Goal: Communication & Community: Share content

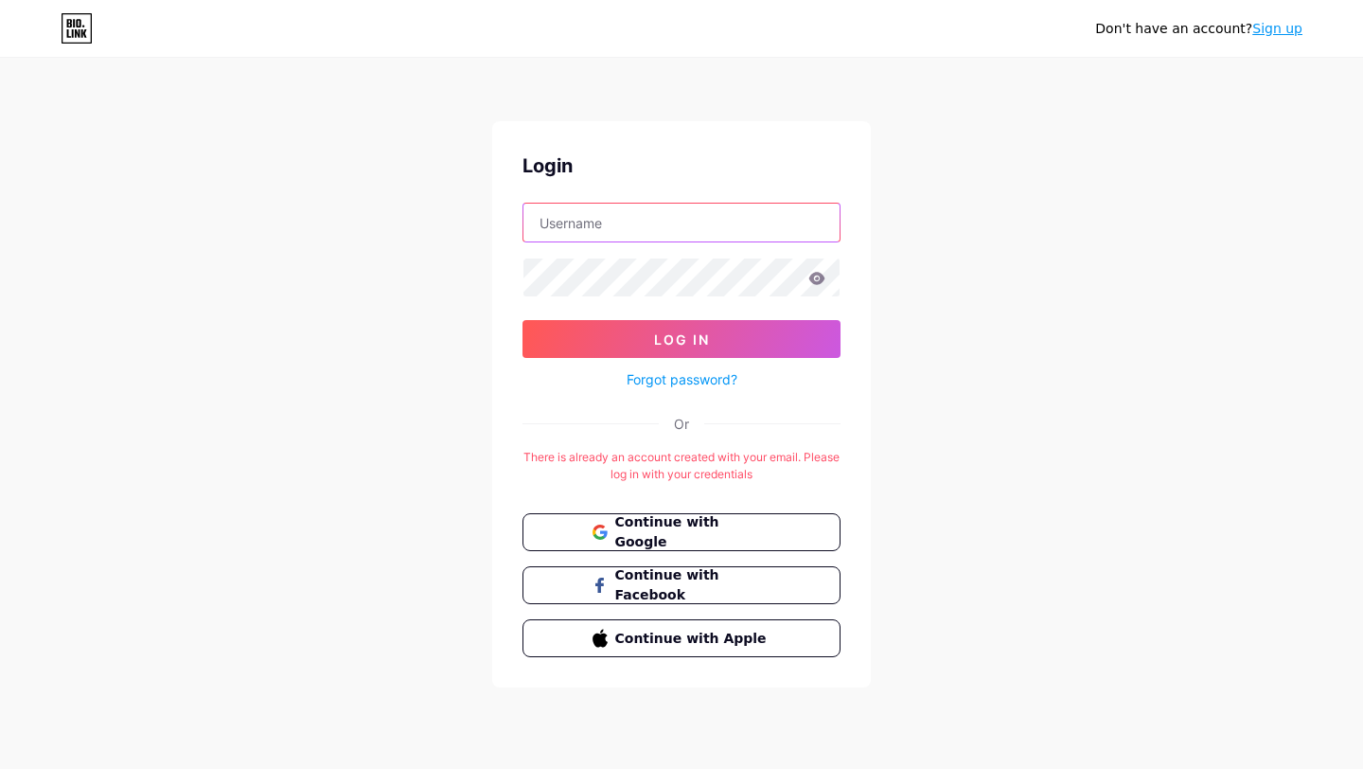
click at [703, 229] on input "text" at bounding box center [682, 223] width 316 height 38
type input "[EMAIL_ADDRESS][DOMAIN_NAME]"
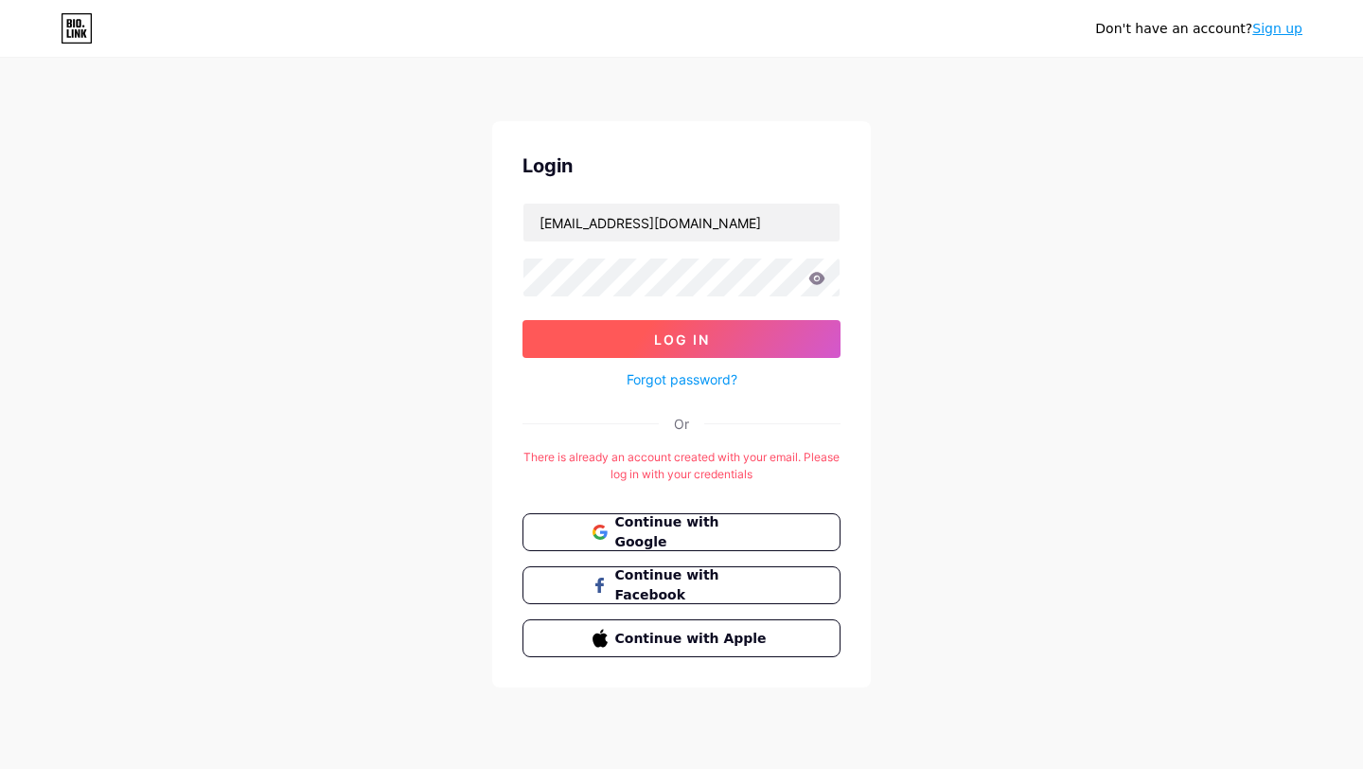
click at [714, 325] on button "Log In" at bounding box center [682, 339] width 318 height 38
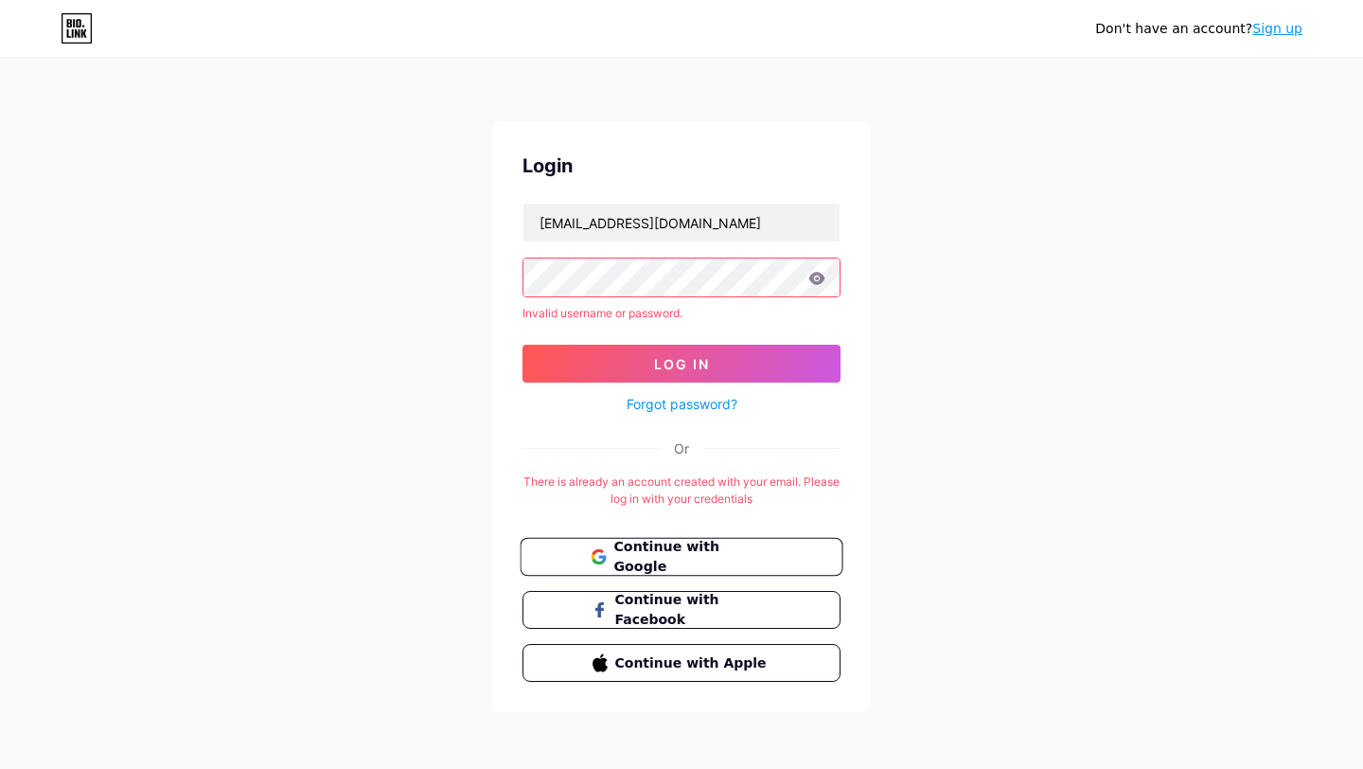
click at [684, 557] on span "Continue with Google" at bounding box center [692, 557] width 158 height 41
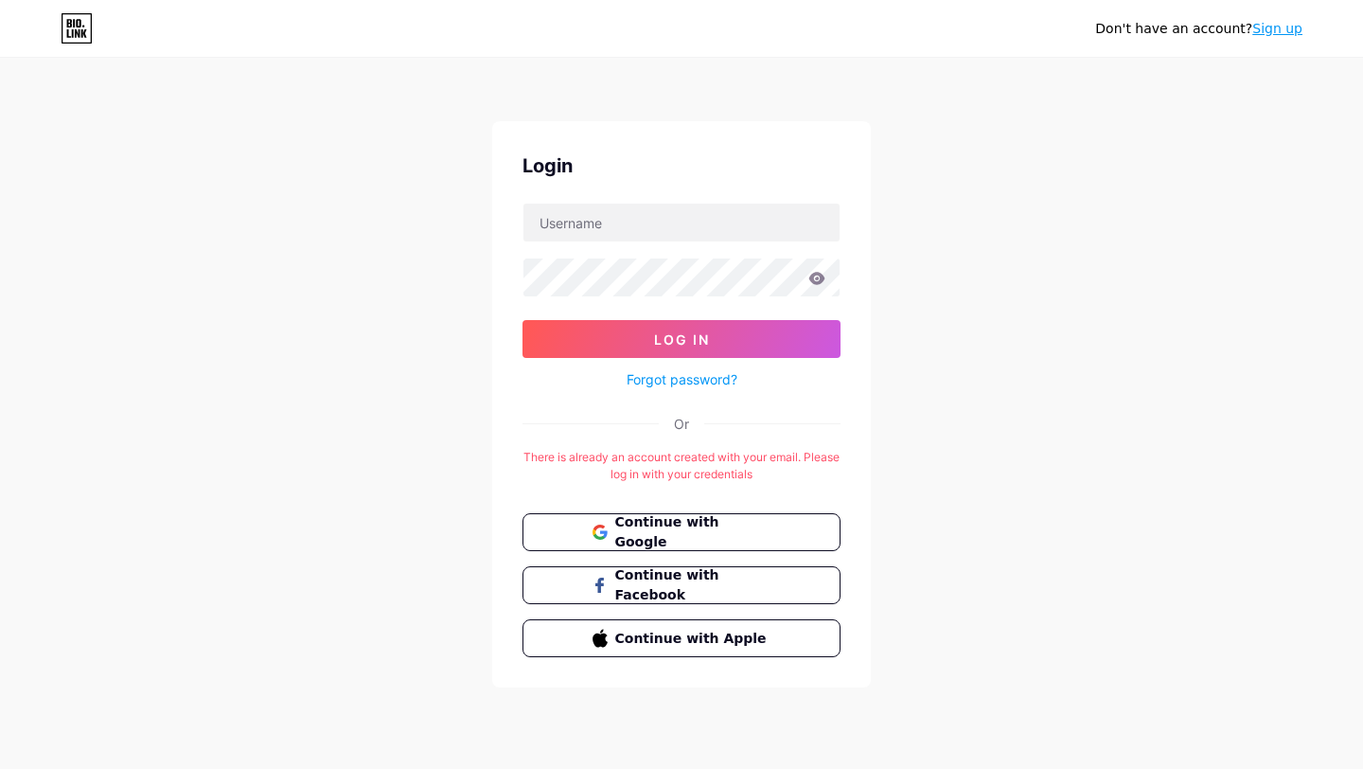
click at [772, 253] on form "Log In Forgot password?" at bounding box center [682, 297] width 318 height 188
click at [772, 239] on input "text" at bounding box center [682, 223] width 316 height 38
click at [787, 185] on div "Login Log In Forgot password? Or There is already an account created with your …" at bounding box center [681, 404] width 379 height 566
click at [723, 381] on link "Forgot password?" at bounding box center [682, 379] width 111 height 20
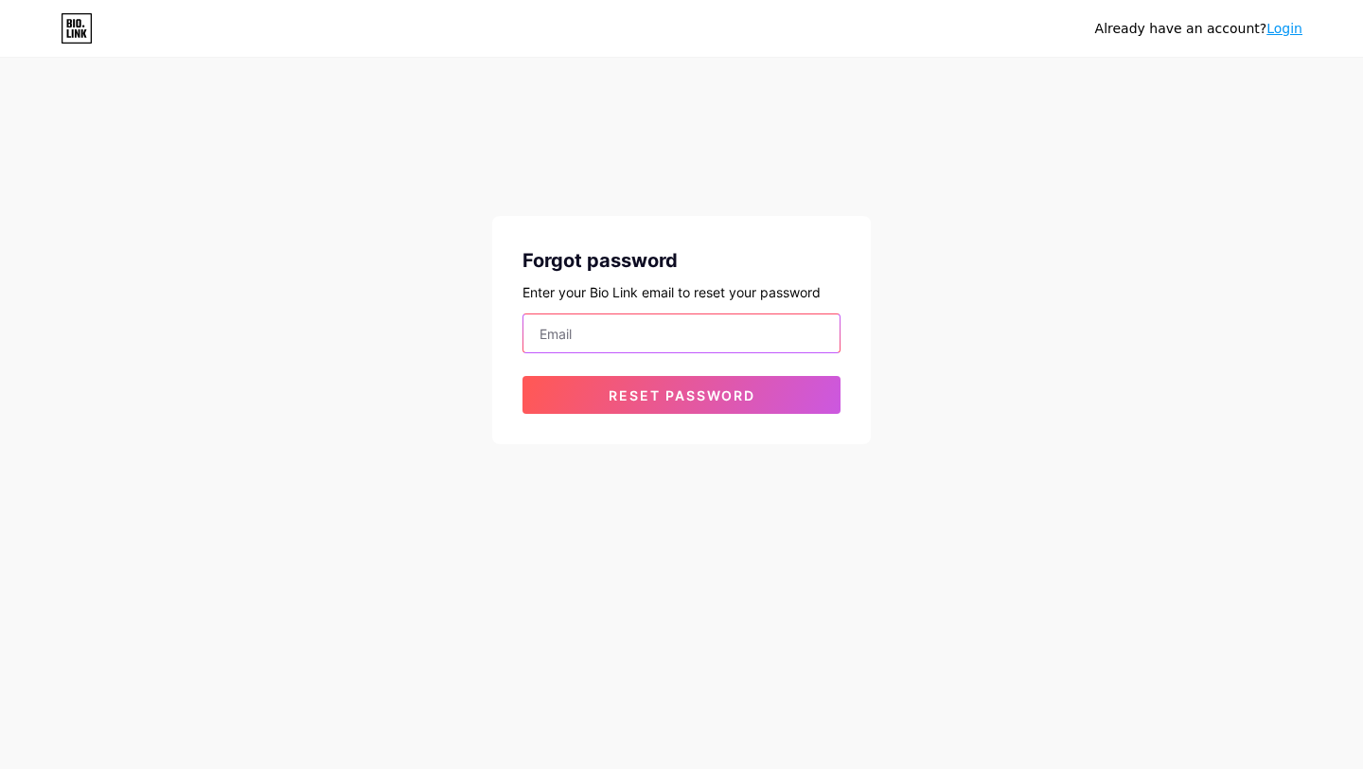
click at [696, 344] on input "email" at bounding box center [682, 333] width 316 height 38
type input "frank1brooks12345@gmail.com"
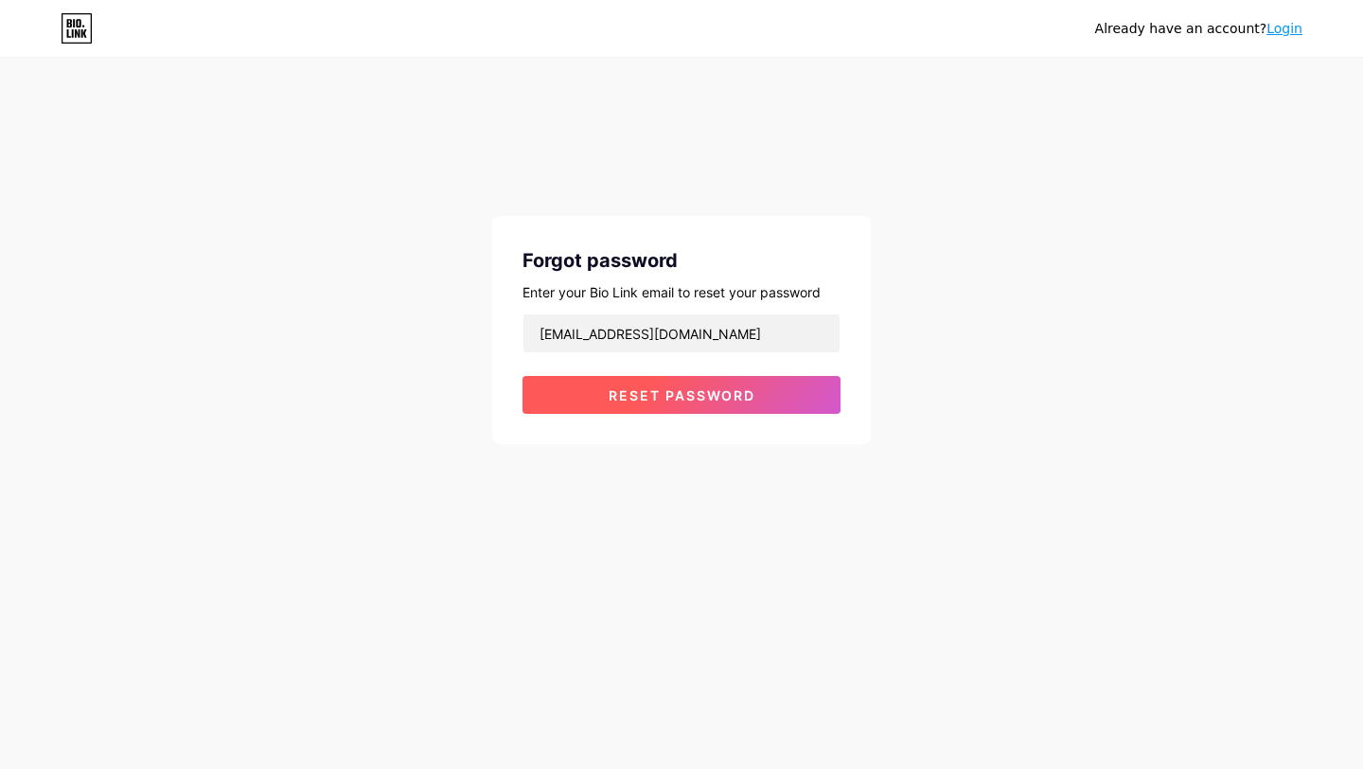
click at [696, 408] on button "Reset password" at bounding box center [682, 395] width 318 height 38
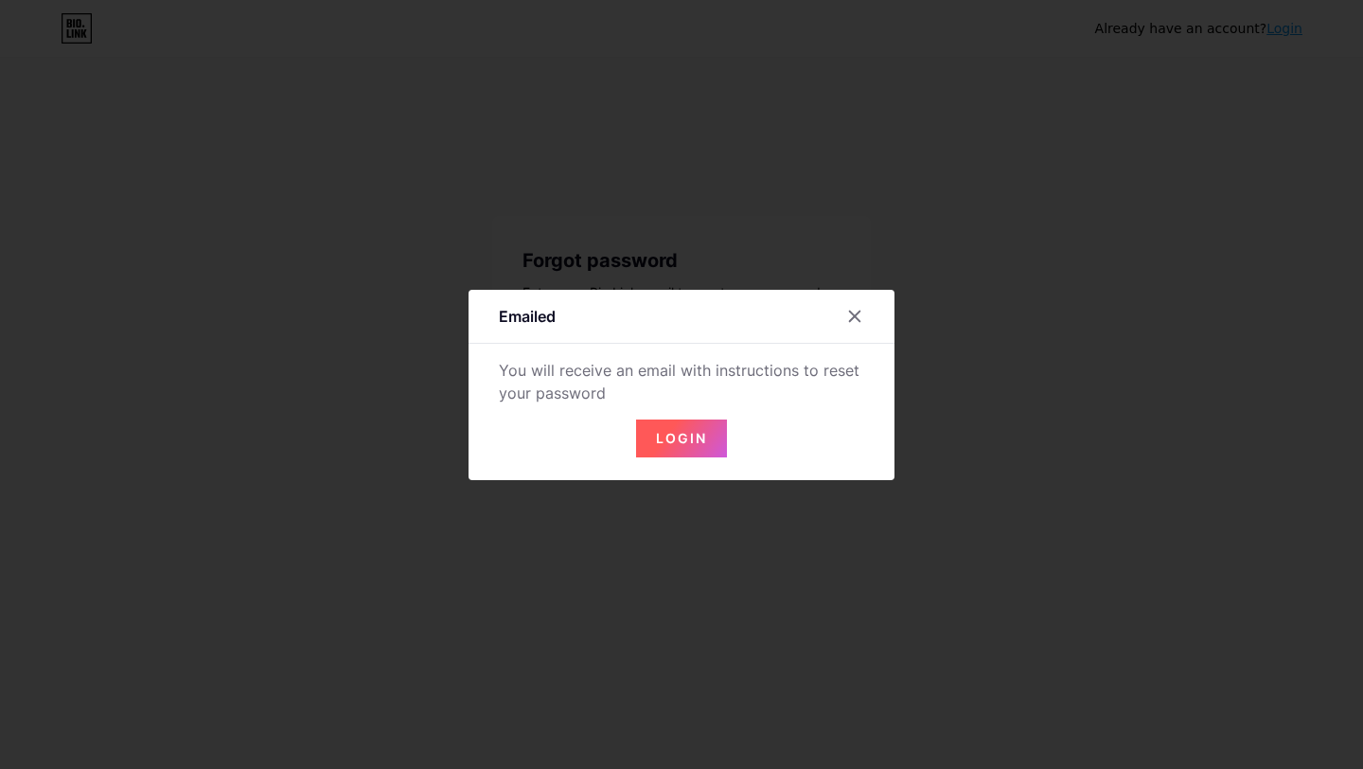
click at [697, 436] on span "Login" at bounding box center [681, 438] width 51 height 16
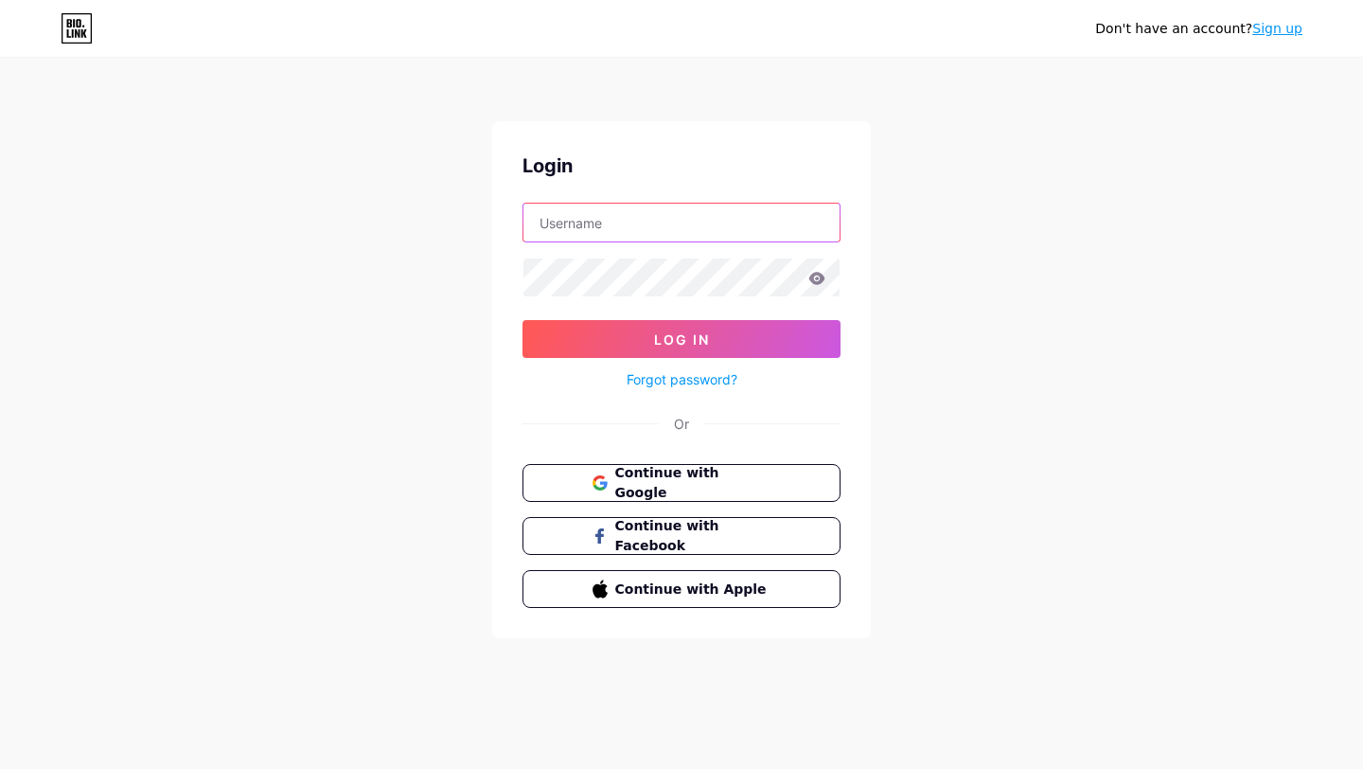
click at [734, 221] on input "text" at bounding box center [682, 223] width 316 height 38
click at [686, 231] on input "text" at bounding box center [682, 223] width 316 height 38
type input "frank1brooks12345@gmail.com"
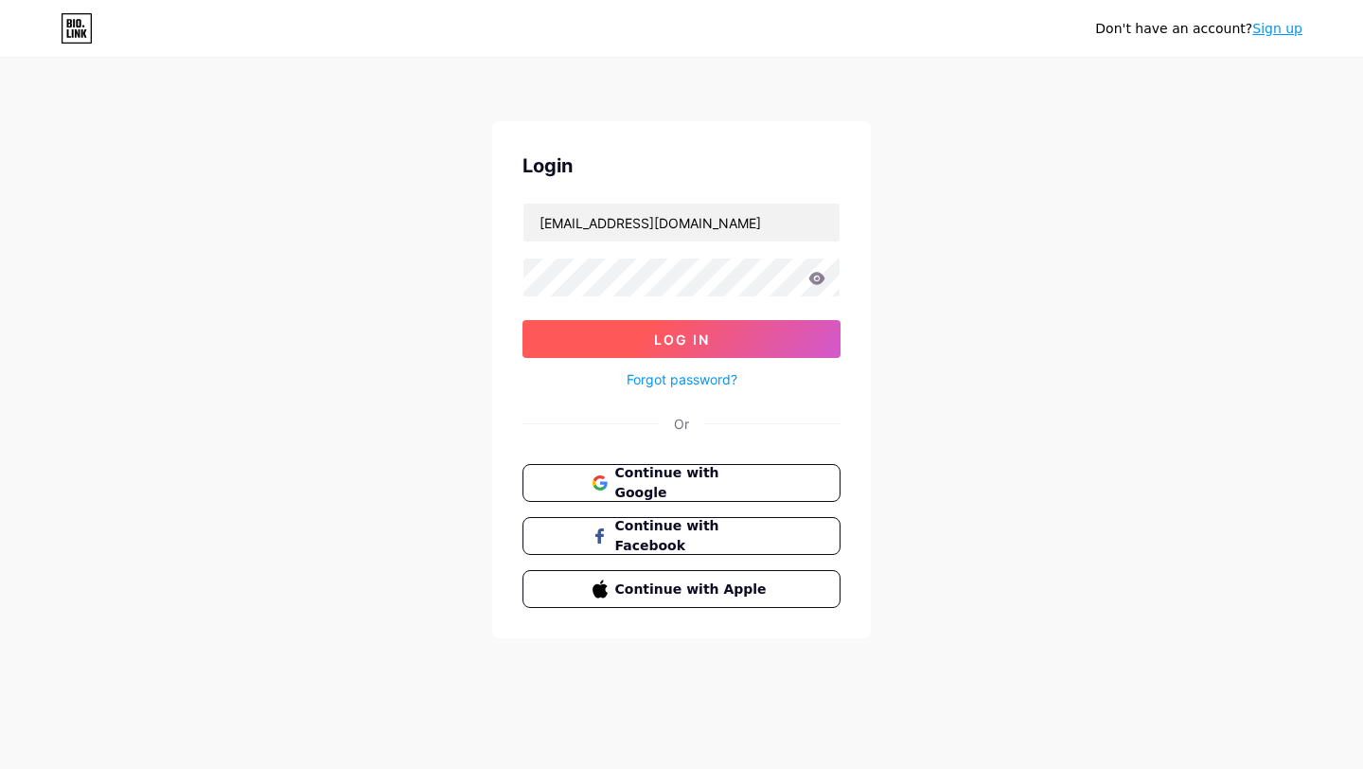
click at [723, 329] on button "Log In" at bounding box center [682, 339] width 318 height 38
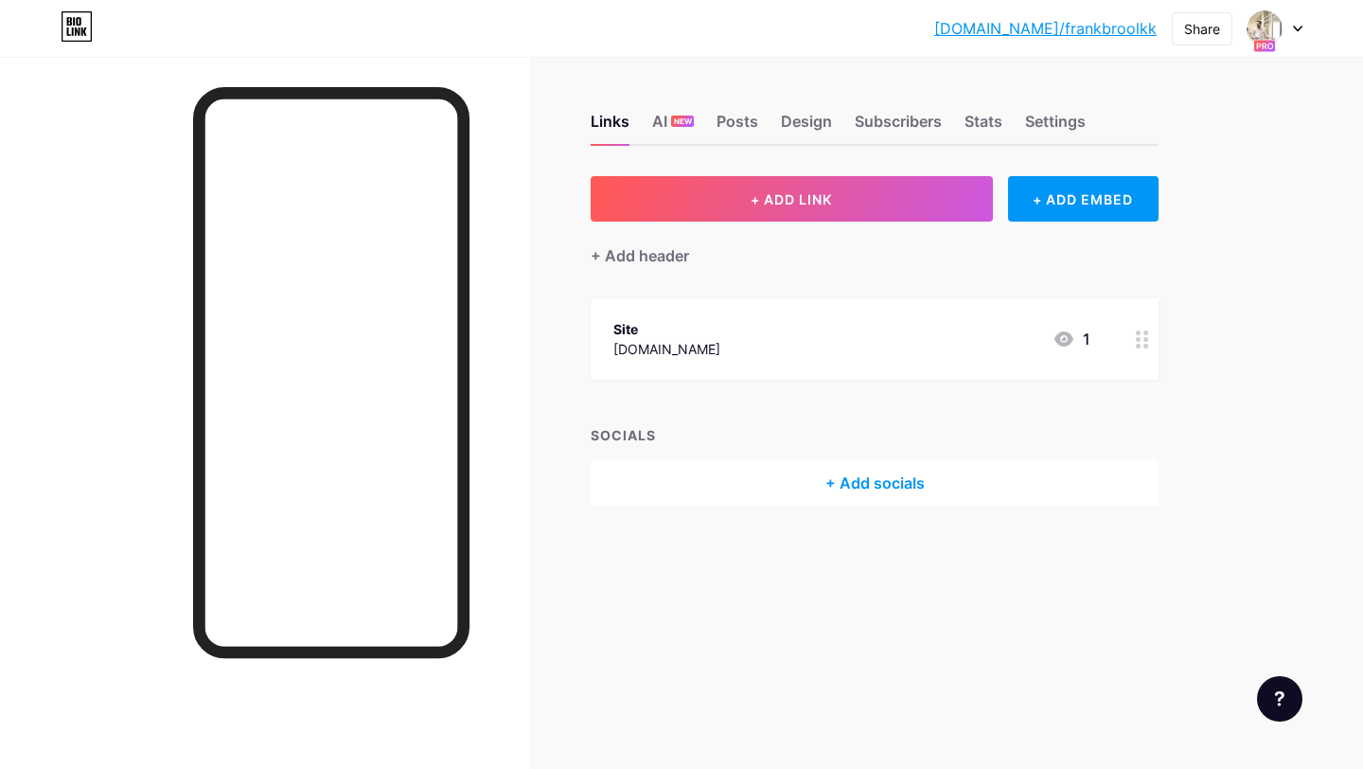
click at [1288, 27] on div at bounding box center [1275, 28] width 55 height 34
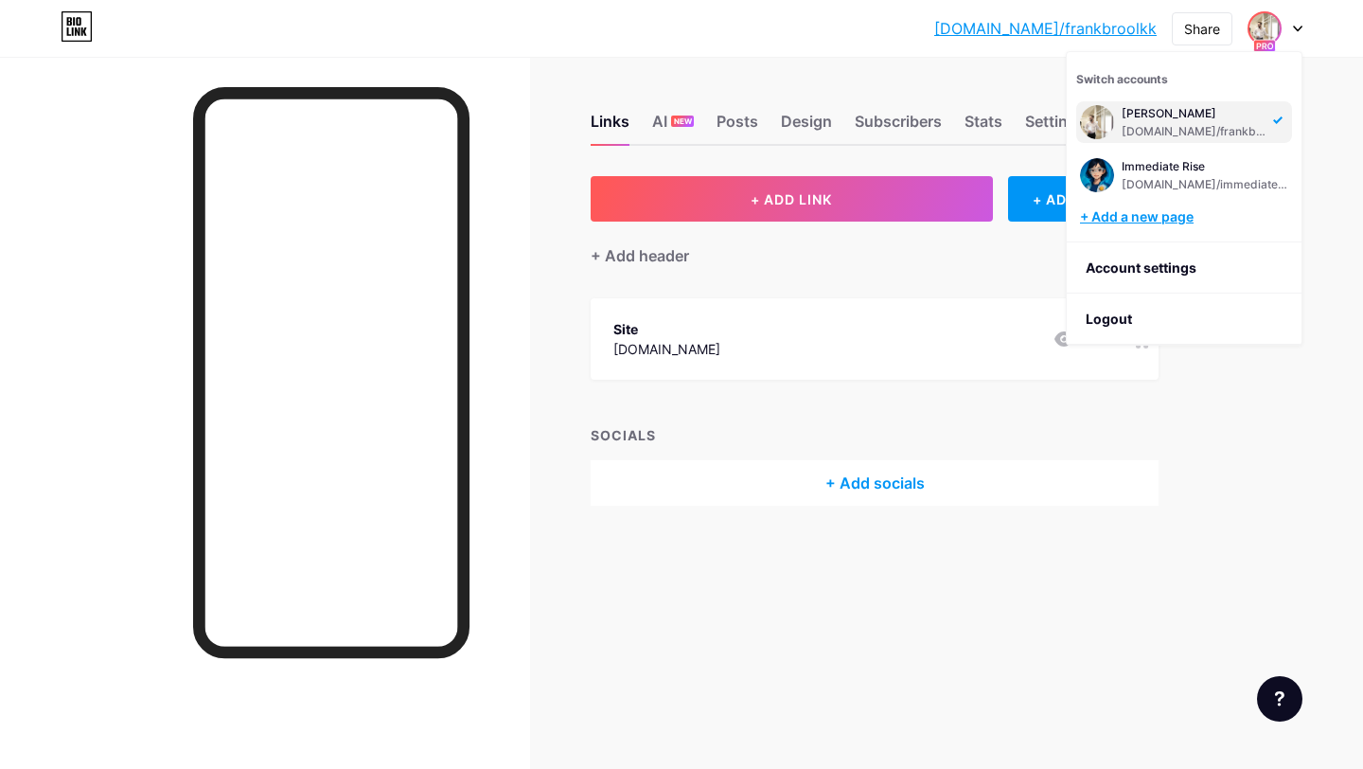
click at [1196, 214] on div "+ Add a new page" at bounding box center [1186, 216] width 212 height 19
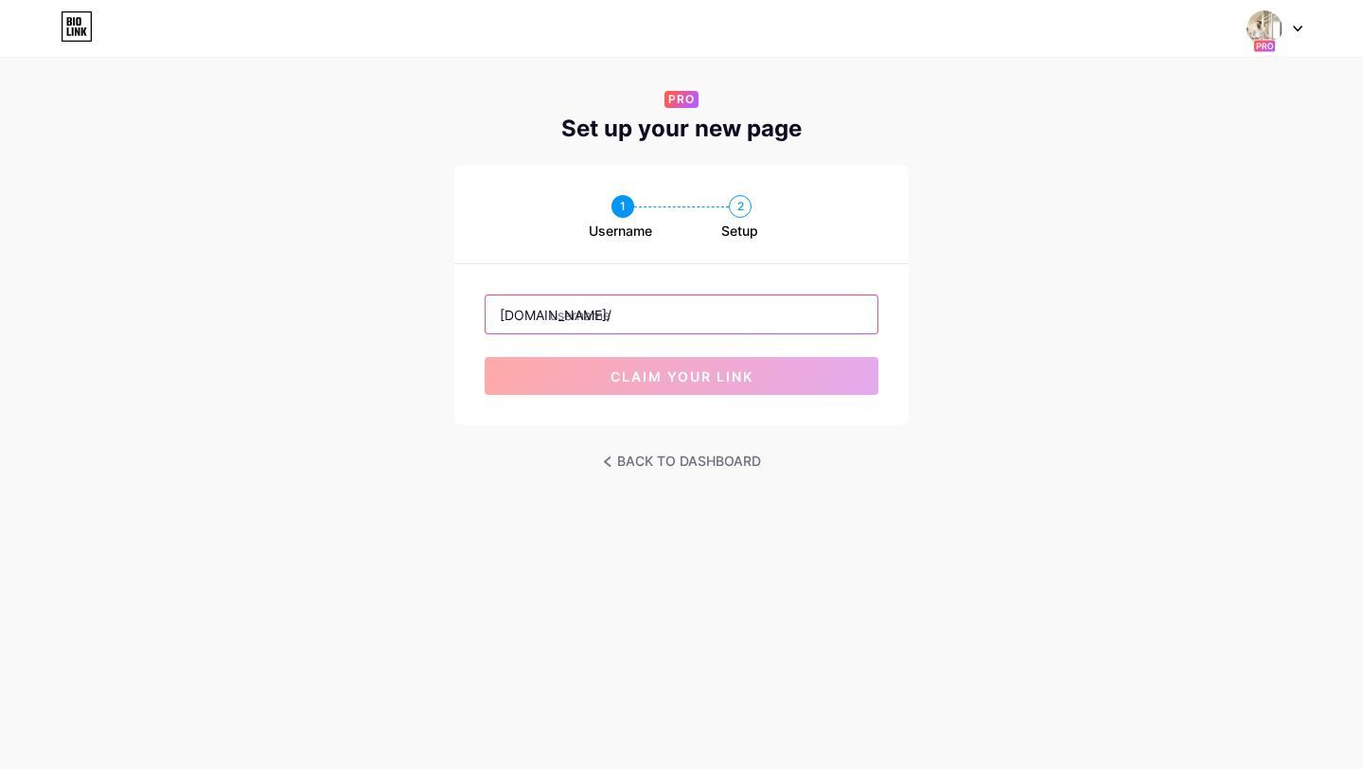
click at [705, 317] on input "text" at bounding box center [682, 314] width 392 height 38
paste input "tradevector ai"
click at [628, 320] on input "tradevector ai" at bounding box center [682, 314] width 392 height 38
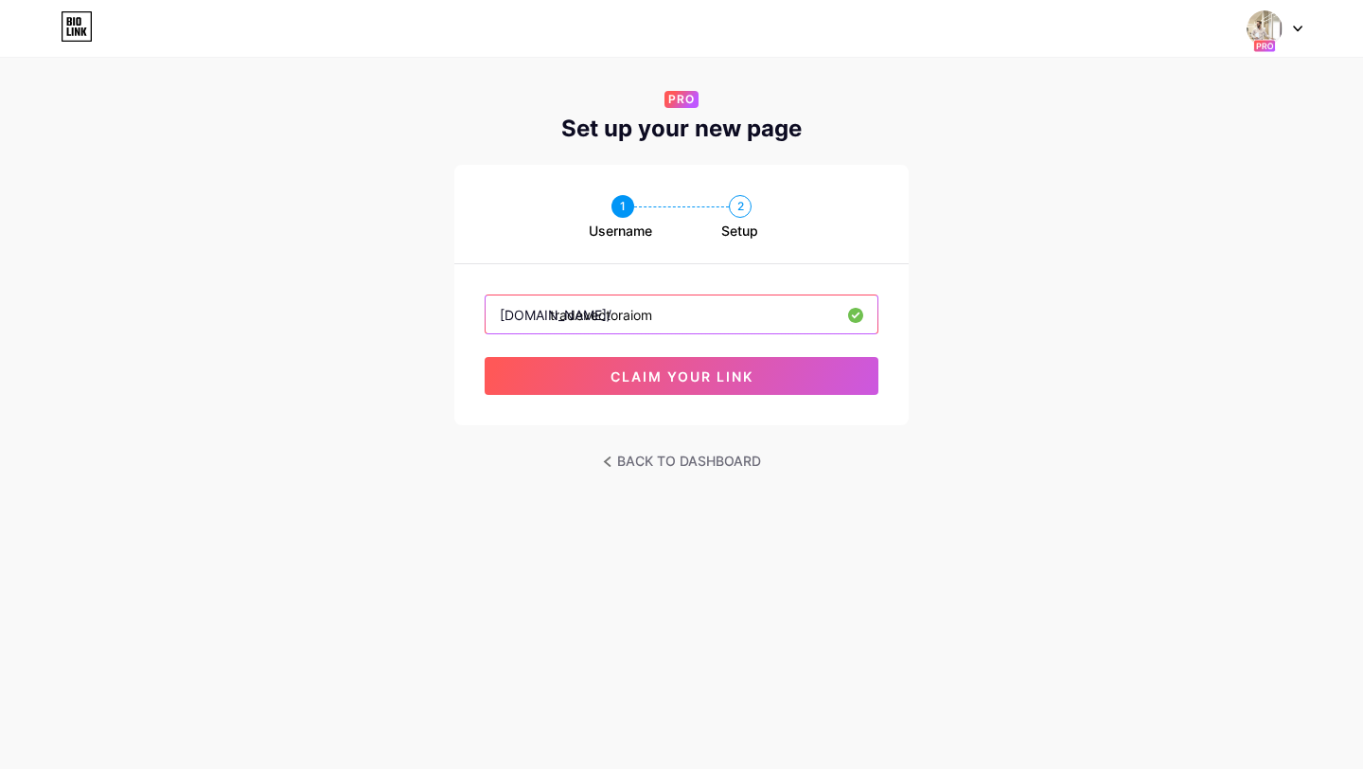
drag, startPoint x: 677, startPoint y: 318, endPoint x: 547, endPoint y: 317, distance: 129.7
click at [547, 317] on div "bio.link/ tradevectoraiom claim your link" at bounding box center [682, 344] width 394 height 100
type input "tradevectoraiom"
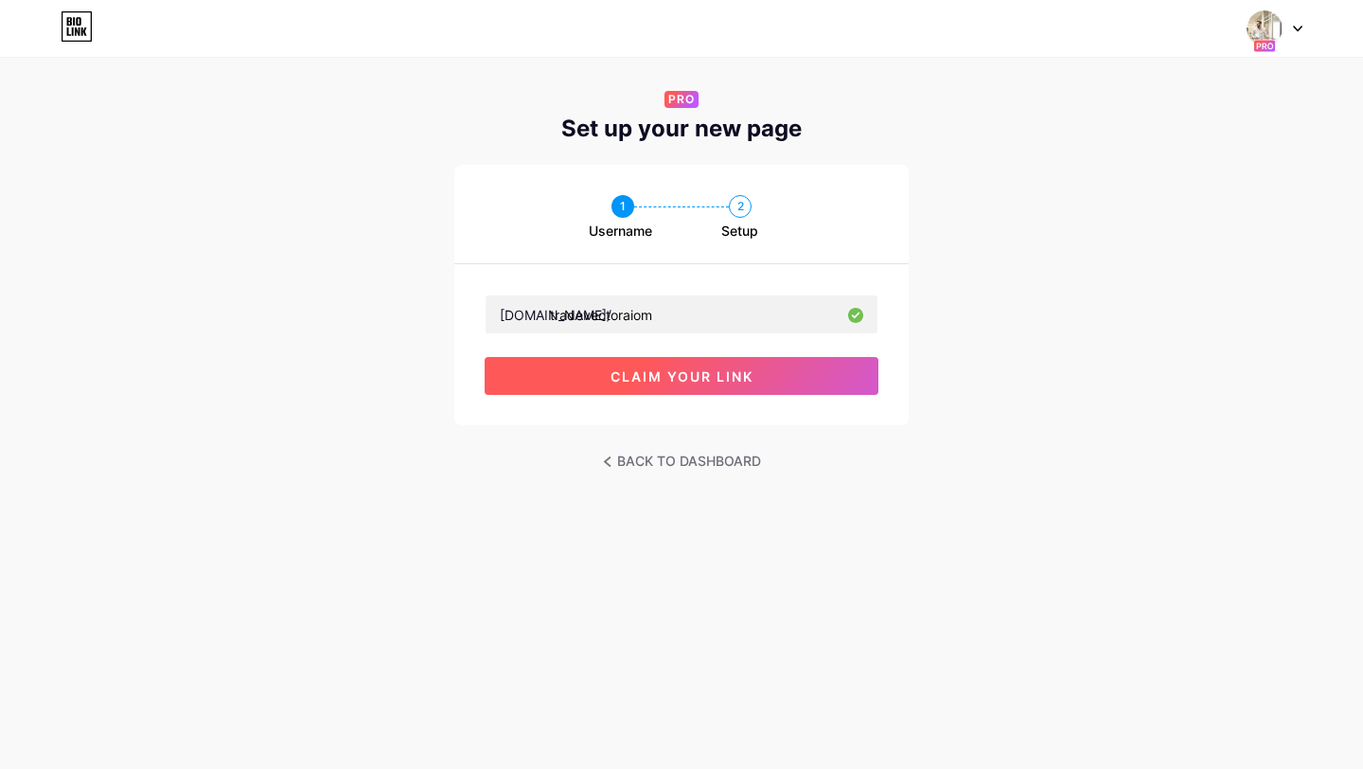
click at [635, 382] on span "claim your link" at bounding box center [682, 376] width 143 height 16
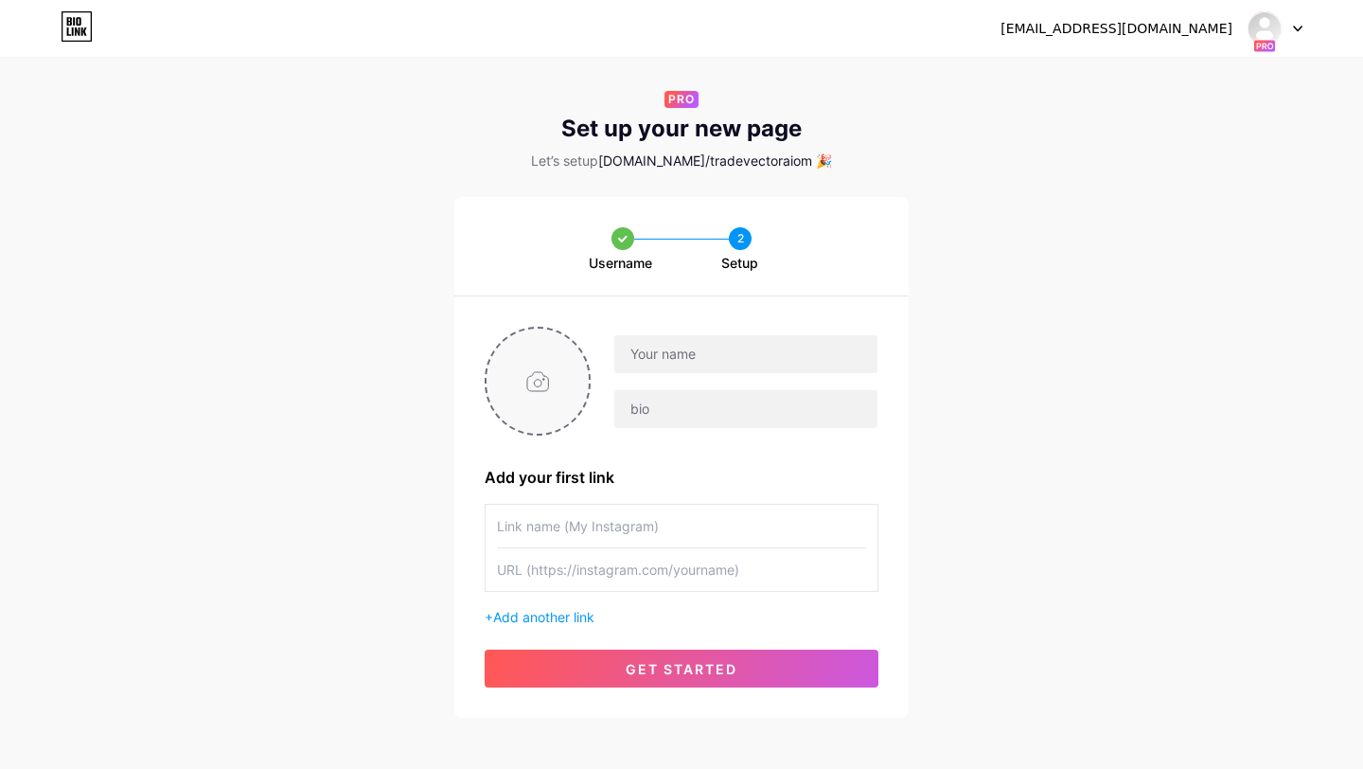
click at [537, 376] on input "file" at bounding box center [538, 381] width 102 height 105
type input "C:\fakepath\--------------------------------------------------.png"
click at [700, 562] on input "text" at bounding box center [681, 569] width 369 height 43
paste input "https://tradevectorai-om.com/omar"
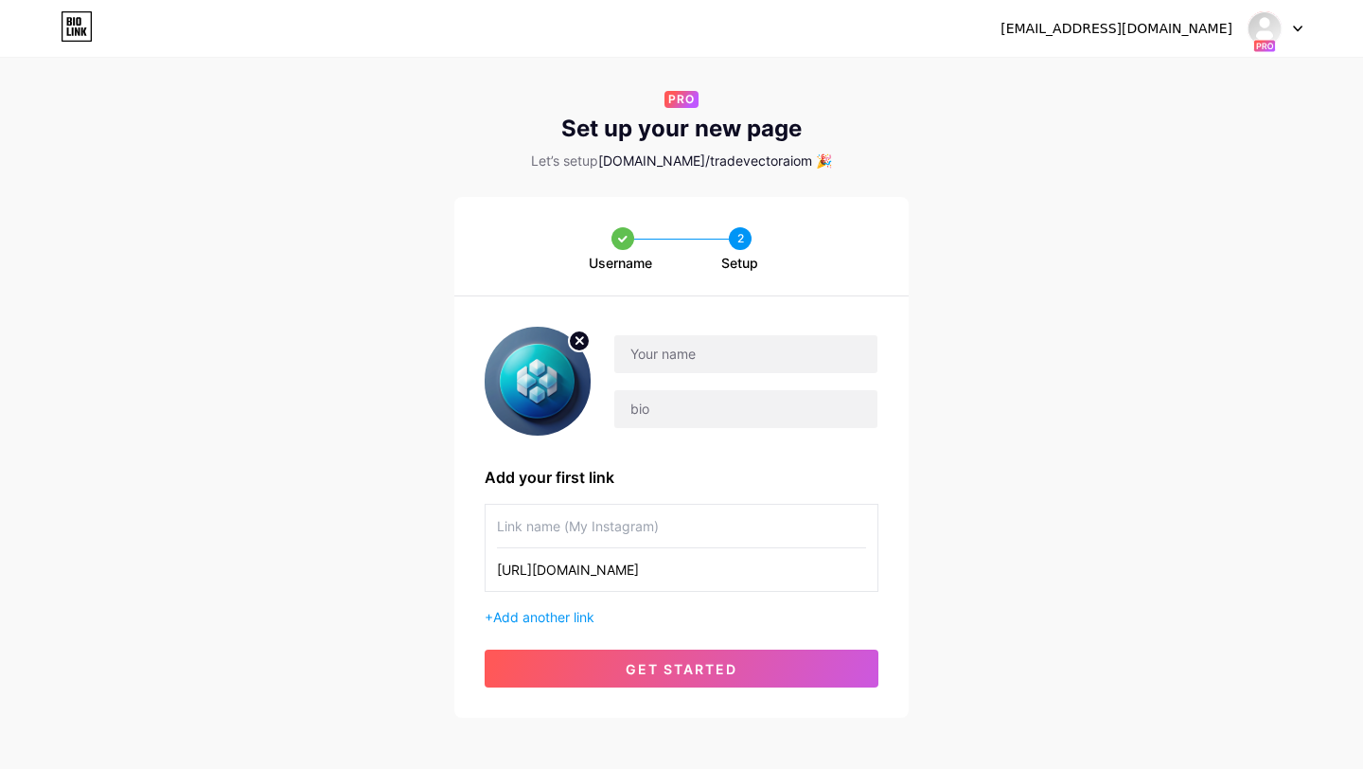
click at [691, 568] on input "https://tradevectorai-om.com/" at bounding box center [681, 569] width 369 height 43
type input "https://tradevectorai-om.com/"
click at [750, 357] on input "text" at bounding box center [745, 354] width 263 height 38
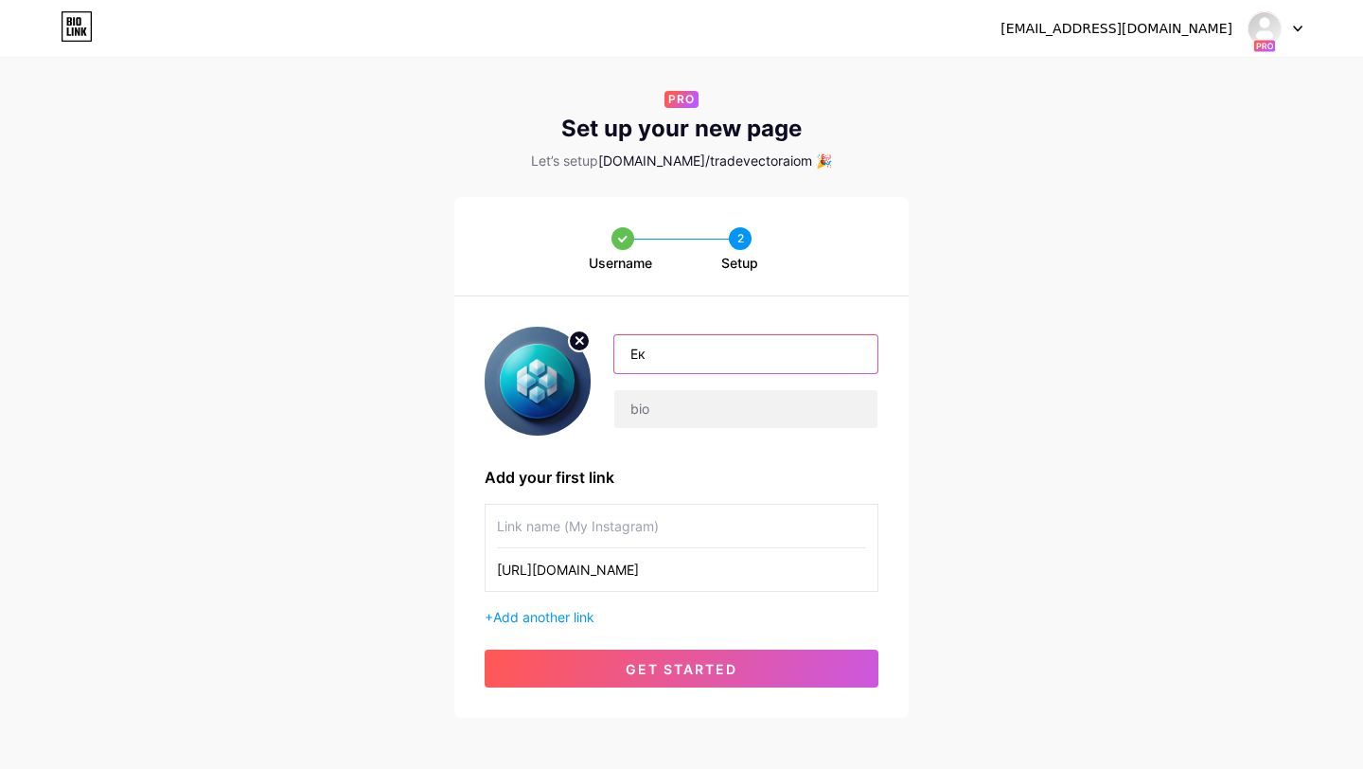
type input "Е"
type input "Trade Vector AI in Oman"
click at [738, 425] on input "text" at bounding box center [745, 409] width 263 height 38
paste input "منصة Trade Vector AI تمنحك فرصة آمنة ومرخصة لـ تداول العملات الرقمية في سلطنة ع…"
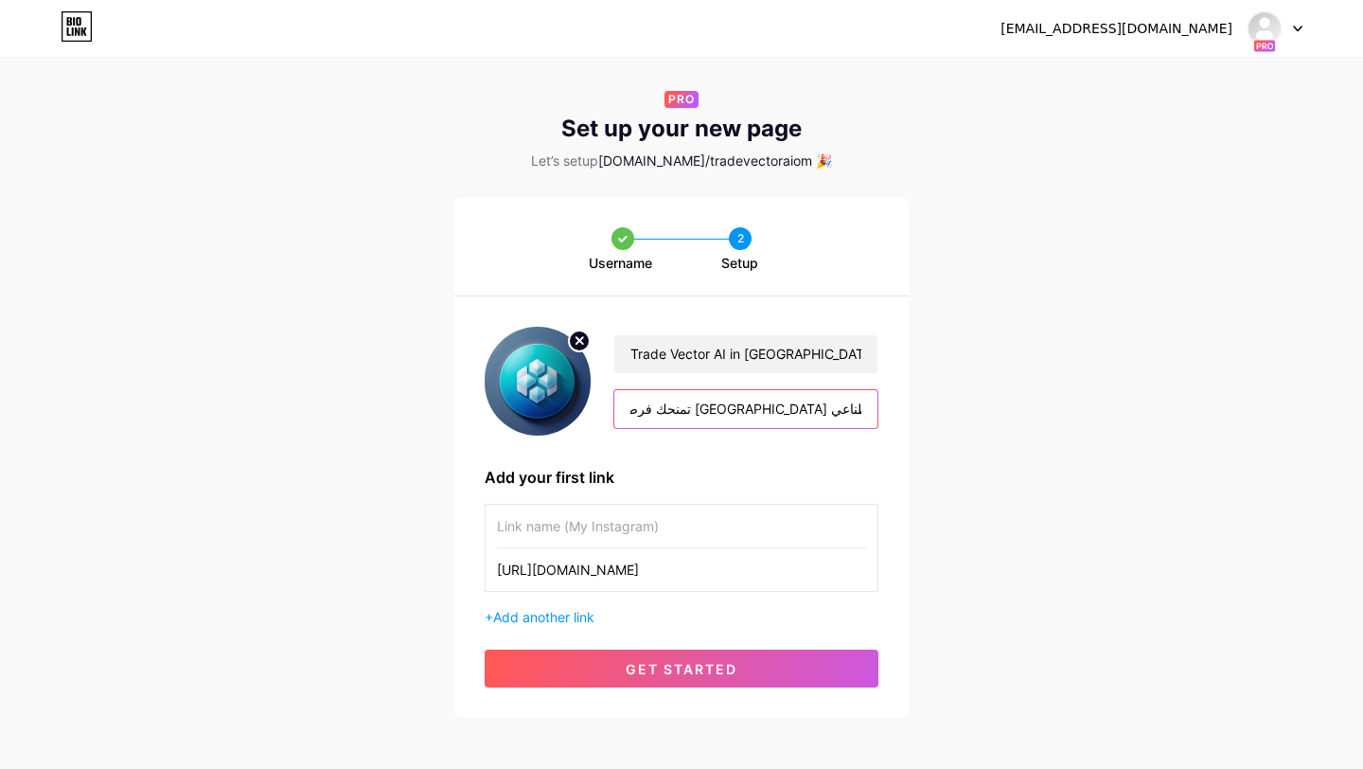
type input "منصة Trade Vector AI تمنحك فرصة آمنة ومرخصة لـ تداول العملات الرقمية في سلطنة ع…"
click at [737, 466] on div "Add your first link" at bounding box center [682, 477] width 394 height 23
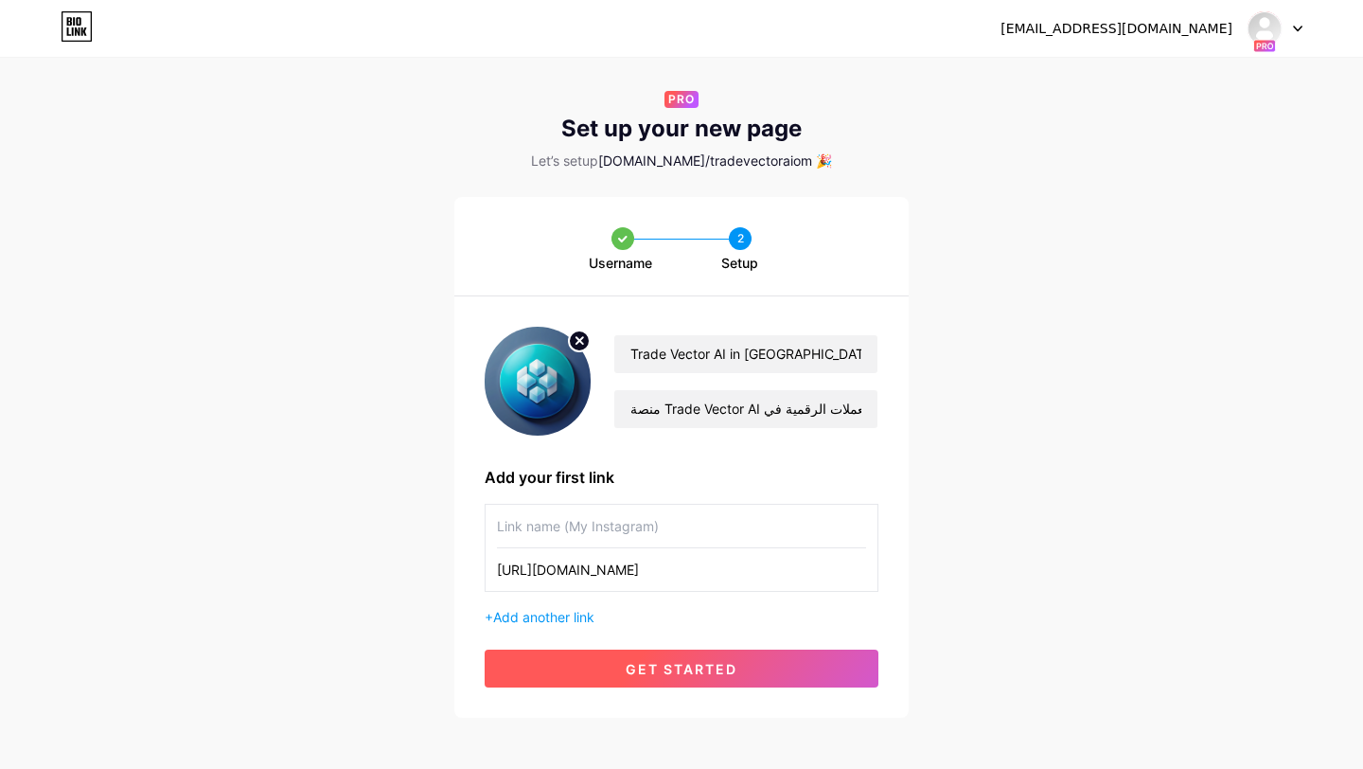
click at [741, 674] on button "get started" at bounding box center [682, 668] width 394 height 38
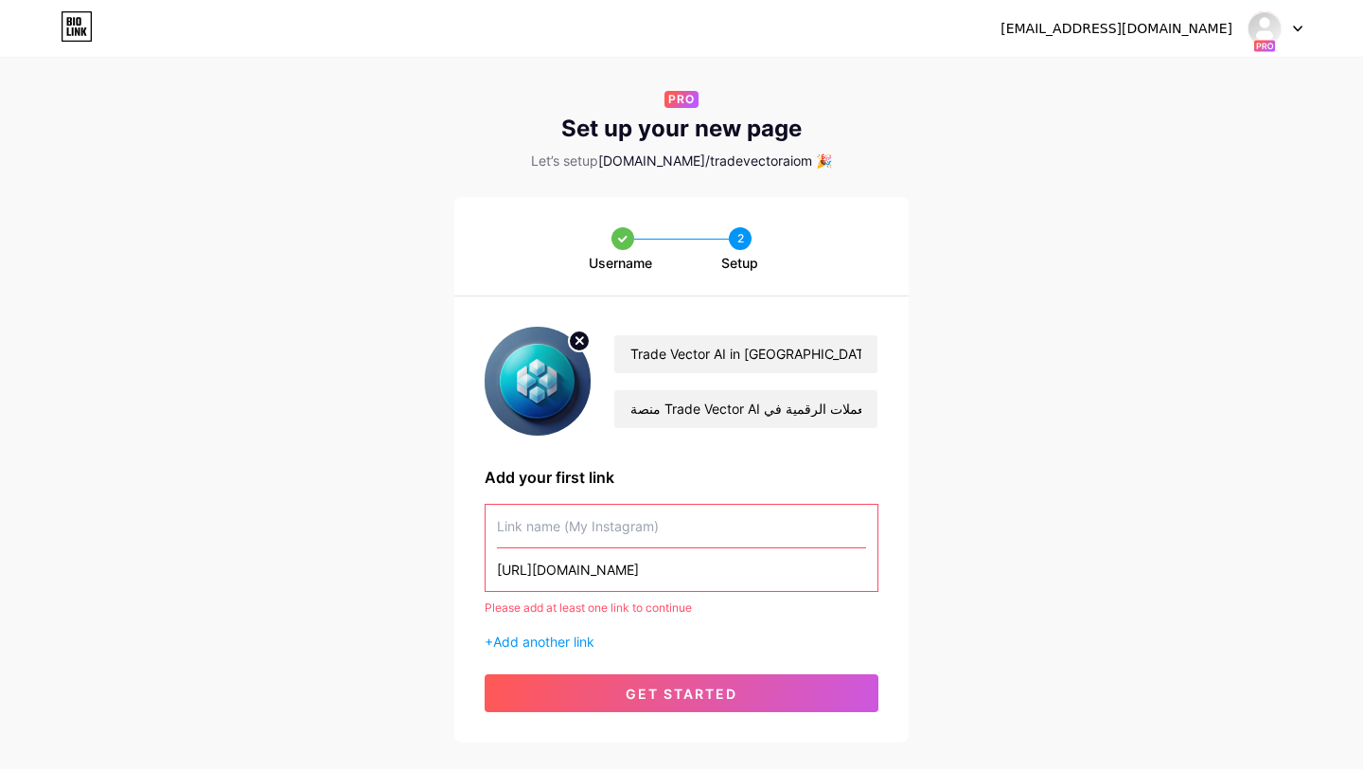
click at [734, 523] on input "text" at bounding box center [681, 526] width 369 height 43
type input "Ы"
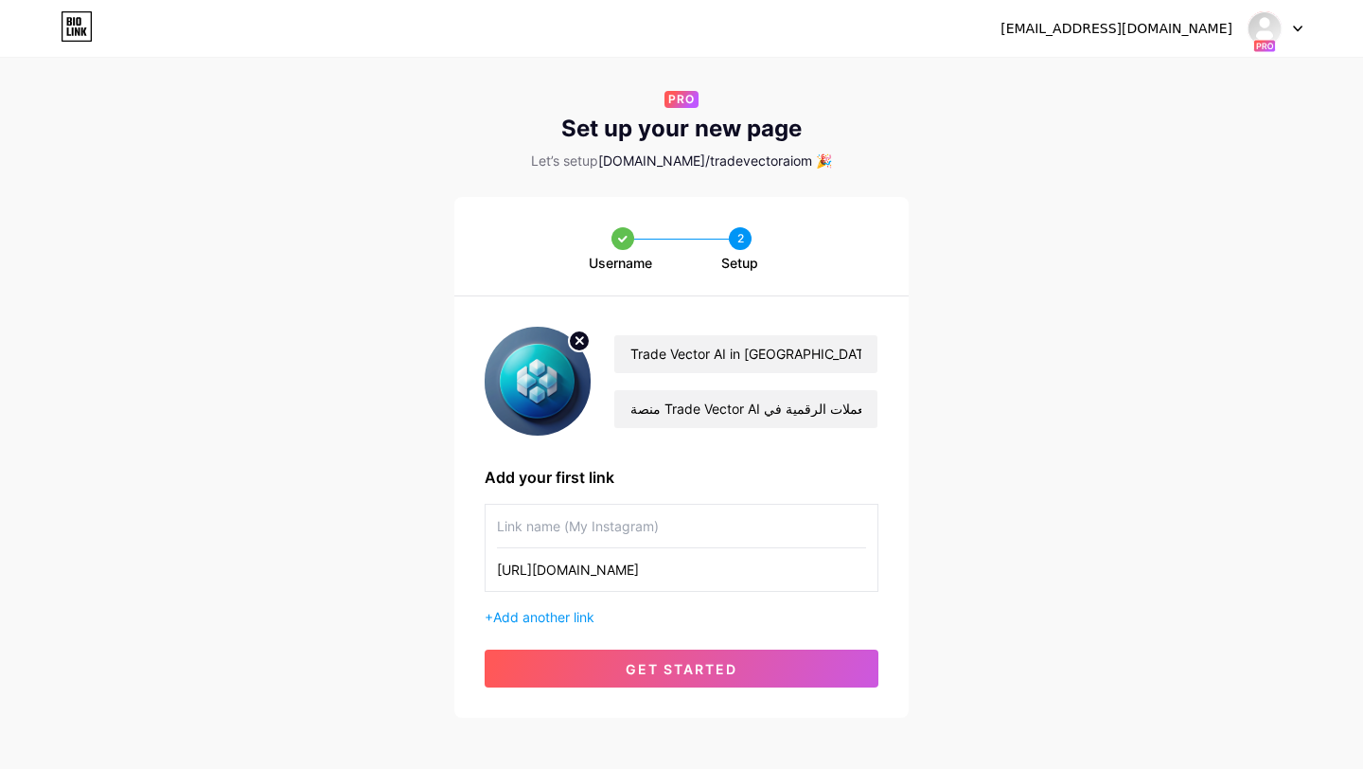
paste input "موقع"
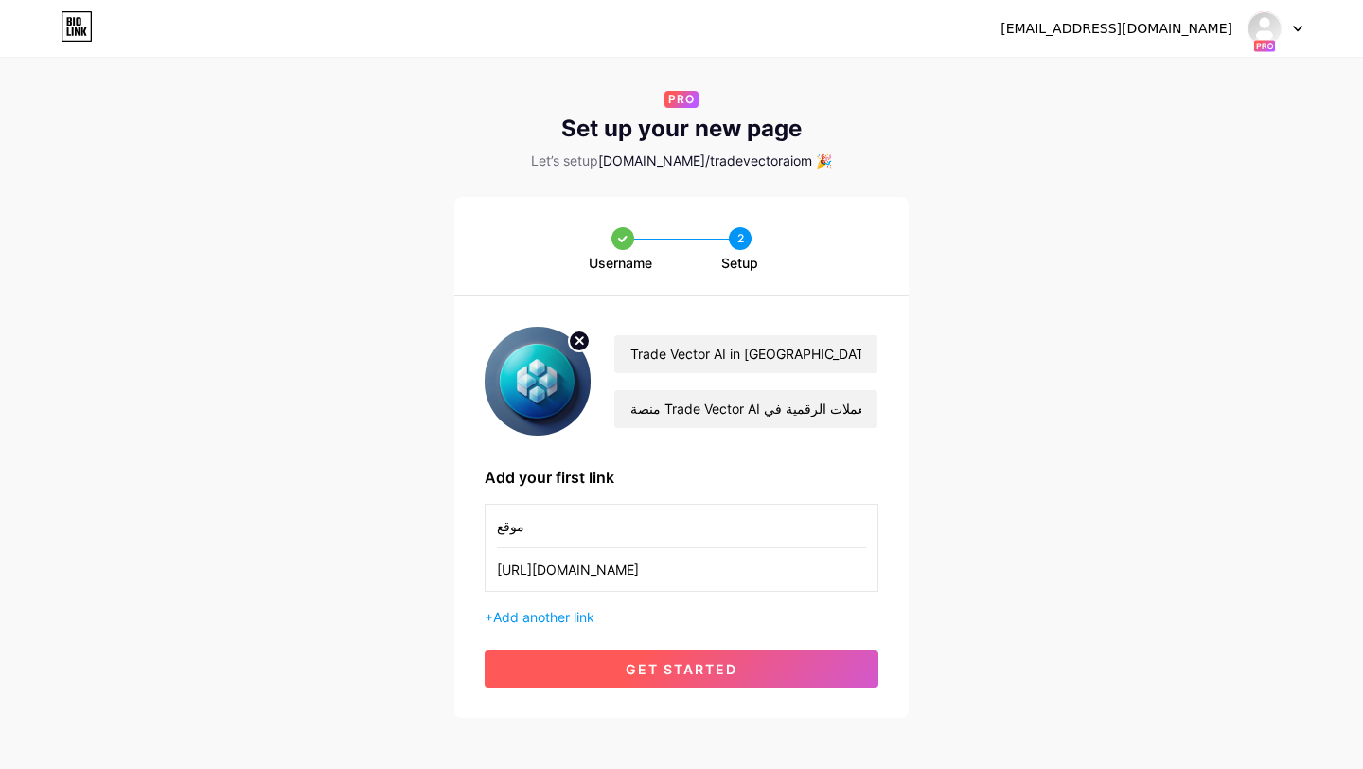
type input "موقع"
click at [773, 655] on button "get started" at bounding box center [682, 668] width 394 height 38
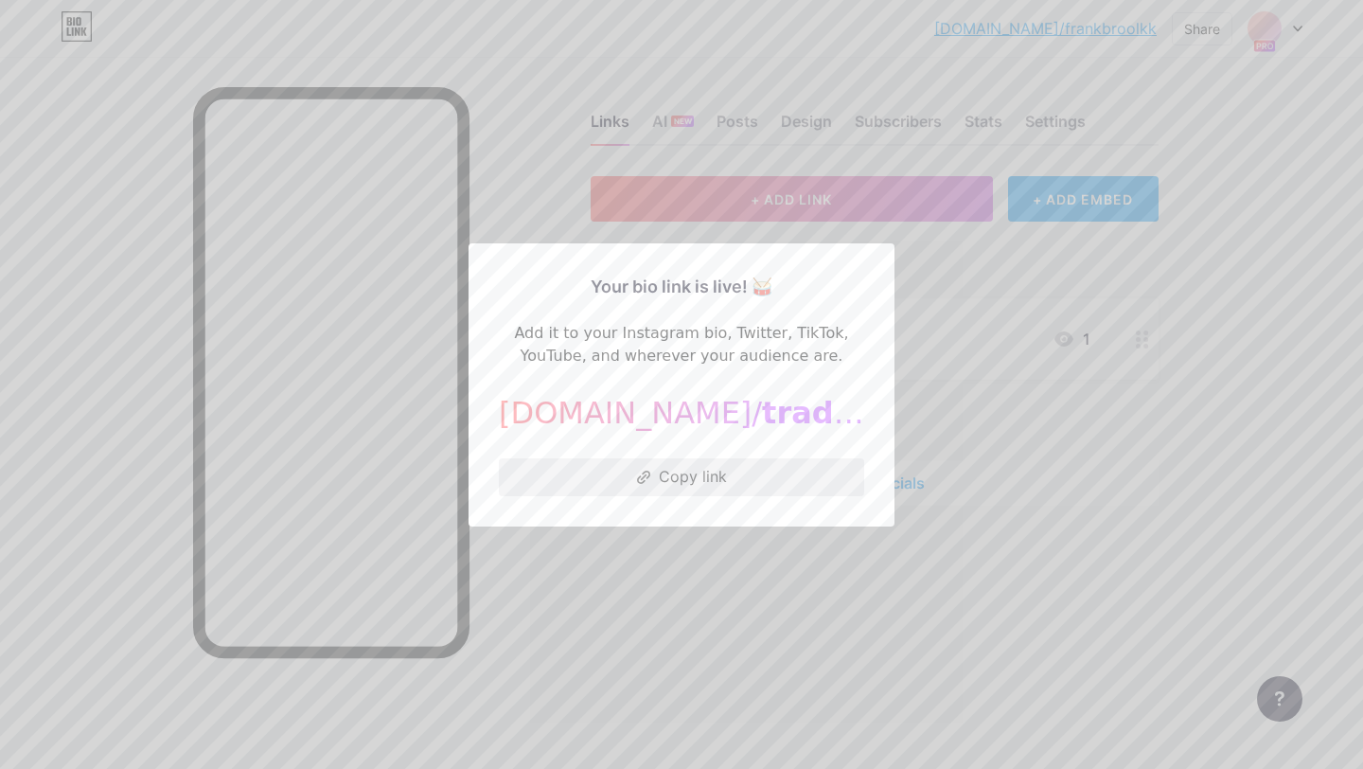
click at [743, 480] on button "Copy link" at bounding box center [681, 477] width 365 height 38
click at [686, 477] on button "Copied!" at bounding box center [681, 477] width 365 height 38
click at [713, 483] on button "Copy link" at bounding box center [681, 477] width 365 height 38
click at [932, 126] on div at bounding box center [681, 384] width 1363 height 769
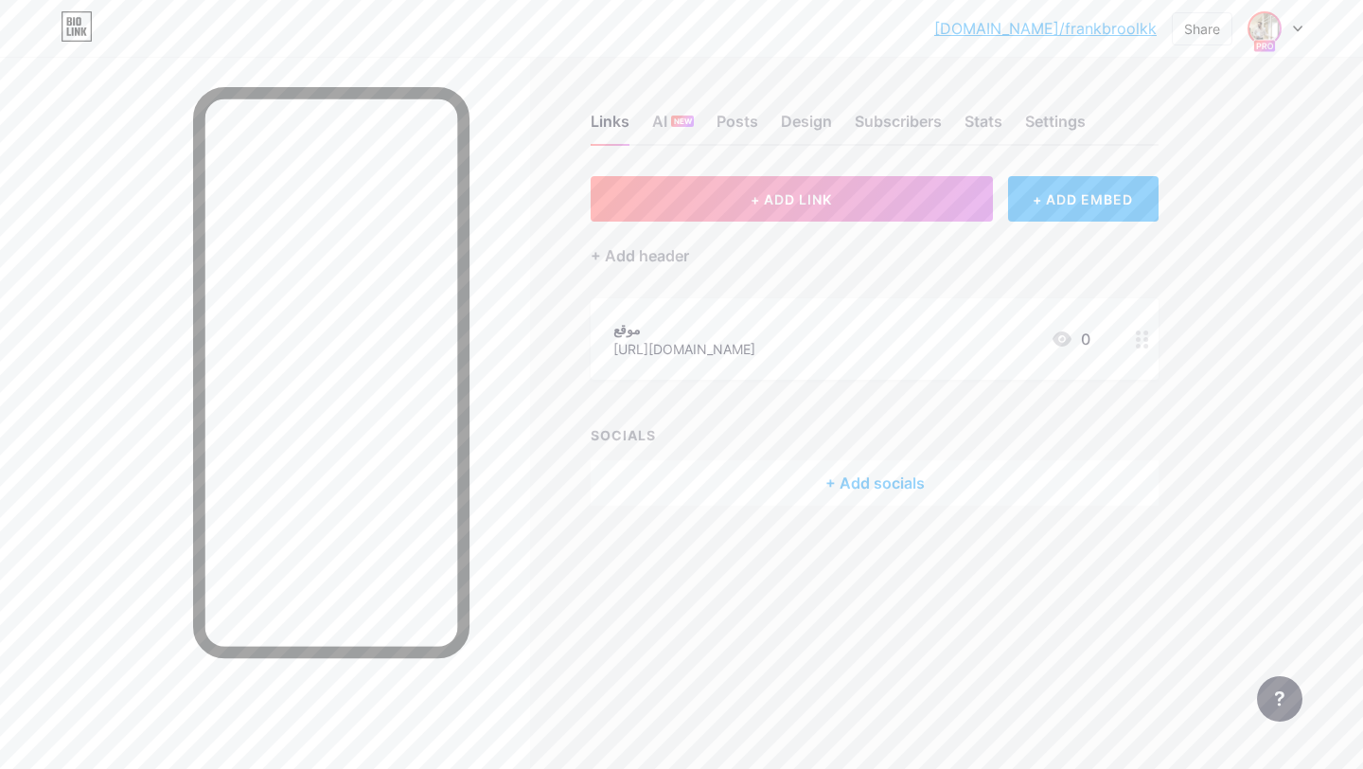
click at [1267, 19] on img at bounding box center [1265, 28] width 30 height 30
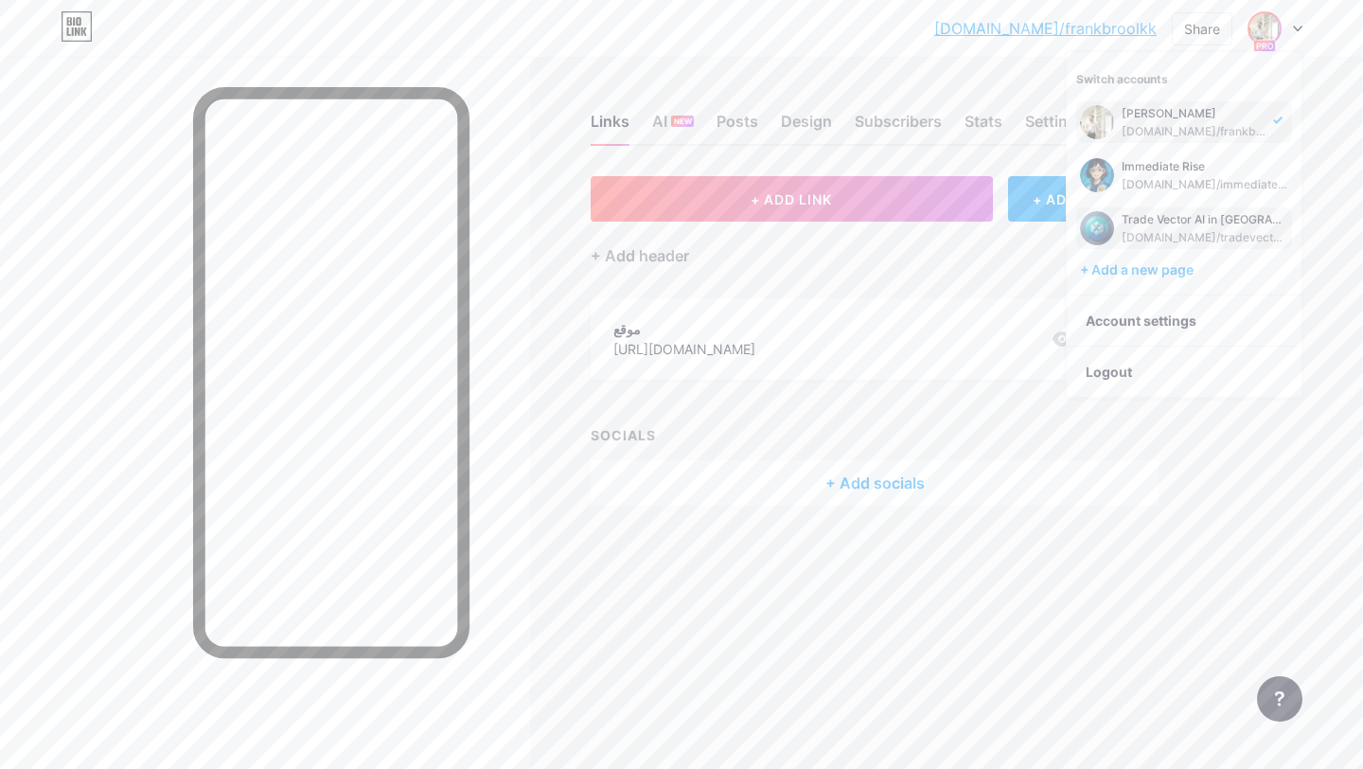
click at [1185, 232] on div "bio.link/tradevectoraiom" at bounding box center [1205, 237] width 167 height 15
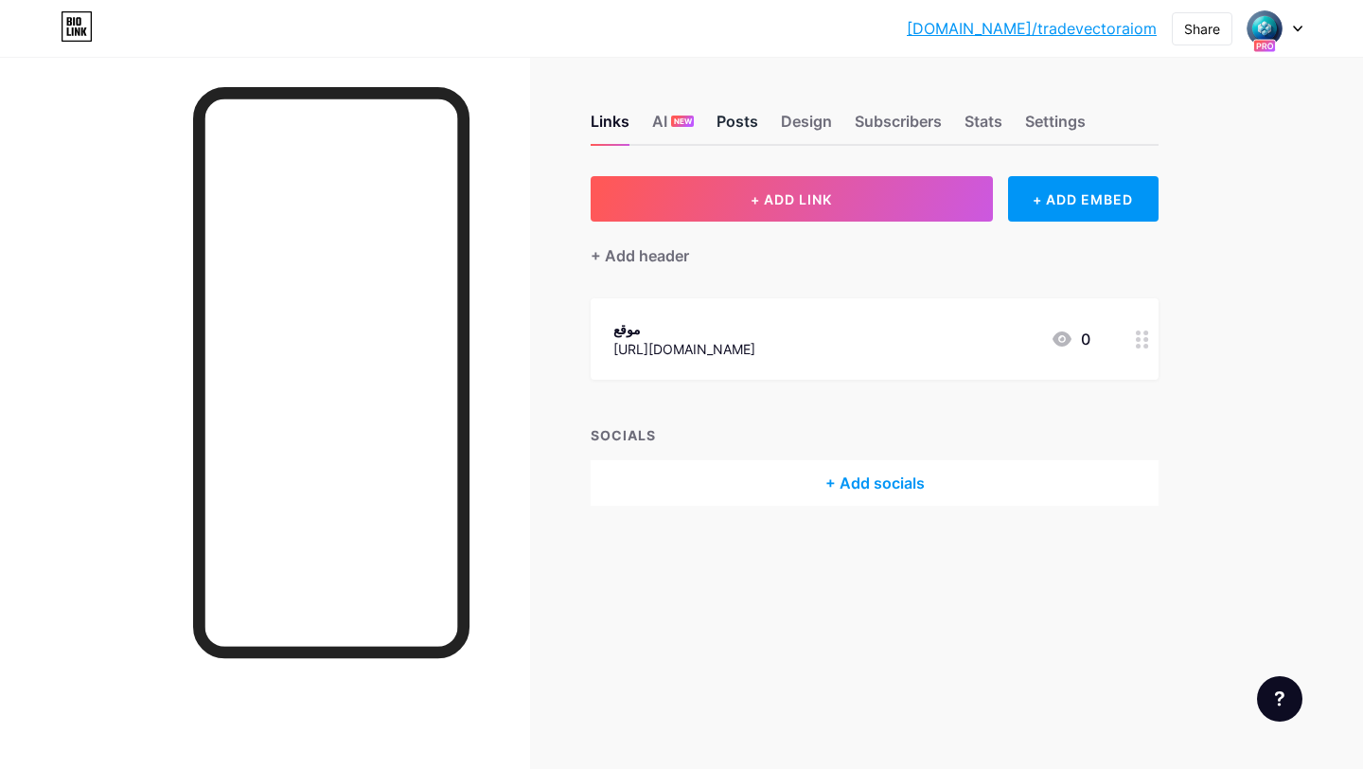
click at [726, 118] on div "Posts" at bounding box center [738, 127] width 42 height 34
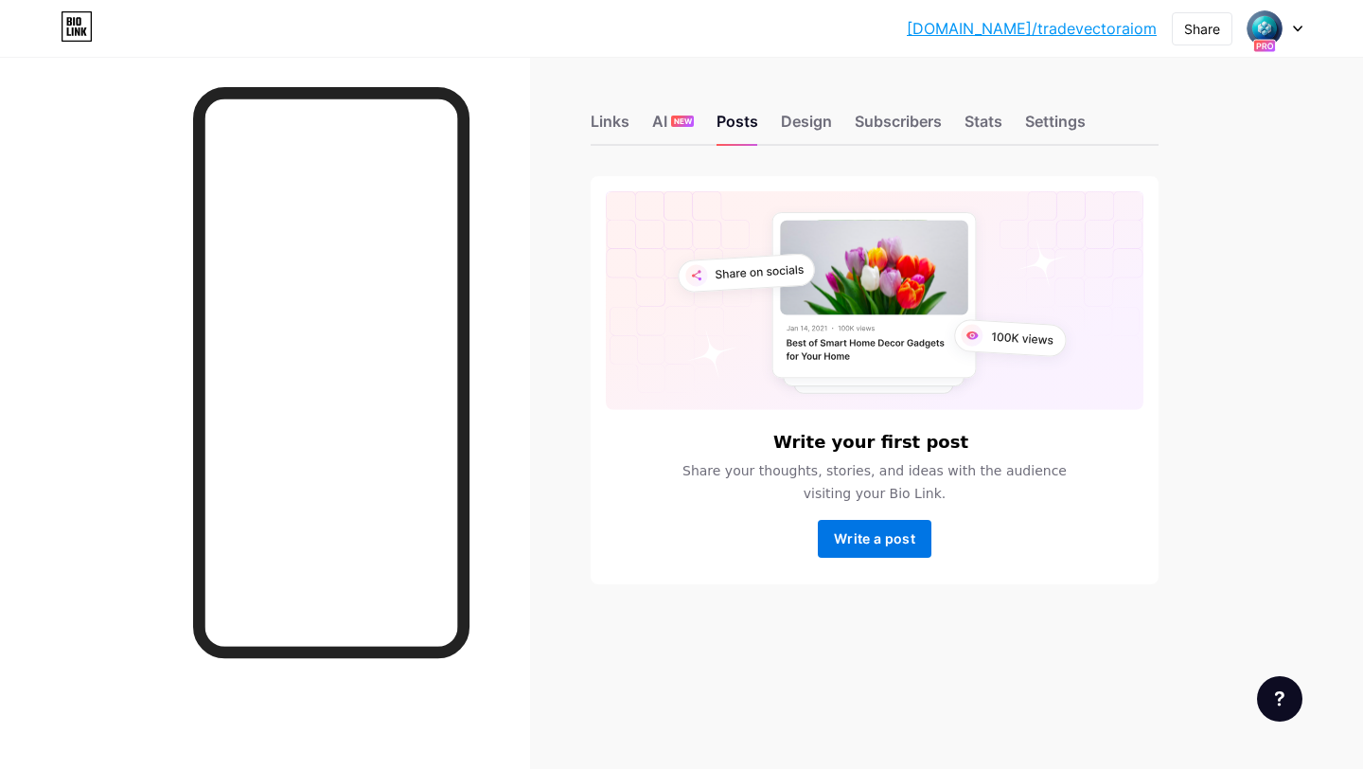
click at [876, 527] on button "Write a post" at bounding box center [875, 539] width 114 height 38
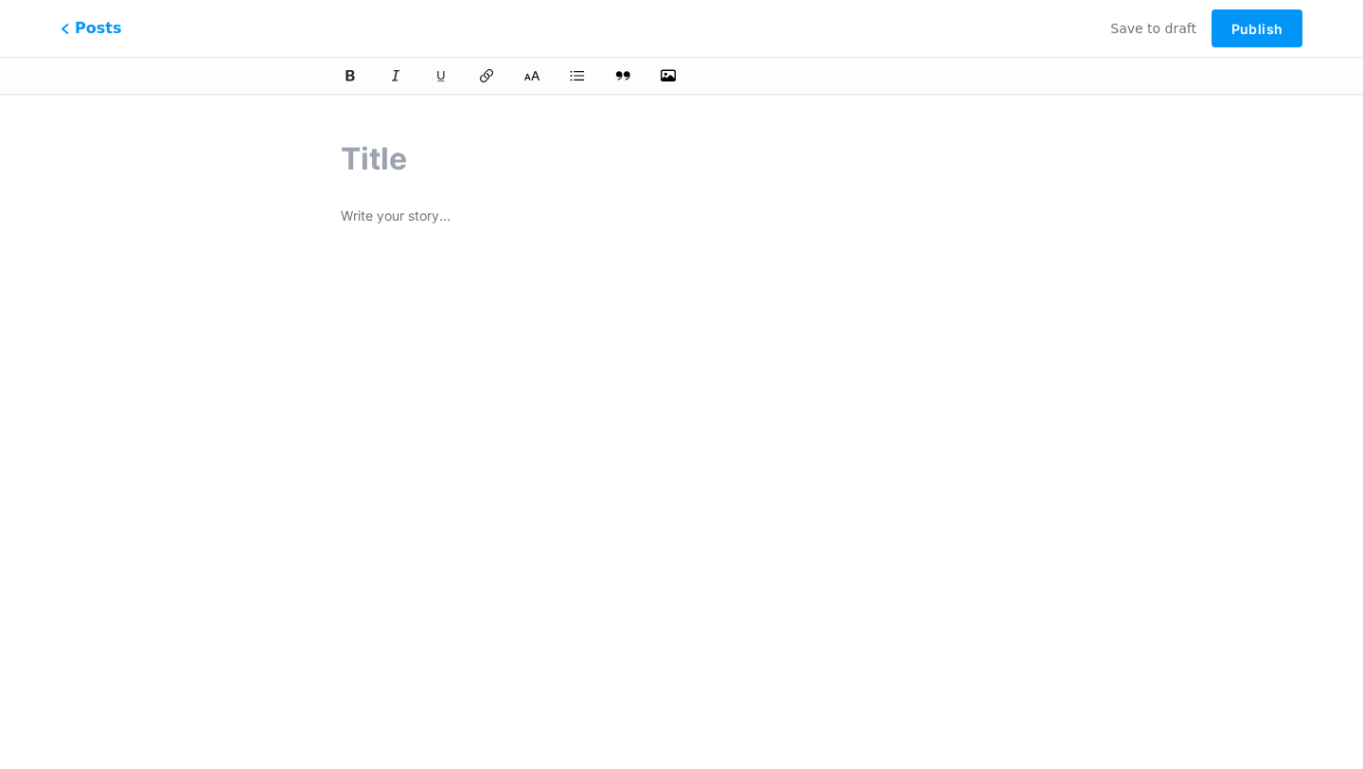
click at [674, 189] on div at bounding box center [681, 411] width 735 height 595
click at [377, 153] on input "text" at bounding box center [682, 158] width 682 height 45
paste input "ما هي العملات الرقمية المتوقع ارتفاعها في 2025: تحليل شامل مدعوم بـ Trade Vecto…"
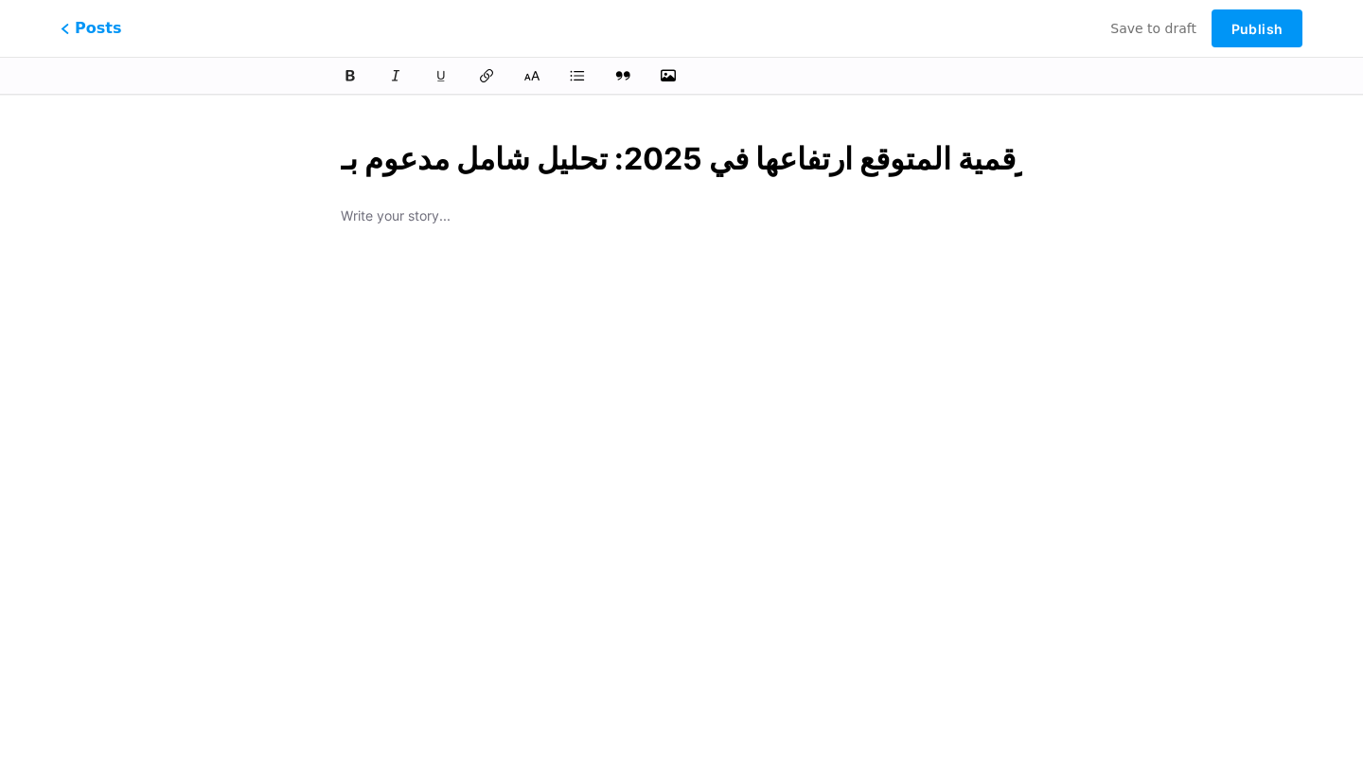
scroll to position [0, 415]
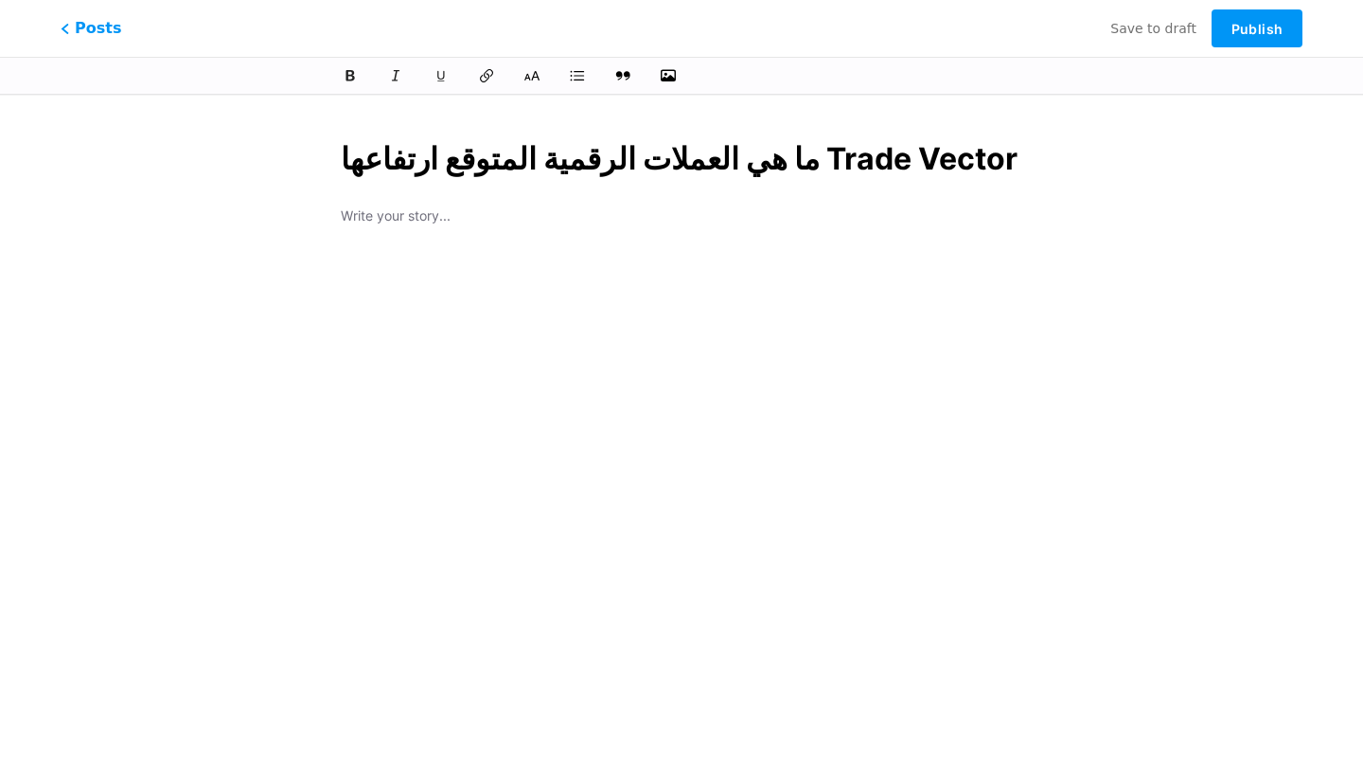
type input "ما هي العملات الرقمية المتوقع ارتفاعها في 2025: تحليل شامل مدعوم بـ Trade Vecto…"
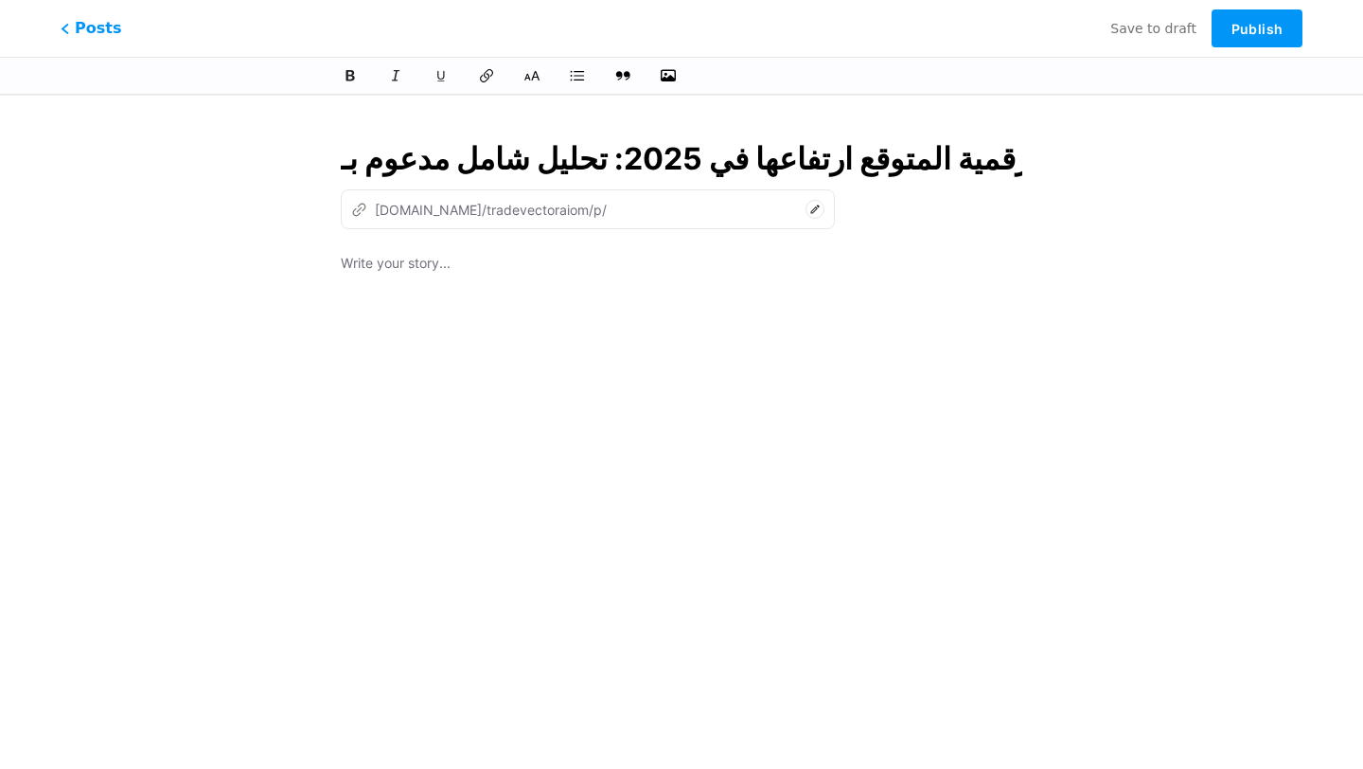
click at [413, 237] on div "ما هي العملات الرقمية المتوقع ارتفاعها في 2025: تحليل شامل مدعوم بـ Trade Vecto…" at bounding box center [681, 435] width 735 height 642
click at [516, 314] on div at bounding box center [682, 488] width 682 height 473
type input "ma-hy-alaamlat-alrkmy-almtokaa-artfaaaha-fy-2025-thlyl-shaml-mdaaom-b-trade-vec…"
click at [653, 162] on input "ما هي العملات الرقمية المتوقع ارتفاعها في 2025: تحليل شامل مدعوم بـ Trade Vecto…" at bounding box center [682, 158] width 682 height 45
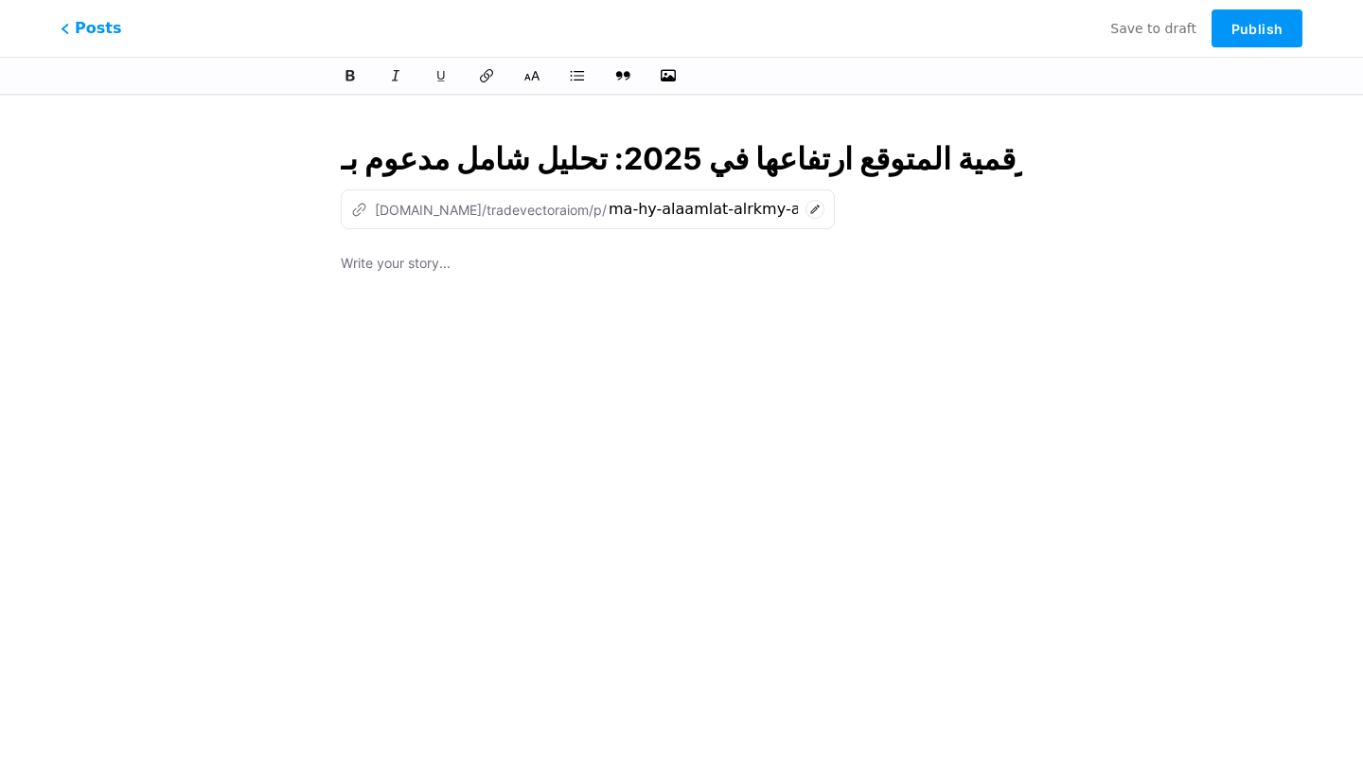
click at [653, 162] on input "ما هي العملات الرقمية المتوقع ارتفاعها في 2025: تحليل شامل مدعوم بـ Trade Vecto…" at bounding box center [682, 158] width 682 height 45
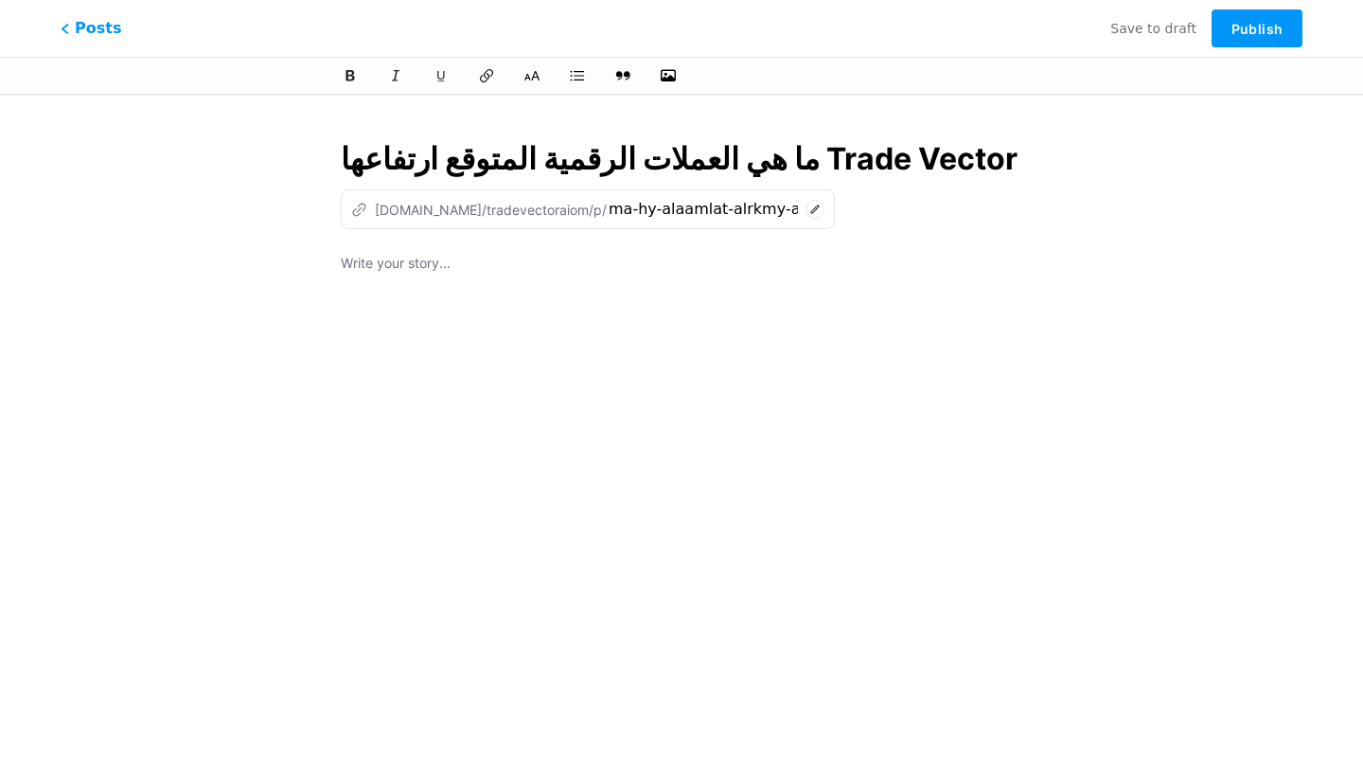
click at [602, 306] on div at bounding box center [682, 488] width 682 height 473
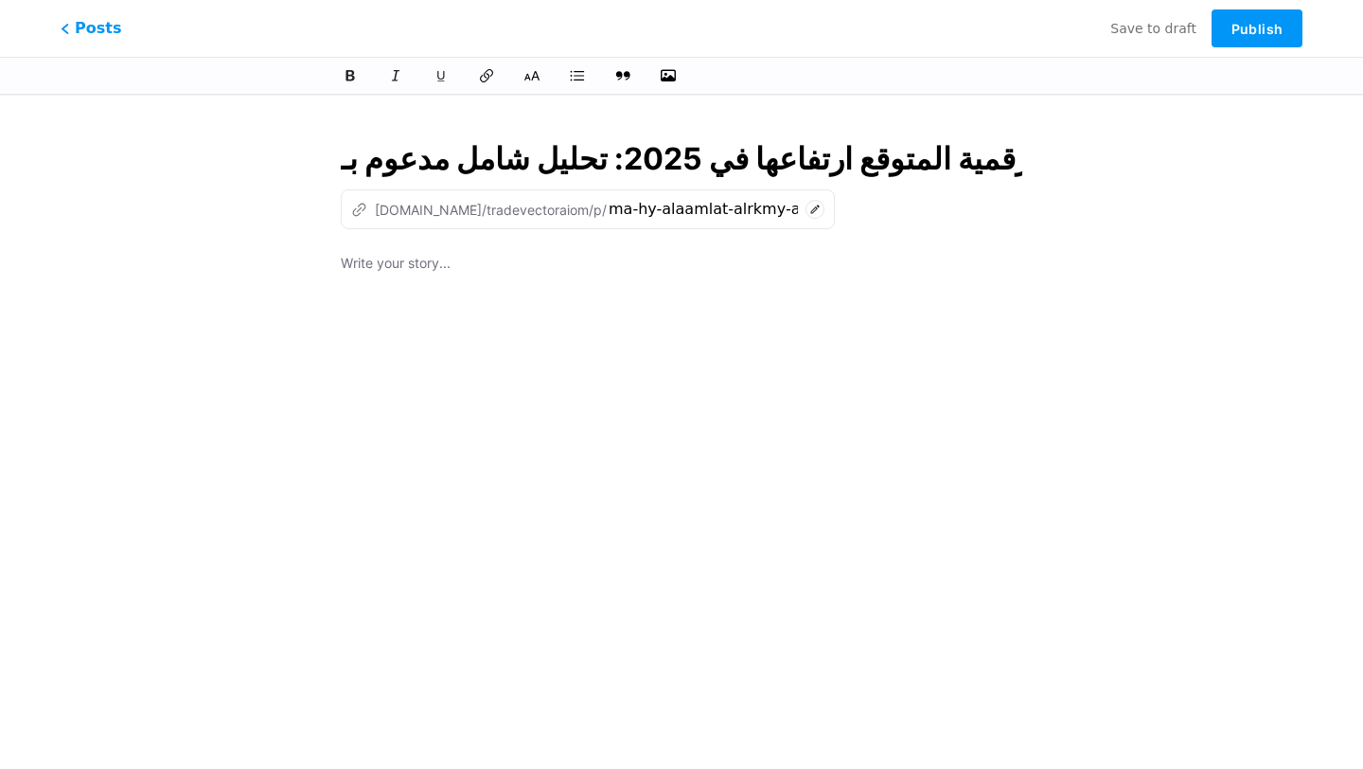
click at [595, 164] on input "ما هي العملات الرقمية المتوقع ارتفاعها في 2025: تحليل شامل مدعوم بـ Trade Vecto…" at bounding box center [682, 158] width 682 height 45
click at [562, 306] on div at bounding box center [682, 488] width 682 height 473
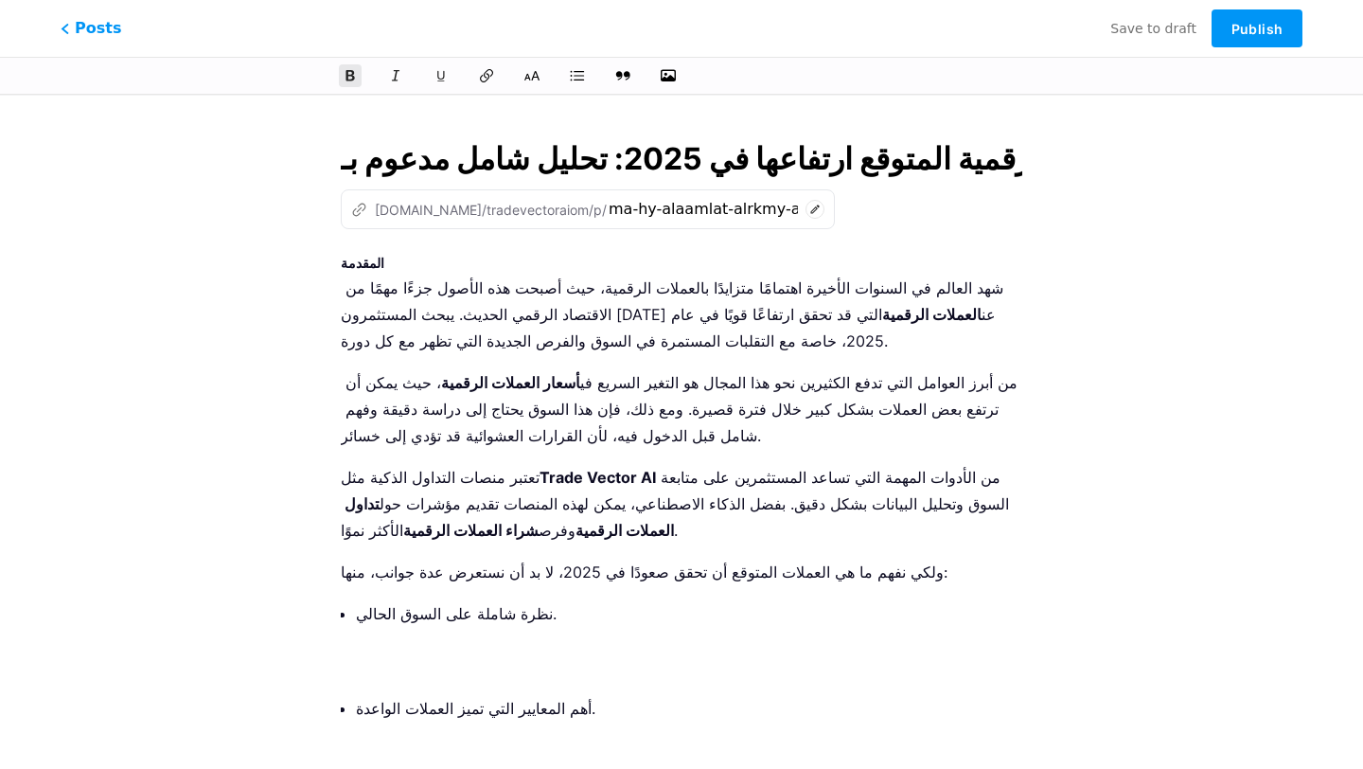
click at [472, 497] on strong "تداول العملات الرقمية" at bounding box center [507, 516] width 333 height 45
click at [365, 261] on strong "المقدمة" at bounding box center [363, 263] width 44 height 16
click at [577, 75] on icon at bounding box center [577, 75] width 17 height 12
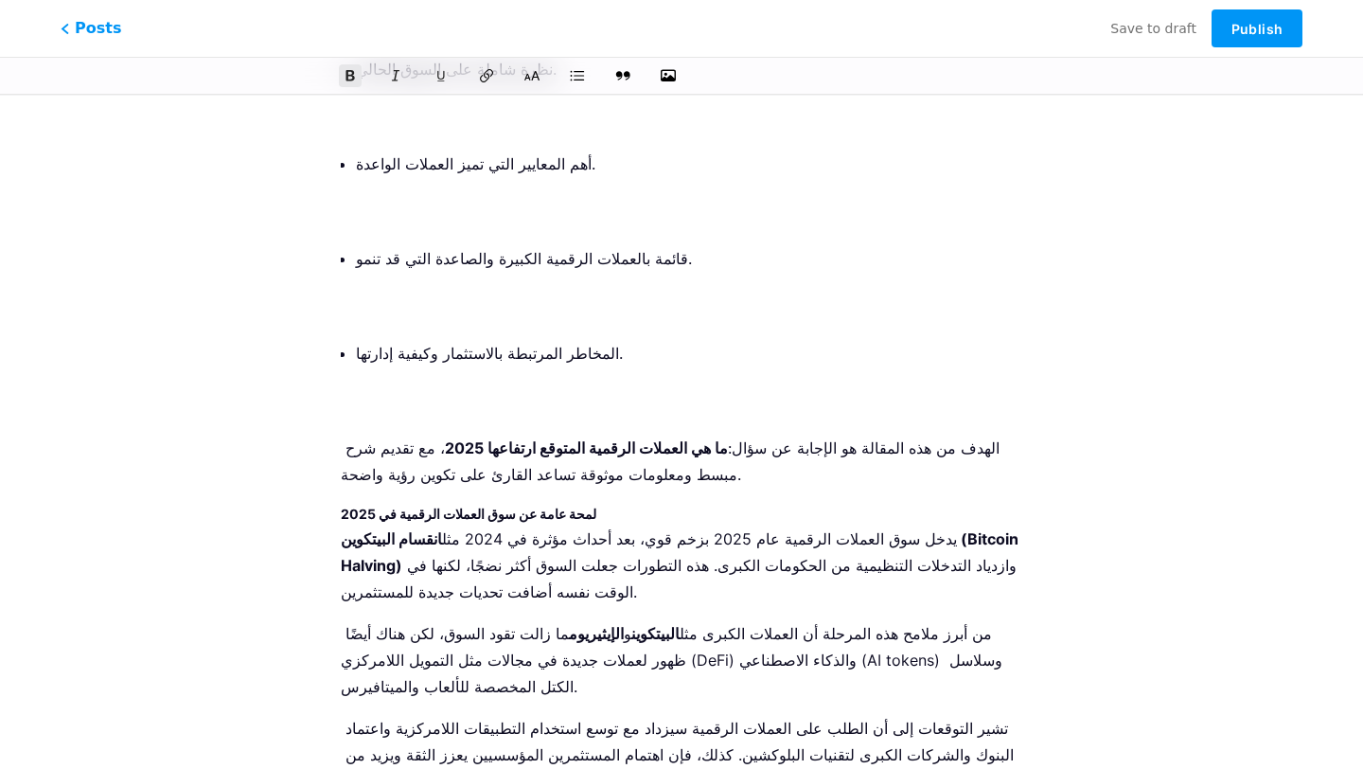
scroll to position [463, 0]
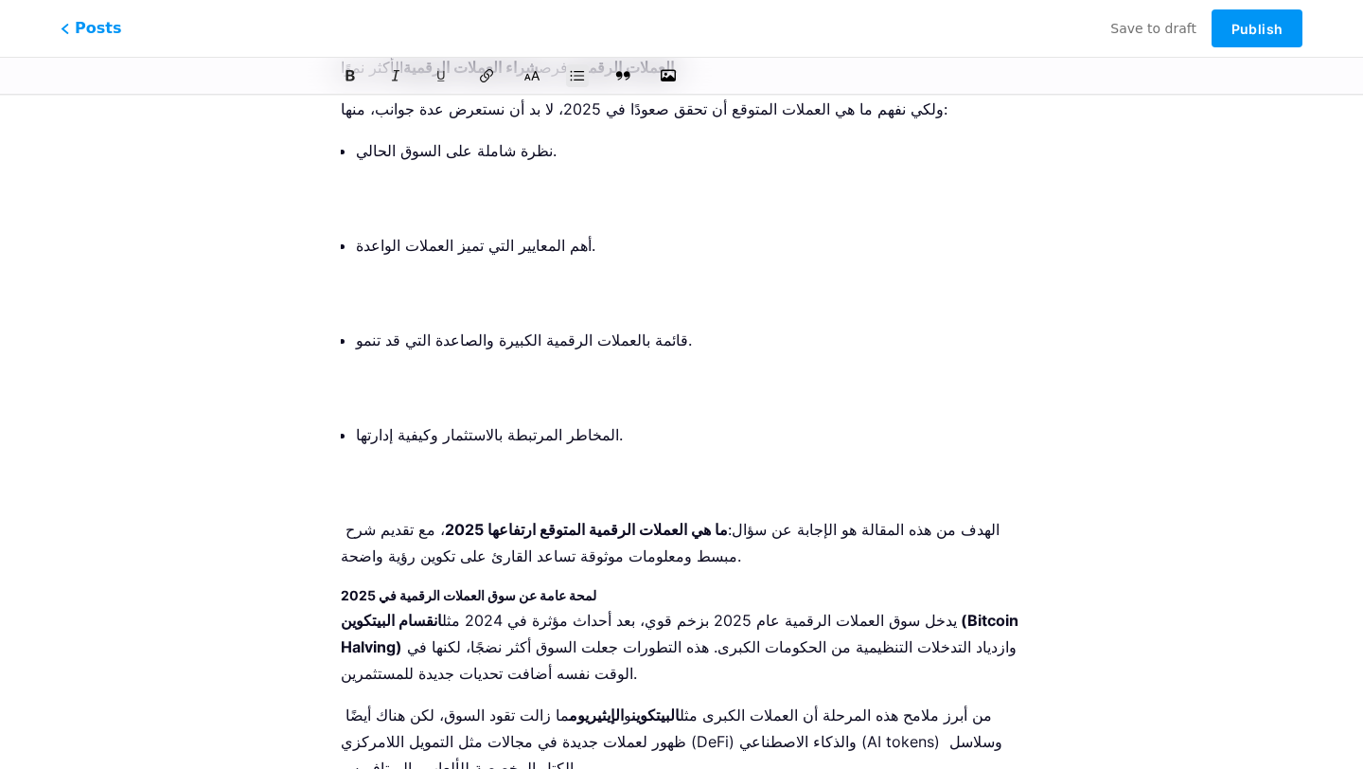
click at [402, 481] on p "المخاطر المرتبطة بالاستثمار وكيفية إدارتها." at bounding box center [689, 461] width 666 height 80
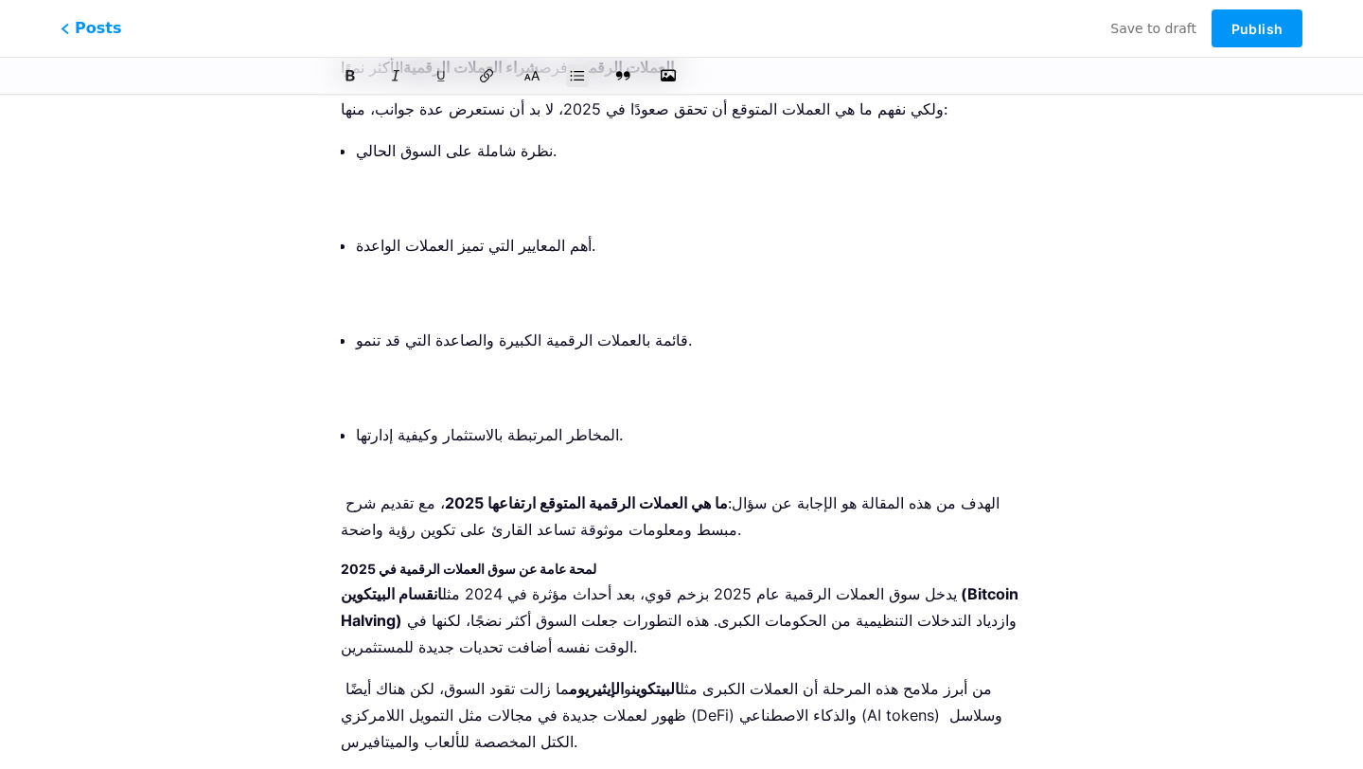
click at [386, 400] on p "قائمة بالعملات الرقمية الكبيرة والصاعدة التي قد تنمو." at bounding box center [689, 367] width 666 height 80
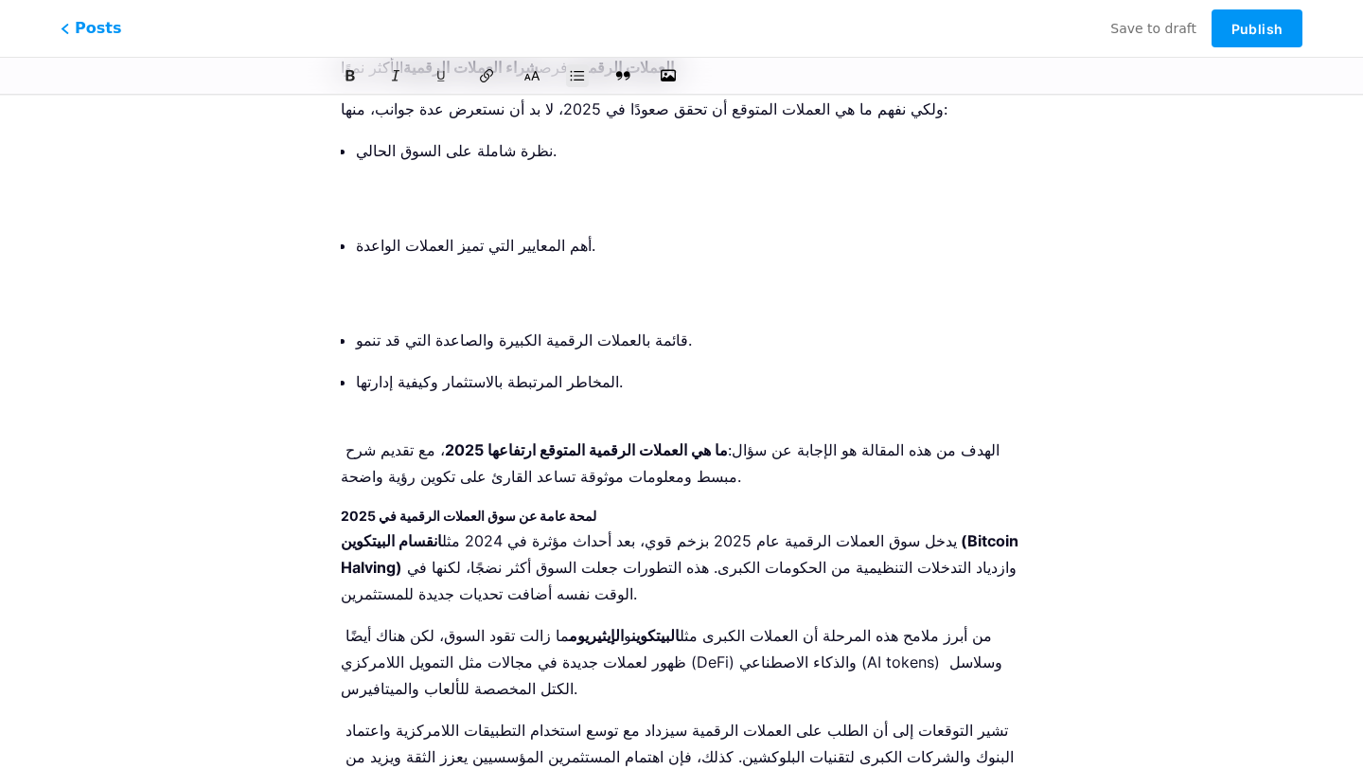
click at [394, 295] on p "أهم المعايير التي تميز العملات الواعدة." at bounding box center [689, 272] width 666 height 80
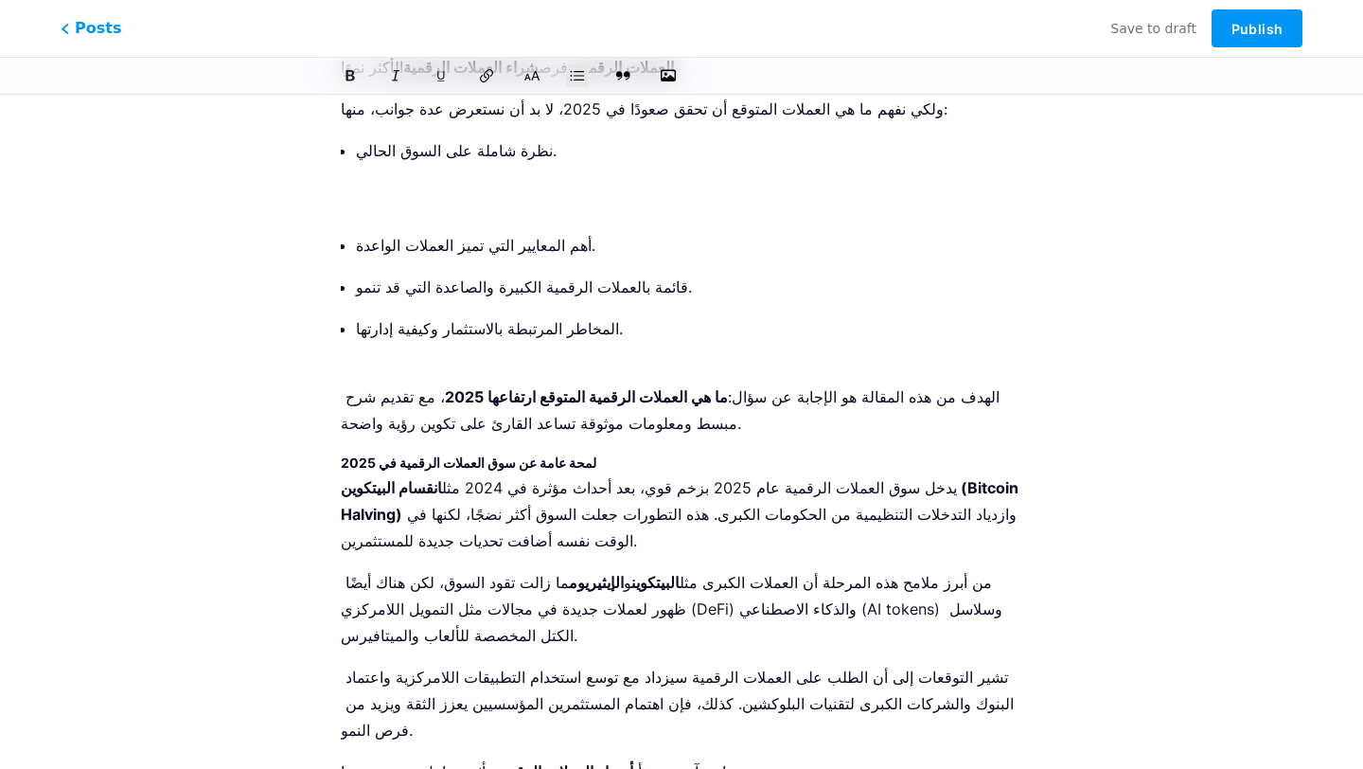
click at [388, 219] on ul "نظرة شاملة على السوق الحالي. أهم المعايير التي تميز العملات الواعدة. قائمة بالع…" at bounding box center [689, 252] width 666 height 231
click at [380, 213] on p "نظرة شاملة على السوق الحالي." at bounding box center [689, 177] width 666 height 80
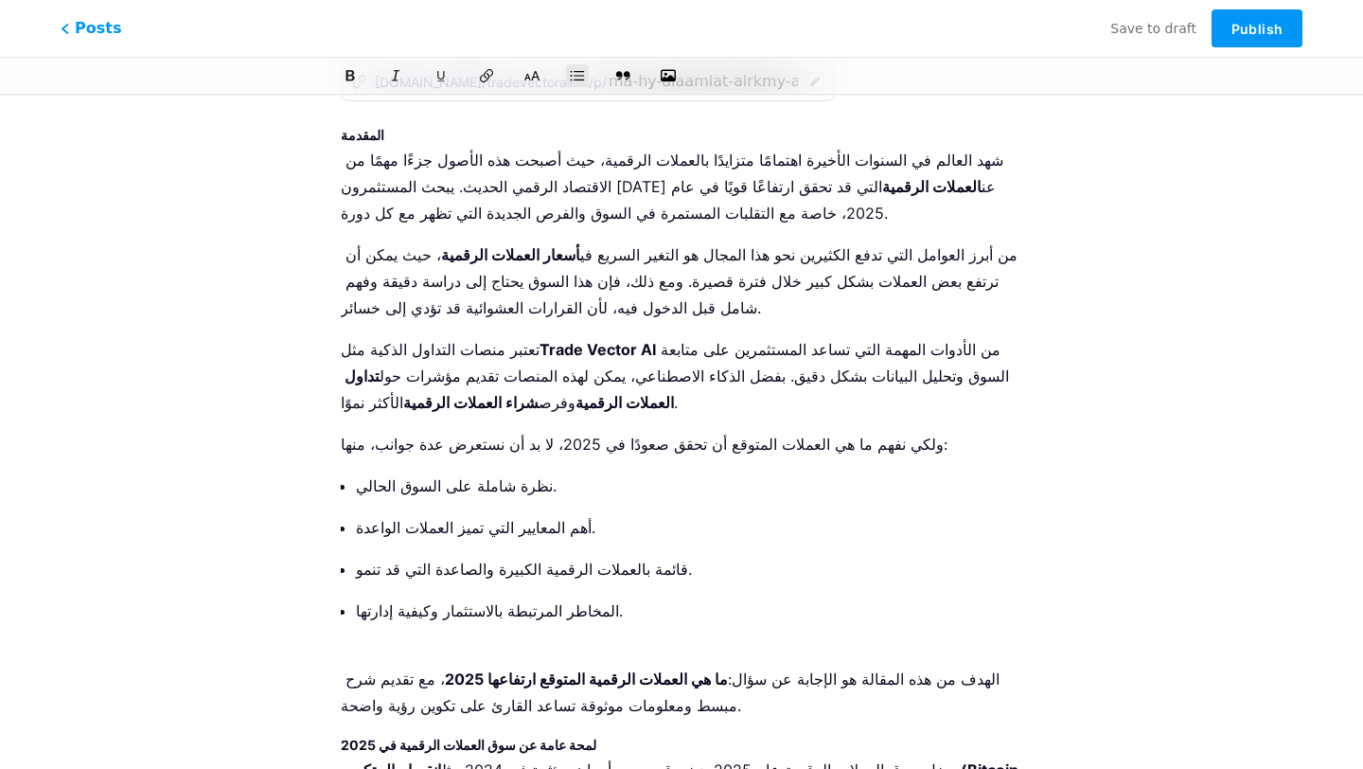
scroll to position [0, 0]
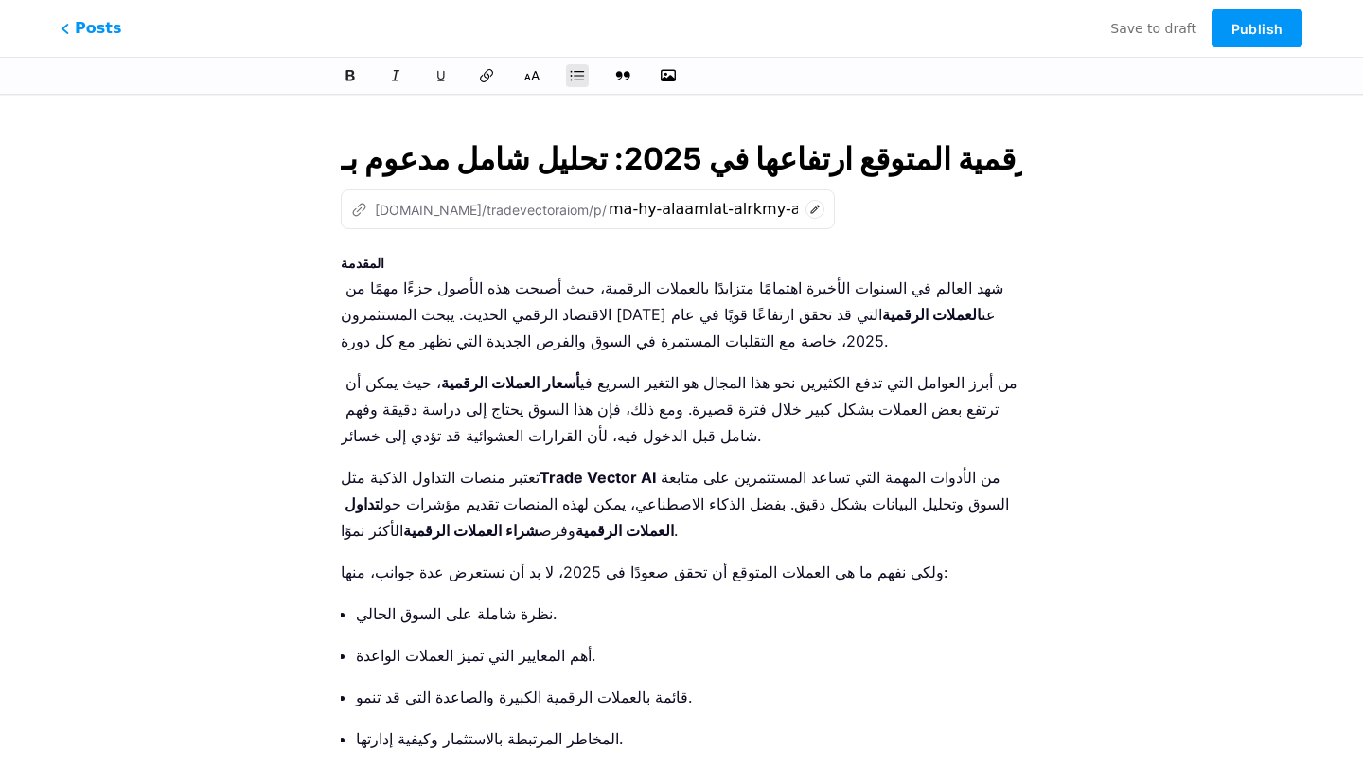
click at [360, 260] on strong "المقدمة" at bounding box center [363, 263] width 44 height 16
click at [532, 75] on icon at bounding box center [532, 75] width 19 height 19
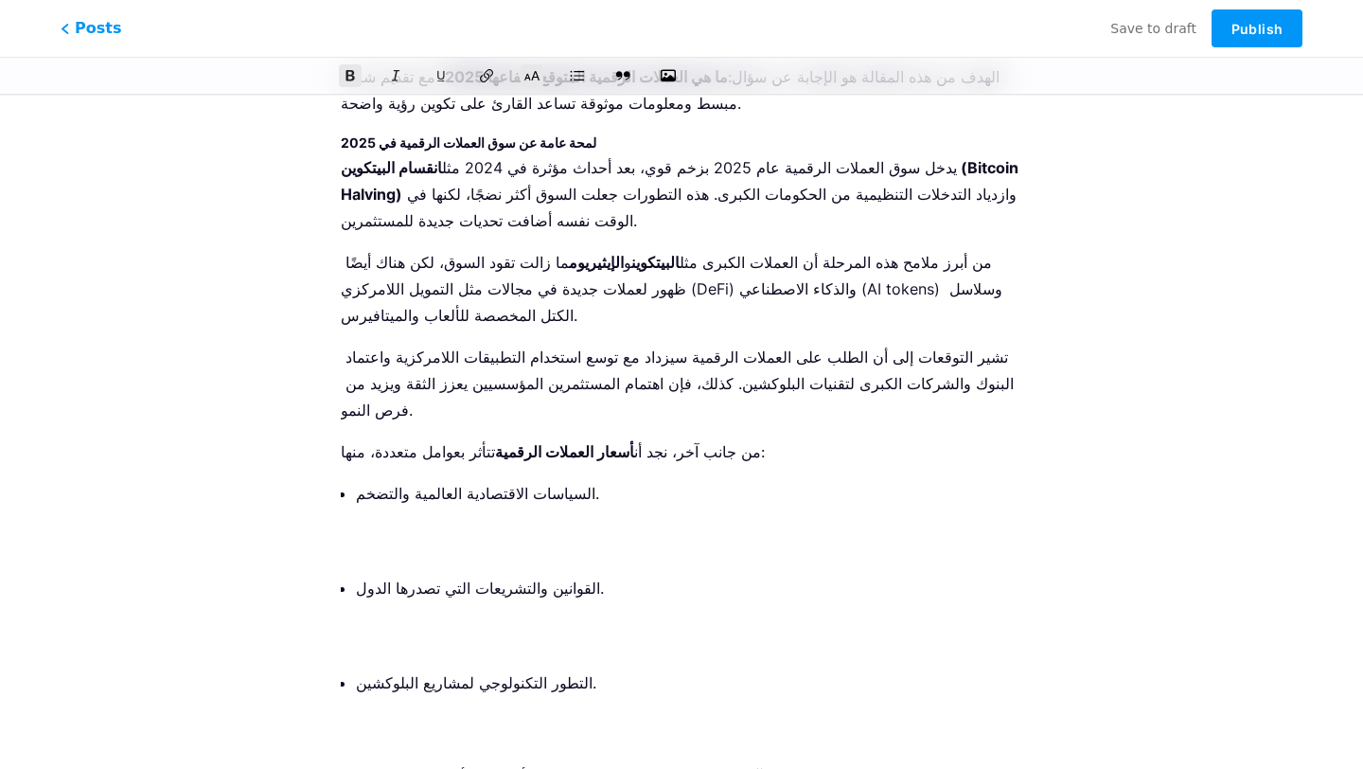
scroll to position [740, 0]
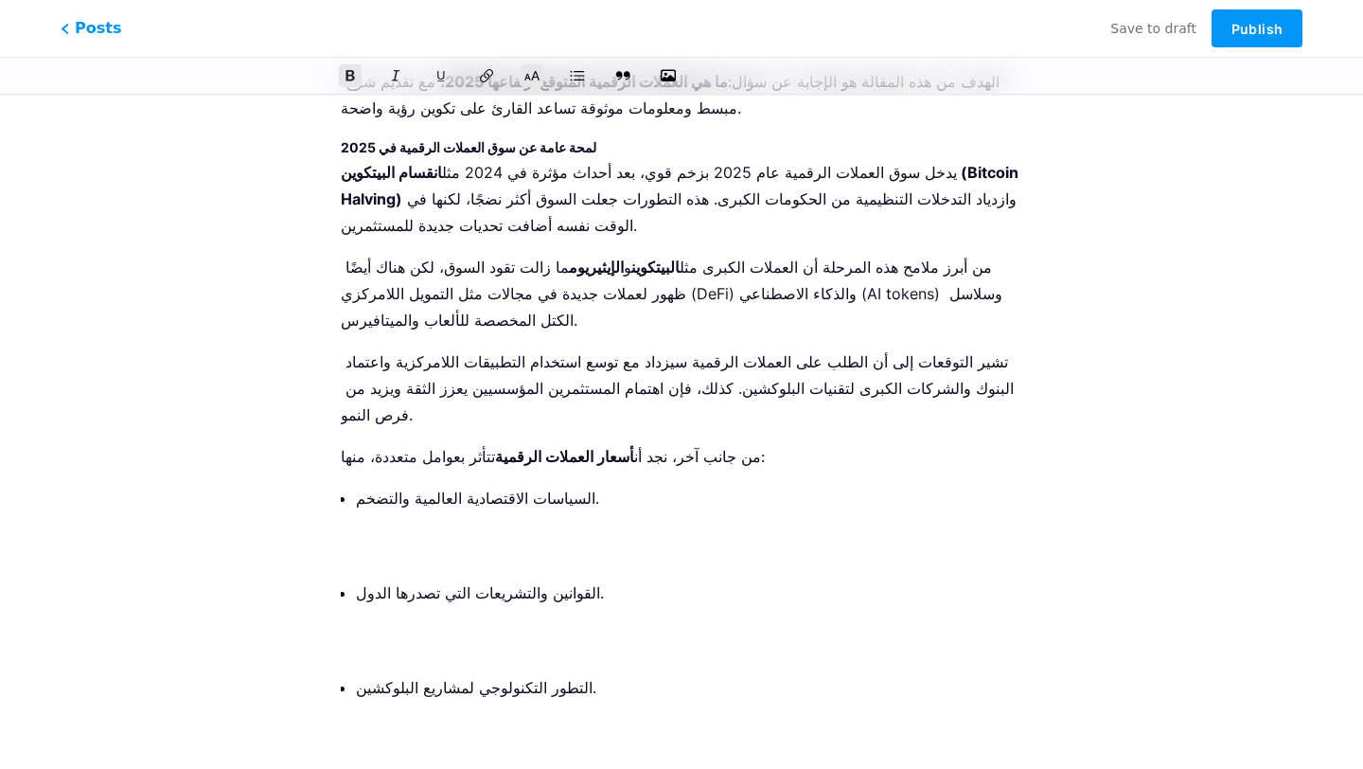
click at [489, 514] on p "السياسات الاقتصادية العالمية والتضخم." at bounding box center [689, 525] width 666 height 80
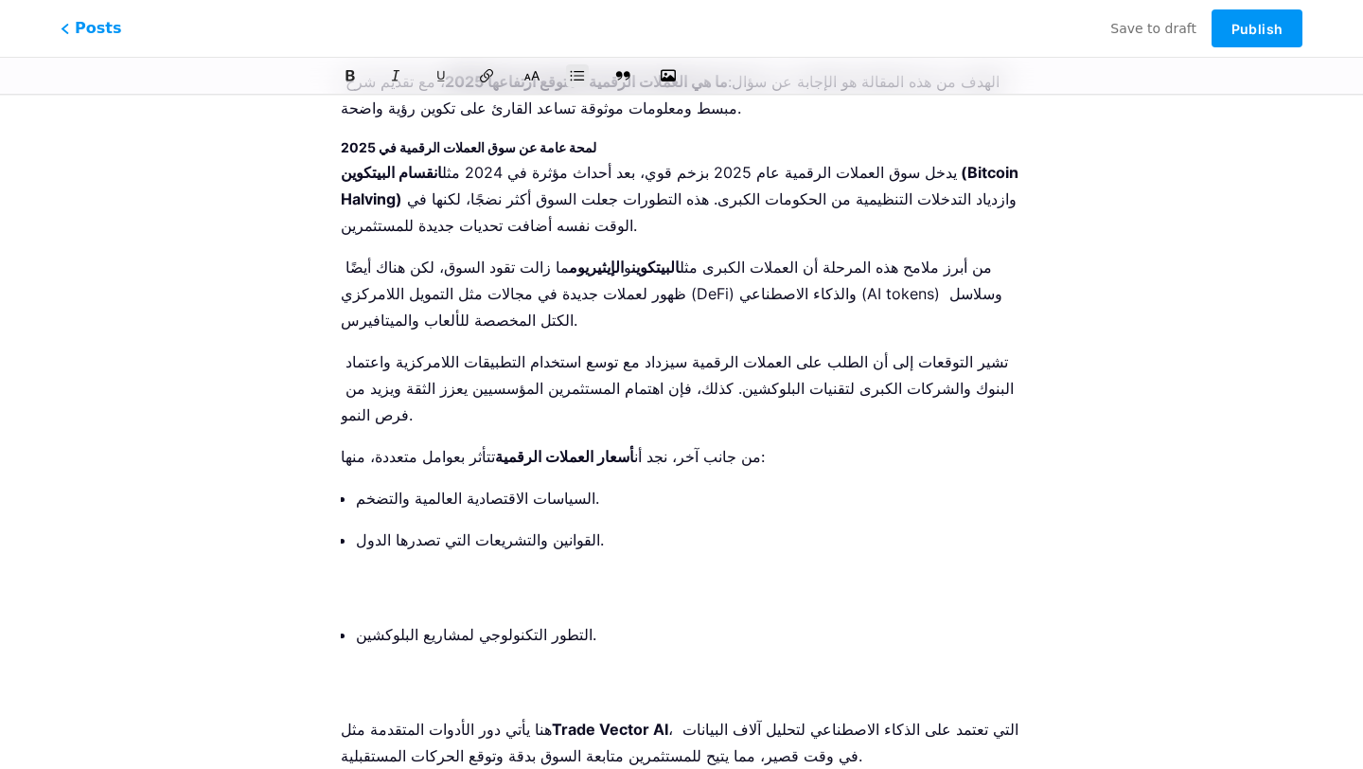
click at [482, 568] on p "القوانين والتشريعات التي تصدرها الدول." at bounding box center [689, 566] width 666 height 80
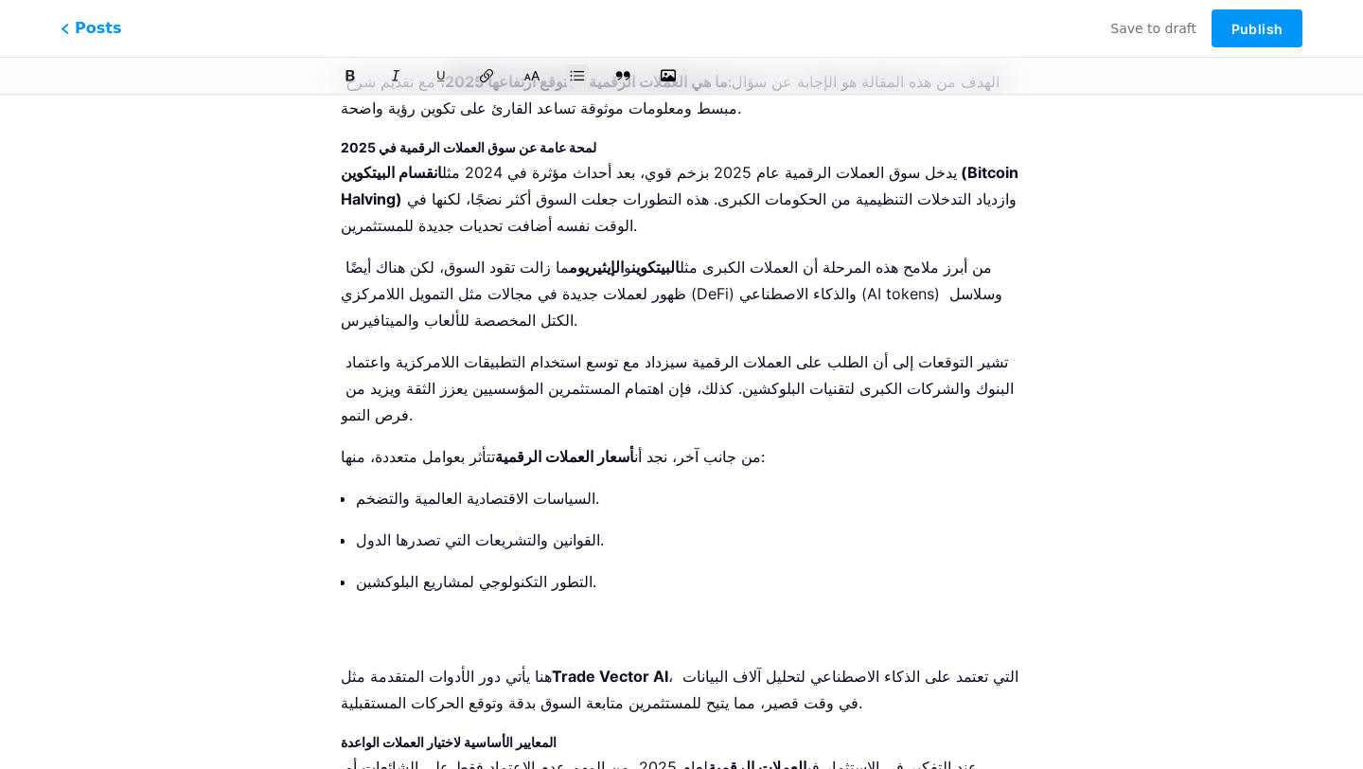
click at [472, 616] on p "التطور التكنولوجي لمشاريع البلوكشين." at bounding box center [689, 608] width 666 height 80
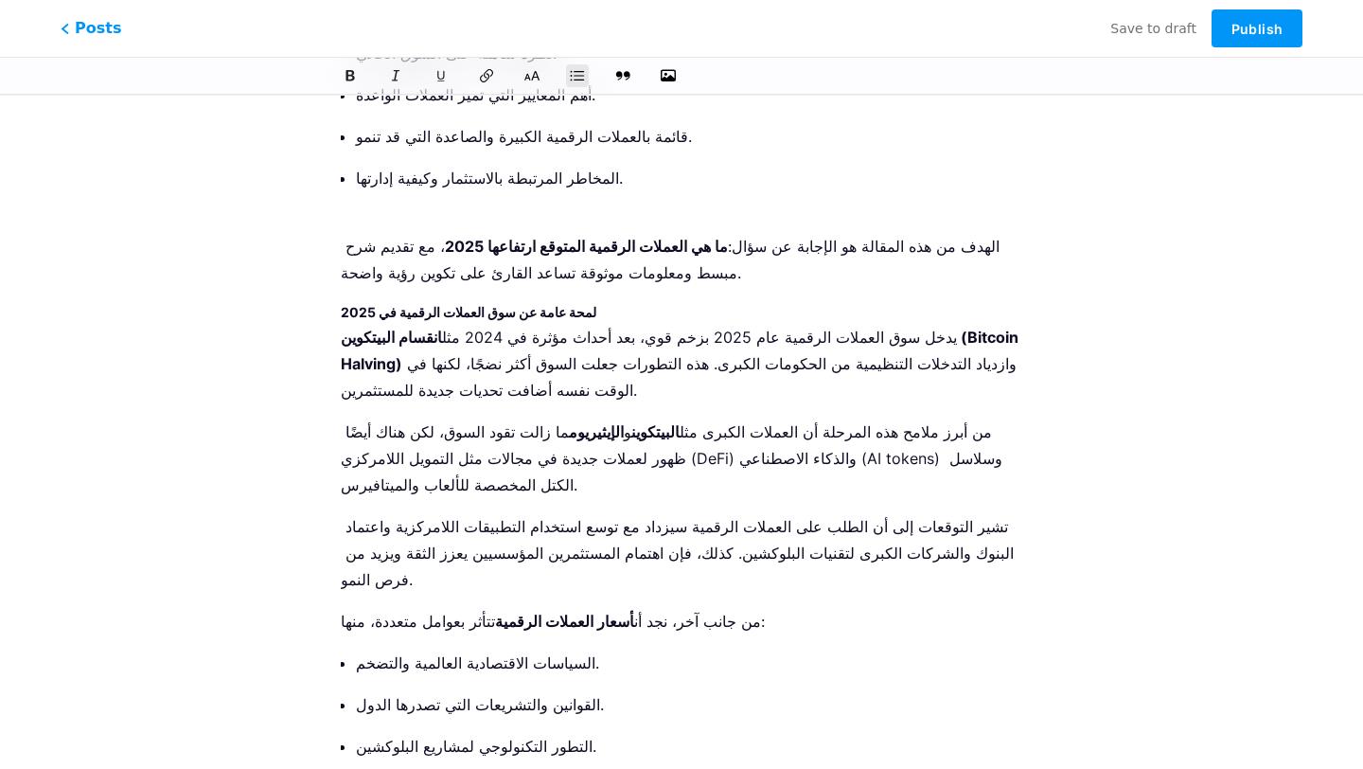
scroll to position [567, 0]
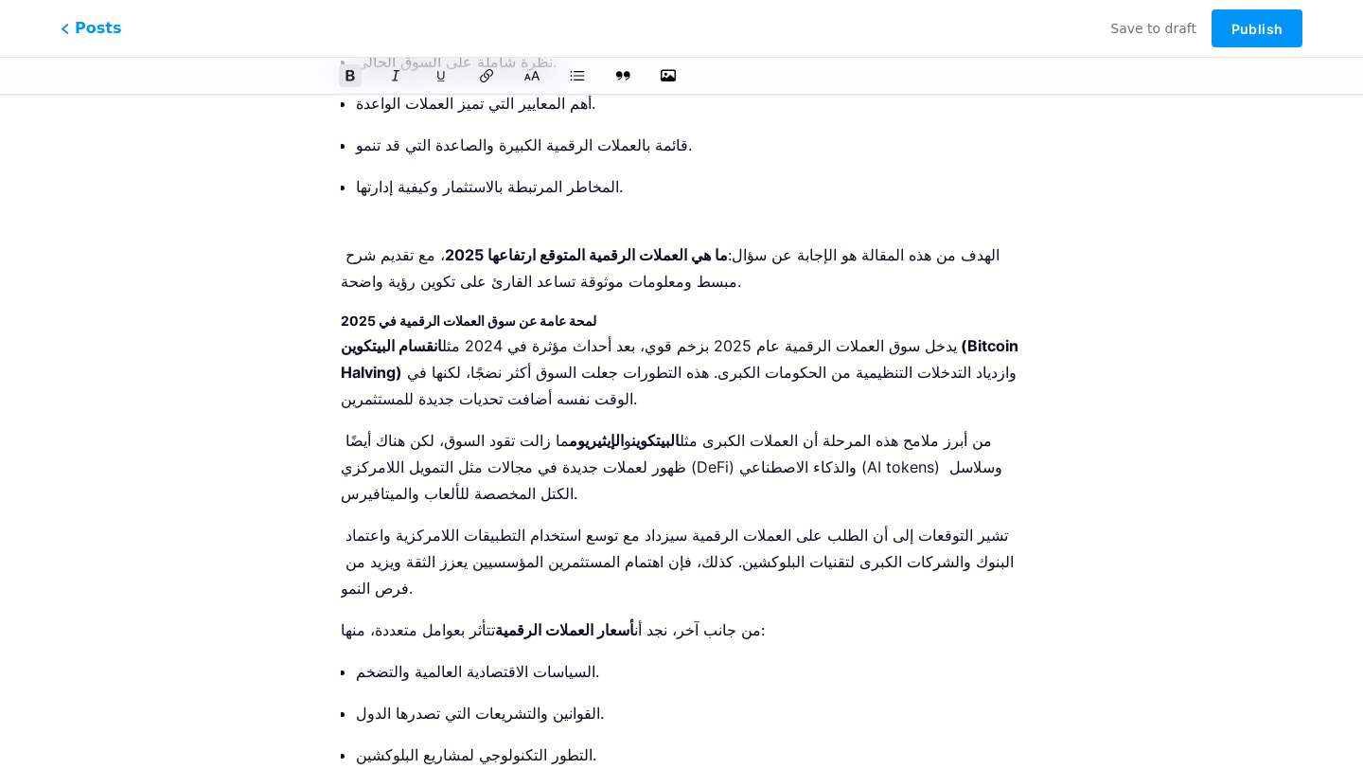
click at [499, 323] on strong "لمحة عامة عن سوق العملات الرقمية في 2025" at bounding box center [469, 320] width 256 height 16
click at [534, 74] on icon at bounding box center [533, 76] width 18 height 12
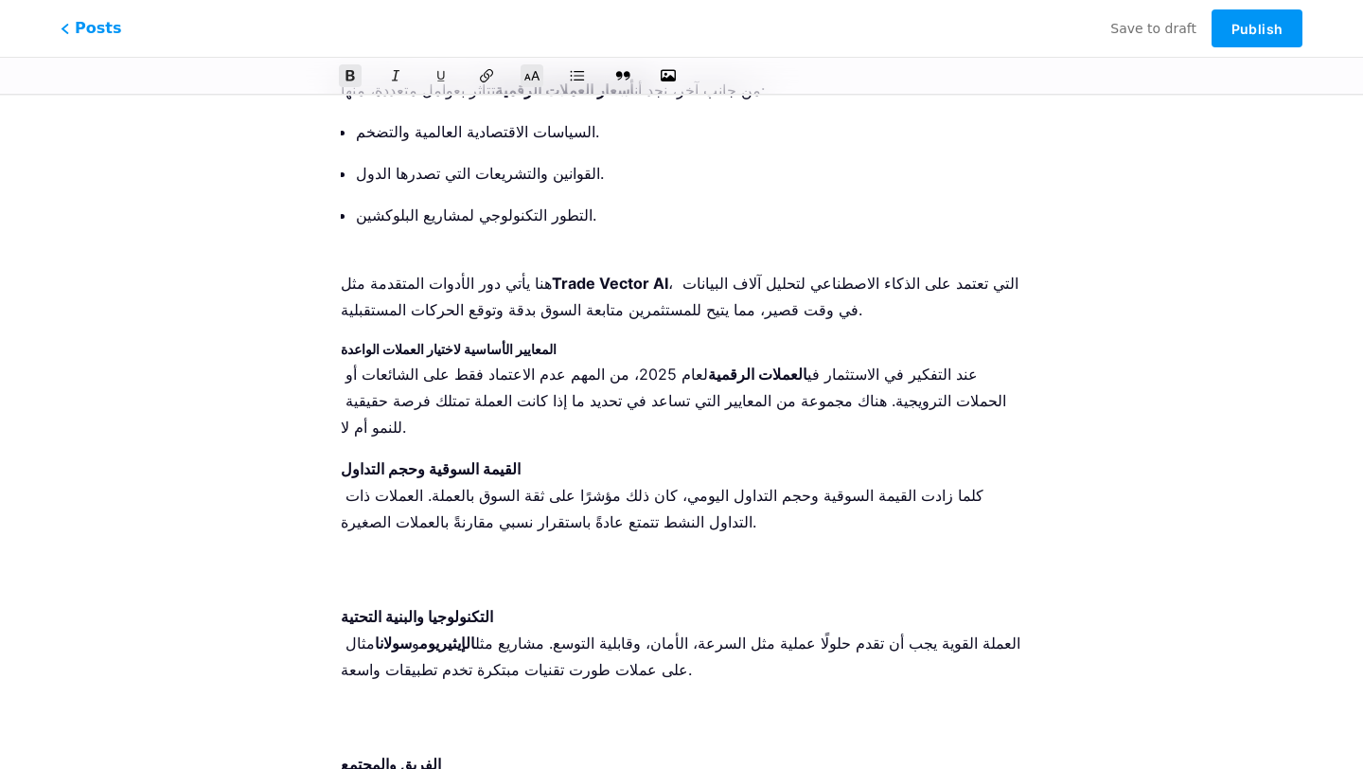
scroll to position [1162, 0]
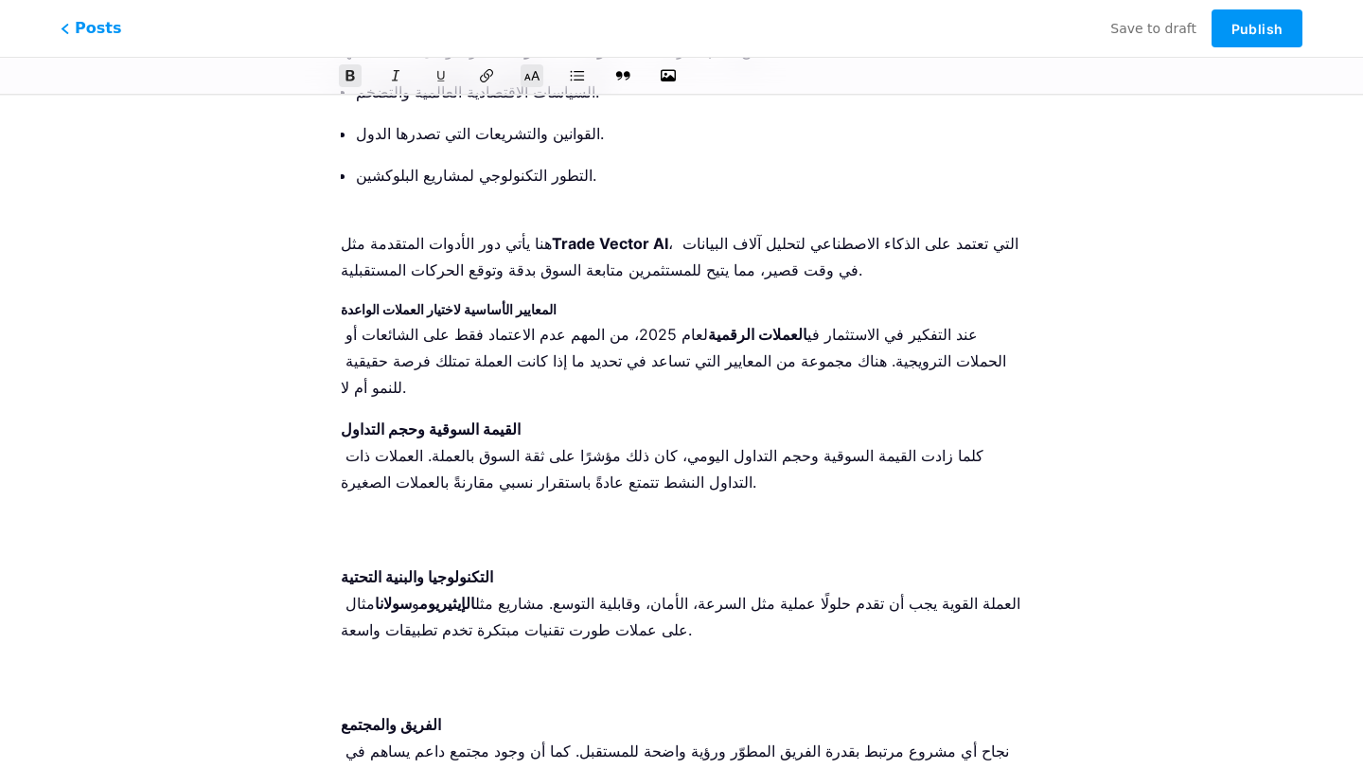
click at [448, 567] on strong "التكنولوجيا والبنية التحتية" at bounding box center [417, 576] width 152 height 19
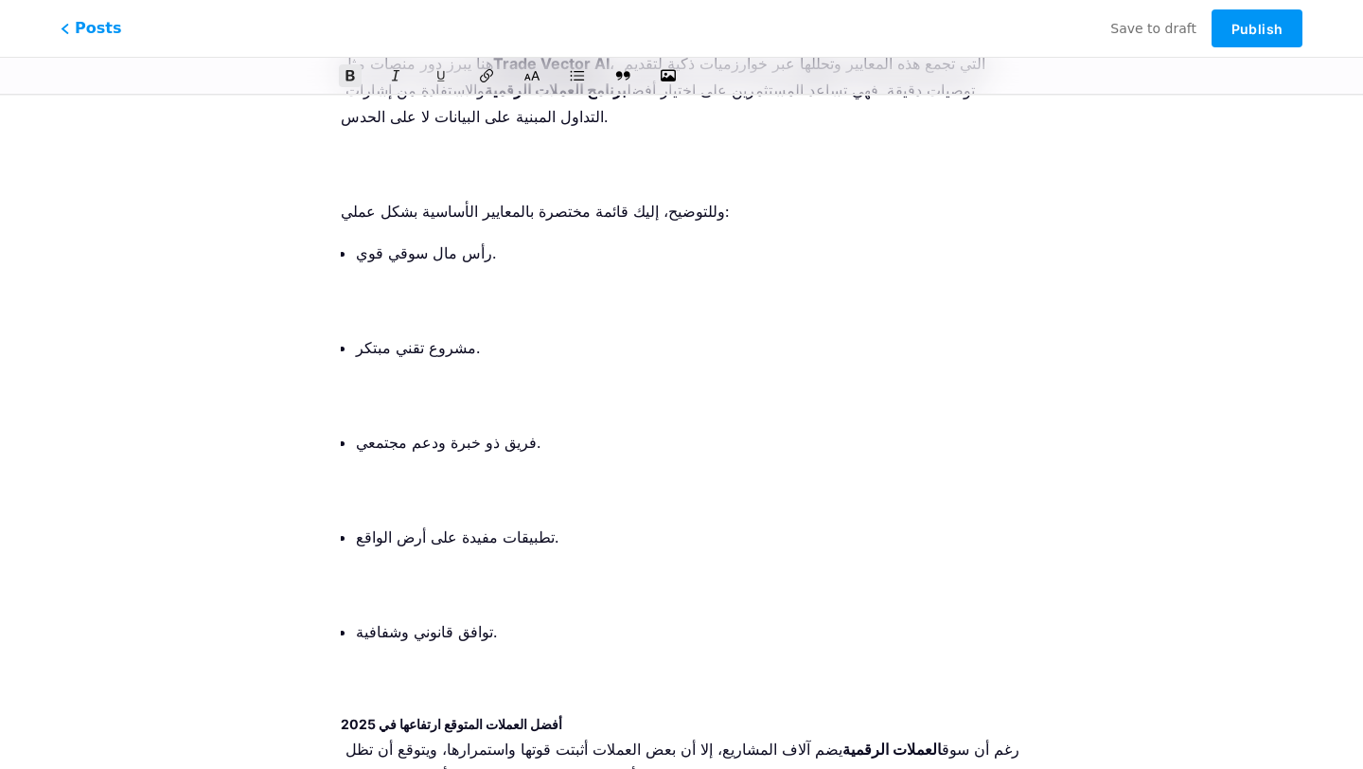
scroll to position [2291, 0]
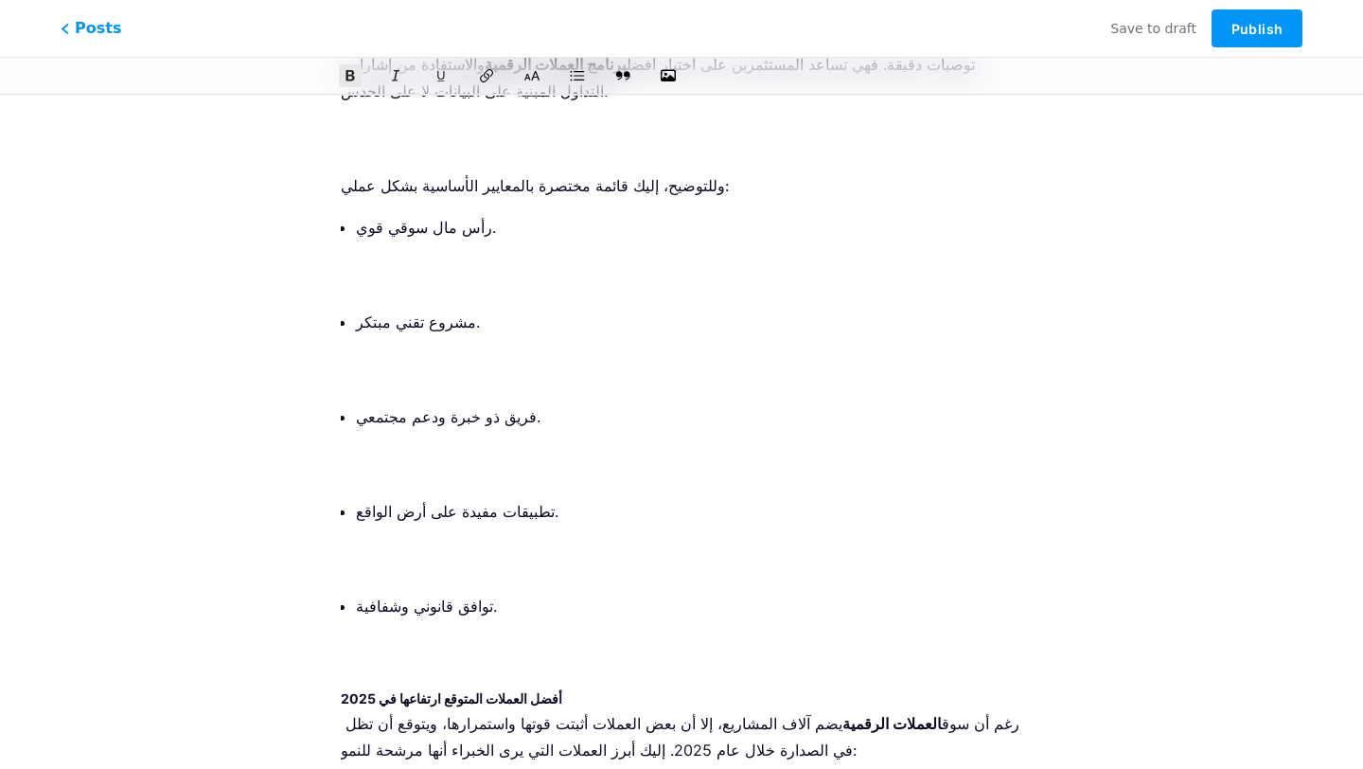
click at [432, 687] on h3 "أفضل العملات المتوقع ارتفاعها في 2025" at bounding box center [682, 698] width 682 height 23
click at [527, 78] on icon at bounding box center [532, 75] width 19 height 19
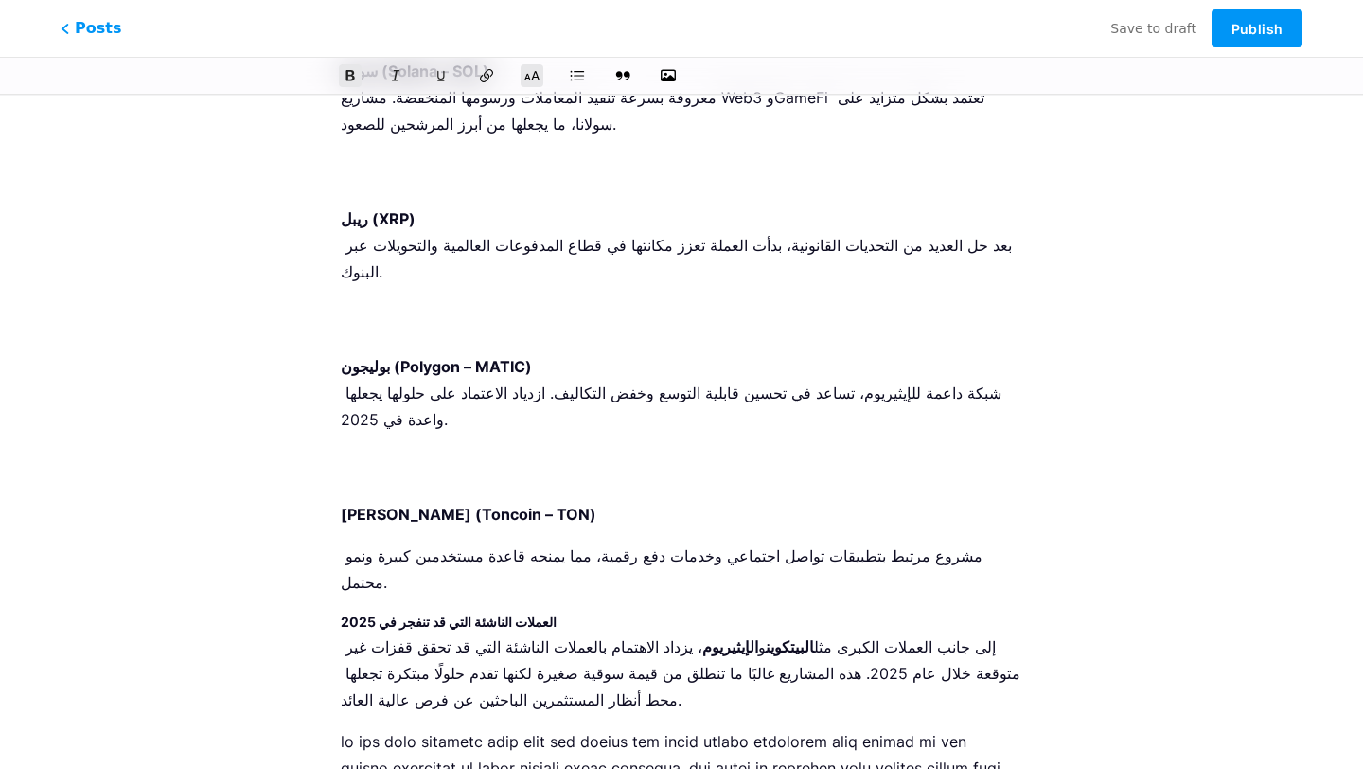
scroll to position [3323, 0]
click at [423, 613] on strong "العملات الناشئة التي قد تنفجر في 2025" at bounding box center [449, 621] width 216 height 16
click at [532, 81] on icon at bounding box center [532, 75] width 19 height 19
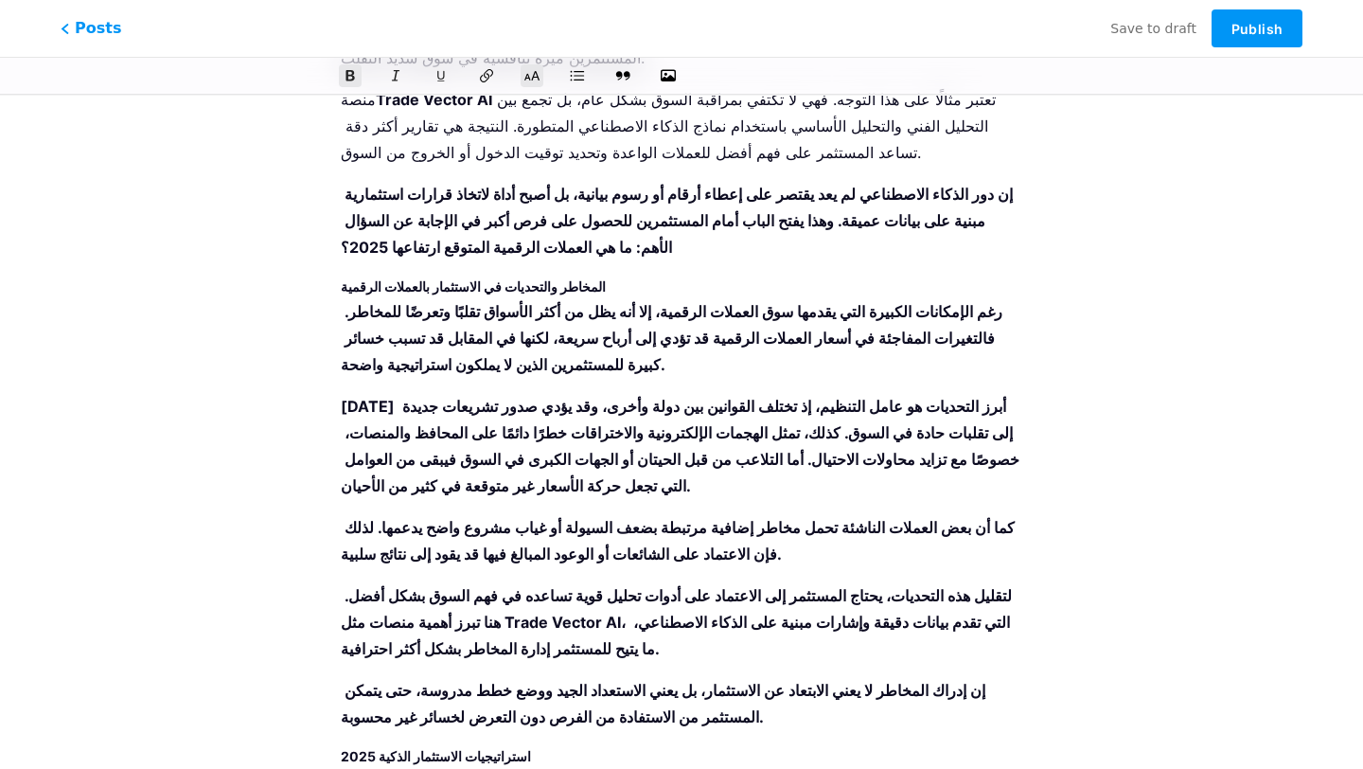
scroll to position [4636, 0]
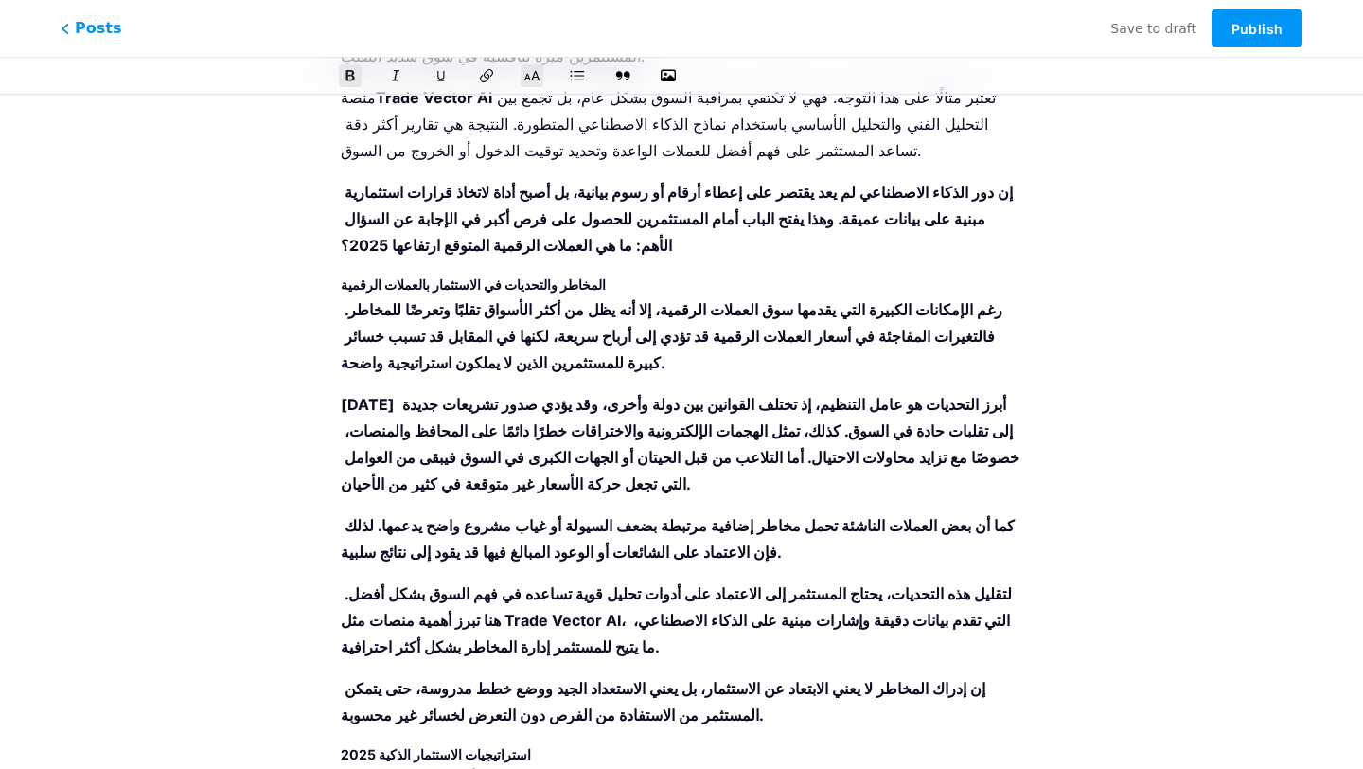
click at [482, 746] on strong "استراتيجيات الاستثمار الذكية 2025" at bounding box center [436, 754] width 190 height 16
click at [529, 75] on icon at bounding box center [532, 75] width 19 height 19
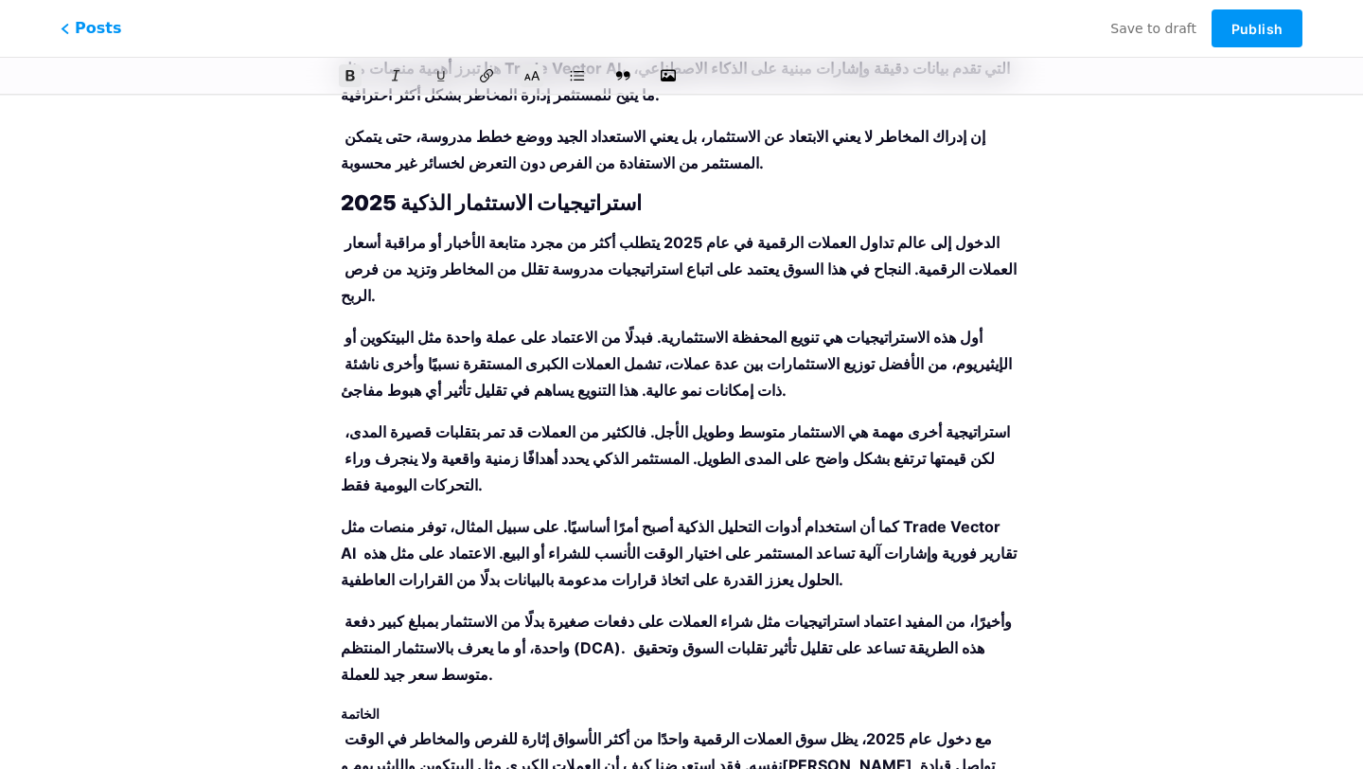
scroll to position [5205, 0]
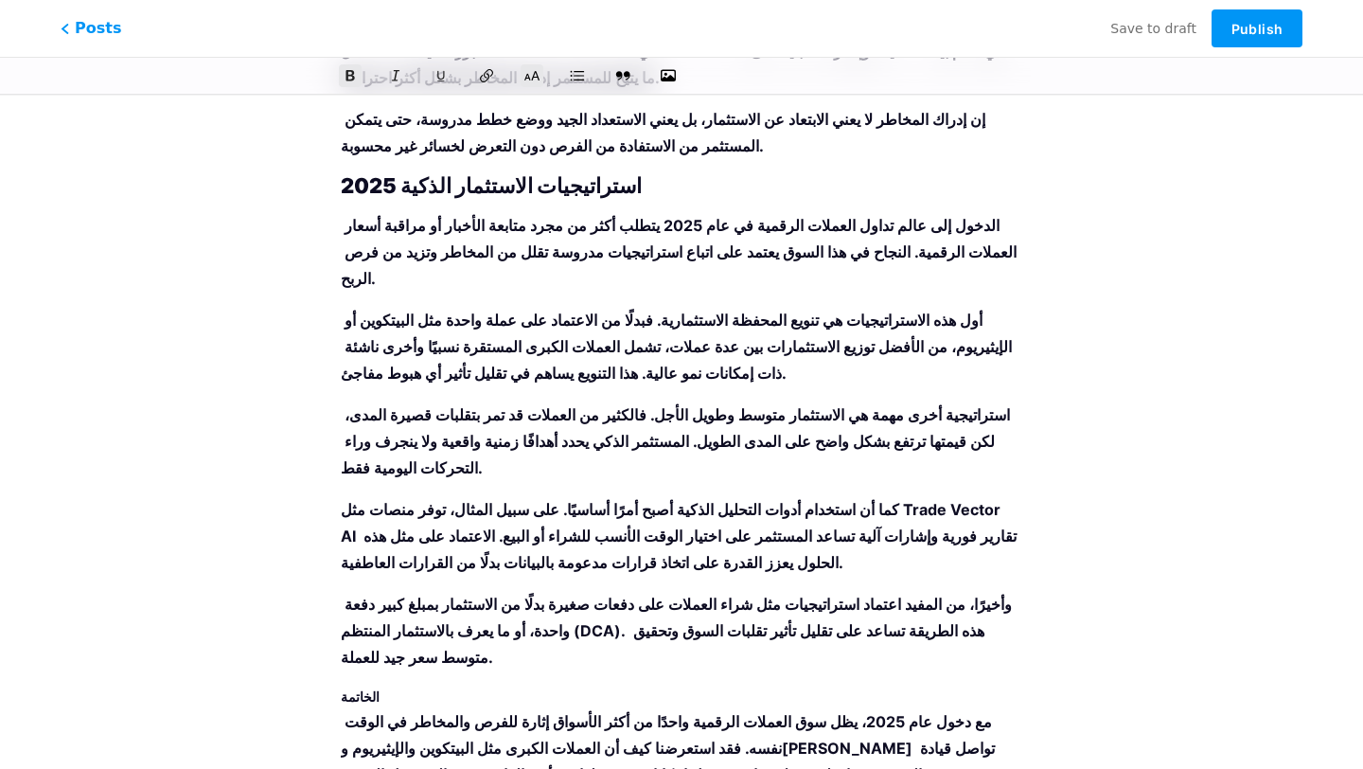
click at [369, 688] on strong "الخاتمة" at bounding box center [360, 696] width 39 height 16
click at [533, 76] on icon at bounding box center [532, 75] width 19 height 19
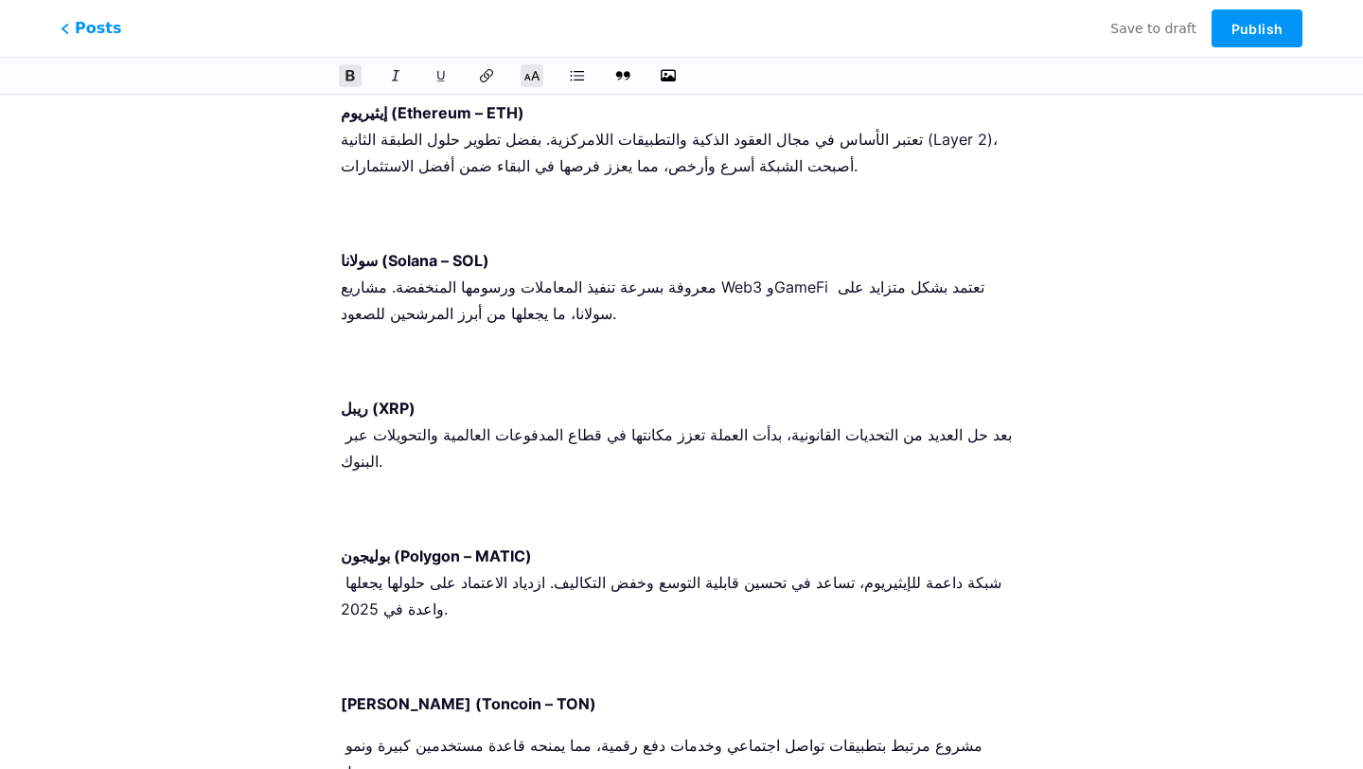
scroll to position [3038, 0]
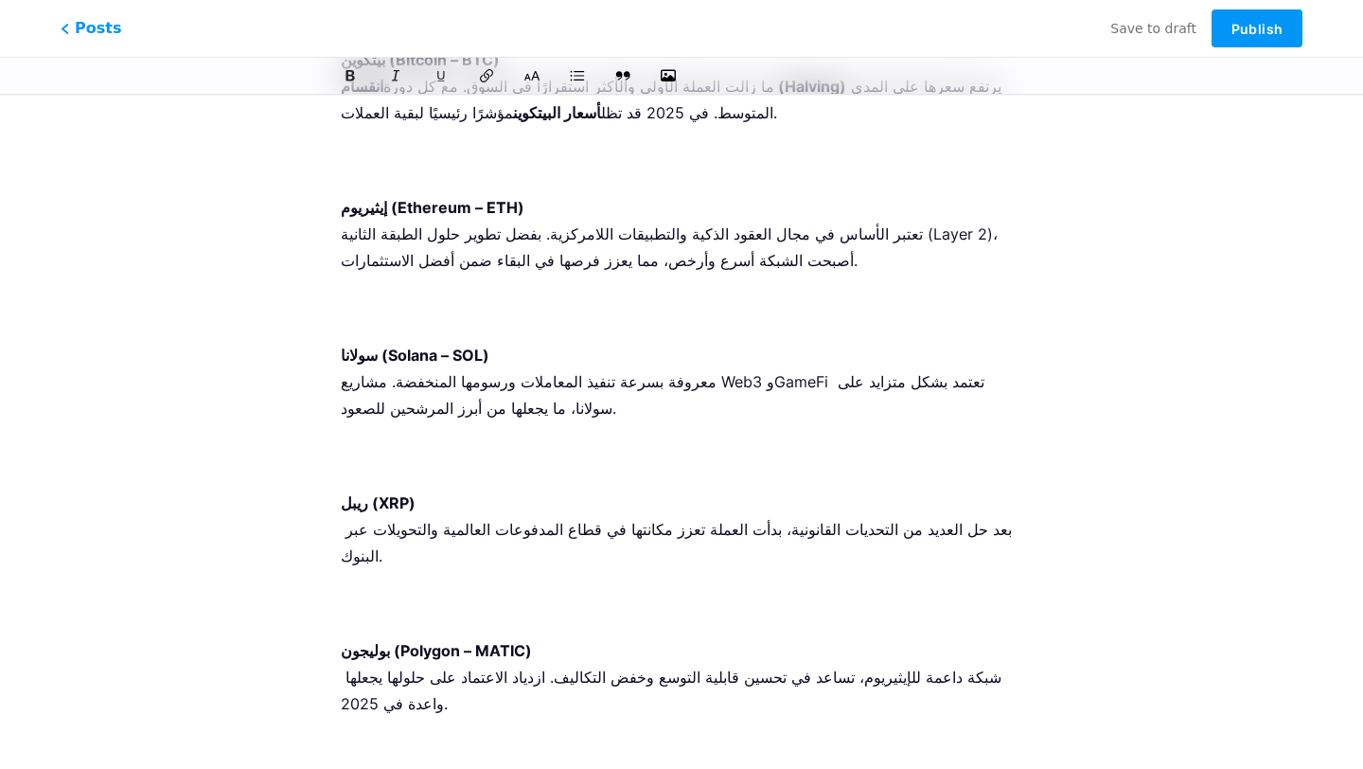
click at [444, 637] on p "بوليجون (Polygon – MATIC) شبكة داعمة للإيثيريوم، تساعد في تحسين قابلية التوسع و…" at bounding box center [682, 703] width 682 height 133
click at [428, 520] on ol "بيتكوين (Bitcoin – BTC) ما زالت العملة الأولى والأكثر استقرارًا في السوق. مع كل…" at bounding box center [682, 415] width 682 height 738
click at [425, 498] on p "ريبل (XRP) بعد حل العديد من التحديات القانونية، بدأت العملة تعزز مكانتها في قطا…" at bounding box center [682, 555] width 682 height 133
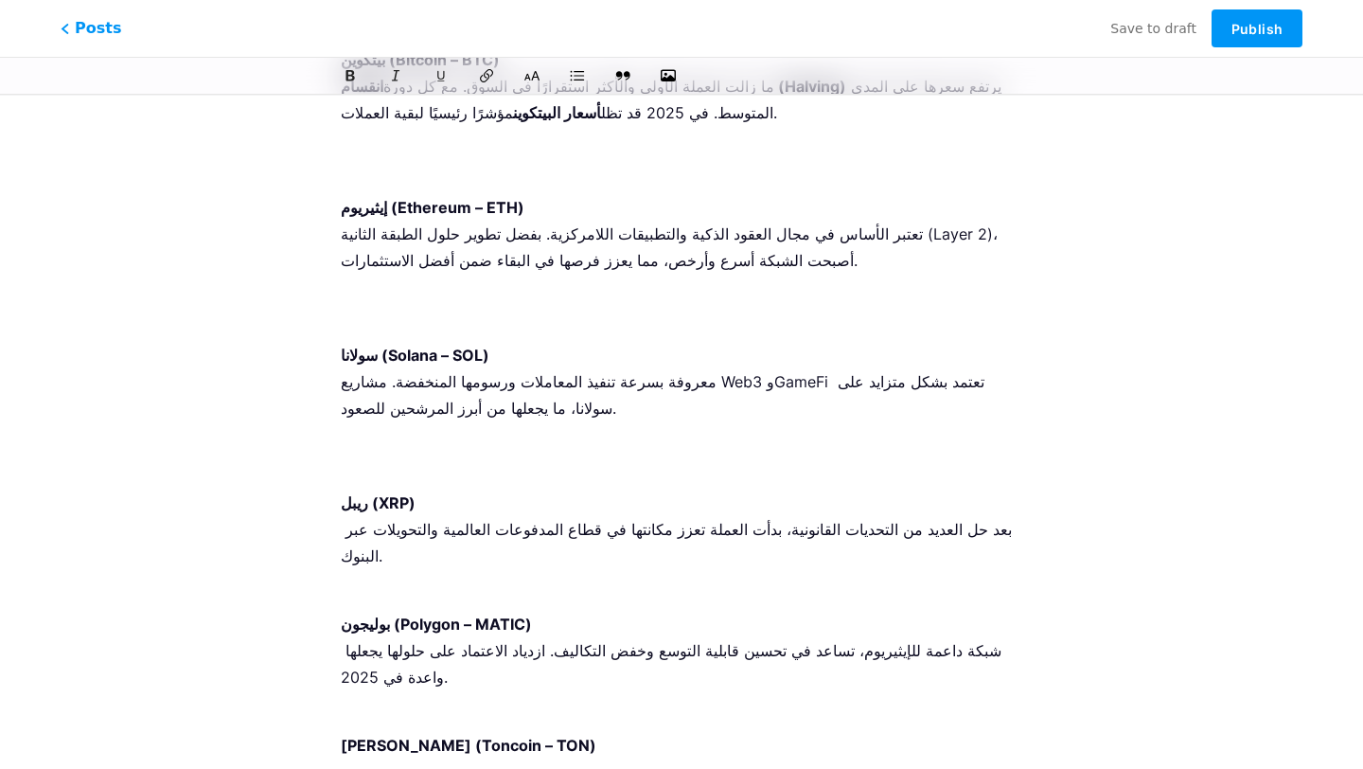
click at [431, 387] on p "سولانا (Solana – SOL) معروفة بسرعة تنفيذ المعاملات ورسومها المنخفضة. مشاريع Web…" at bounding box center [682, 408] width 682 height 133
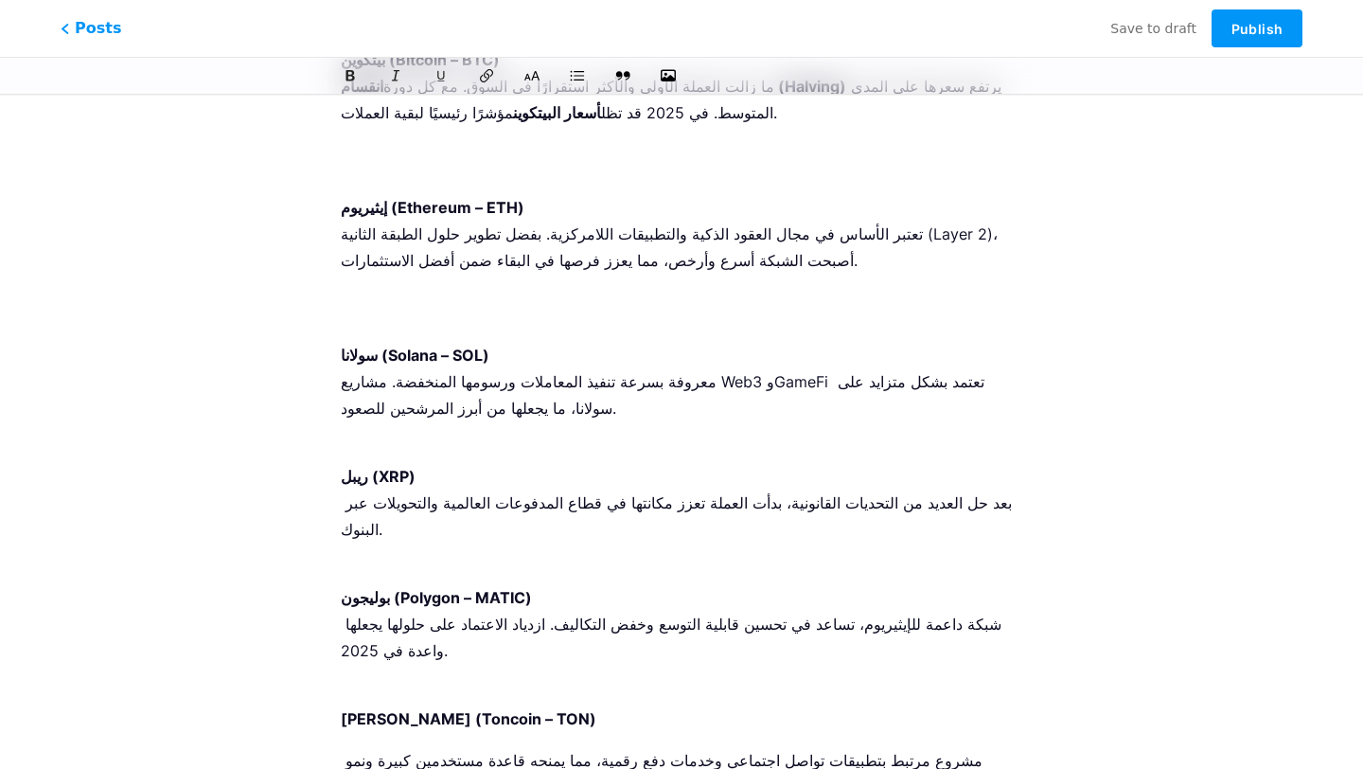
click at [470, 222] on p "إيثيريوم (Ethereum – ETH) تعتبر الأساس في مجال العقود الذكية والتطبيقات اللامرك…" at bounding box center [682, 260] width 682 height 133
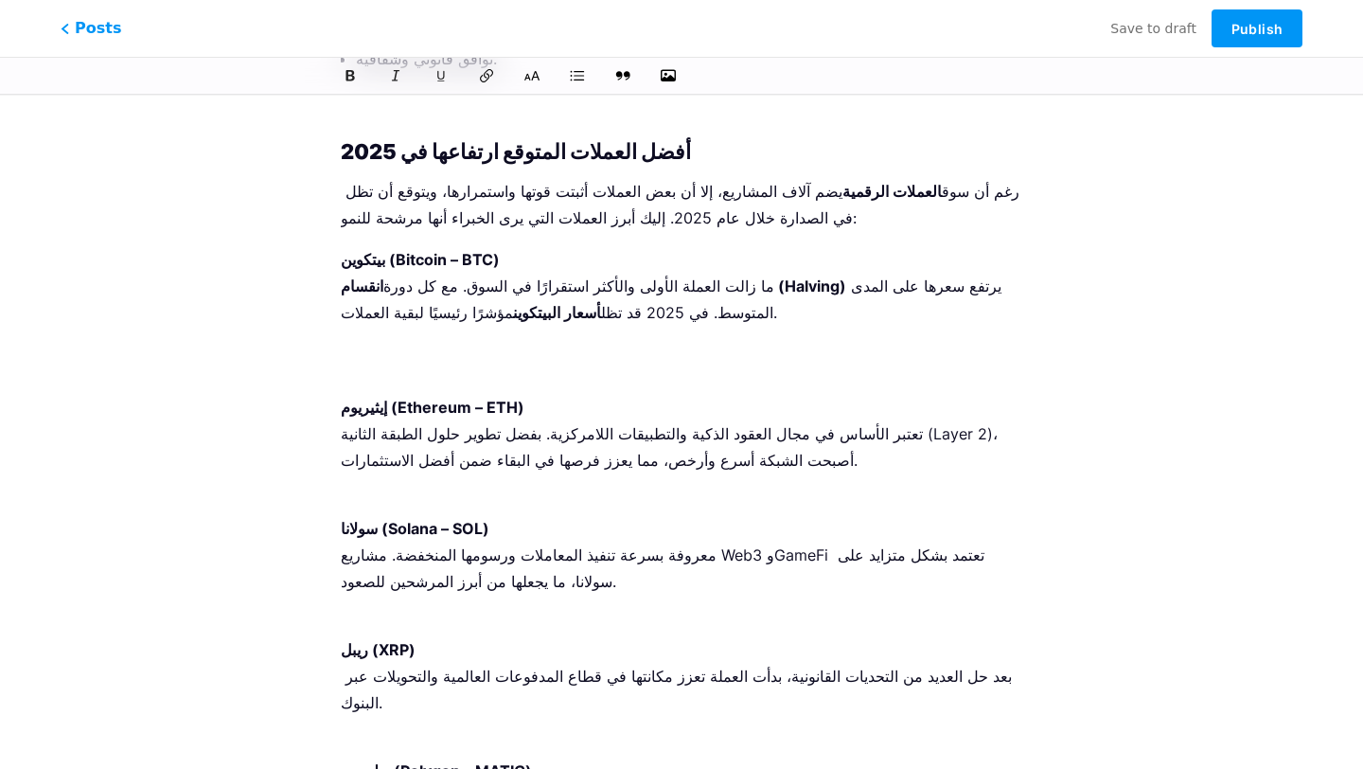
scroll to position [2814, 0]
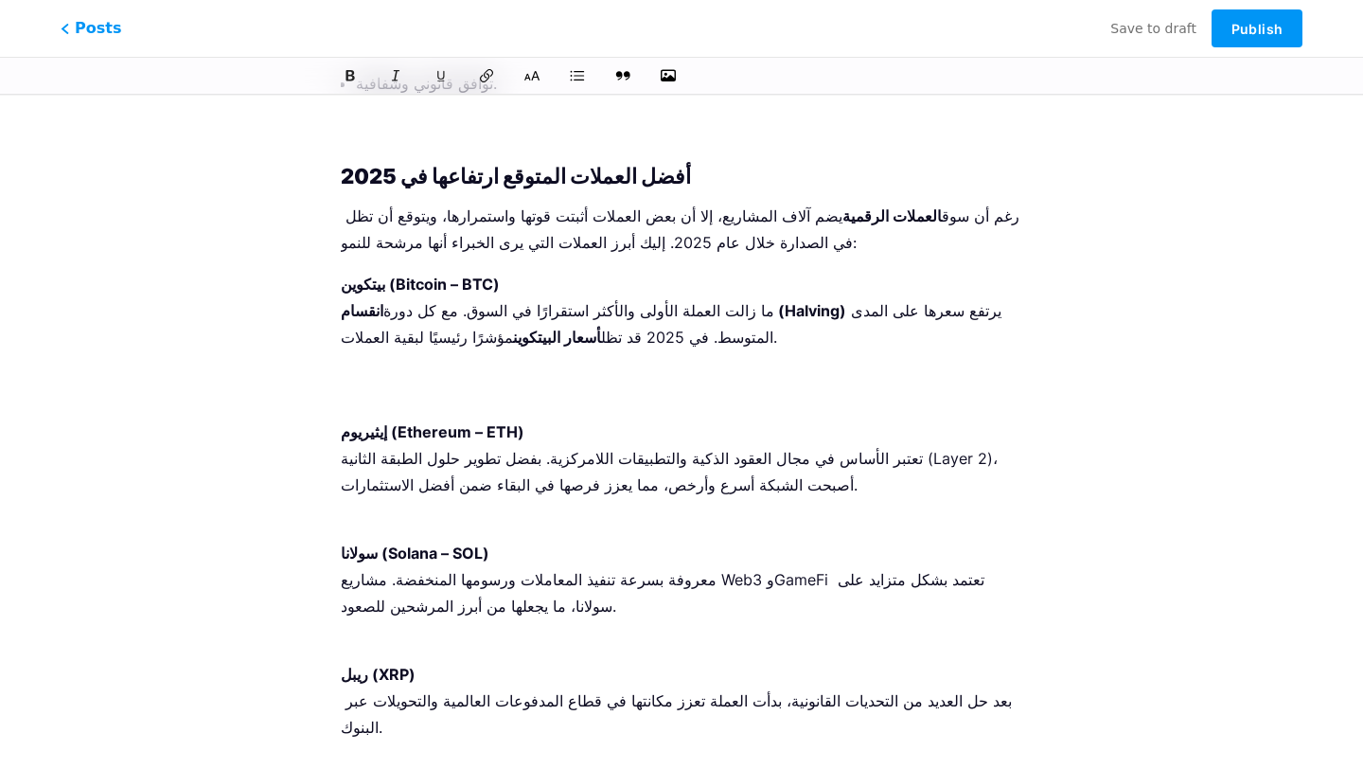
click at [452, 316] on p "بيتكوين (Bitcoin – BTC) ما زالت العملة الأولى والأكثر استقرارًا في السوق. مع كل…" at bounding box center [682, 337] width 682 height 133
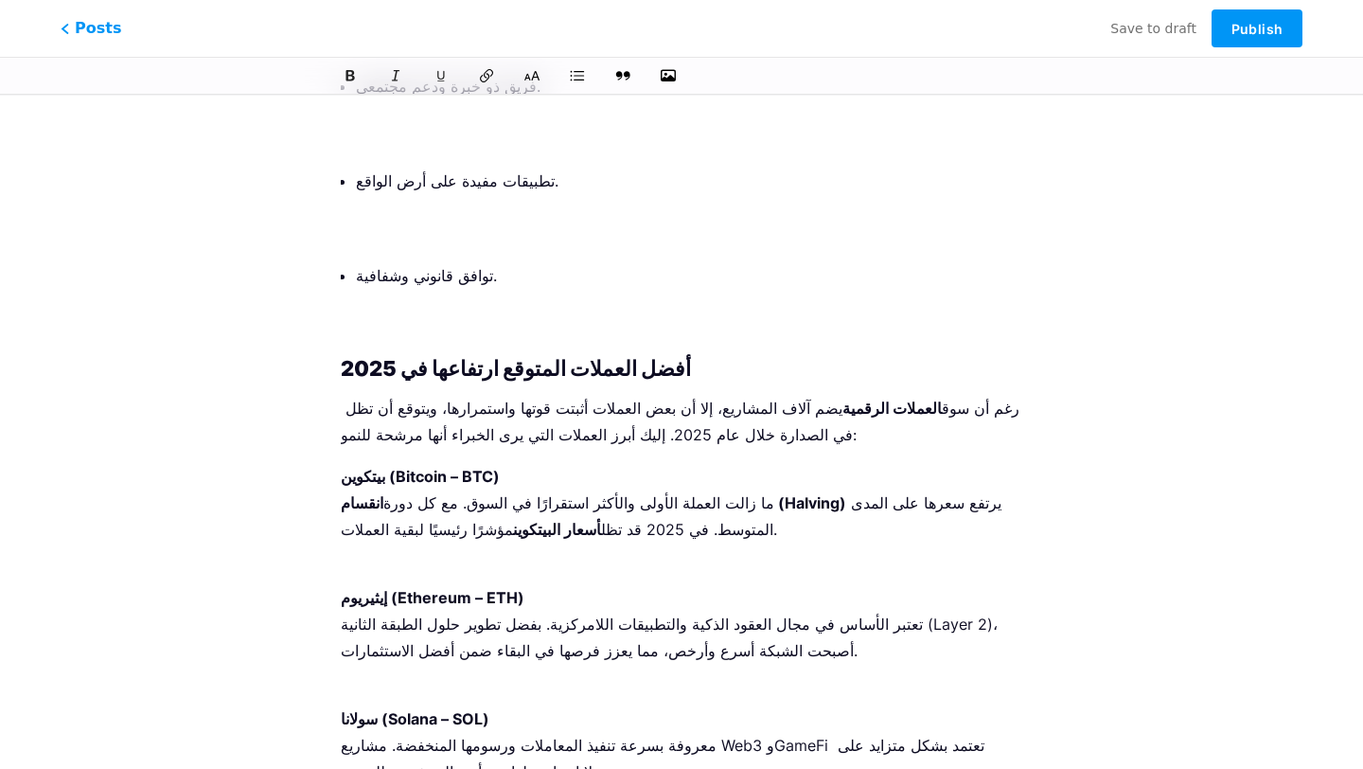
scroll to position [2627, 0]
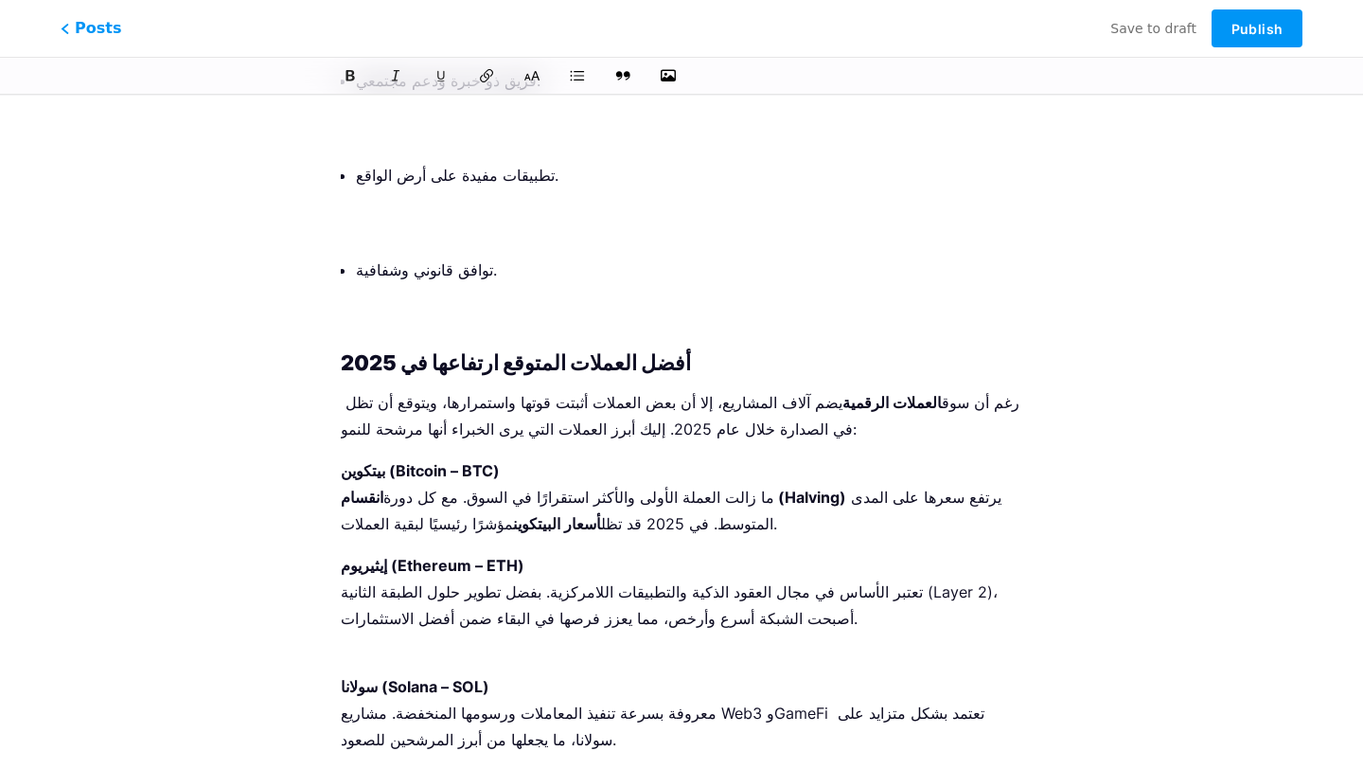
click at [422, 571] on p "إيثيريوم (Ethereum – ETH) تعتبر الأساس في مجال العقود الذكية والتطبيقات اللامرك…" at bounding box center [682, 605] width 682 height 106
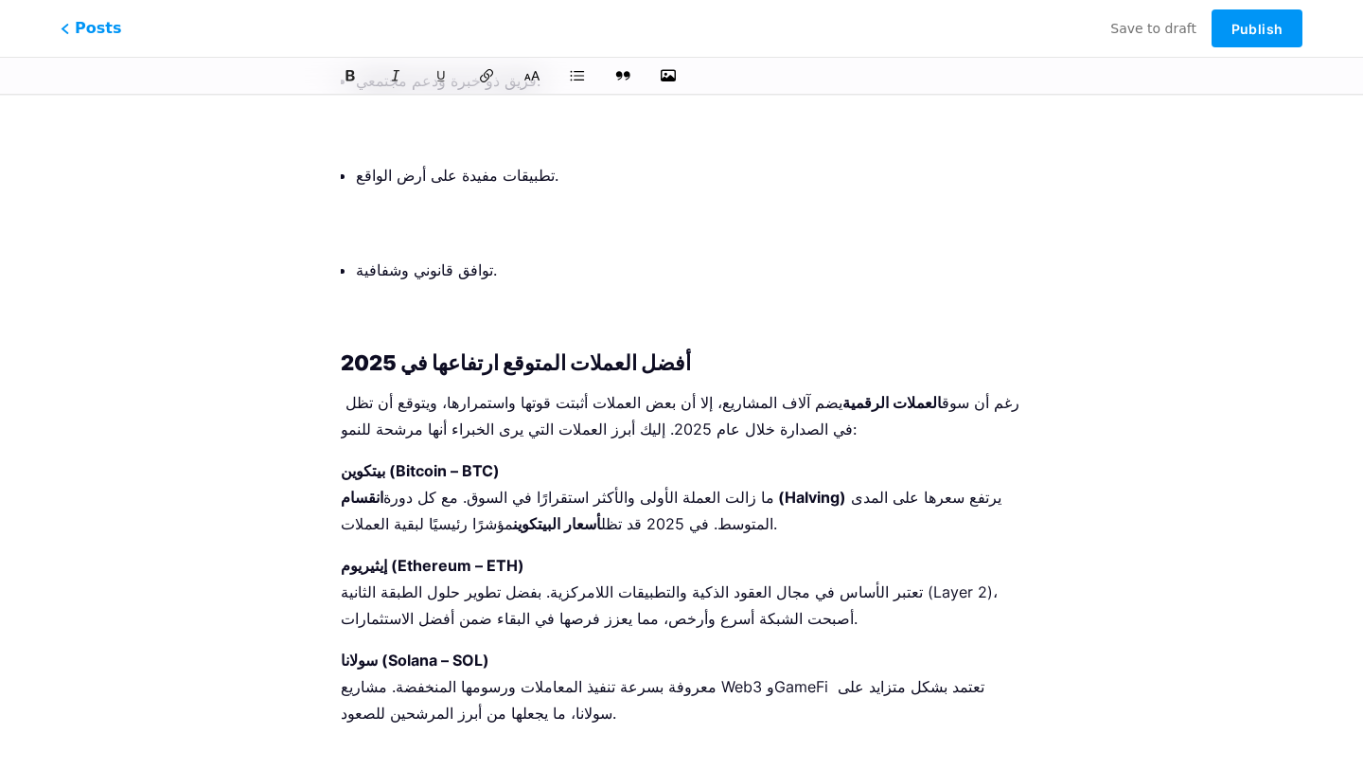
click at [429, 670] on p "سولانا (Solana – SOL) معروفة بسرعة تنفيذ المعاملات ورسومها المنخفضة. مشاريع Web…" at bounding box center [682, 700] width 682 height 106
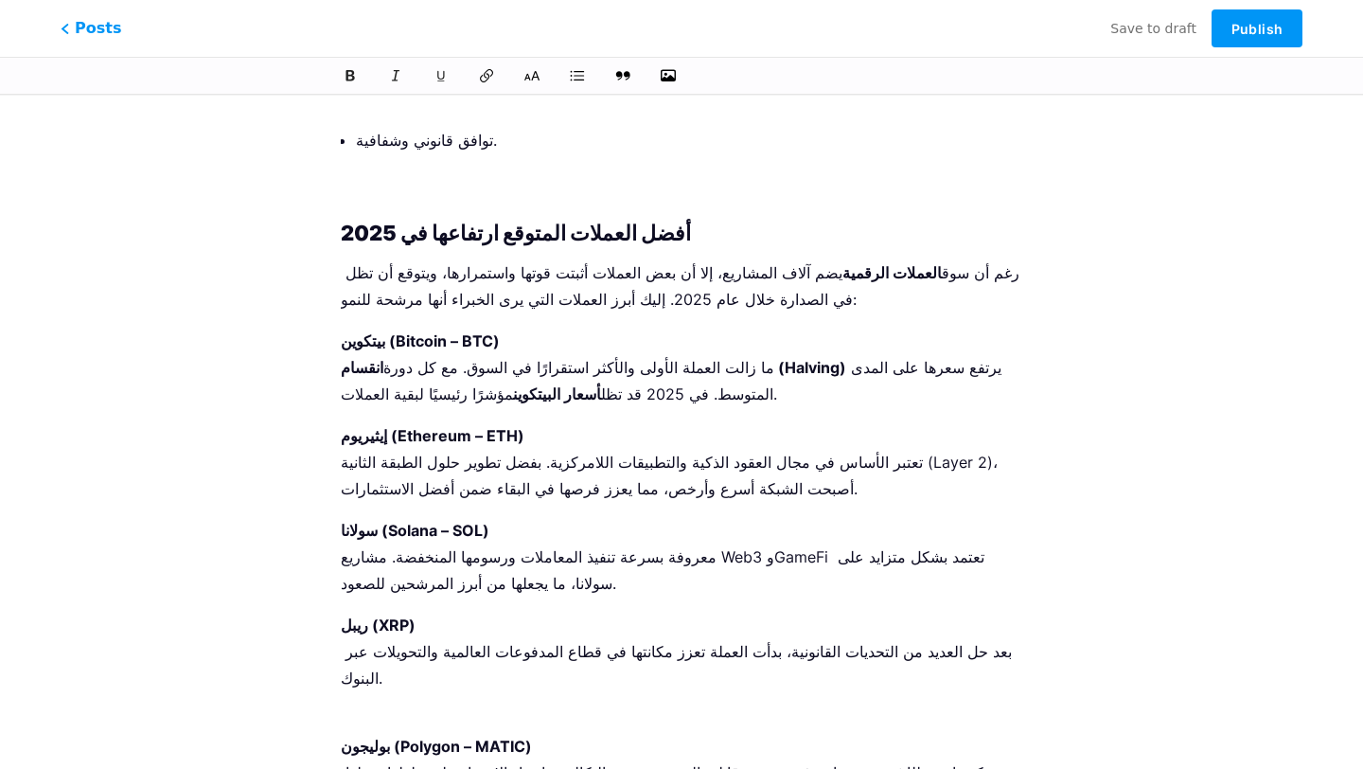
scroll to position [2758, 0]
click at [387, 611] on p "ريبل (XRP) بعد حل العديد من التحديات القانونية، بدأت العملة تعزز مكانتها في قطا…" at bounding box center [682, 664] width 682 height 106
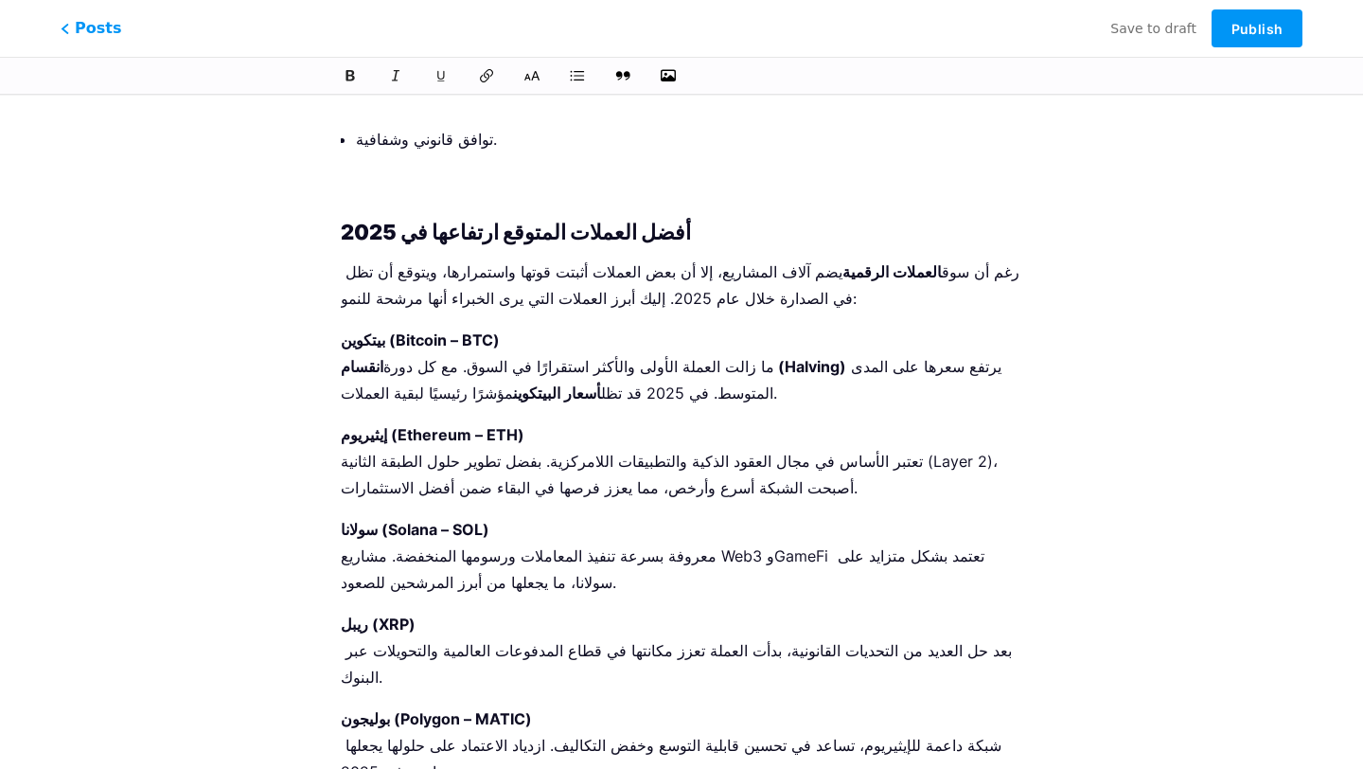
click at [405, 705] on p "بوليجون (Polygon – MATIC) شبكة داعمة للإيثيريوم، تساعد في تحسين قابلية التوسع و…" at bounding box center [682, 758] width 682 height 106
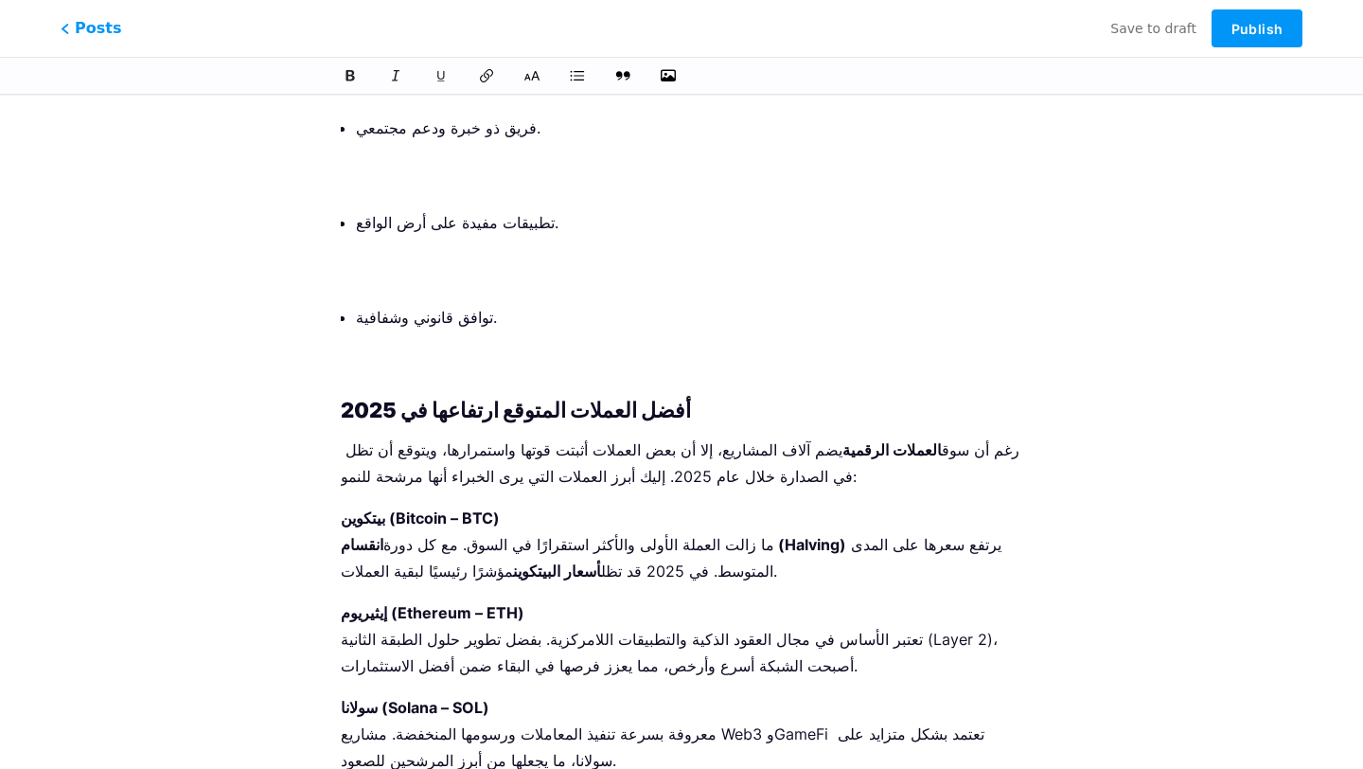
scroll to position [2428, 0]
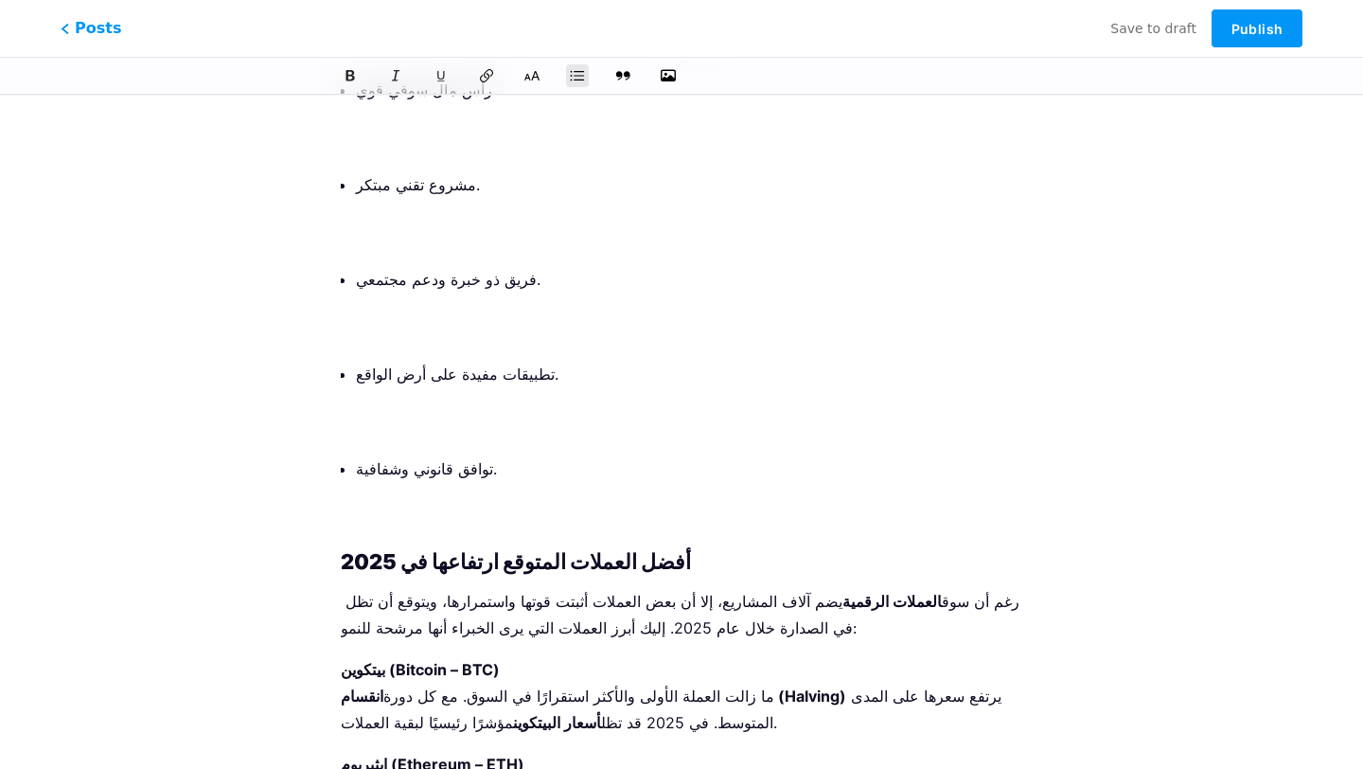
click at [396, 455] on p "توافق قانوني وشفافية." at bounding box center [689, 495] width 666 height 80
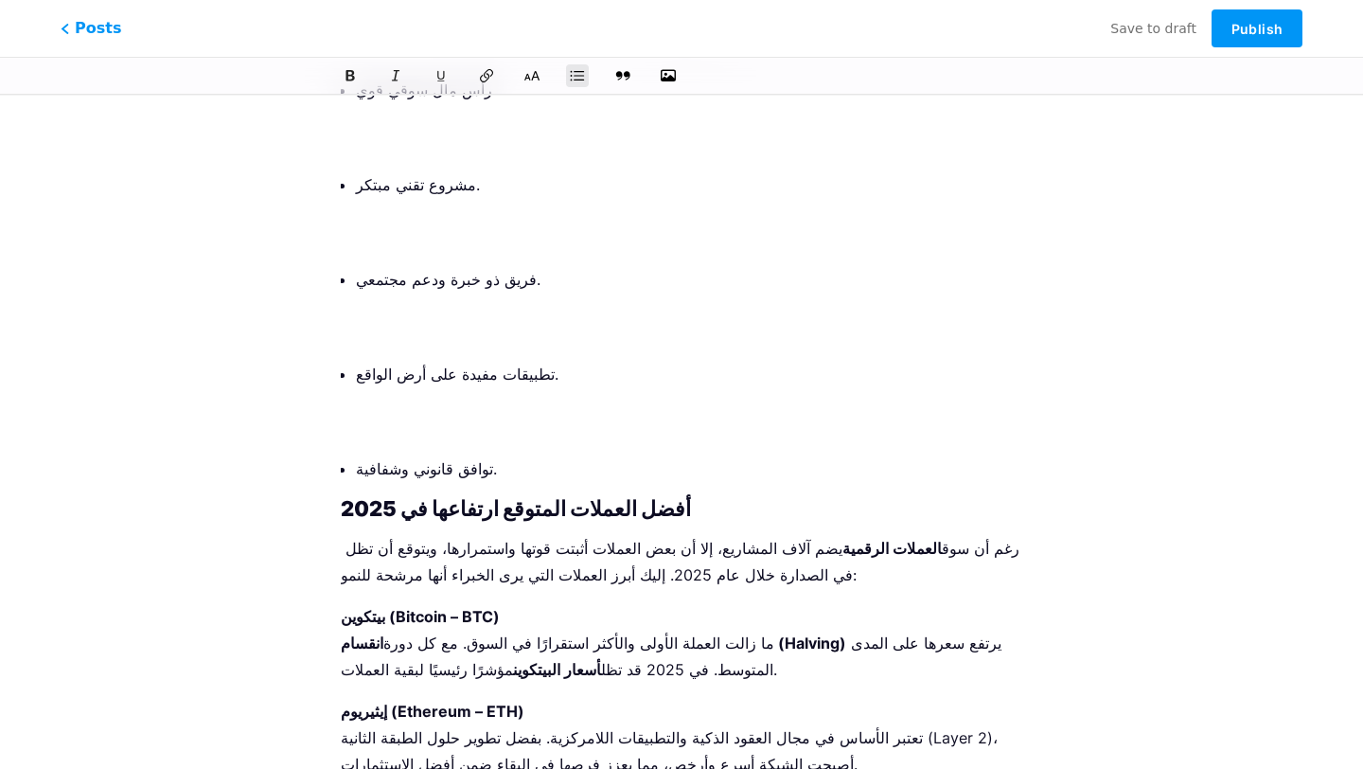
click at [422, 361] on p "تطبيقات مفيدة على أرض الواقع." at bounding box center [689, 401] width 666 height 80
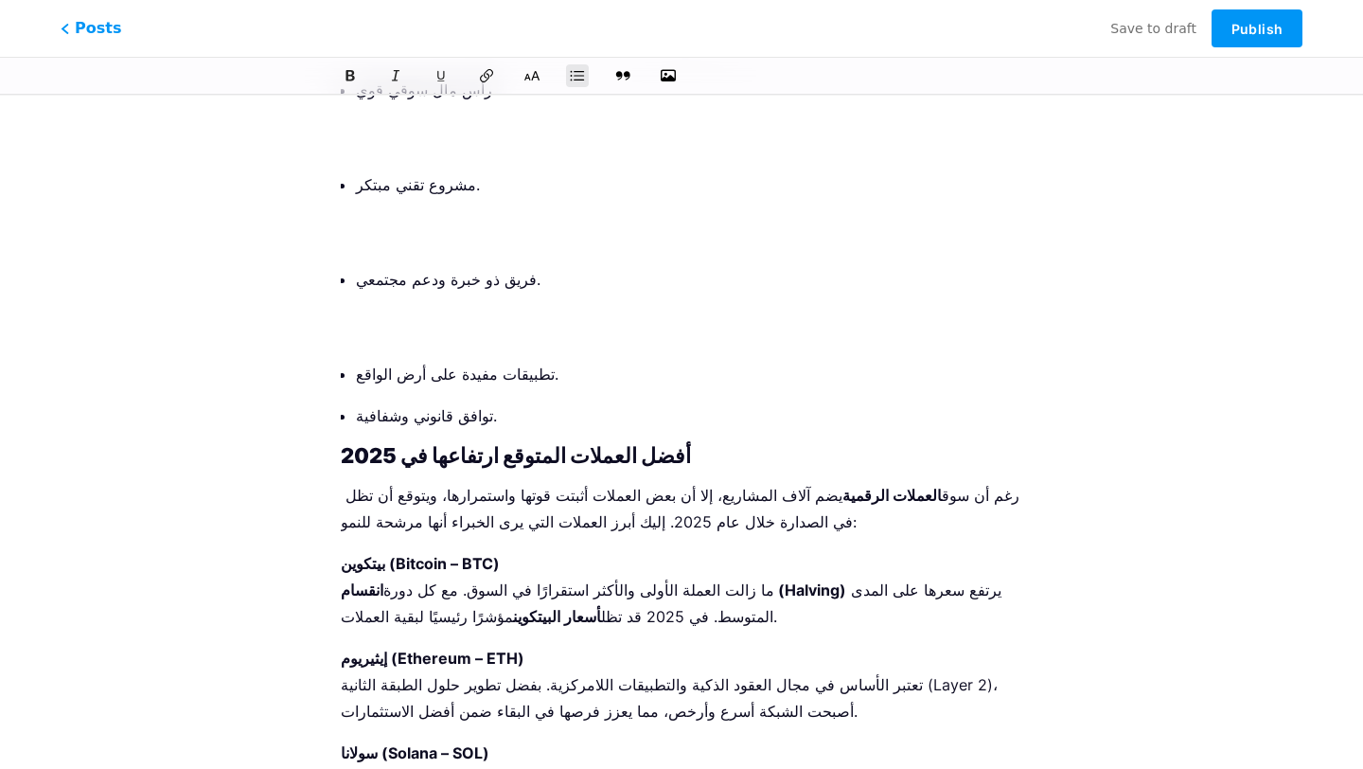
click at [434, 266] on p "فريق ذو خبرة ودعم مجتمعي." at bounding box center [689, 306] width 666 height 80
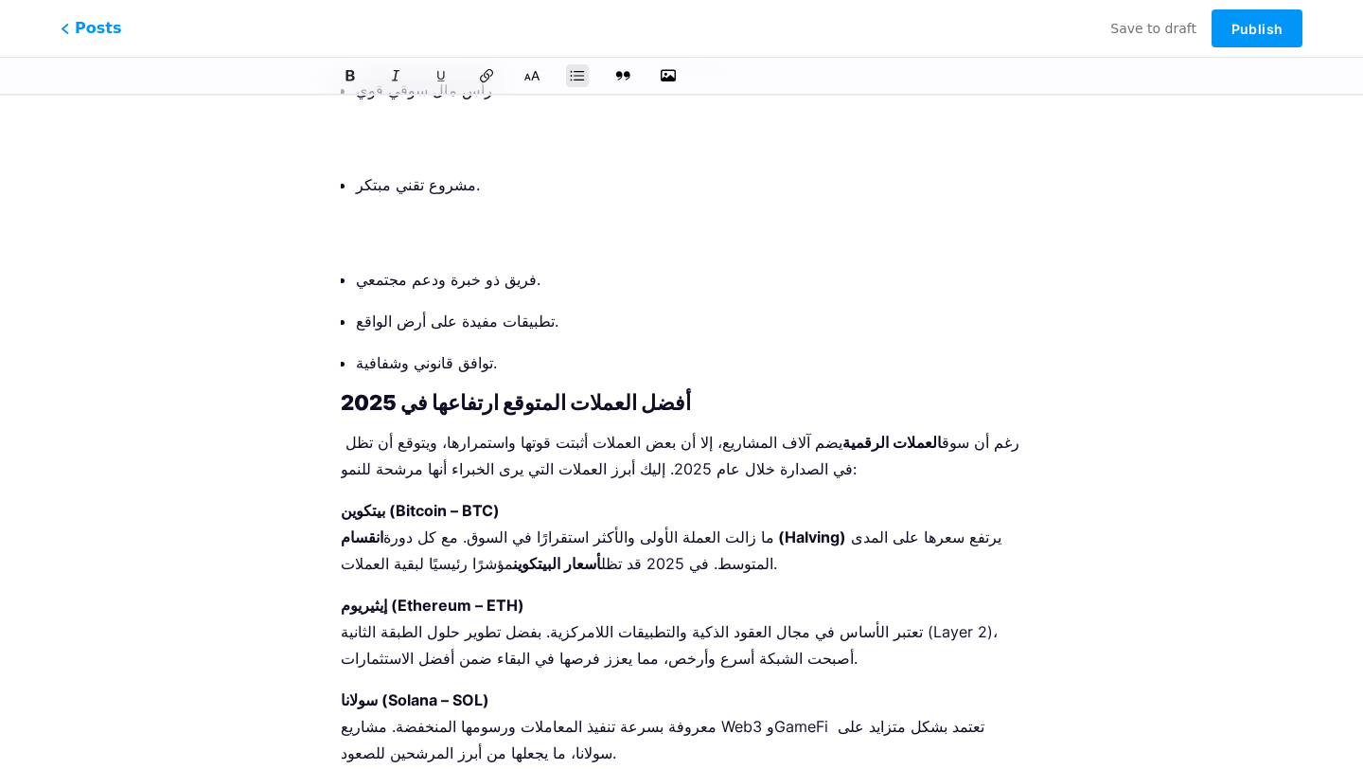
click at [445, 171] on p "مشروع تقني مبتكر." at bounding box center [689, 211] width 666 height 80
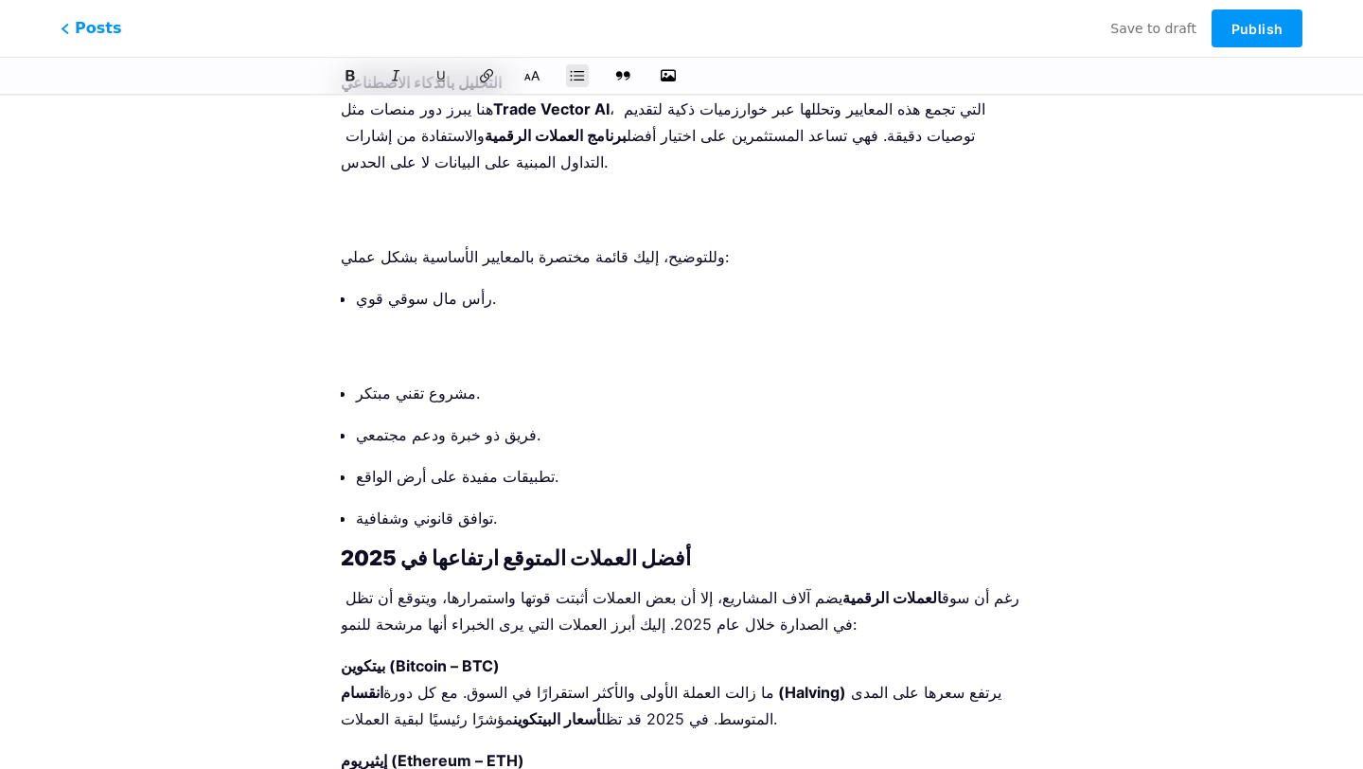
scroll to position [2200, 0]
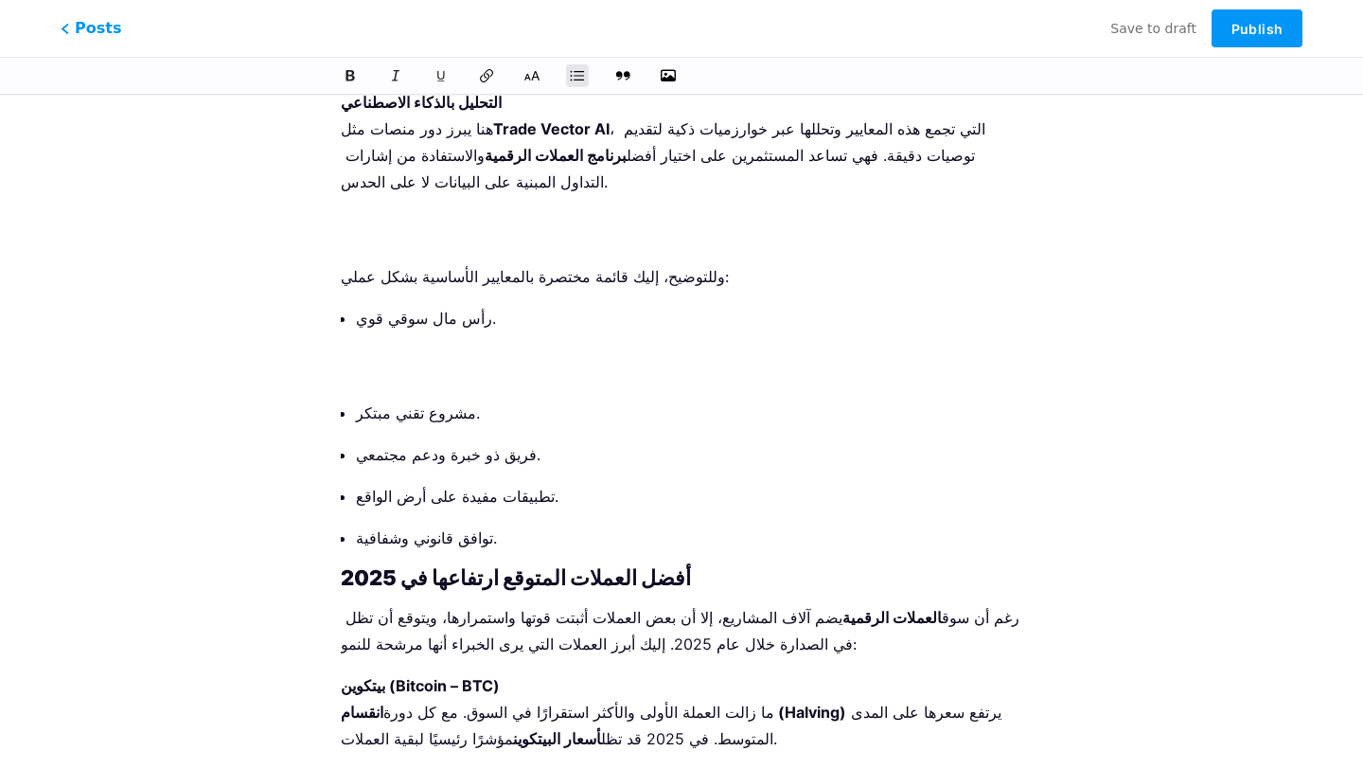
click at [408, 305] on p "رأس مال سوقي قوي." at bounding box center [689, 345] width 666 height 80
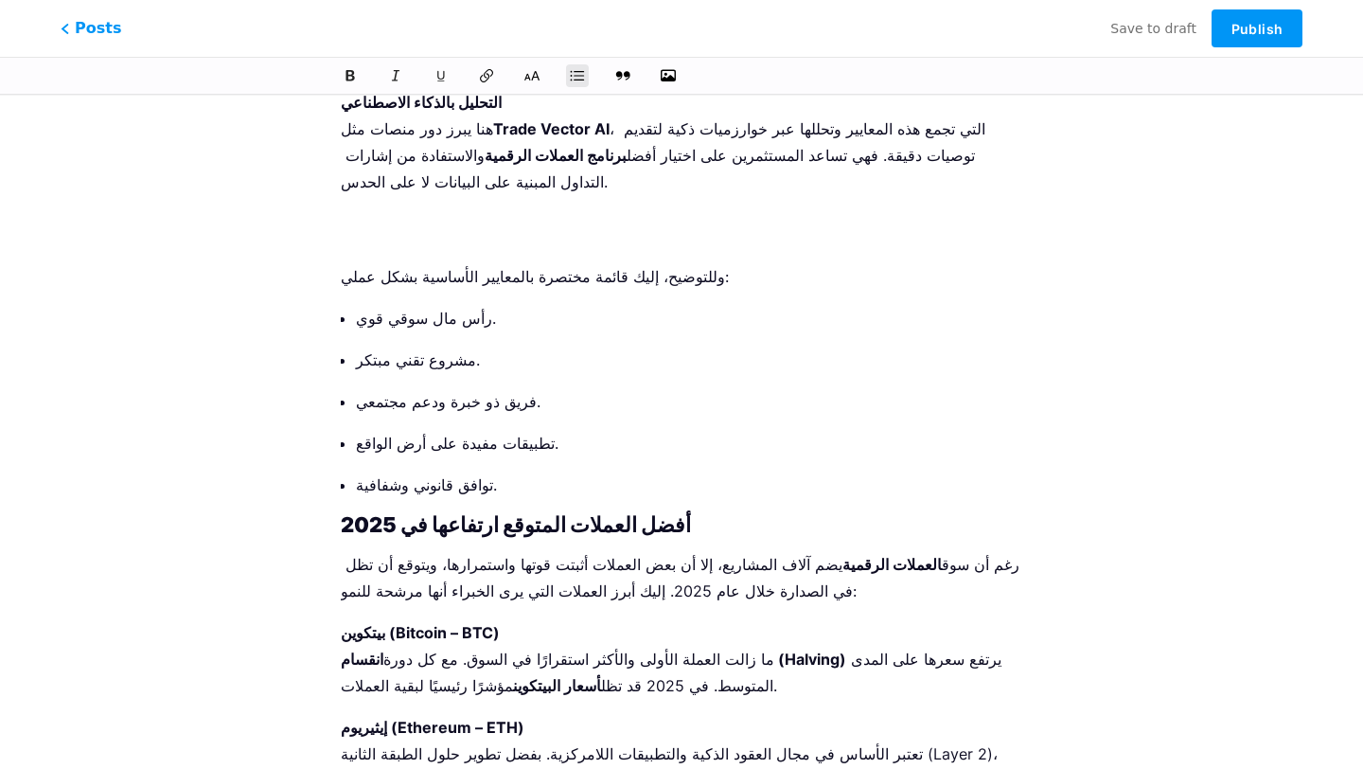
scroll to position [2125, 0]
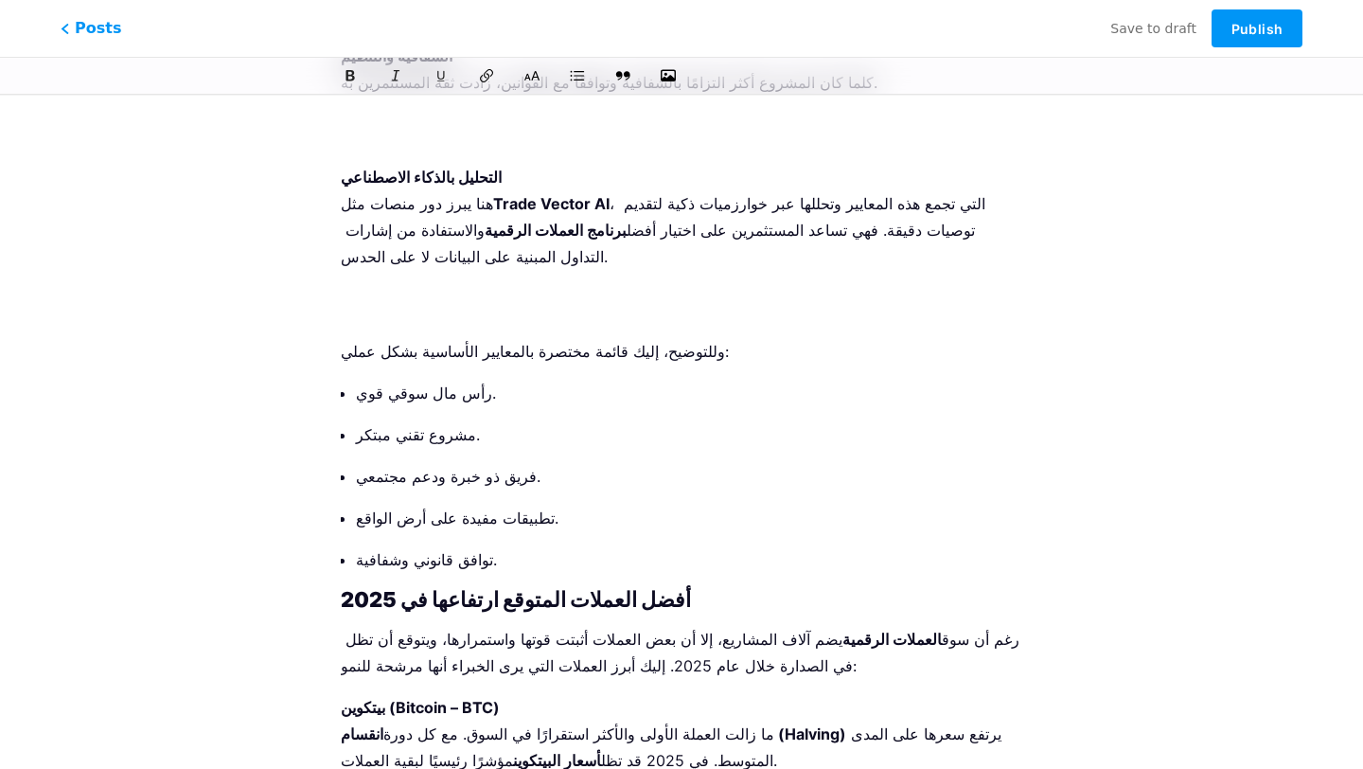
click at [386, 237] on p "التحليل بالذكاء الاصطناعي هنا يبرز دور منصات مثل Trade Vector AI ، التي تجمع هذ…" at bounding box center [682, 243] width 682 height 159
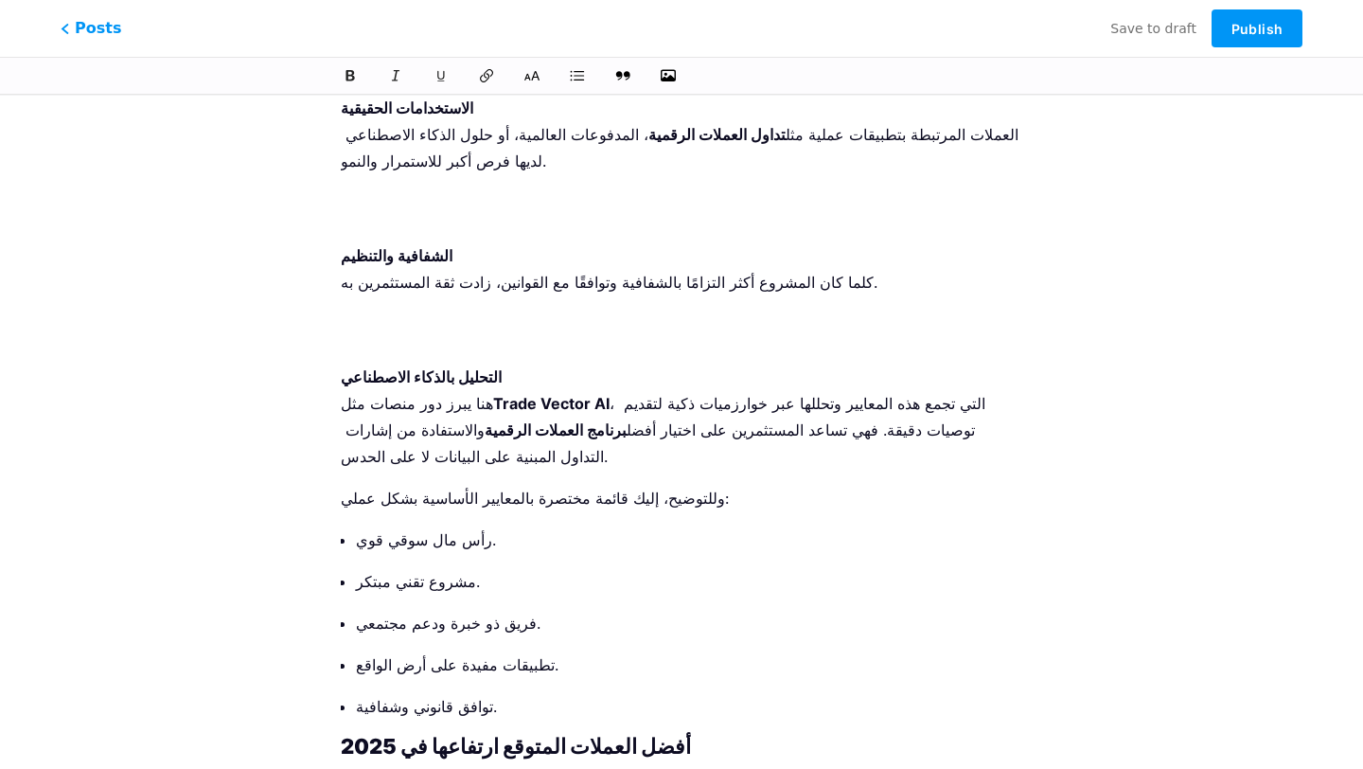
scroll to position [1923, 0]
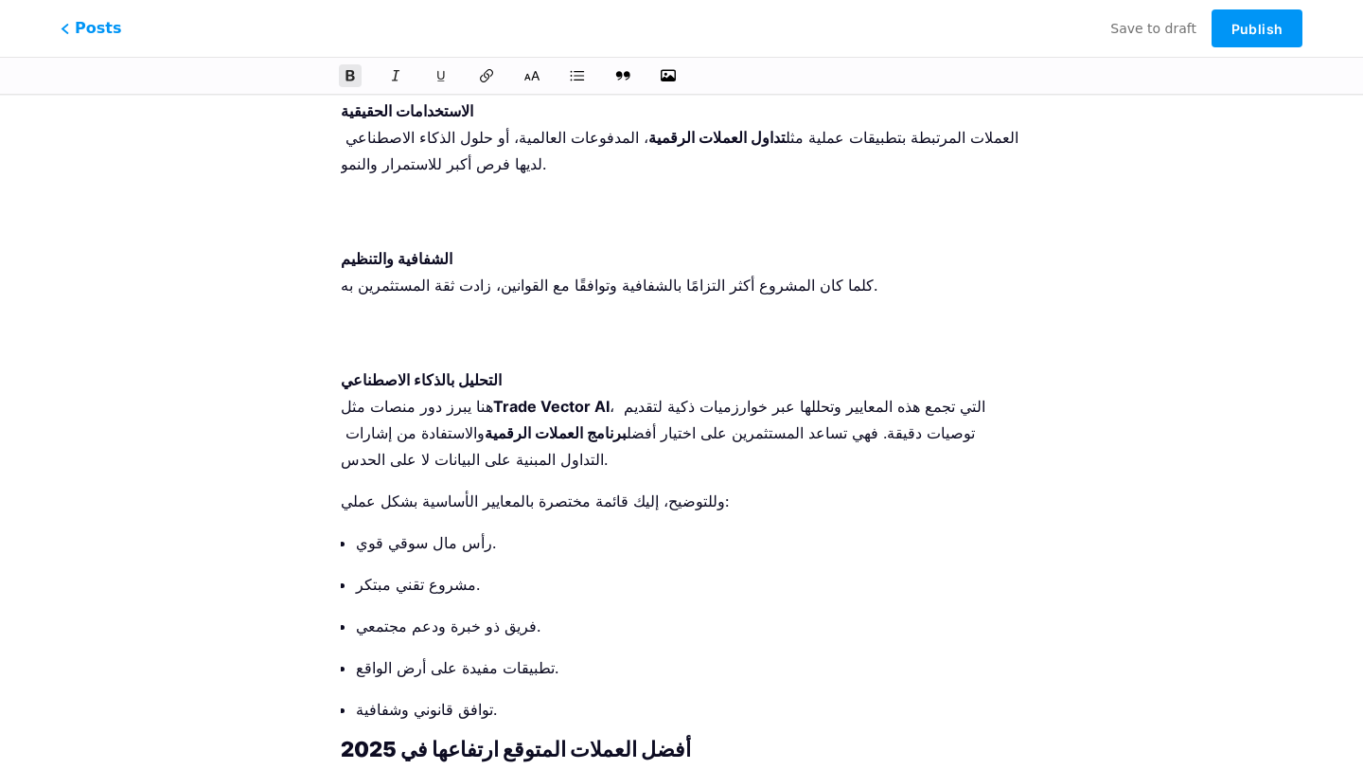
click at [368, 305] on ol "القيمة السوقية وحجم التداول كلما زادت القيمة السوقية وحجم التداول اليومي، كان ذ…" at bounding box center [682, 63] width 682 height 818
click at [393, 287] on p "الشفافية والتنظيم كلما كان المشروع أكثر التزامًا بالشفافية وتوافقًا مع القوانين…" at bounding box center [682, 298] width 682 height 106
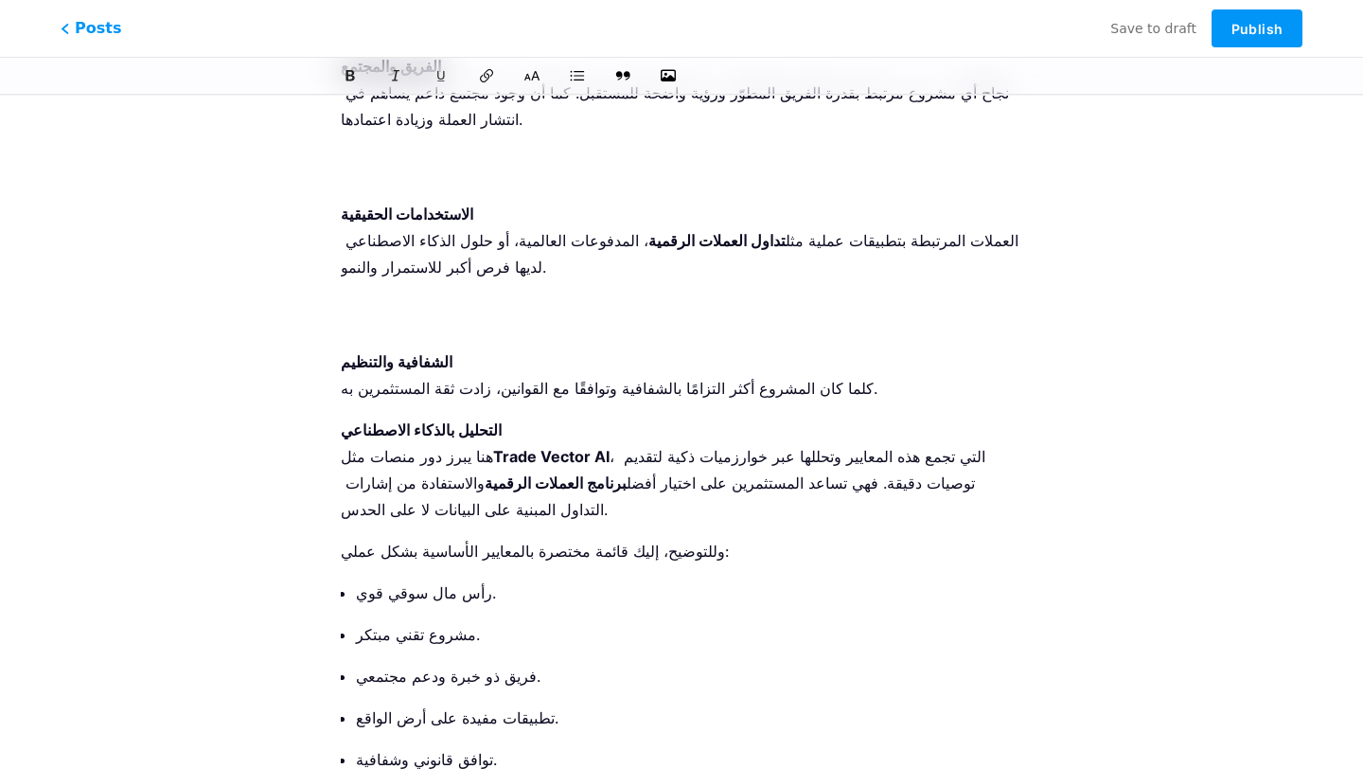
scroll to position [1802, 0]
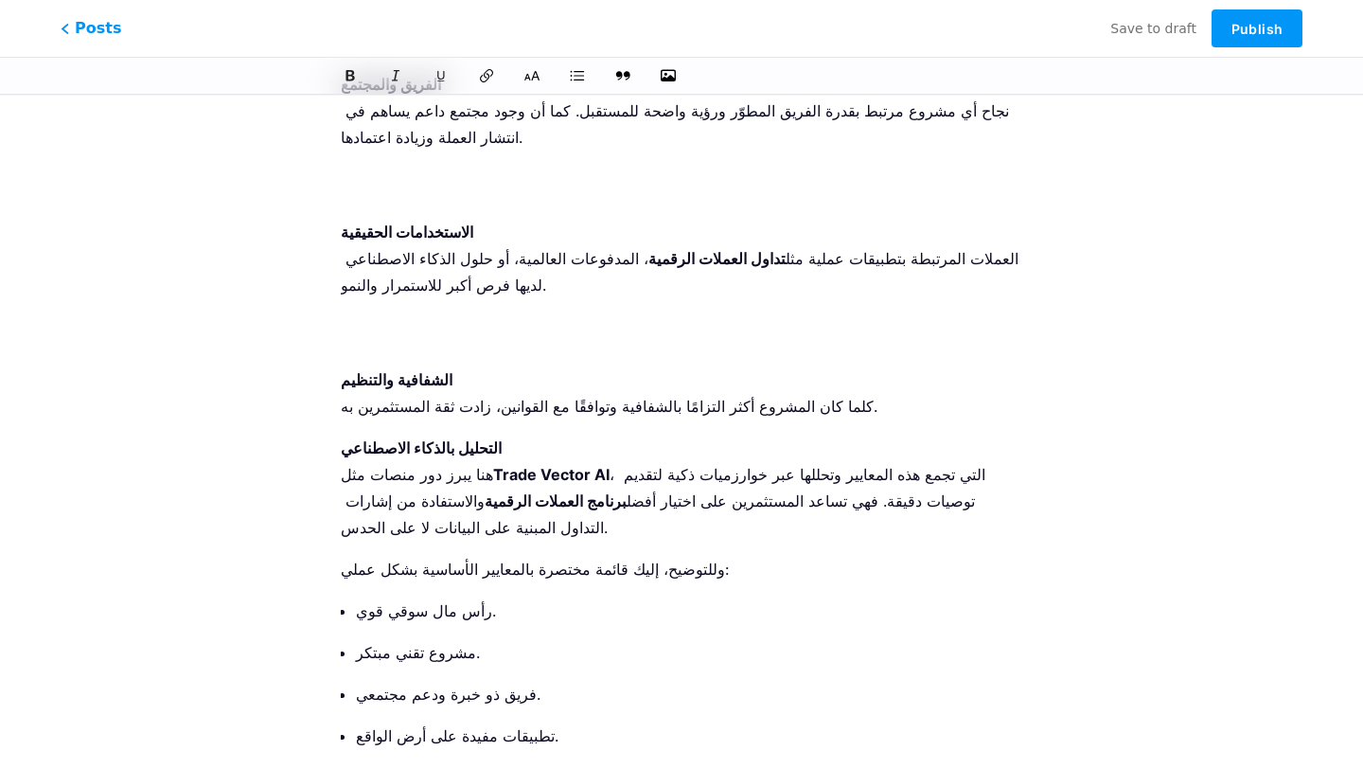
click at [405, 288] on p "الاستخدامات الحقيقية العملات المرتبطة بتطبيقات عملية مثل تداول العملات الرقمية …" at bounding box center [682, 285] width 682 height 133
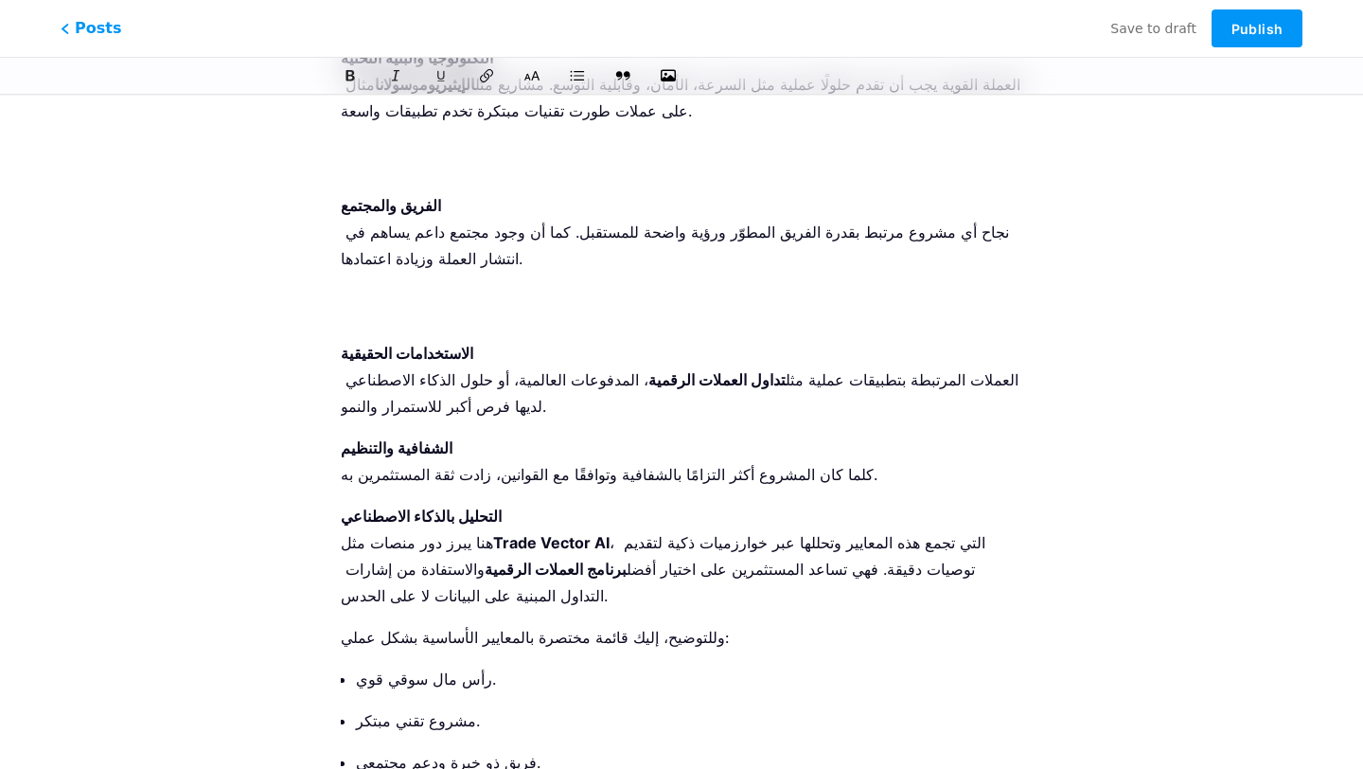
scroll to position [1643, 0]
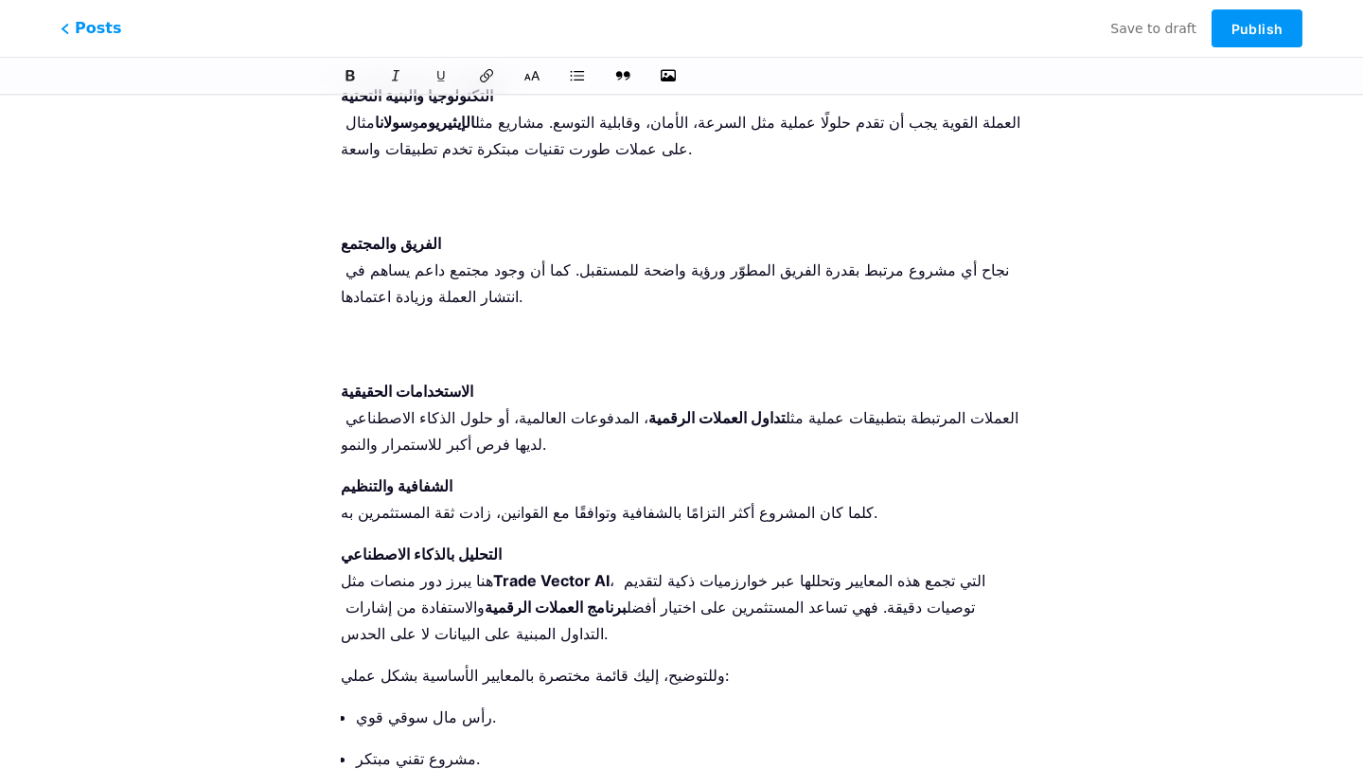
click at [396, 305] on p "الفريق والمجتمع نجاح أي مشروع مرتبط بقدرة الفريق المطوّر ورؤية واضحة للمستقبل. …" at bounding box center [682, 296] width 682 height 133
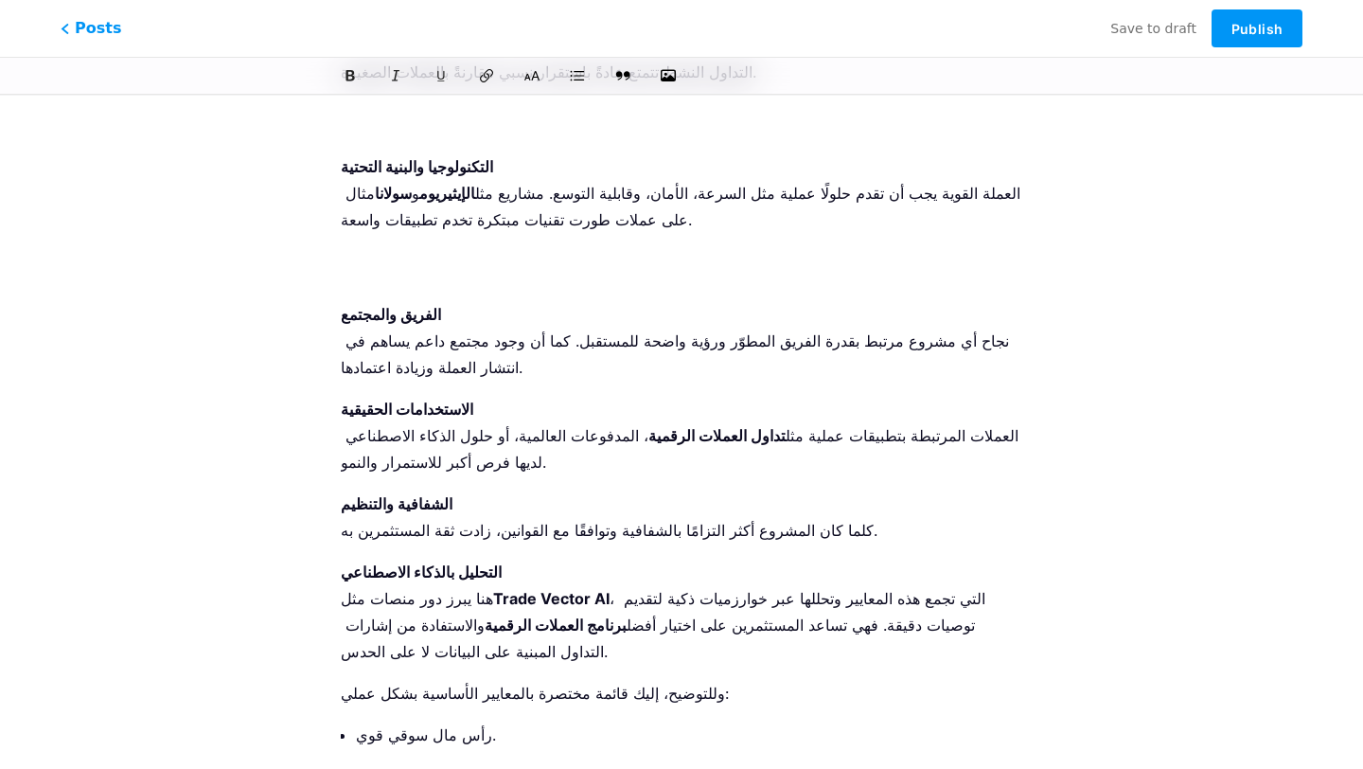
scroll to position [1552, 0]
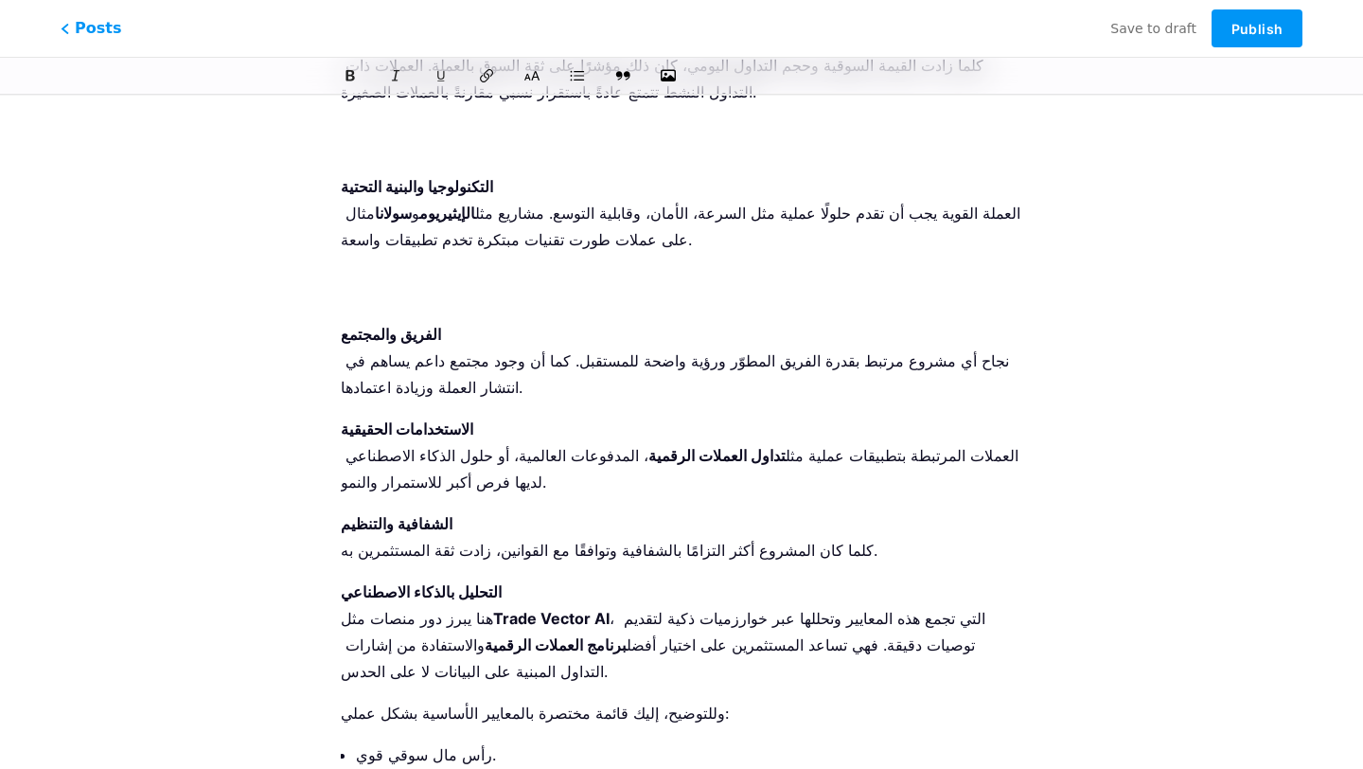
click at [378, 250] on p "التكنولوجيا والبنية التحتية العملة القوية يجب أن تقدم حلولًا عملية مثل السرعة، …" at bounding box center [682, 239] width 682 height 133
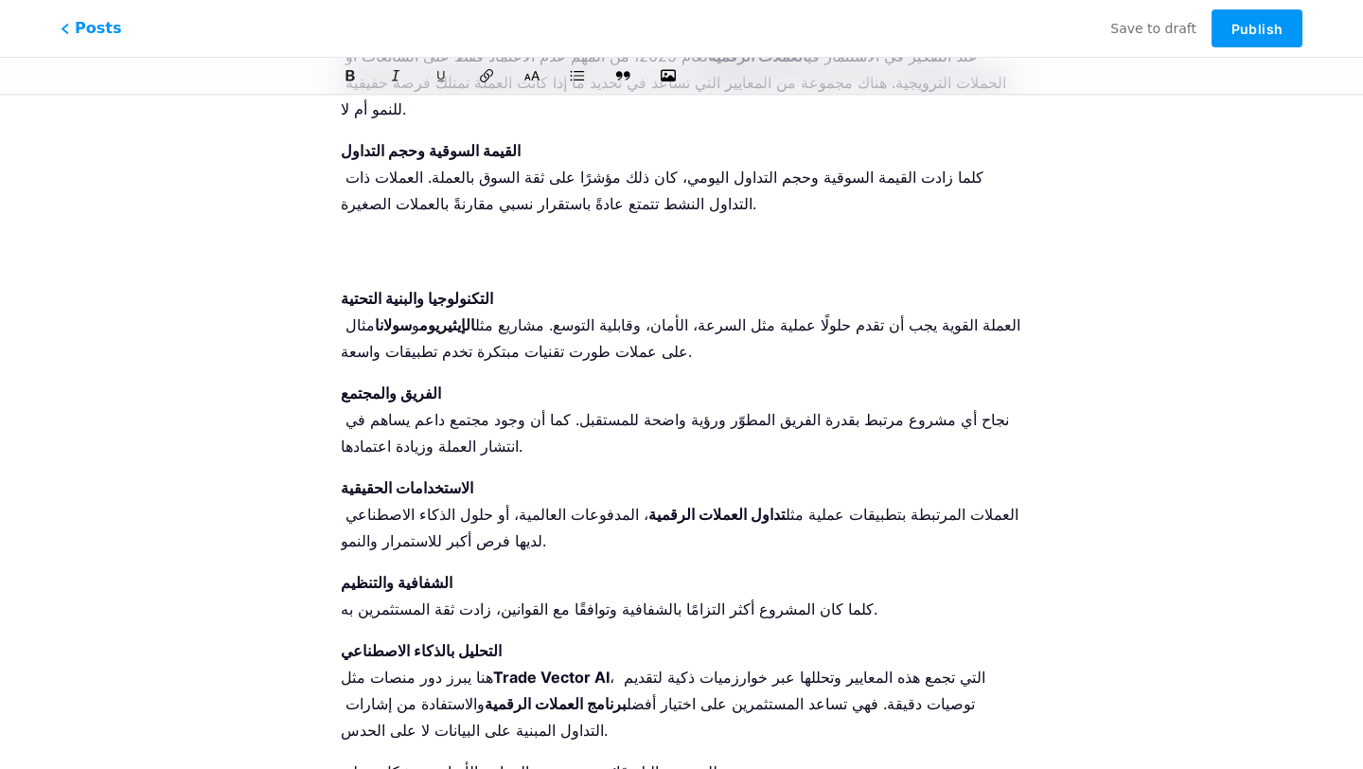
scroll to position [1421, 0]
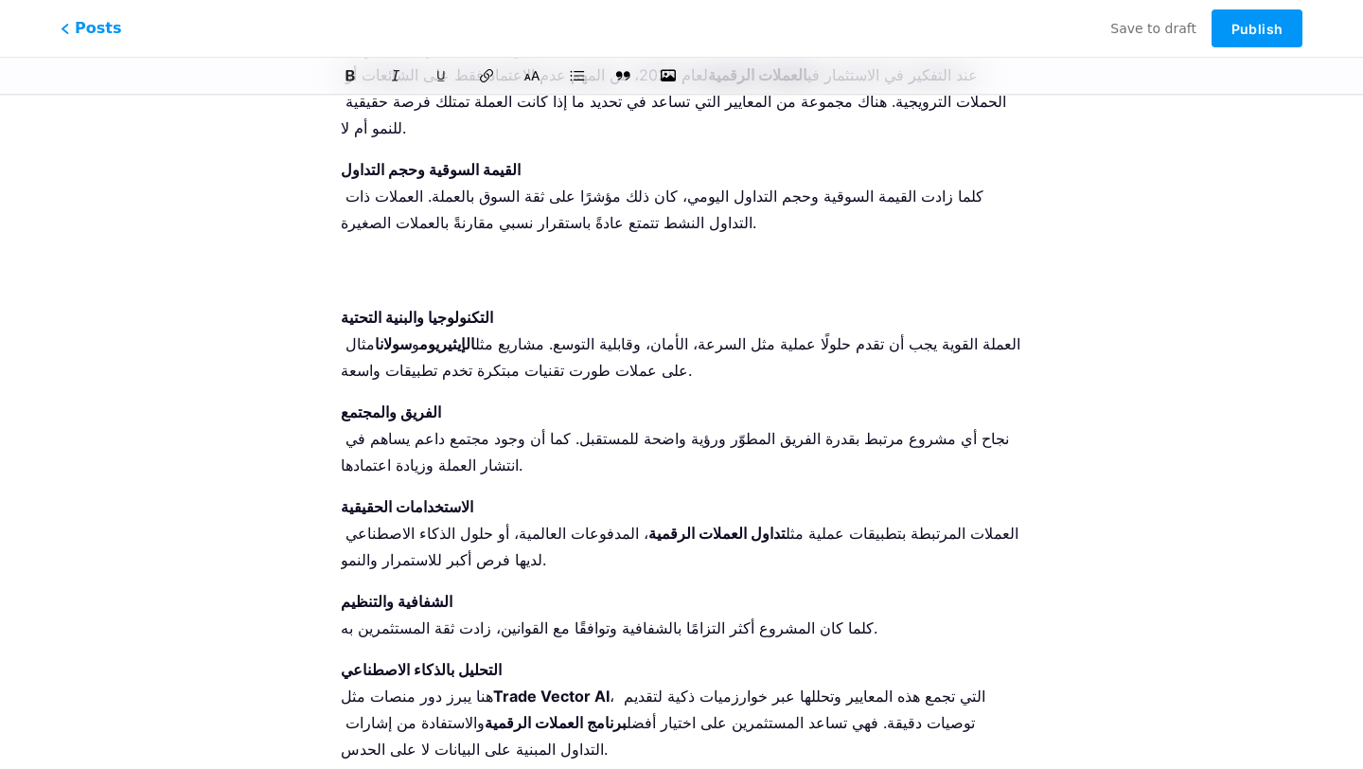
click at [377, 223] on p "القيمة السوقية وحجم التداول كلما زادت القيمة السوقية وحجم التداول اليومي، كان ذ…" at bounding box center [682, 222] width 682 height 133
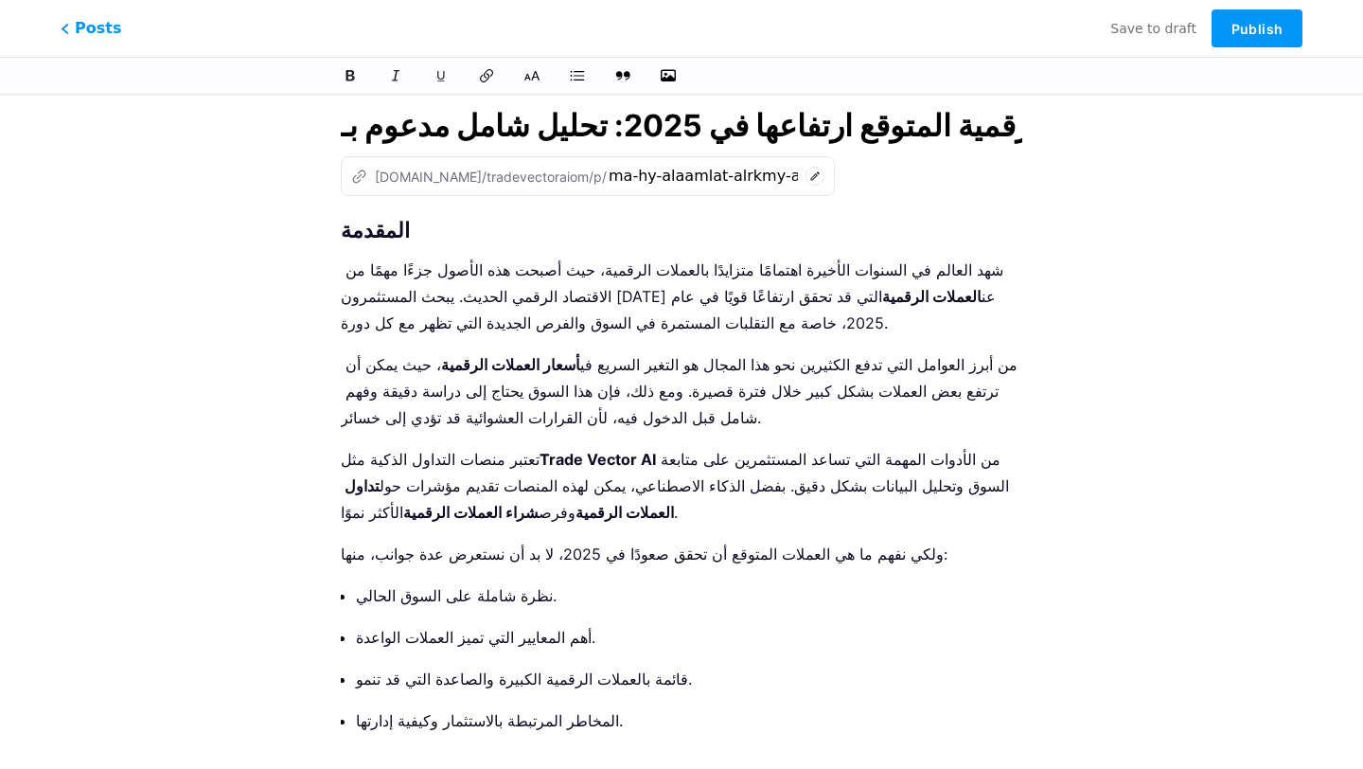
scroll to position [0, 0]
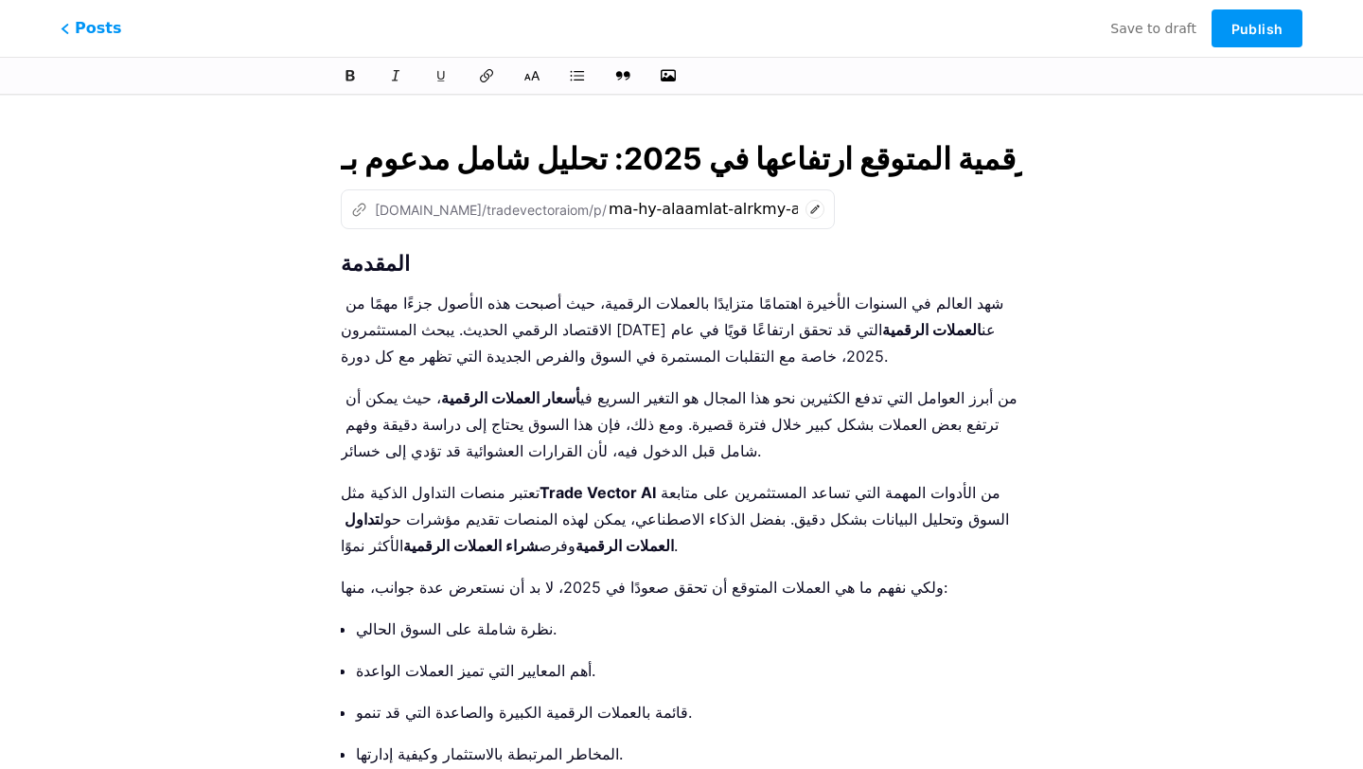
click at [356, 267] on strong "المقدمة" at bounding box center [375, 263] width 69 height 25
click at [457, 154] on input "ما هي العملات الرقمية المتوقع ارتفاعها في 2025: تحليل شامل مدعوم بـ Trade Vecto…" at bounding box center [682, 158] width 682 height 45
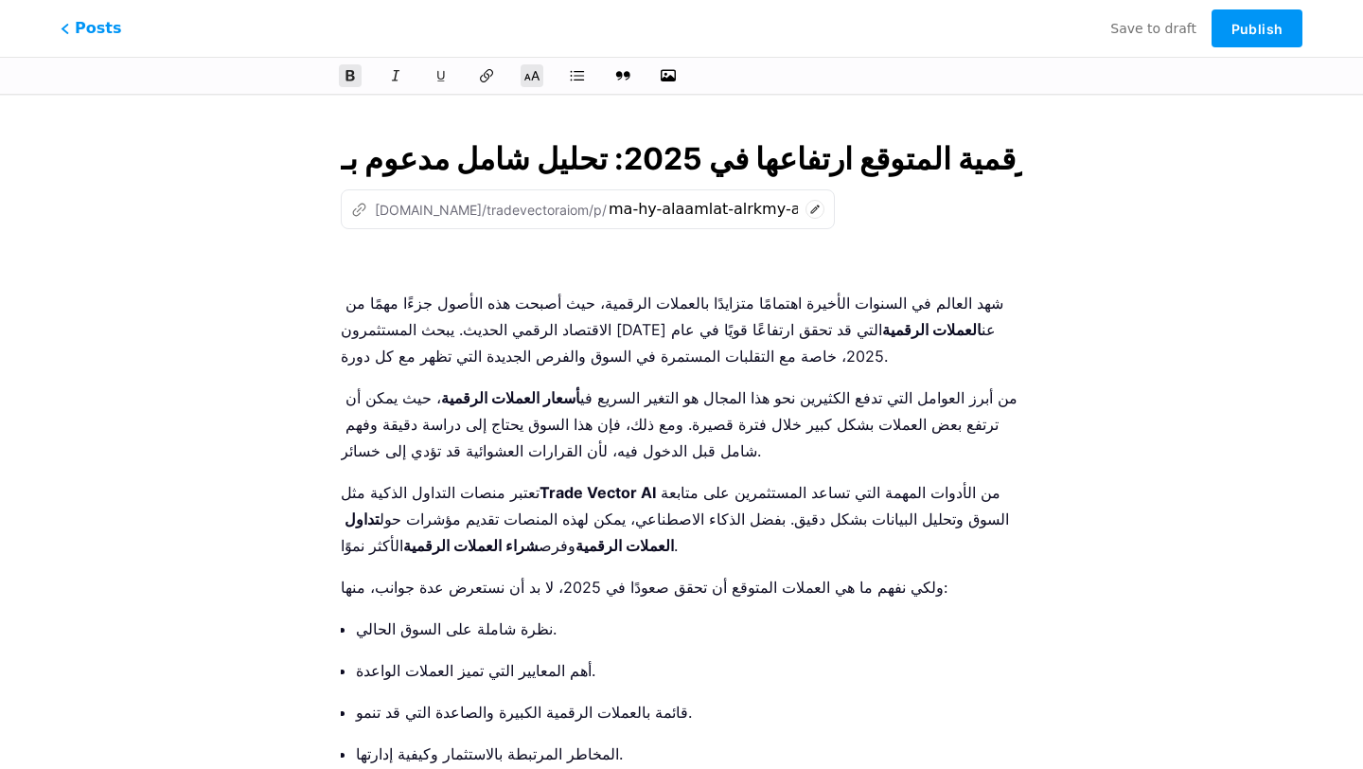
click at [457, 154] on input "ما هي العملات الرقمية المتوقع ارتفاعها في 2025: تحليل شامل مدعوم بـ Trade Vecto…" at bounding box center [682, 158] width 682 height 45
click at [835, 314] on p "شهد العالم في السنوات الأخيرة اهتمامًا متزايدًا بالعملات الرقمية، حيث أصبحت هذه…" at bounding box center [682, 330] width 682 height 80
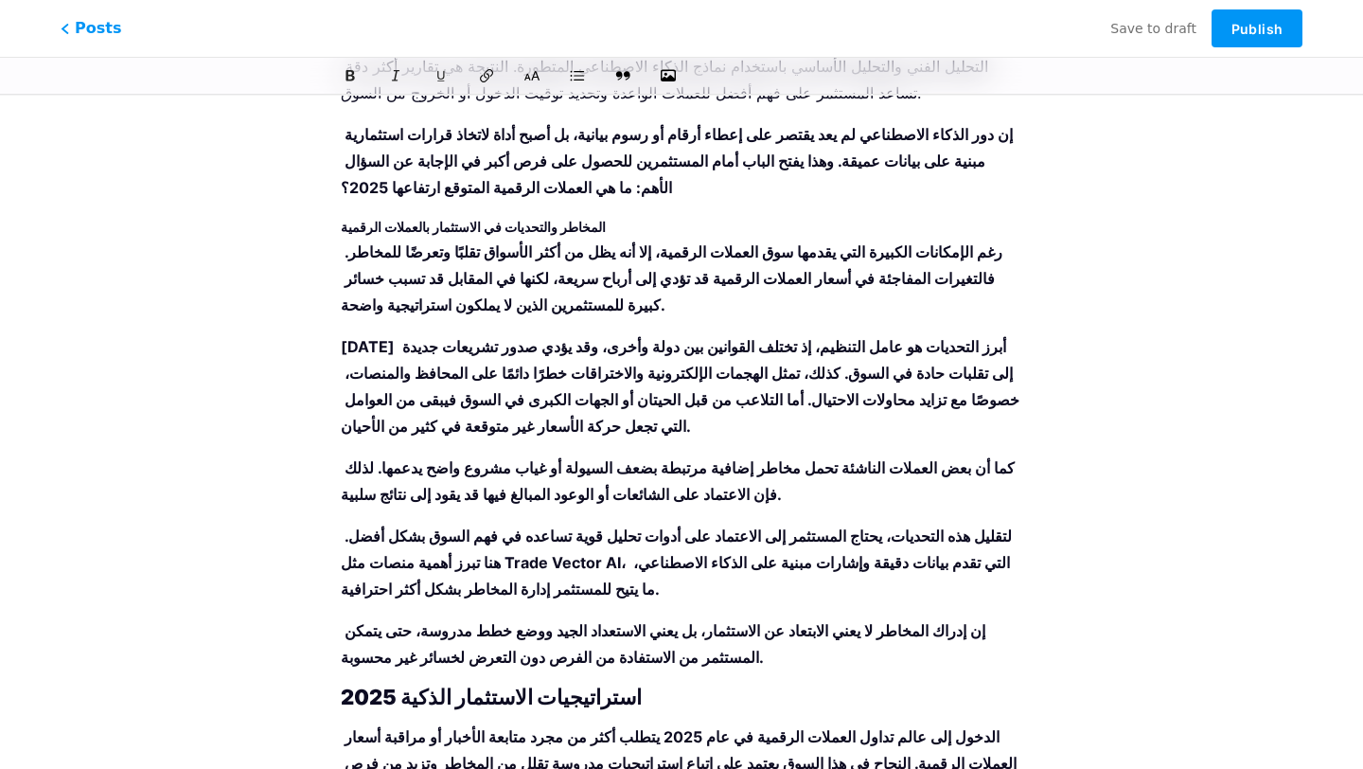
scroll to position [4538, 0]
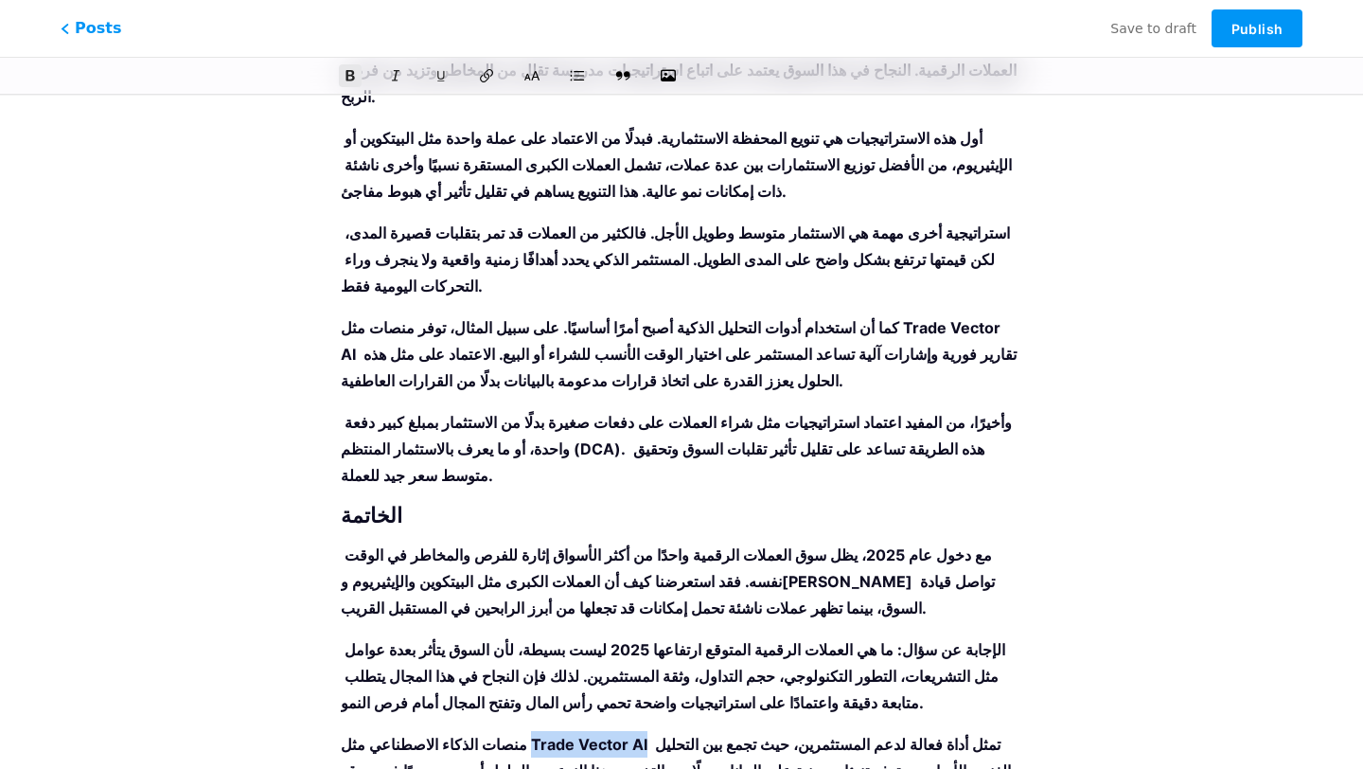
drag, startPoint x: 641, startPoint y: 506, endPoint x: 528, endPoint y: 506, distance: 112.7
click at [528, 735] on strong "منصات الذكاء الاصطناعي مثل Trade Vector AI تمثل أداة فعالة لدعم المستثمرين، حيث…" at bounding box center [676, 771] width 670 height 72
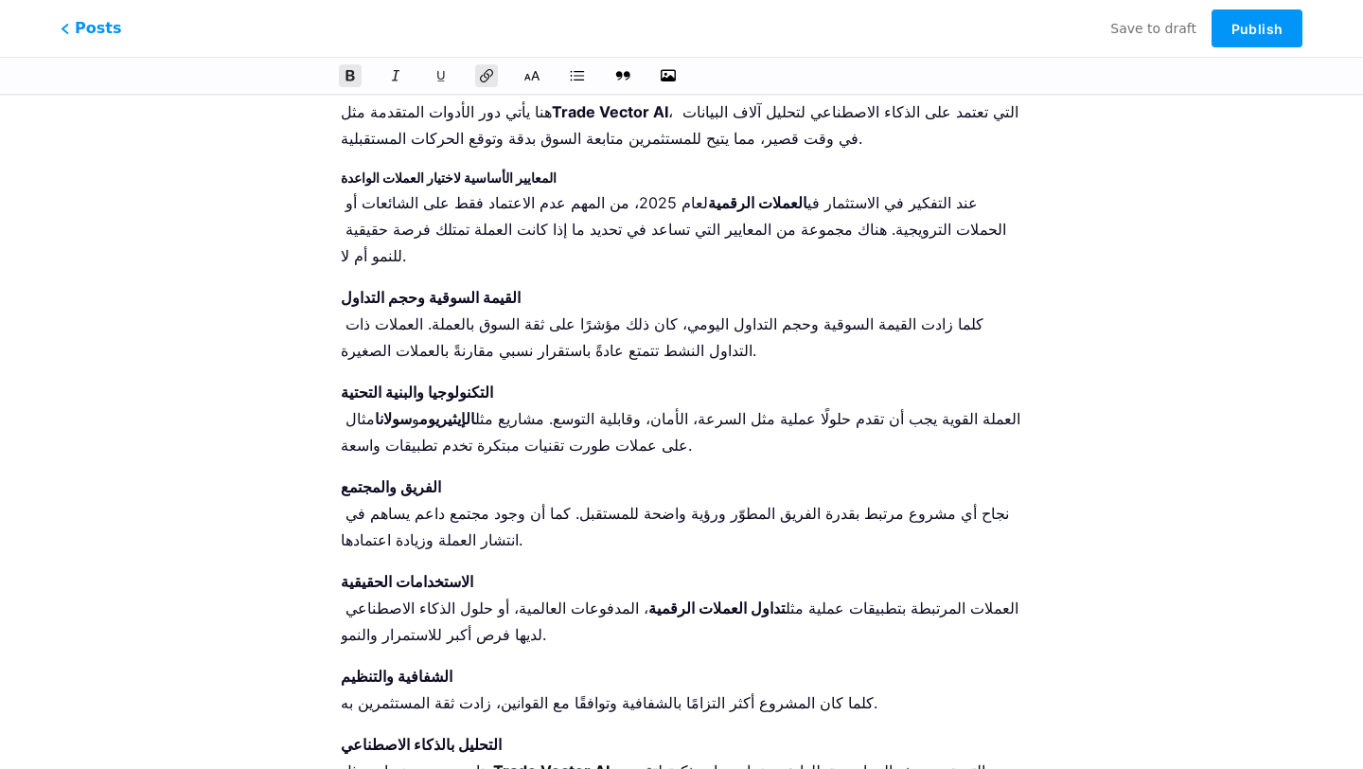
scroll to position [0, 0]
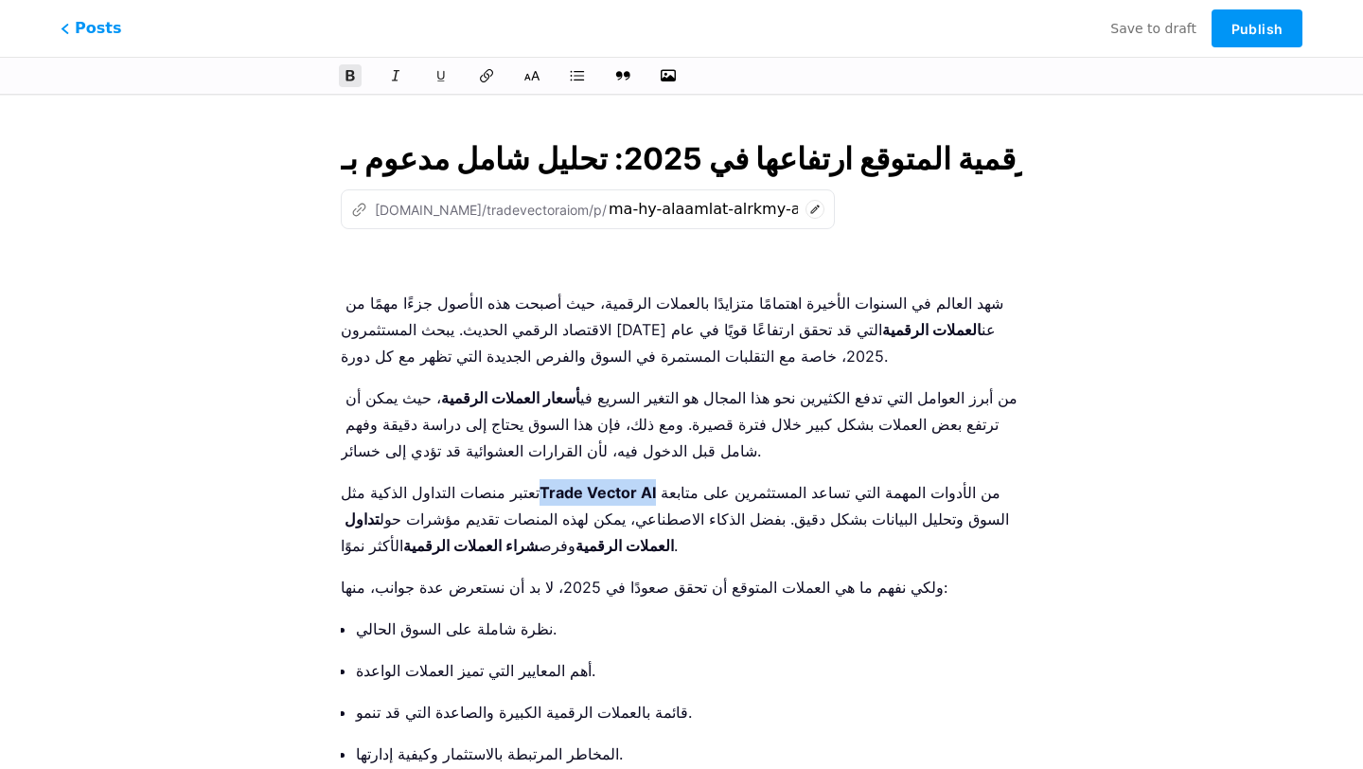
drag, startPoint x: 627, startPoint y: 490, endPoint x: 512, endPoint y: 495, distance: 114.6
click at [512, 495] on p "تعتبر منصات التداول الذكية مثل Trade Vector AI من الأدوات المهمة التي تساعد الم…" at bounding box center [682, 519] width 682 height 80
click at [350, 262] on h2 at bounding box center [682, 263] width 682 height 23
click at [672, 80] on icon "button" at bounding box center [668, 75] width 19 height 15
click at [0, 0] on input "file" at bounding box center [0, 0] width 0 height 0
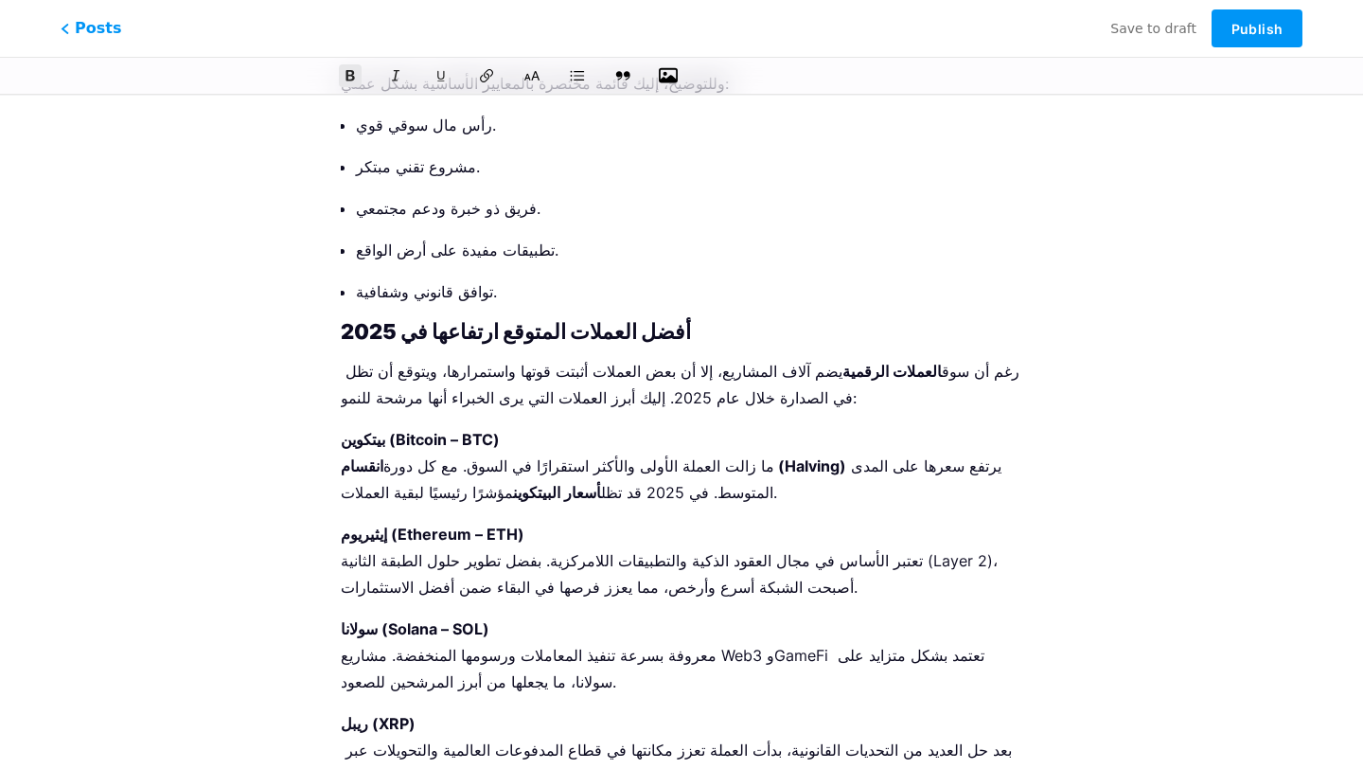
scroll to position [2740, 0]
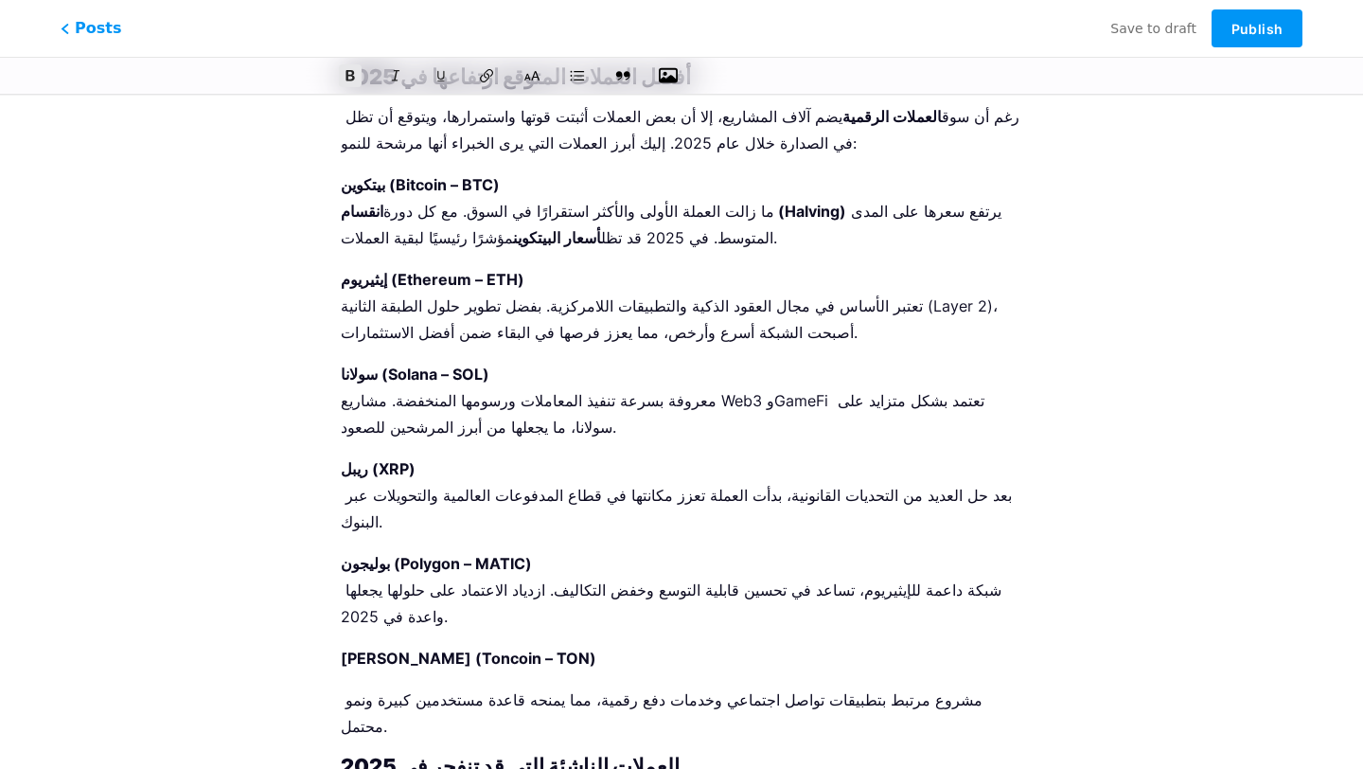
click at [917, 686] on p "مشروع مرتبط بتطبيقات تواصل اجتماعي وخدمات دفع رقمية، مما يمنحه قاعدة مستخدمين ك…" at bounding box center [682, 712] width 682 height 53
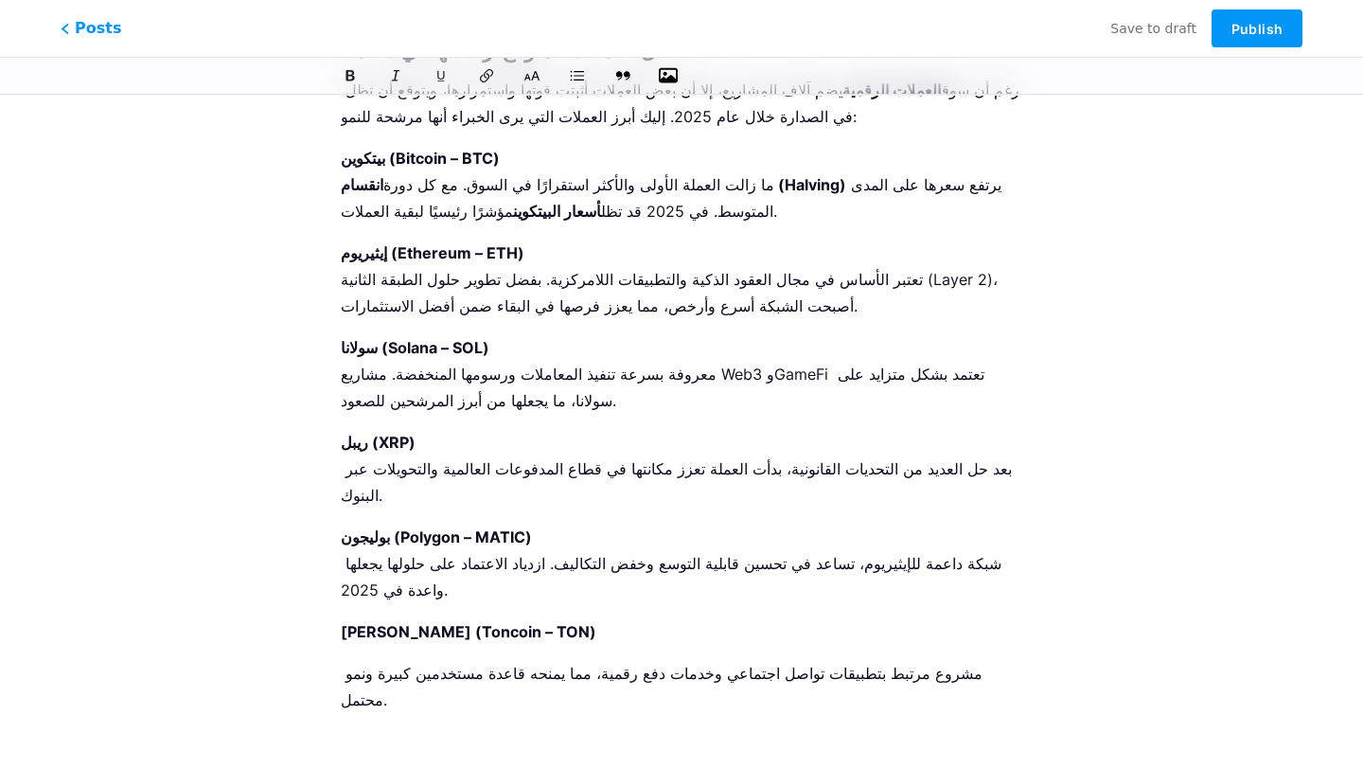
scroll to position [2767, 0]
click at [659, 78] on button "button" at bounding box center [668, 76] width 28 height 28
click at [670, 73] on icon "button" at bounding box center [668, 75] width 19 height 19
click at [0, 0] on input "file" at bounding box center [0, 0] width 0 height 0
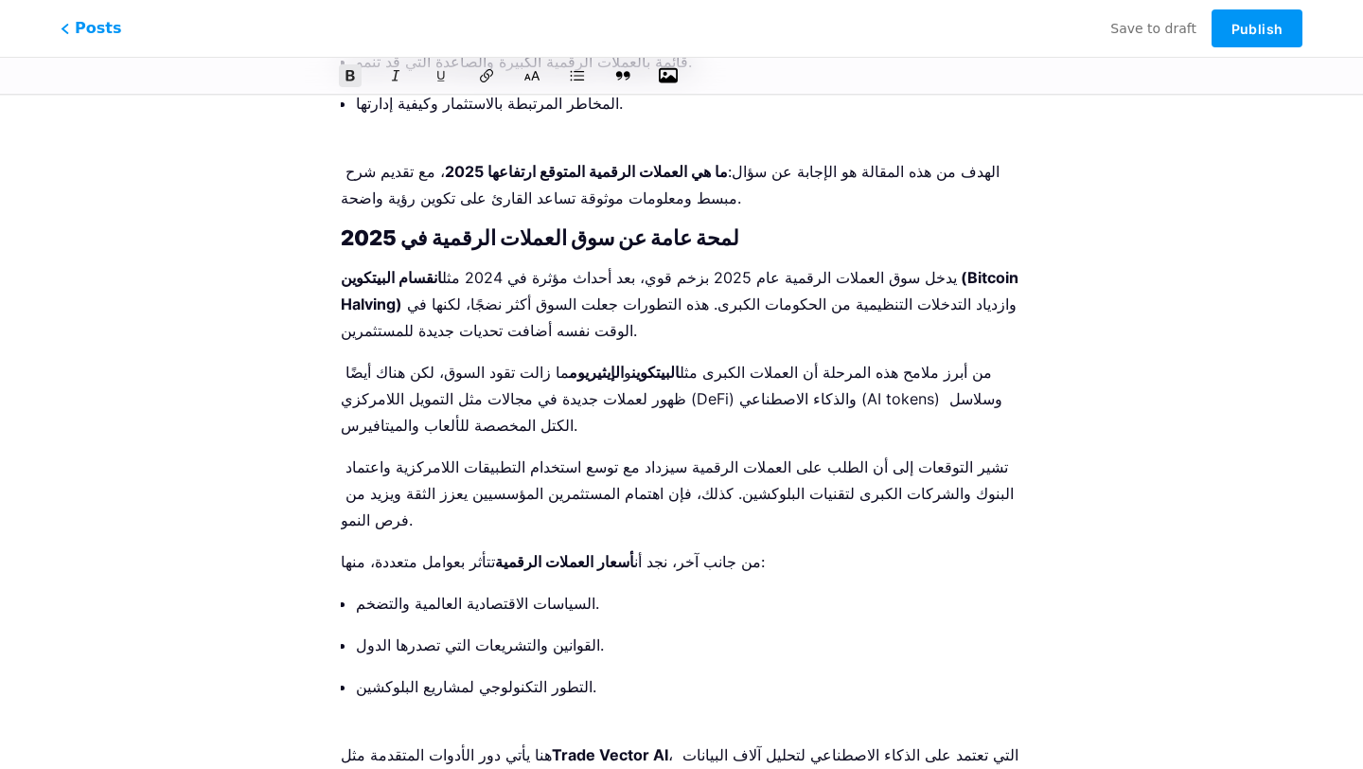
scroll to position [0, 0]
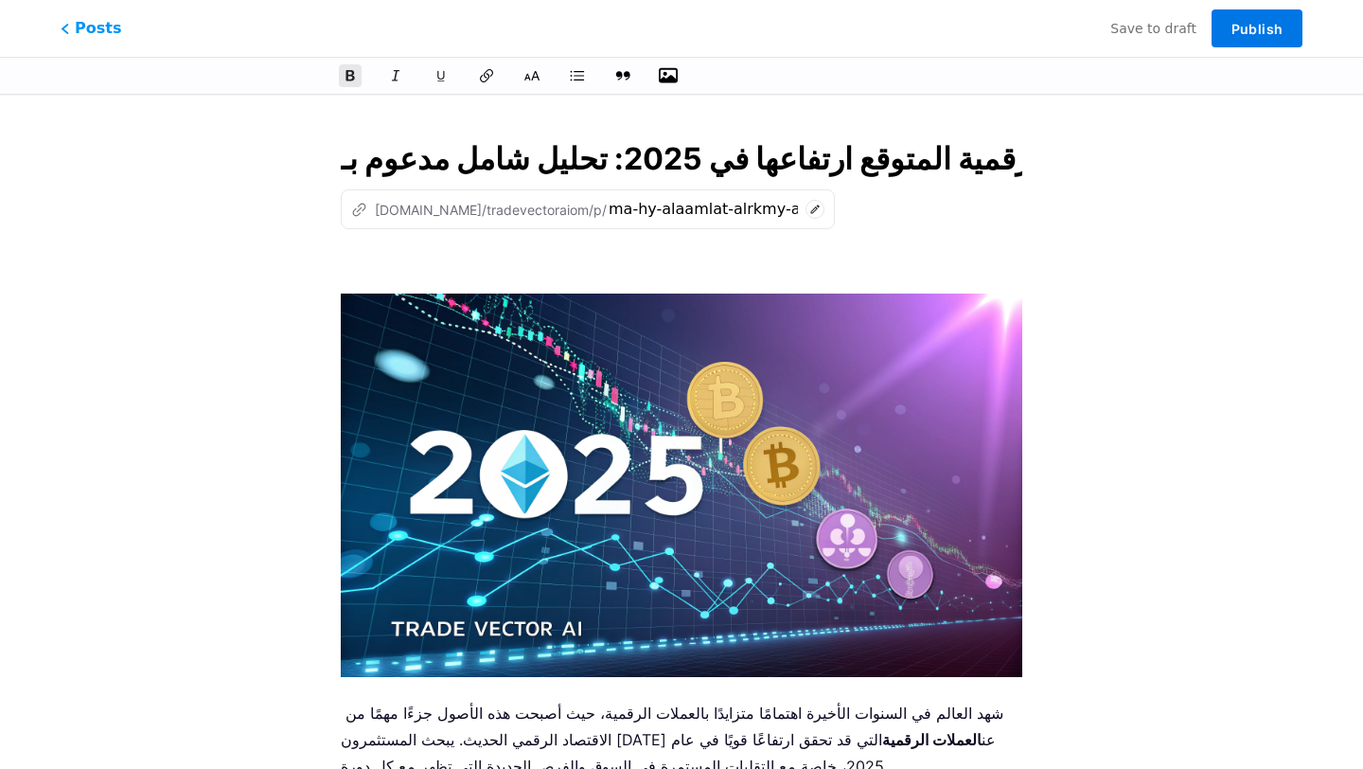
click at [1239, 25] on span "Publish" at bounding box center [1257, 29] width 51 height 16
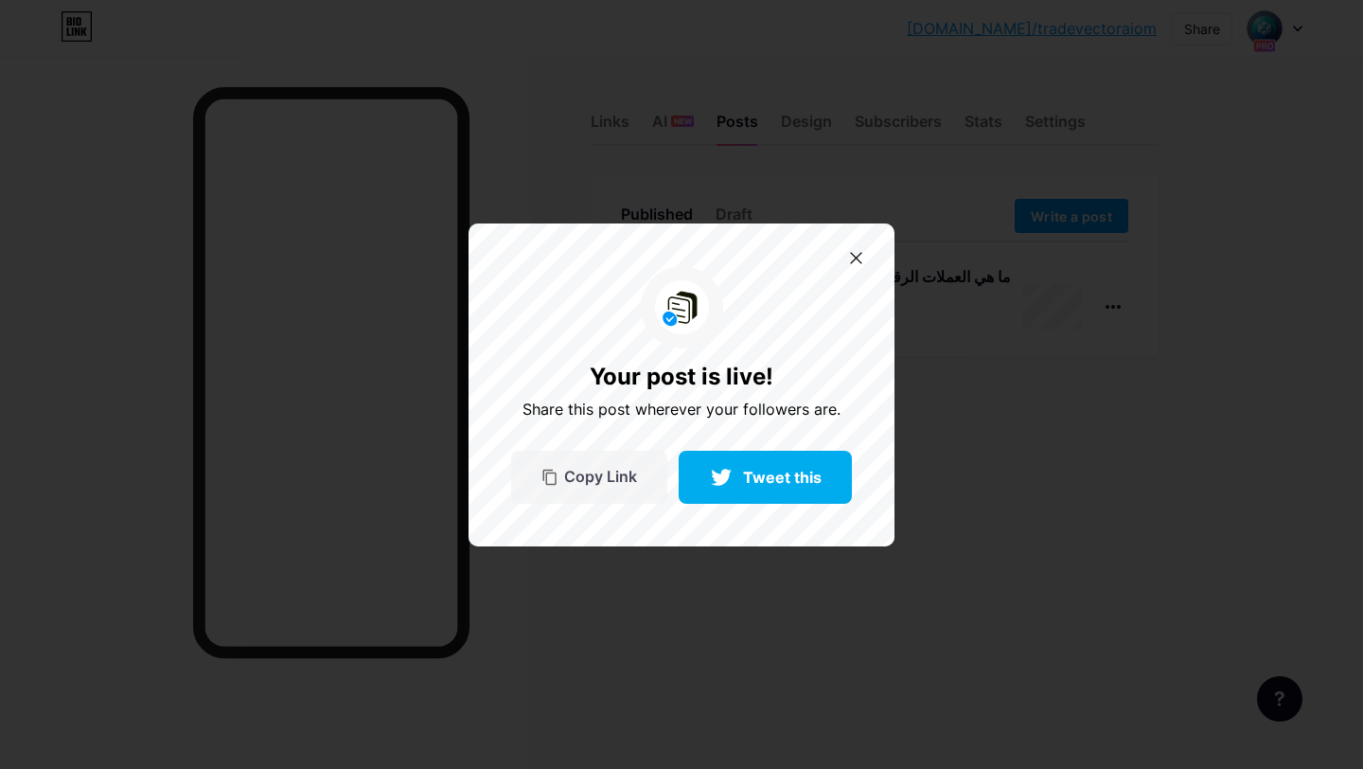
click at [613, 475] on span "Copy Link" at bounding box center [600, 477] width 73 height 16
click at [850, 252] on icon at bounding box center [856, 258] width 12 height 12
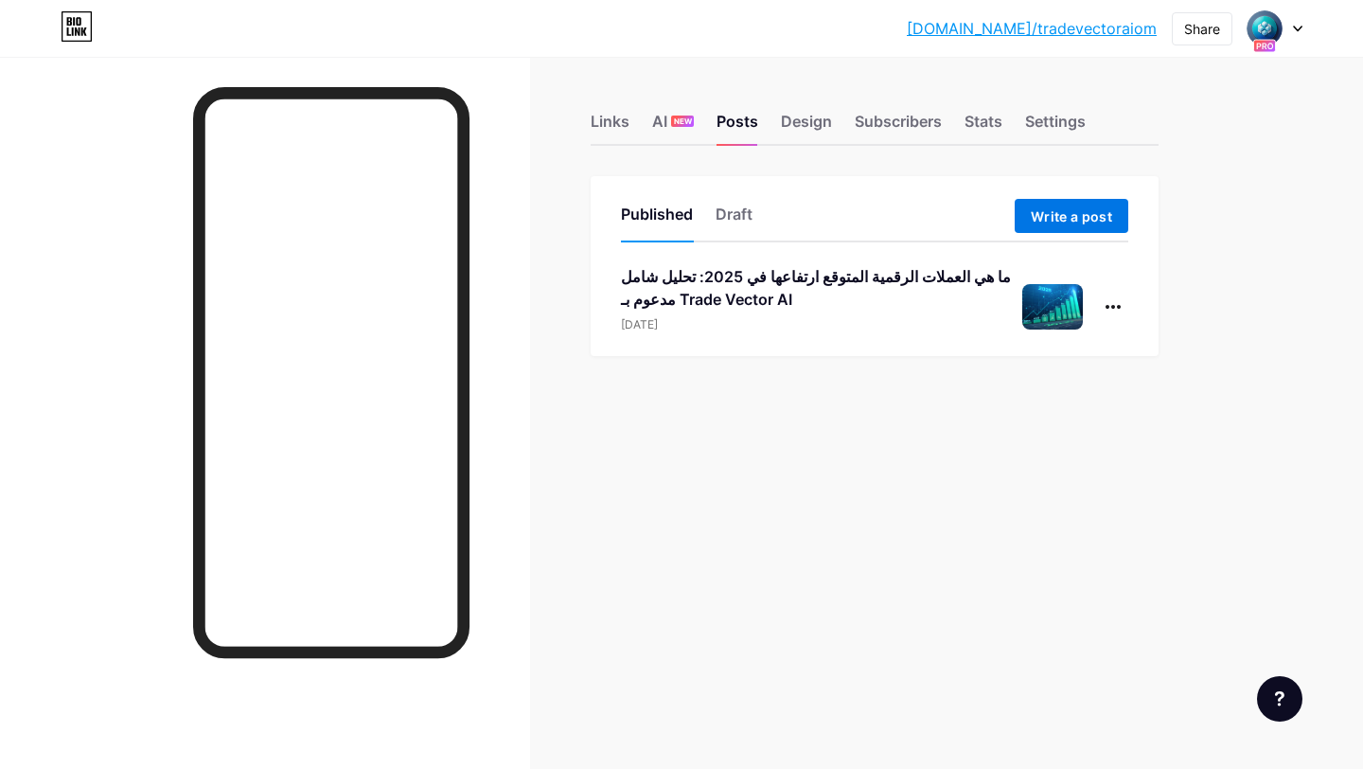
click at [1032, 215] on span "Write a post" at bounding box center [1071, 216] width 81 height 16
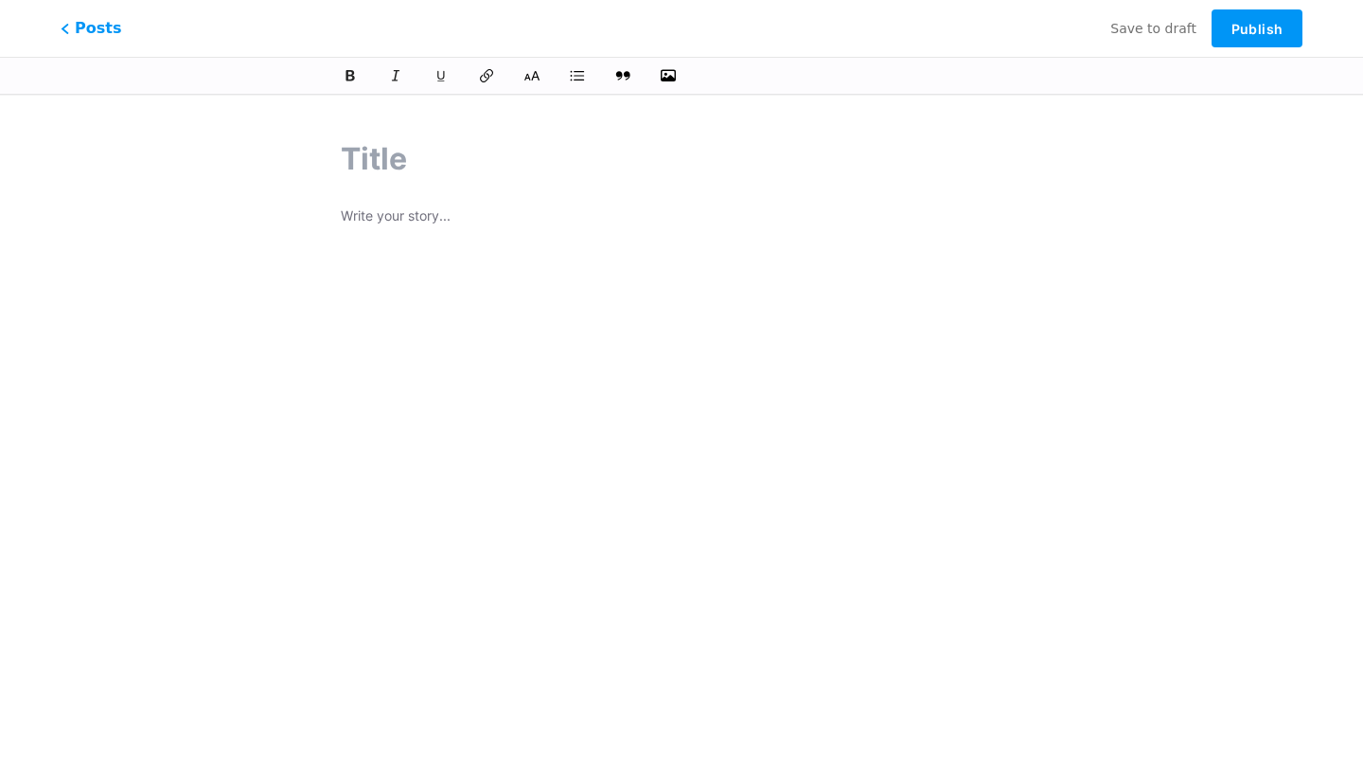
paste input "عملات رقمية رخيصة لها مستقبل 2025: فرصتك للاستثمار الذكي"
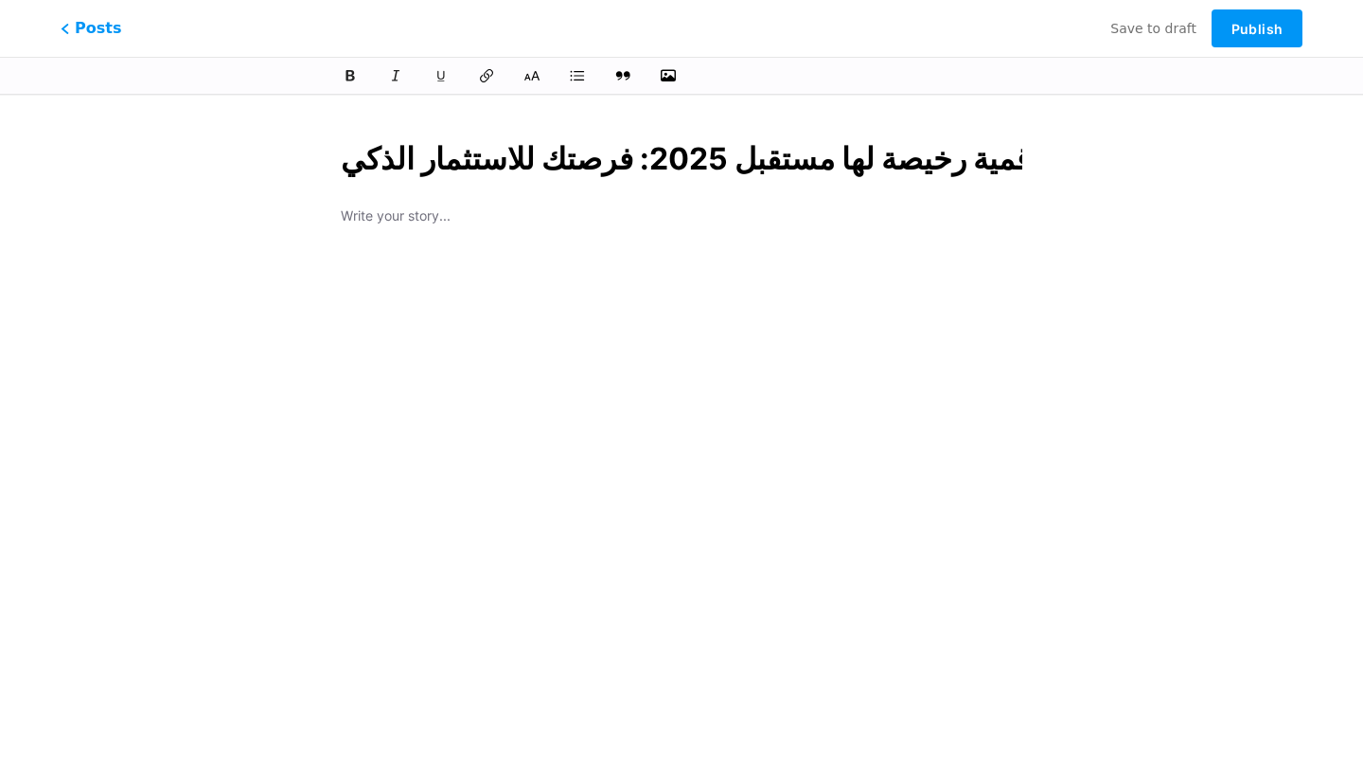
scroll to position [0, 102]
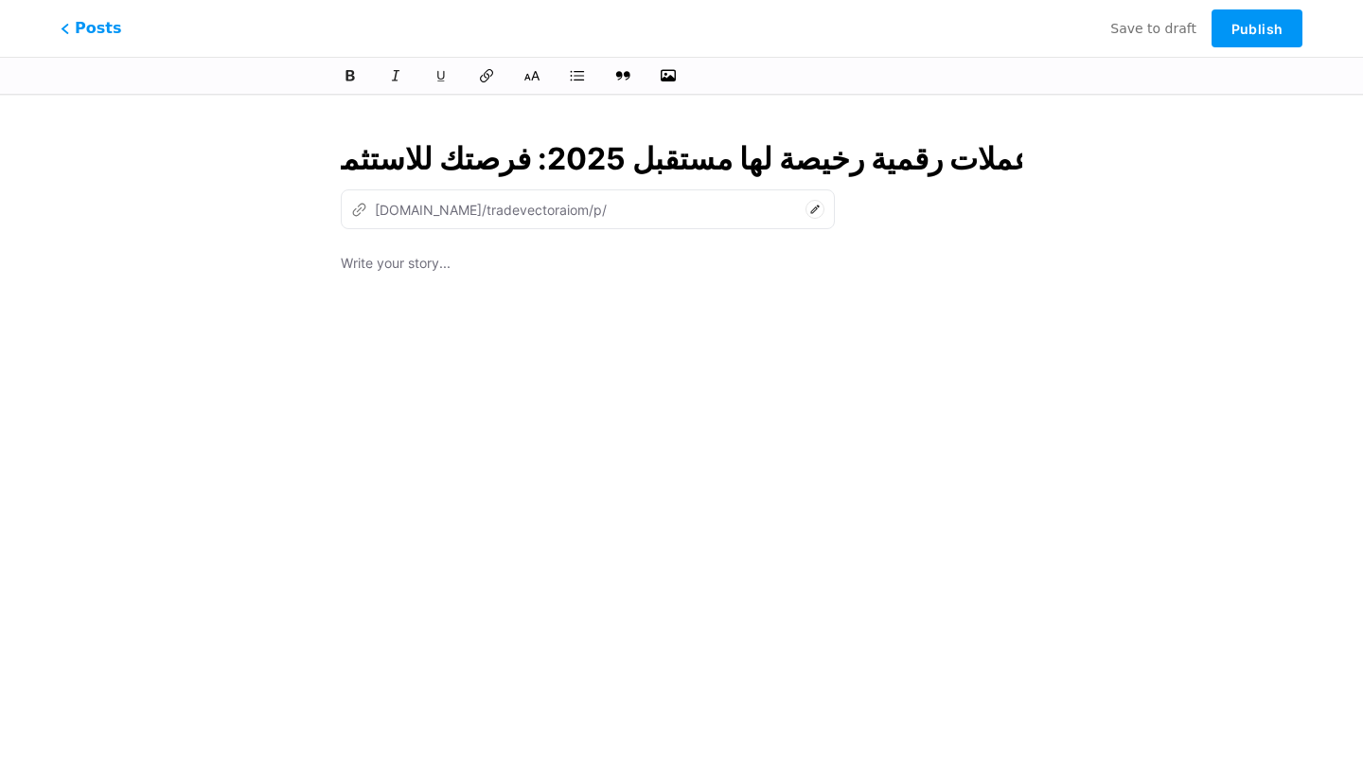
type input "عملات رقمية رخيصة لها مستقبل 2025: فرصتك للاستثمار الذكي"
click at [429, 213] on div "z bio.link/tradevectoraiom/p/" at bounding box center [479, 210] width 256 height 20
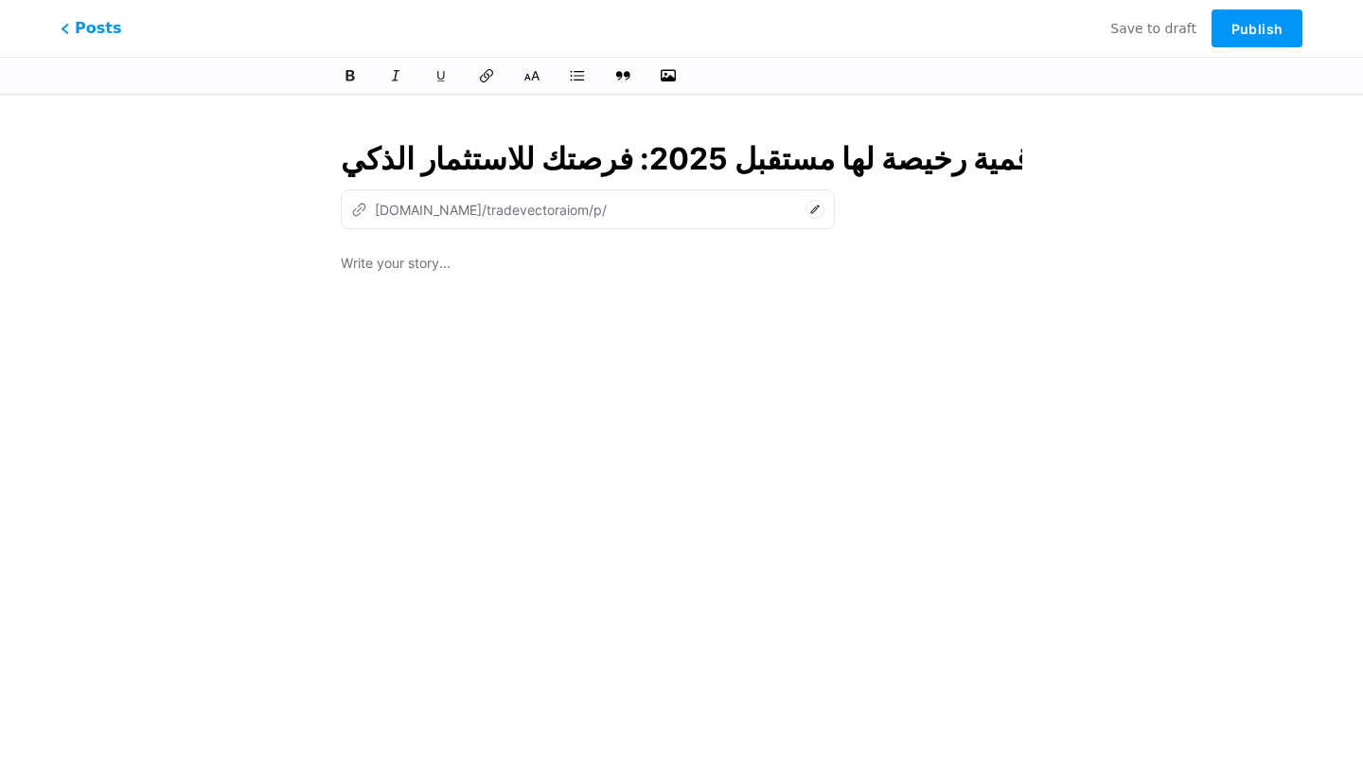
click at [433, 267] on p at bounding box center [682, 265] width 682 height 27
type input "aamlat-rkmy-rkhys-lha-mstkbl-2025-frstk-llastthmar-althky"
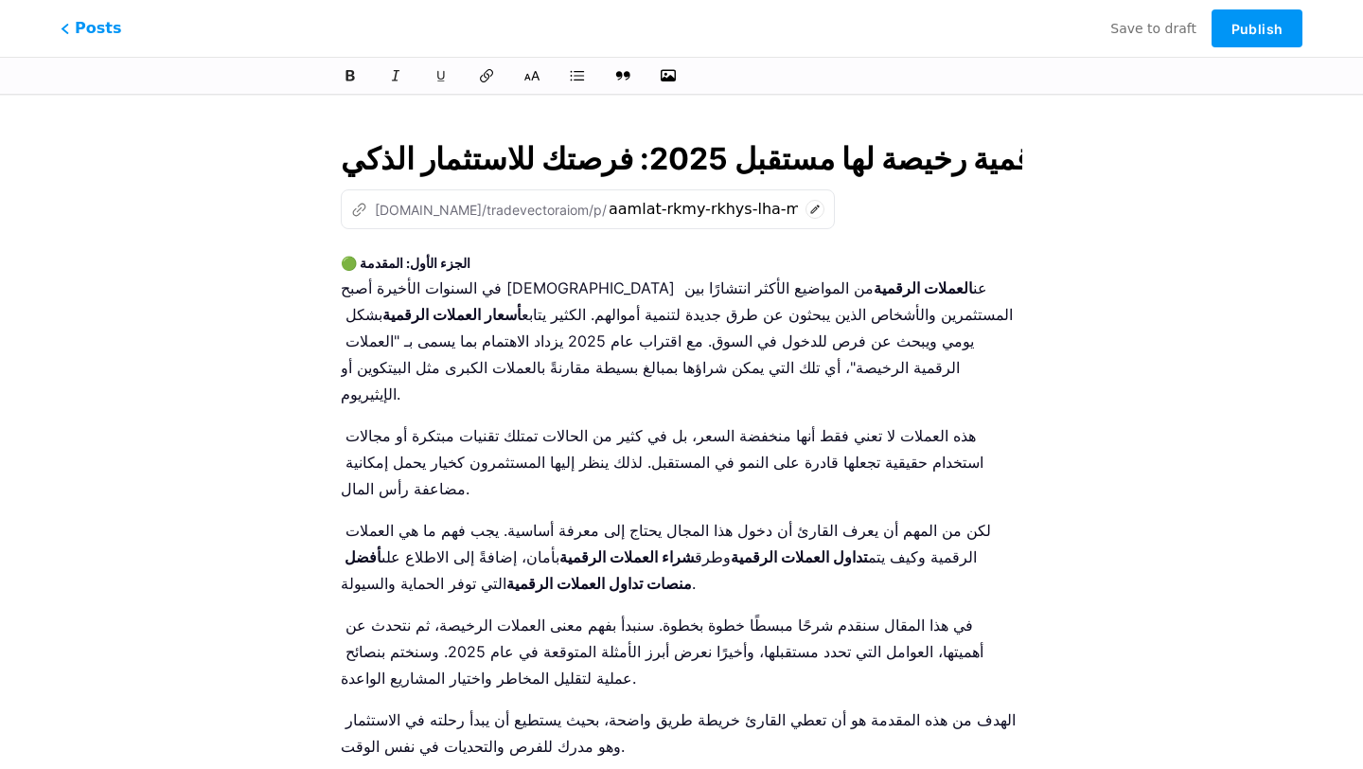
click at [428, 270] on strong "🟢 الجزء الأول: المقدمة" at bounding box center [406, 263] width 130 height 16
click at [525, 74] on icon at bounding box center [532, 75] width 19 height 19
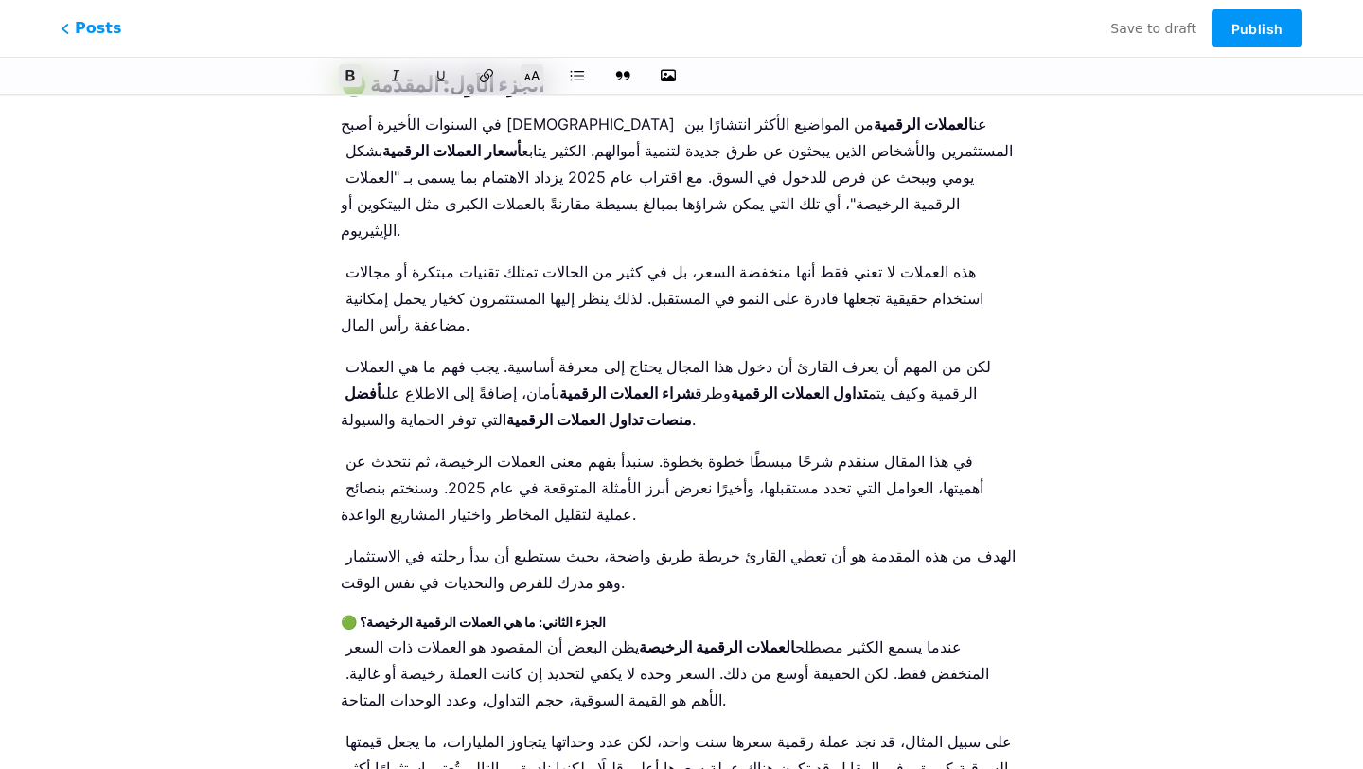
scroll to position [190, 0]
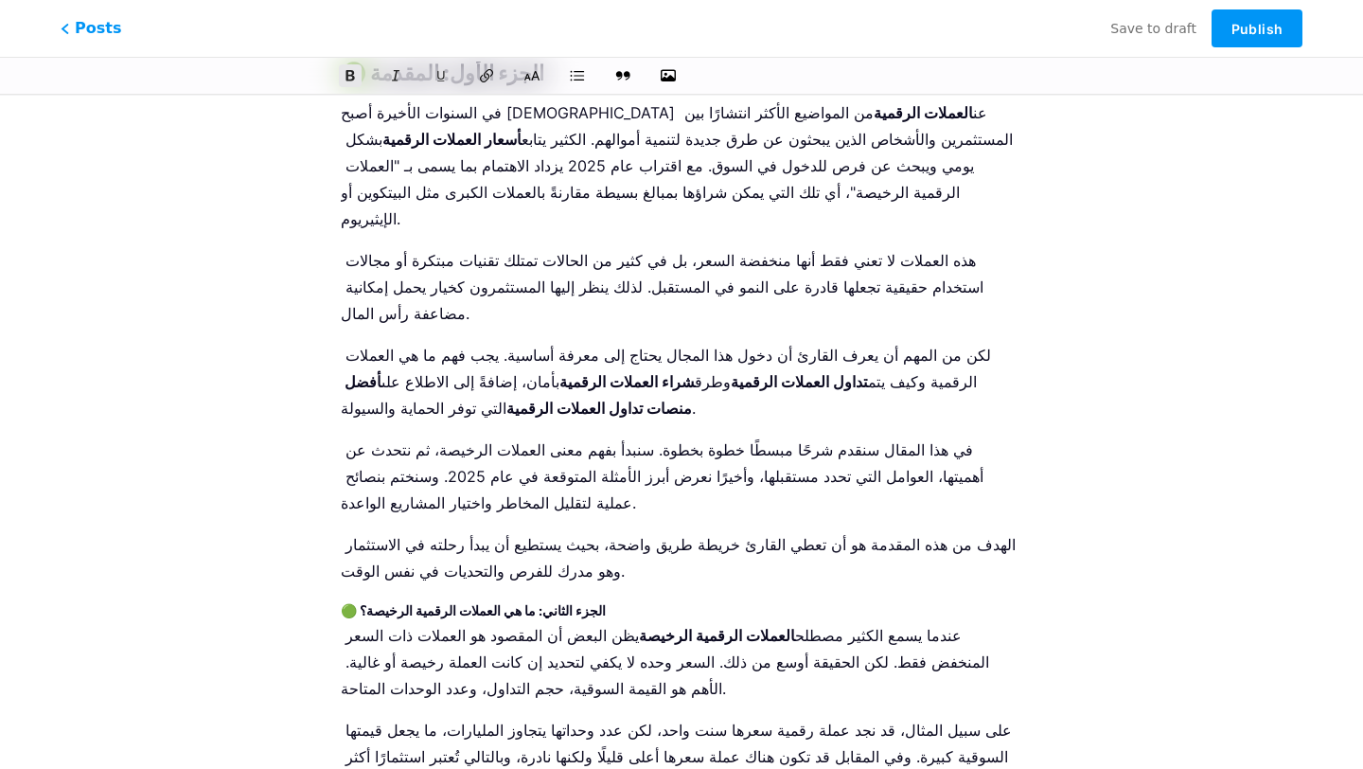
click at [487, 602] on strong "🟢 الجزء الثاني: ما هي العملات الرقمية الرخيصة؟" at bounding box center [473, 610] width 265 height 16
click at [533, 78] on icon at bounding box center [533, 76] width 18 height 12
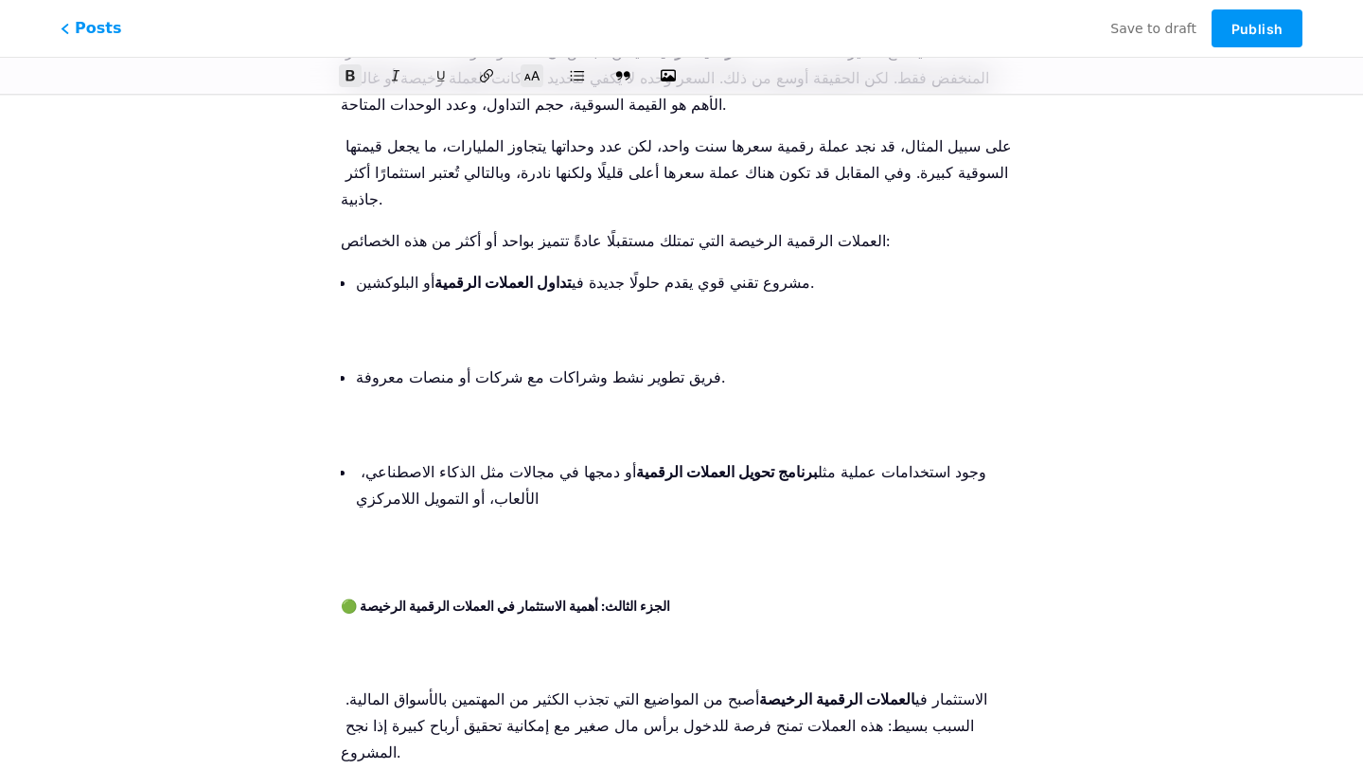
scroll to position [789, 0]
click at [466, 598] on strong "🟢 الجزء الثالث: أهمية الاستثمار في العملات الرقمية الرخيصة" at bounding box center [505, 606] width 329 height 16
click at [540, 72] on icon at bounding box center [532, 75] width 19 height 19
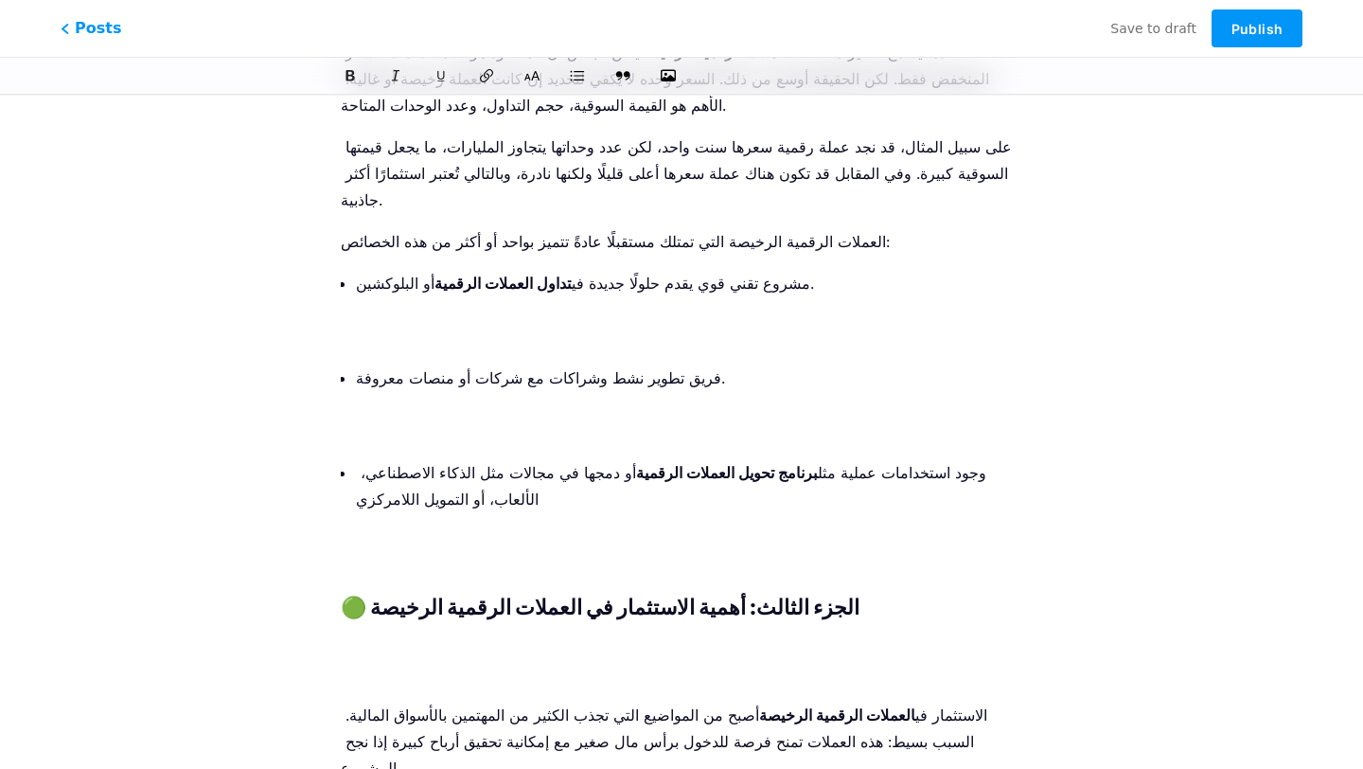
click at [536, 527] on p at bounding box center [682, 553] width 682 height 53
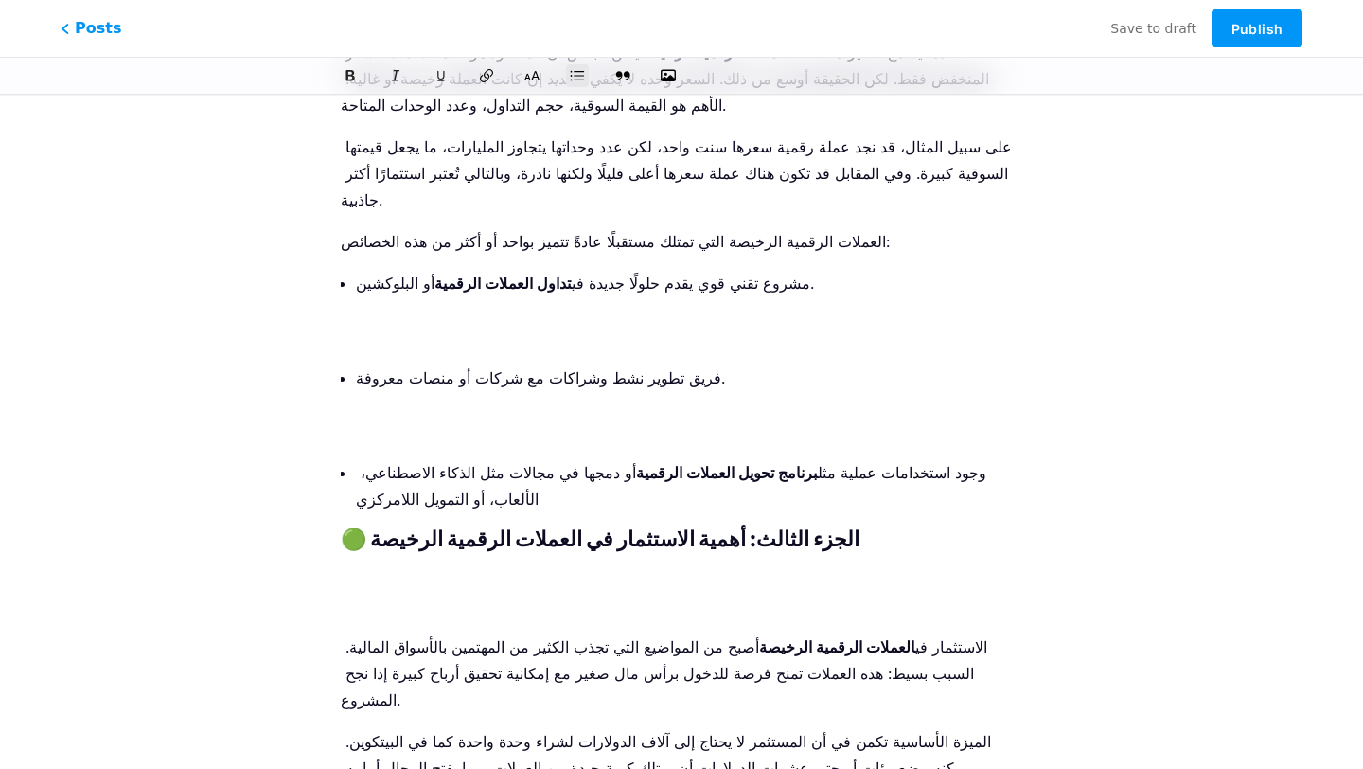
click at [477, 364] on p "فريق تطوير نشط وشراكات مع شركات أو منصات معروفة." at bounding box center [689, 404] width 666 height 80
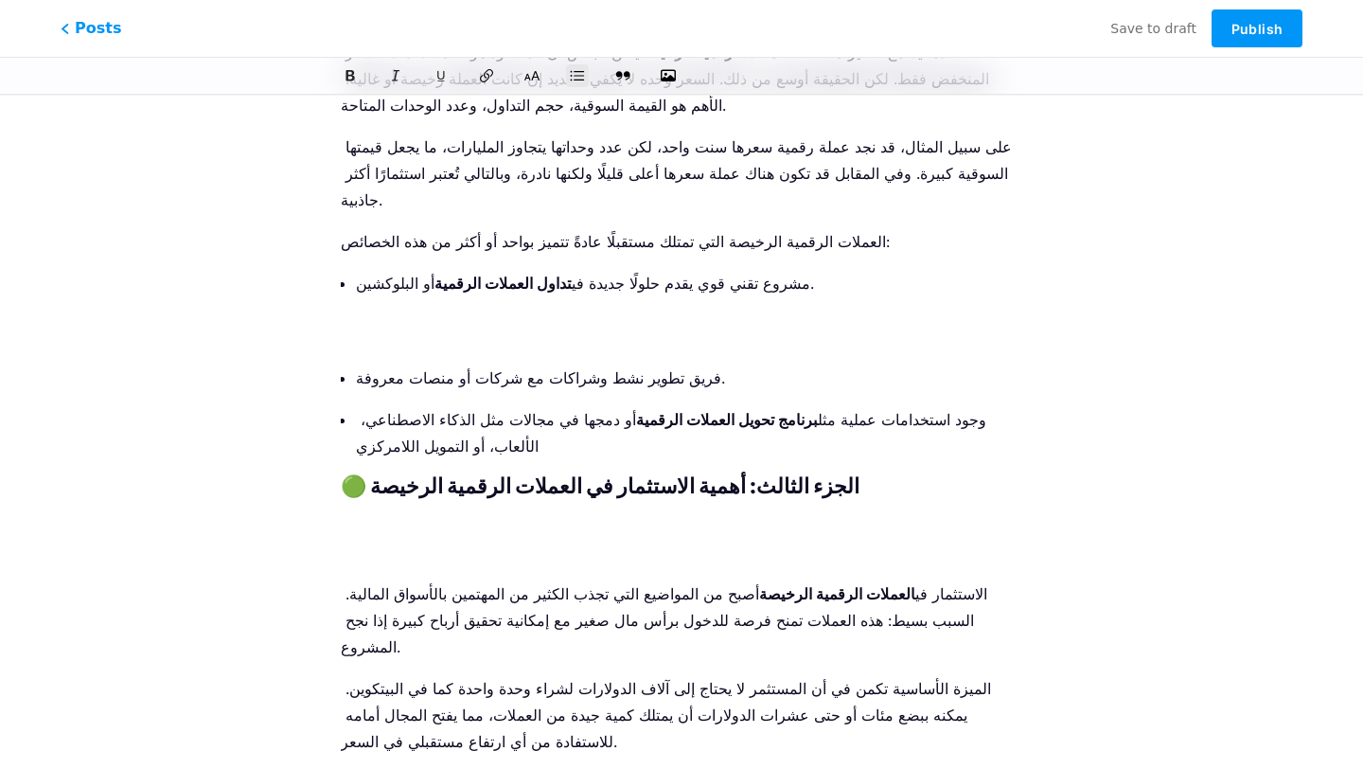
click at [453, 270] on ul "مشروع تقني قوي يقدم حلولًا جديدة في تداول العملات الرقمية أو البلوكشين. فريق تط…" at bounding box center [689, 364] width 666 height 189
click at [442, 270] on p "مشروع تقني قوي يقدم حلولًا جديدة في تداول العملات الرقمية أو البلوكشين." at bounding box center [689, 310] width 666 height 80
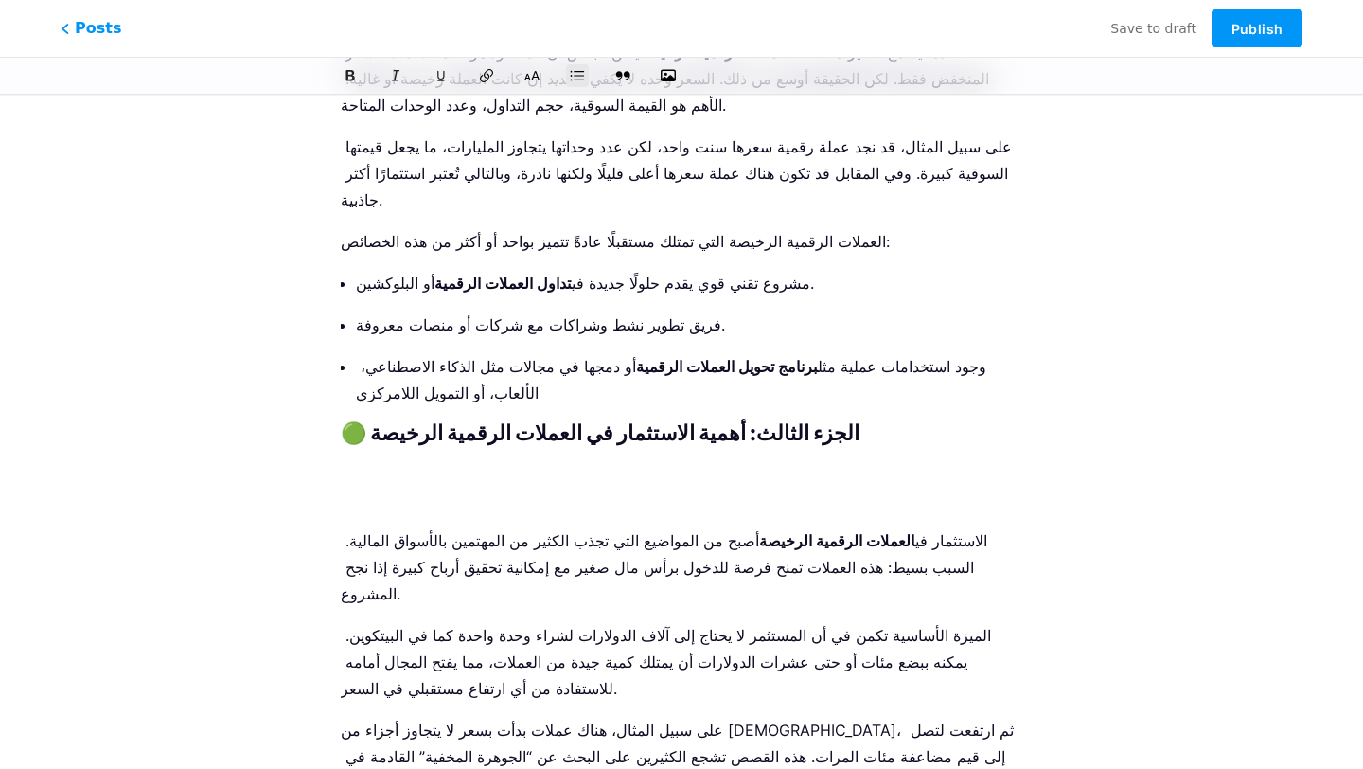
click at [428, 459] on p at bounding box center [682, 485] width 682 height 53
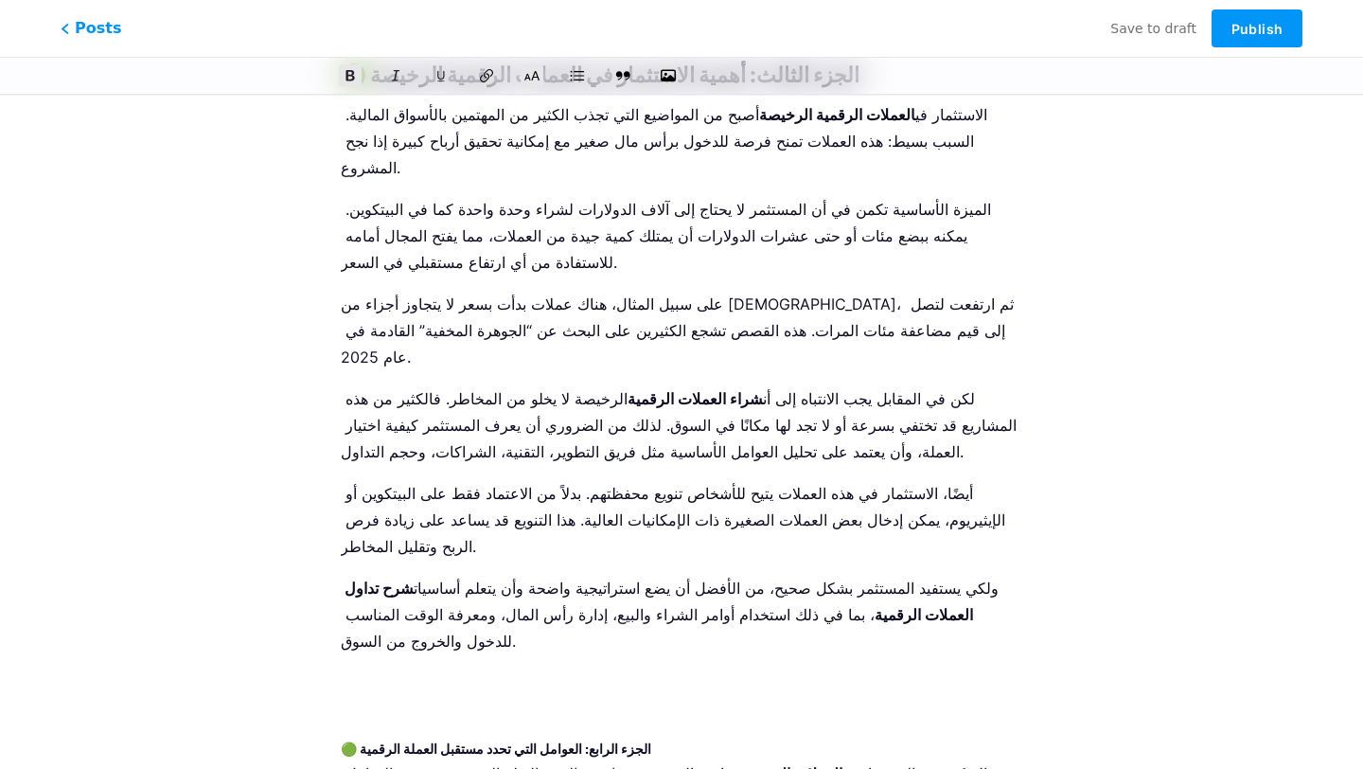
scroll to position [1187, 0]
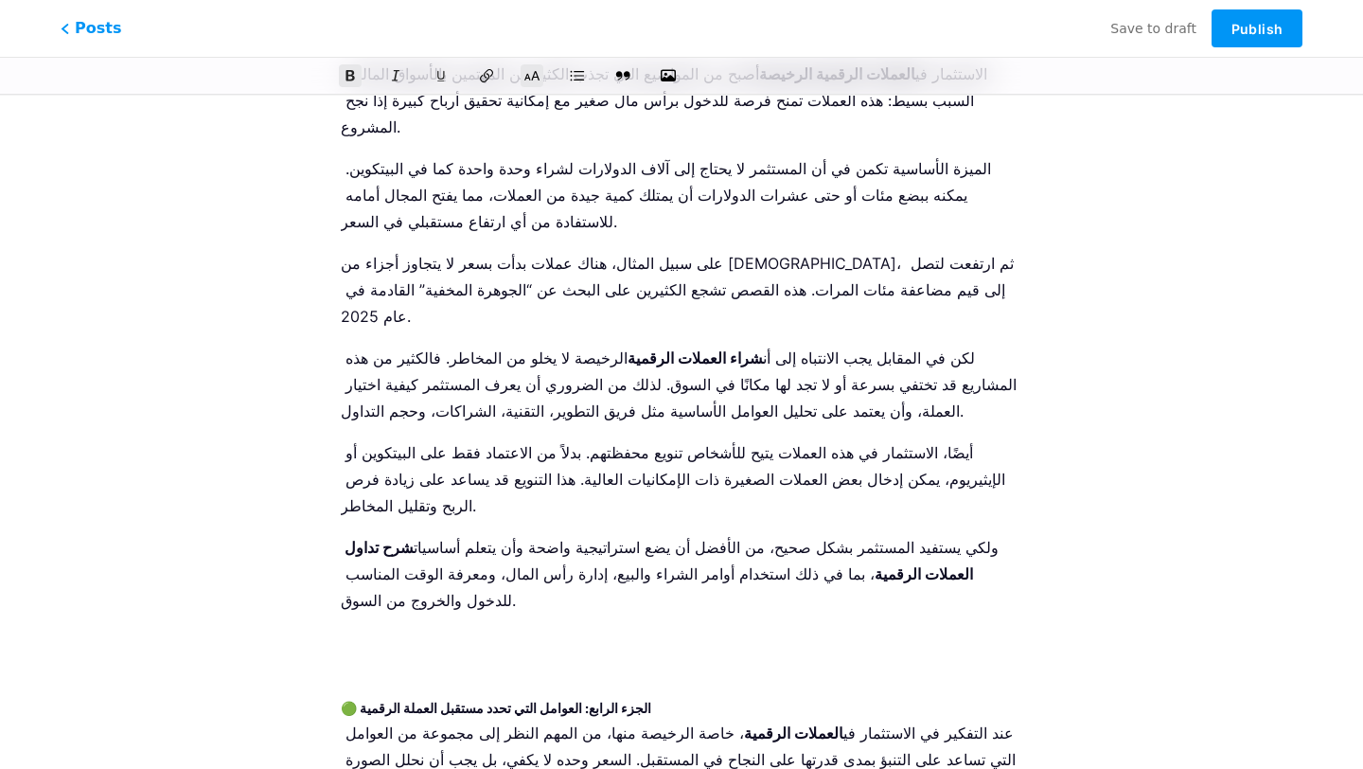
click at [444, 700] on strong "🟢 الجزء الرابع: العوامل التي تحدد مستقبل العملة الرقمية" at bounding box center [496, 708] width 311 height 16
click at [529, 82] on icon at bounding box center [532, 75] width 19 height 19
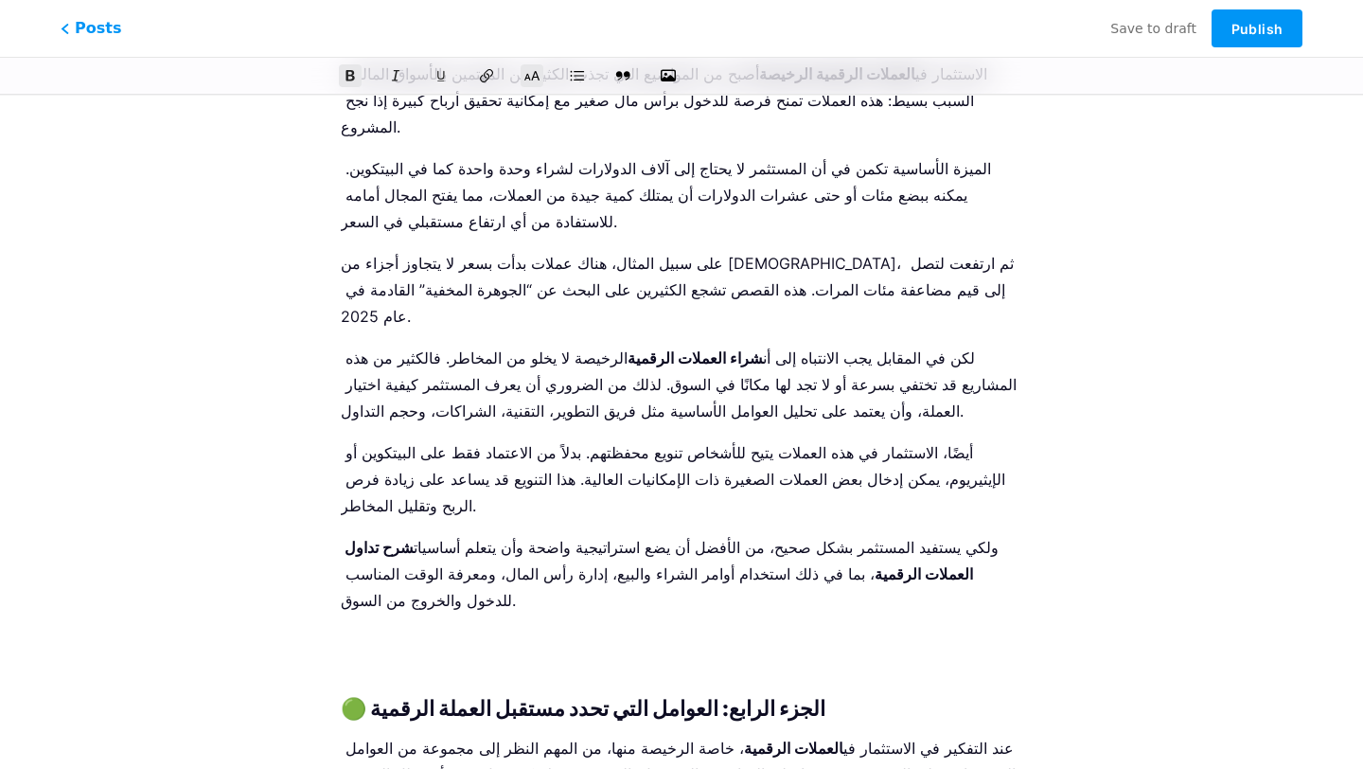
click at [514, 629] on p at bounding box center [682, 655] width 682 height 53
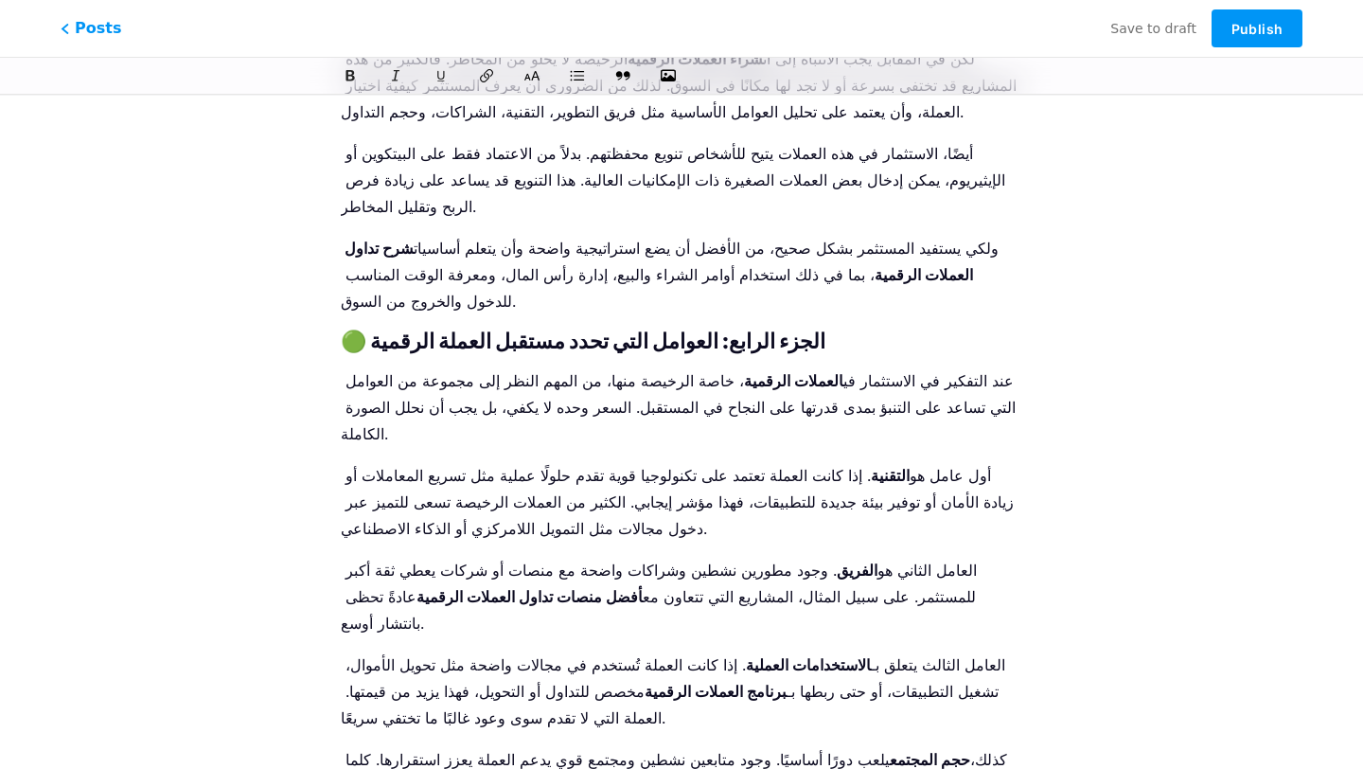
scroll to position [1763, 0]
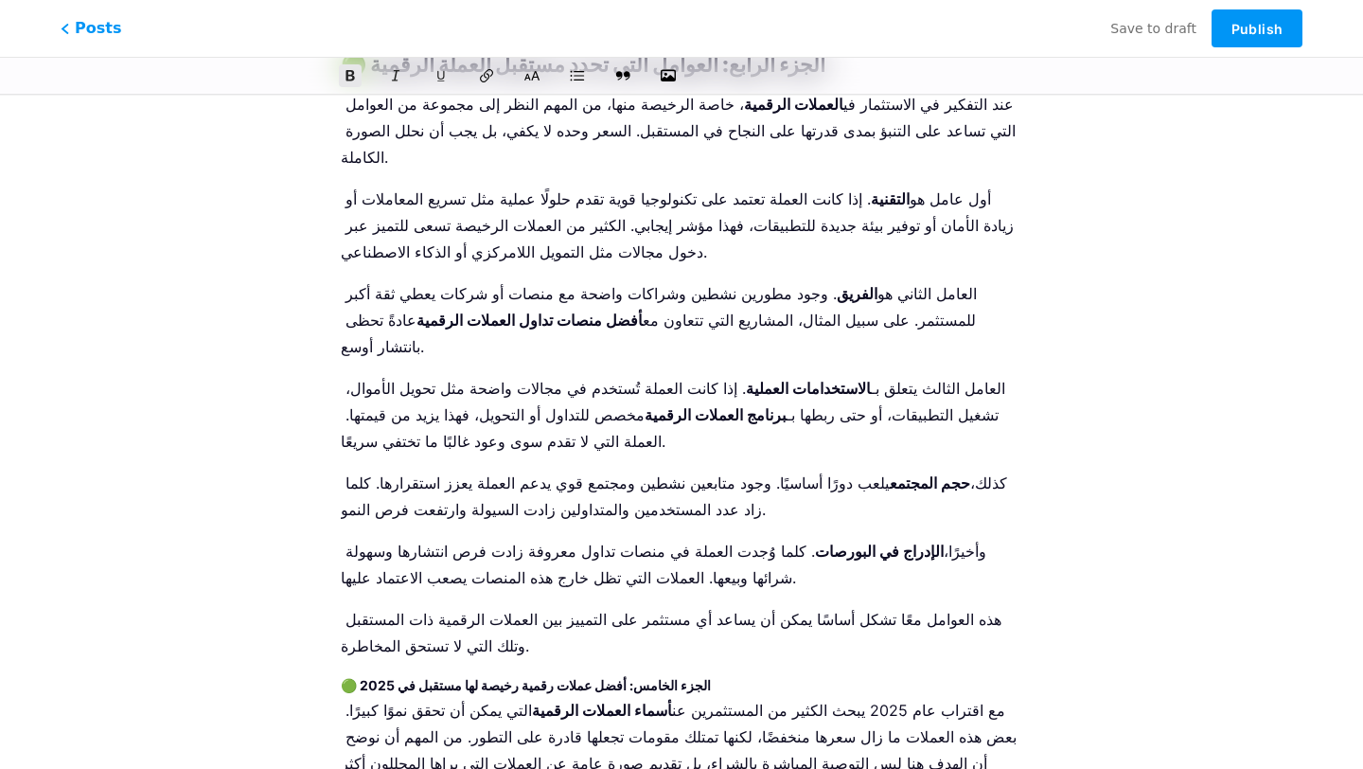
click at [592, 677] on strong "🟢 الجزء الخامس: أفضل عملات رقمية رخيصة لها مستقبل في 2025" at bounding box center [526, 685] width 370 height 16
click at [532, 75] on icon at bounding box center [532, 75] width 19 height 19
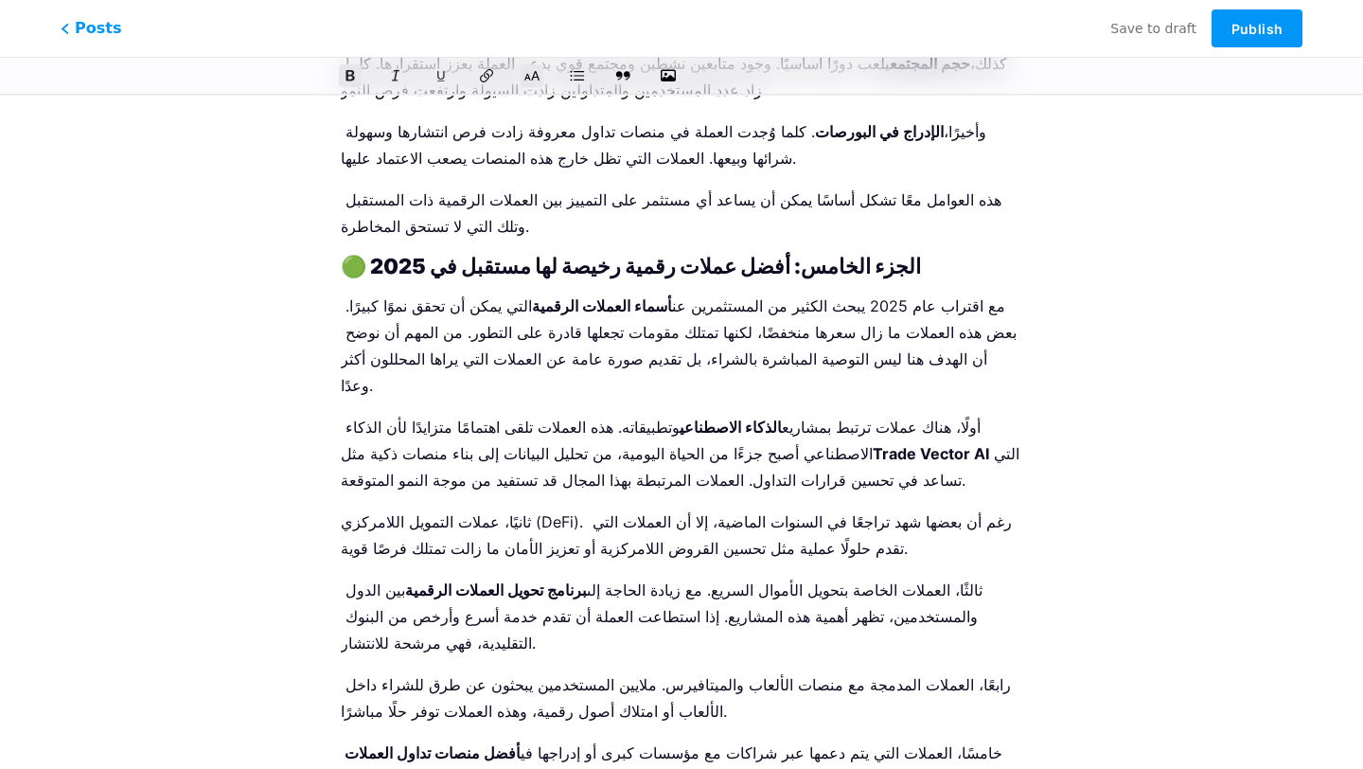
scroll to position [2199, 0]
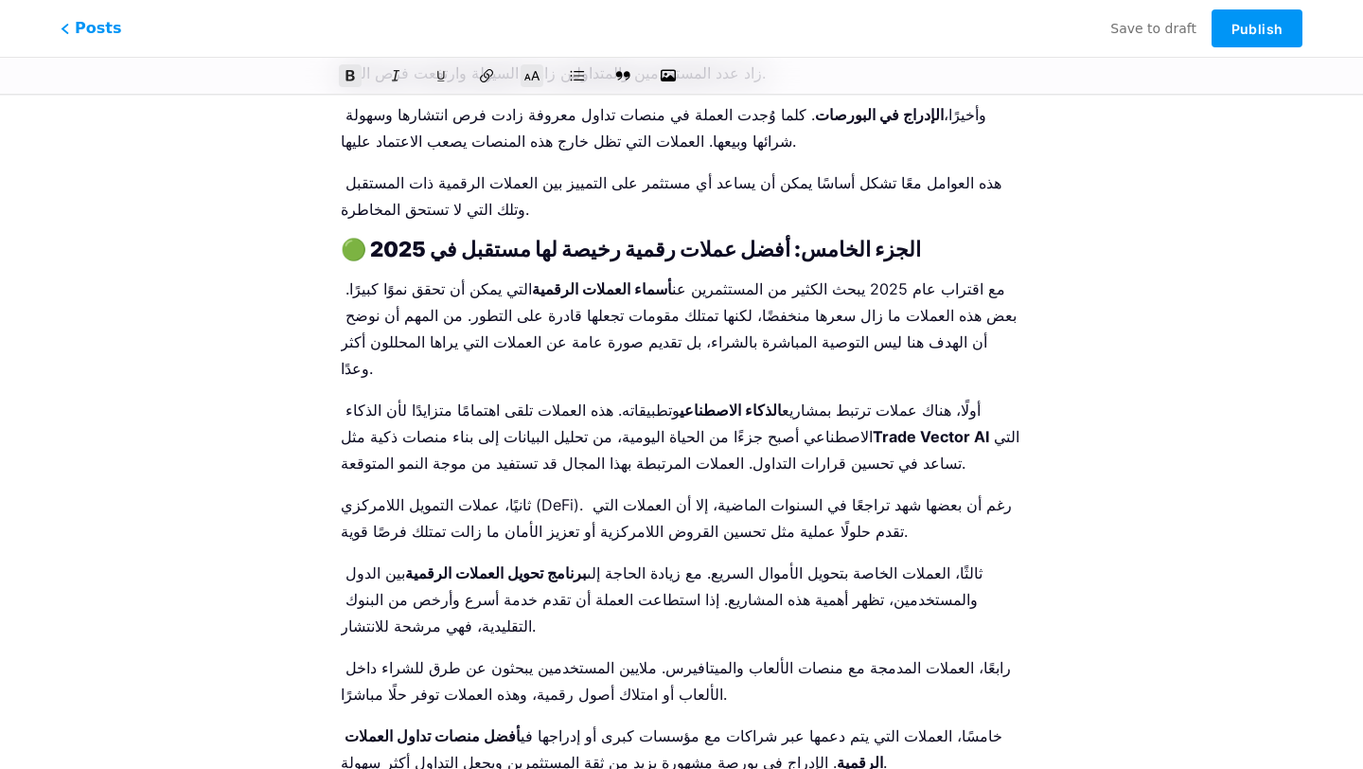
click at [530, 71] on icon at bounding box center [532, 75] width 19 height 19
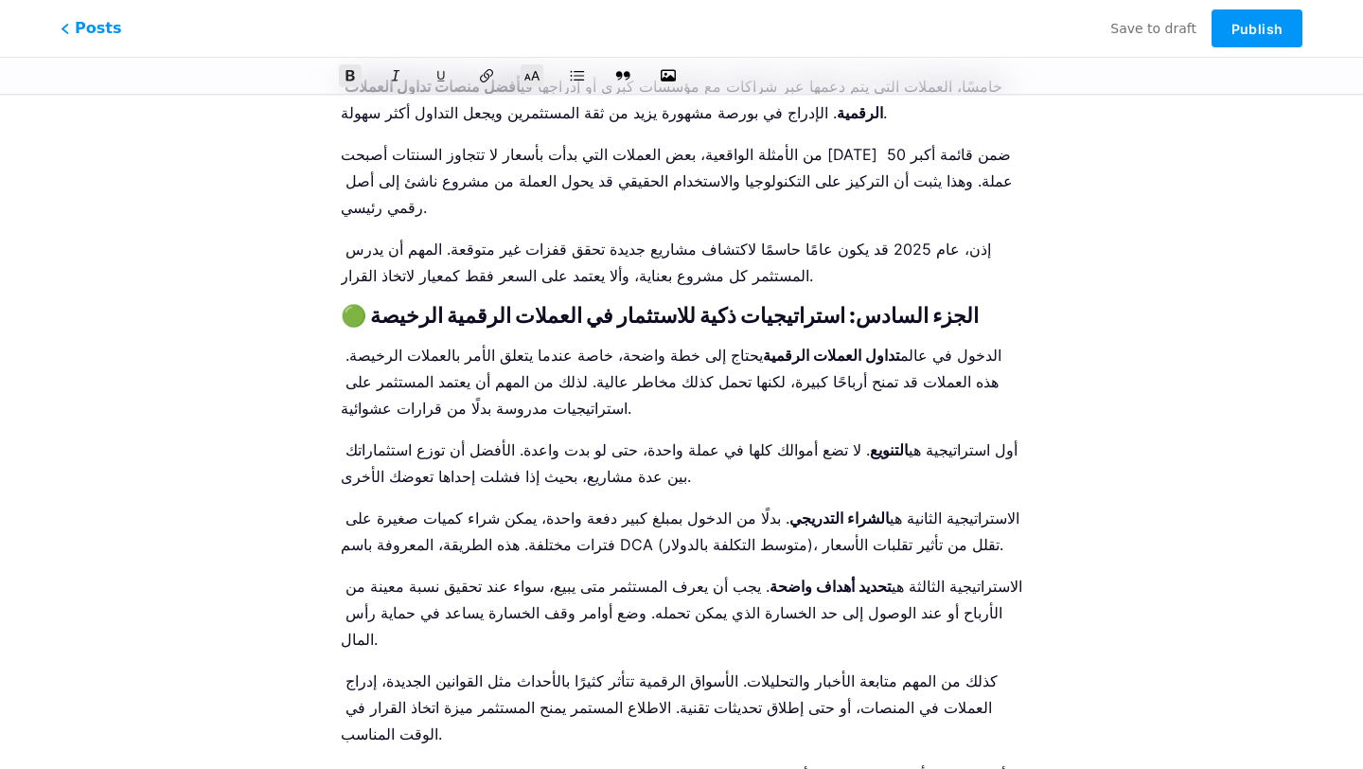
scroll to position [2853, 0]
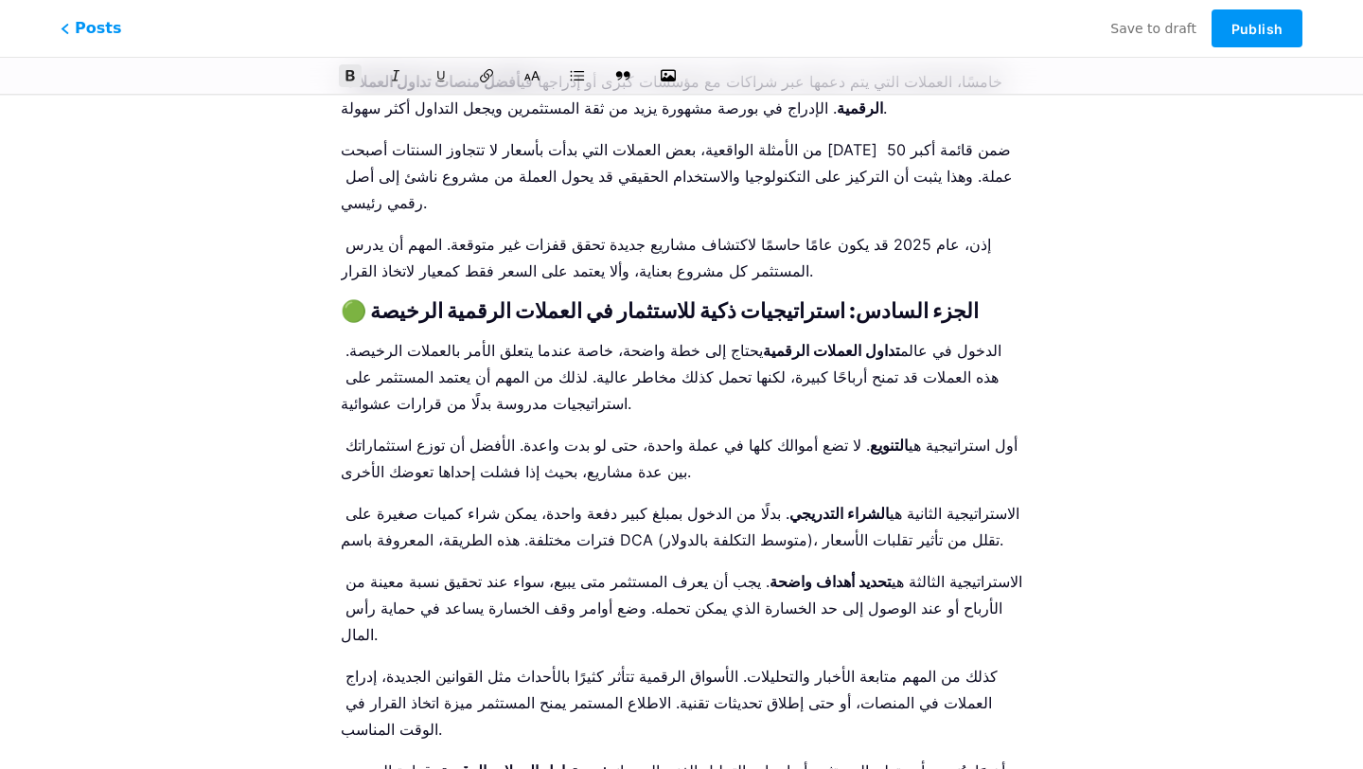
click at [538, 71] on icon at bounding box center [533, 76] width 18 height 12
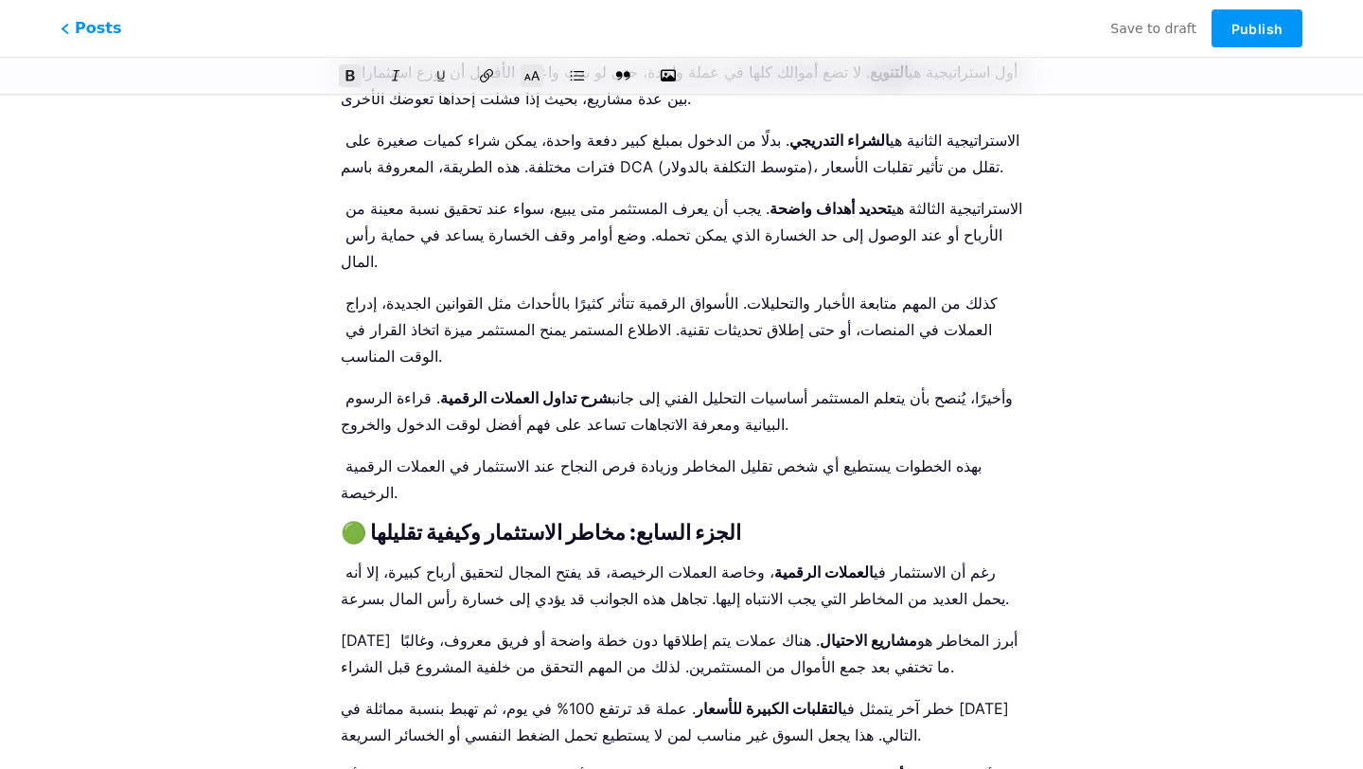
scroll to position [3235, 0]
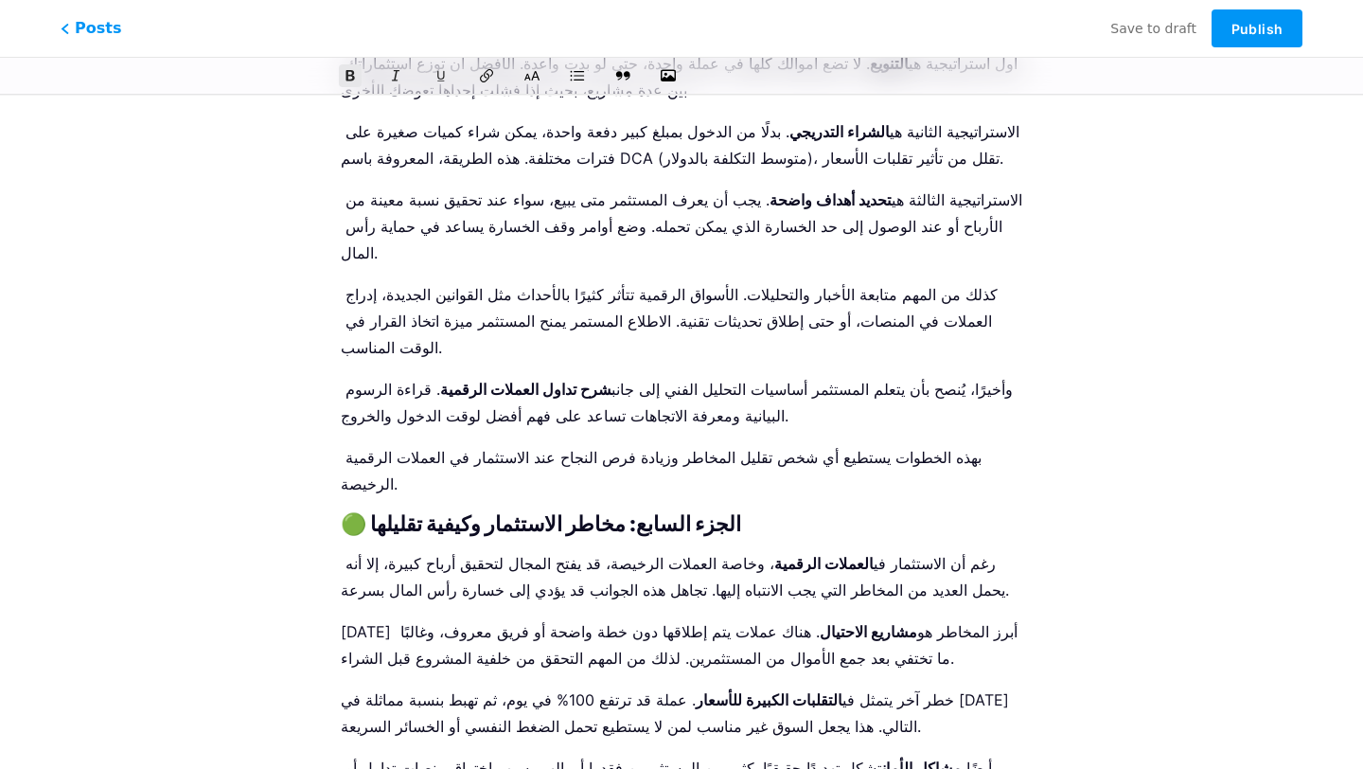
click at [540, 77] on icon at bounding box center [532, 75] width 19 height 19
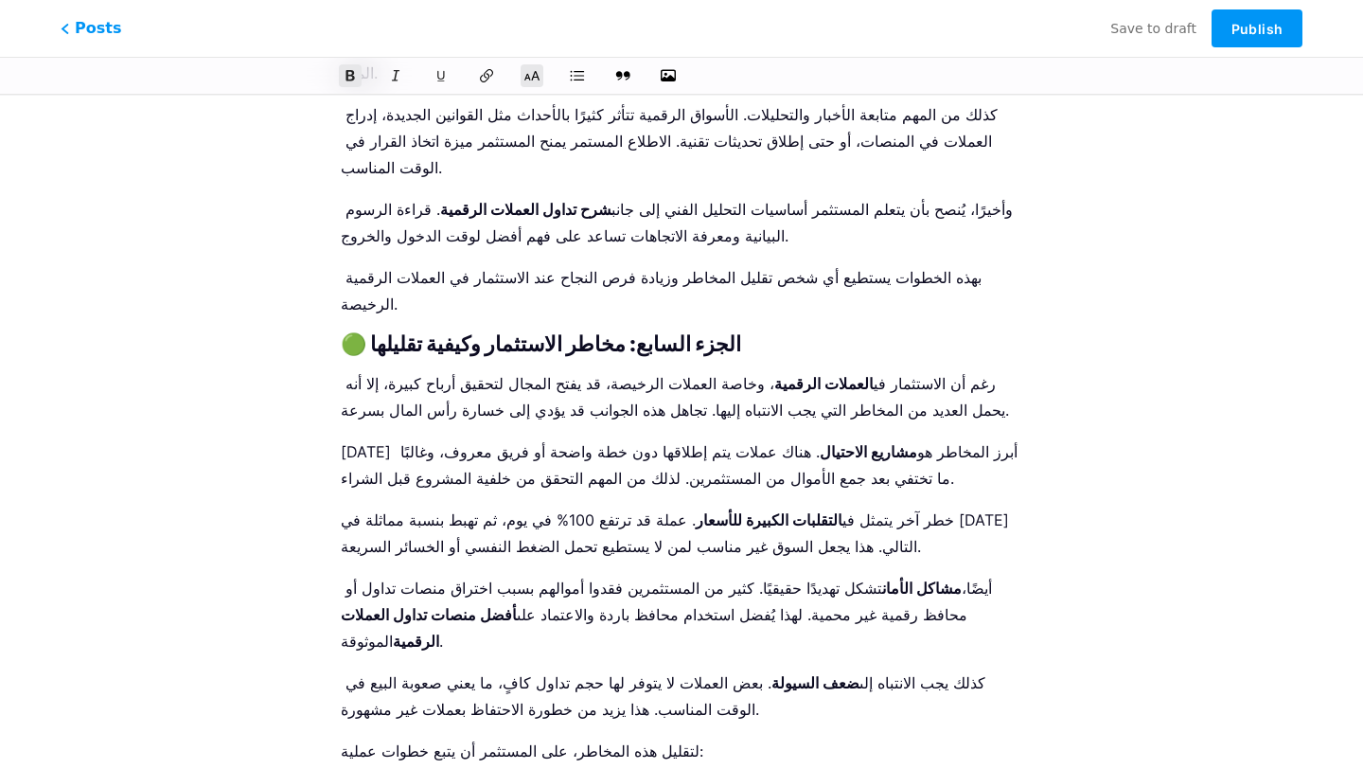
scroll to position [3702, 0]
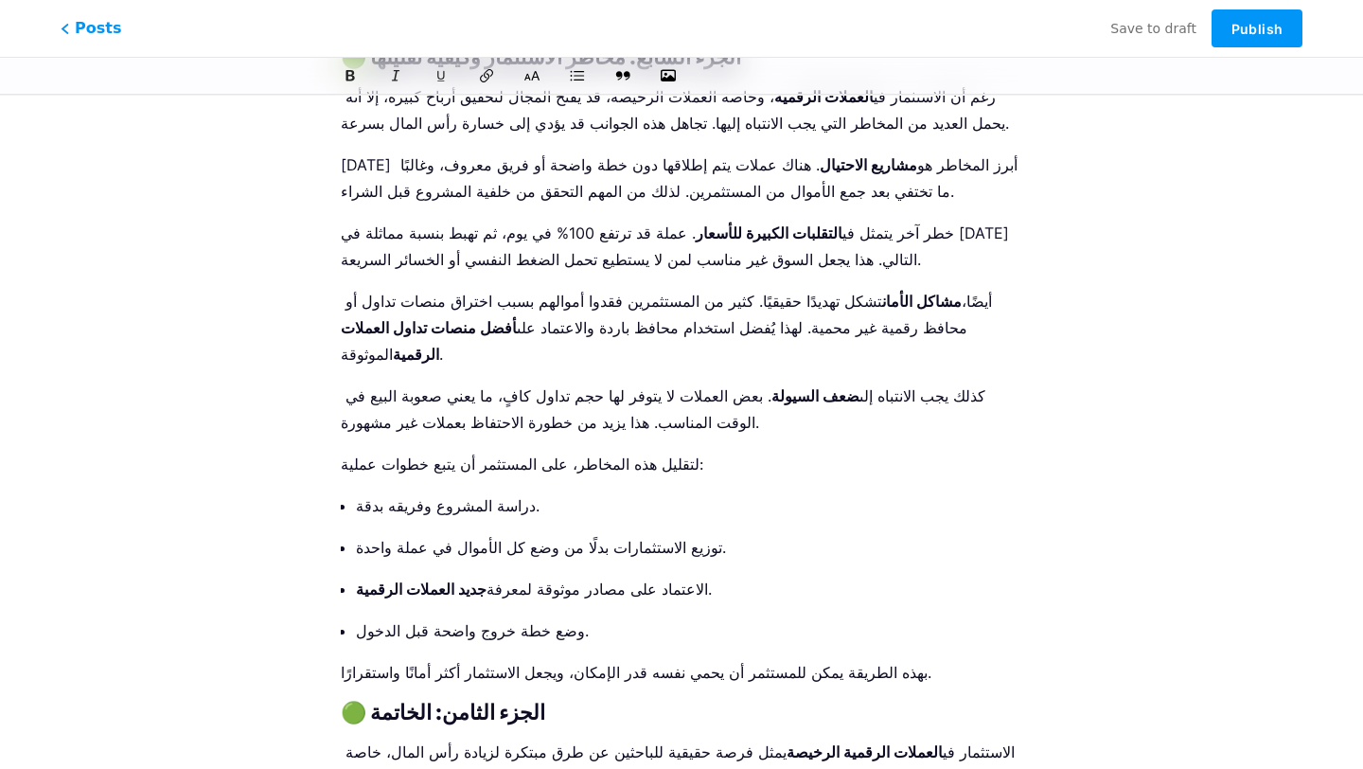
drag, startPoint x: 688, startPoint y: 679, endPoint x: 364, endPoint y: 657, distance: 324.5
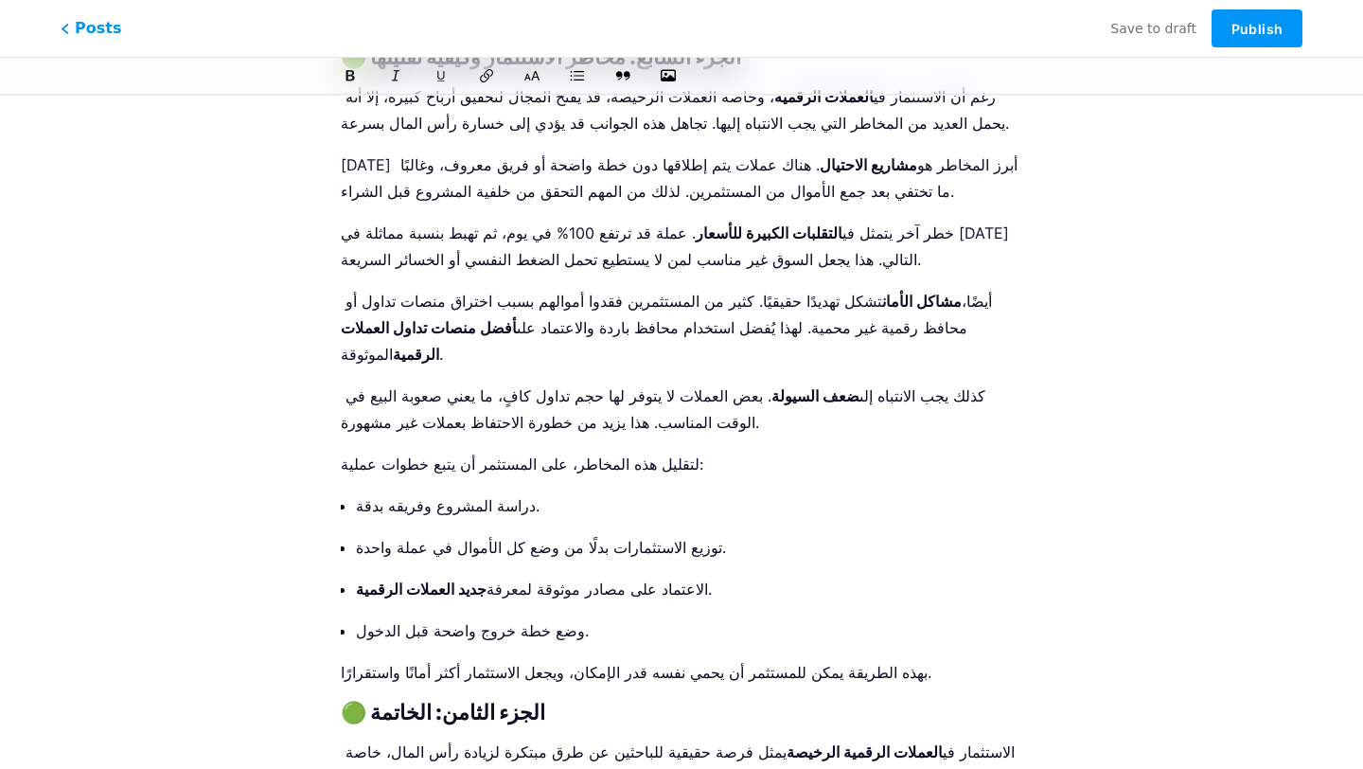
scroll to position [3675, 0]
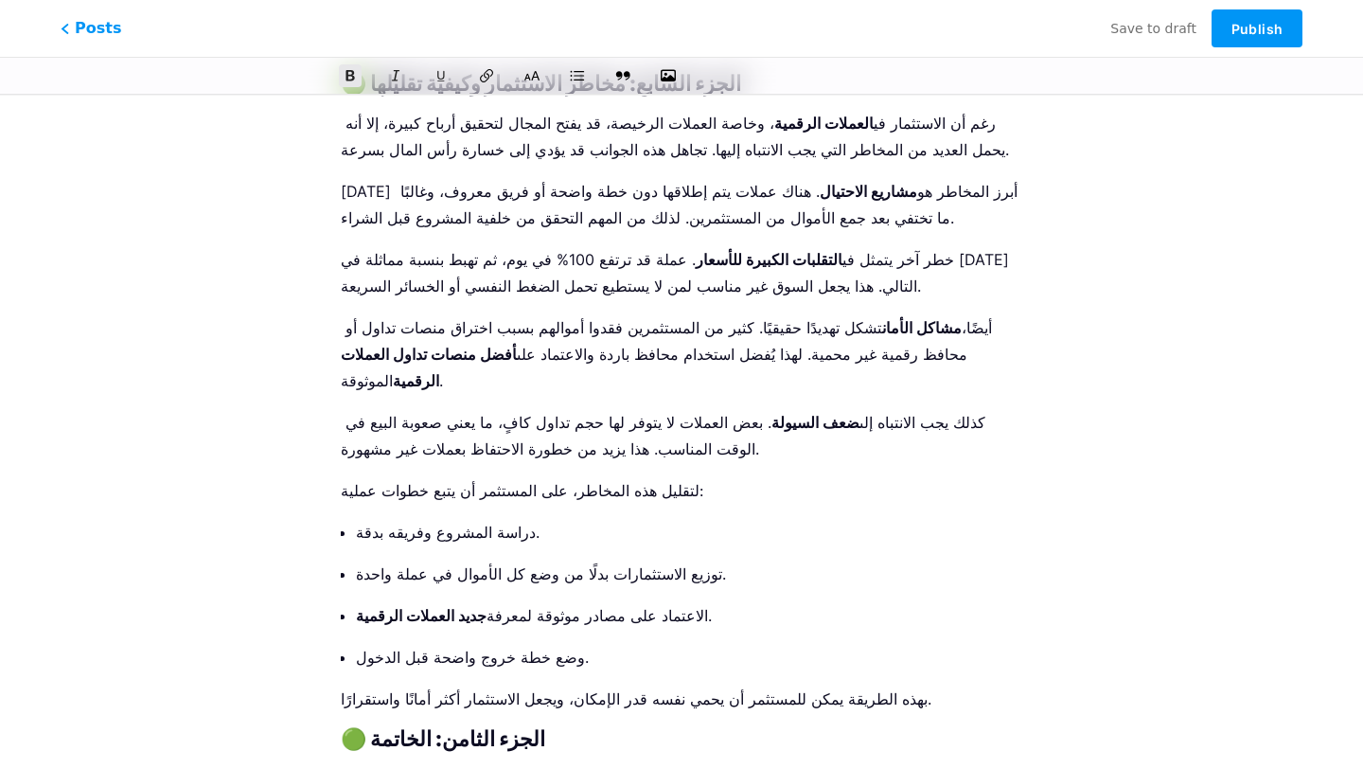
drag, startPoint x: 773, startPoint y: 607, endPoint x: 656, endPoint y: 608, distance: 116.4
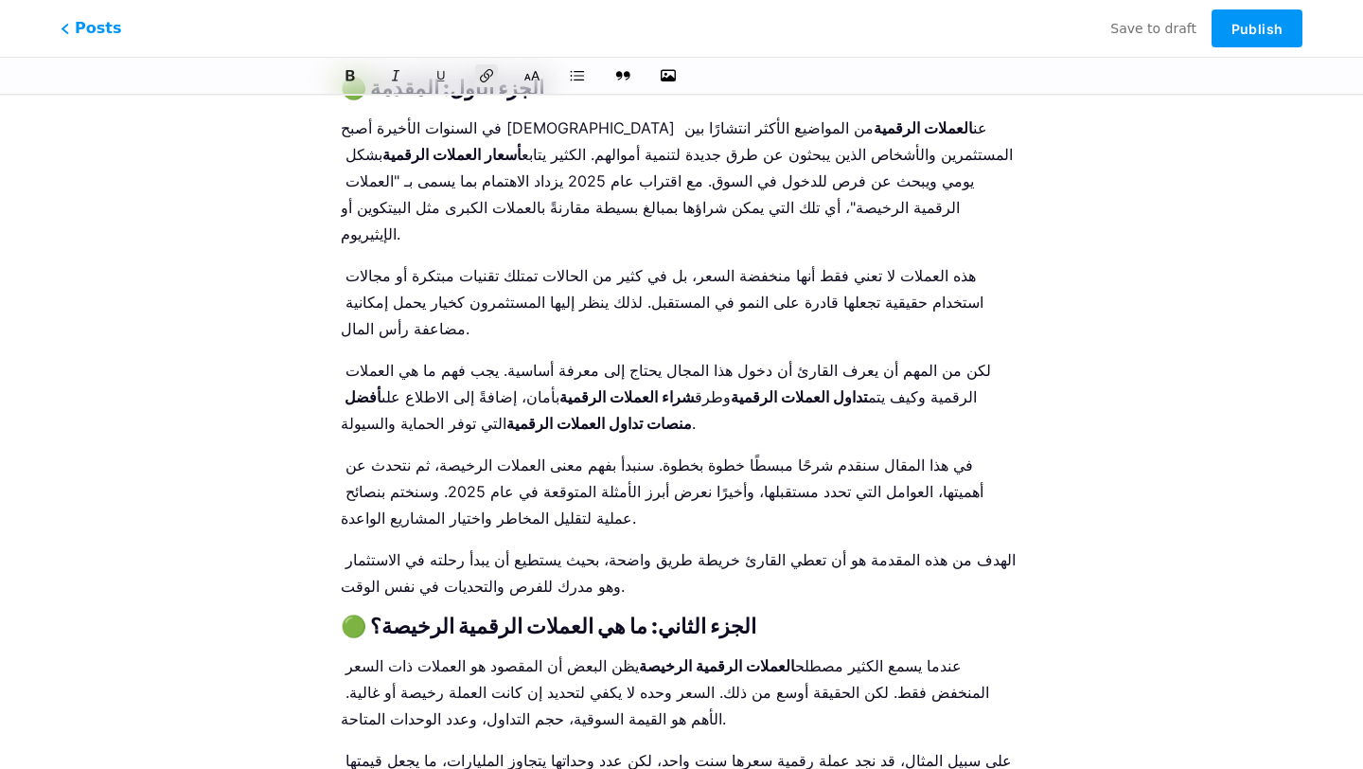
scroll to position [0, 0]
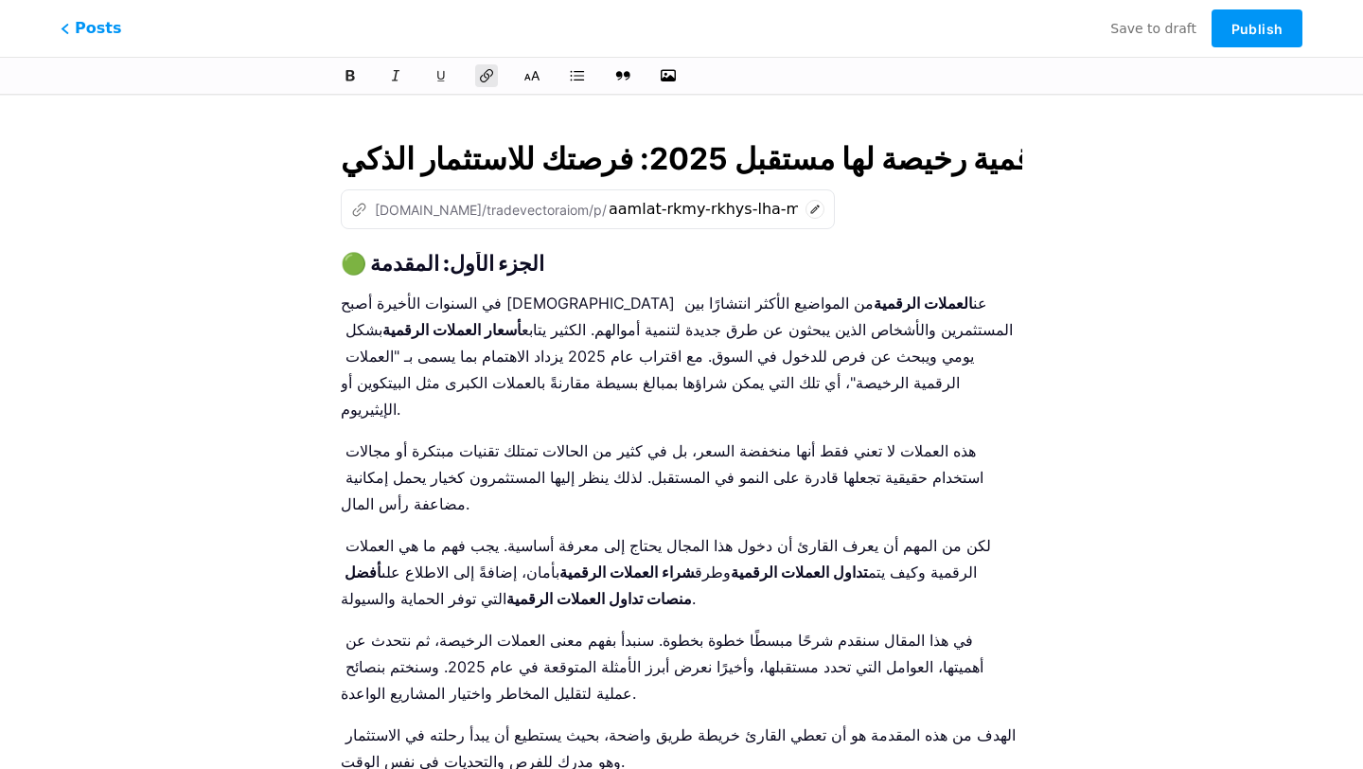
click at [884, 155] on input "عملات رقمية رخيصة لها مستقبل 2025: فرصتك للاستثمار الذكي" at bounding box center [682, 158] width 682 height 45
click at [352, 257] on strong "🟢 الجزء الأول: المقدمة" at bounding box center [443, 263] width 204 height 25
click at [344, 257] on strong "🟢 الجزء الأول: المقدمة" at bounding box center [443, 263] width 204 height 25
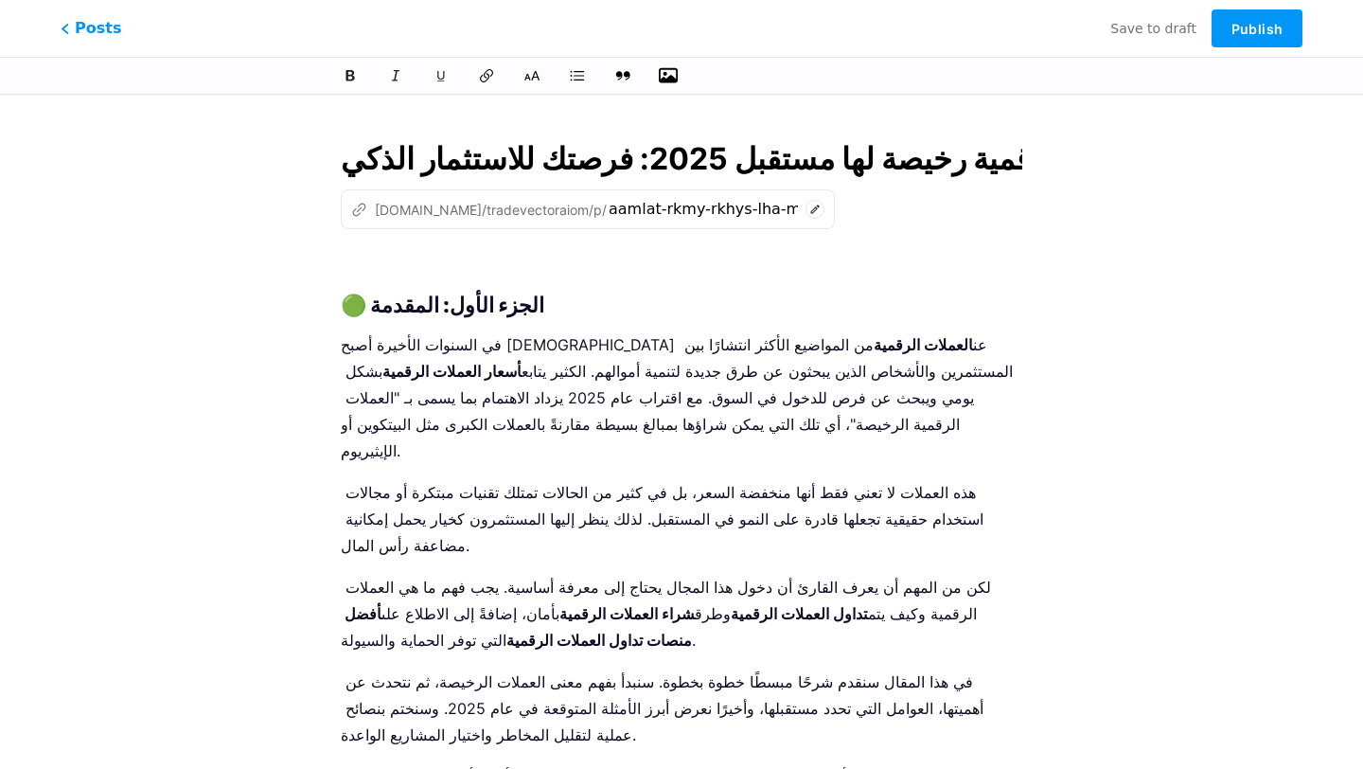
click at [668, 76] on icon "button" at bounding box center [668, 75] width 19 height 19
click at [0, 0] on input "file" at bounding box center [0, 0] width 0 height 0
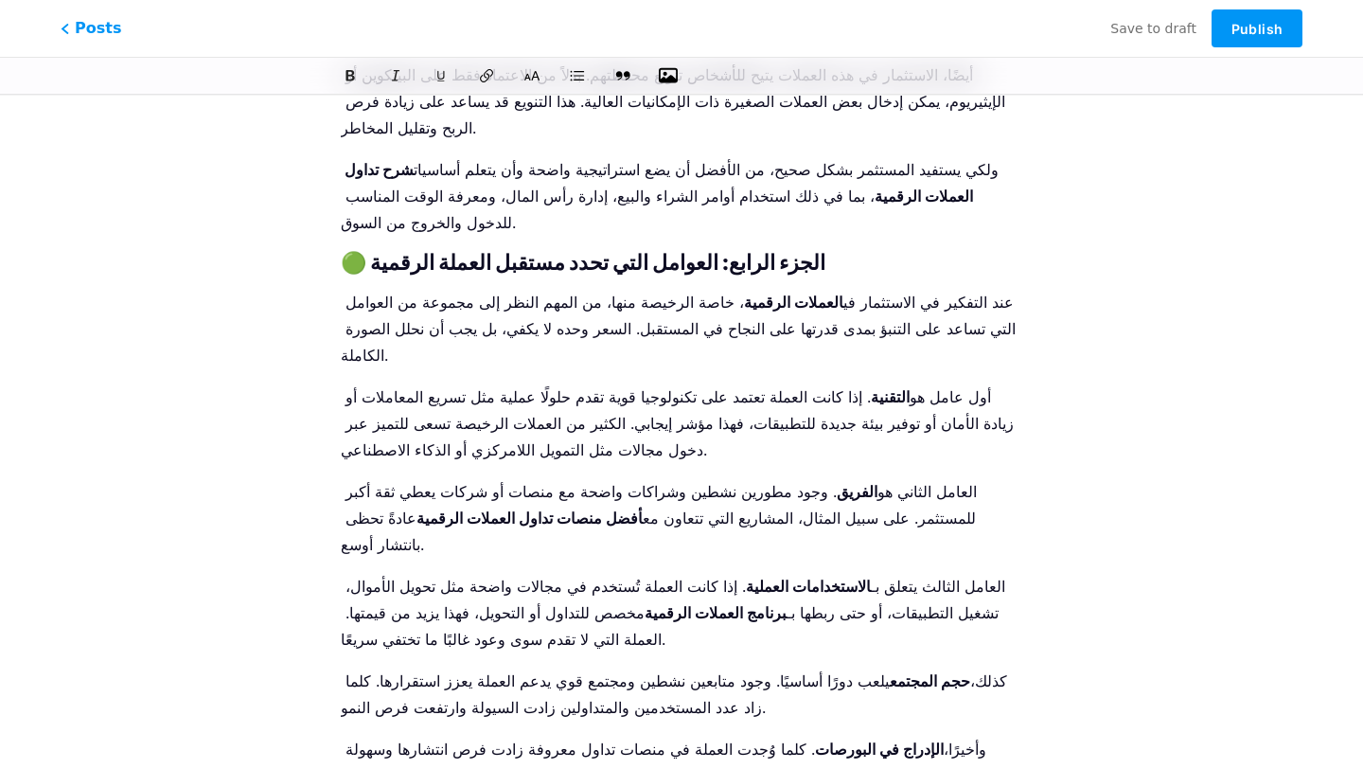
scroll to position [2016, 0]
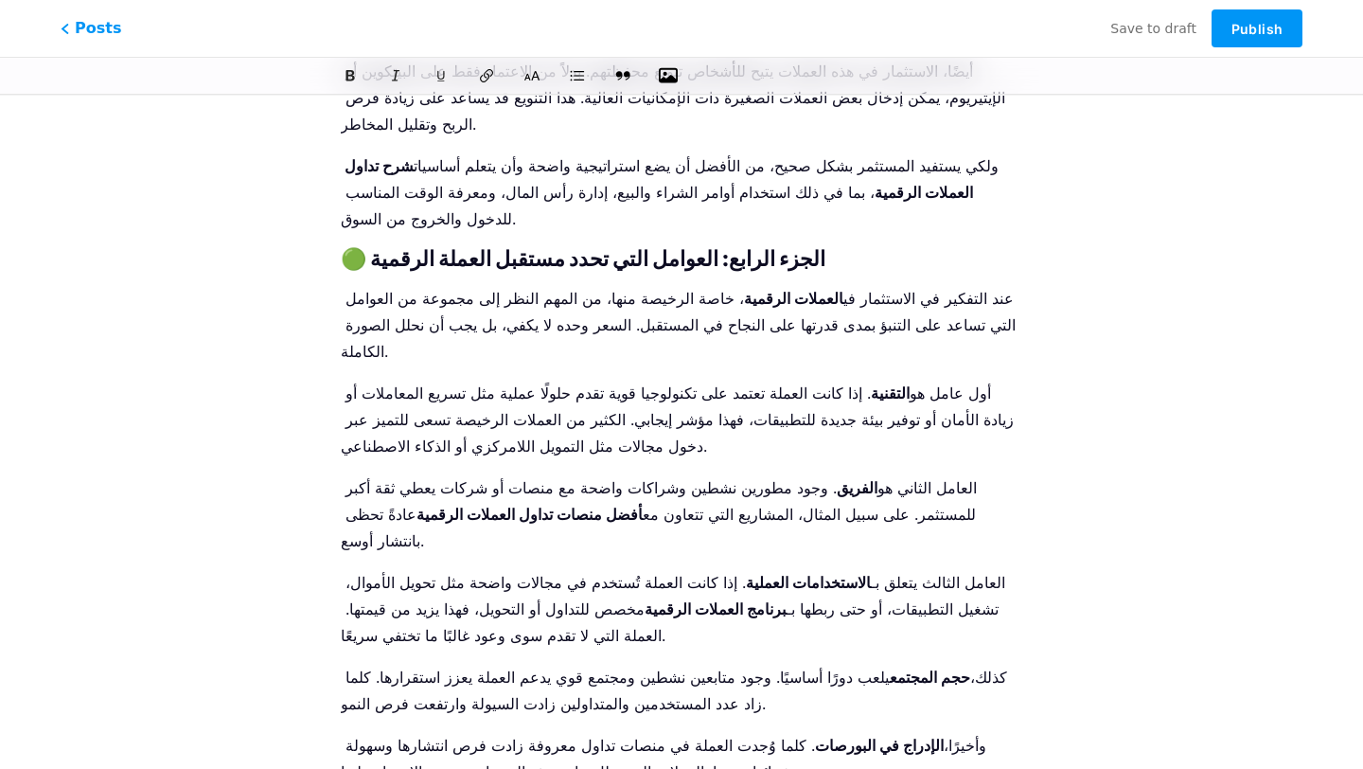
click at [671, 81] on icon "button" at bounding box center [668, 75] width 19 height 15
click at [0, 0] on input "file" at bounding box center [0, 0] width 0 height 0
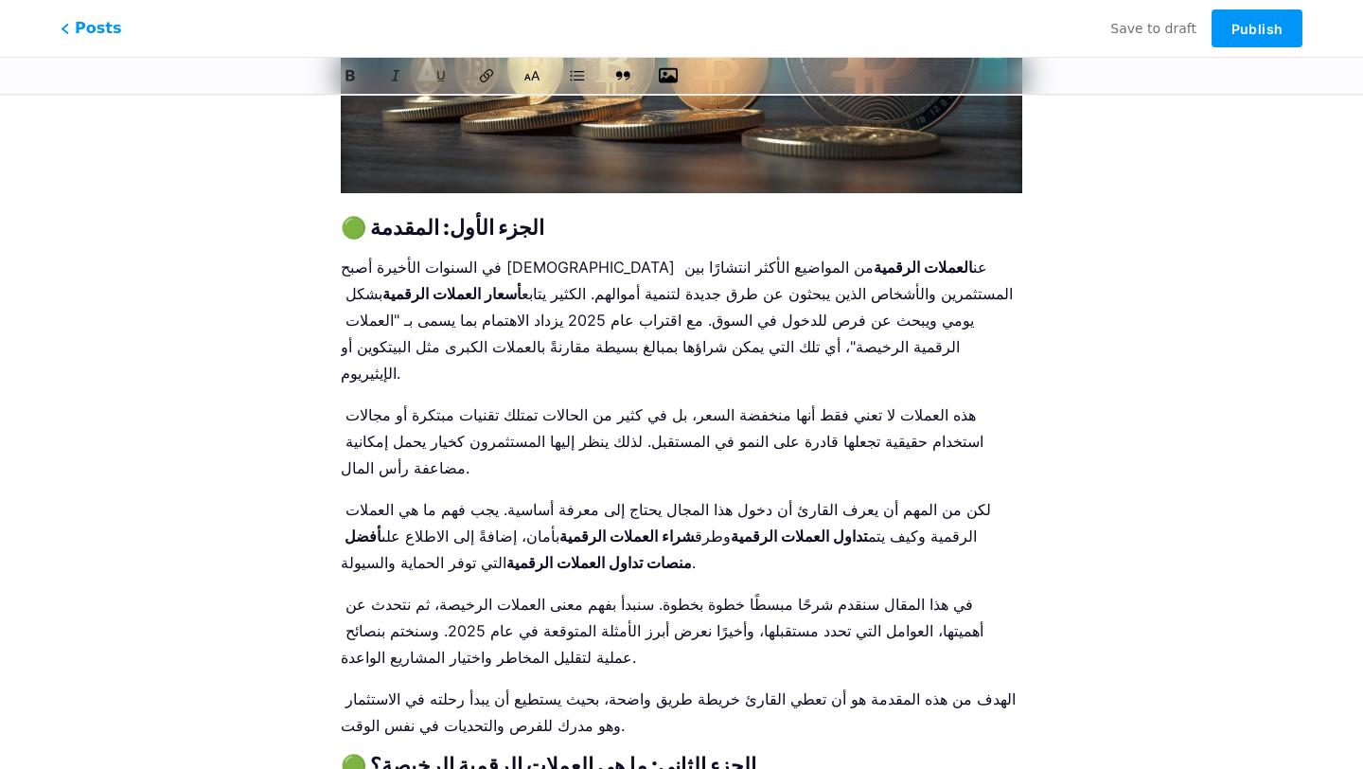
scroll to position [0, 0]
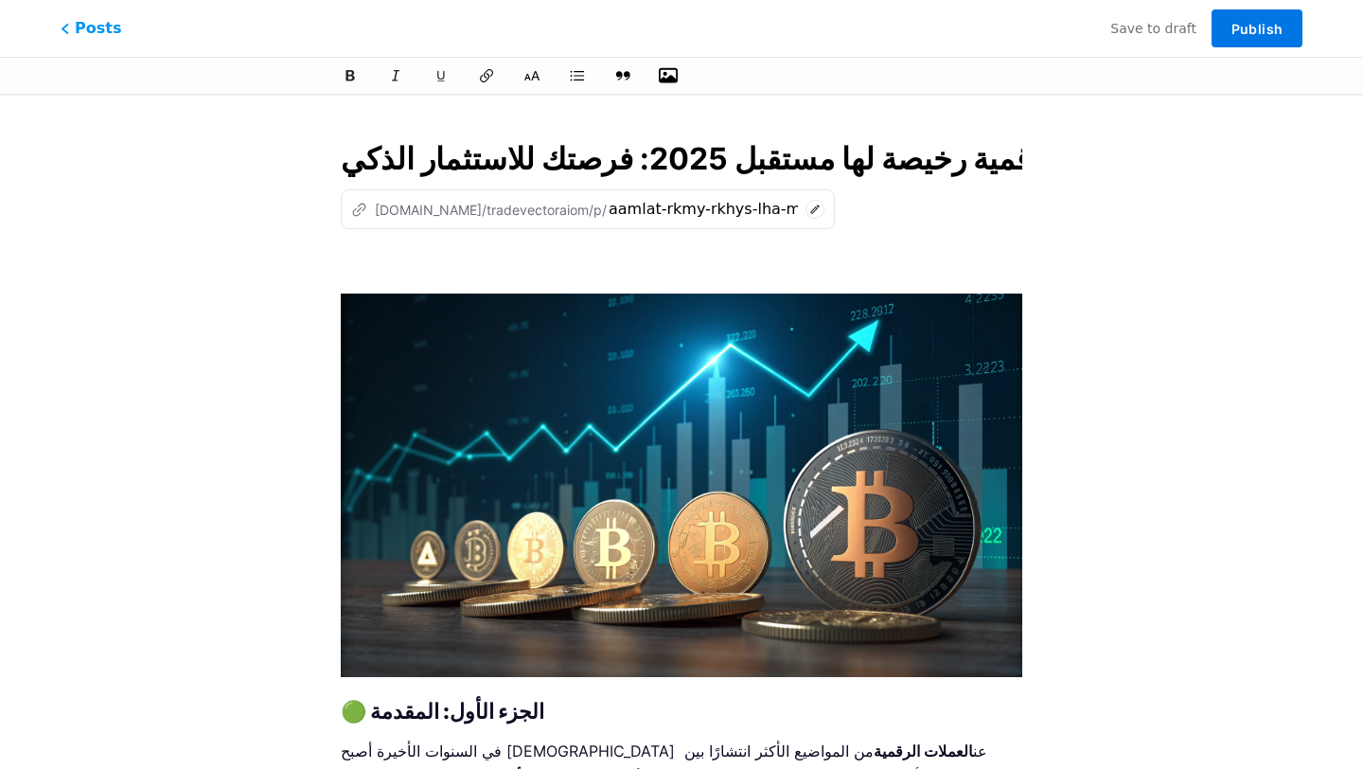
click at [1253, 30] on span "Publish" at bounding box center [1257, 29] width 51 height 16
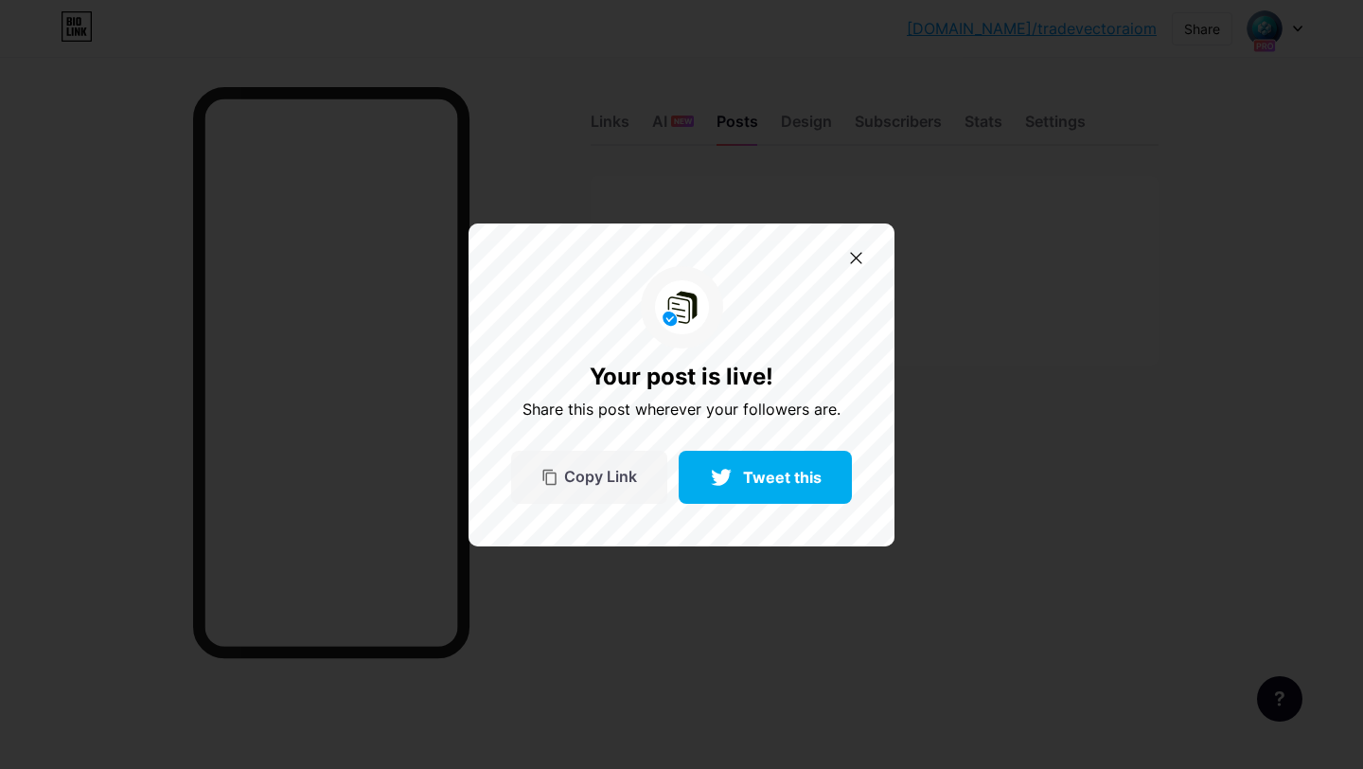
click at [547, 482] on icon at bounding box center [548, 477] width 13 height 16
click at [864, 244] on div at bounding box center [856, 257] width 31 height 31
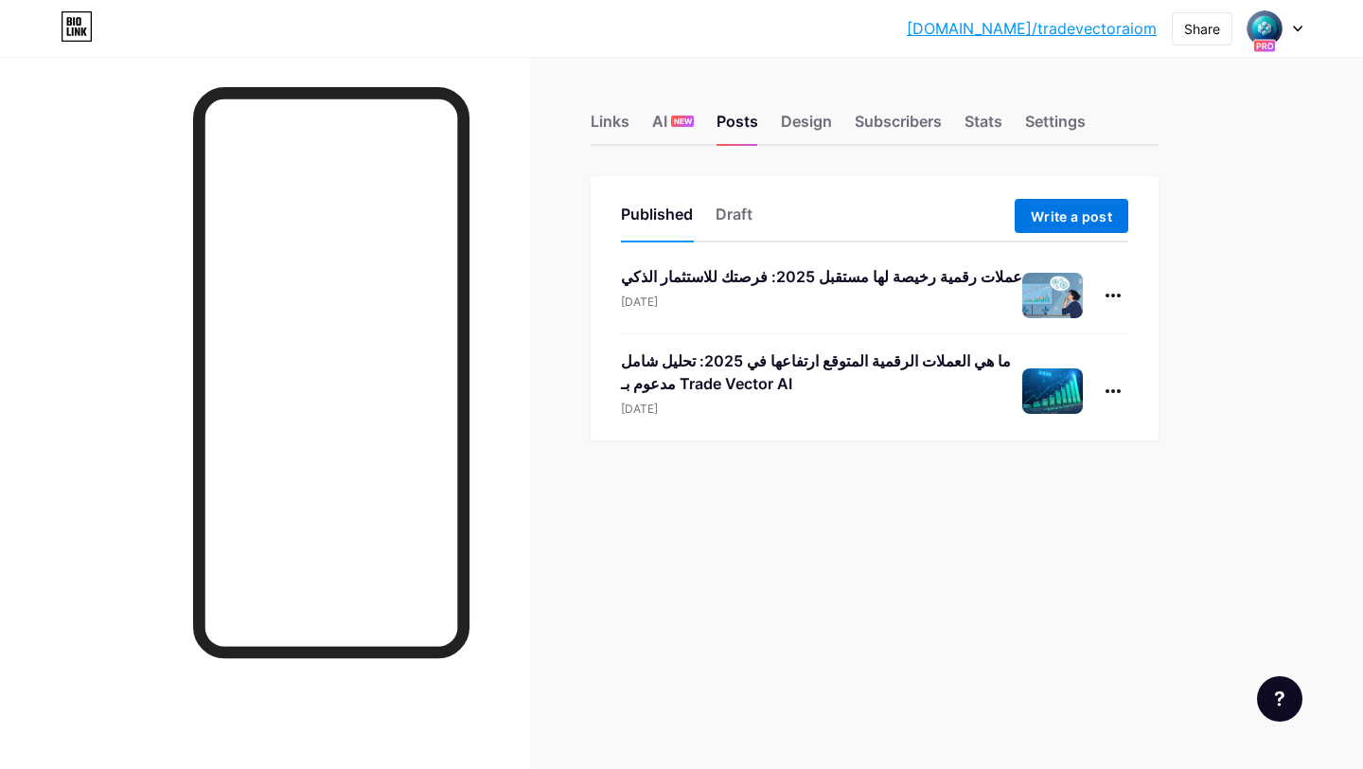
click at [1033, 217] on span "Write a post" at bounding box center [1071, 216] width 81 height 16
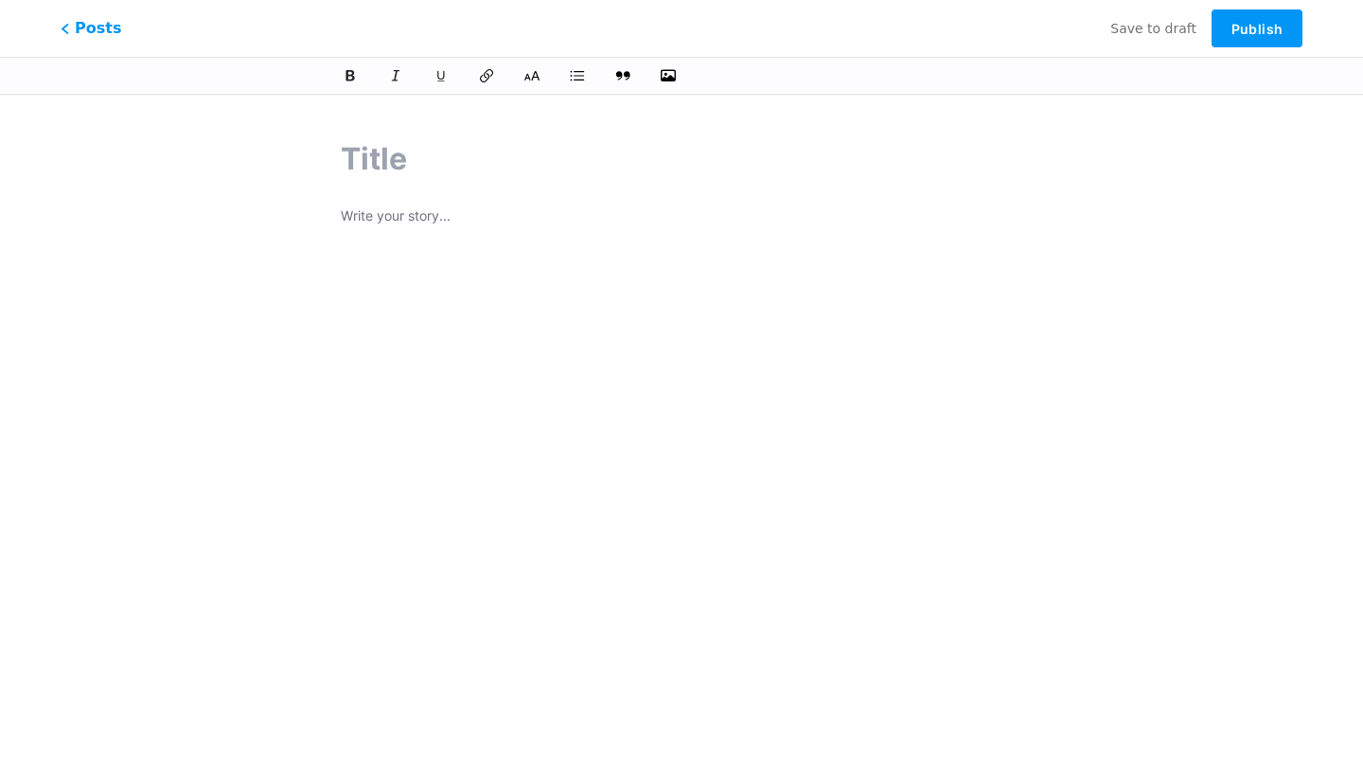
paste input "تداول العملات الرقمية: حلال أم حرام؟"
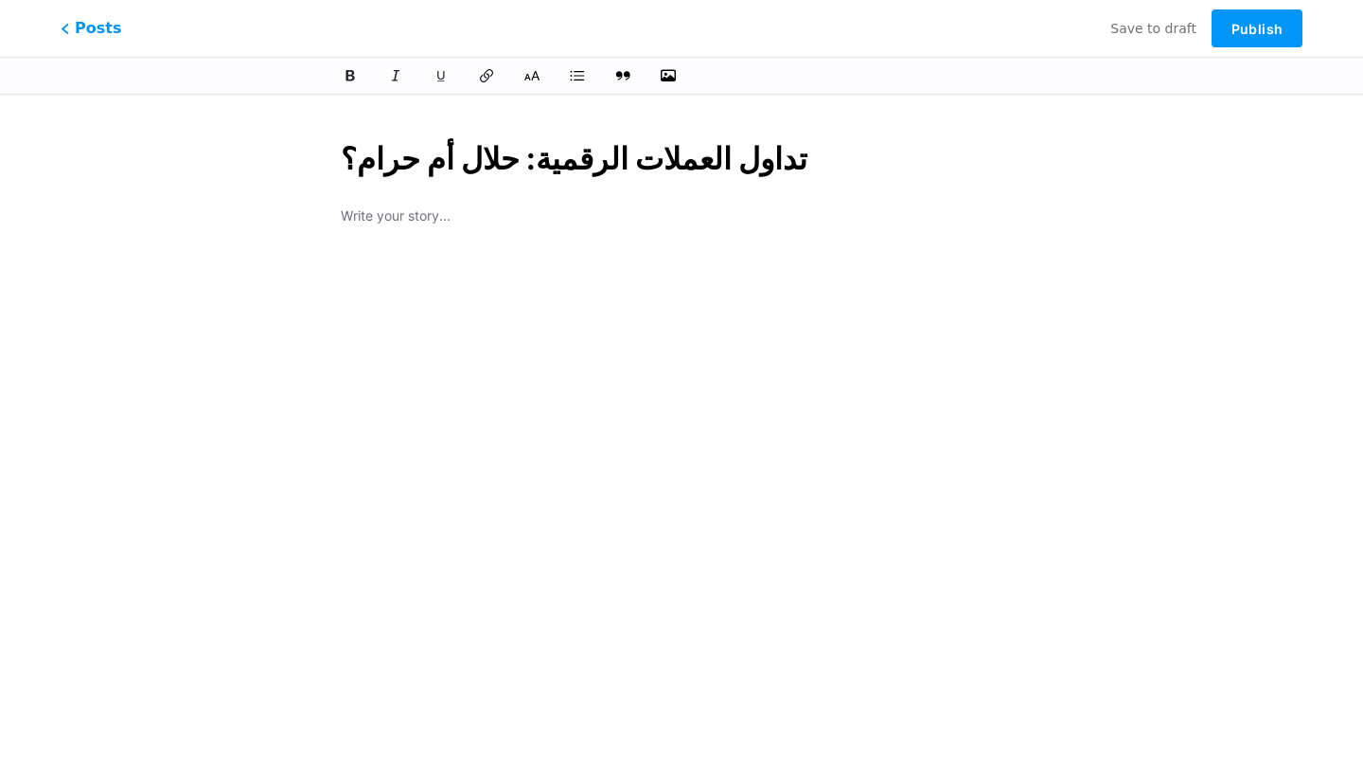
type input "تداول العملات الرقمية: حلال أم حرام؟"
click at [444, 227] on p at bounding box center [682, 217] width 682 height 27
type input "tdaol-alaamlat-alrkmy-hlal-am-hram"
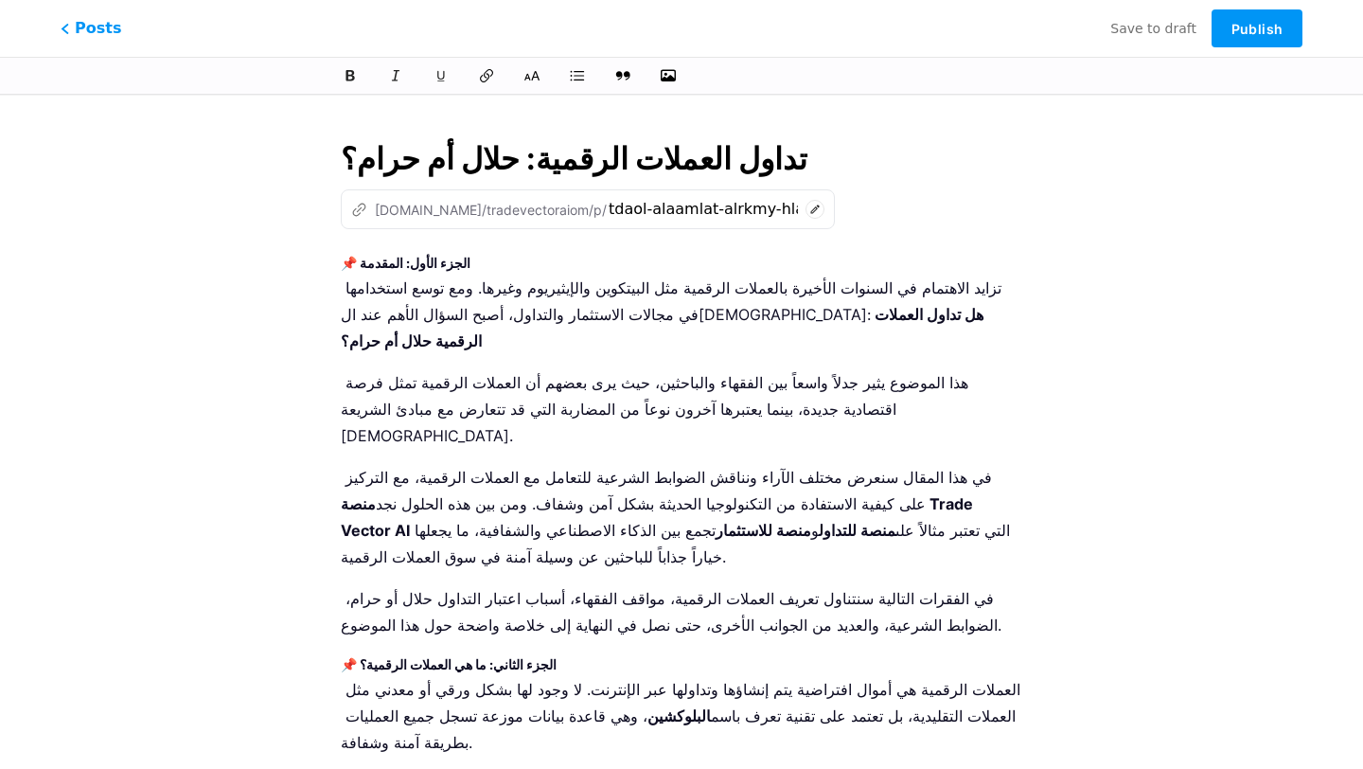
click at [425, 265] on strong "📌 الجزء الأول: المقدمة" at bounding box center [406, 263] width 130 height 16
click at [530, 79] on icon at bounding box center [532, 75] width 19 height 19
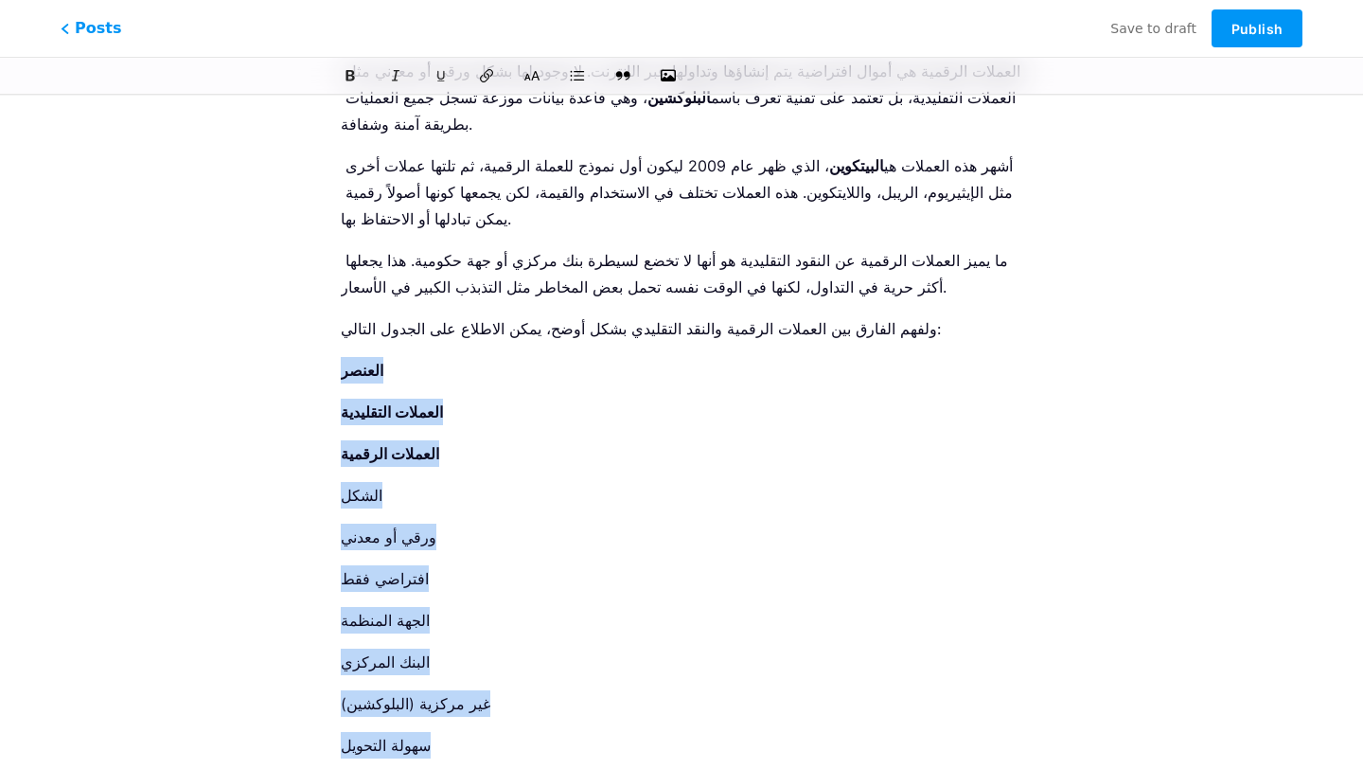
scroll to position [622, 0]
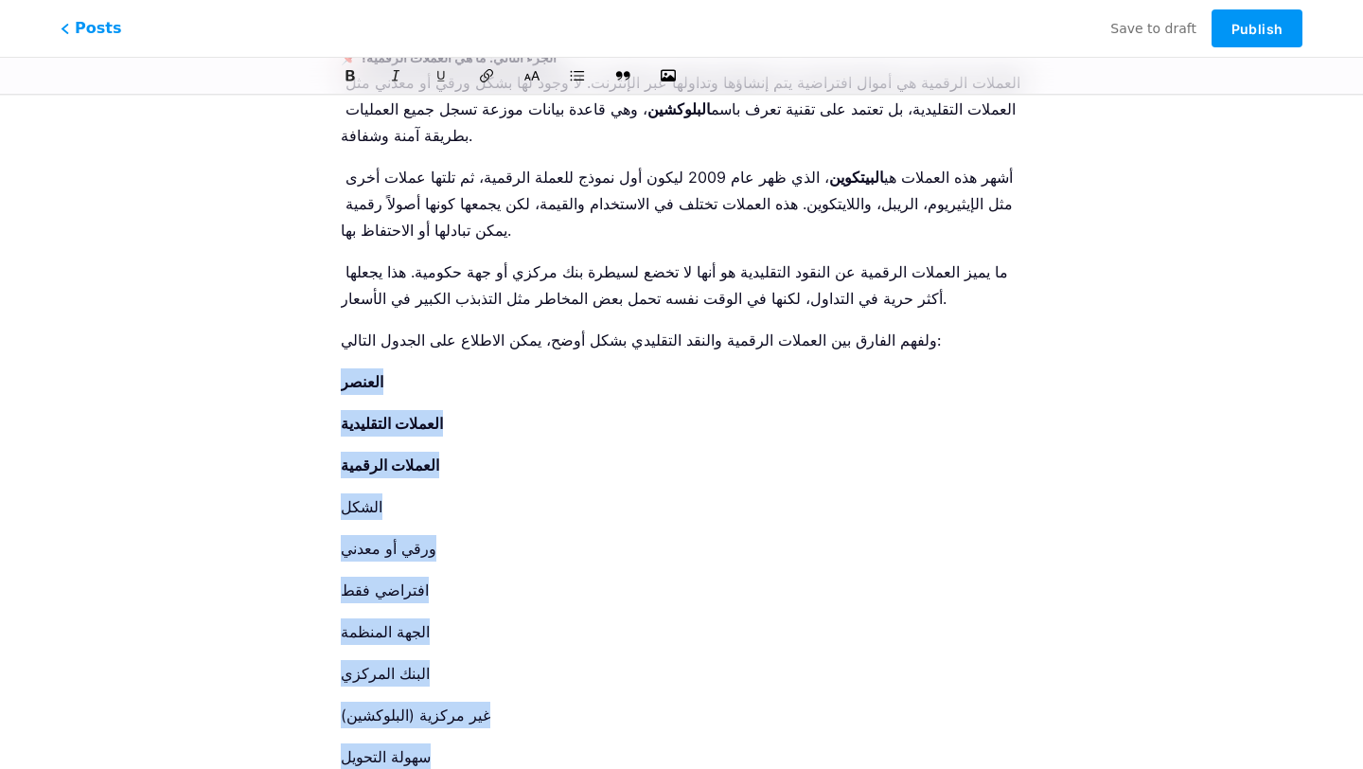
drag, startPoint x: 498, startPoint y: 429, endPoint x: 326, endPoint y: 267, distance: 236.4
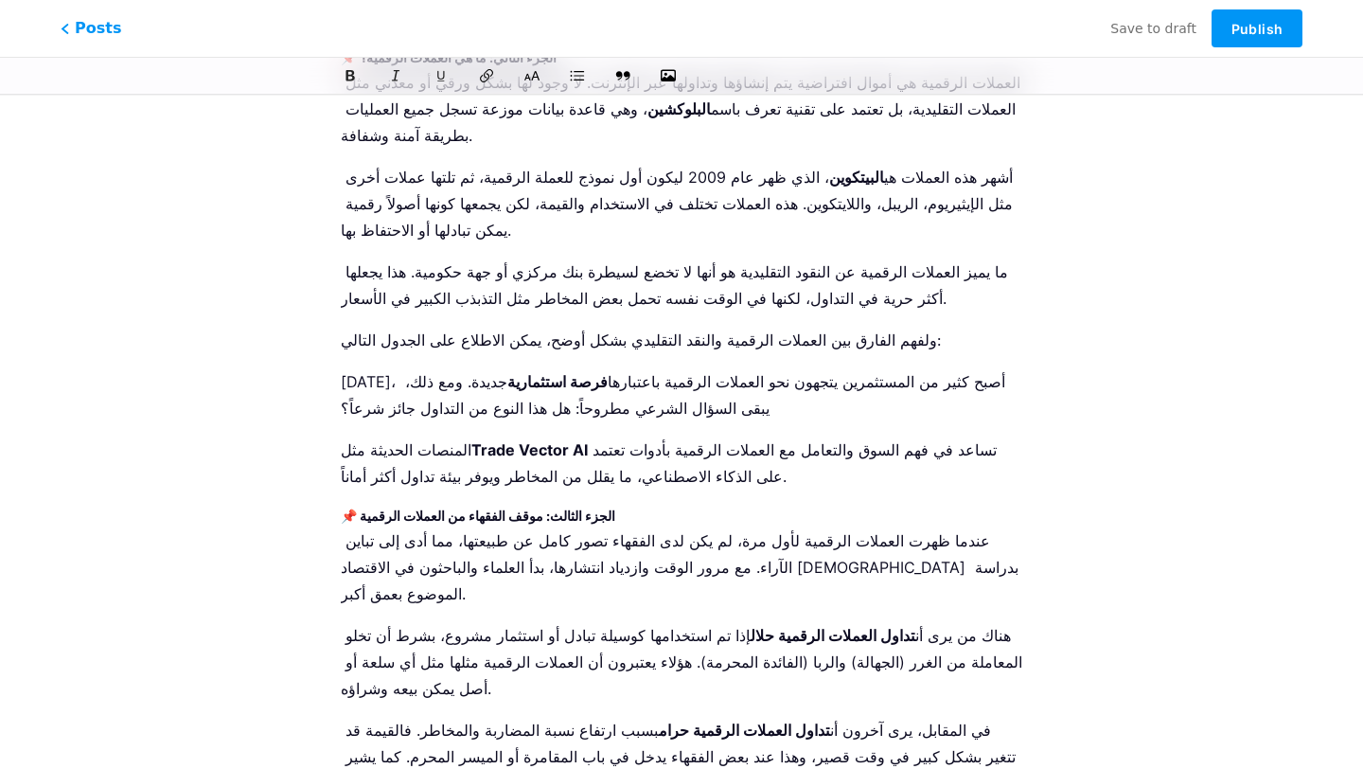
click at [487, 507] on strong "📌 الجزء الثالث: موقف الفقهاء من العملات الرقمية" at bounding box center [478, 515] width 275 height 16
click at [530, 76] on icon at bounding box center [532, 75] width 19 height 19
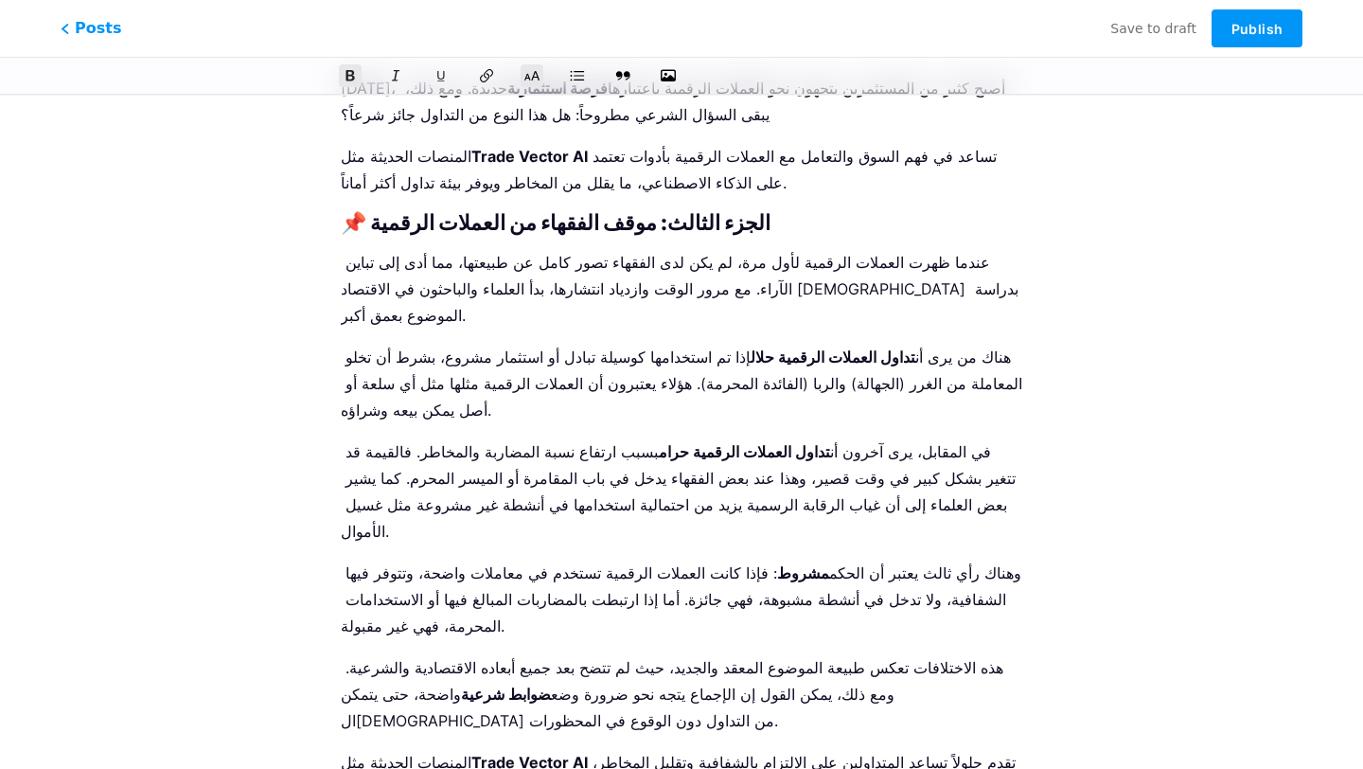
scroll to position [922, 0]
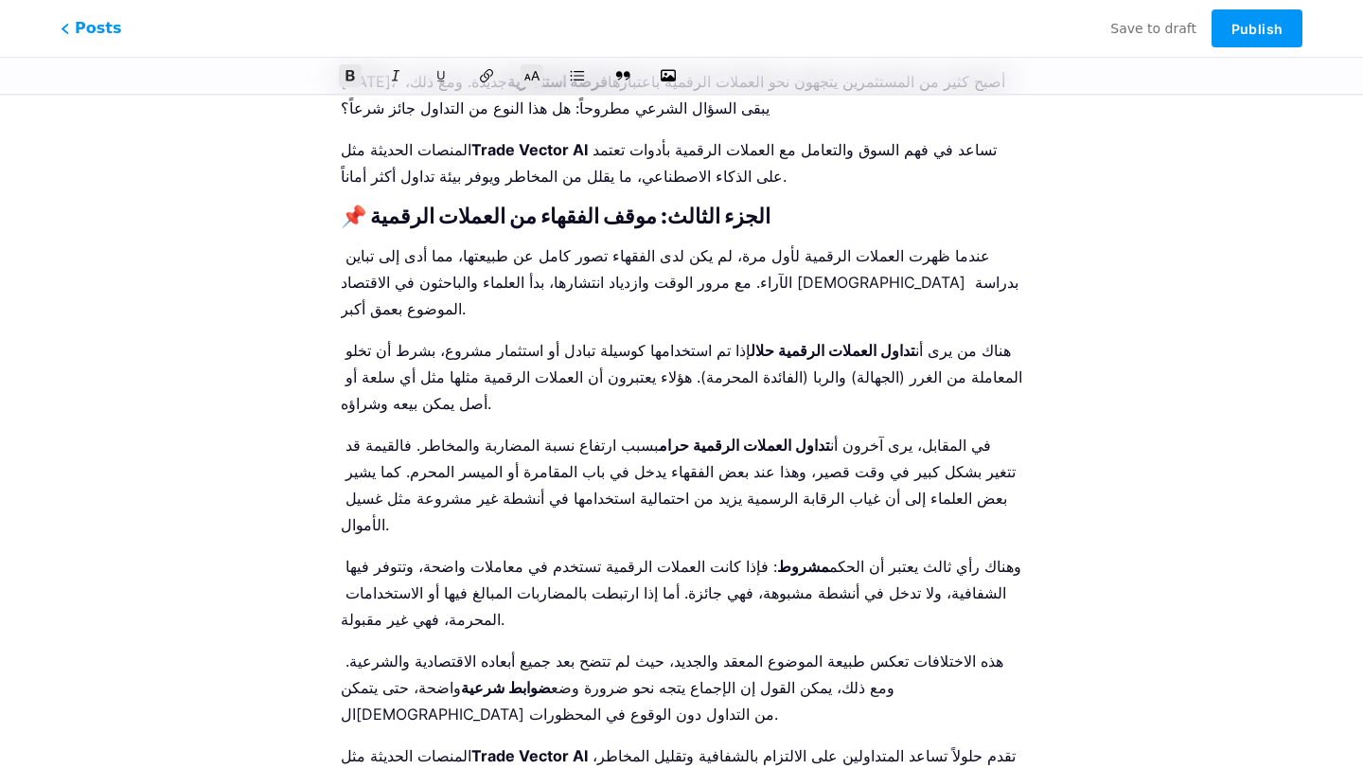
click at [538, 76] on icon at bounding box center [532, 75] width 19 height 19
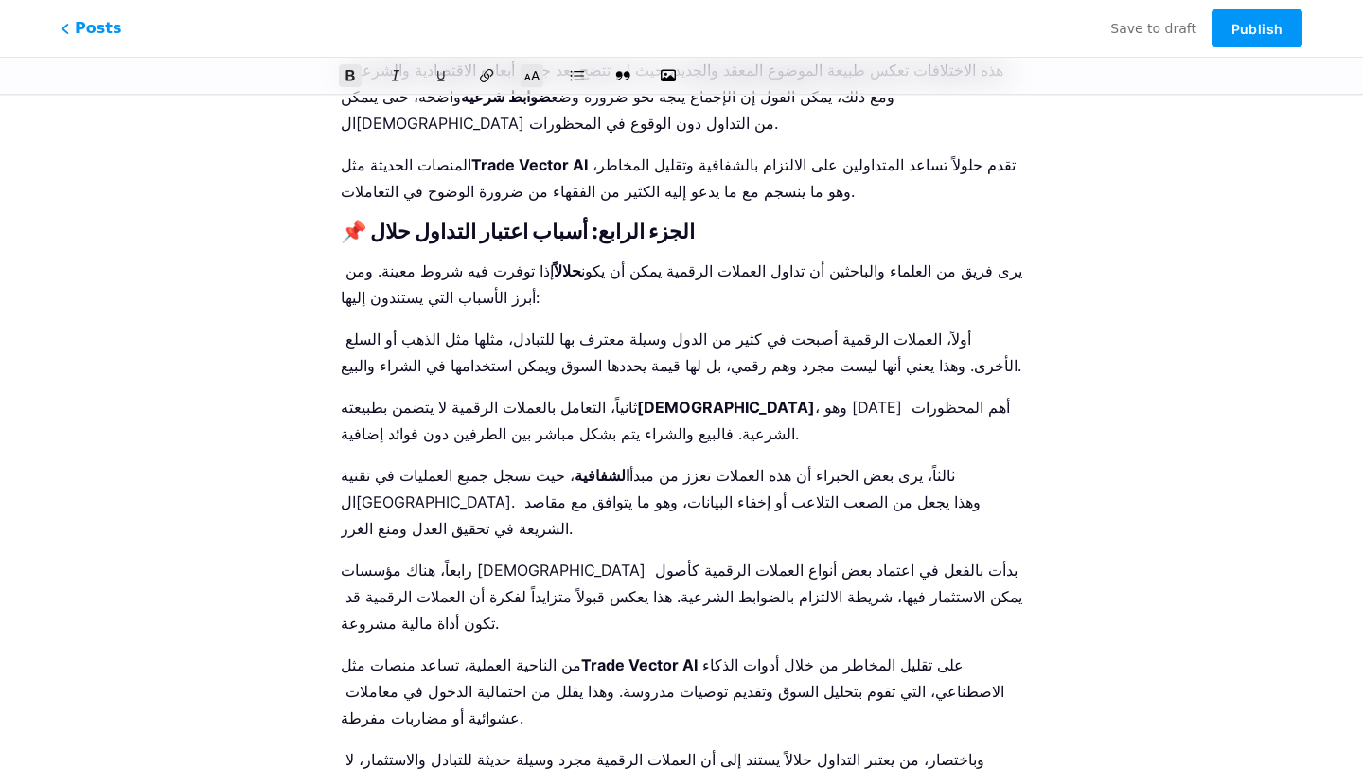
scroll to position [1519, 0]
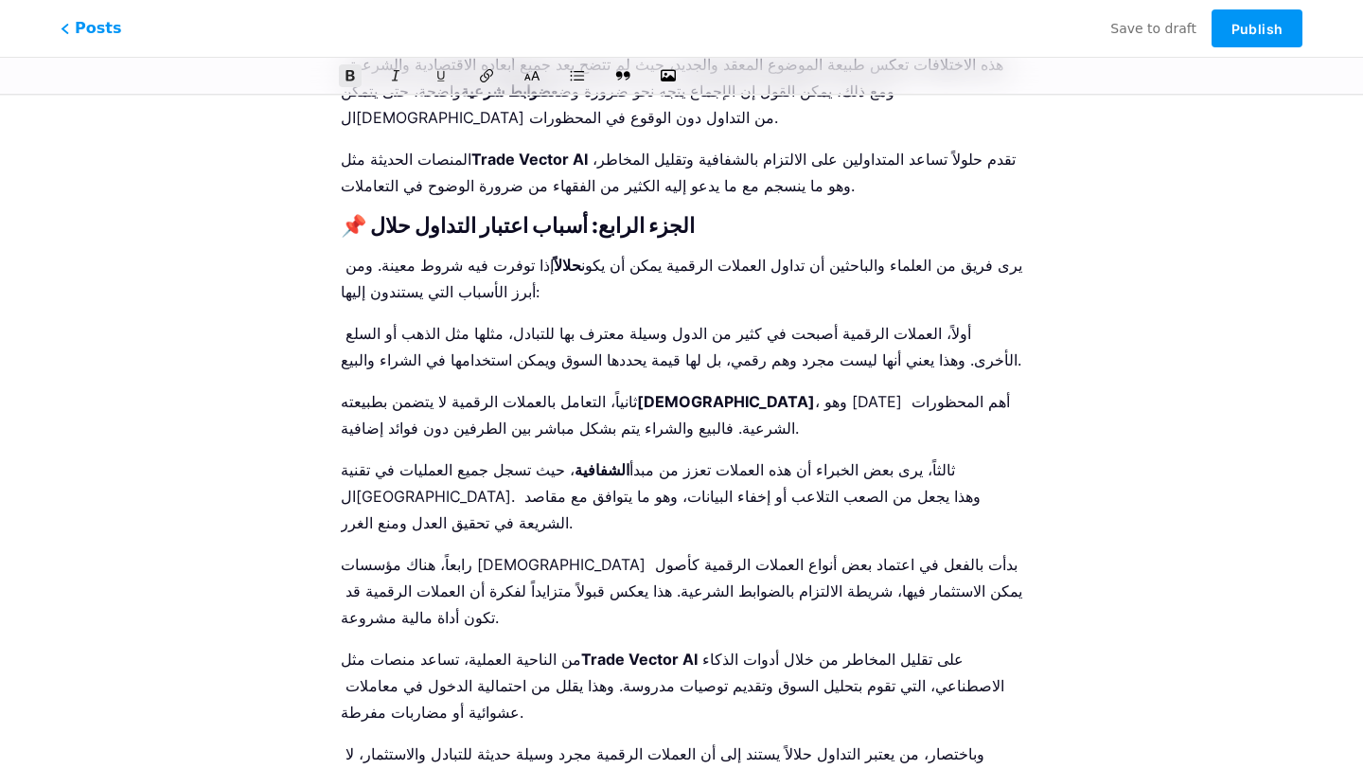
click at [540, 80] on icon at bounding box center [532, 75] width 19 height 19
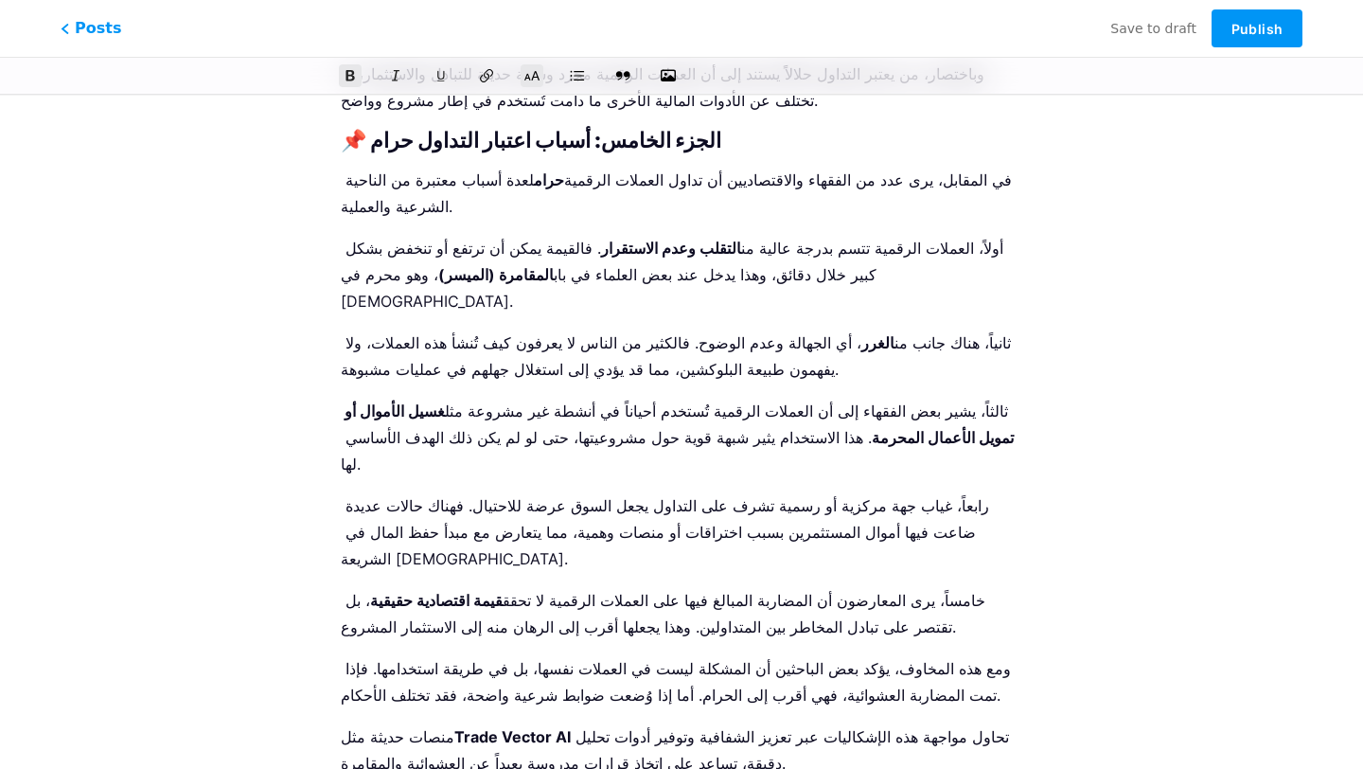
scroll to position [2205, 0]
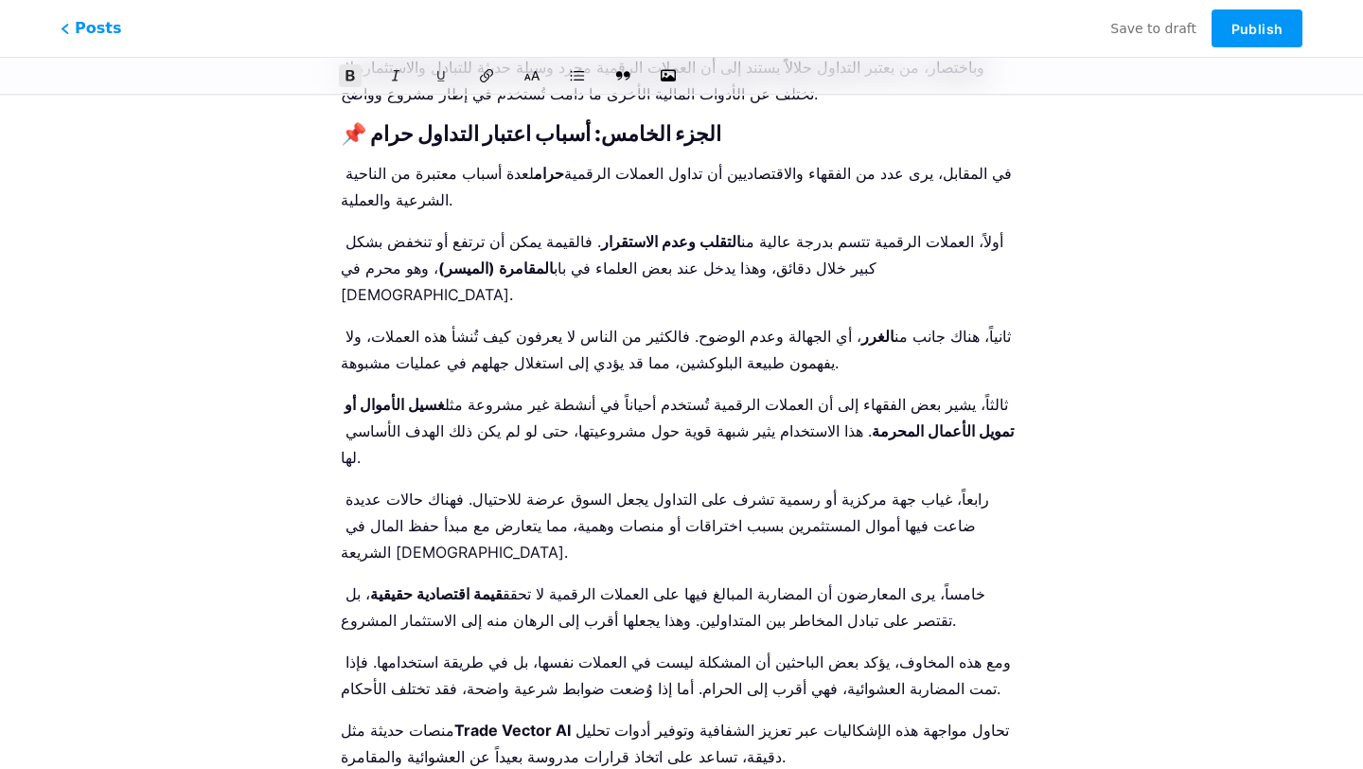
click at [529, 80] on icon at bounding box center [533, 76] width 18 height 12
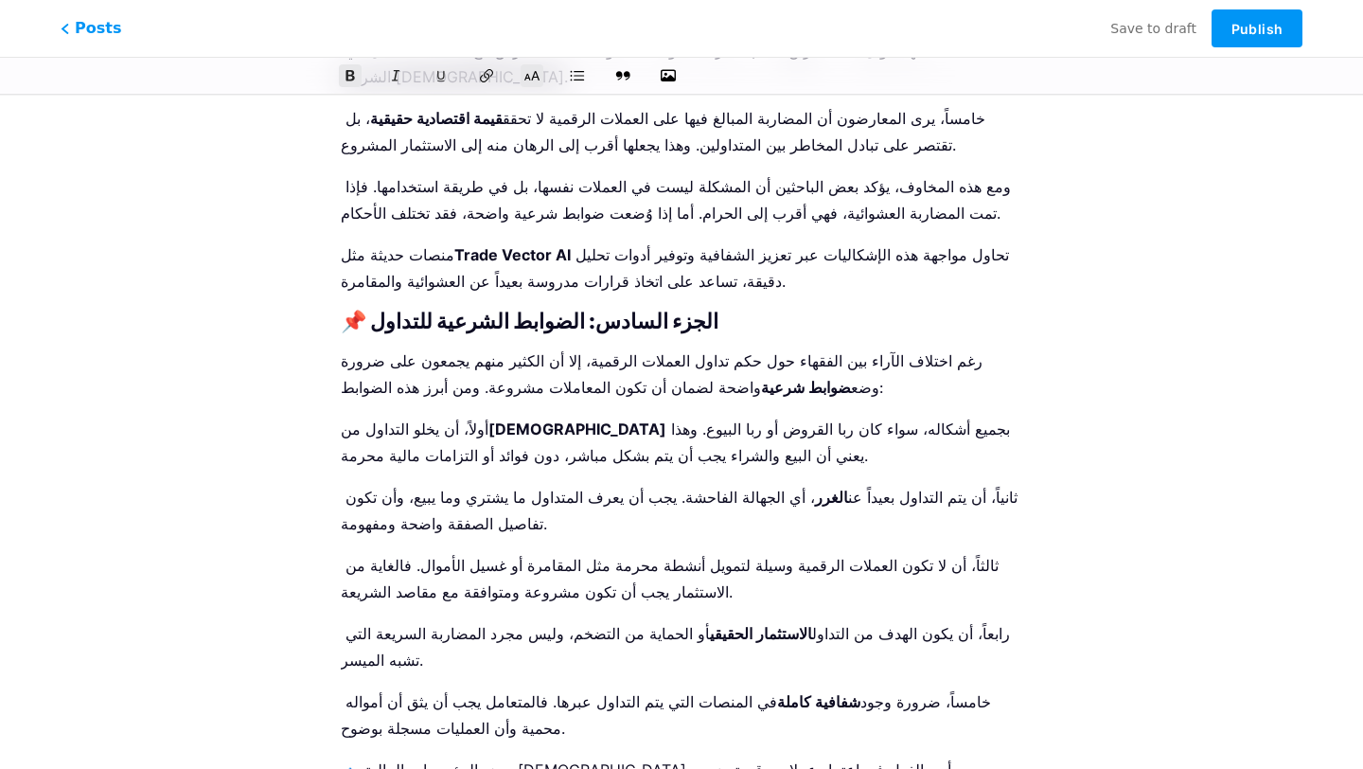
click at [529, 72] on icon at bounding box center [532, 75] width 19 height 19
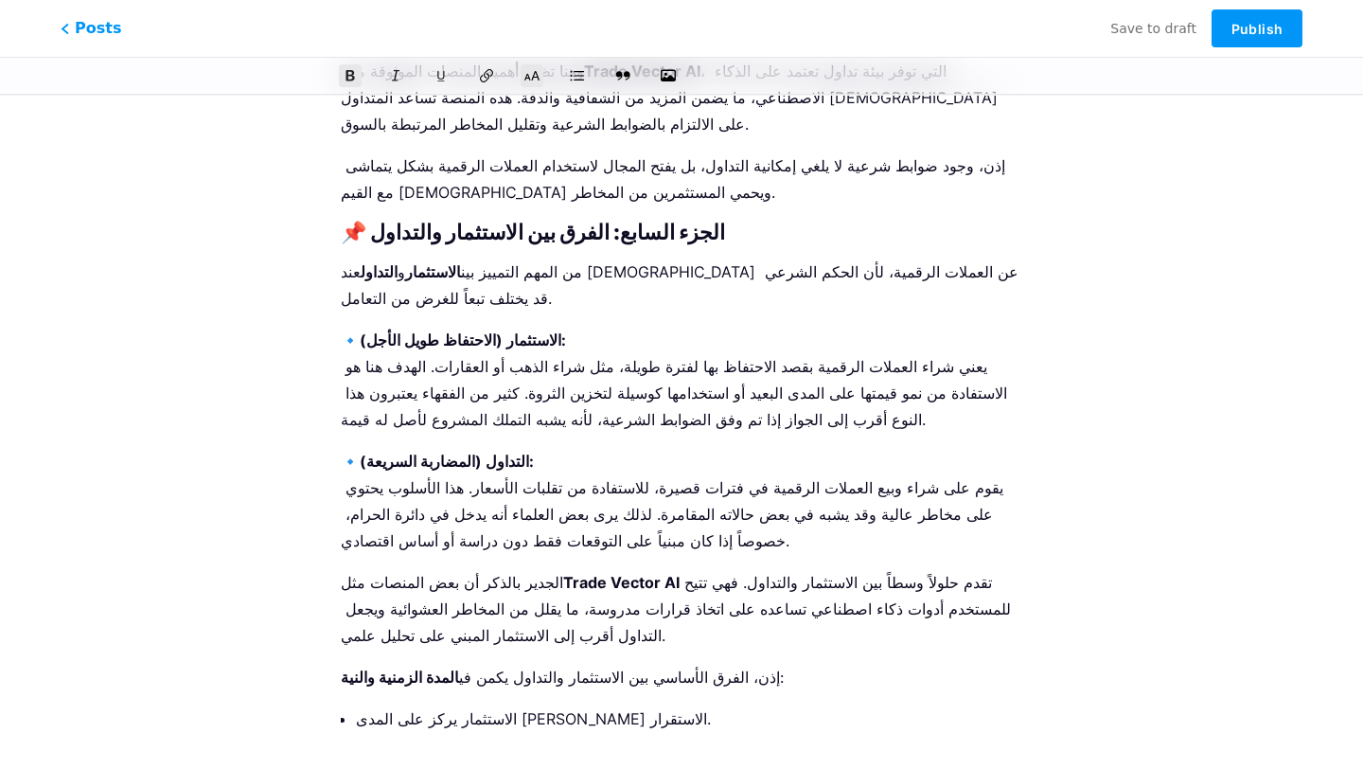
scroll to position [3445, 0]
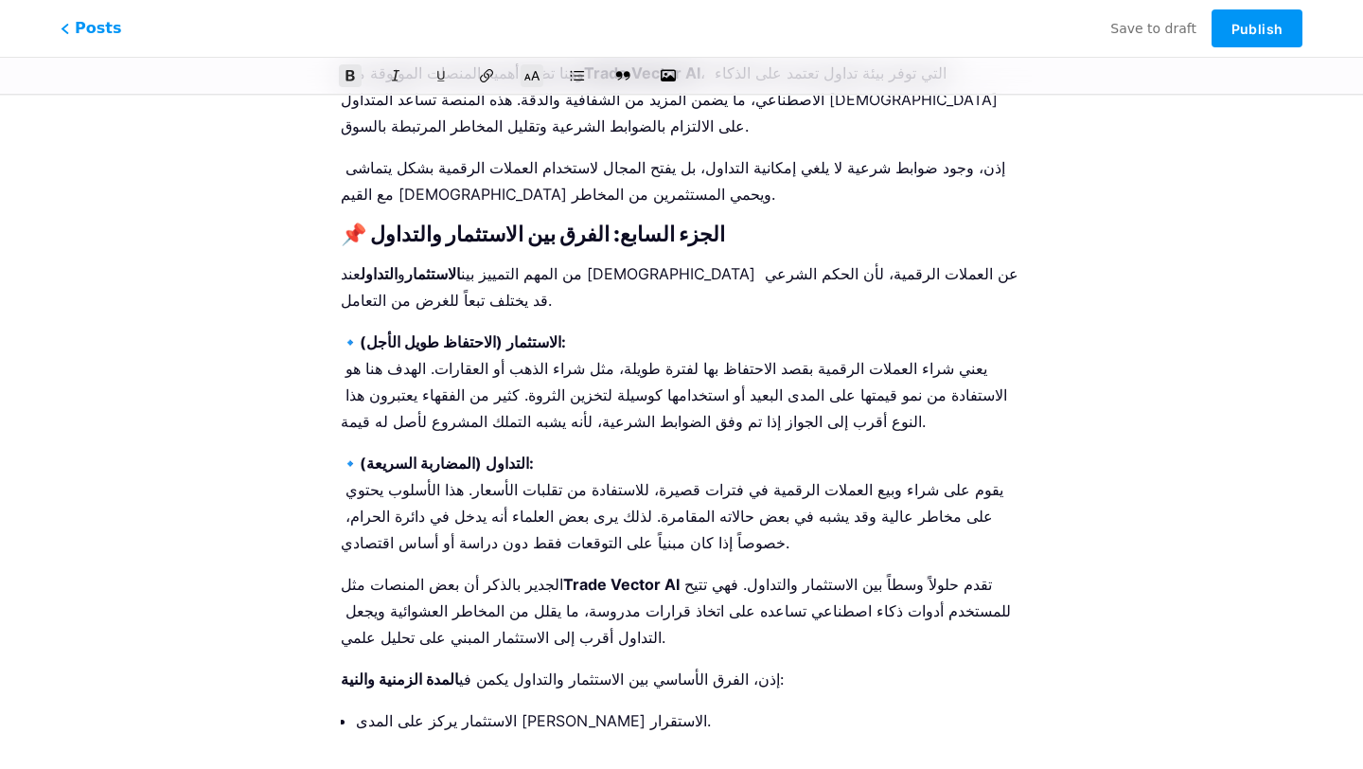
click at [426, 707] on p "الاستثمار يركز على المدى الطويل وتحقيق الاستقرار." at bounding box center [689, 747] width 666 height 80
click at [395, 749] on p "التداول يركز على المكاسب السريعة ويتأثر كثيراً بتقلبات السوق." at bounding box center [689, 775] width 666 height 53
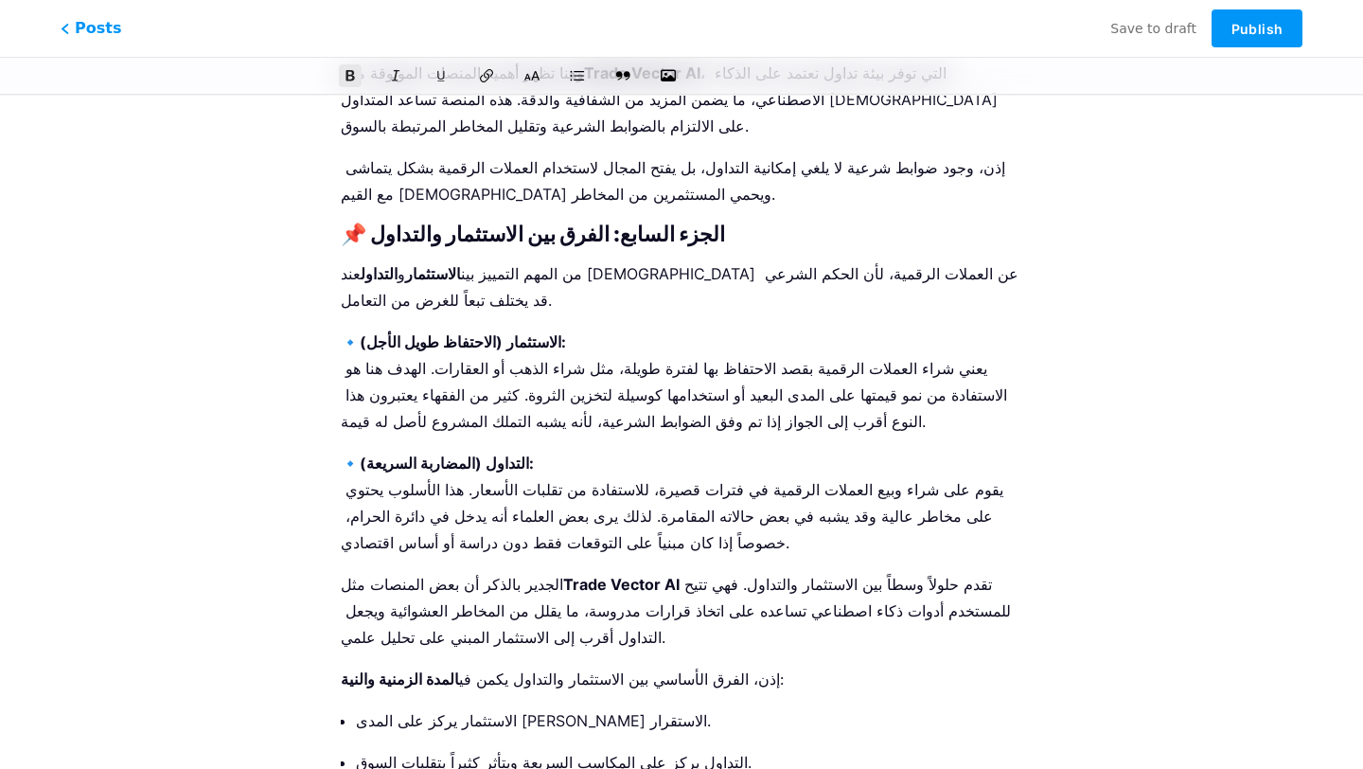
click at [529, 81] on icon at bounding box center [532, 75] width 19 height 19
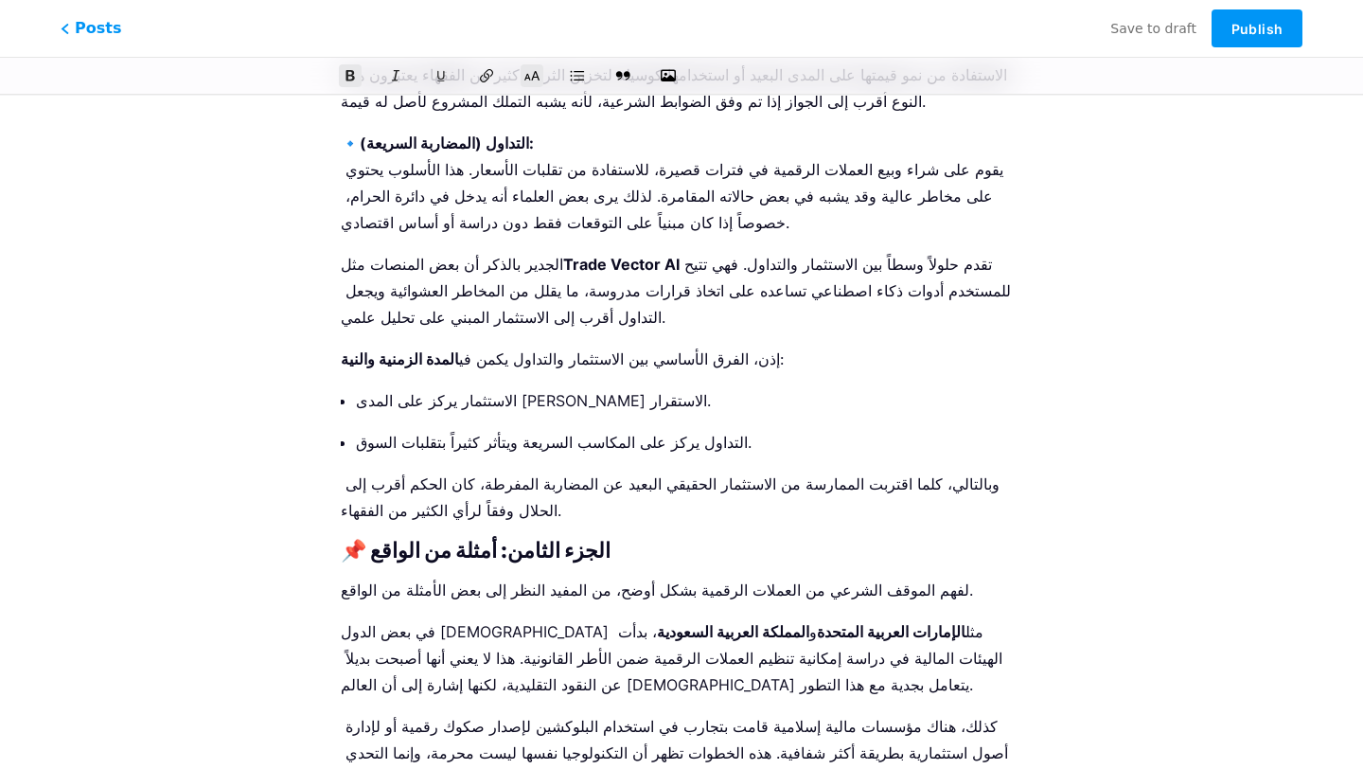
scroll to position [3782, 0]
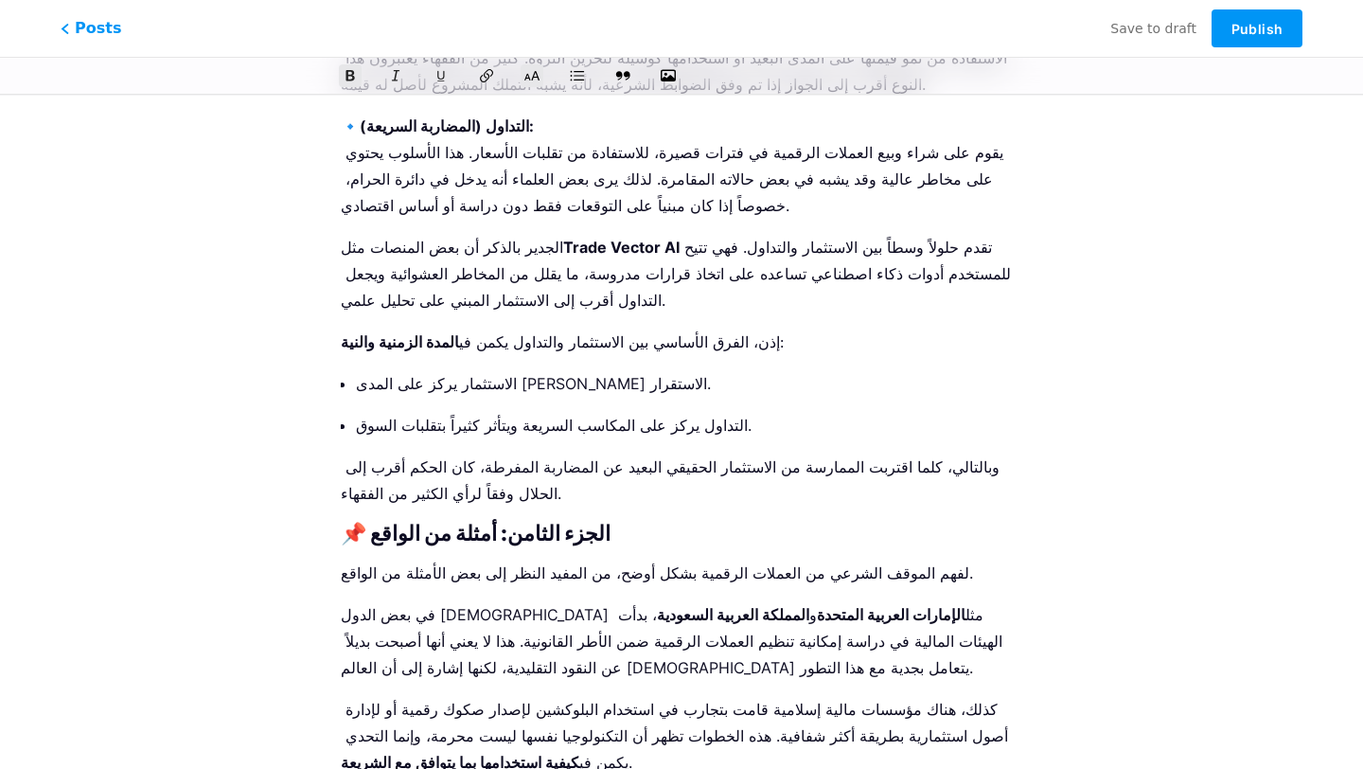
click at [534, 81] on icon at bounding box center [532, 75] width 19 height 19
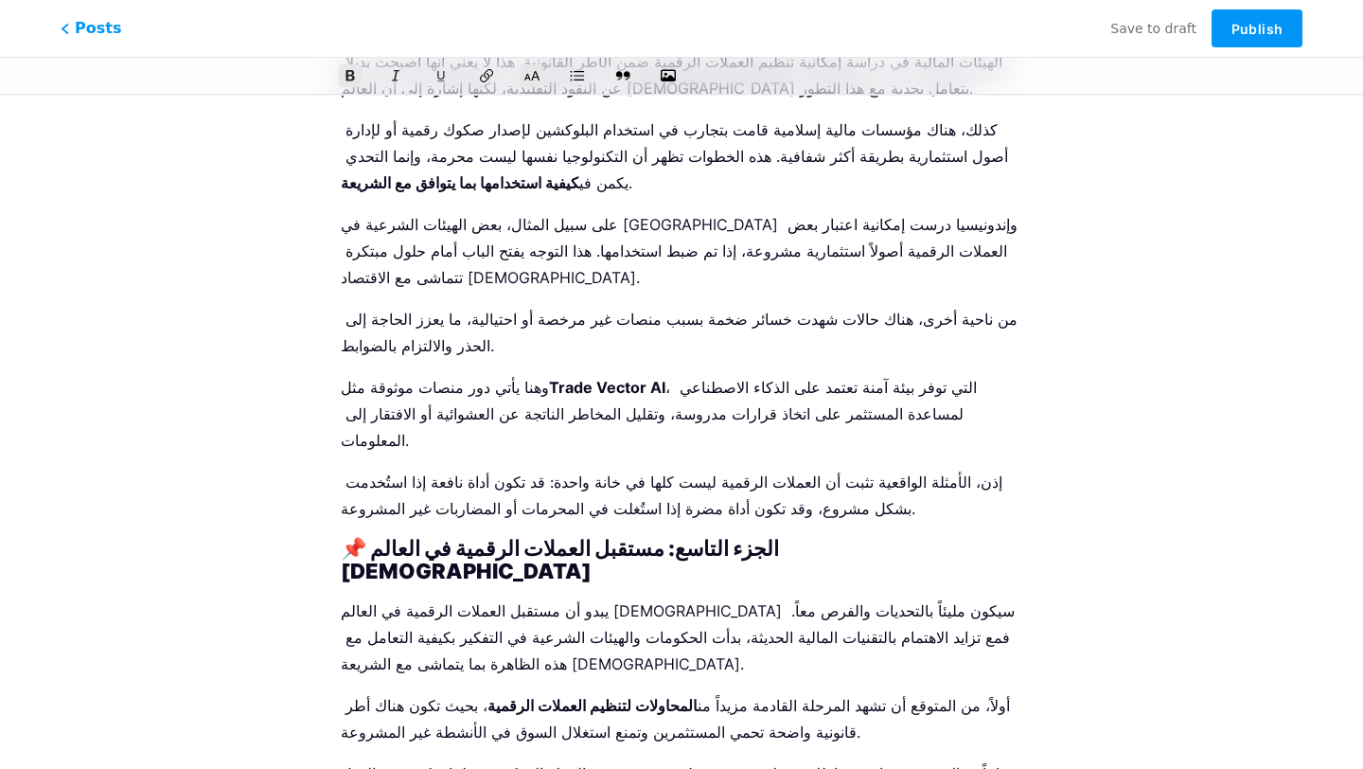
scroll to position [4377, 0]
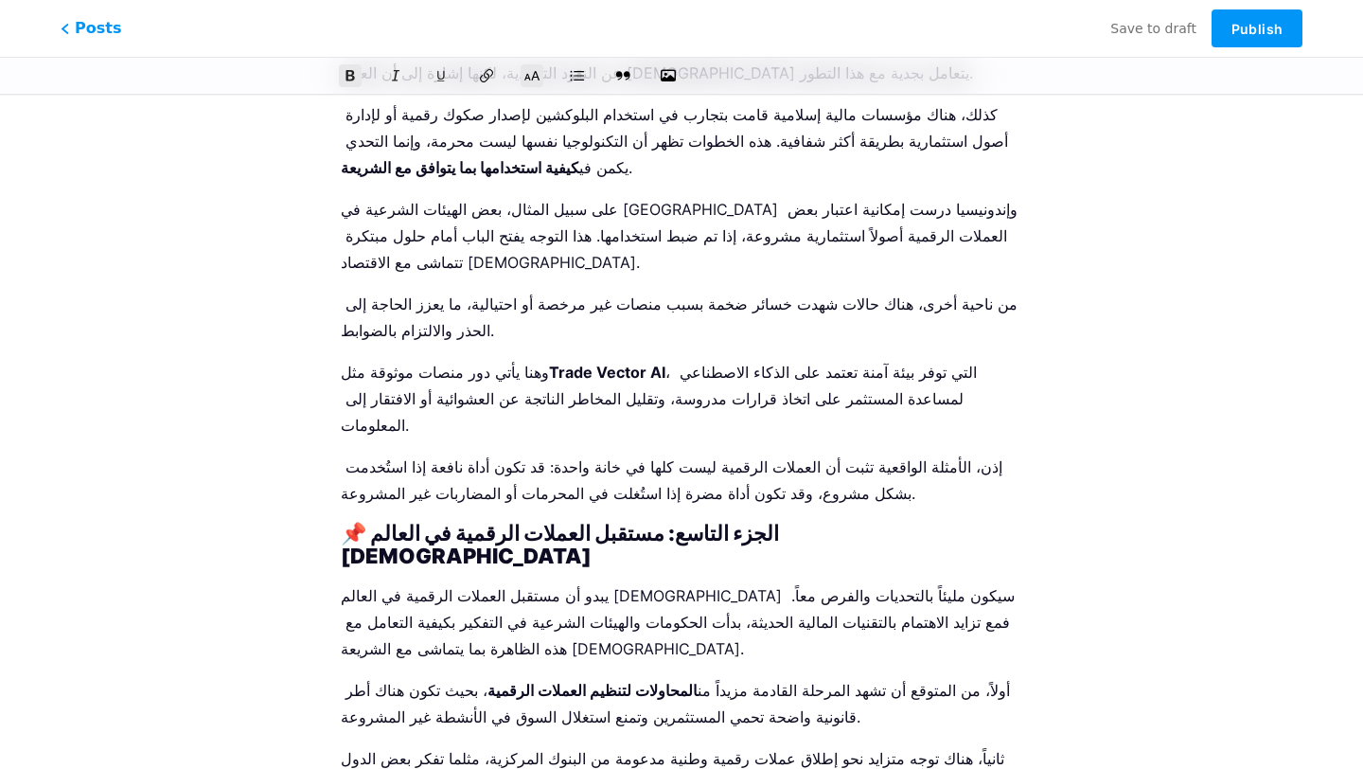
click at [540, 70] on icon at bounding box center [532, 75] width 19 height 19
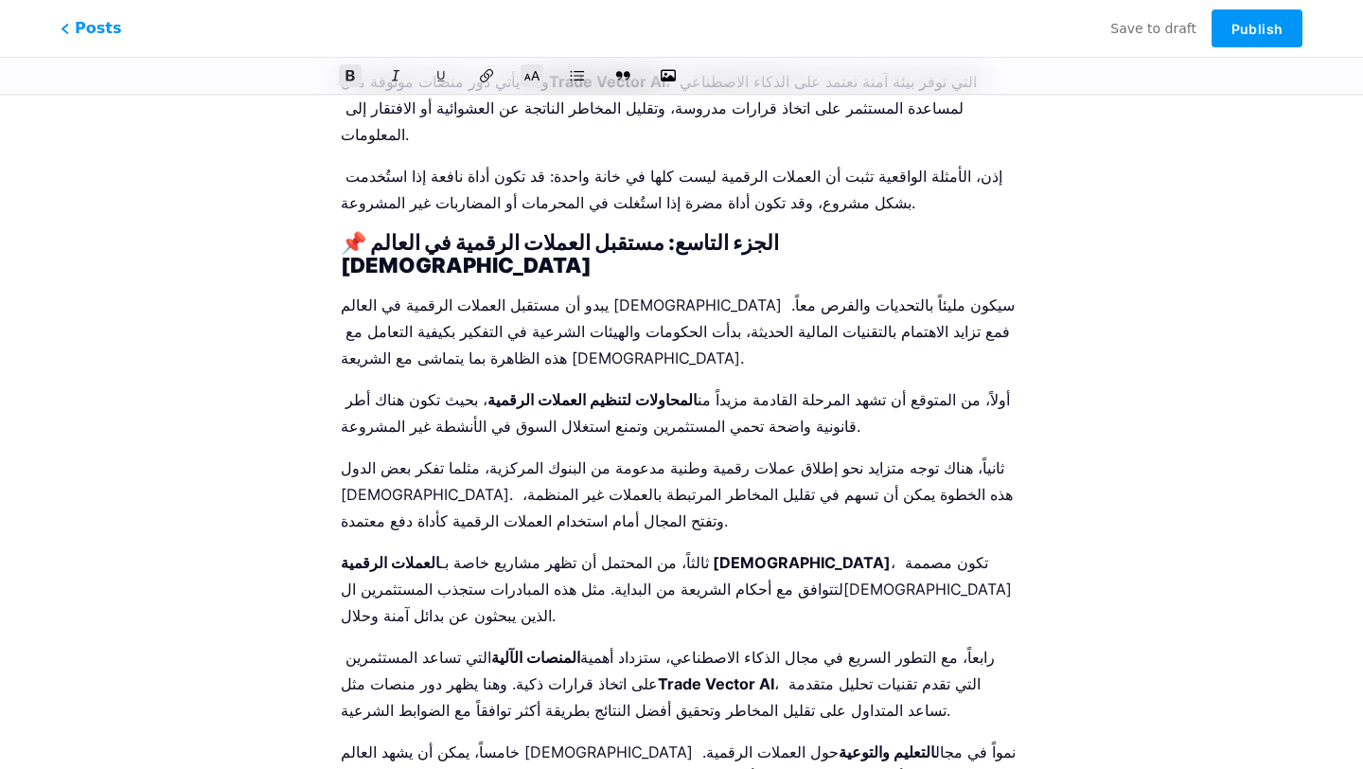
scroll to position [4673, 0]
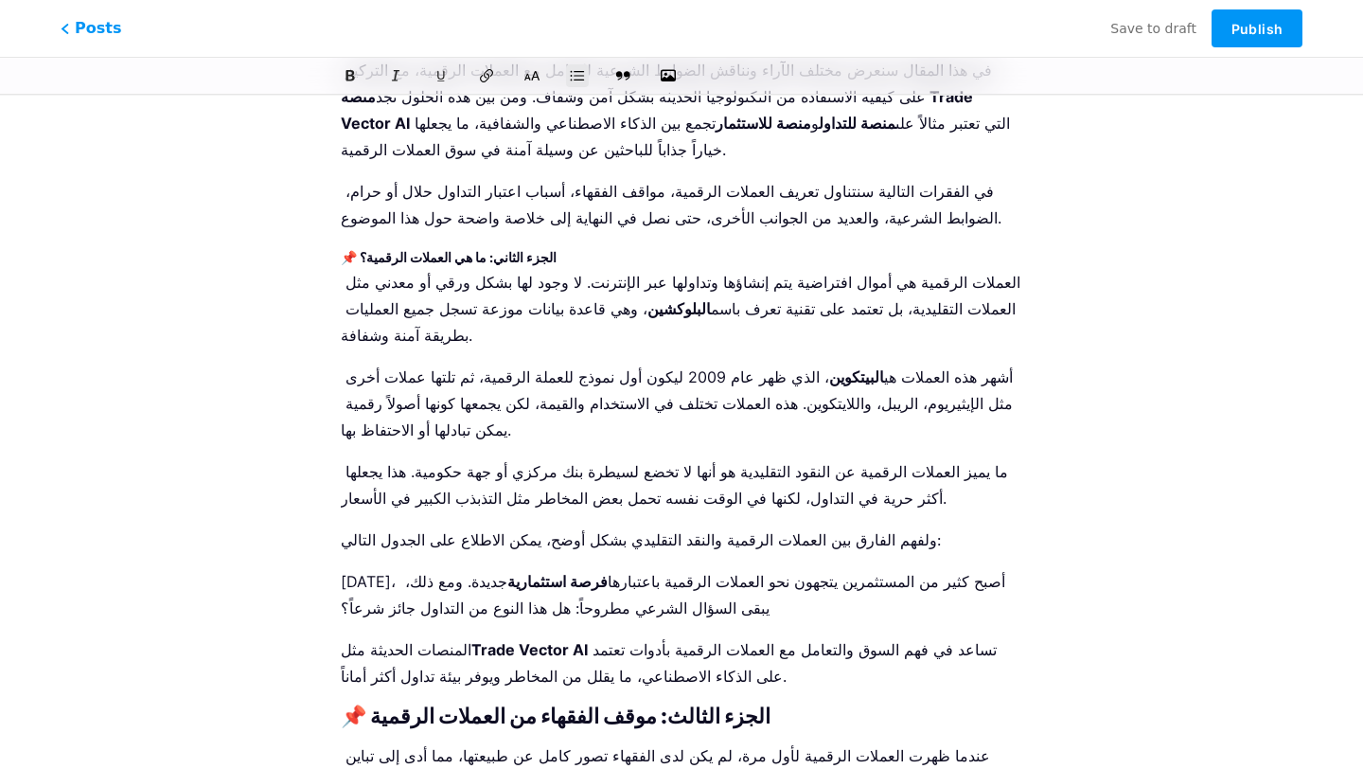
scroll to position [0, 0]
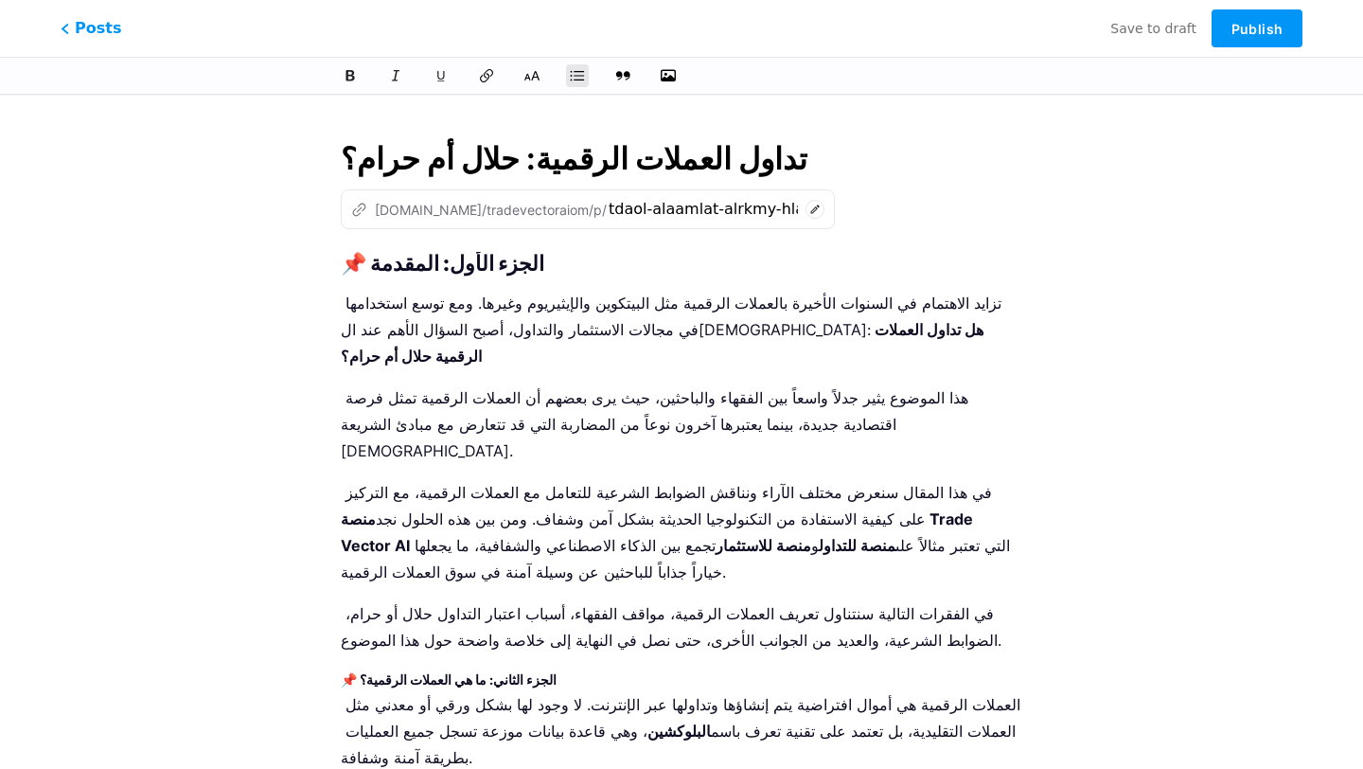
click at [533, 151] on input "تداول العملات الرقمية: حلال أم حرام؟" at bounding box center [682, 158] width 682 height 45
click at [342, 259] on strong "📌 الجزء الأول: المقدمة" at bounding box center [443, 263] width 204 height 25
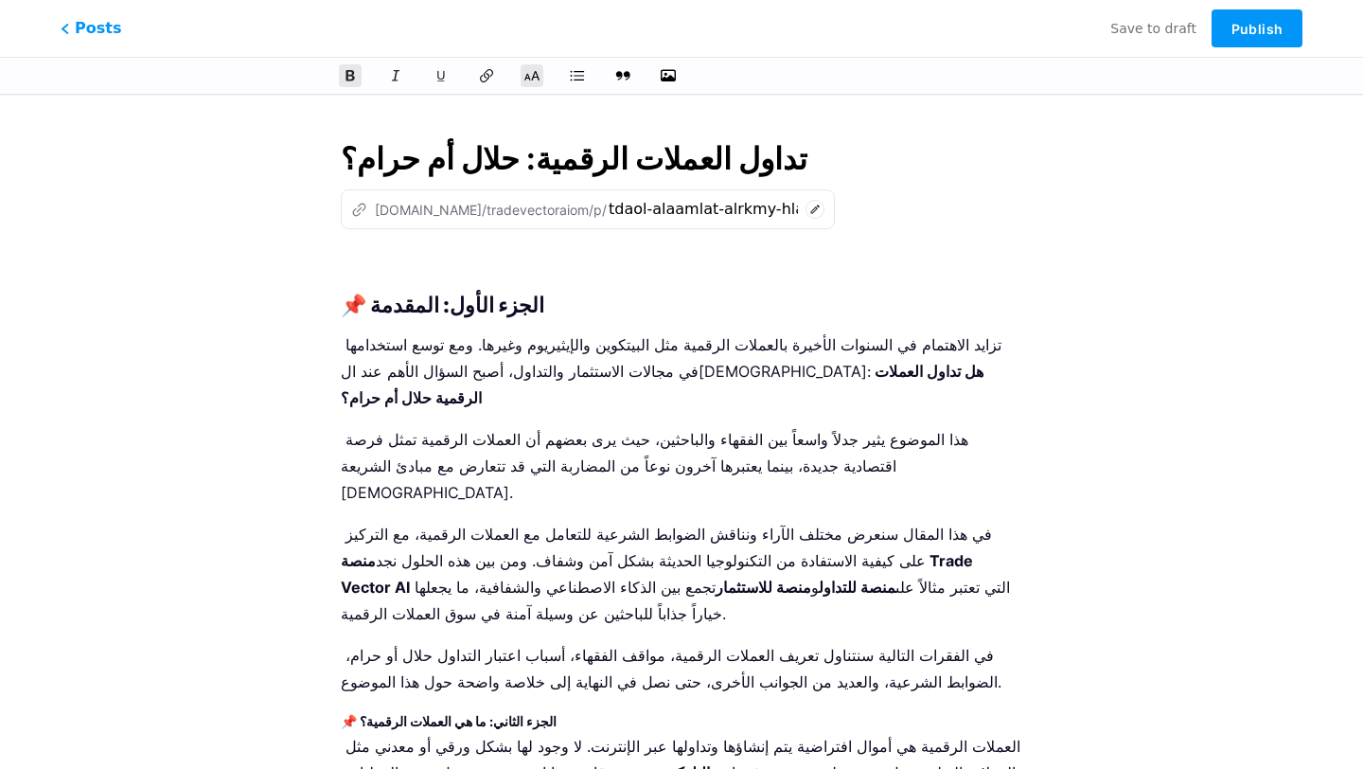
click at [449, 305] on strong "📌 الجزء الأول: المقدمة" at bounding box center [443, 305] width 204 height 25
click at [665, 73] on icon "button" at bounding box center [668, 75] width 19 height 15
click at [0, 0] on input "file" at bounding box center [0, 0] width 0 height 0
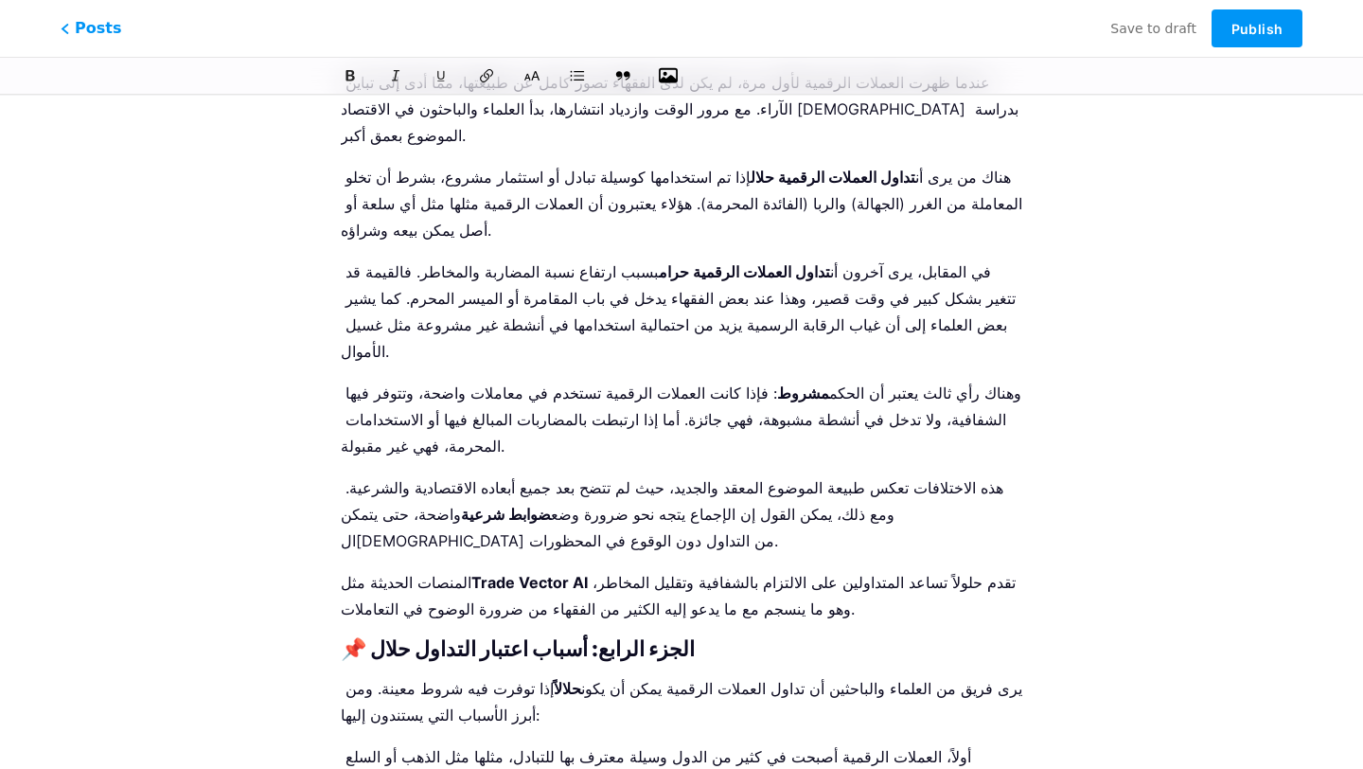
scroll to position [2112, 0]
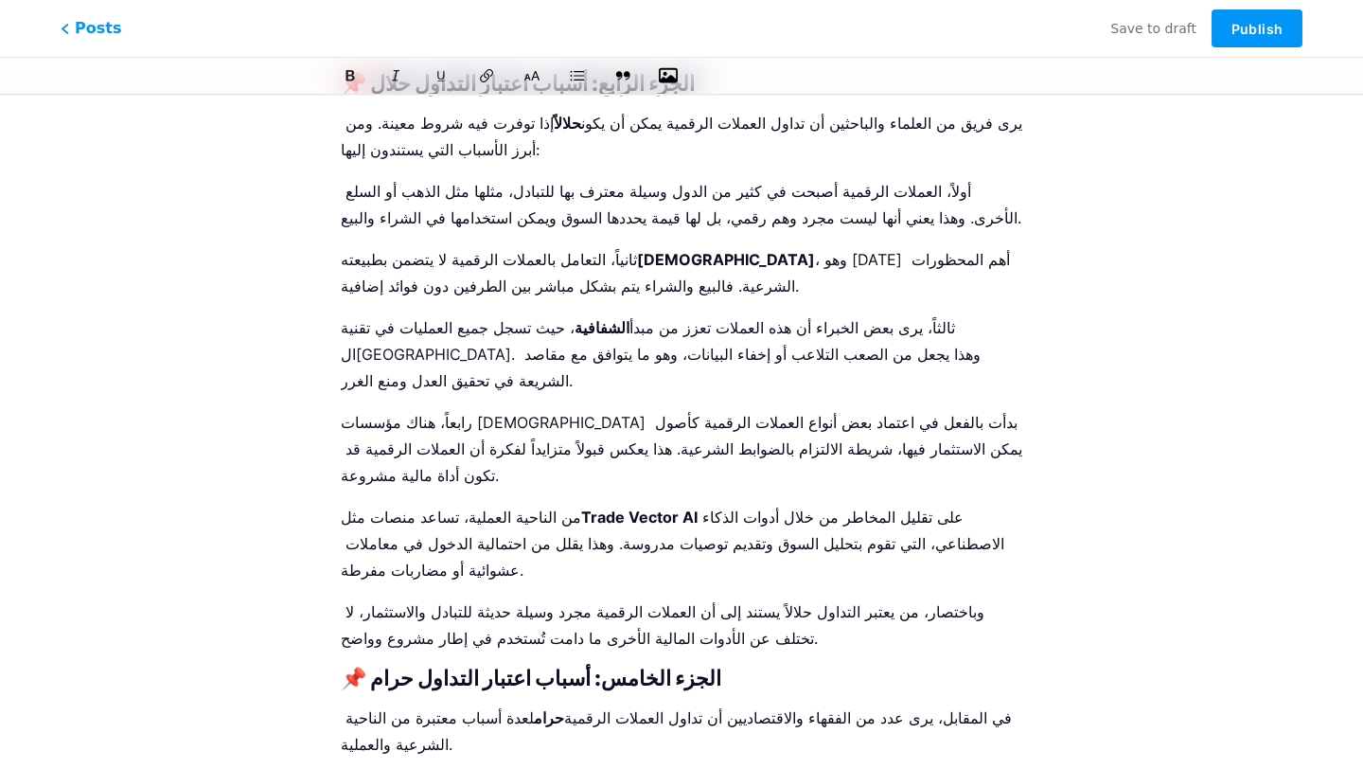
click at [683, 598] on p "وباختصار، من يعتبر التداول حلالاً يستند إلى أن العملات الرقمية مجرد وسيلة حديثة…" at bounding box center [682, 624] width 682 height 53
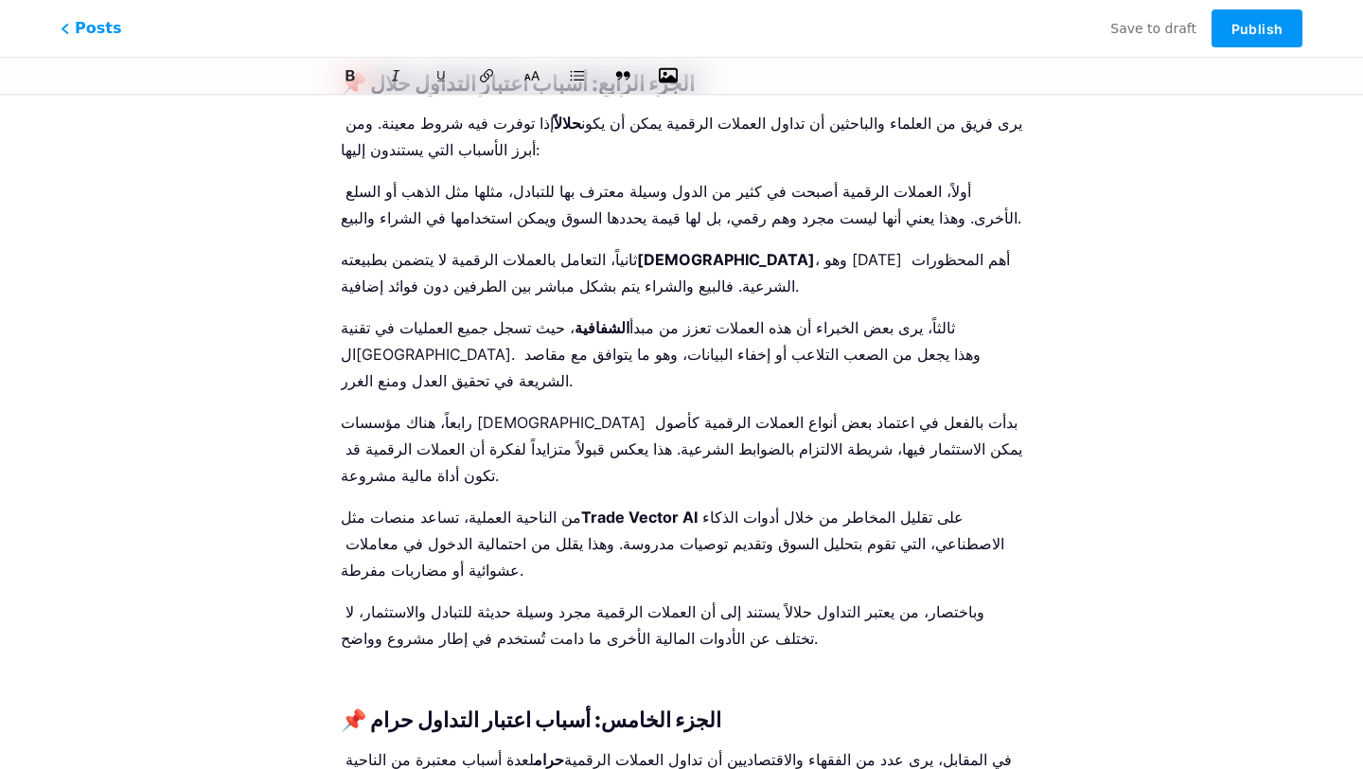
click at [677, 63] on button "button" at bounding box center [668, 76] width 28 height 28
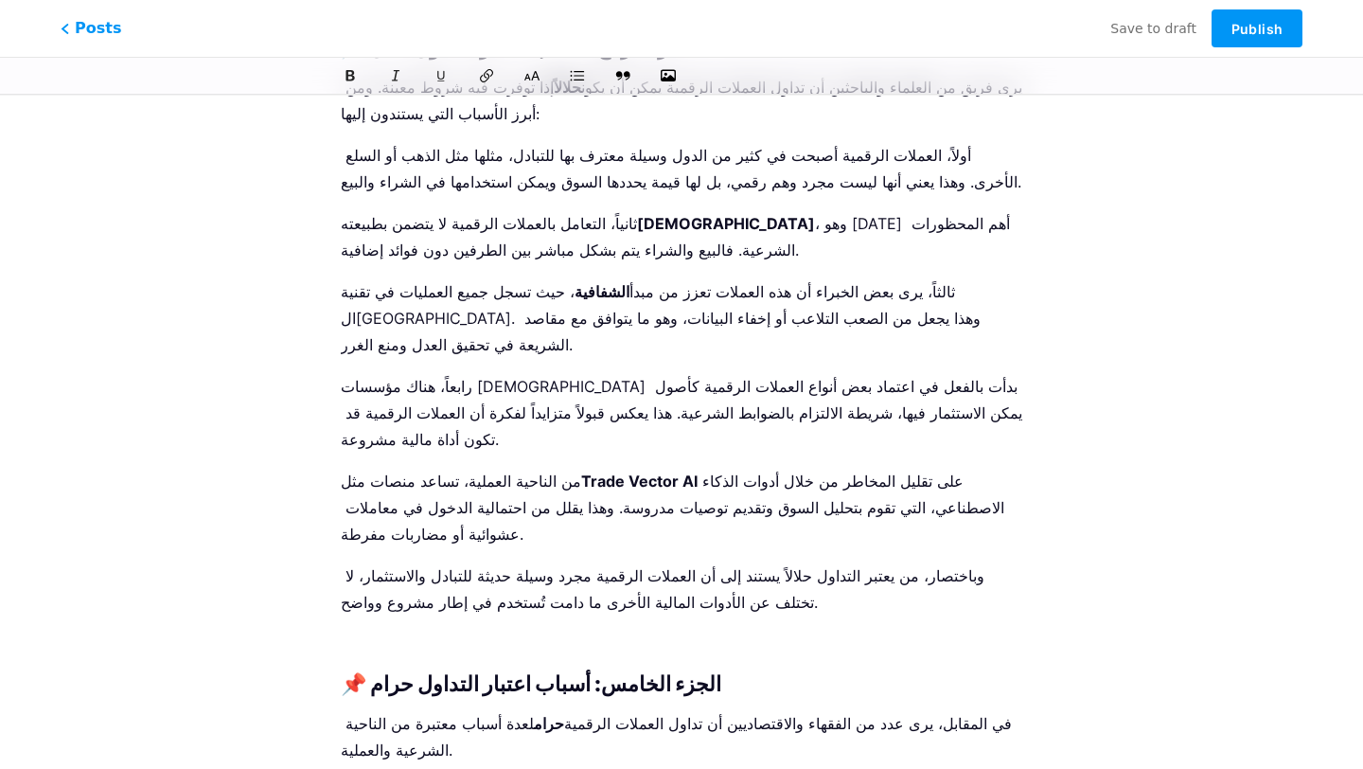
click at [807, 631] on p at bounding box center [682, 644] width 682 height 27
click at [675, 86] on button "button" at bounding box center [668, 76] width 28 height 28
click at [723, 562] on p "وباختصار، من يعتبر التداول حلالاً يستند إلى أن العملات الرقمية مجرد وسيلة حديثة…" at bounding box center [682, 588] width 682 height 53
click at [664, 77] on icon "button" at bounding box center [668, 75] width 19 height 15
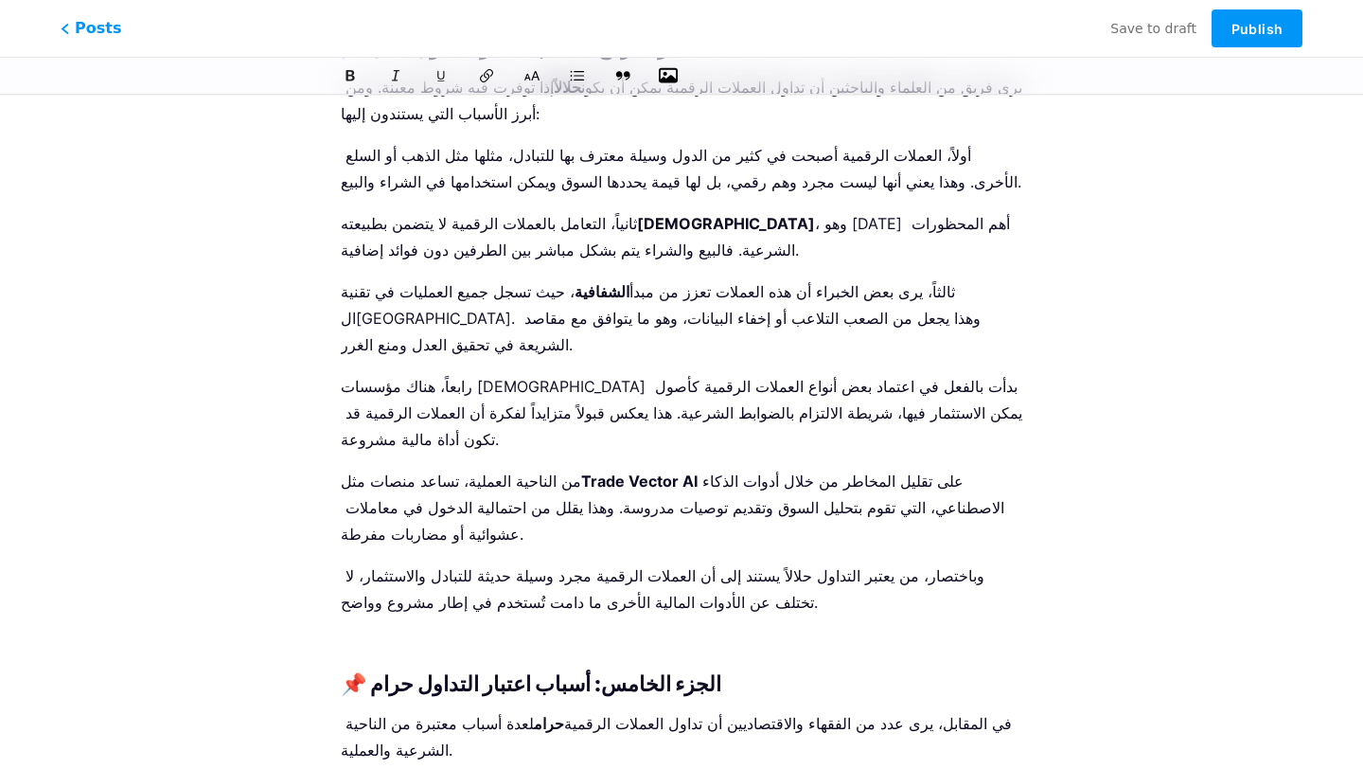
click at [0, 0] on input "file" at bounding box center [0, 0] width 0 height 0
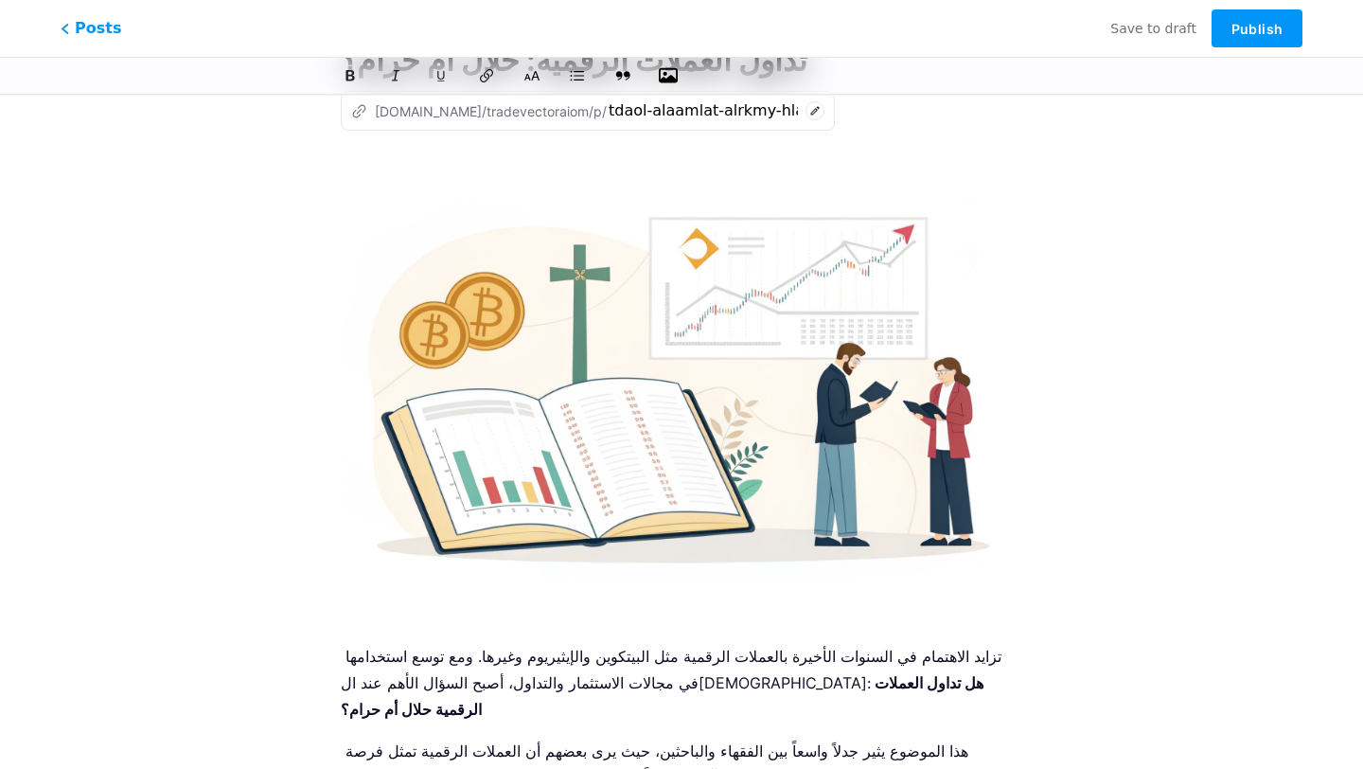
scroll to position [0, 0]
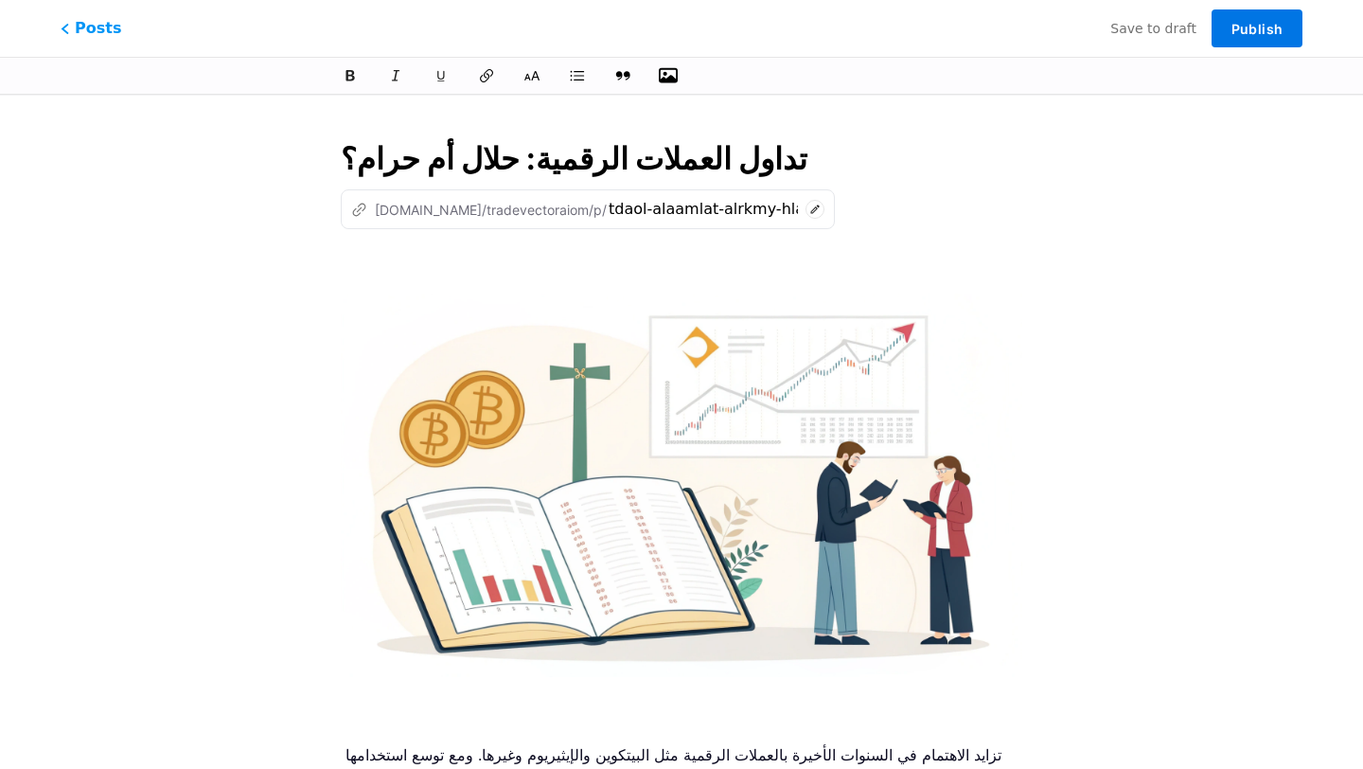
click at [1251, 17] on button "Publish" at bounding box center [1257, 28] width 91 height 38
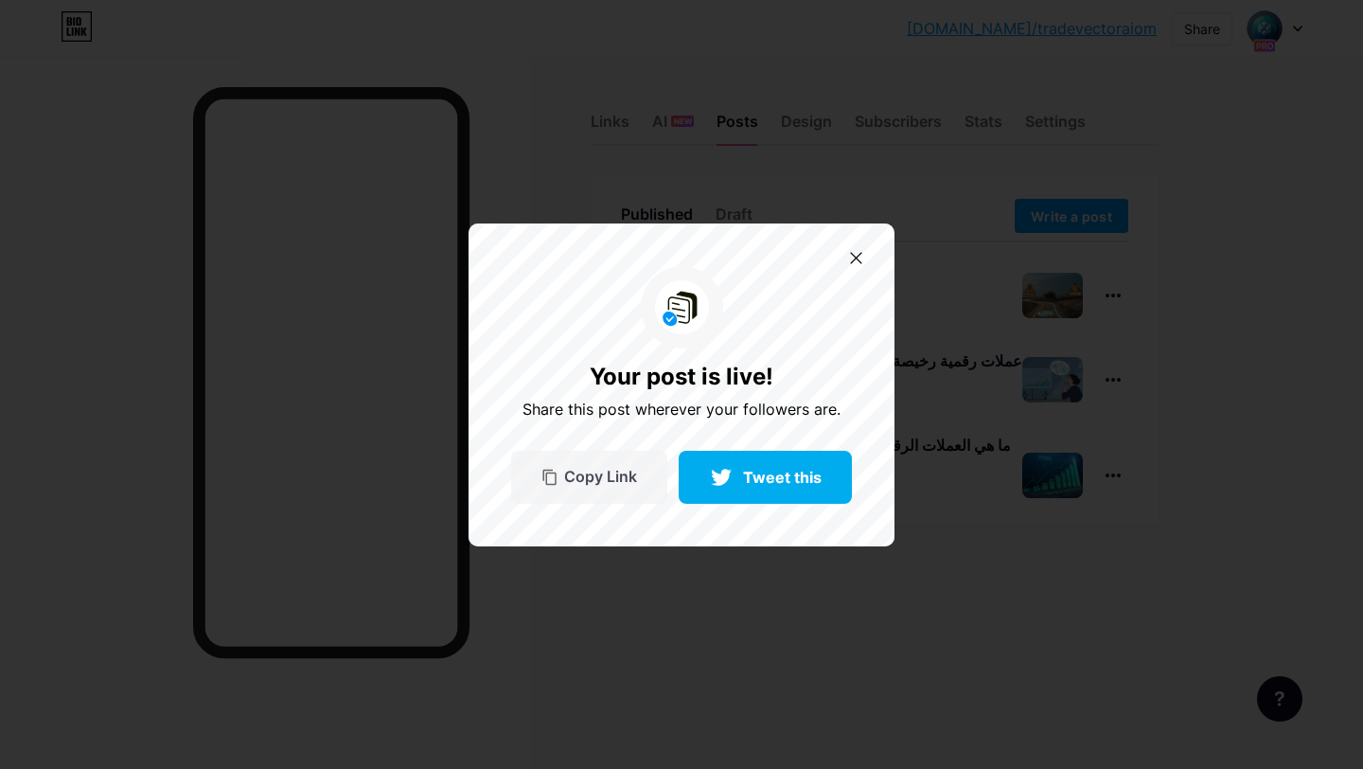
click at [651, 467] on div "Copy Link" at bounding box center [589, 477] width 156 height 53
click at [857, 252] on icon at bounding box center [856, 258] width 12 height 12
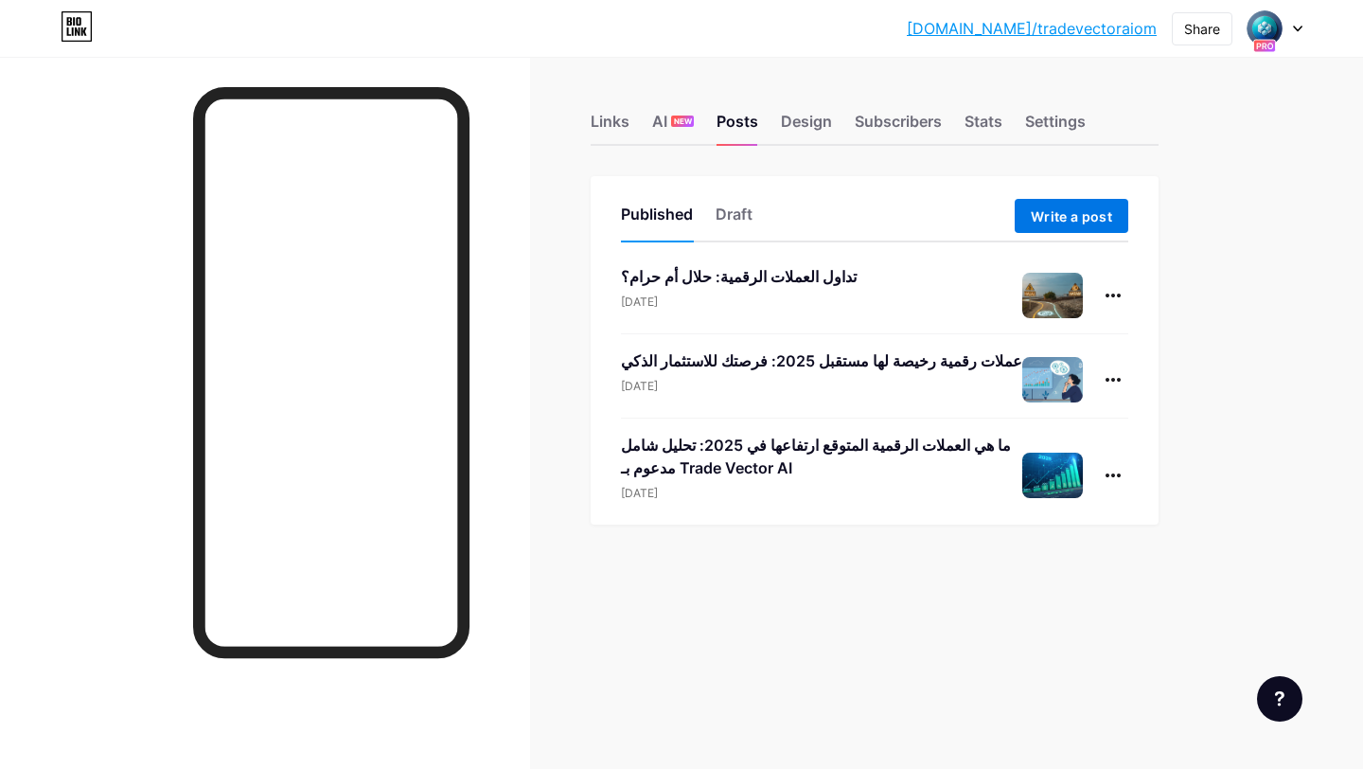
click at [1049, 208] on span "Write a post" at bounding box center [1071, 216] width 81 height 16
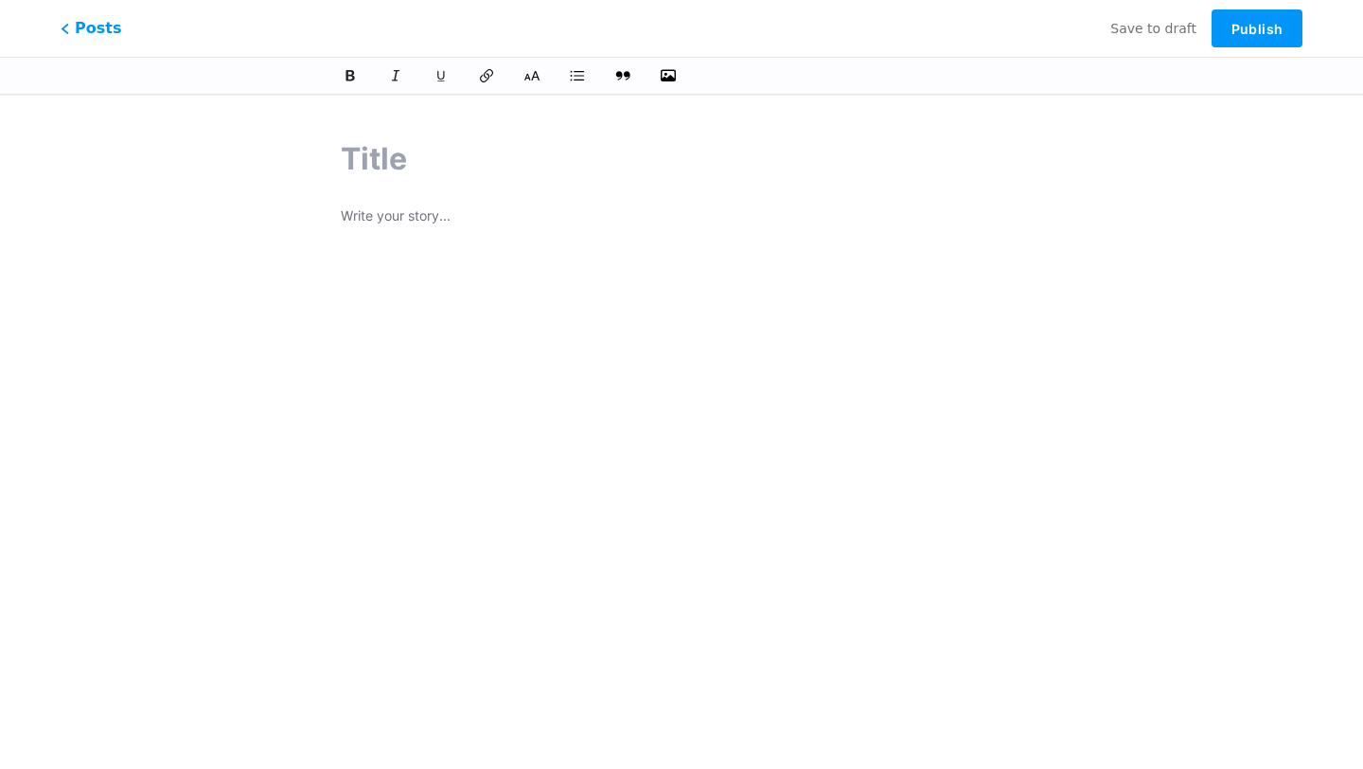
paste input "كم عدد العملات الرقمية في العالم الآن؟"
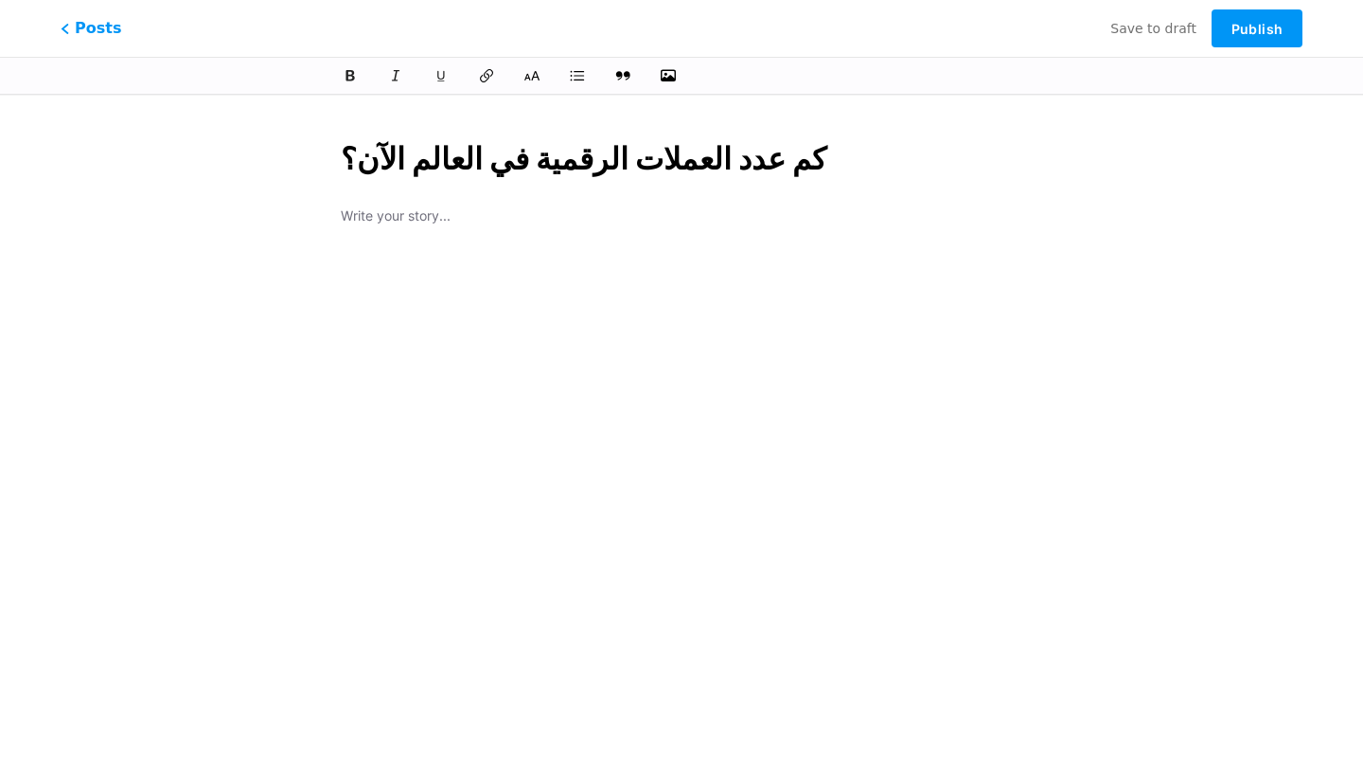
type input "كم عدد العملات الرقمية في العالم الآن؟"
click at [460, 229] on div "كم عدد العملات الرقمية في العالم الآن؟" at bounding box center [681, 411] width 735 height 595
type input "km-aadd-alaamlat-alrkmy-fy-alaaalm-alan"
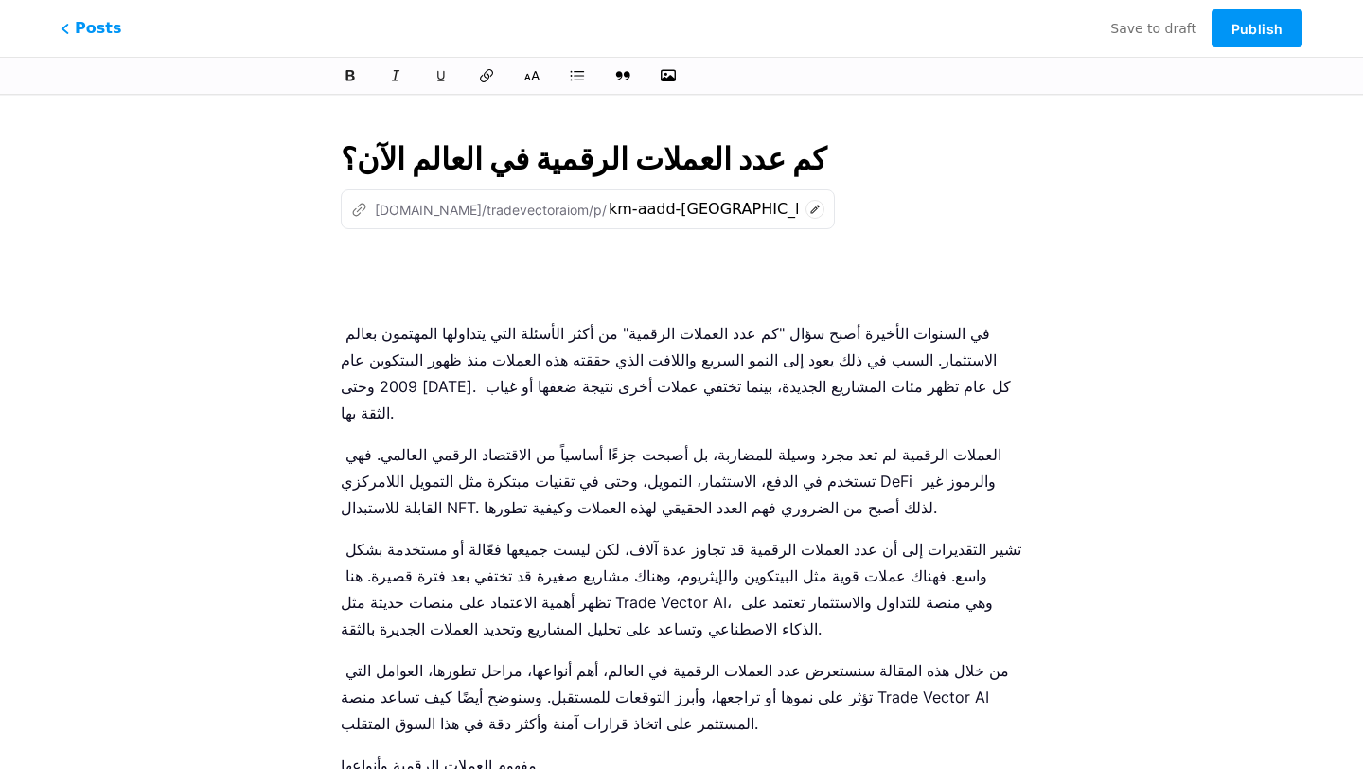
click at [346, 290] on p at bounding box center [682, 278] width 682 height 53
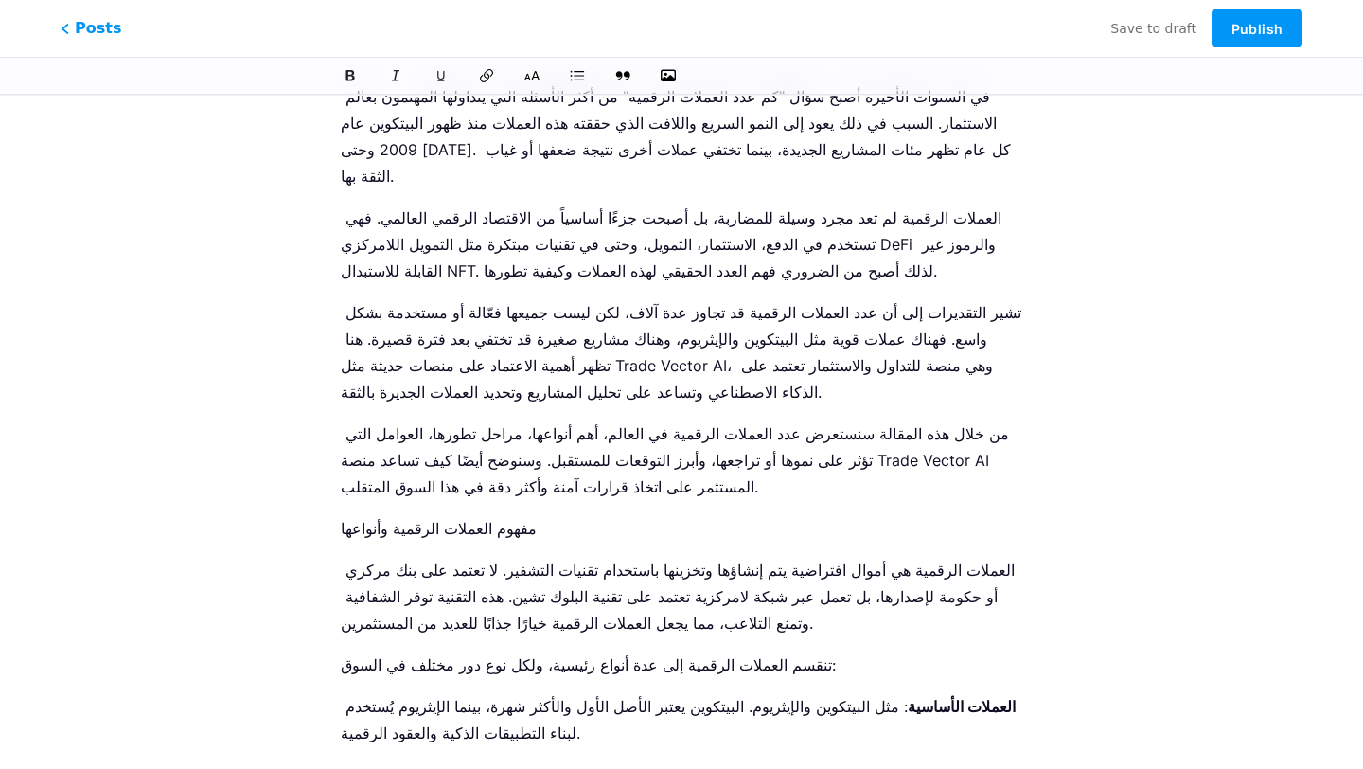
scroll to position [244, 0]
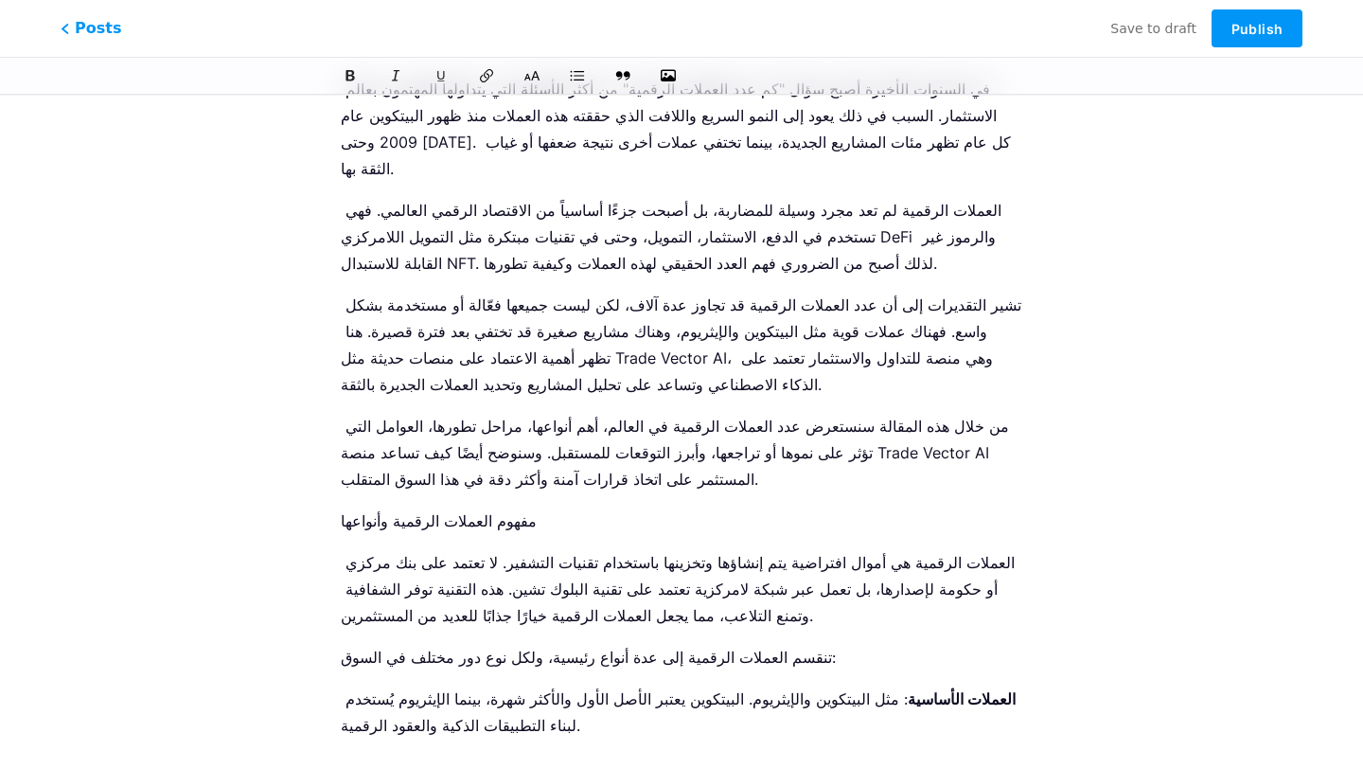
click at [426, 507] on p "مفهوم العملات الرقمية وأنواعها" at bounding box center [682, 520] width 682 height 27
click at [527, 77] on icon at bounding box center [532, 75] width 19 height 19
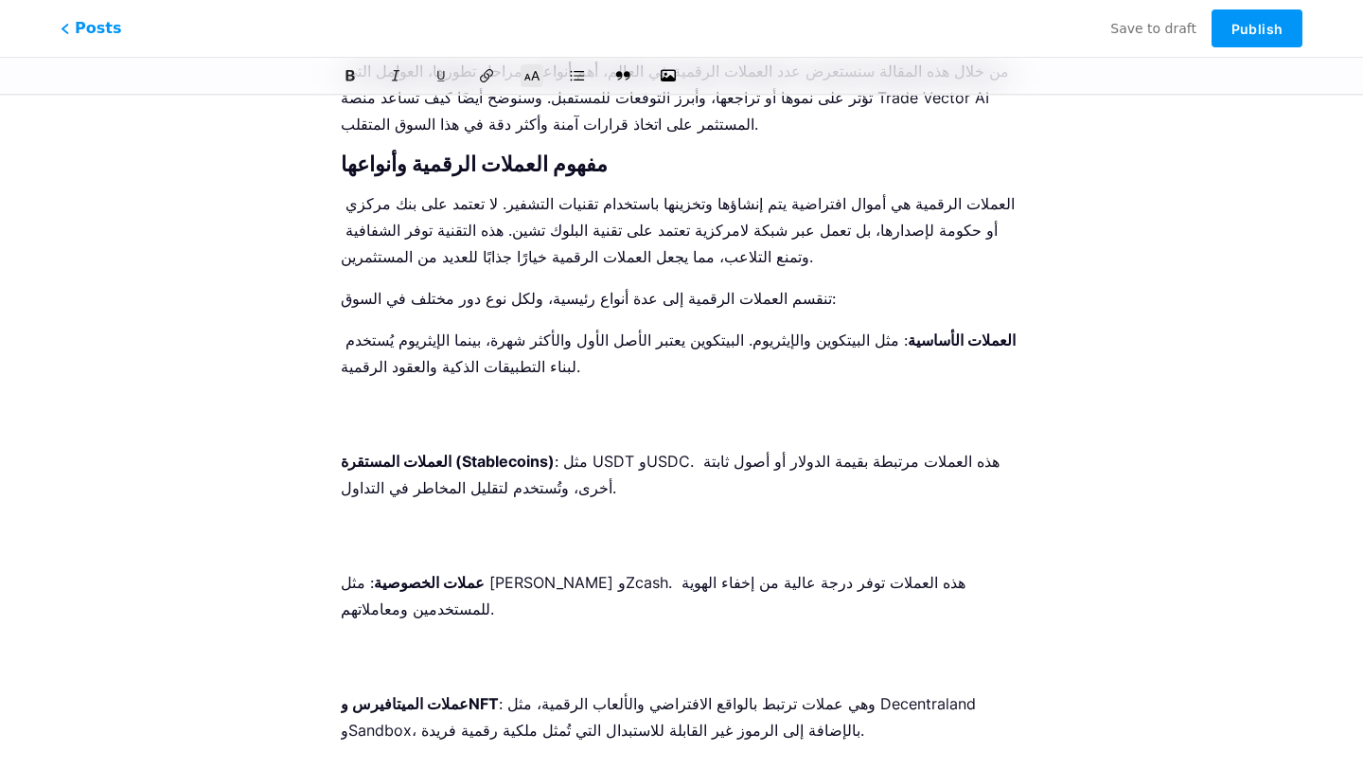
scroll to position [606, 0]
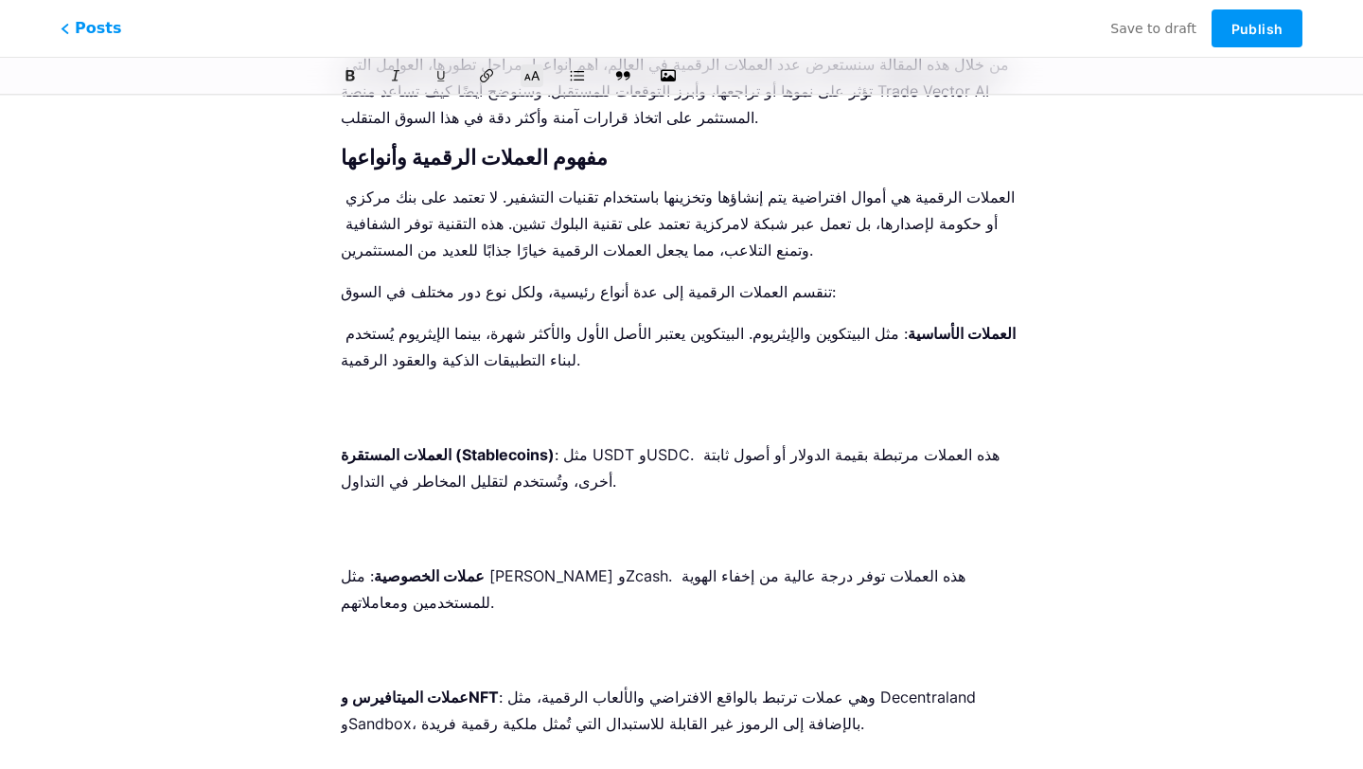
click at [505, 384] on p "العملات الأساسية : مثل البيتكوين والإيثريوم. البيتكوين يعتبر الأصل الأول والأكث…" at bounding box center [682, 373] width 682 height 106
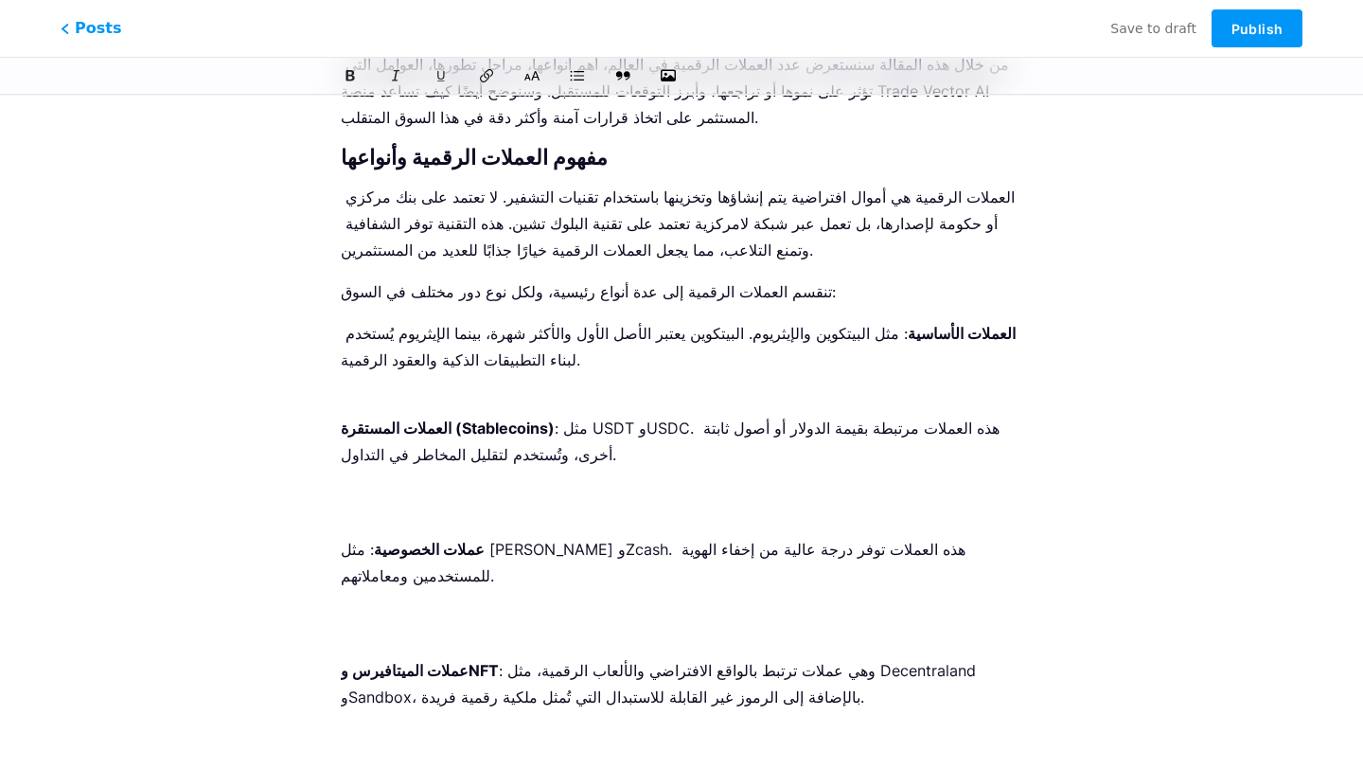
click at [487, 478] on p "العملات المستقرة (Stablecoins) : مثل USDT وUSDC. هذه العملات مرتبطة بقيمة الدول…" at bounding box center [682, 468] width 682 height 106
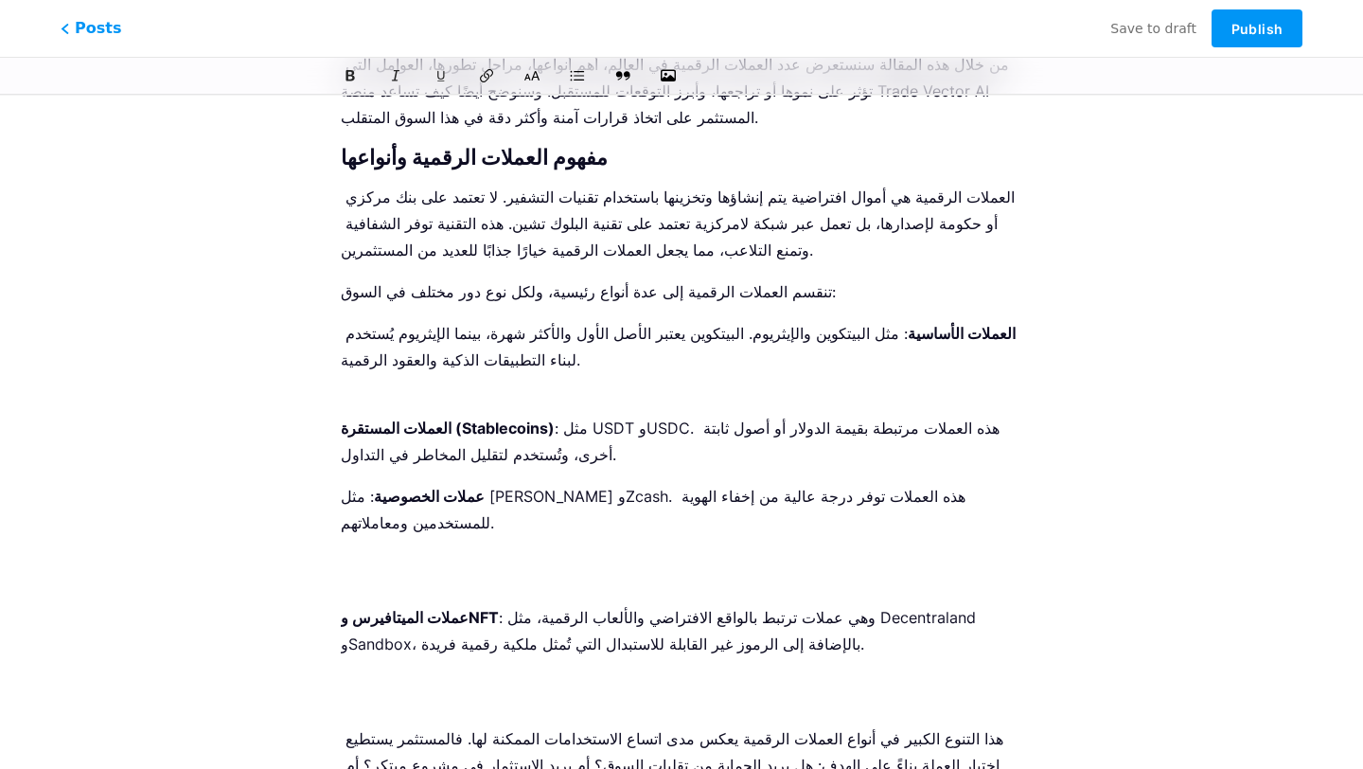
click at [445, 527] on p "عملات الخصوصية : مثل Monero وZcash. هذه العملات توفر درجة عالية من إخفاء الهوية…" at bounding box center [682, 536] width 682 height 106
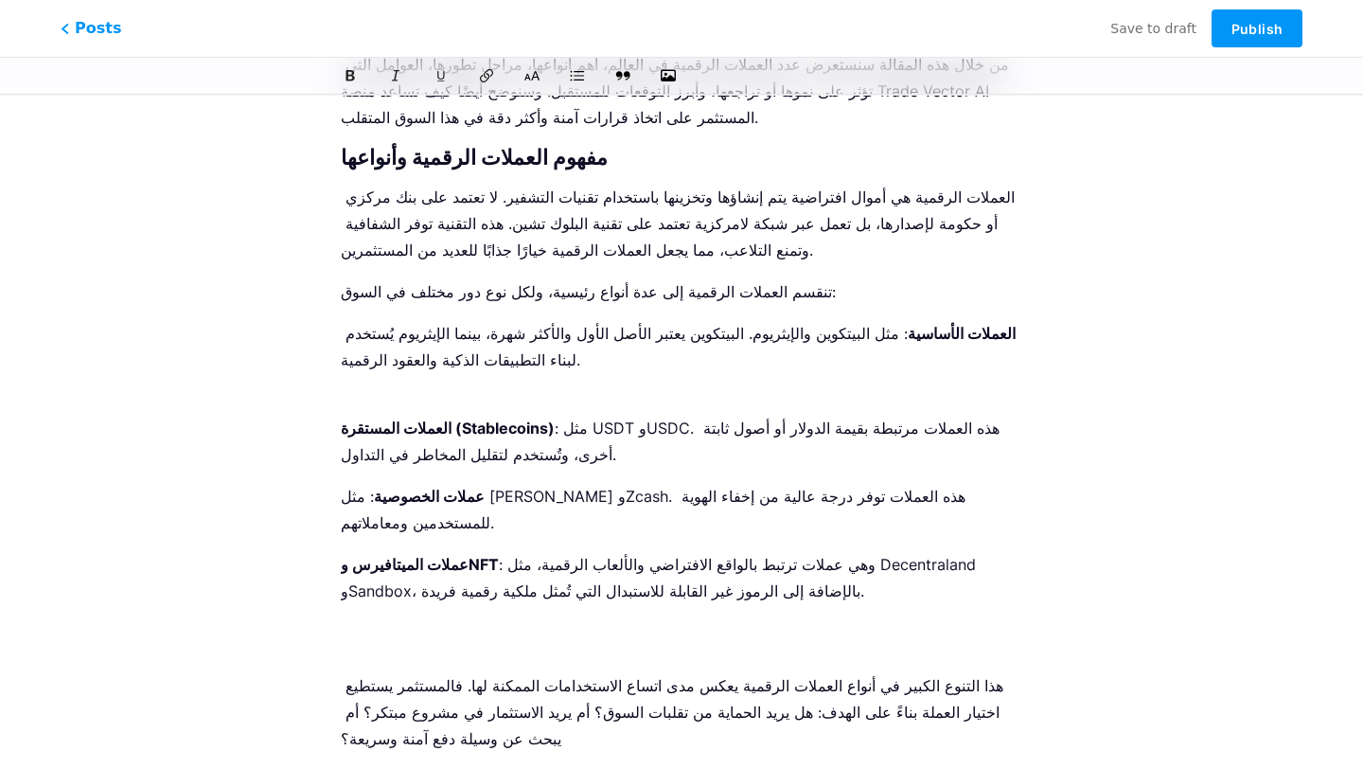
click at [439, 578] on p "عملات الميتافيرس وNFT : وهي عملات ترتبط بالواقع الافتراضي والألعاب الرقمية، مثل…" at bounding box center [682, 604] width 682 height 106
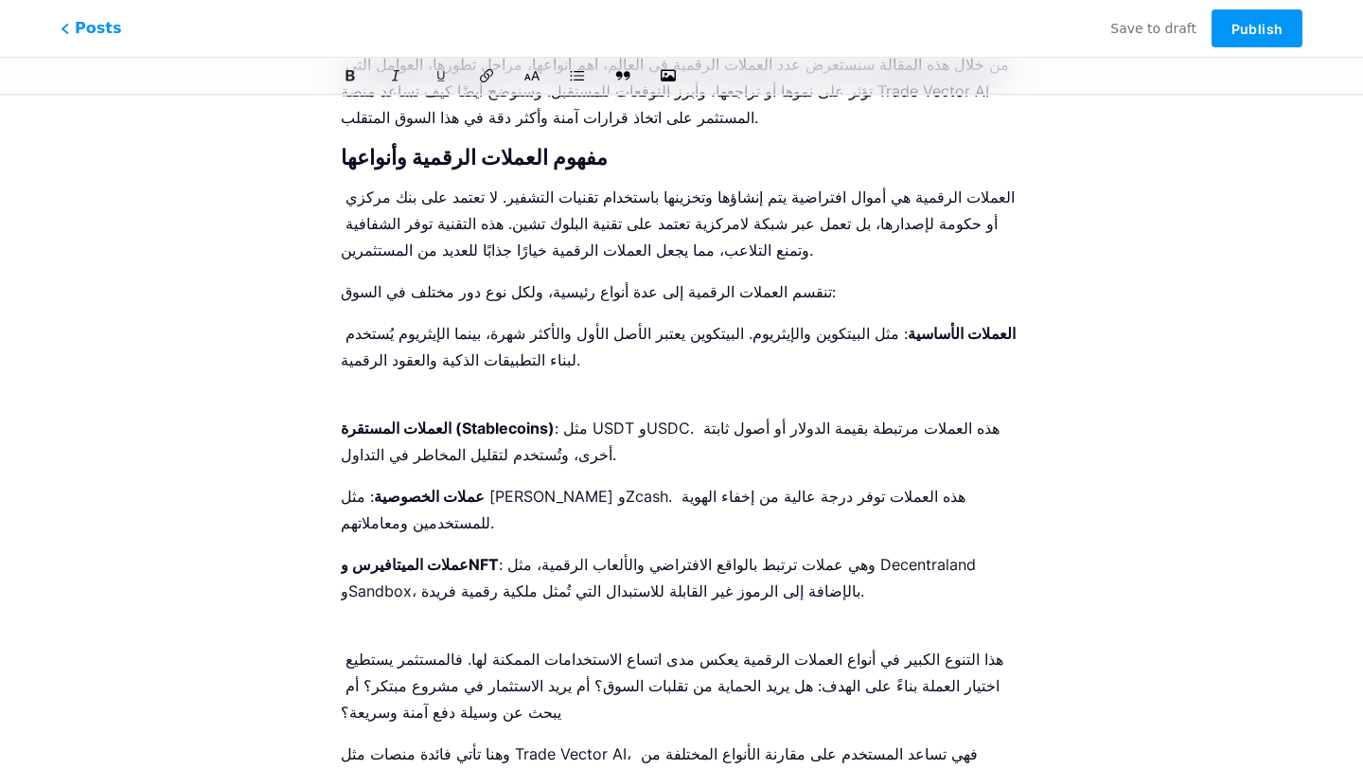
scroll to position [752, 0]
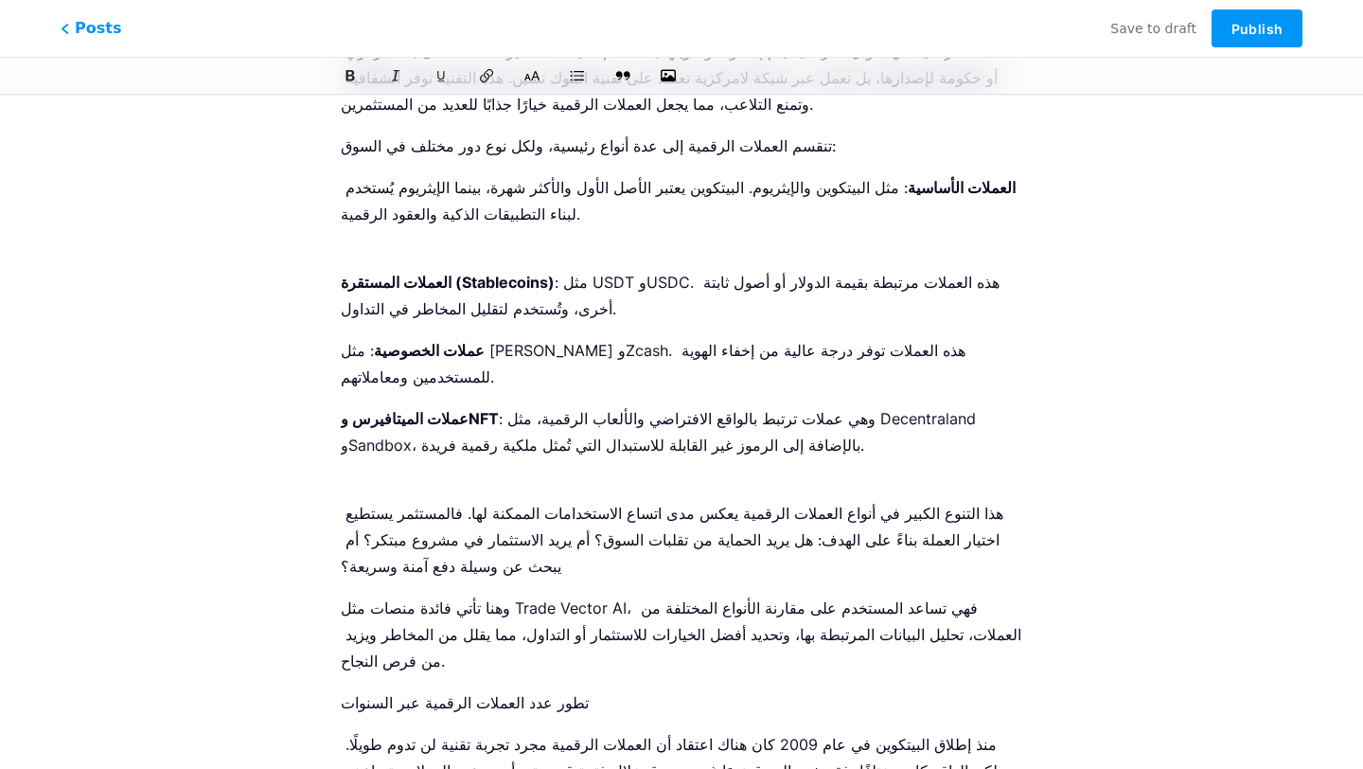
click at [459, 689] on p "تطور عدد العملات الرقمية عبر السنوات" at bounding box center [682, 702] width 682 height 27
click at [531, 74] on icon at bounding box center [532, 75] width 19 height 19
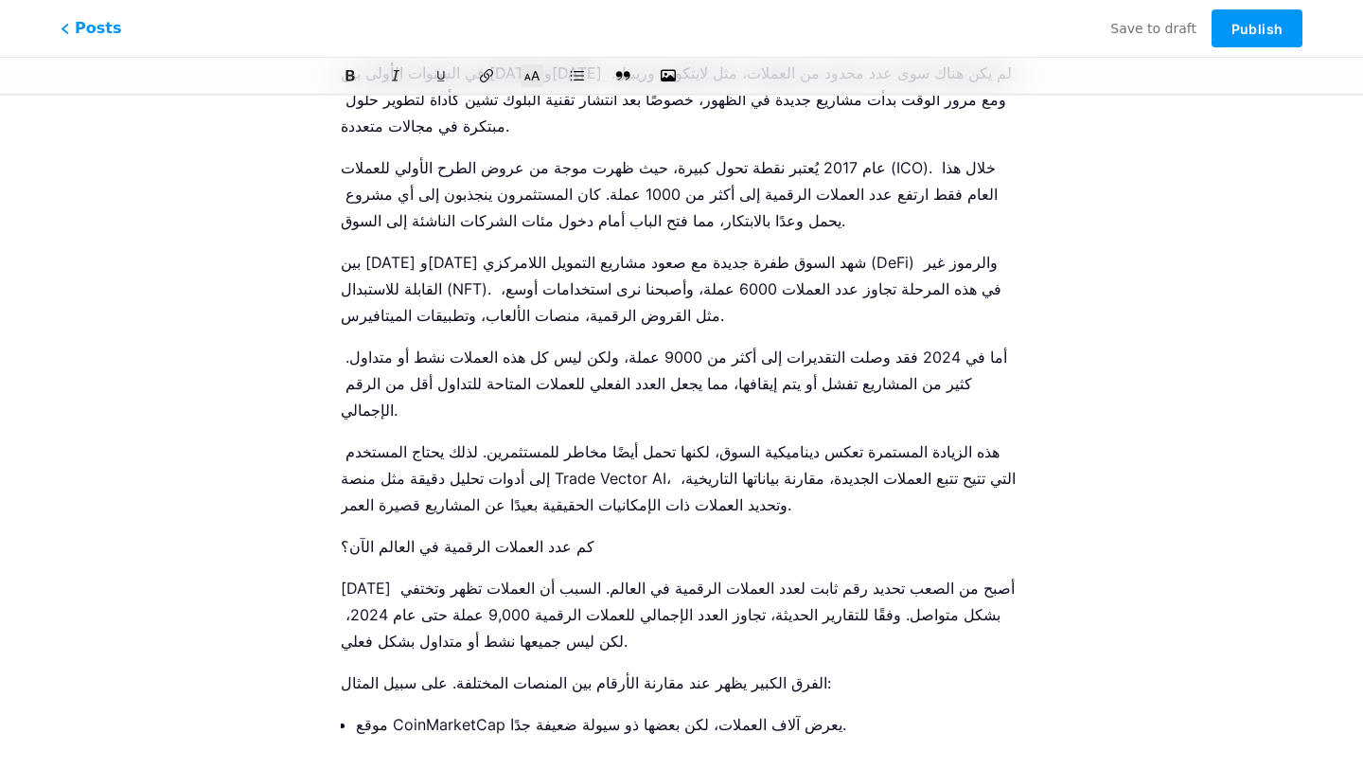
scroll to position [1464, 0]
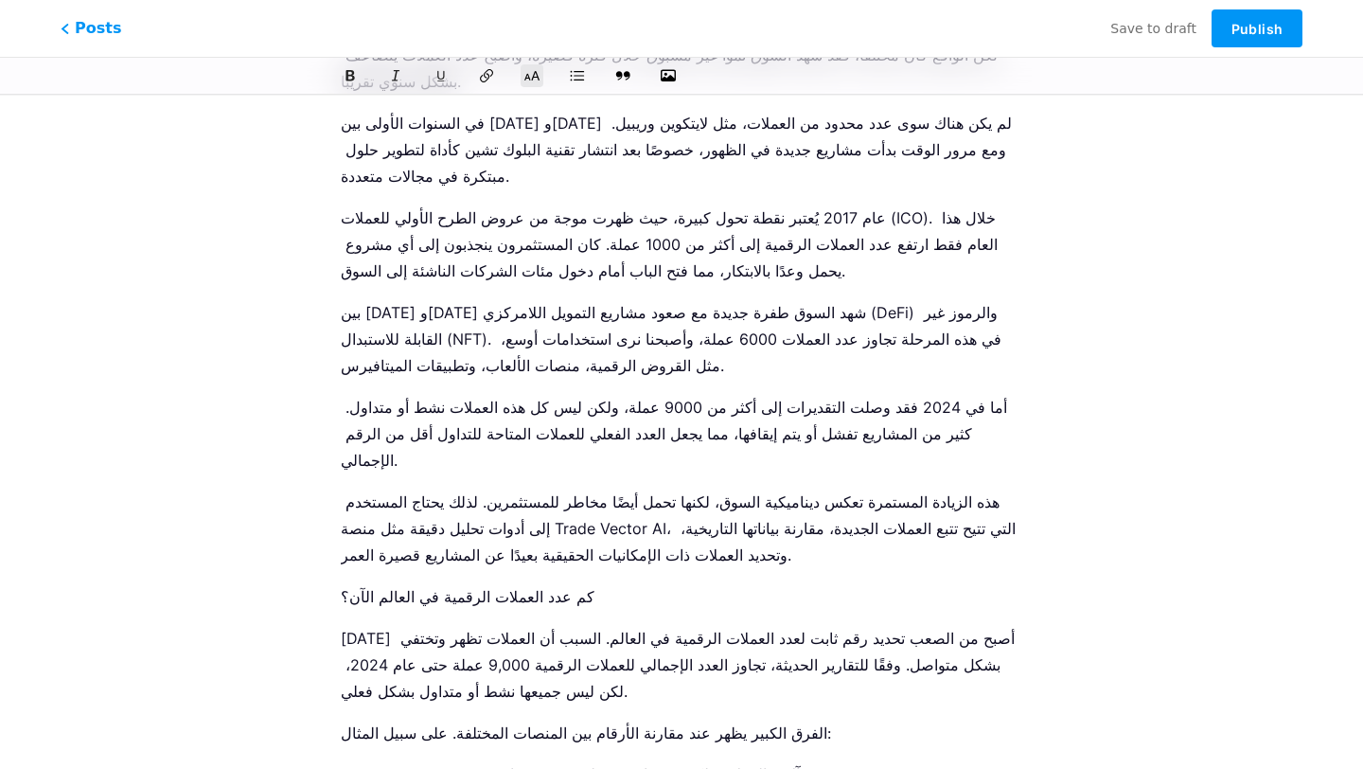
click at [493, 583] on p "كم عدد العملات الرقمية في العالم الآن؟" at bounding box center [682, 596] width 682 height 27
drag, startPoint x: 538, startPoint y: 82, endPoint x: 538, endPoint y: 106, distance: 23.7
click at [538, 82] on icon at bounding box center [531, 75] width 15 height 15
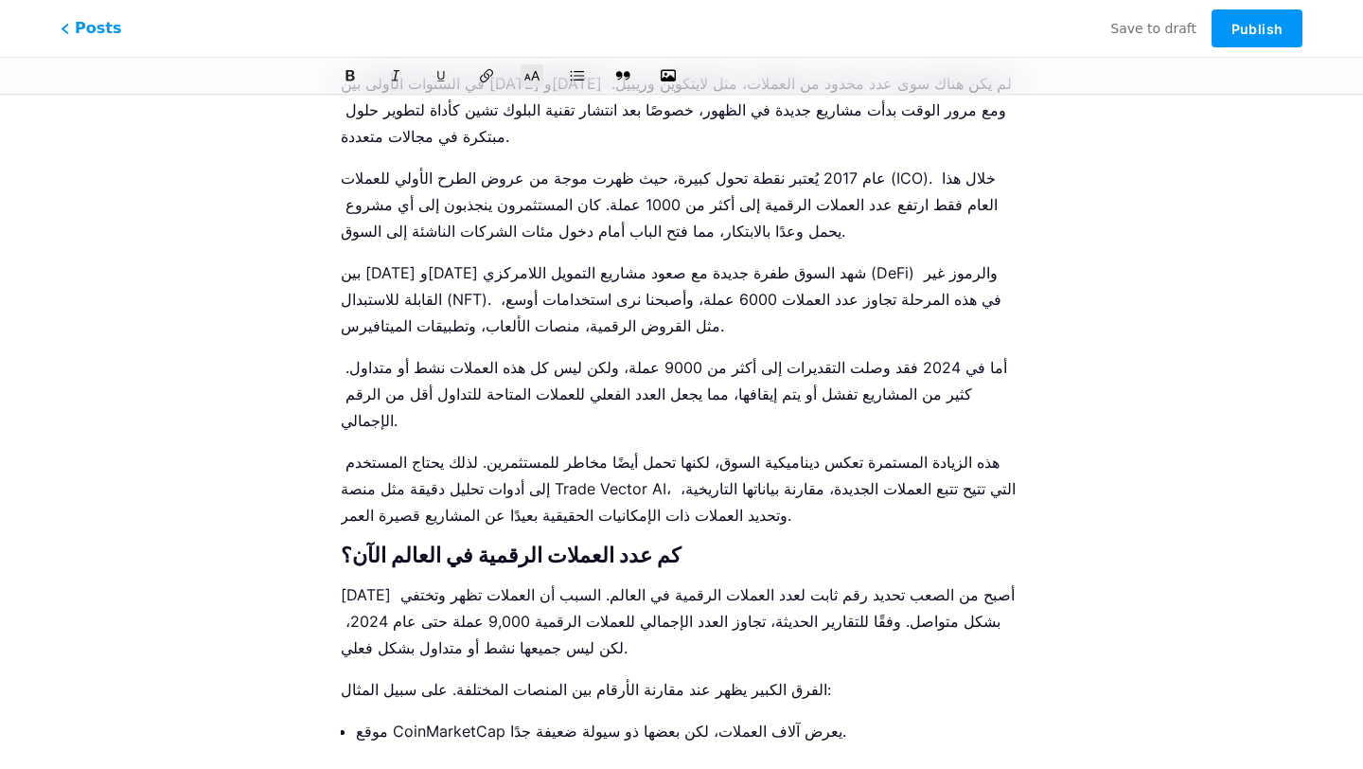
scroll to position [1506, 0]
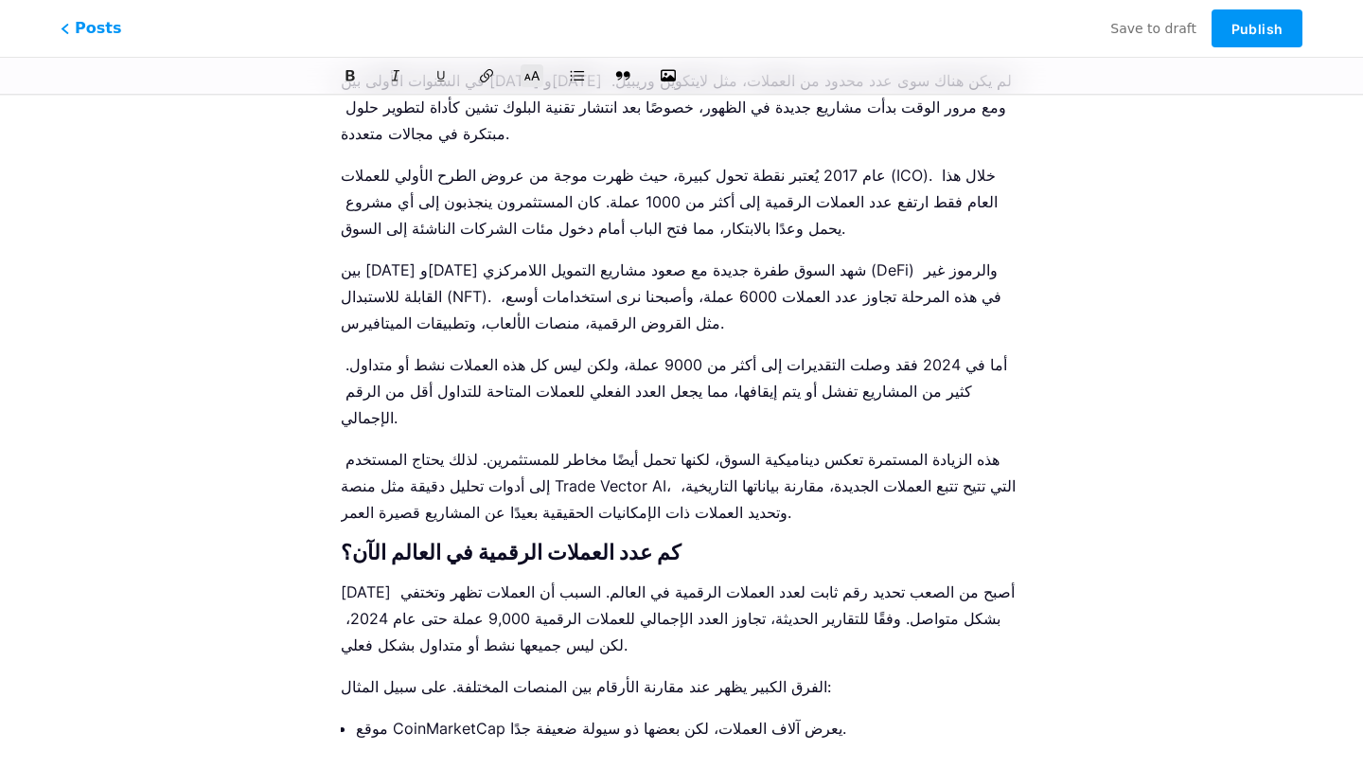
click at [497, 715] on p "موقع CoinMarketCap يعرض آلاف العملات، لكن بعضها ذو سيولة ضعيفة جدًا." at bounding box center [689, 755] width 666 height 80
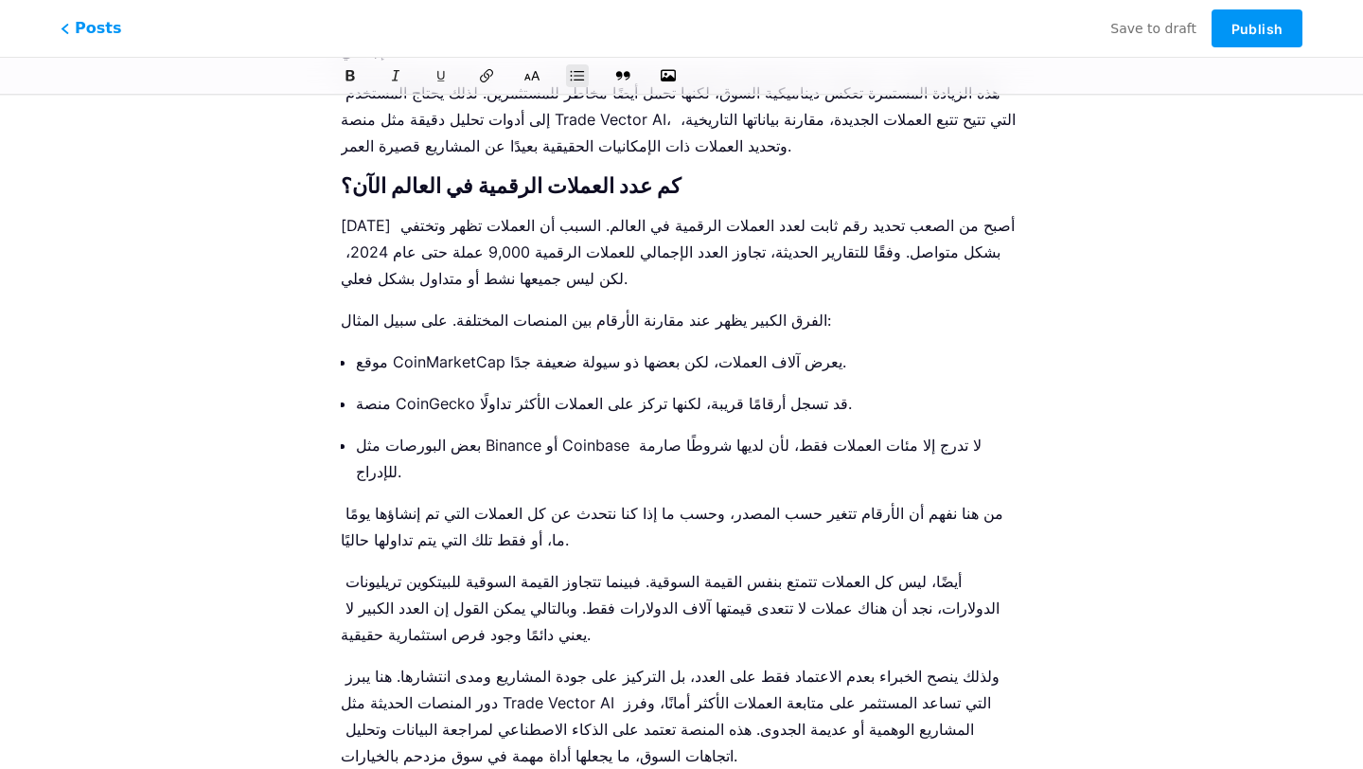
scroll to position [1899, 0]
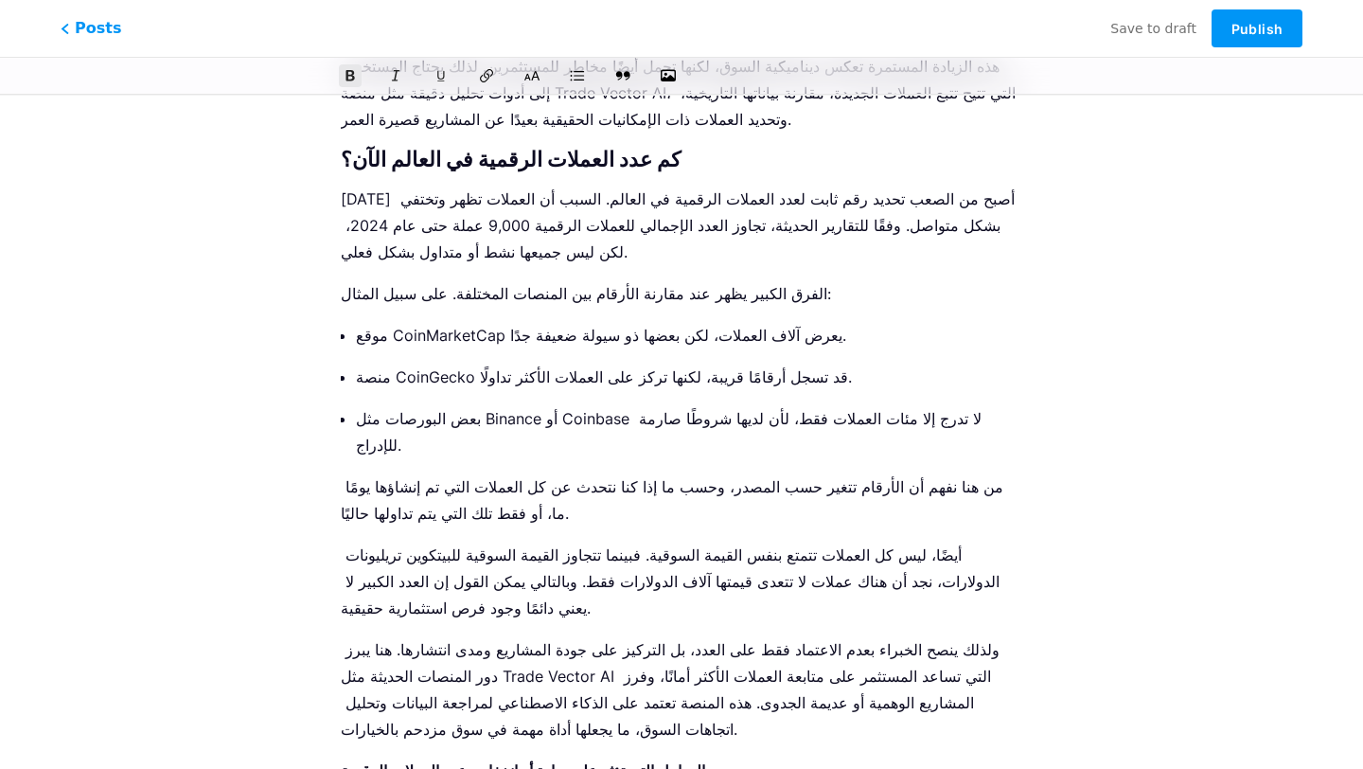
click at [547, 761] on strong "العوامل التي تؤثر على زيادة أو انخفاض عدد العملات الرقمية" at bounding box center [523, 770] width 364 height 19
click at [531, 80] on icon at bounding box center [532, 75] width 19 height 19
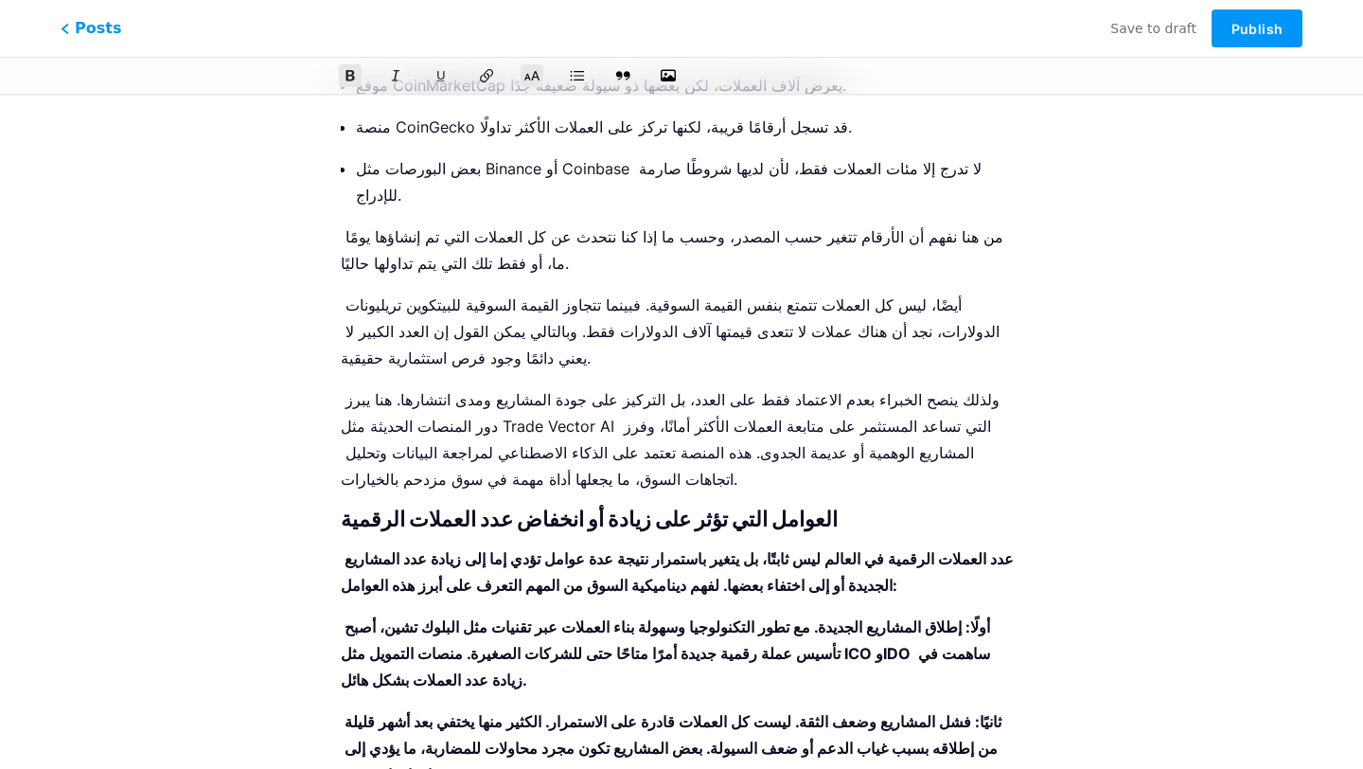
scroll to position [2206, 0]
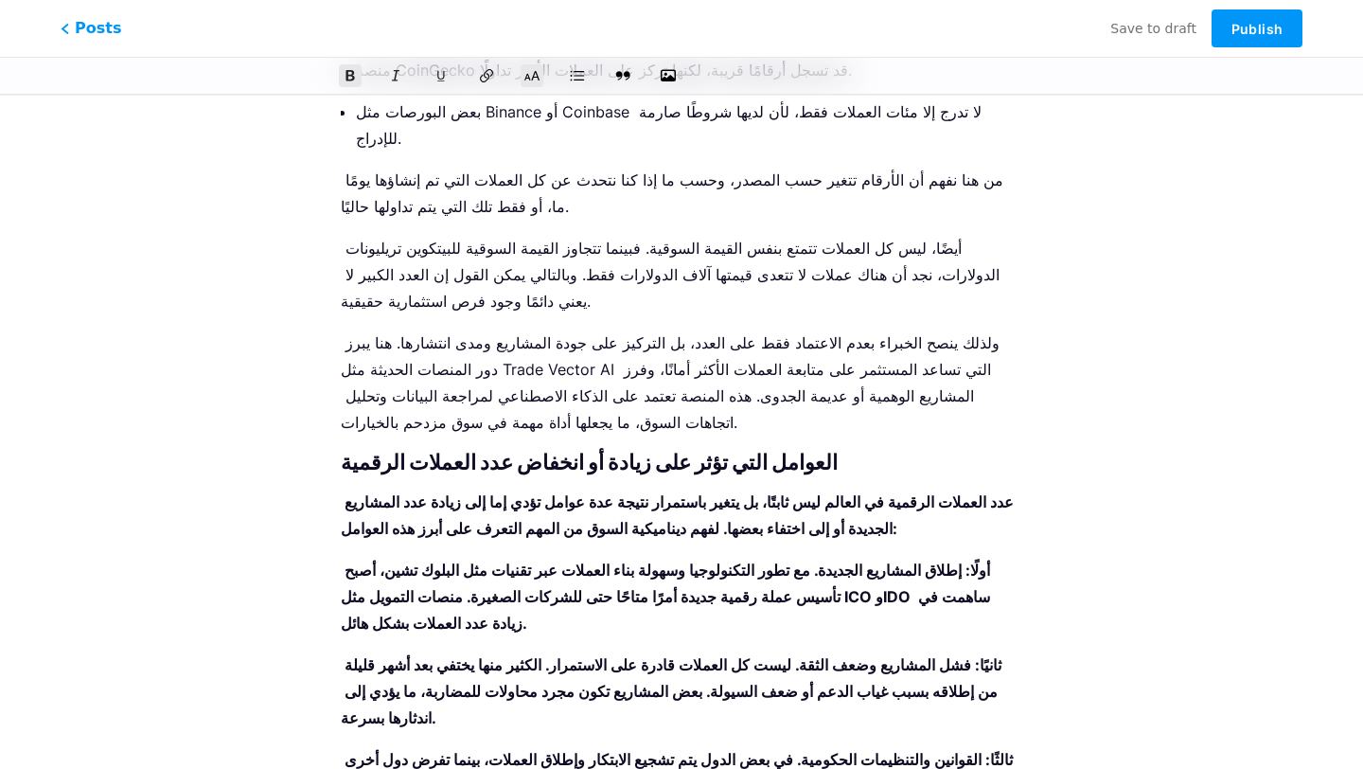
drag, startPoint x: 338, startPoint y: 429, endPoint x: 573, endPoint y: 613, distance: 298.7
click at [574, 620] on div "كم عدد العملات الرقمية في العالم الآن؟ z bio.link/tradevectoraiom/p/ km-aadd-al…" at bounding box center [681, 713] width 735 height 5610
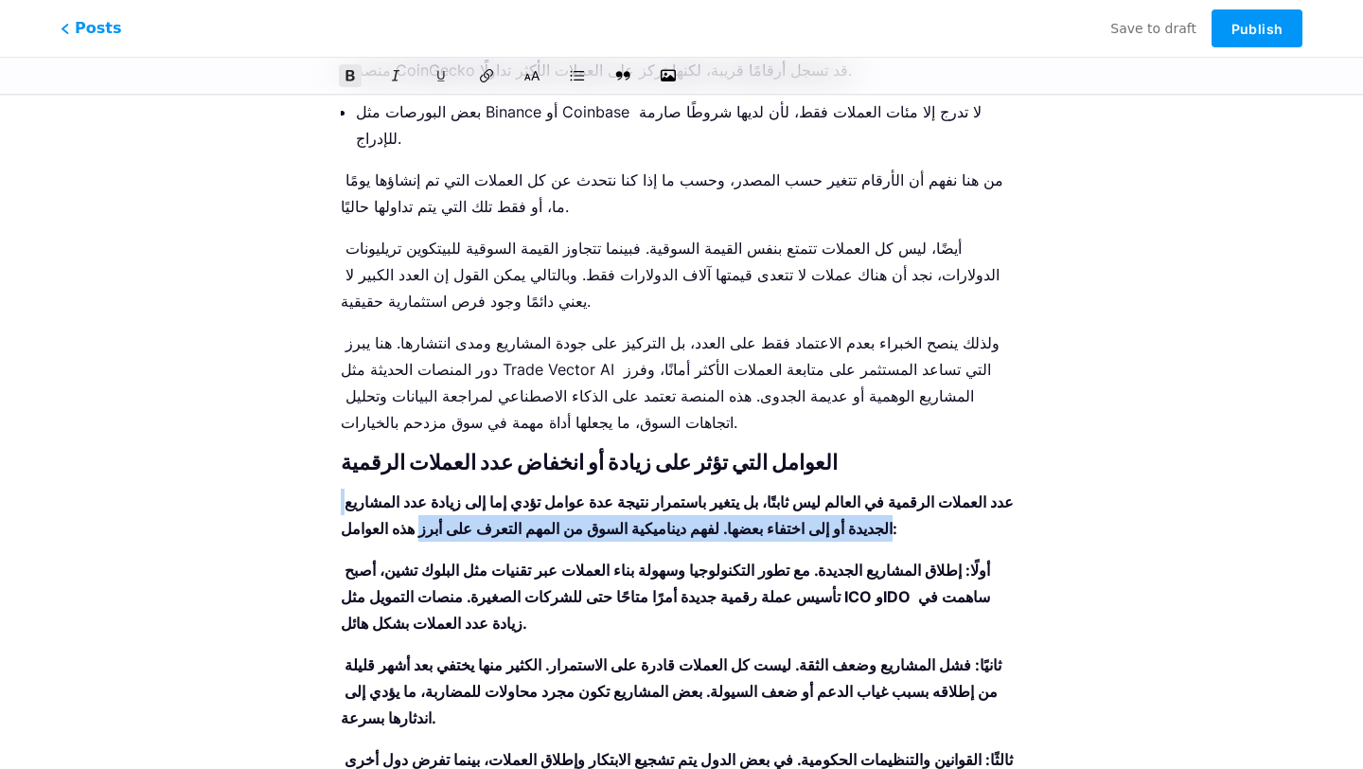
drag, startPoint x: 343, startPoint y: 241, endPoint x: 418, endPoint y: 265, distance: 79.3
click at [418, 492] on strong "عدد العملات الرقمية في العالم ليس ثابتًا، بل يتغير باستمرار نتيجة عدة عوامل تؤد…" at bounding box center [677, 514] width 673 height 45
click at [421, 492] on strong "عدد العملات الرقمية في العالم ليس ثابتًا، بل يتغير باستمرار نتيجة عدة عوامل تؤد…" at bounding box center [677, 514] width 673 height 45
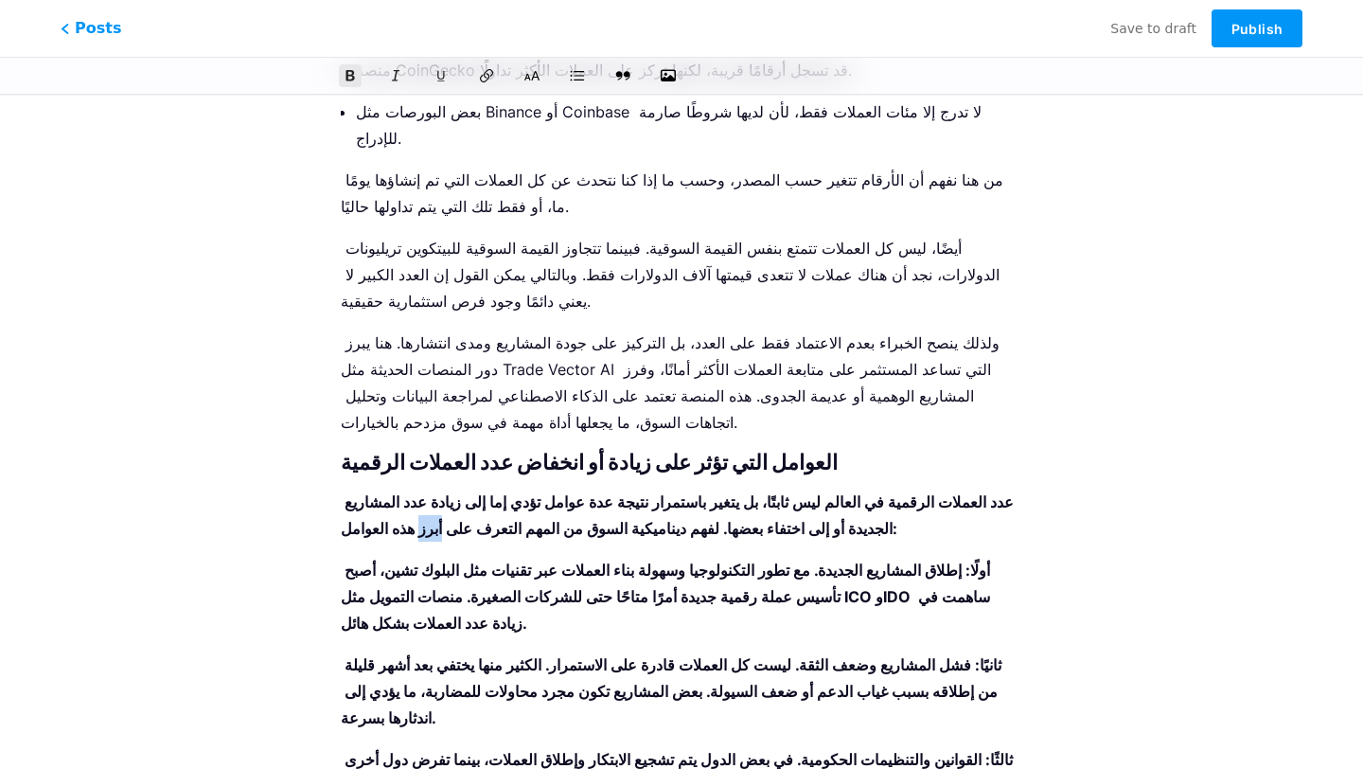
click at [421, 492] on strong "عدد العملات الرقمية في العالم ليس ثابتًا، بل يتغير باستمرار نتيجة عدة عوامل تؤد…" at bounding box center [677, 514] width 673 height 45
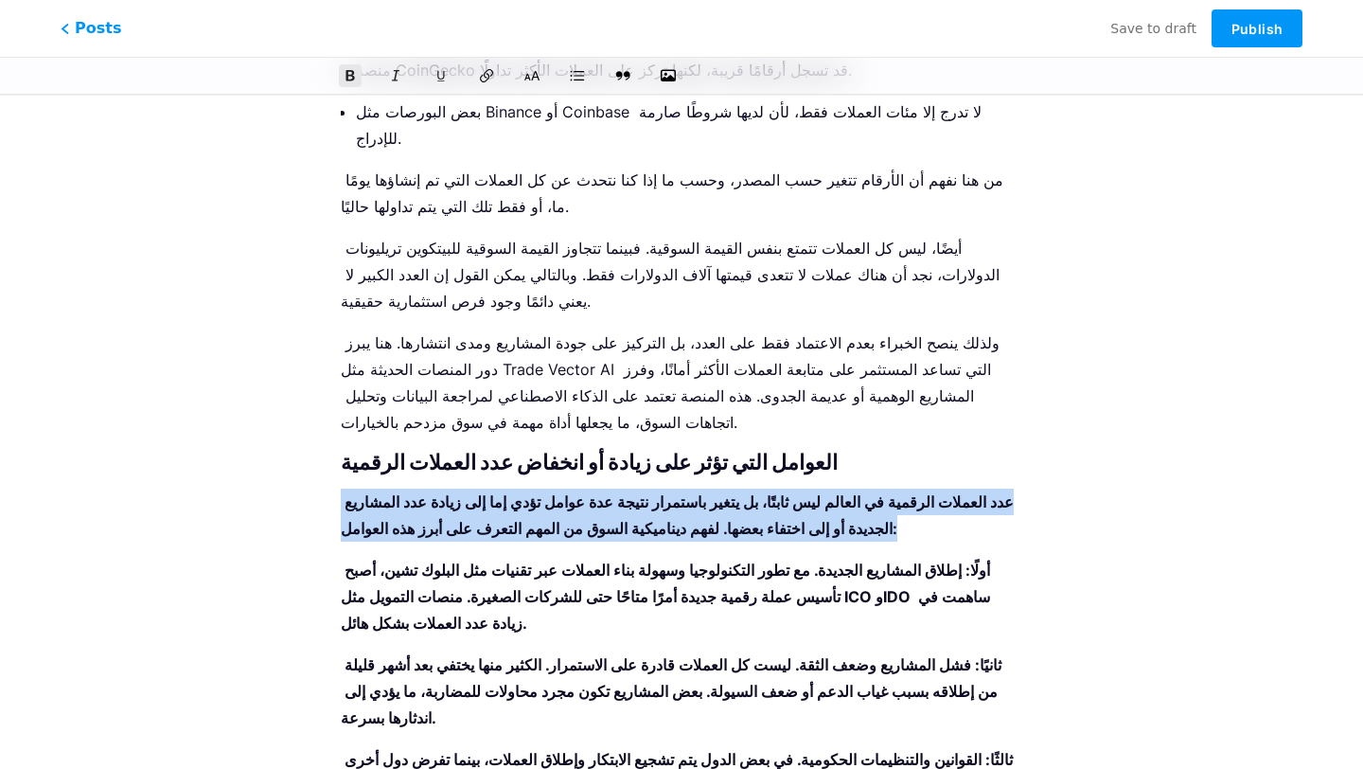
click at [421, 492] on strong "عدد العملات الرقمية في العالم ليس ثابتًا، بل يتغير باستمرار نتيجة عدة عوامل تؤد…" at bounding box center [677, 514] width 673 height 45
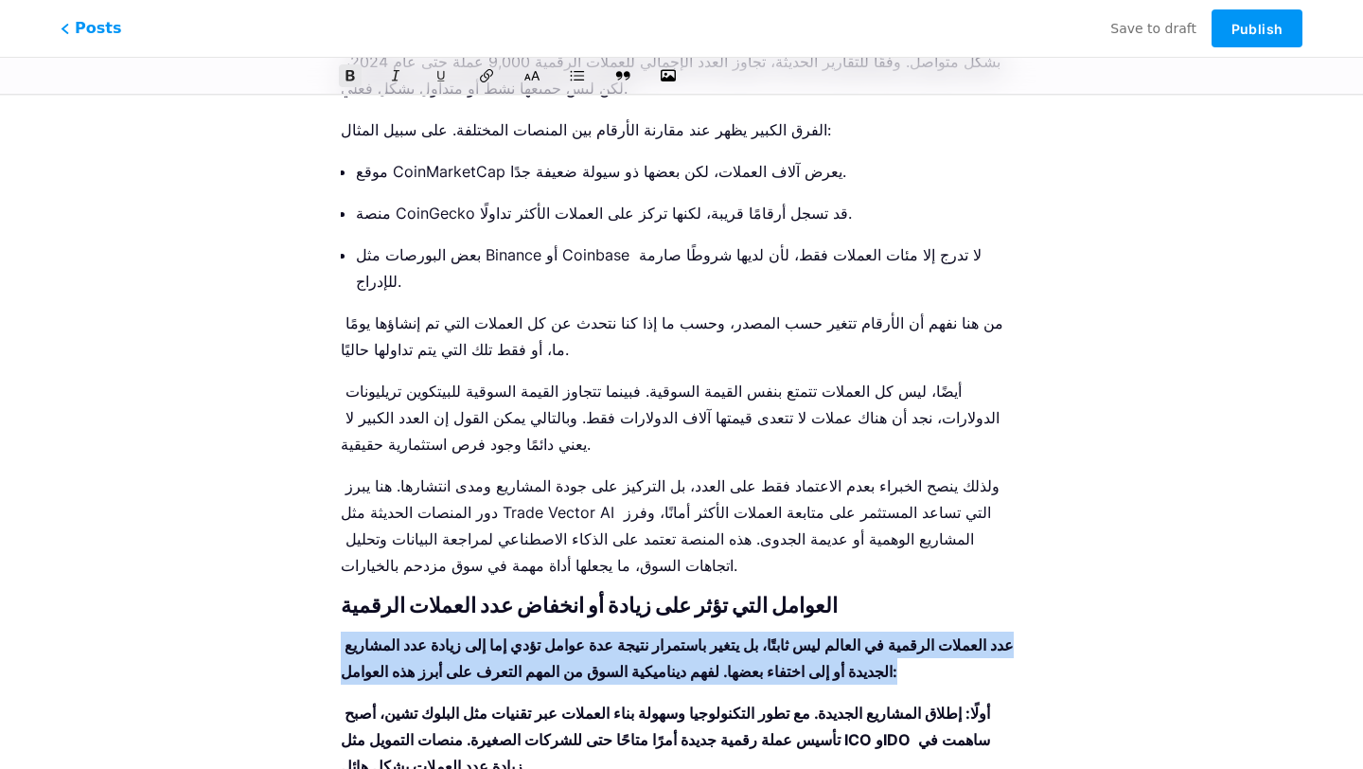
scroll to position [2061, 0]
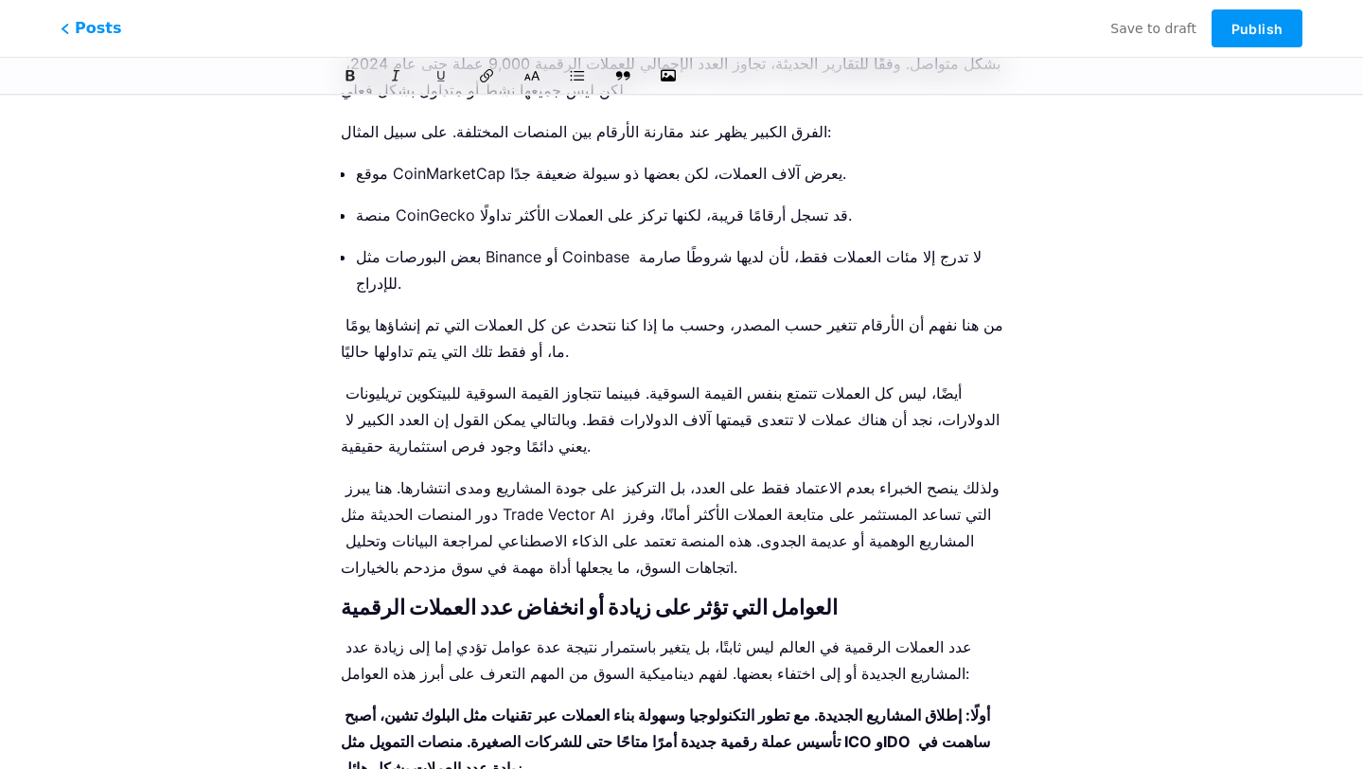
click at [433, 705] on strong "أولًا: إطلاق المشاريع الجديدة. مع تطور التكنولوجيا وسهولة بناء العملات عبر تقني…" at bounding box center [665, 741] width 649 height 72
drag, startPoint x: 334, startPoint y: 446, endPoint x: 450, endPoint y: 587, distance: 182.3
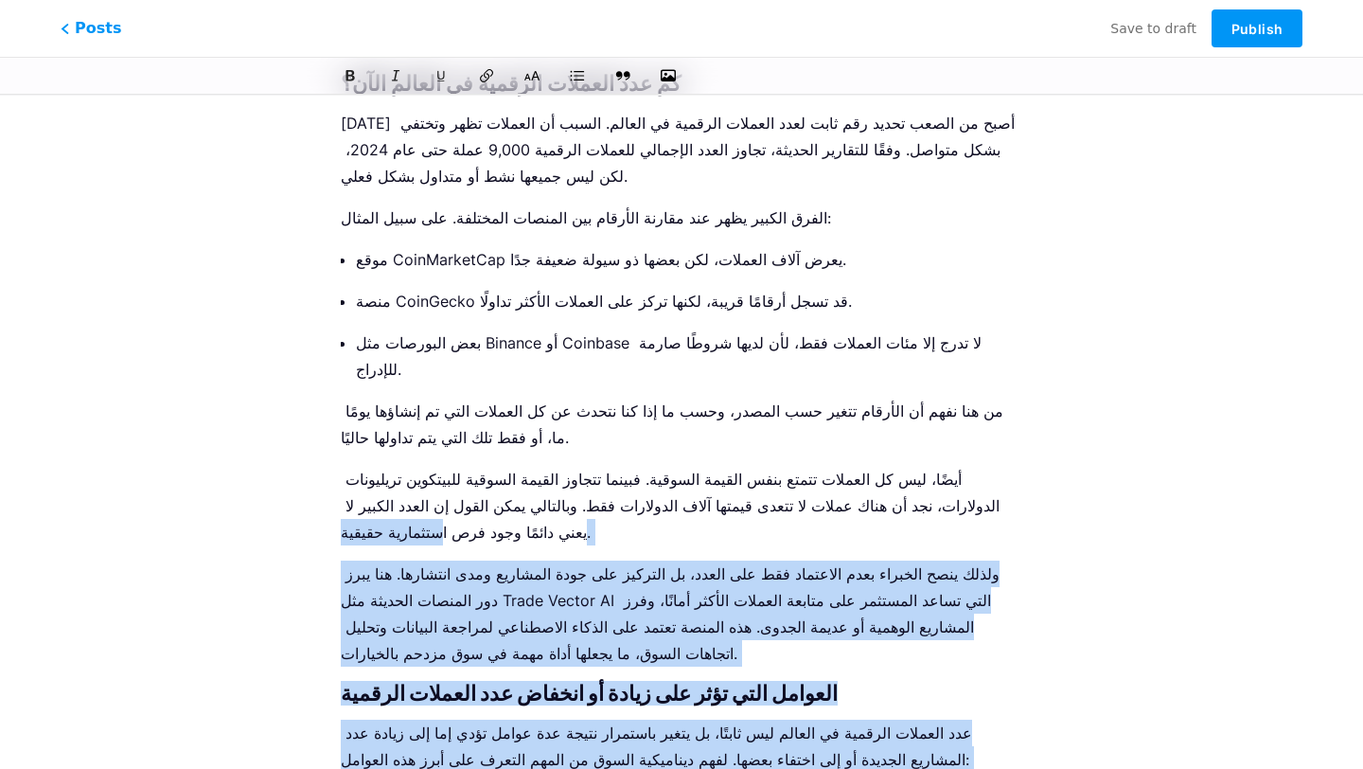
scroll to position [1976, 0]
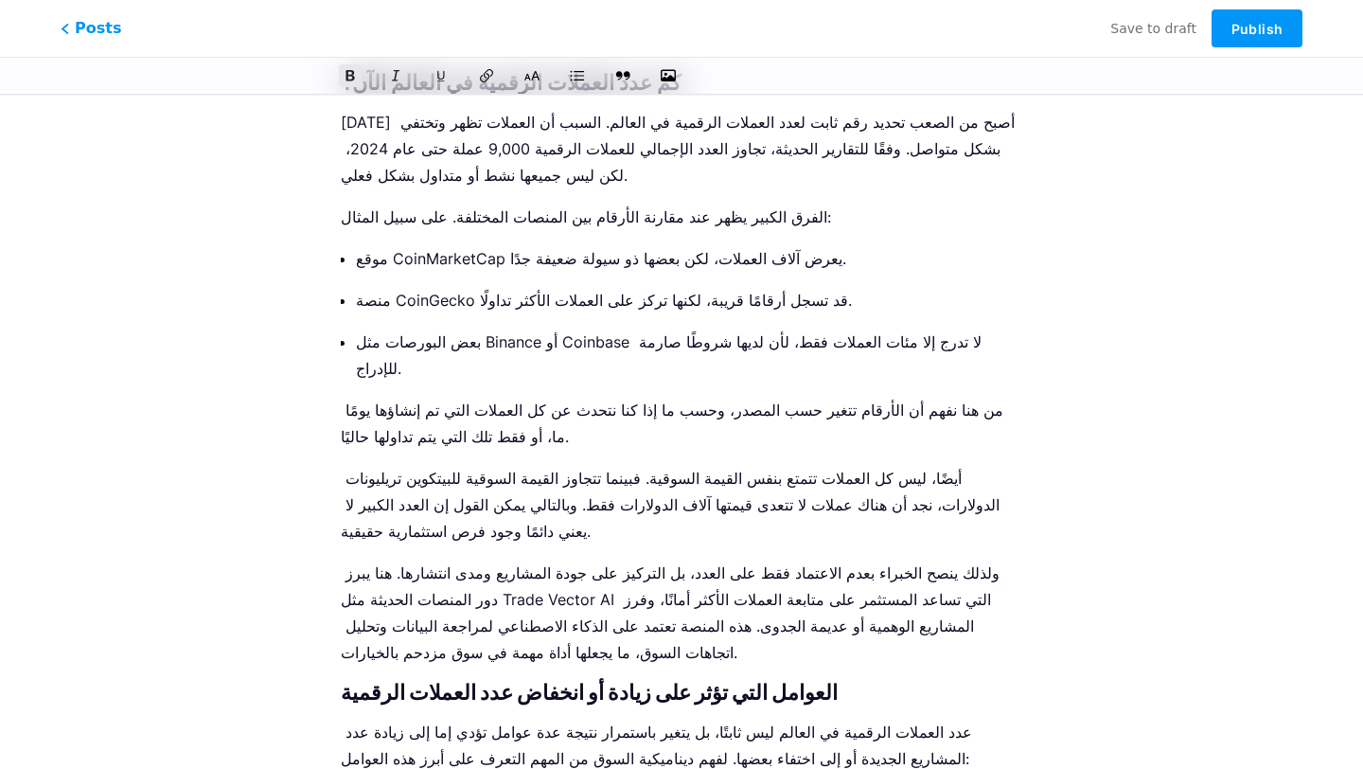
drag, startPoint x: 938, startPoint y: 688, endPoint x: 342, endPoint y: 520, distance: 619.8
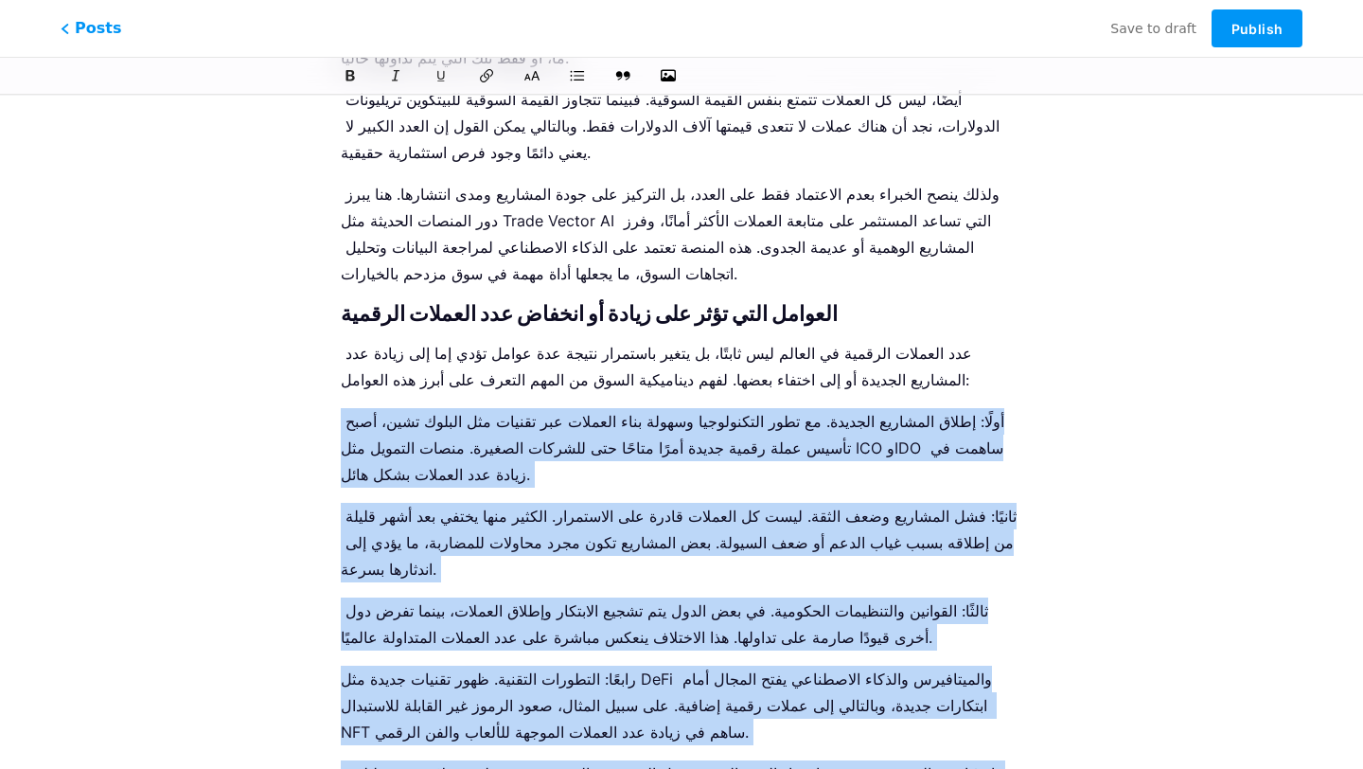
scroll to position [2367, 0]
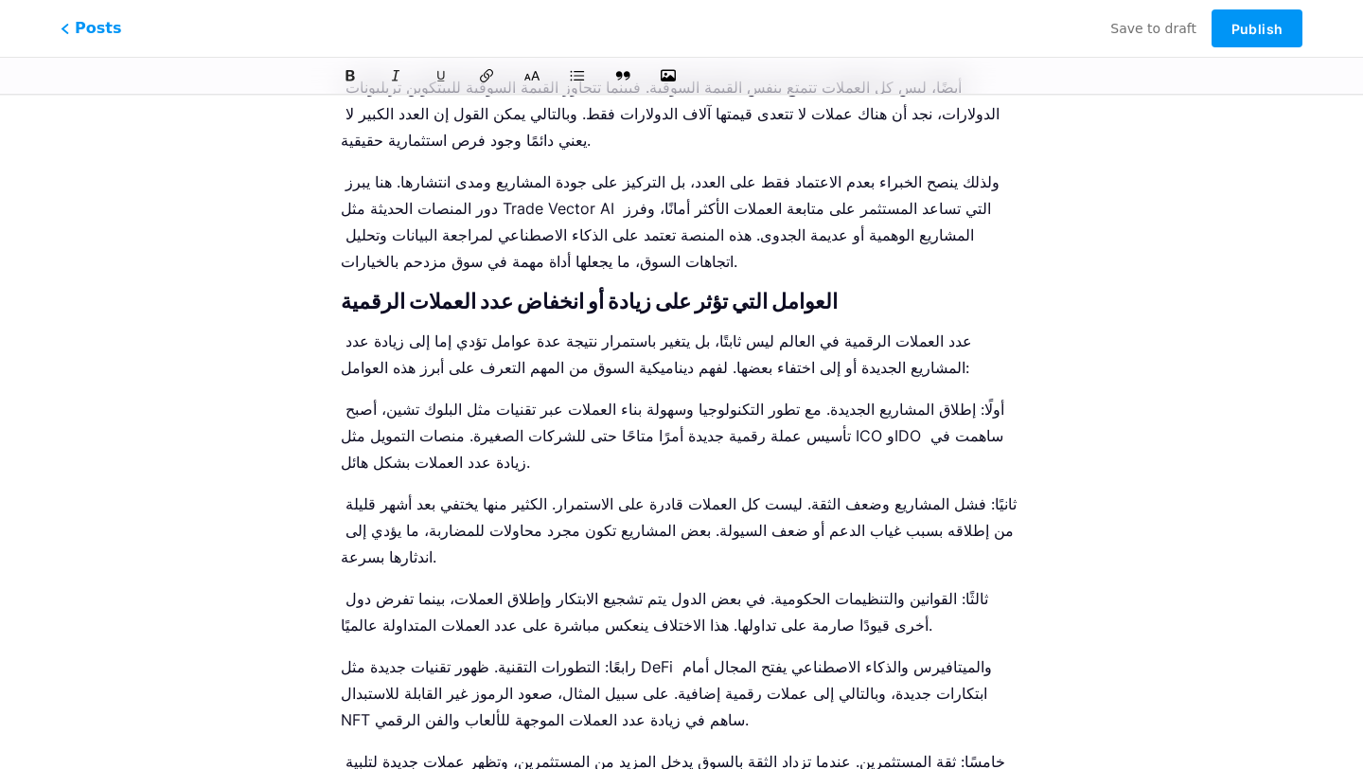
click at [529, 81] on icon at bounding box center [532, 75] width 19 height 19
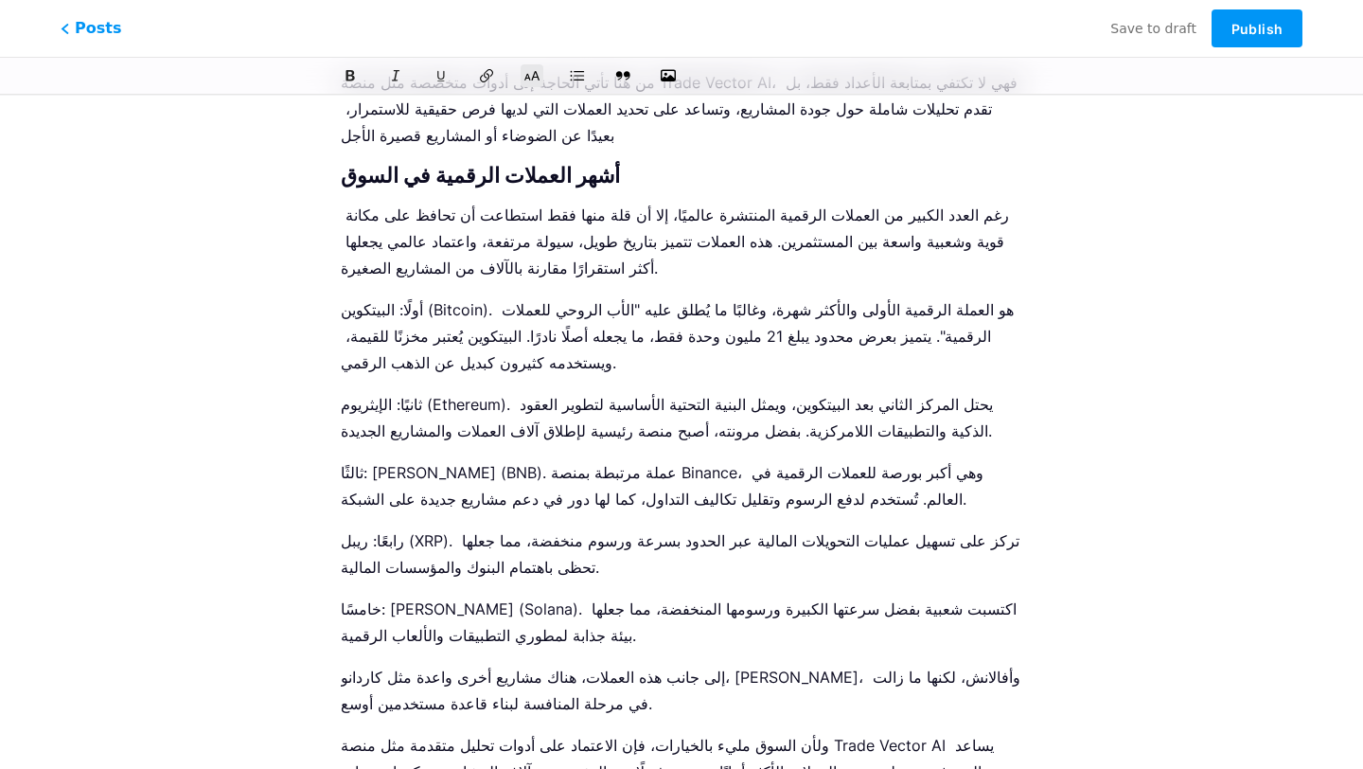
scroll to position [3123, 0]
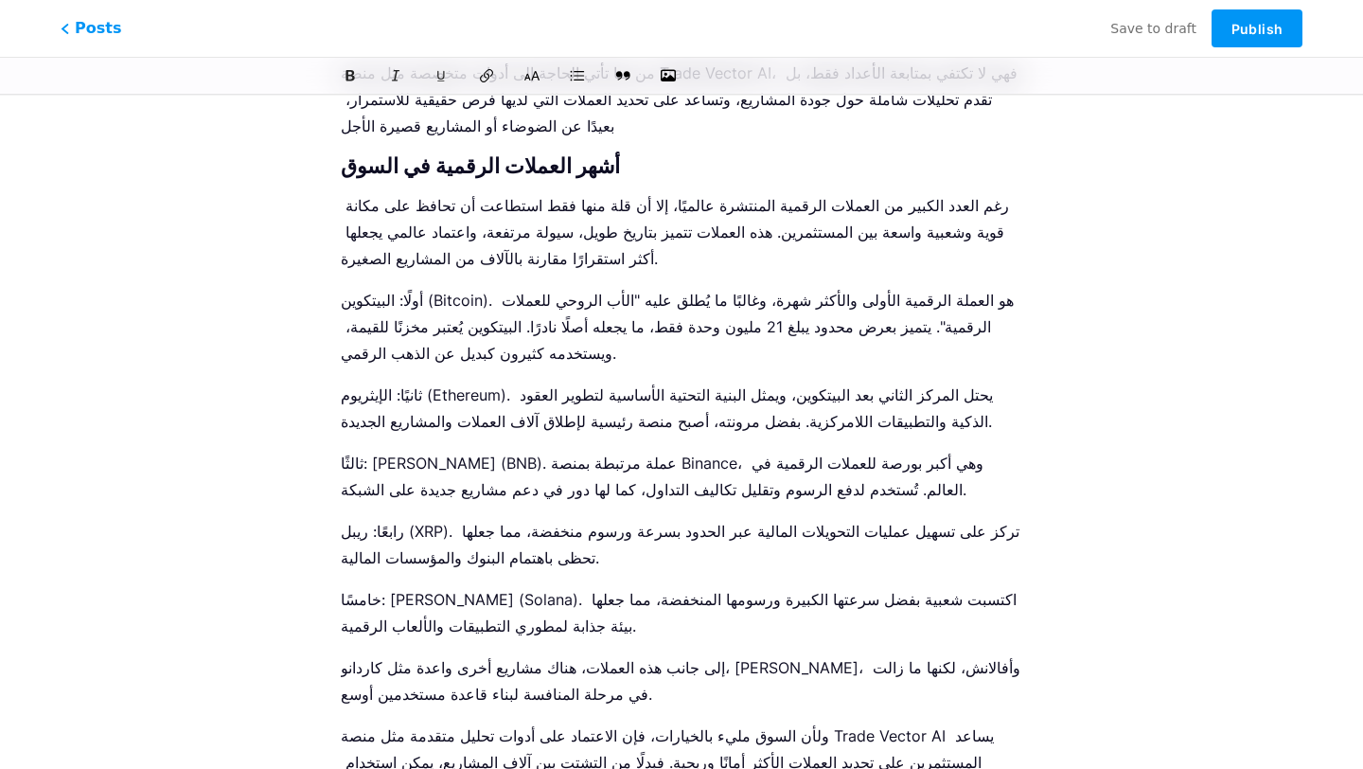
click at [529, 71] on icon at bounding box center [532, 75] width 19 height 19
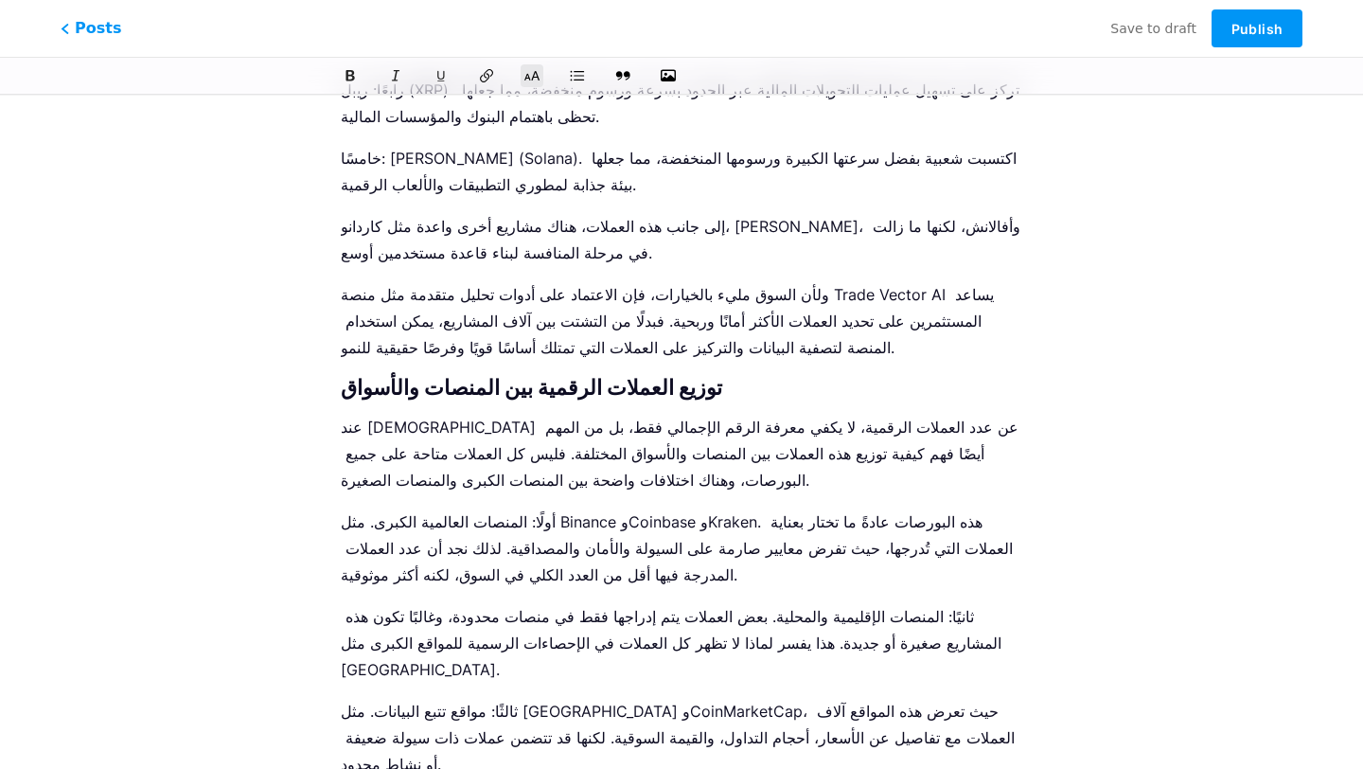
scroll to position [3615, 0]
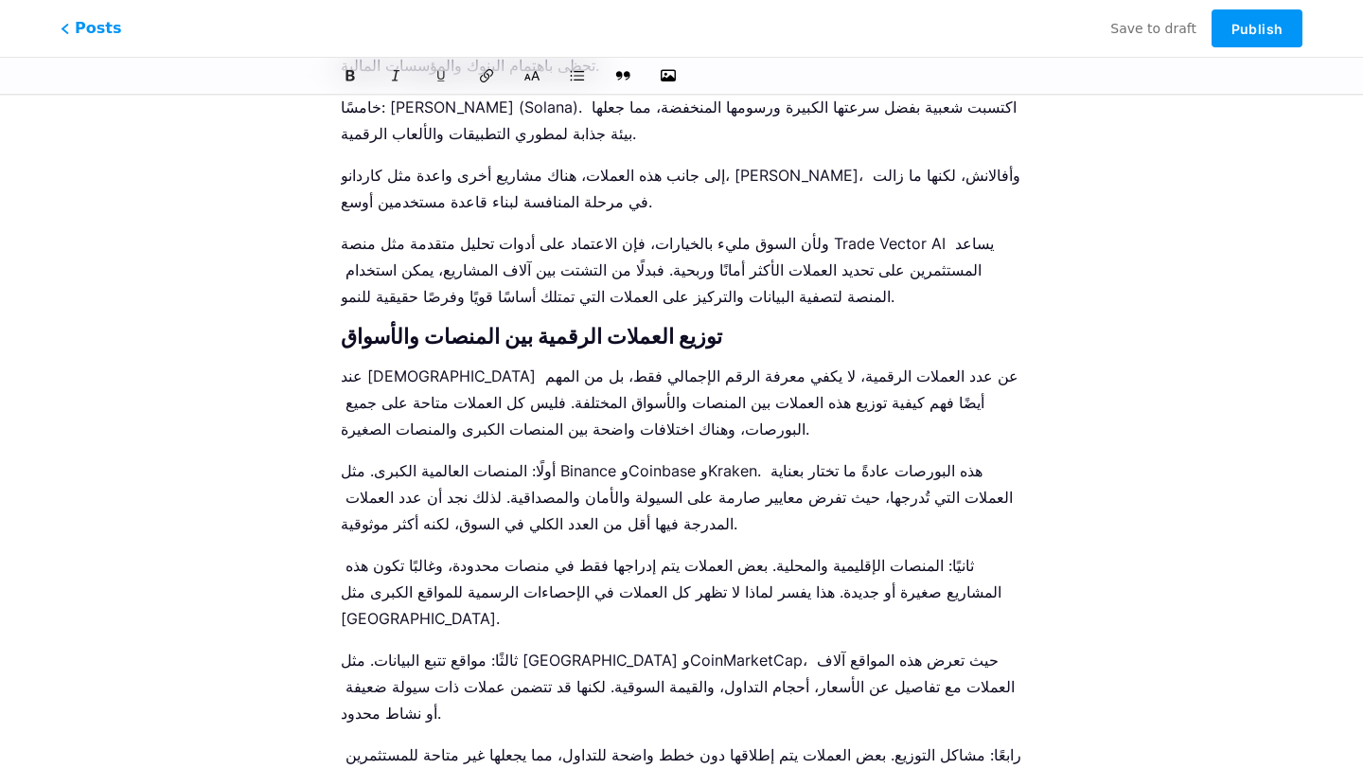
click at [537, 73] on icon at bounding box center [532, 75] width 19 height 19
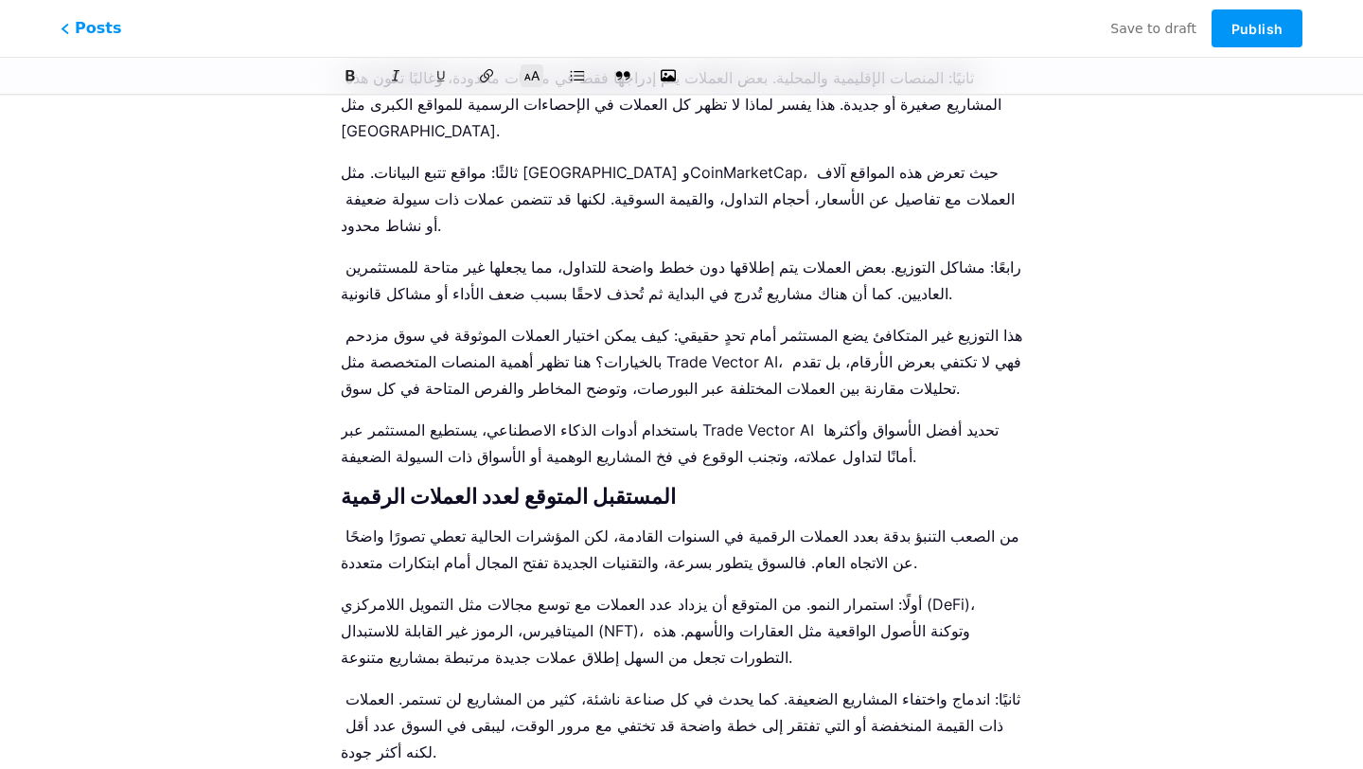
scroll to position [4191, 0]
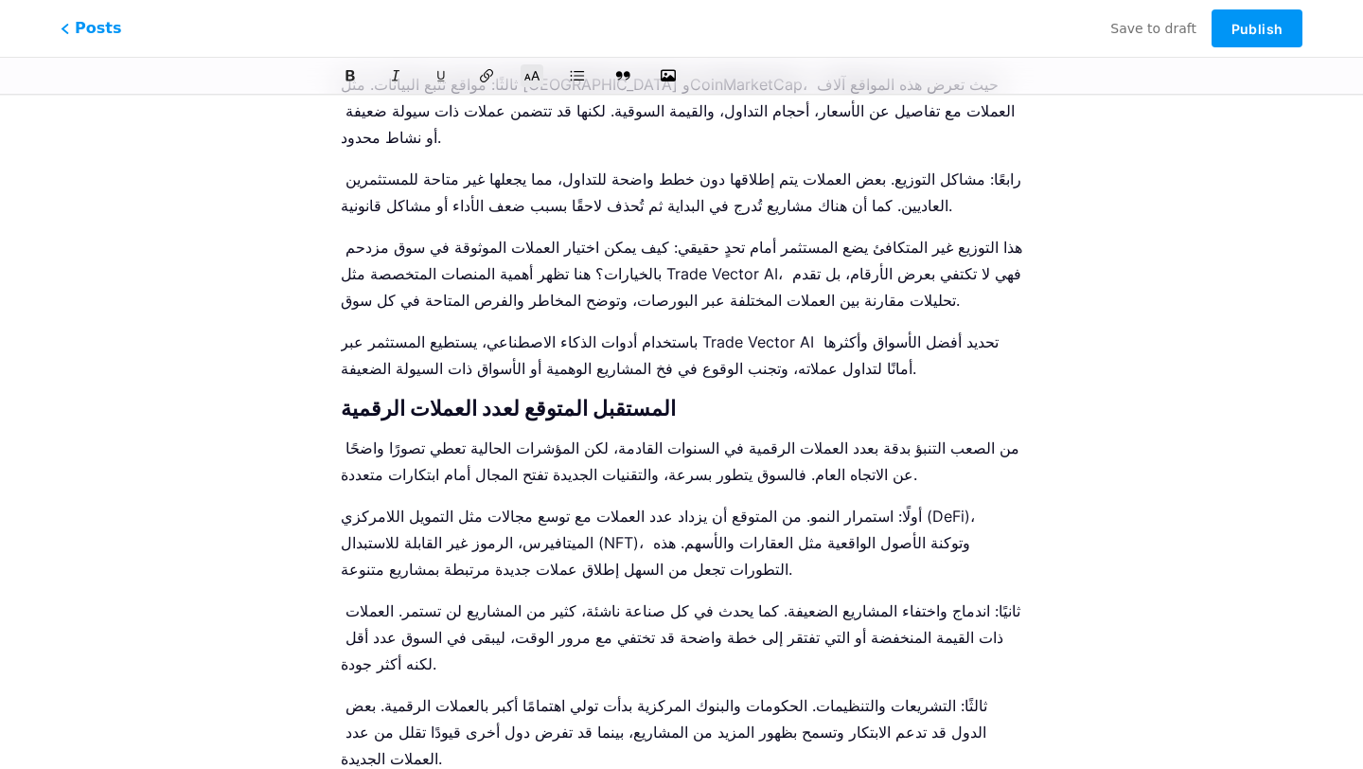
click at [533, 73] on icon at bounding box center [532, 75] width 19 height 19
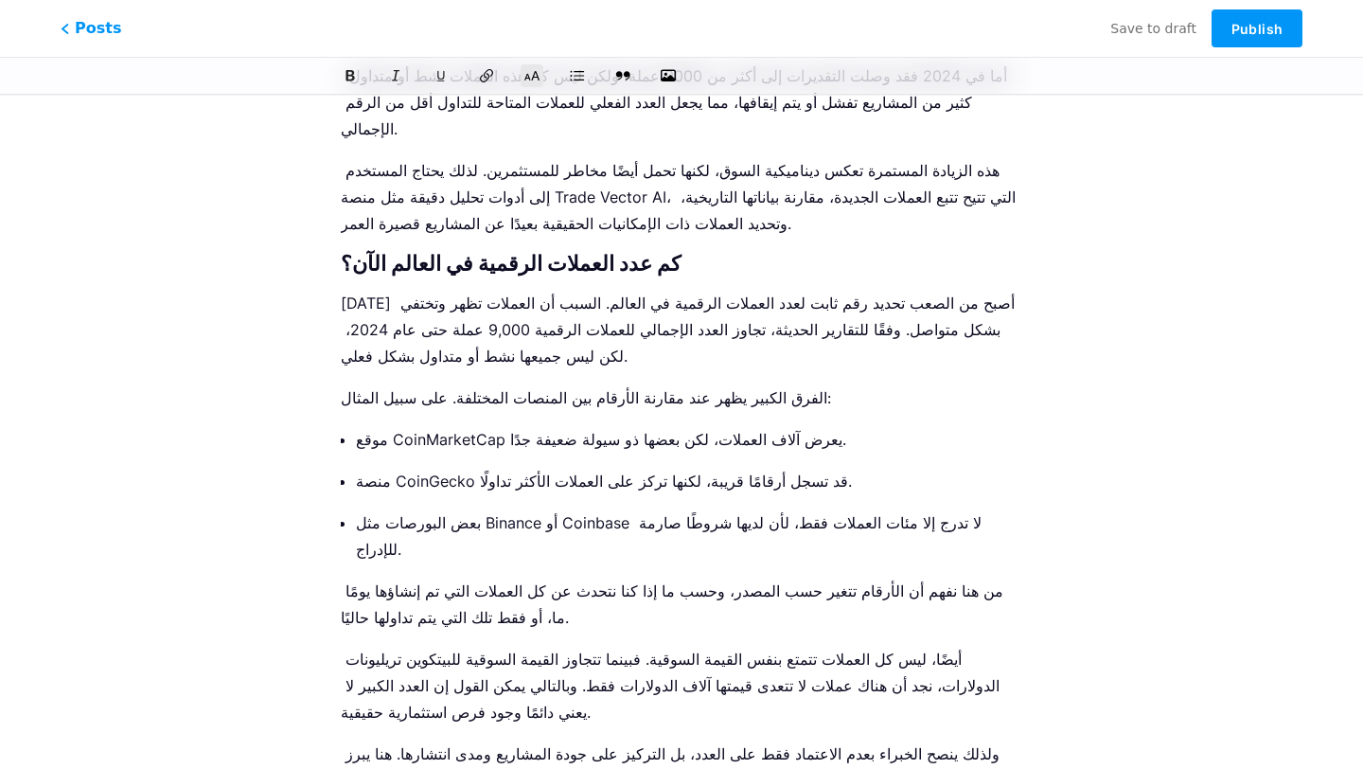
scroll to position [0, 0]
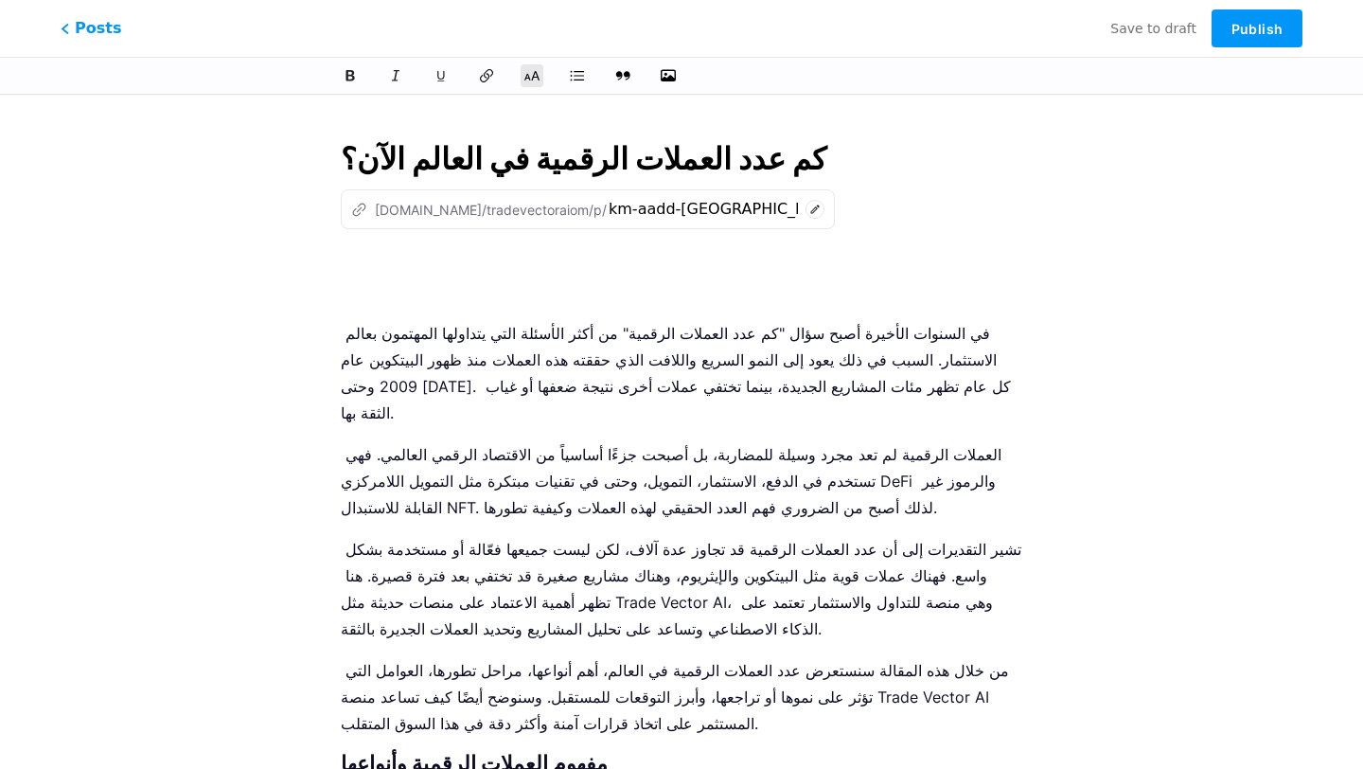
click at [542, 156] on input "كم عدد العملات الرقمية في العالم الآن؟" at bounding box center [682, 158] width 682 height 45
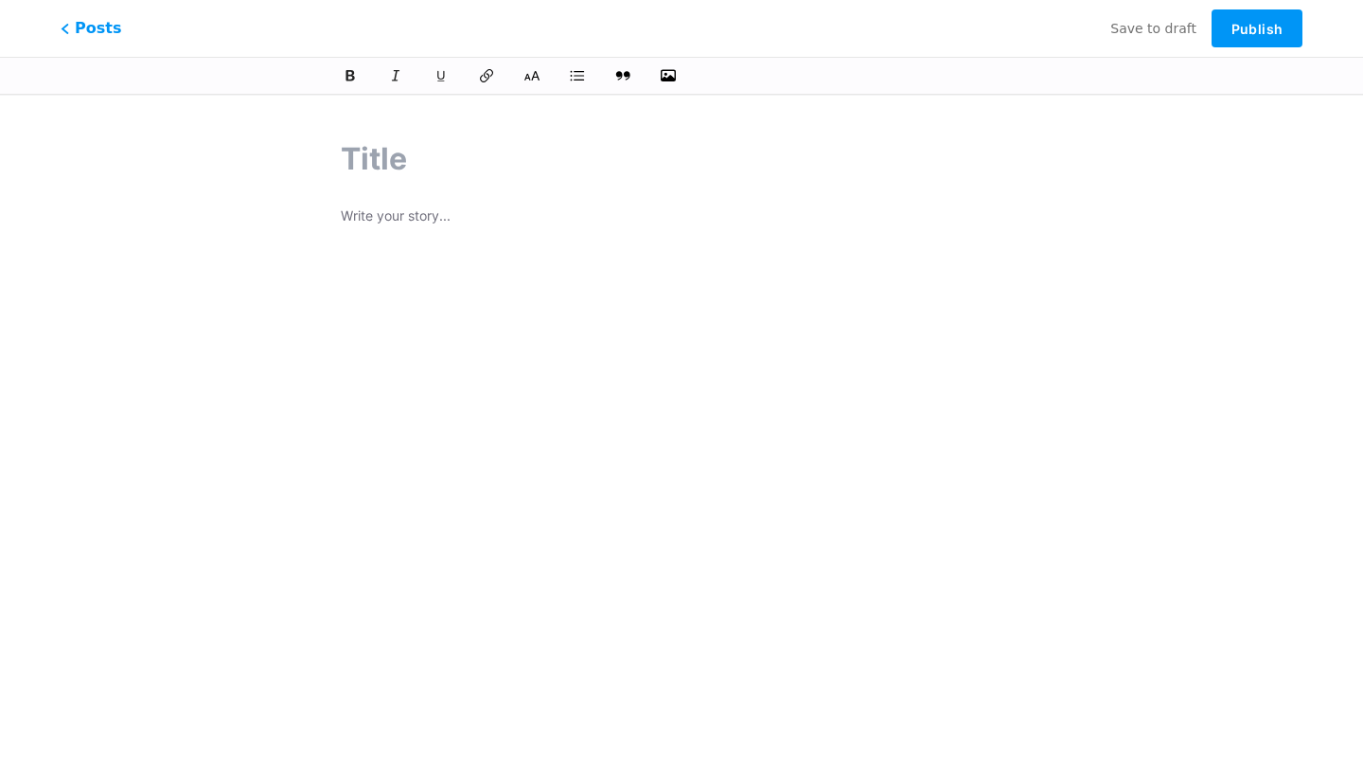
click at [465, 224] on p at bounding box center [682, 217] width 682 height 27
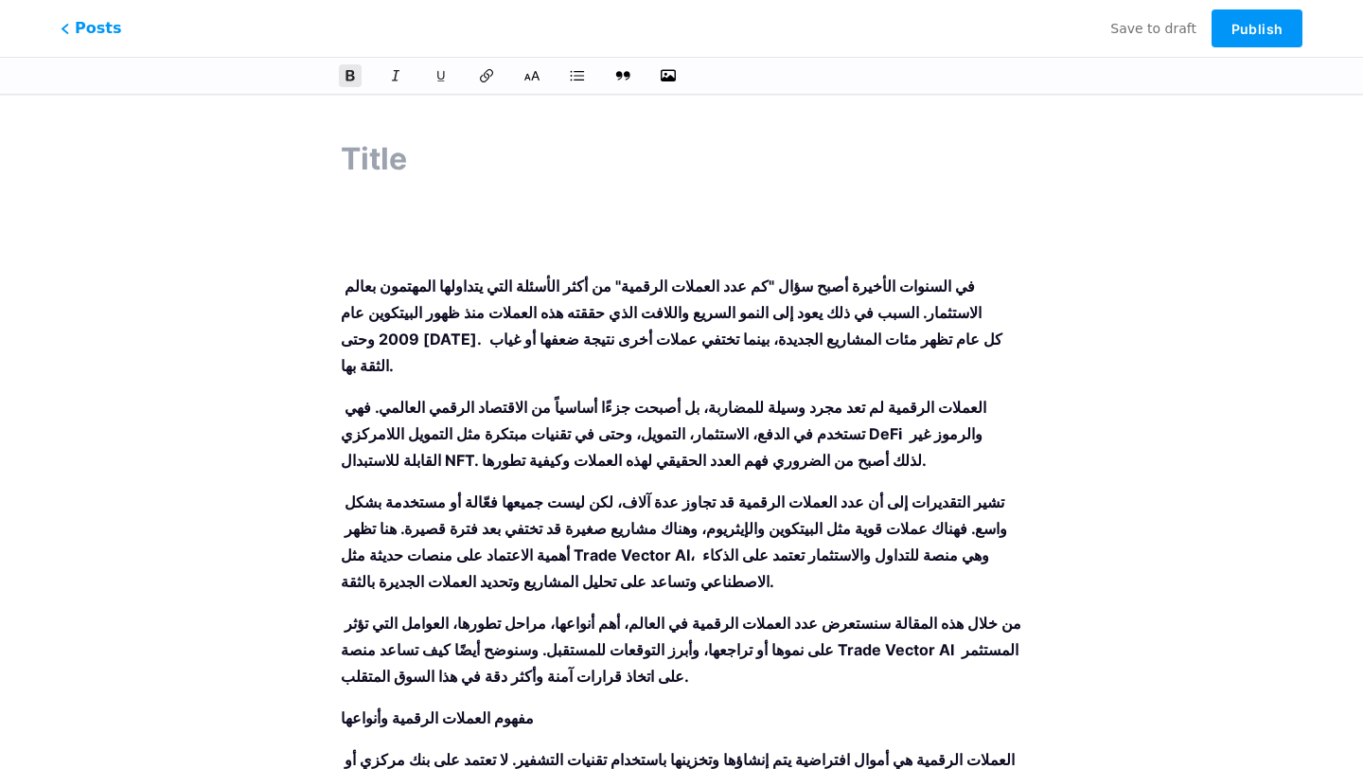
drag, startPoint x: 937, startPoint y: 688, endPoint x: 386, endPoint y: 173, distance: 754.2
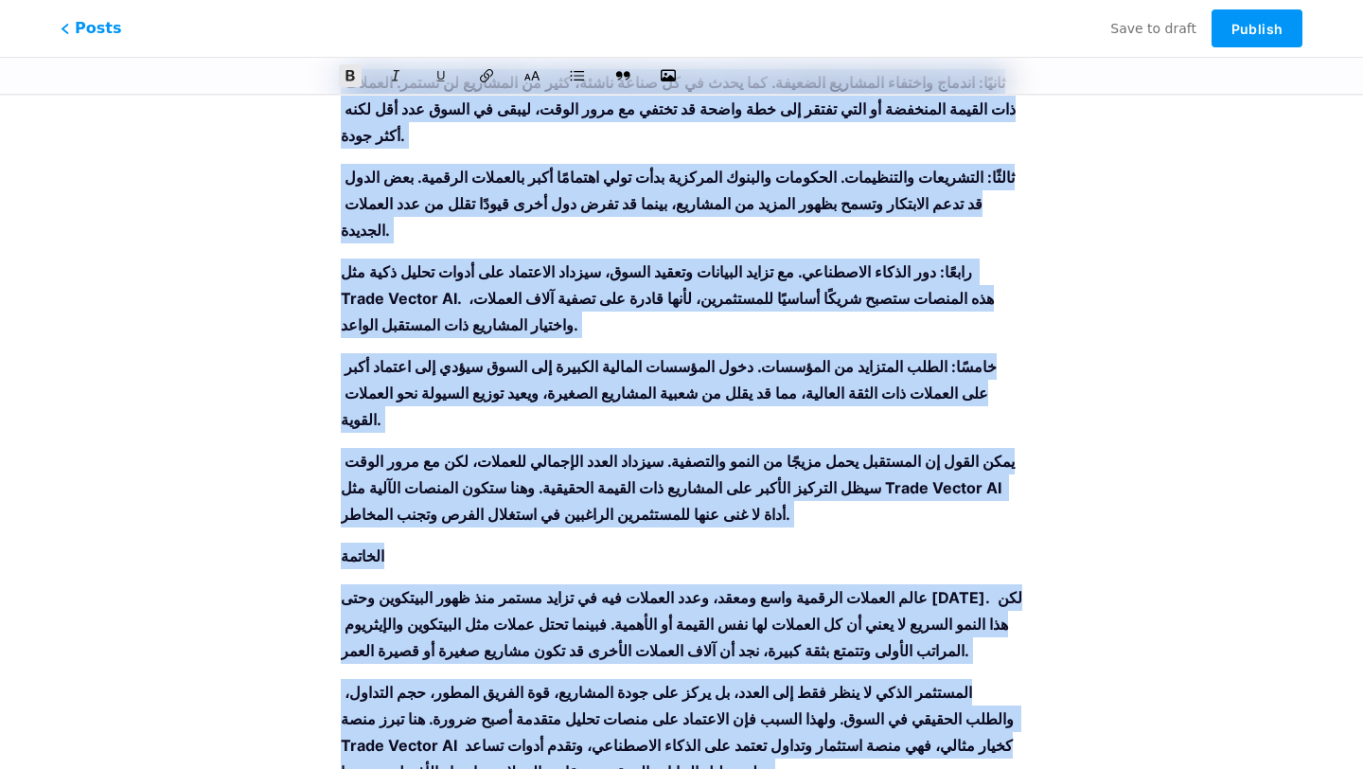
scroll to position [5112, 0]
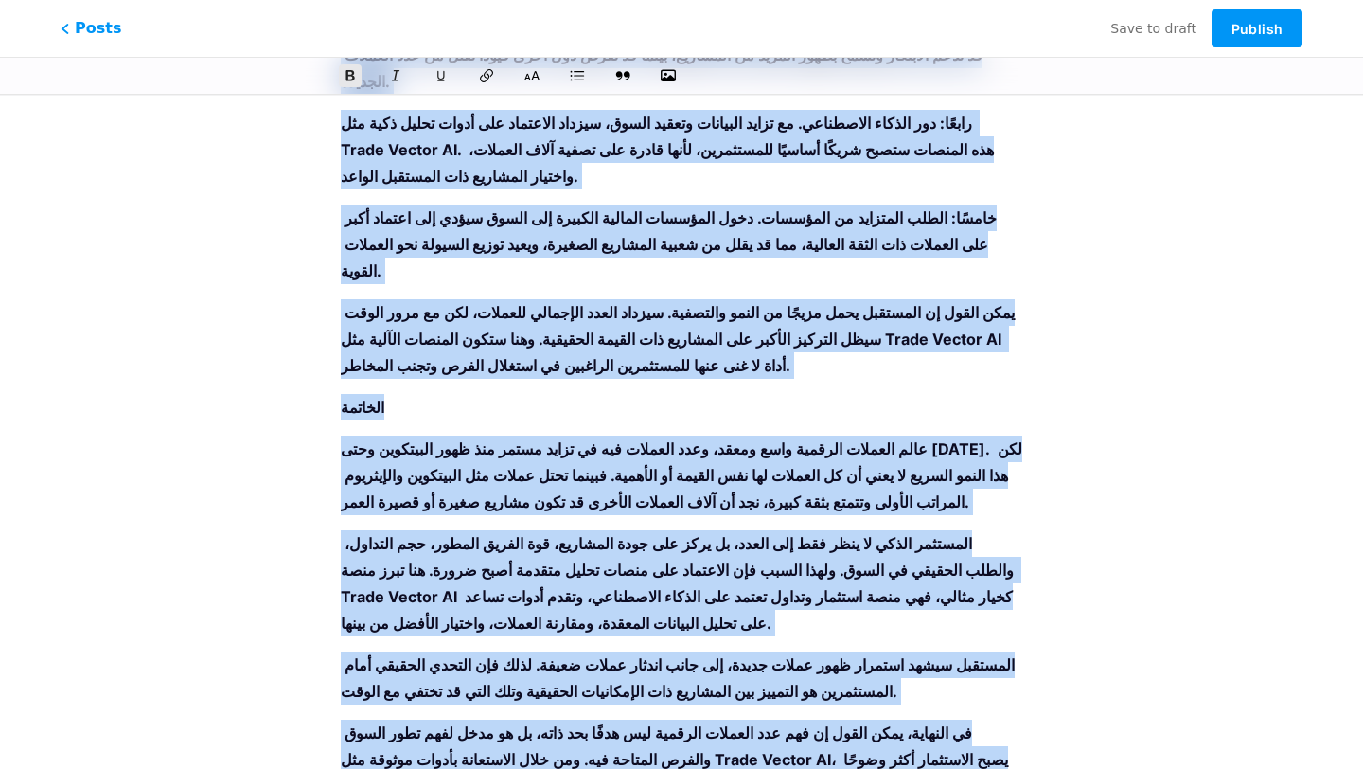
drag, startPoint x: 355, startPoint y: 232, endPoint x: 935, endPoint y: 704, distance: 748.3
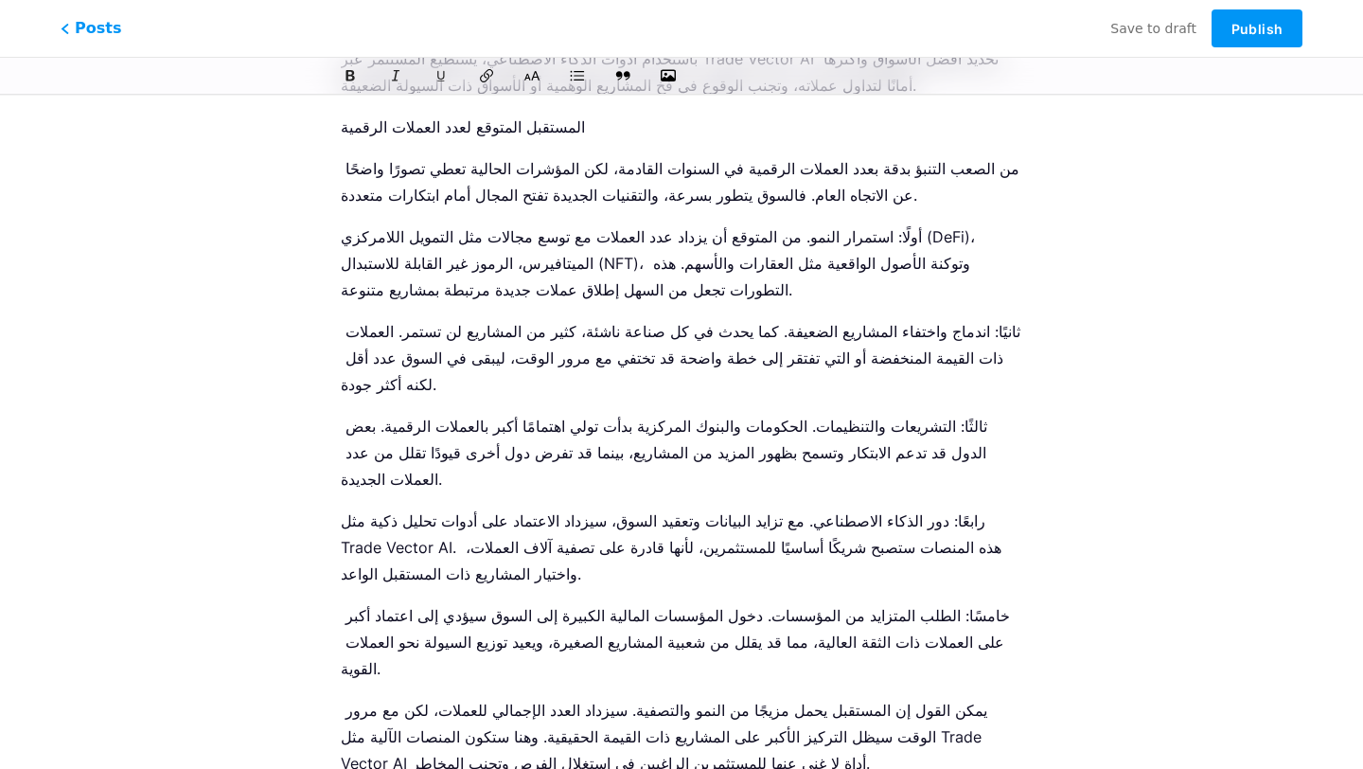
click at [531, 80] on icon at bounding box center [532, 75] width 19 height 19
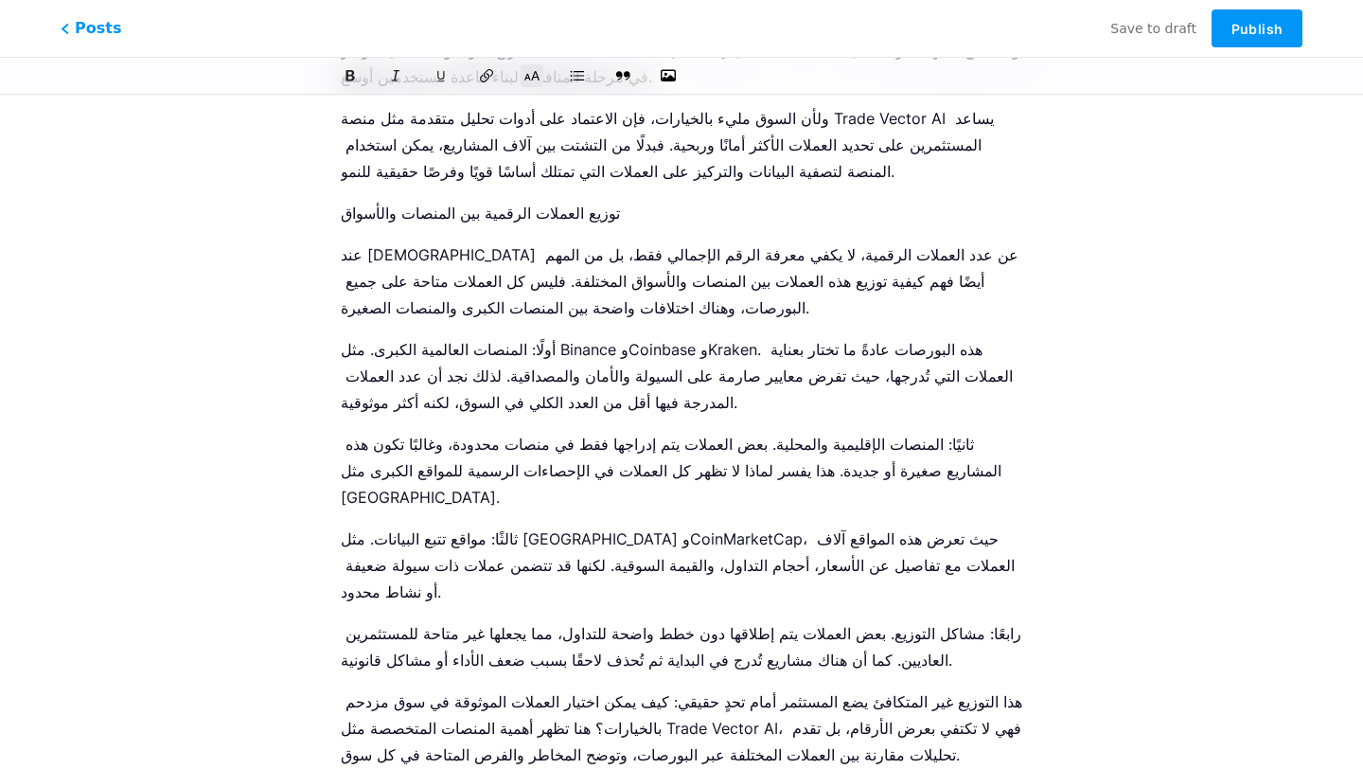
scroll to position [4031, 0]
click at [526, 84] on icon at bounding box center [532, 75] width 19 height 19
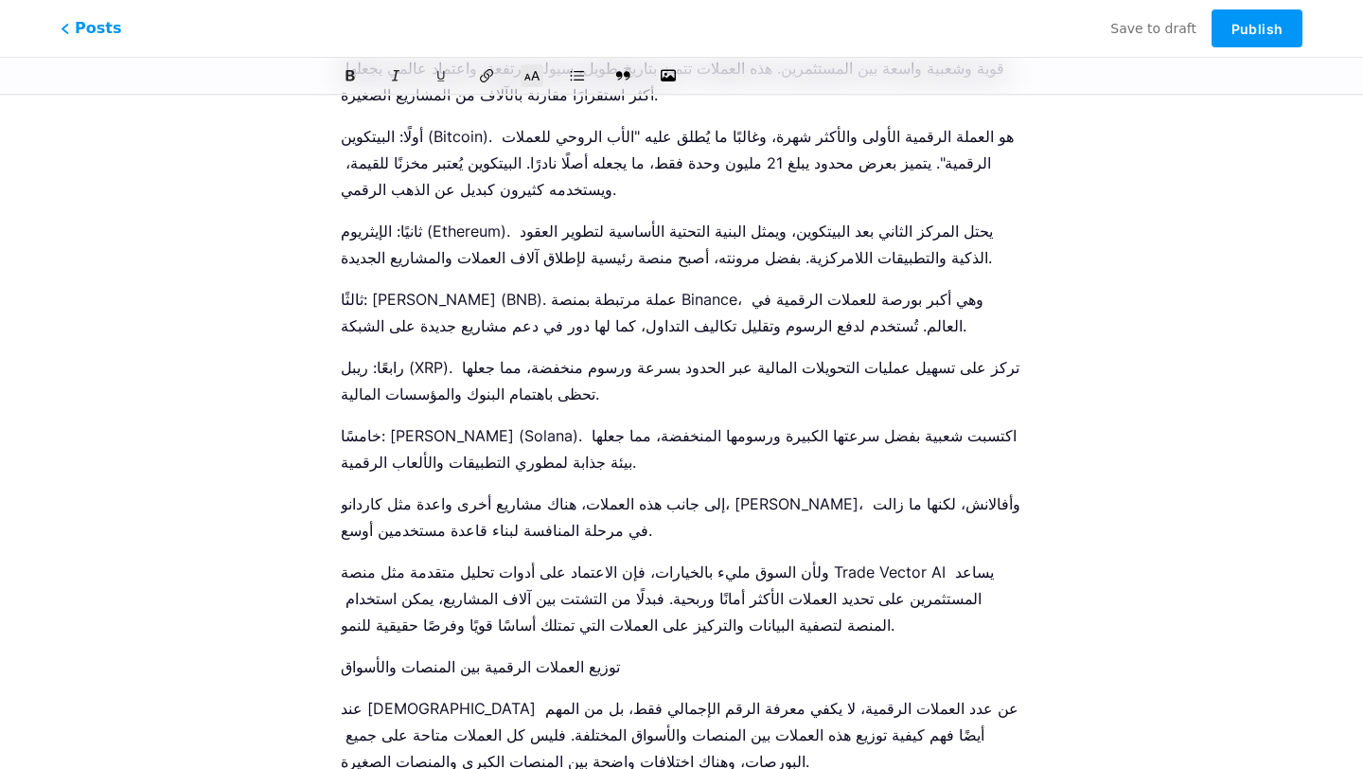
scroll to position [3576, 0]
click at [478, 654] on p "توزيع العملات الرقمية بين المنصات والأسواق" at bounding box center [682, 667] width 682 height 27
click at [534, 80] on icon at bounding box center [532, 75] width 19 height 19
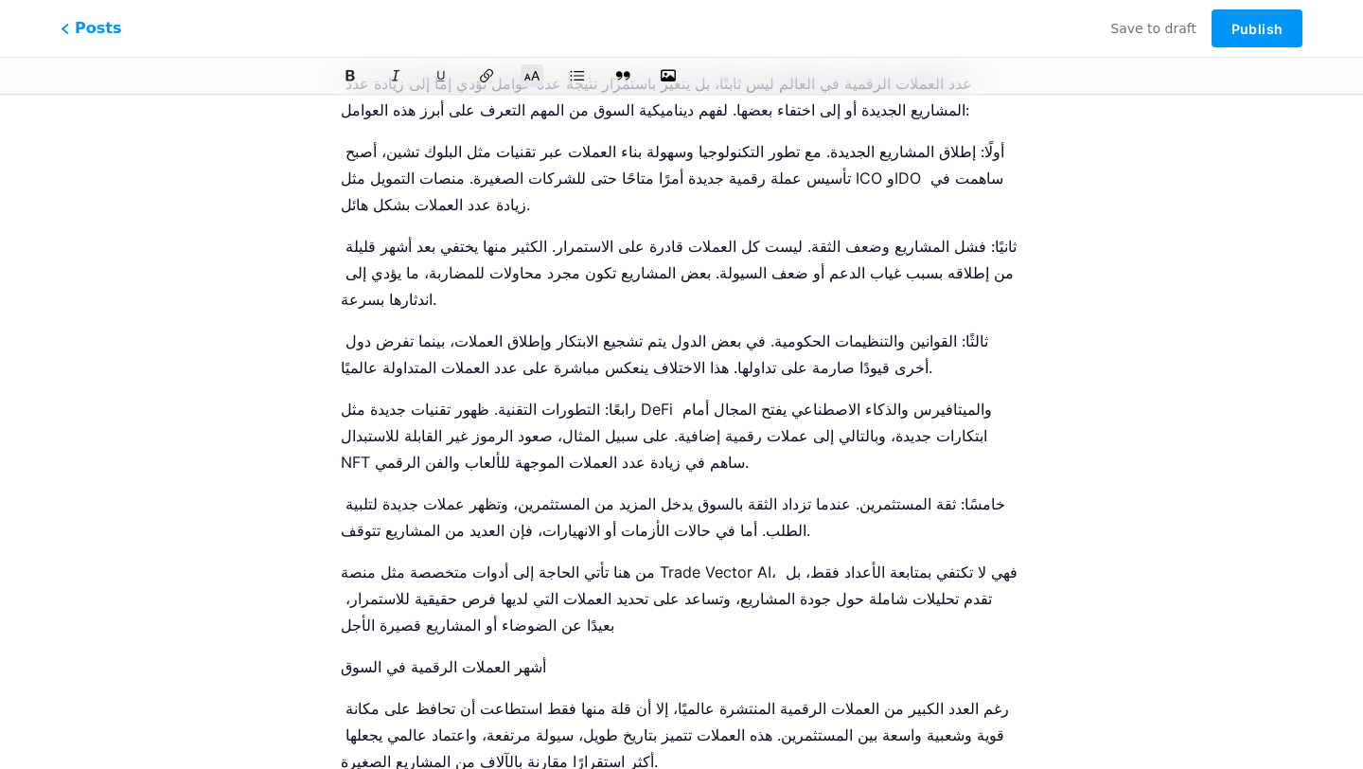
scroll to position [2909, 0]
click at [487, 654] on p "أشهر العملات الرقمية في السوق" at bounding box center [682, 667] width 682 height 27
click at [532, 71] on icon at bounding box center [532, 75] width 19 height 19
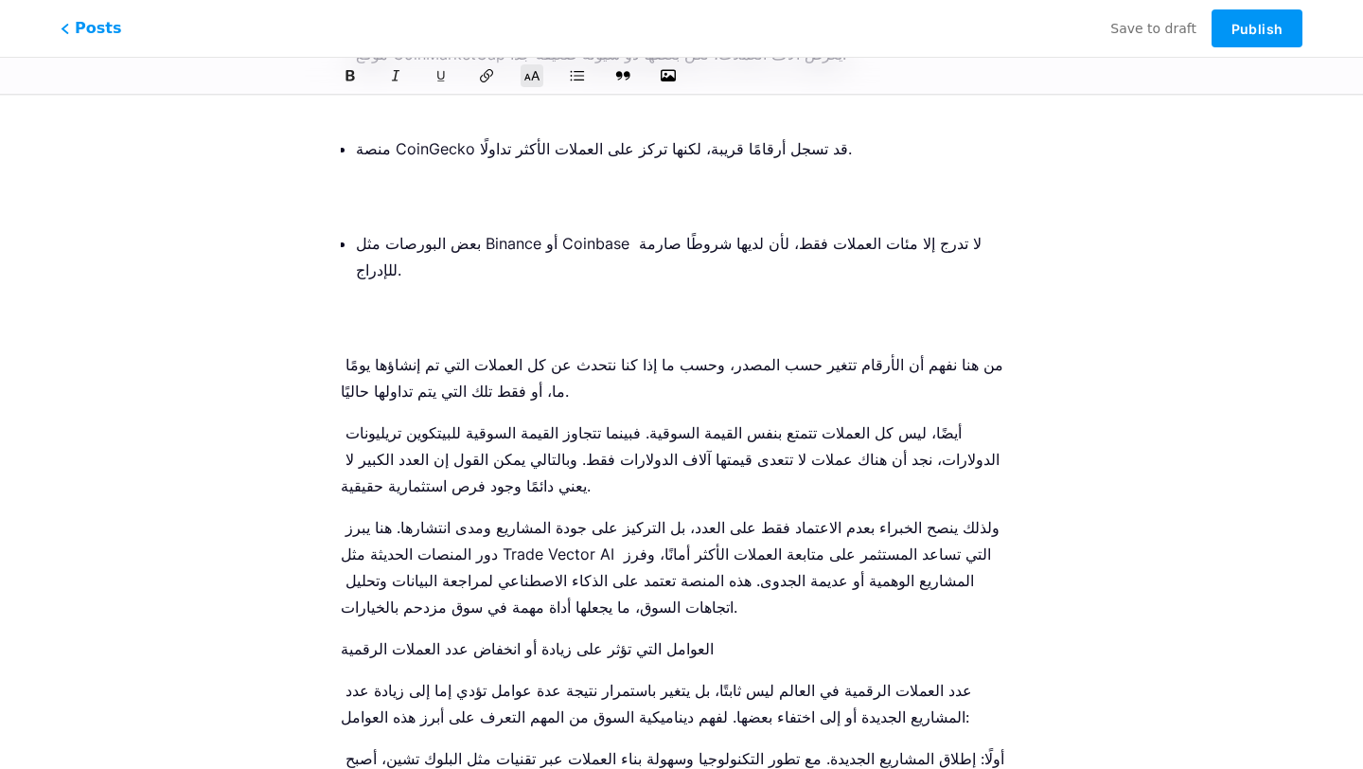
scroll to position [2271, 0]
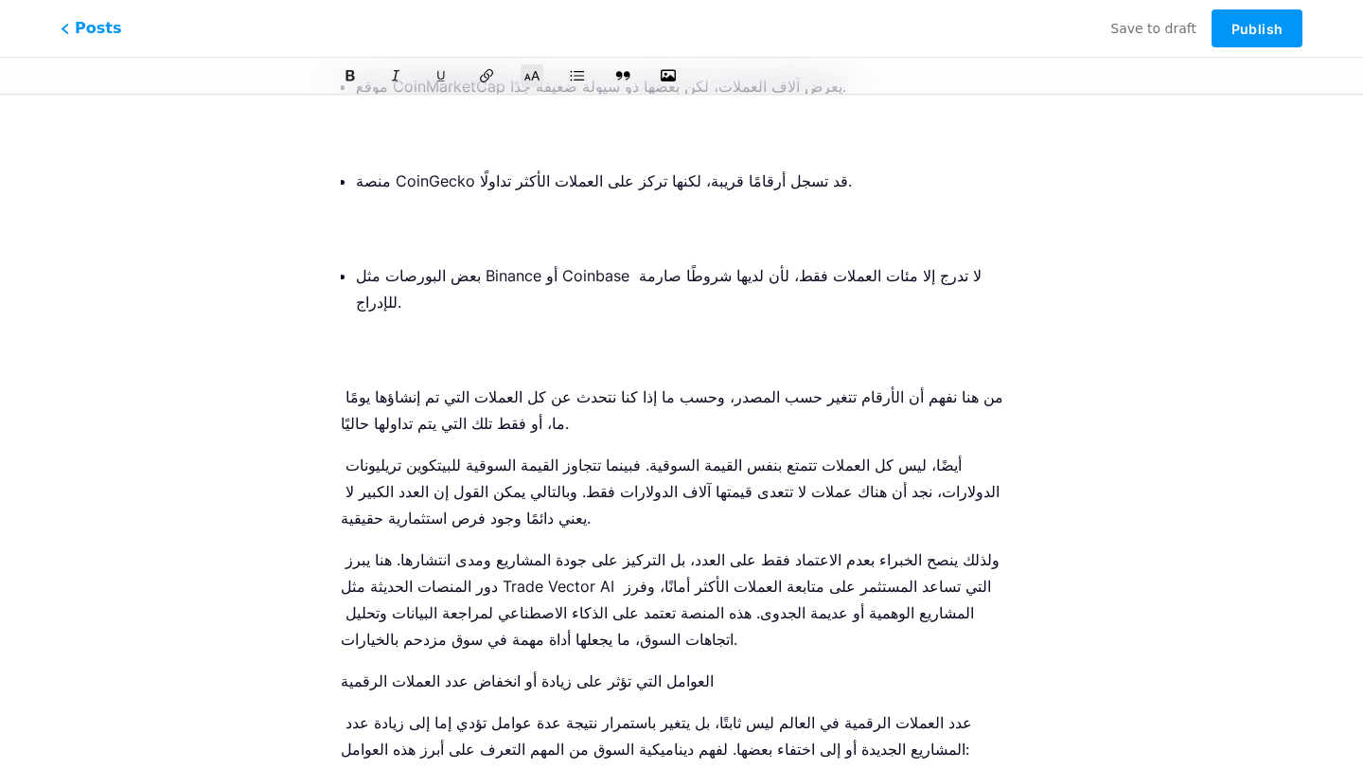
click at [526, 667] on p "العوامل التي تؤثر على زيادة أو انخفاض عدد العملات الرقمية" at bounding box center [682, 680] width 682 height 27
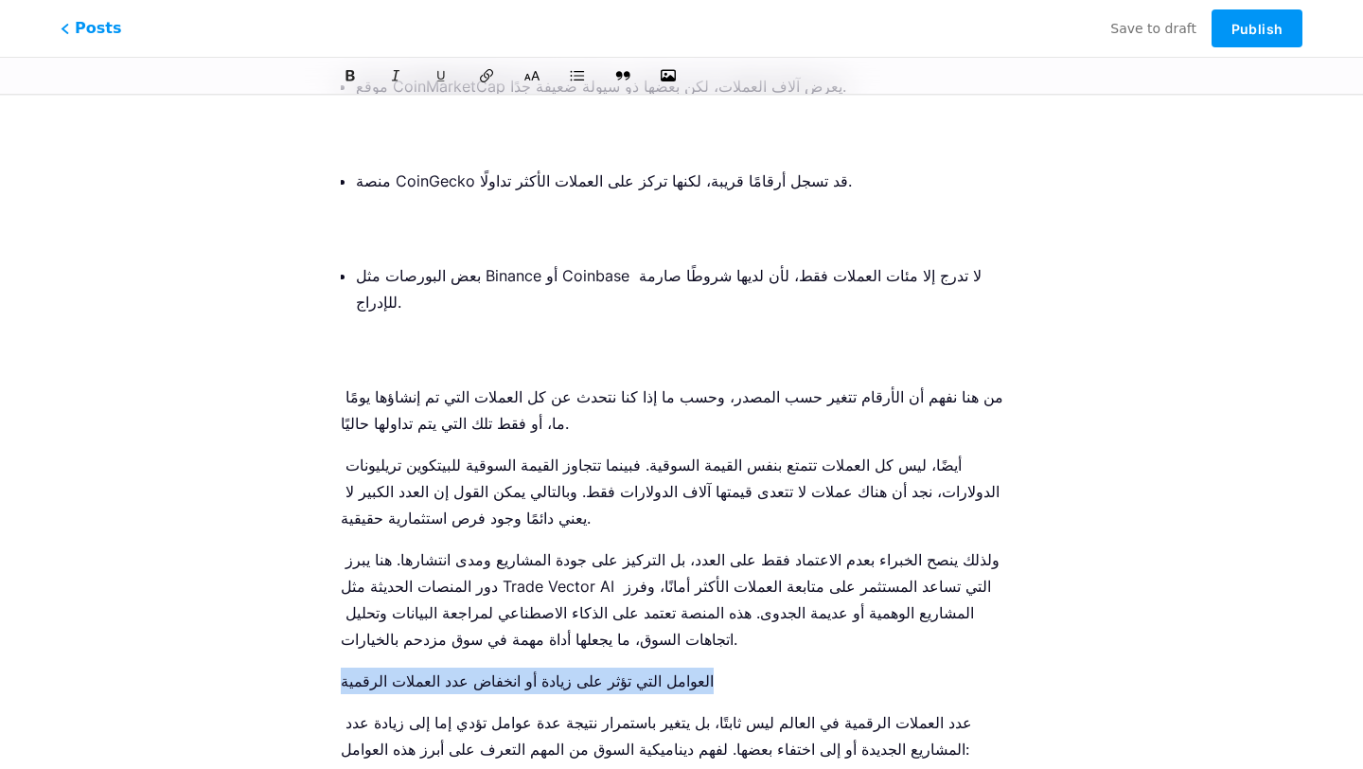
click at [526, 667] on p "العوامل التي تؤثر على زيادة أو انخفاض عدد العملات الرقمية" at bounding box center [682, 680] width 682 height 27
click at [530, 76] on icon at bounding box center [532, 75] width 19 height 19
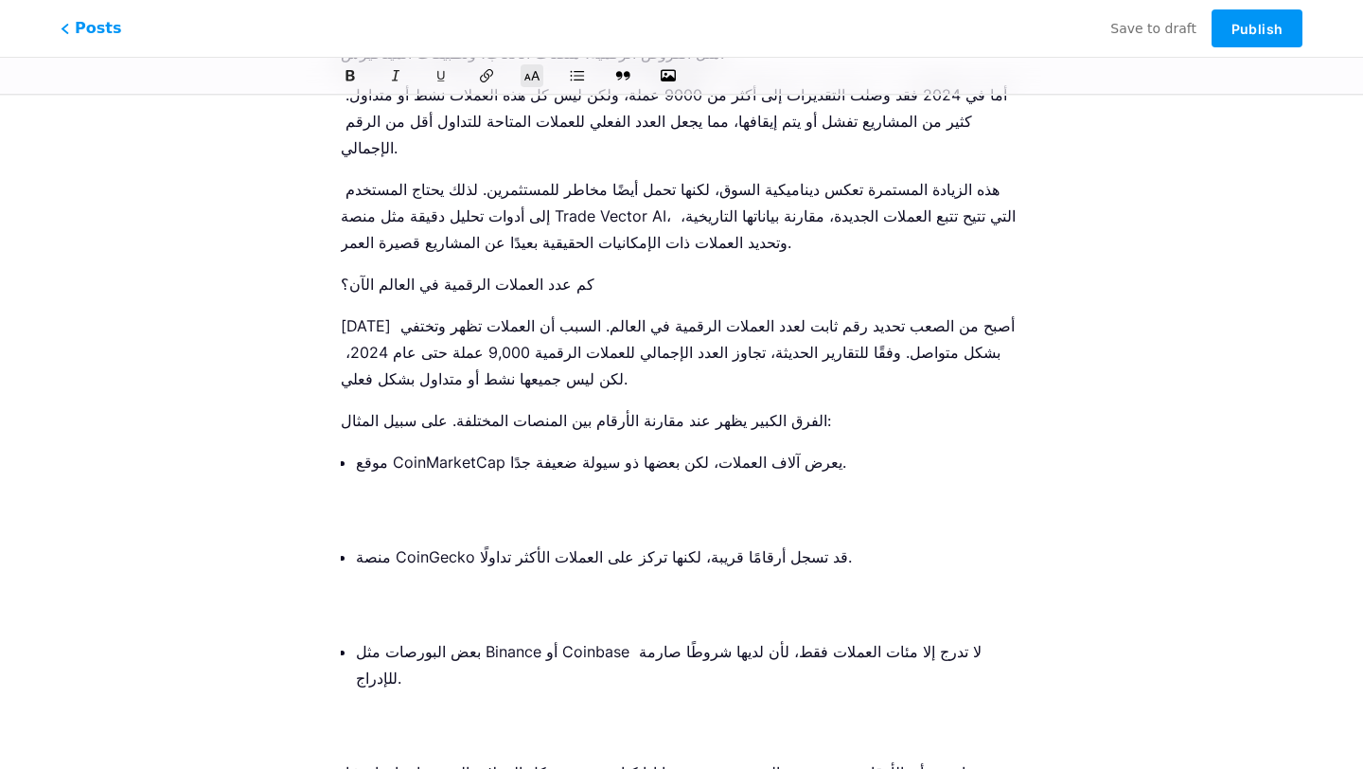
scroll to position [1892, 0]
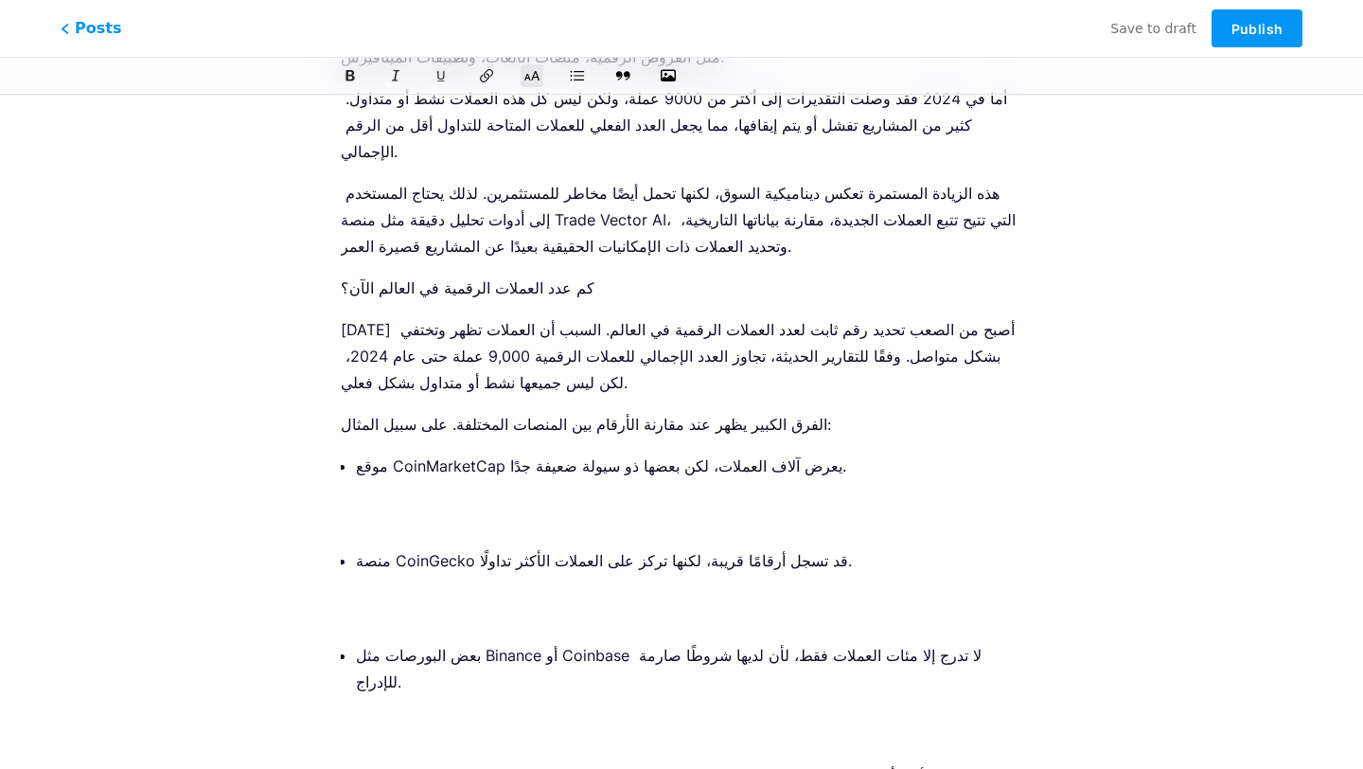
click at [486, 642] on p "بعض البورصات مثل Binance أو Coinbase لا تدرج إلا مئات العملات فقط، لأن لديها شر…" at bounding box center [689, 695] width 666 height 106
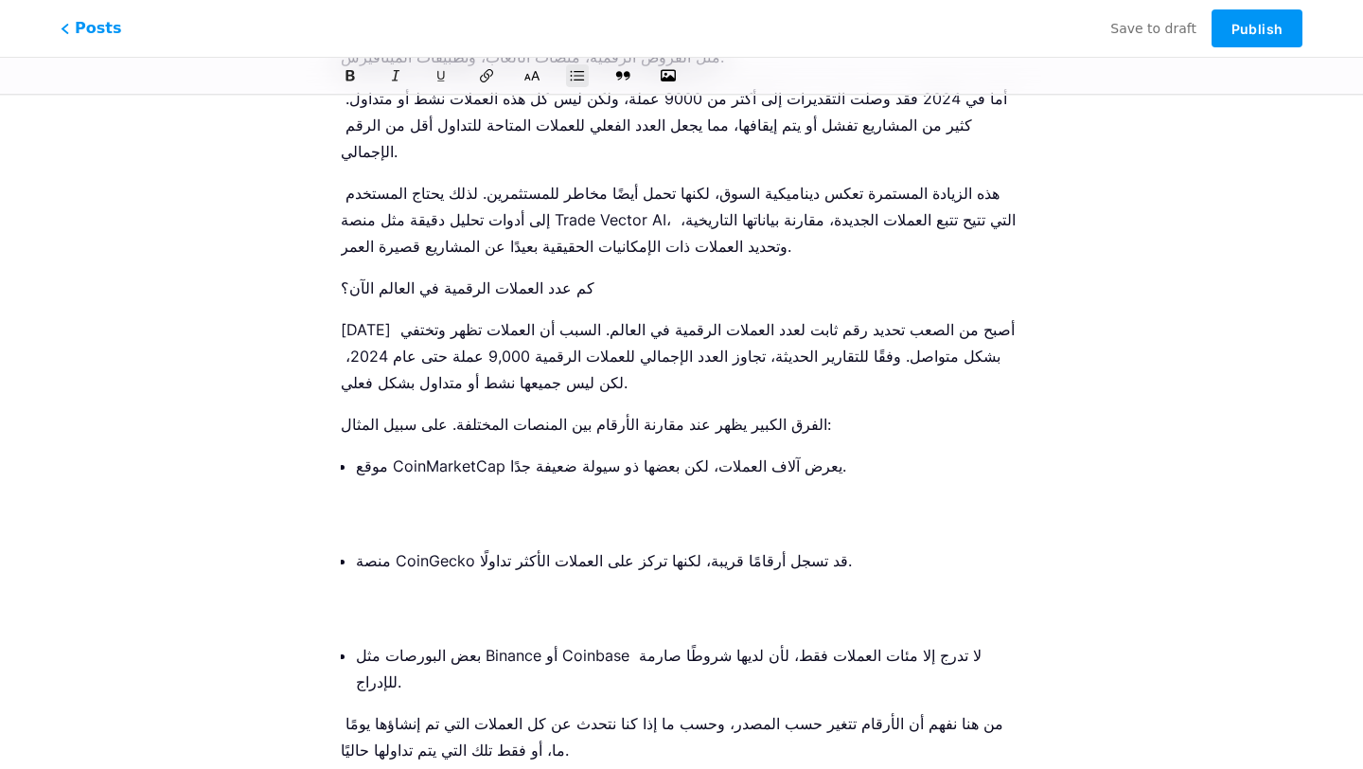
click at [481, 547] on p "منصة CoinGecko قد تسجل أرقامًا قريبة، لكنها تركز على العملات الأكثر تداولًا." at bounding box center [689, 587] width 666 height 80
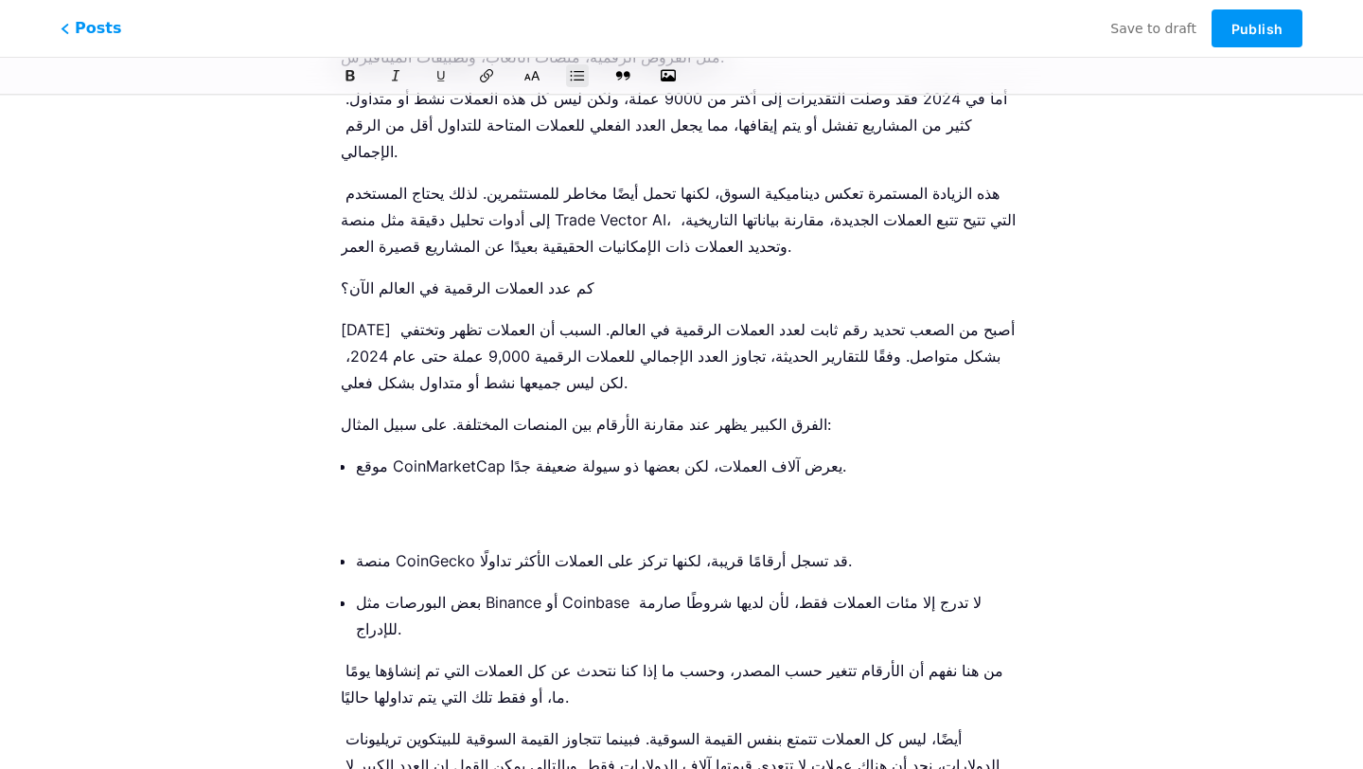
click at [456, 453] on p "موقع CoinMarketCap يعرض آلاف العملات، لكن بعضها ذو سيولة ضعيفة جدًا." at bounding box center [689, 493] width 666 height 80
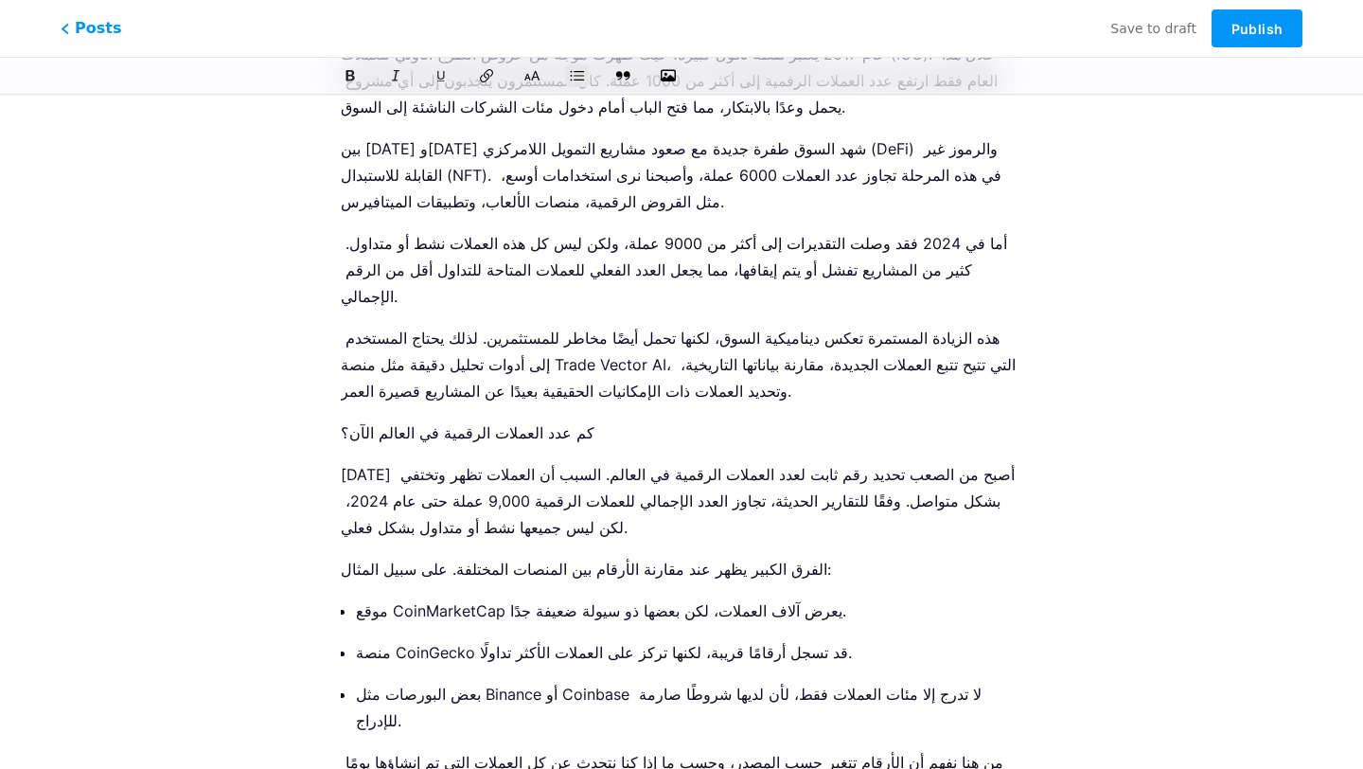
scroll to position [1723, 0]
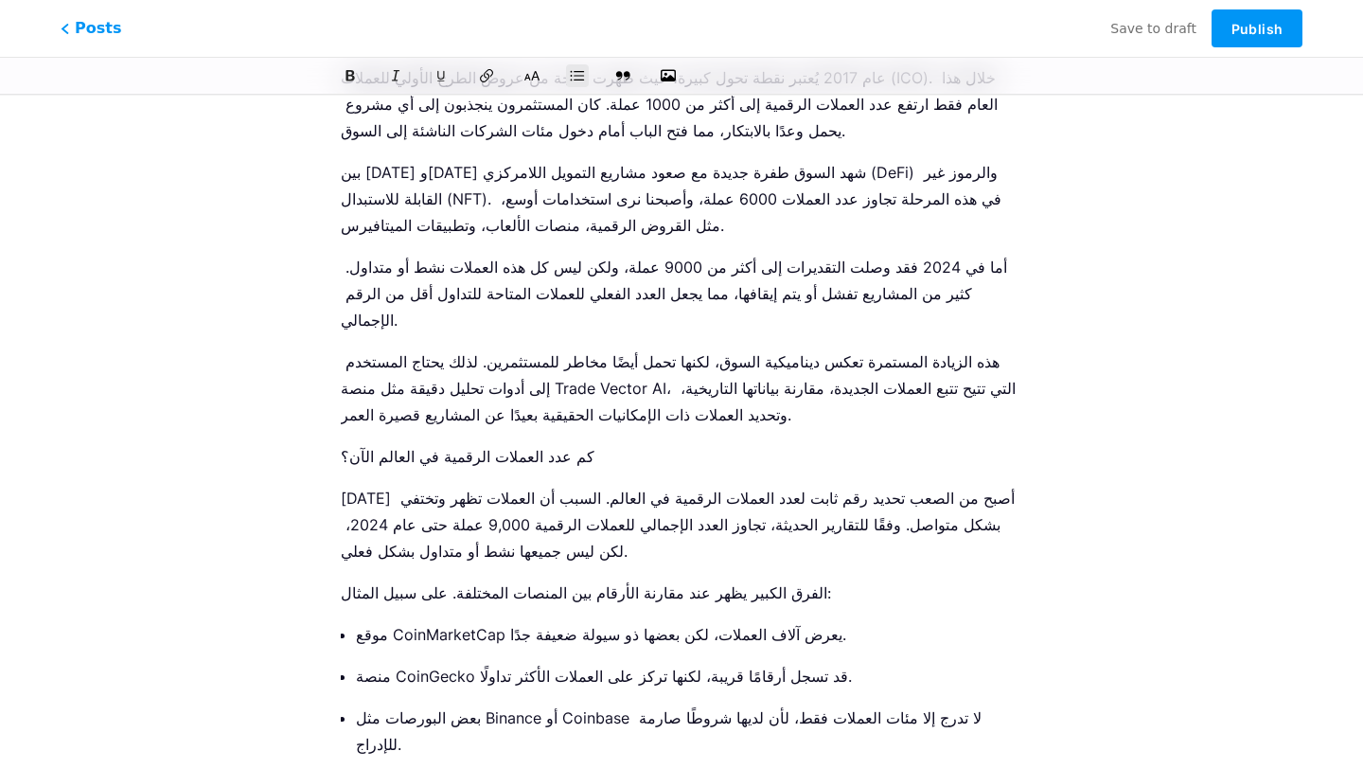
click at [432, 443] on p "كم عدد العملات الرقمية في العالم الآن؟" at bounding box center [682, 456] width 682 height 27
click at [539, 80] on icon at bounding box center [532, 75] width 19 height 19
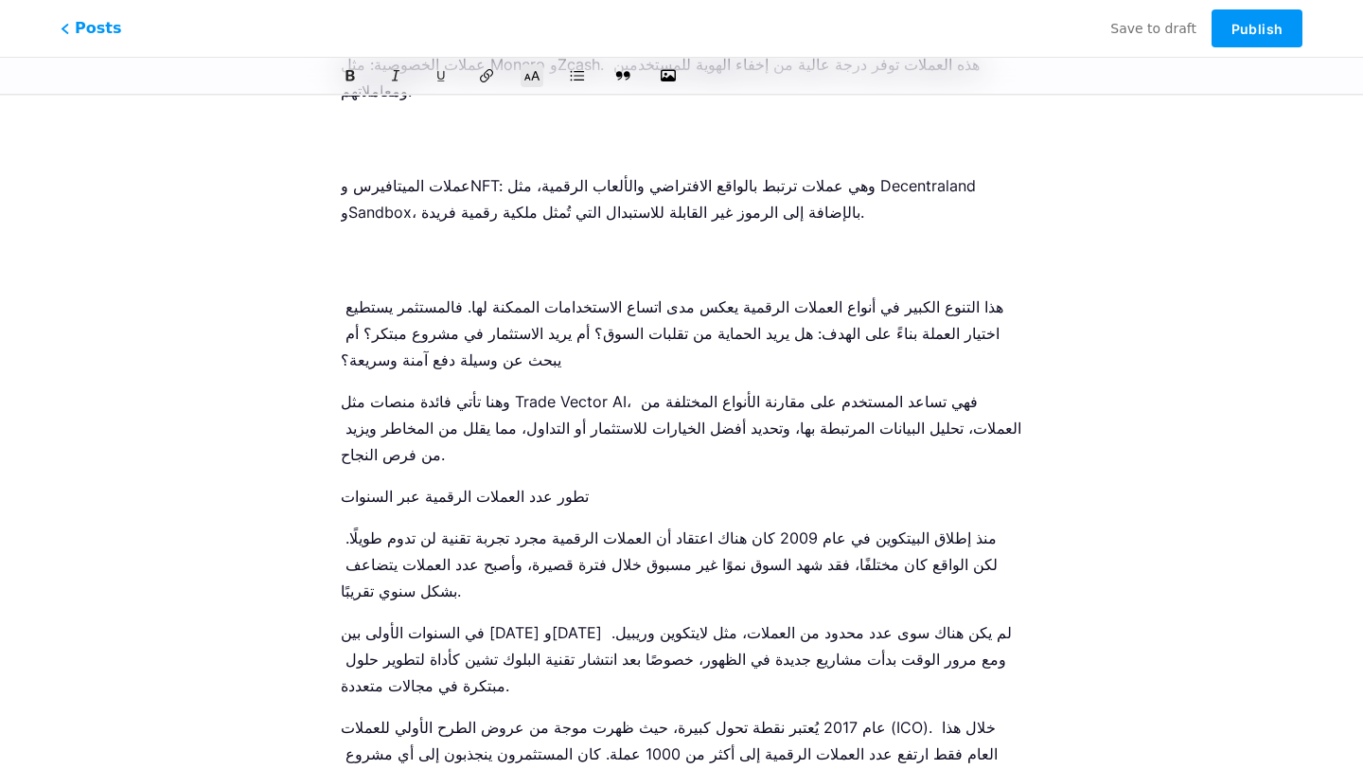
scroll to position [964, 0]
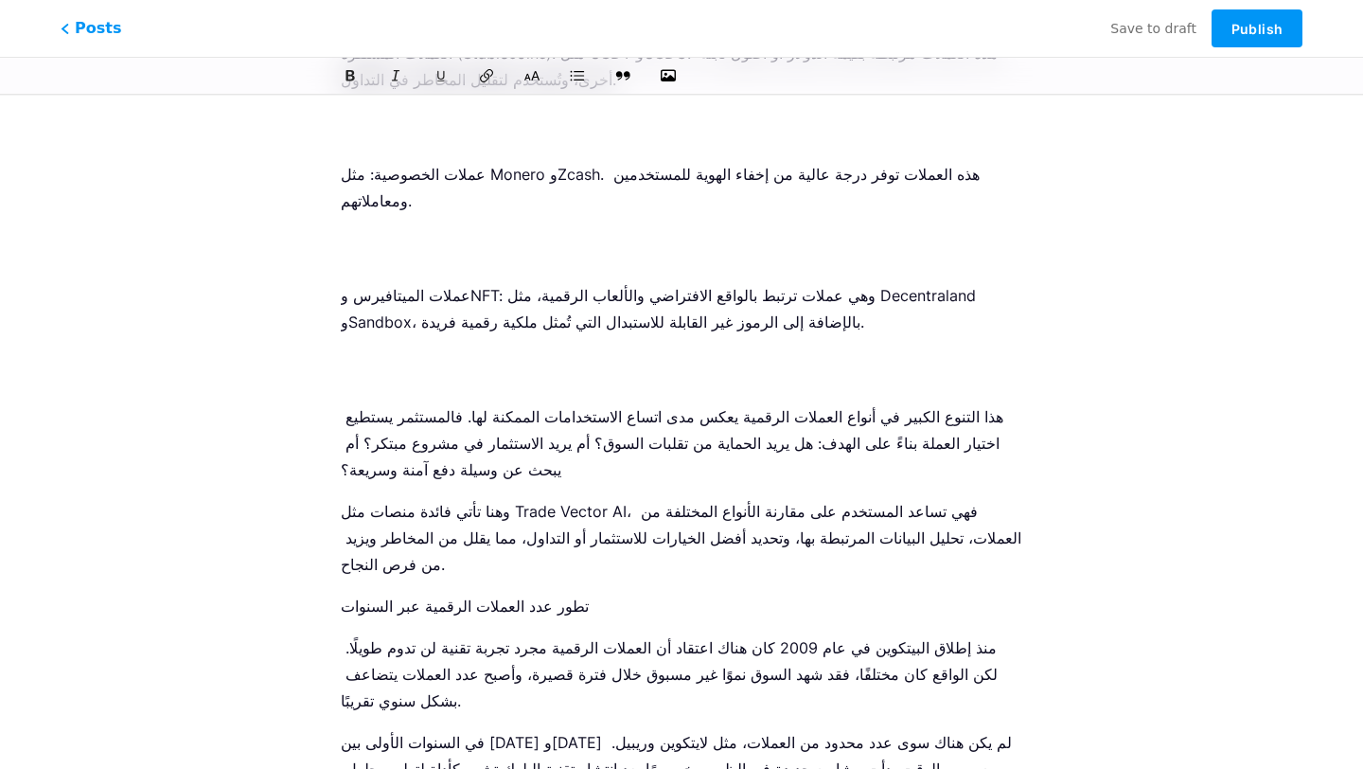
click at [461, 316] on p "عملات الميتافيرس وNFT: وهي عملات ترتبط بالواقع الافتراضي والألعاب الرقمية، مثل …" at bounding box center [682, 335] width 682 height 106
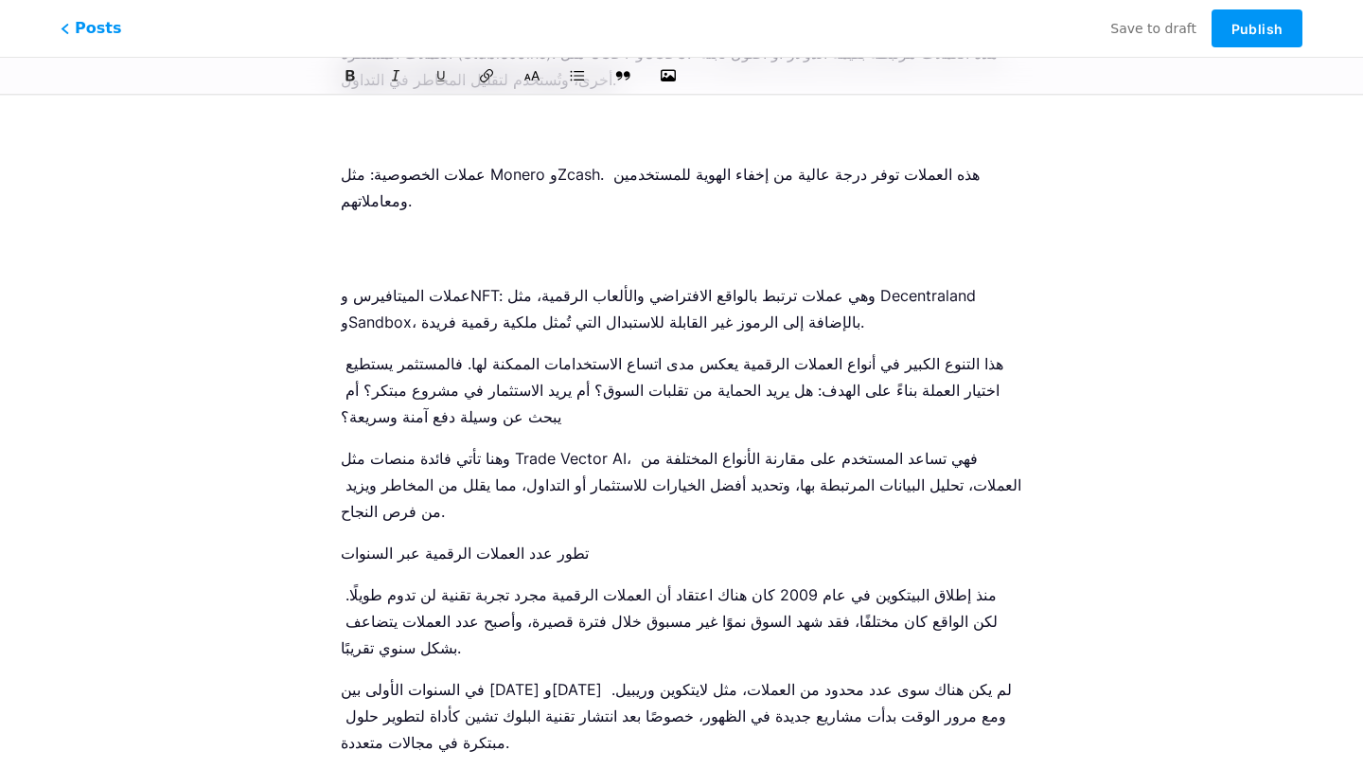
click at [503, 220] on ol "العملات الأساسية: مثل البيتكوين والإيثريوم. البيتكوين يعتبر الأصل الأول والأكثر…" at bounding box center [682, 127] width 682 height 417
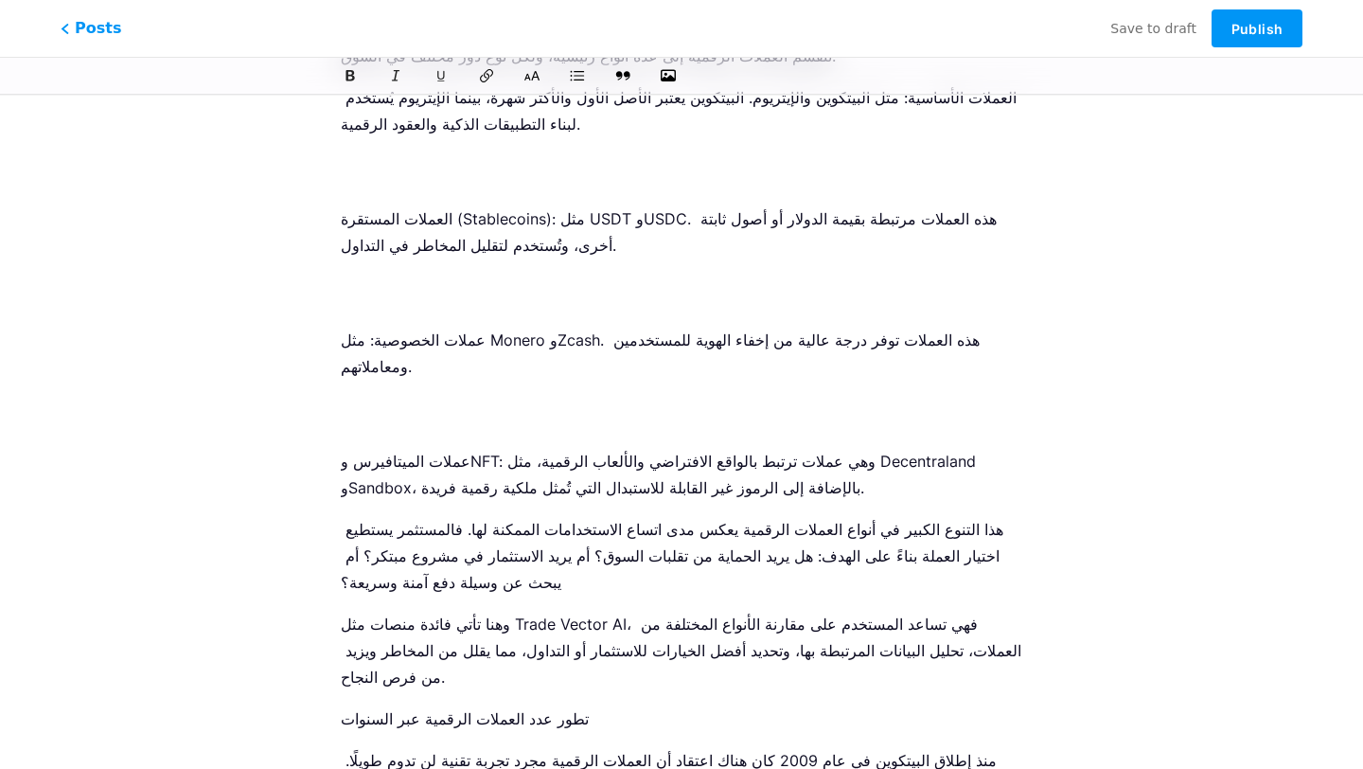
scroll to position [787, 0]
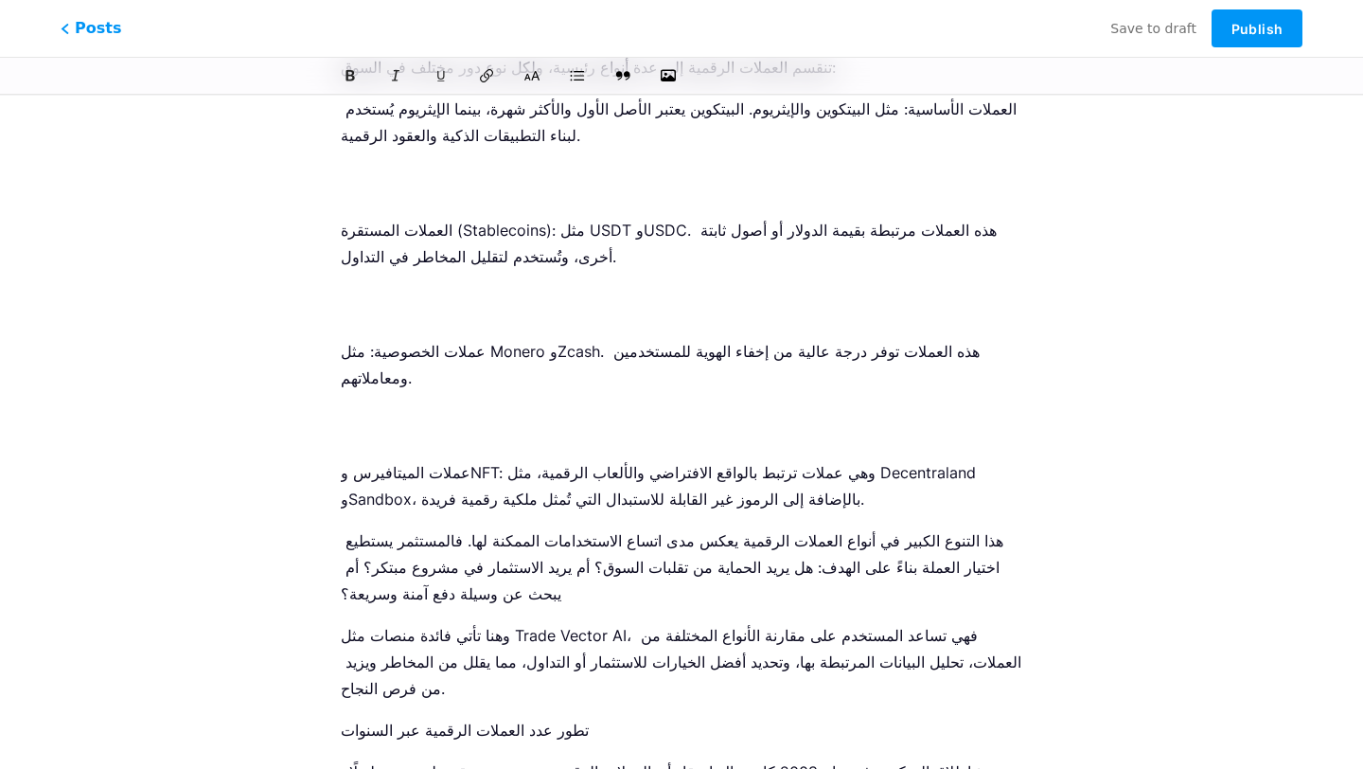
click at [471, 382] on p "عملات الخصوصية: مثل Monero وZcash. هذه العملات توفر درجة عالية من إخفاء الهوية …" at bounding box center [682, 391] width 682 height 106
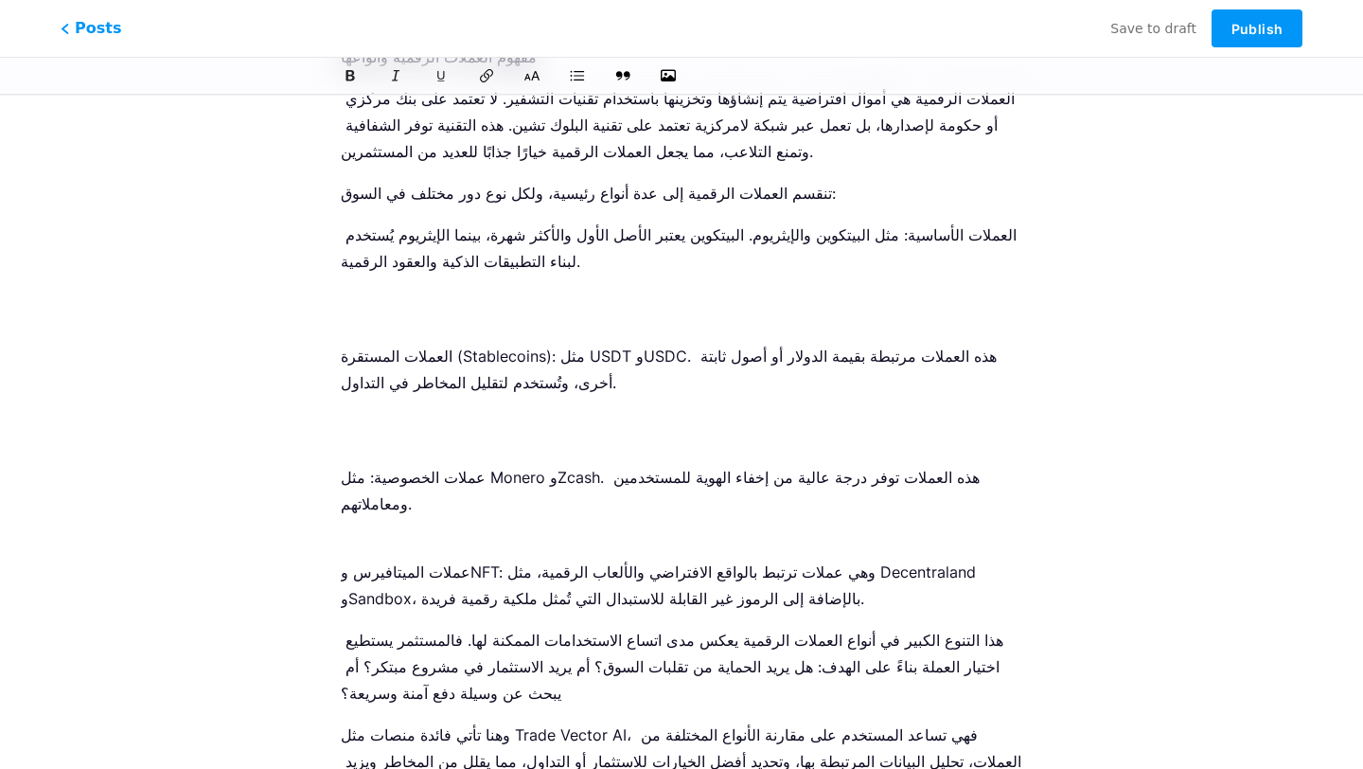
scroll to position [591, 0]
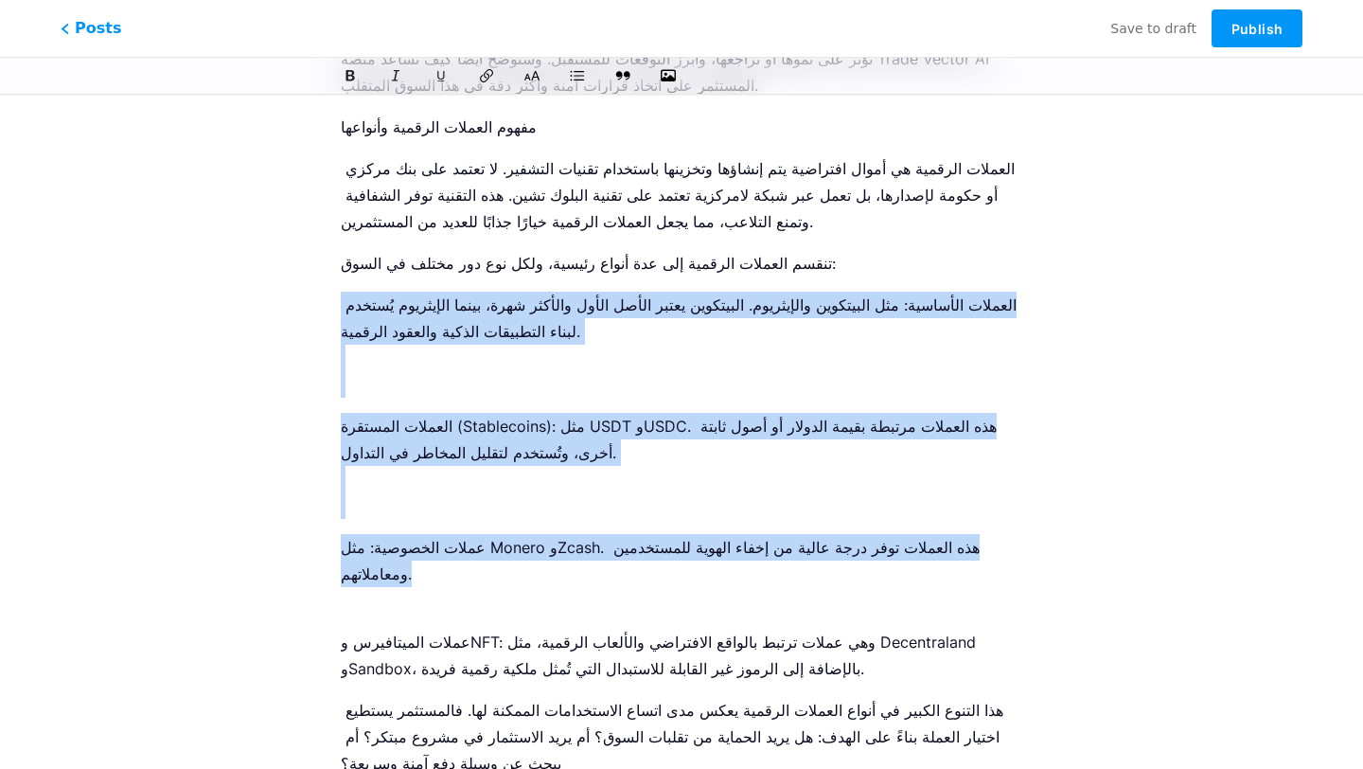
drag, startPoint x: 341, startPoint y: 266, endPoint x: 950, endPoint y: 528, distance: 663.7
click at [950, 528] on ol "العملات الأساسية: مثل البيتكوين والإيثريوم. البيتكوين يعتبر الأصل الأول والأكثر…" at bounding box center [682, 487] width 682 height 390
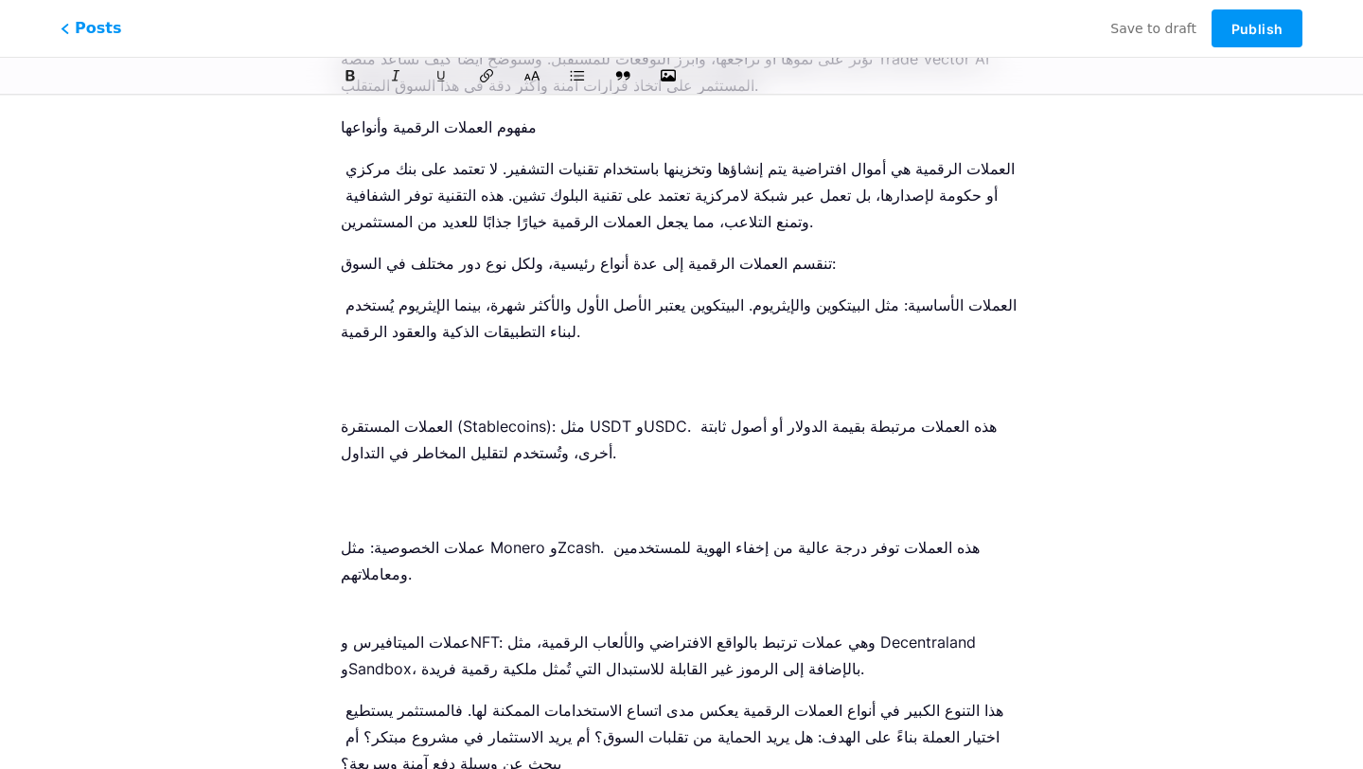
click at [592, 76] on div at bounding box center [681, 75] width 768 height 23
click at [576, 68] on icon at bounding box center [577, 75] width 19 height 19
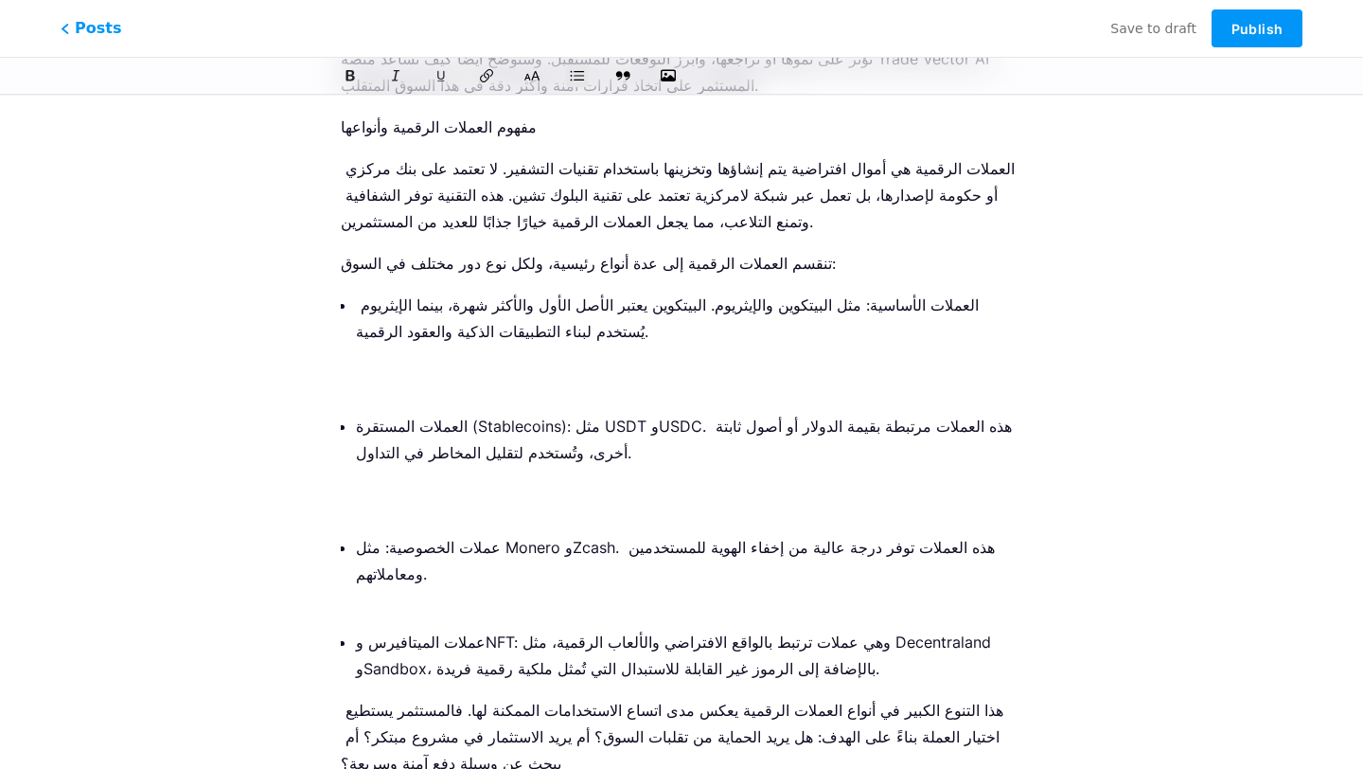
click at [522, 292] on p "العملات الأساسية: مثل البيتكوين والإيثريوم. البيتكوين يعتبر الأصل الأول والأكثر…" at bounding box center [689, 345] width 666 height 106
click at [420, 302] on p "العملات الأساسية: مثل البيتكوين والإيثريوم. البيتكوين يعتبر الأصل الأول والأكثر…" at bounding box center [689, 345] width 666 height 106
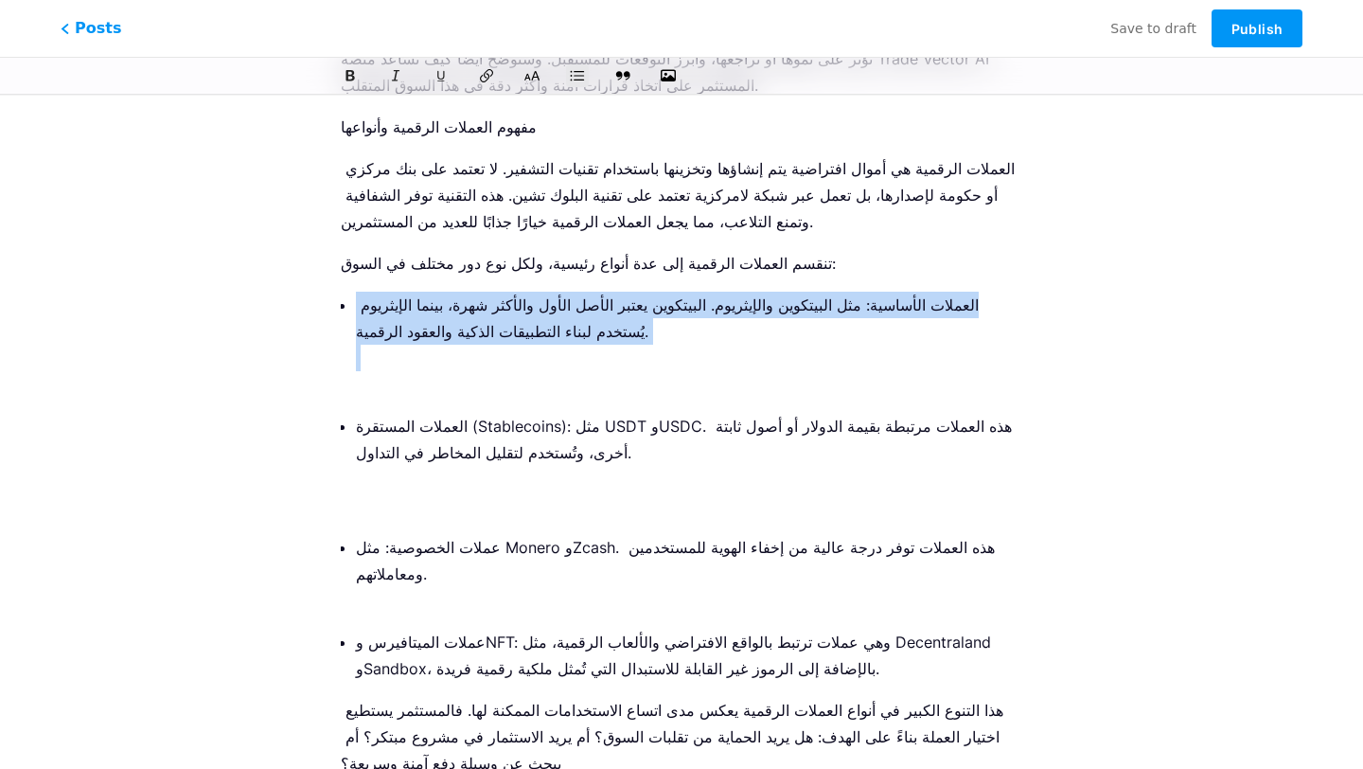
click at [420, 302] on p "العملات الأساسية: مثل البيتكوين والإيثريوم. البيتكوين يعتبر الأصل الأول والأكثر…" at bounding box center [689, 345] width 666 height 106
click at [574, 79] on icon at bounding box center [577, 75] width 19 height 19
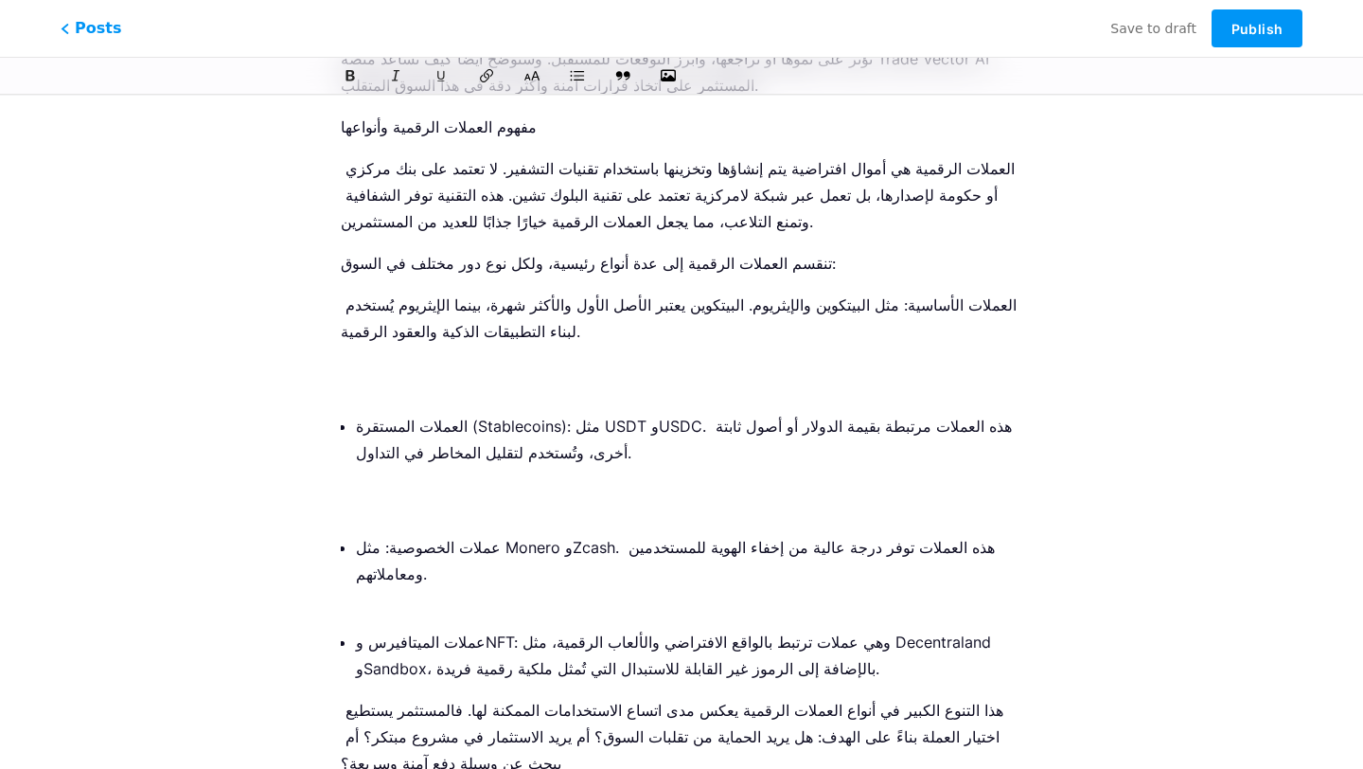
click at [442, 489] on p "العملات المستقرة (Stablecoins): مثل USDT وUSDC. هذه العملات مرتبطة بقيمة الدولا…" at bounding box center [689, 466] width 666 height 106
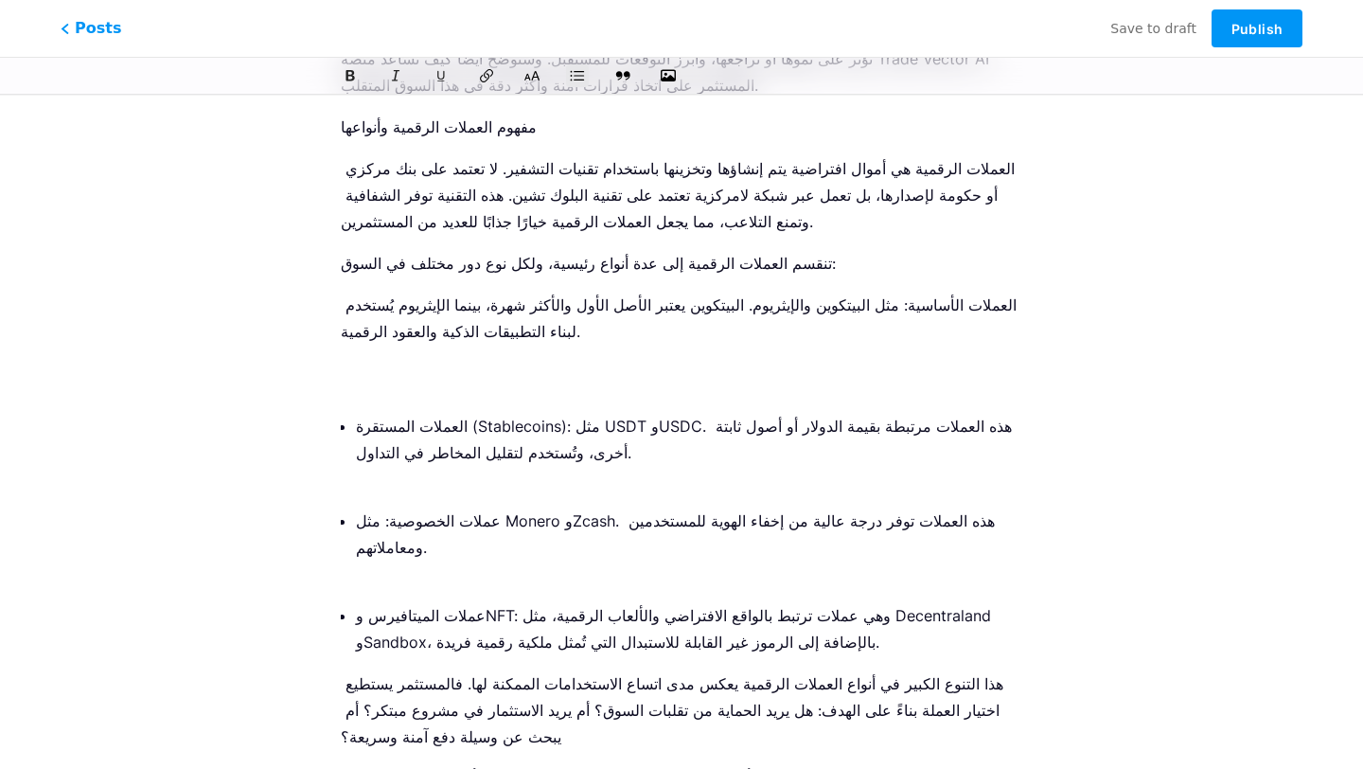
click at [428, 527] on p "عملات الخصوصية: مثل Monero وZcash. هذه العملات توفر درجة عالية من إخفاء الهوية …" at bounding box center [689, 547] width 666 height 80
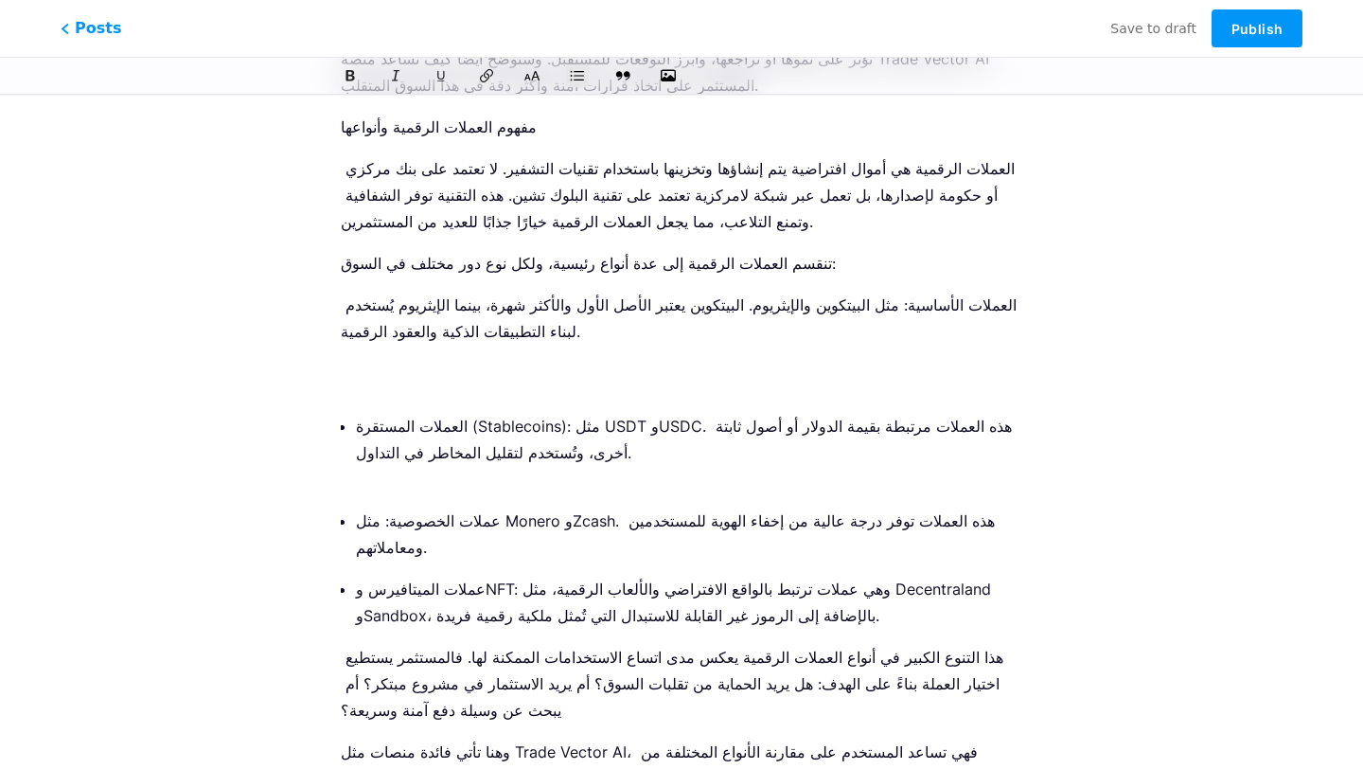
click at [436, 473] on ul "العملات المستقرة (Stablecoins): مثل USDT وUSDC. هذه العملات مرتبطة بقيمة الدولا…" at bounding box center [689, 521] width 666 height 216
click at [431, 462] on p "العملات المستقرة (Stablecoins): مثل USDT وUSDC. هذه العملات مرتبطة بقيمة الدولا…" at bounding box center [689, 453] width 666 height 80
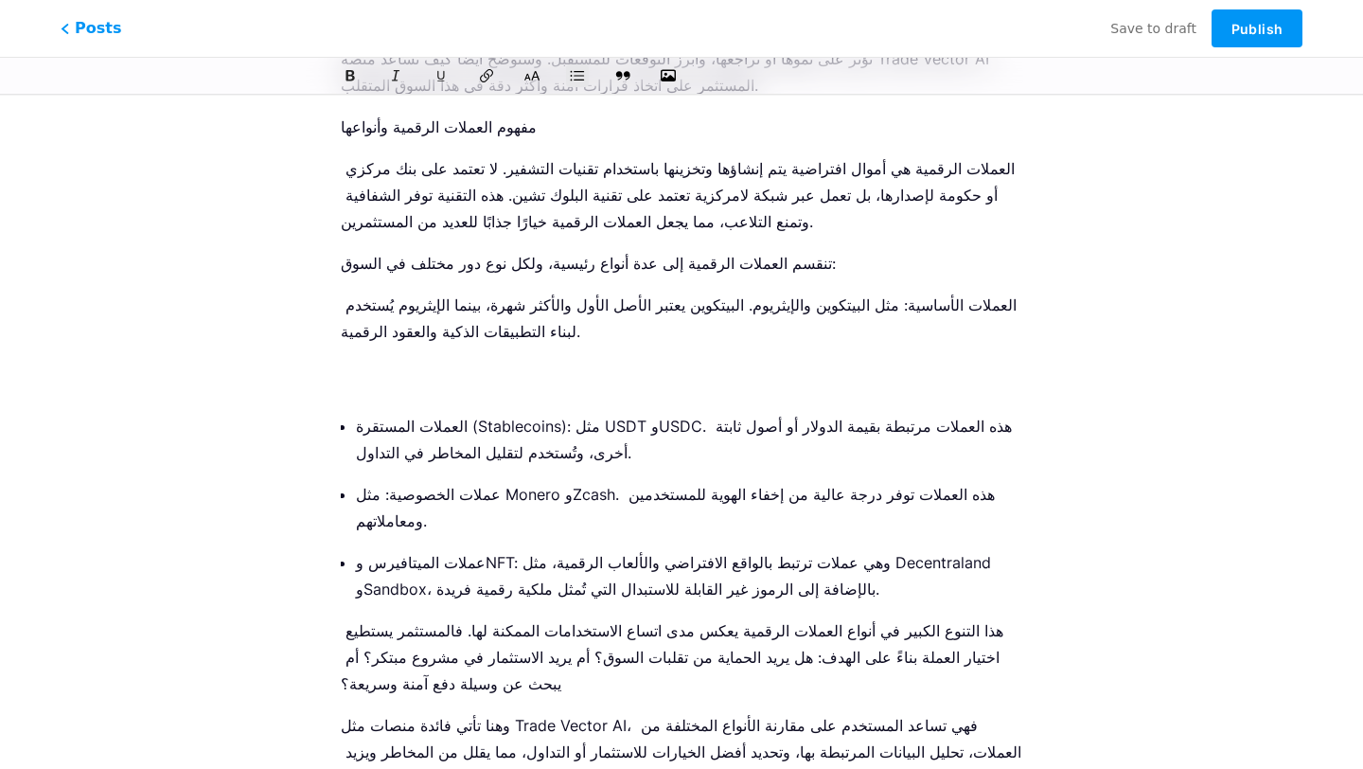
click at [412, 360] on p "العملات الأساسية: مثل البيتكوين والإيثريوم. البيتكوين يعتبر الأصل الأول والأكثر…" at bounding box center [682, 345] width 682 height 106
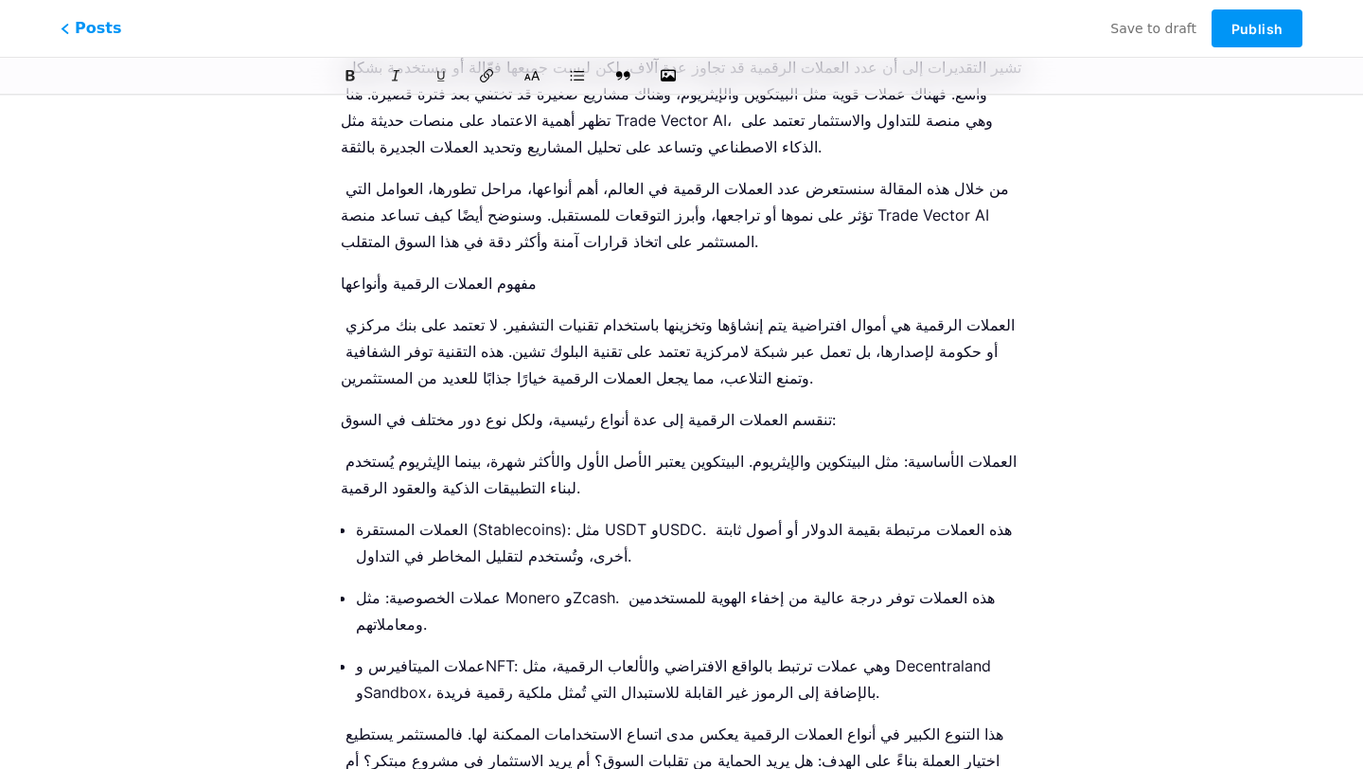
scroll to position [395, 0]
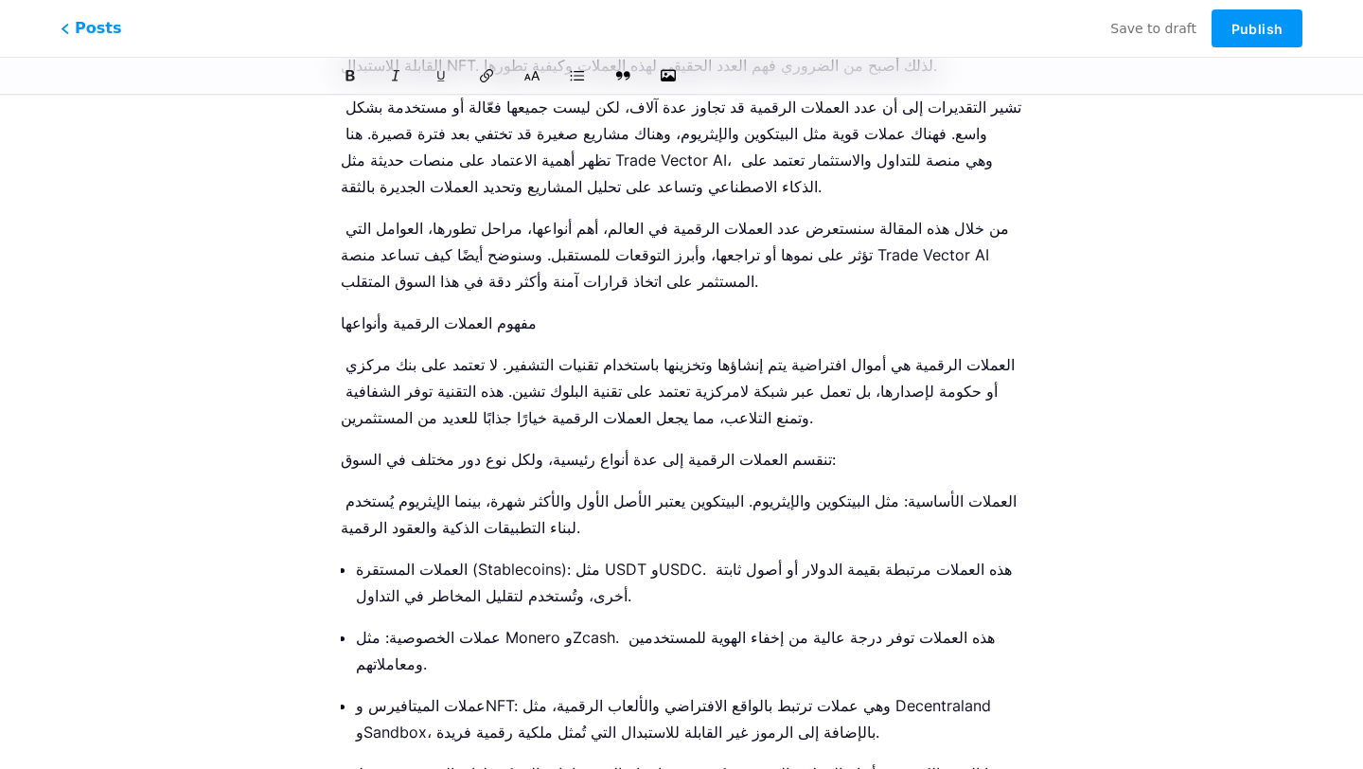
click at [411, 310] on p "مفهوم العملات الرقمية وأنواعها" at bounding box center [682, 323] width 682 height 27
click at [526, 78] on icon at bounding box center [533, 76] width 18 height 12
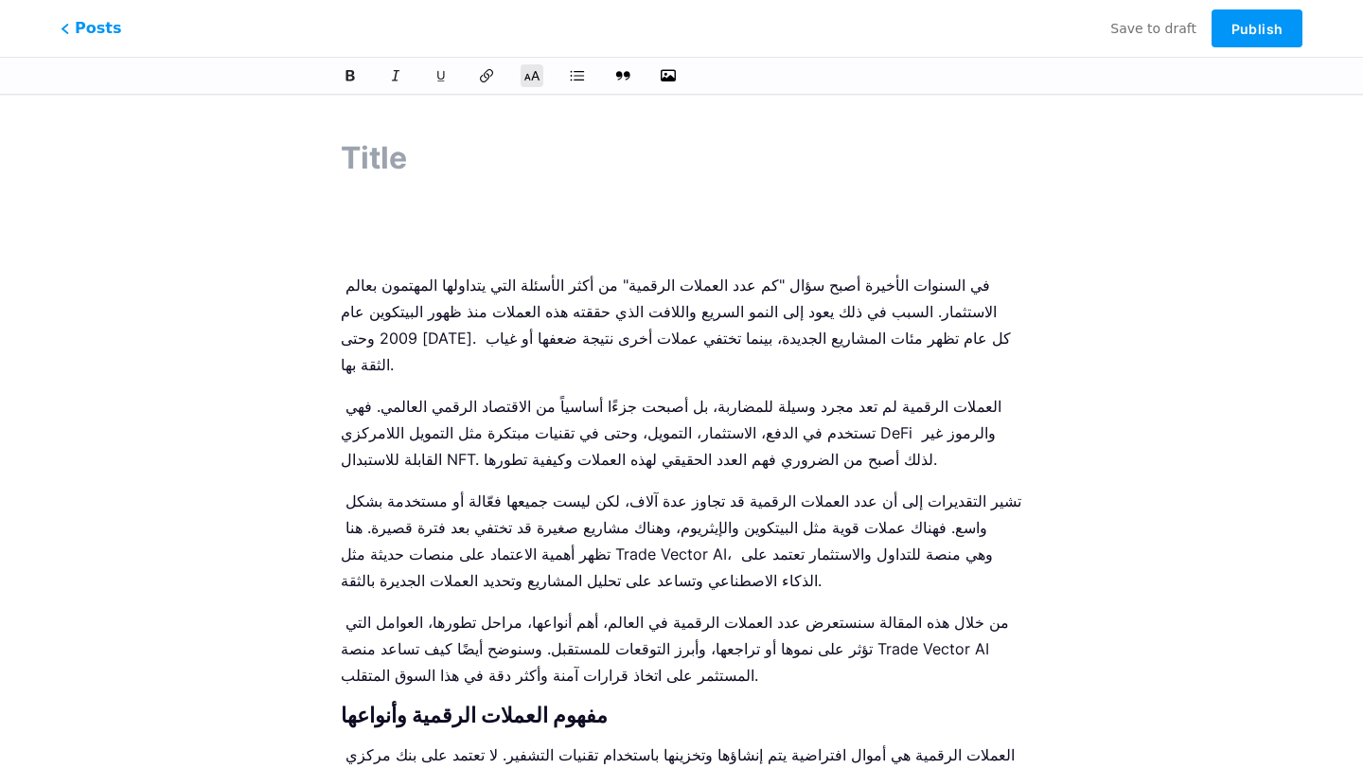
scroll to position [0, 0]
click at [431, 240] on p at bounding box center [682, 230] width 682 height 53
click at [427, 165] on input "text" at bounding box center [682, 158] width 682 height 45
paste input "كم عدد العملات الرقمية في العالم الآن؟"
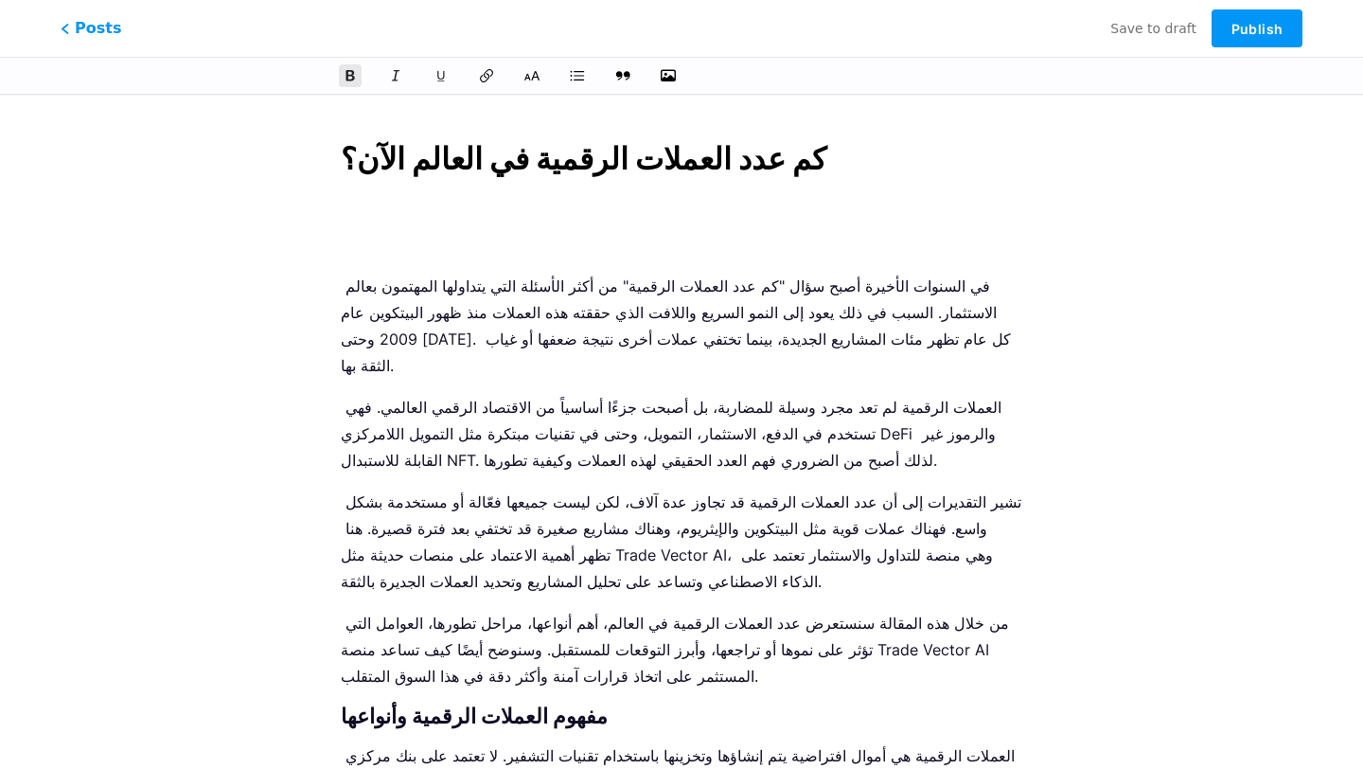
type input "كم عدد العملات الرقمية في العالم الآن؟"
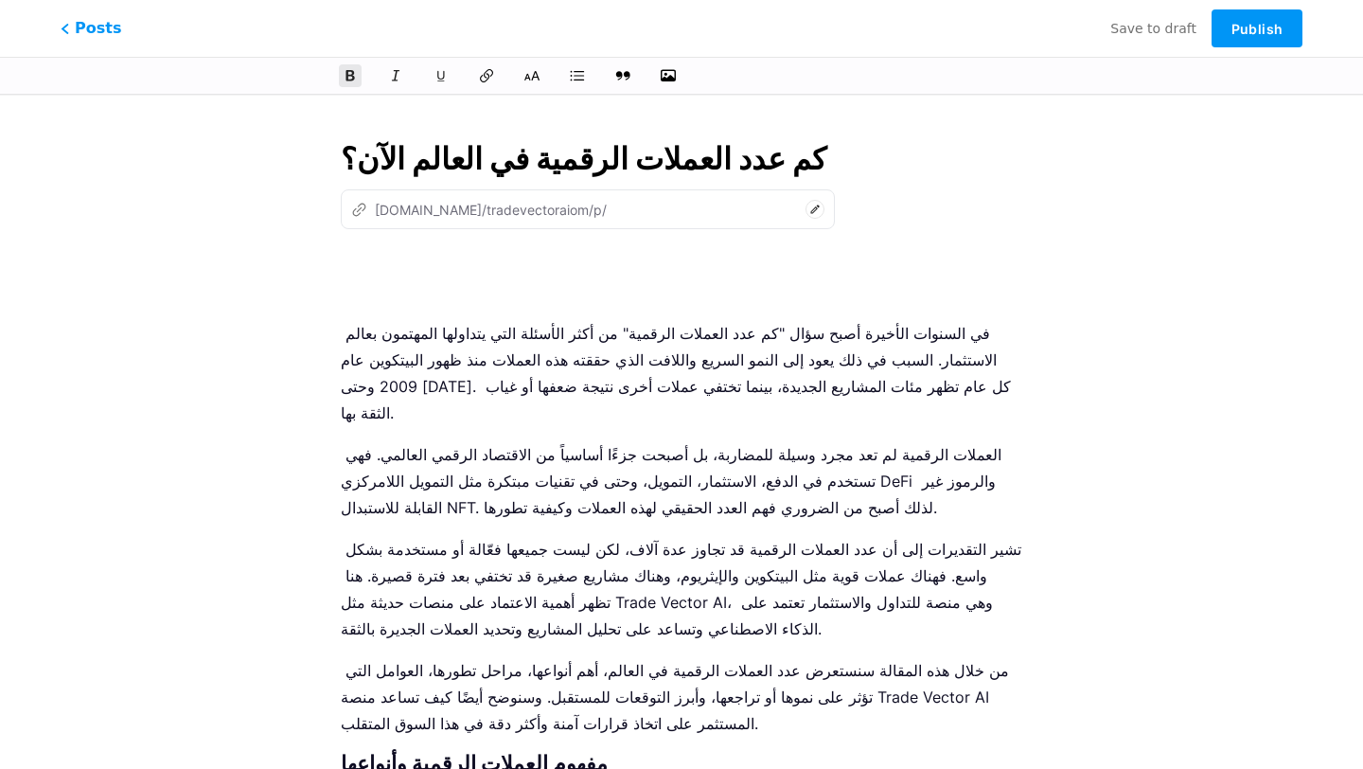
click at [537, 158] on input "كم عدد العملات الرقمية في العالم الآن؟" at bounding box center [682, 158] width 682 height 45
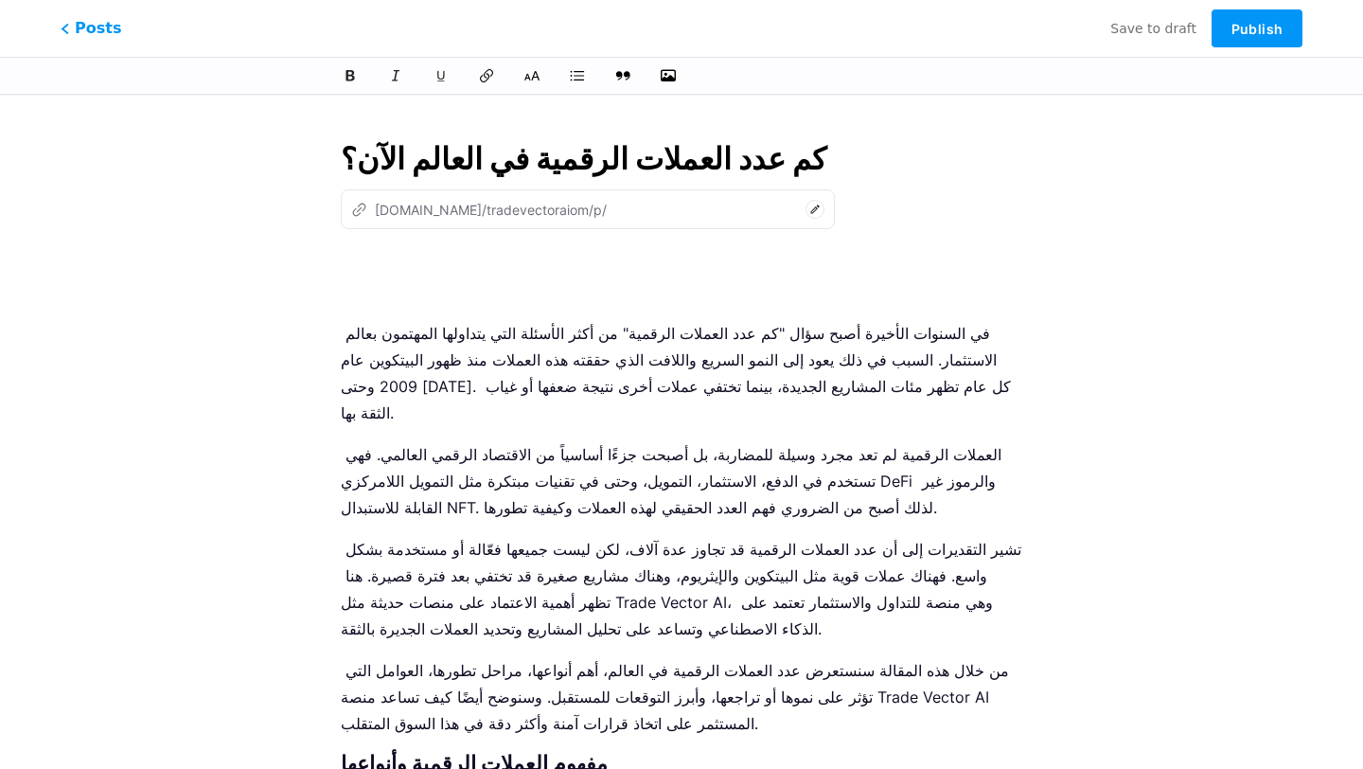
type input "km-aadd-alaamlat-alrkmy-fy-alaaalm-alan"
click at [788, 275] on p at bounding box center [682, 278] width 682 height 53
click at [765, 297] on p at bounding box center [682, 278] width 682 height 53
click at [666, 69] on icon "button" at bounding box center [668, 75] width 19 height 19
click at [0, 0] on input "file" at bounding box center [0, 0] width 0 height 0
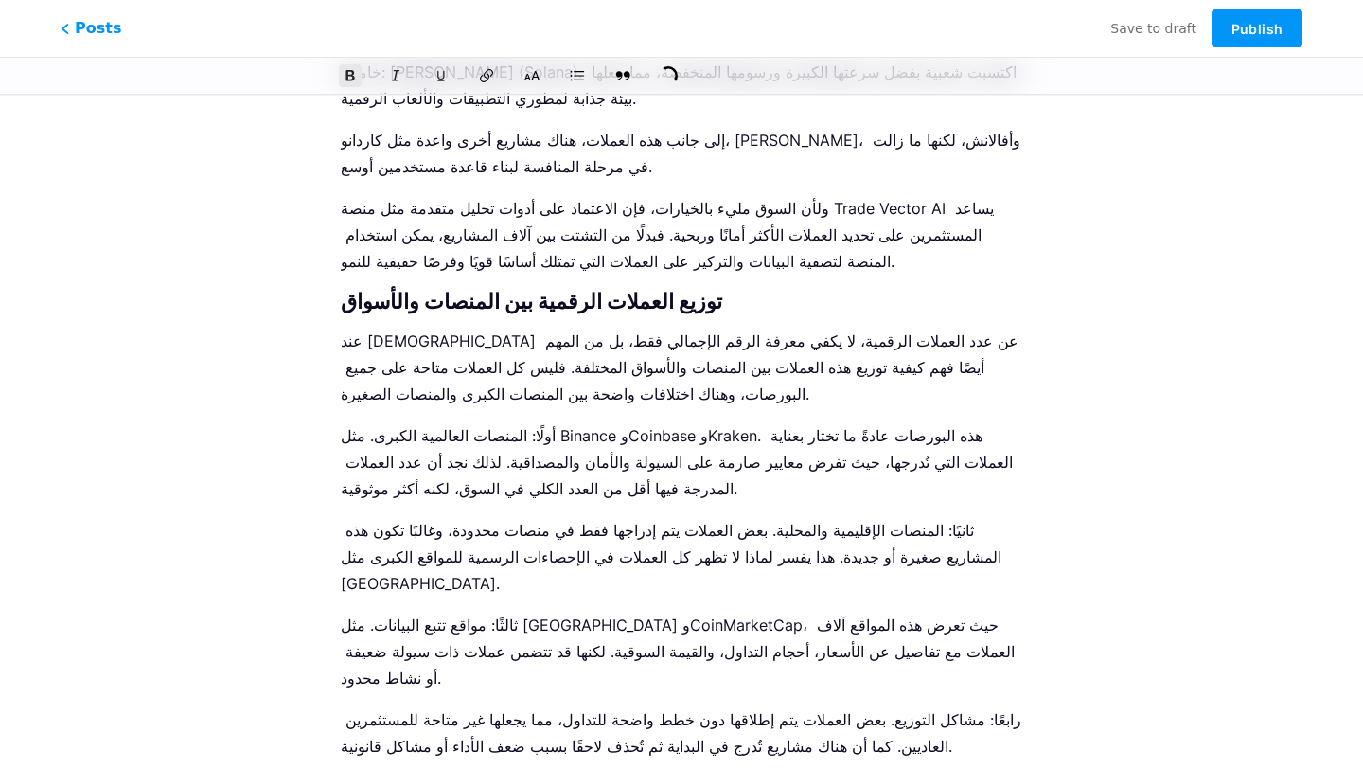
scroll to position [3889, 0]
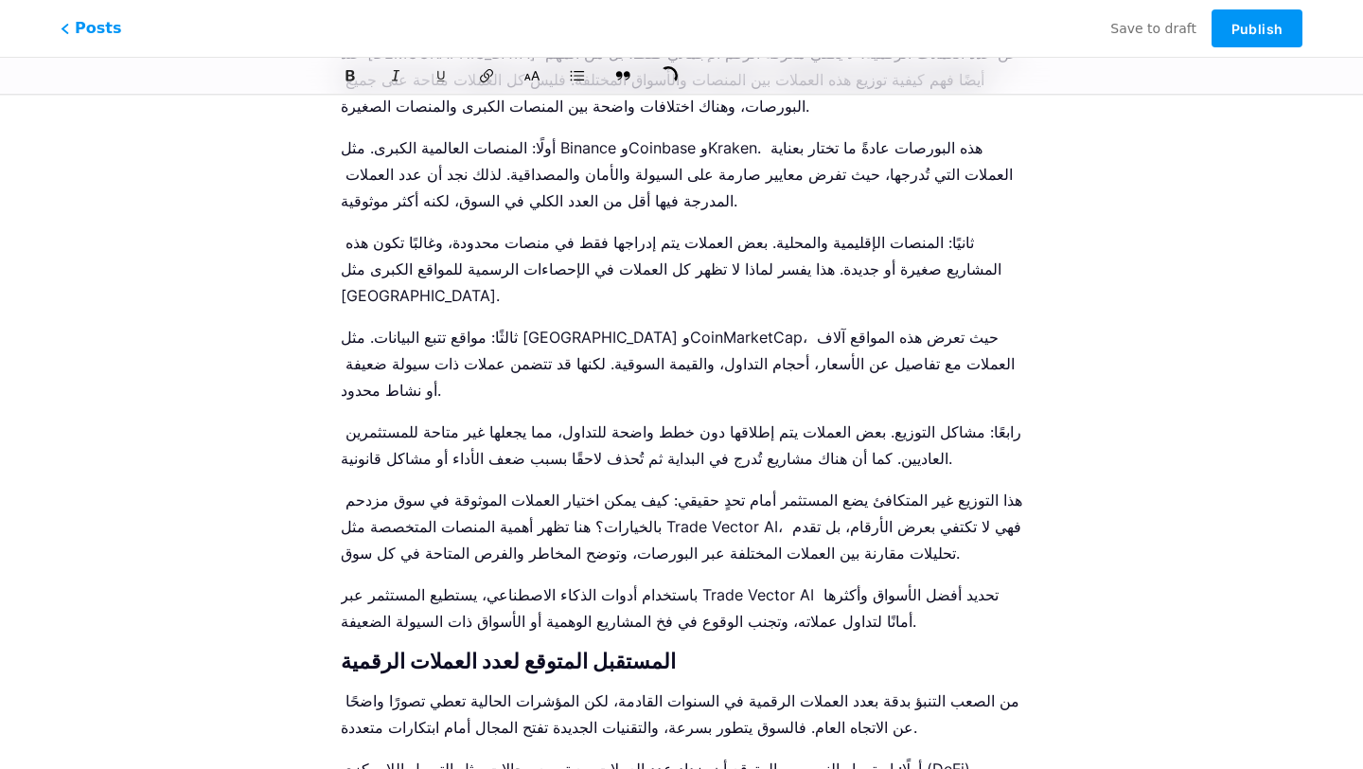
click at [781, 581] on p "باستخدام أدوات الذكاء الاصطناعي، يستطيع المستثمر عبر Trade Vector AI تحديد أفضل…" at bounding box center [682, 607] width 682 height 53
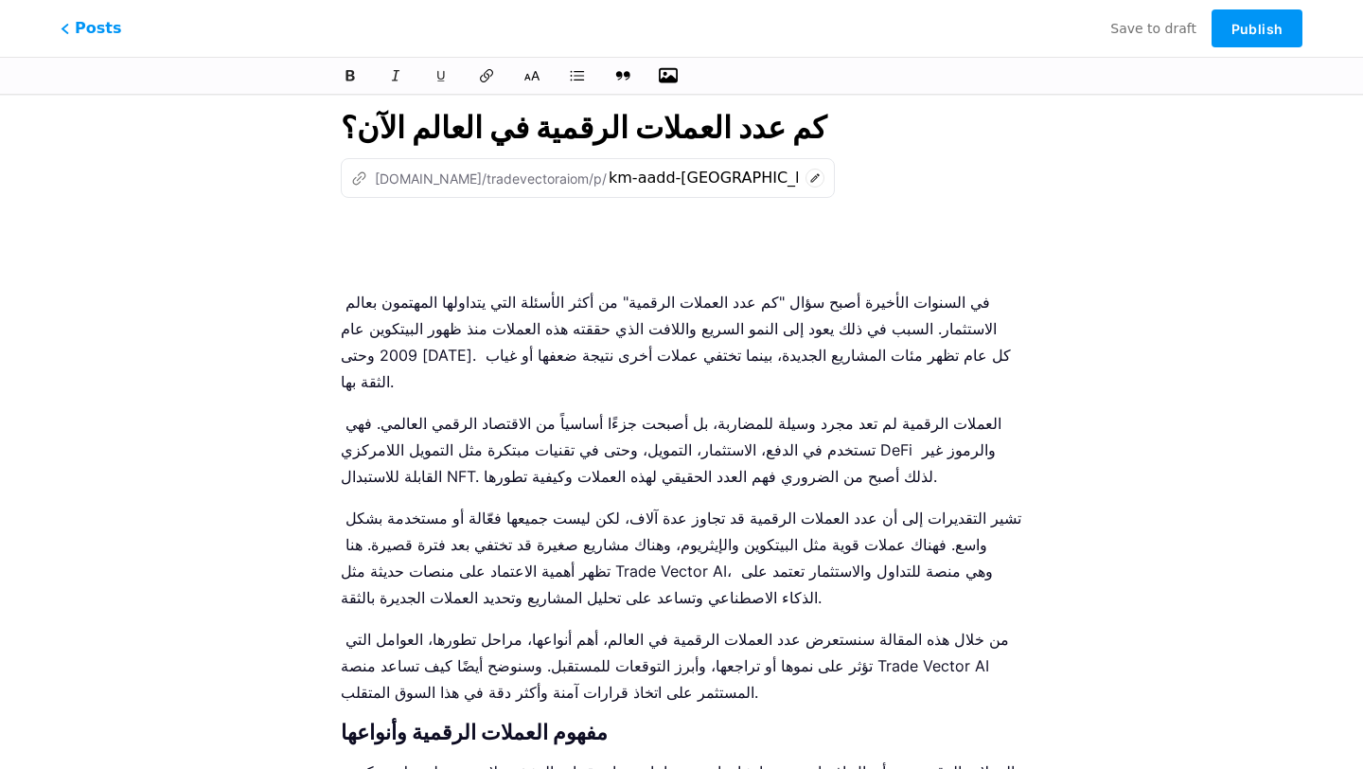
scroll to position [29, 0]
click at [713, 248] on p at bounding box center [682, 248] width 682 height 53
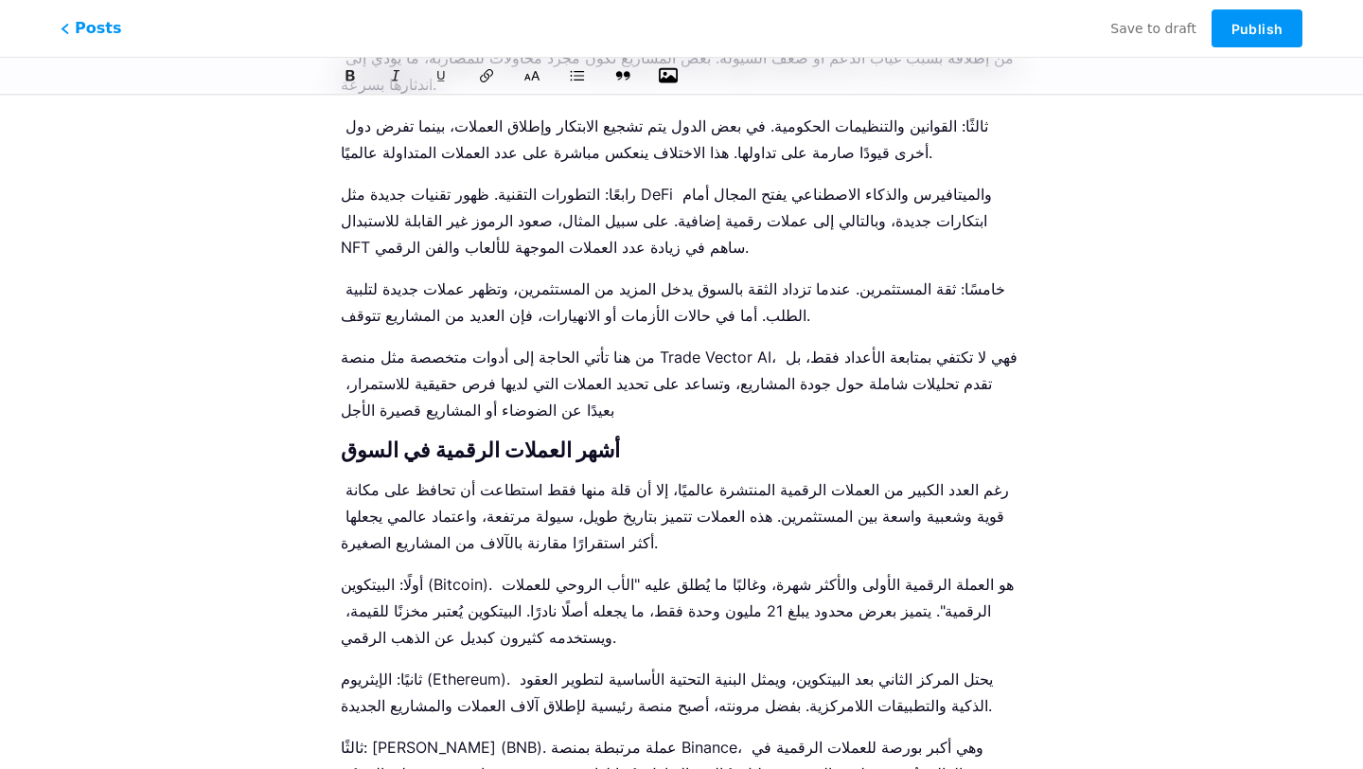
scroll to position [2627, 0]
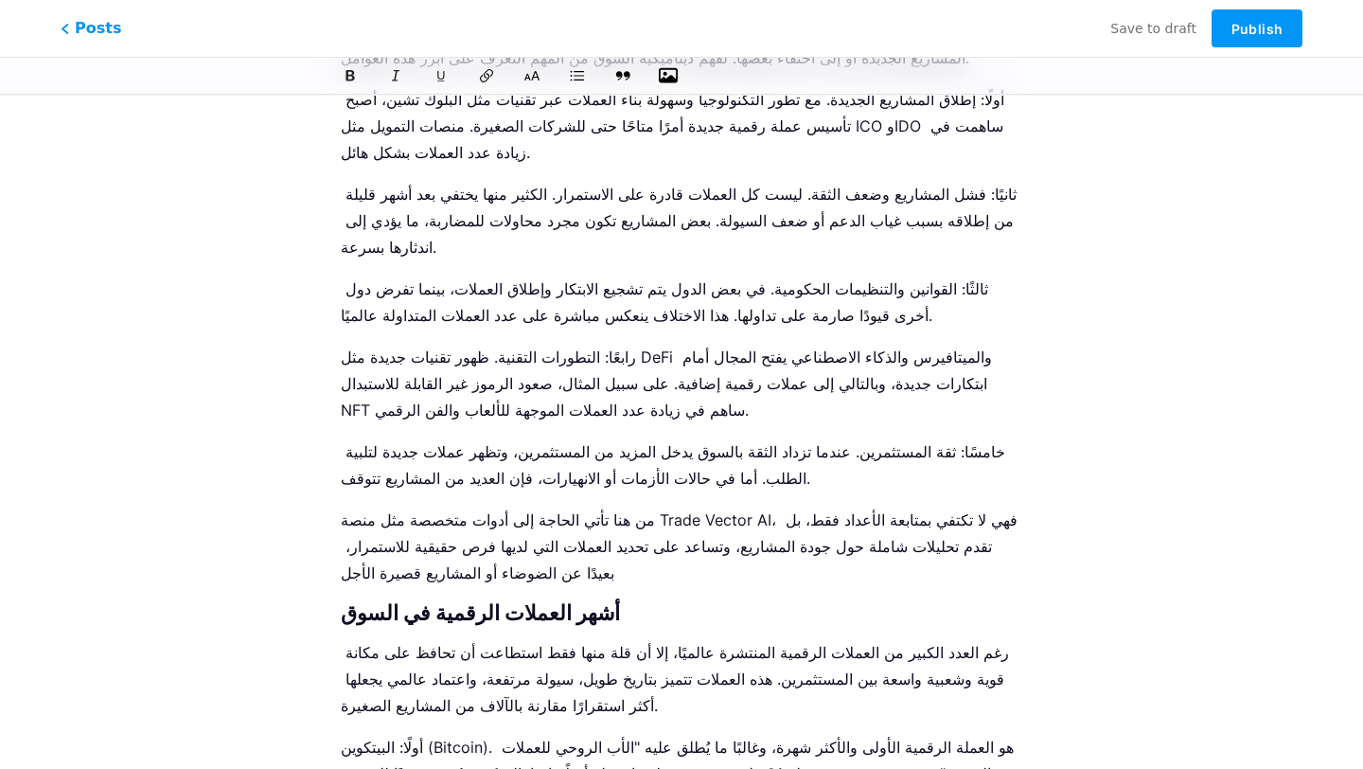
click at [679, 506] on p "من هنا تأتي الحاجة إلى أدوات متخصصة مثل منصة Trade Vector AI، فهي لا تكتفي بمتا…" at bounding box center [682, 546] width 682 height 80
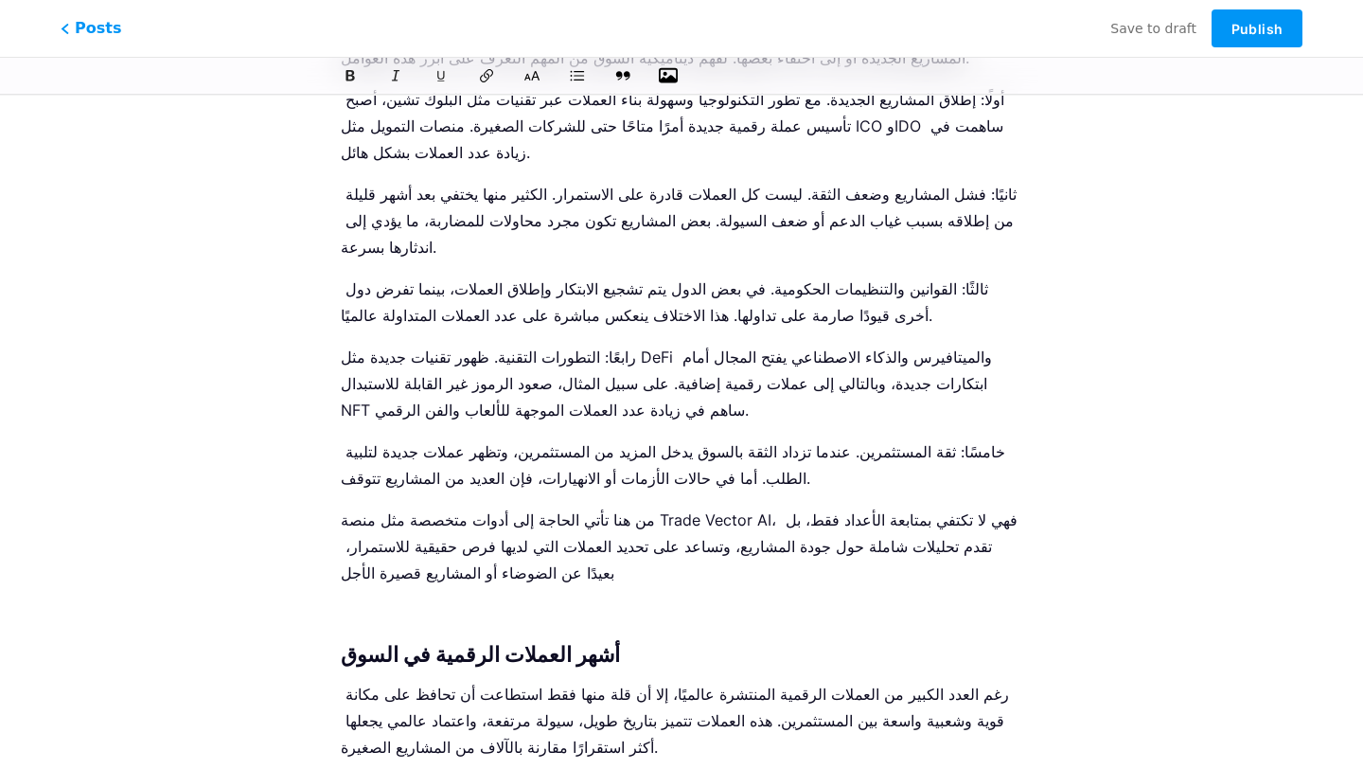
click at [672, 76] on icon "button" at bounding box center [668, 75] width 19 height 15
click at [0, 0] on input "file" at bounding box center [0, 0] width 0 height 0
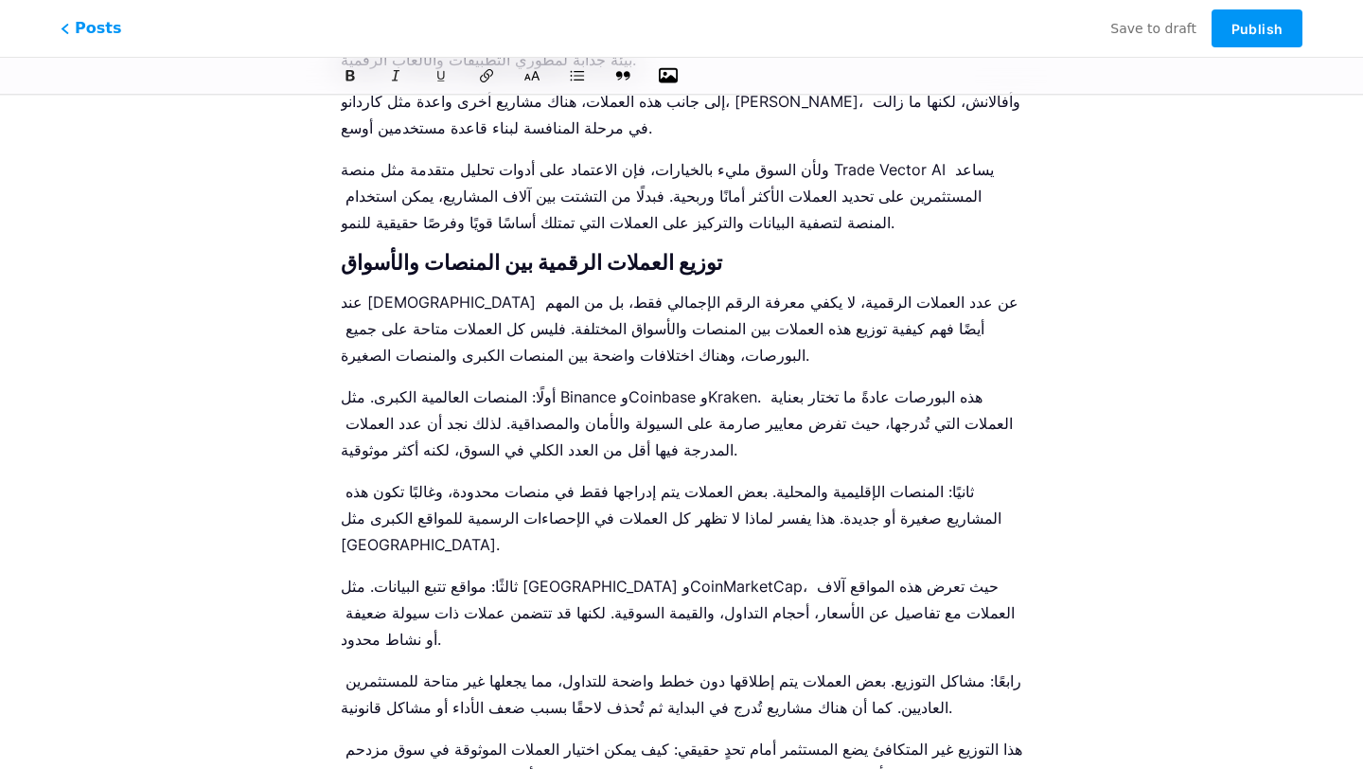
scroll to position [4179, 0]
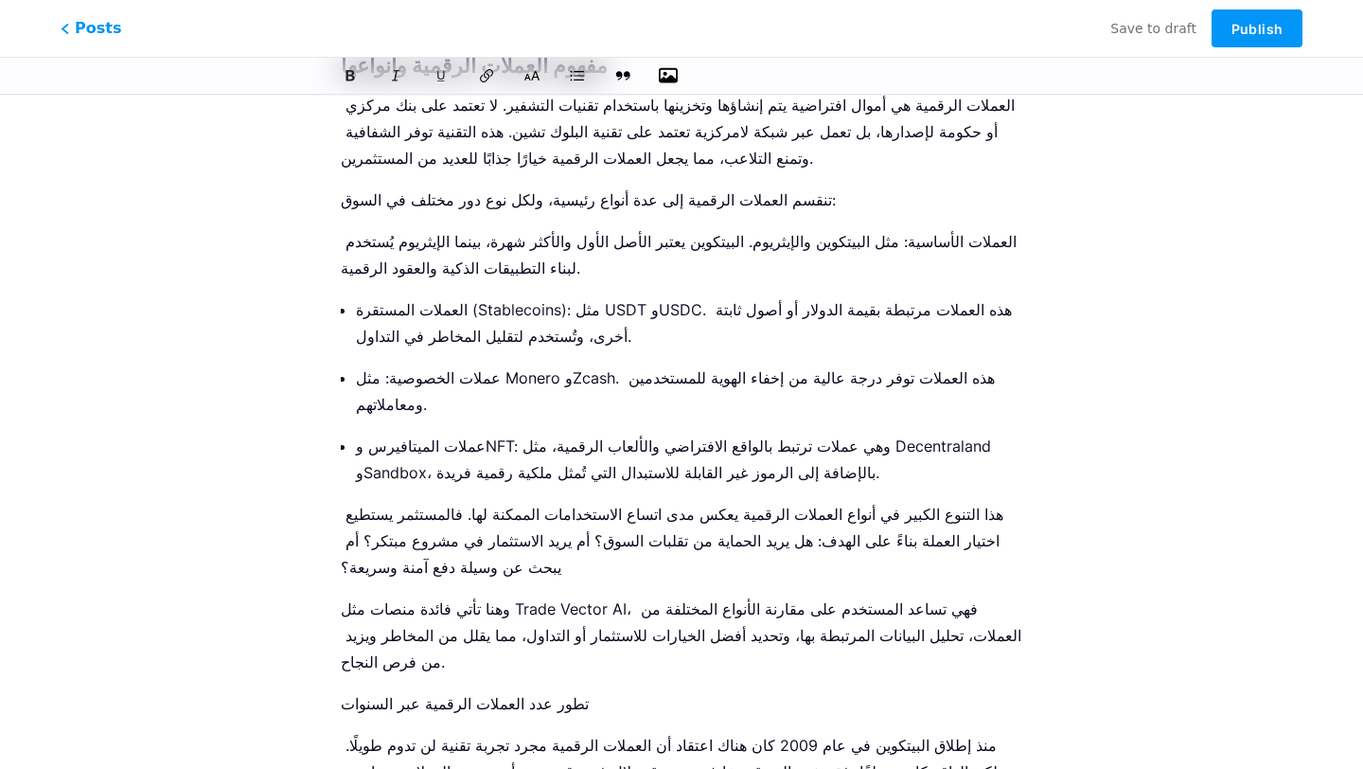
scroll to position [0, 0]
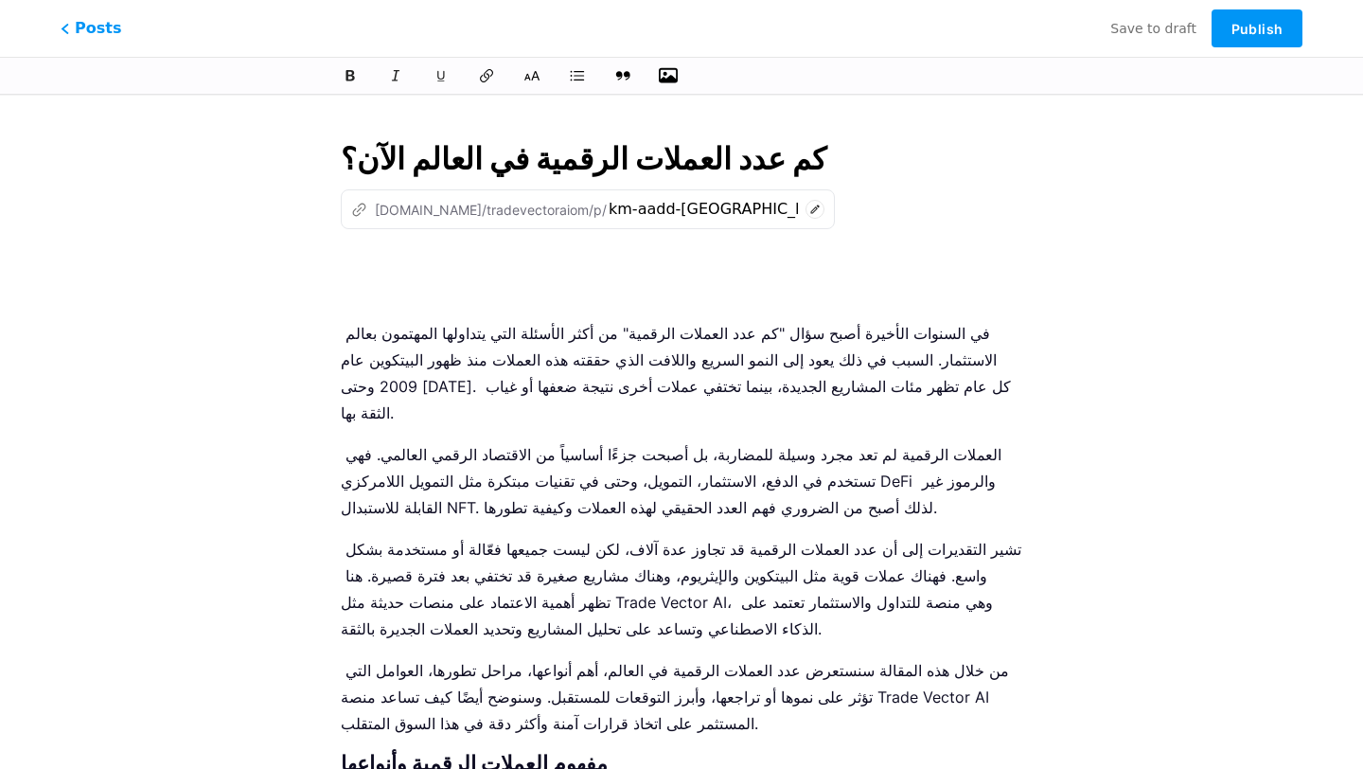
click at [492, 291] on p at bounding box center [682, 278] width 682 height 53
click at [670, 72] on icon "button" at bounding box center [668, 75] width 19 height 19
click at [0, 0] on input "file" at bounding box center [0, 0] width 0 height 0
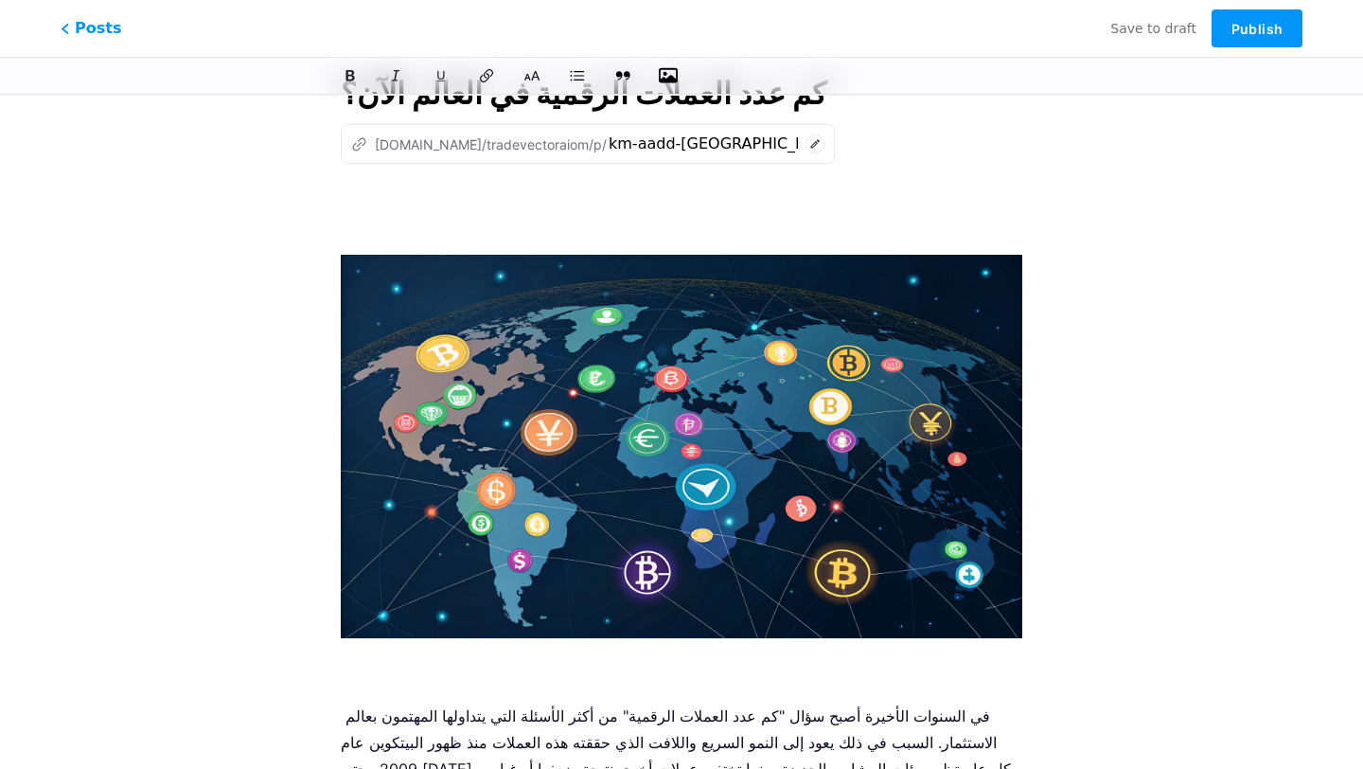
scroll to position [61, 0]
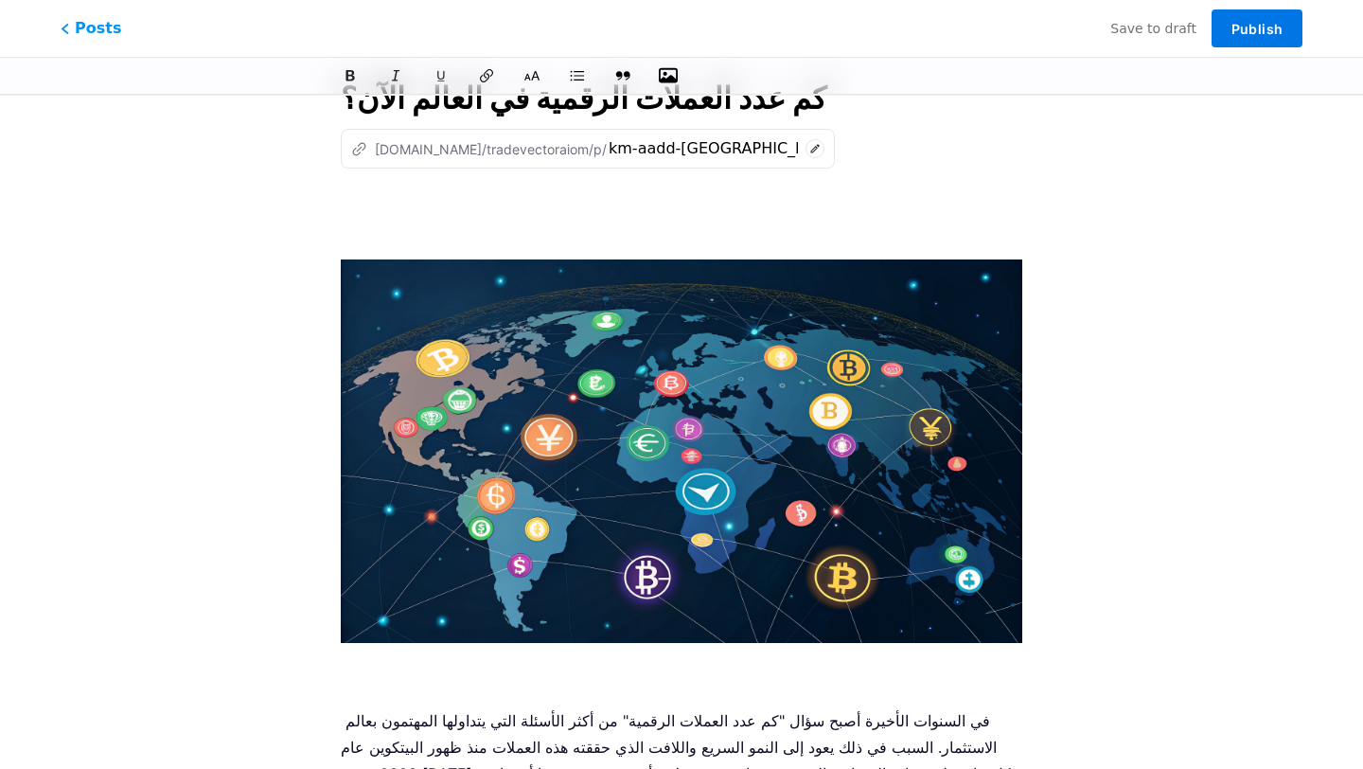
click at [1263, 37] on button "Publish" at bounding box center [1257, 28] width 91 height 38
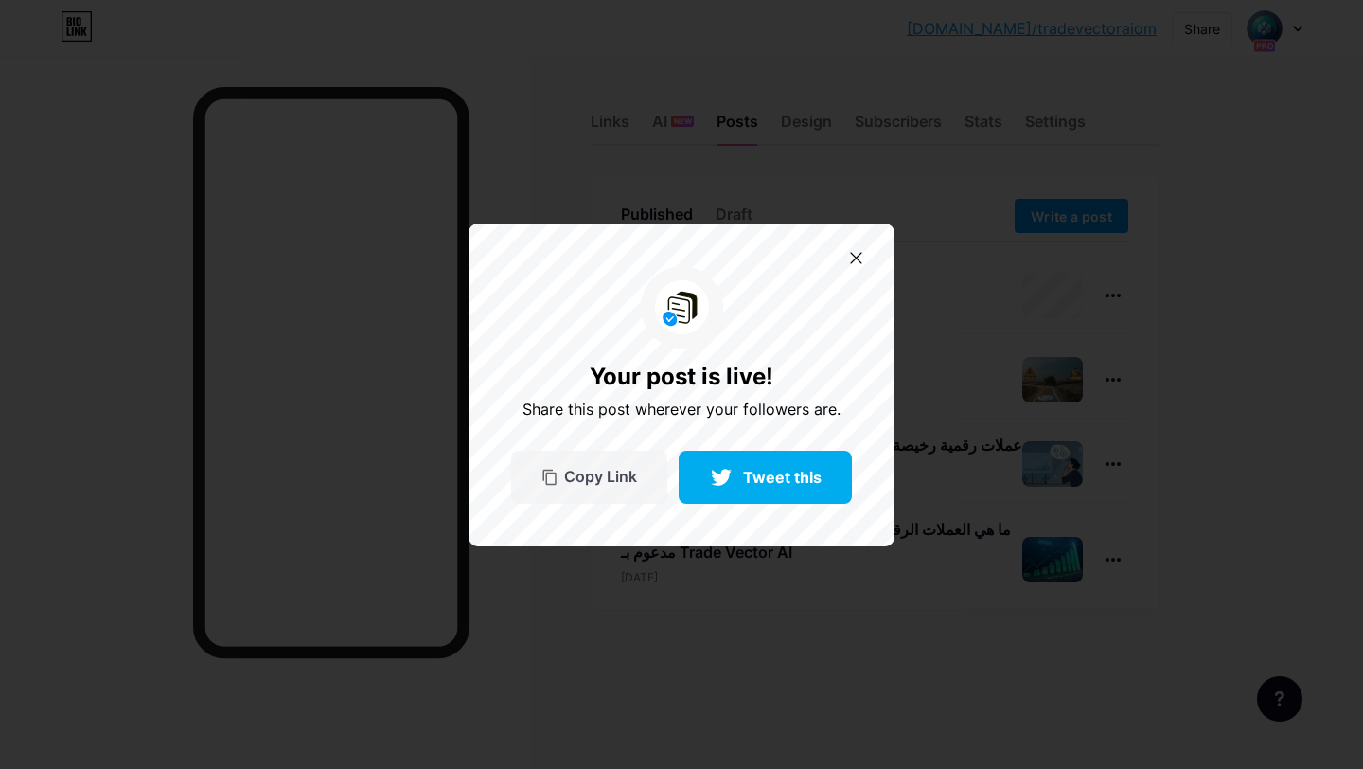
click at [595, 479] on span "Copy Link" at bounding box center [600, 477] width 73 height 16
click at [871, 251] on div "Your post is live! Share this post wherever your followers are. Copy Link Tweet…" at bounding box center [682, 384] width 426 height 323
click at [859, 254] on icon at bounding box center [856, 258] width 12 height 12
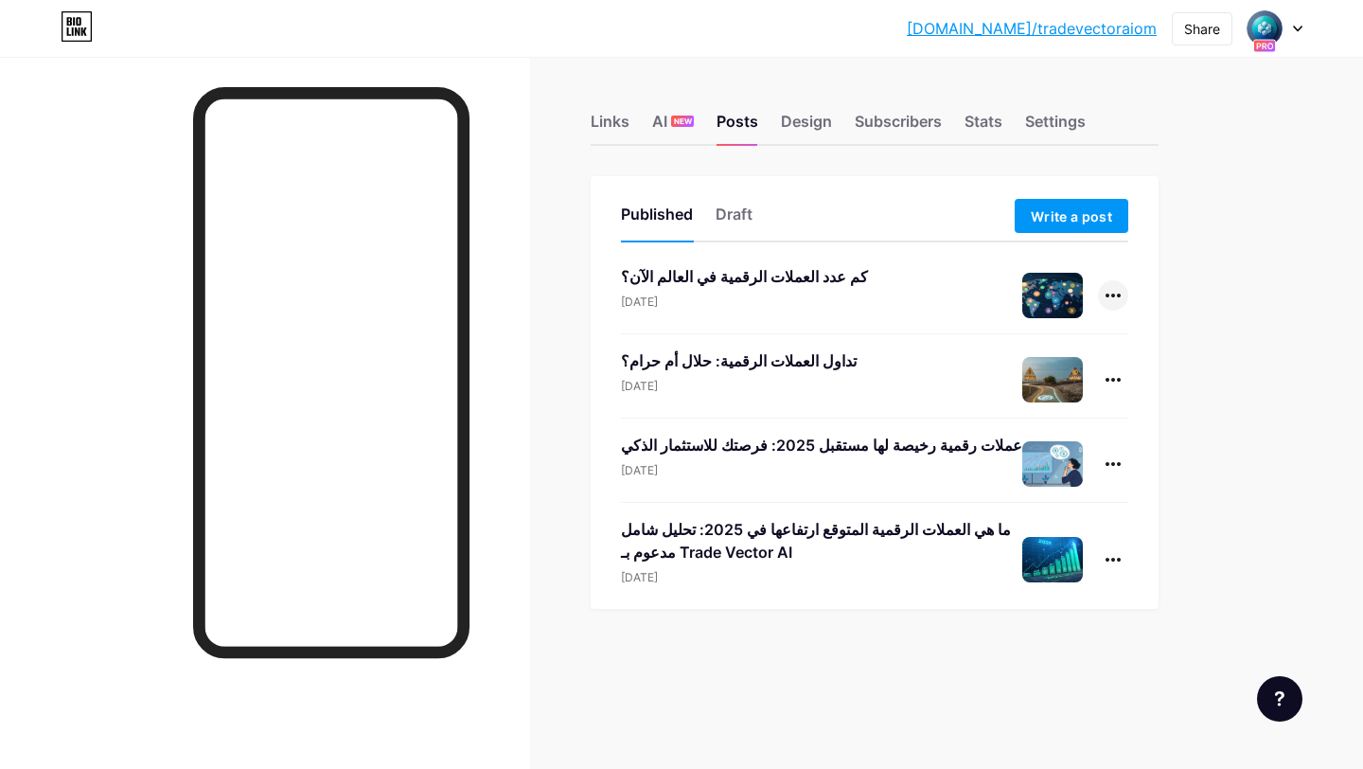
click at [1109, 306] on div at bounding box center [1113, 295] width 30 height 30
click at [1061, 407] on li "Edit" at bounding box center [1055, 416] width 145 height 39
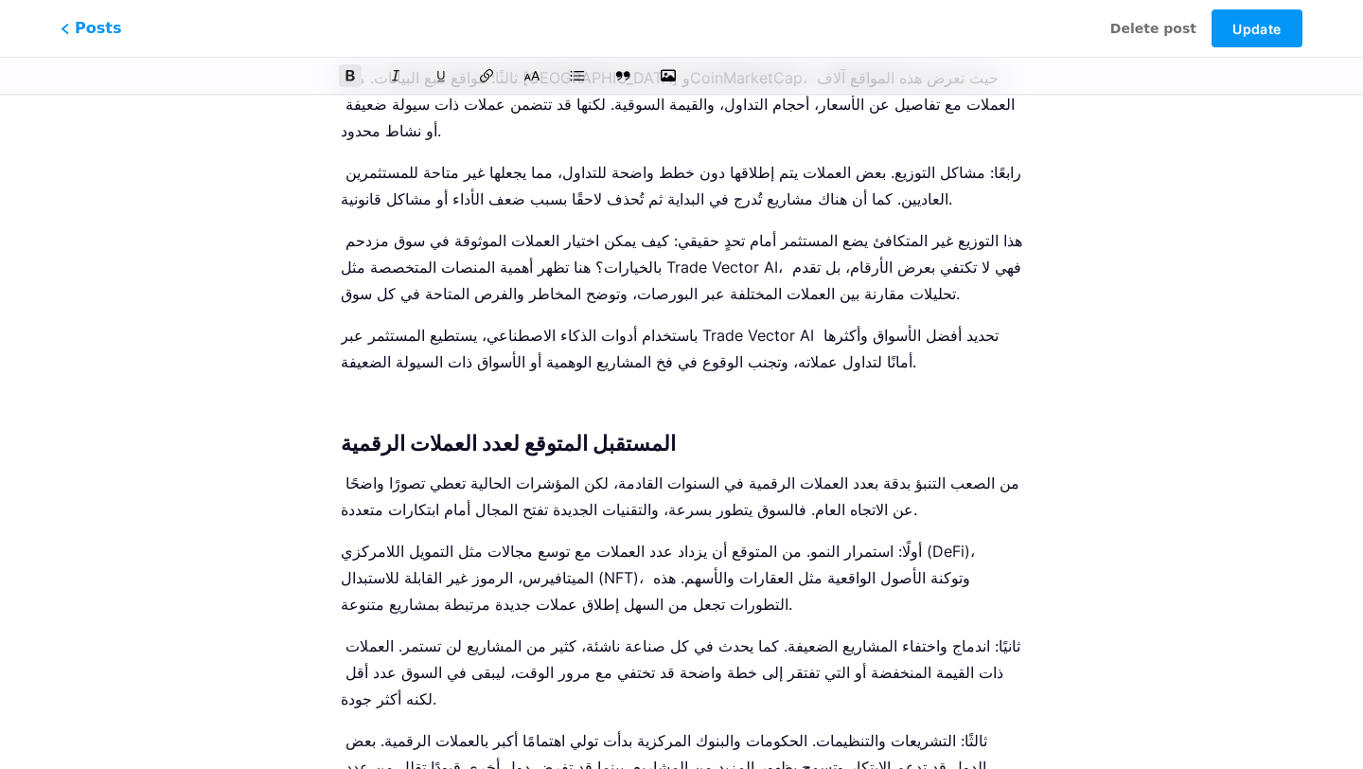
scroll to position [5043, 0]
drag, startPoint x: 689, startPoint y: 549, endPoint x: 797, endPoint y: 551, distance: 107.9
paste div
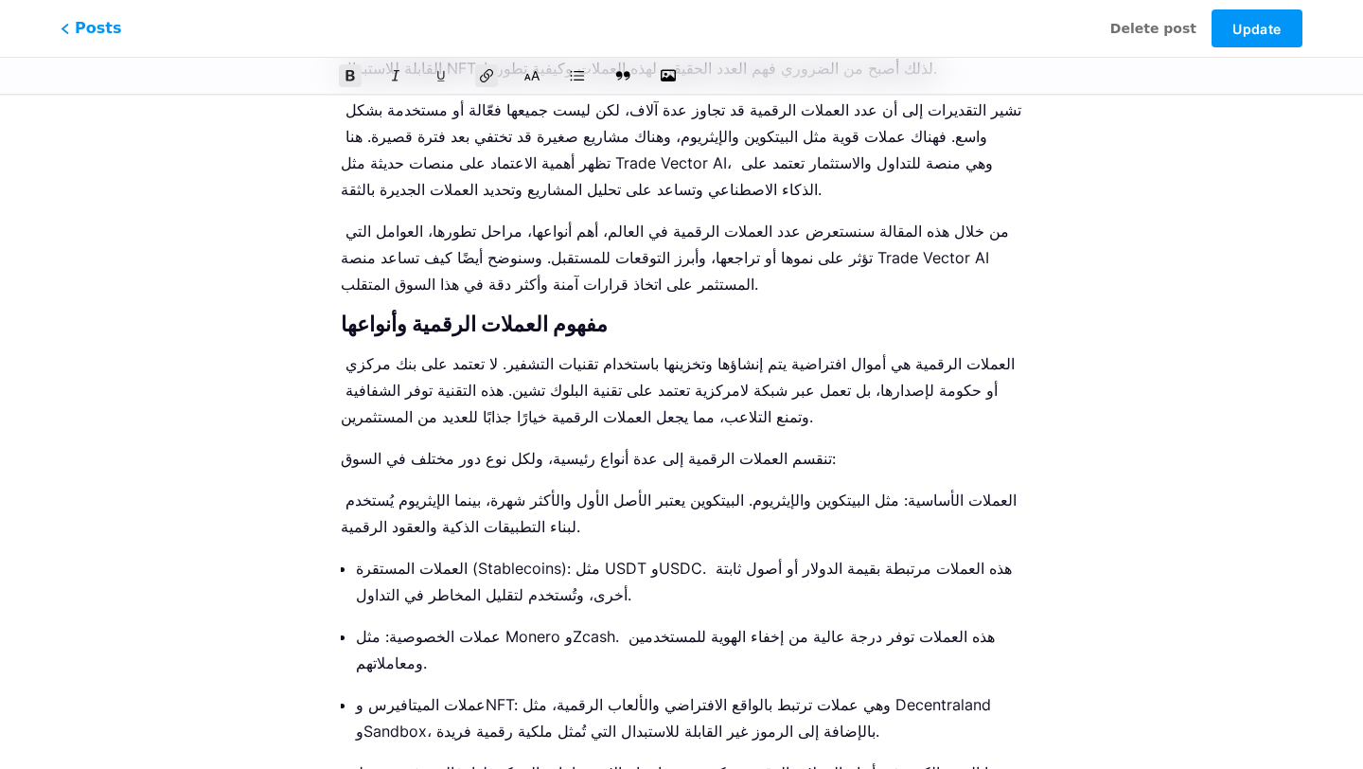
scroll to position [1184, 0]
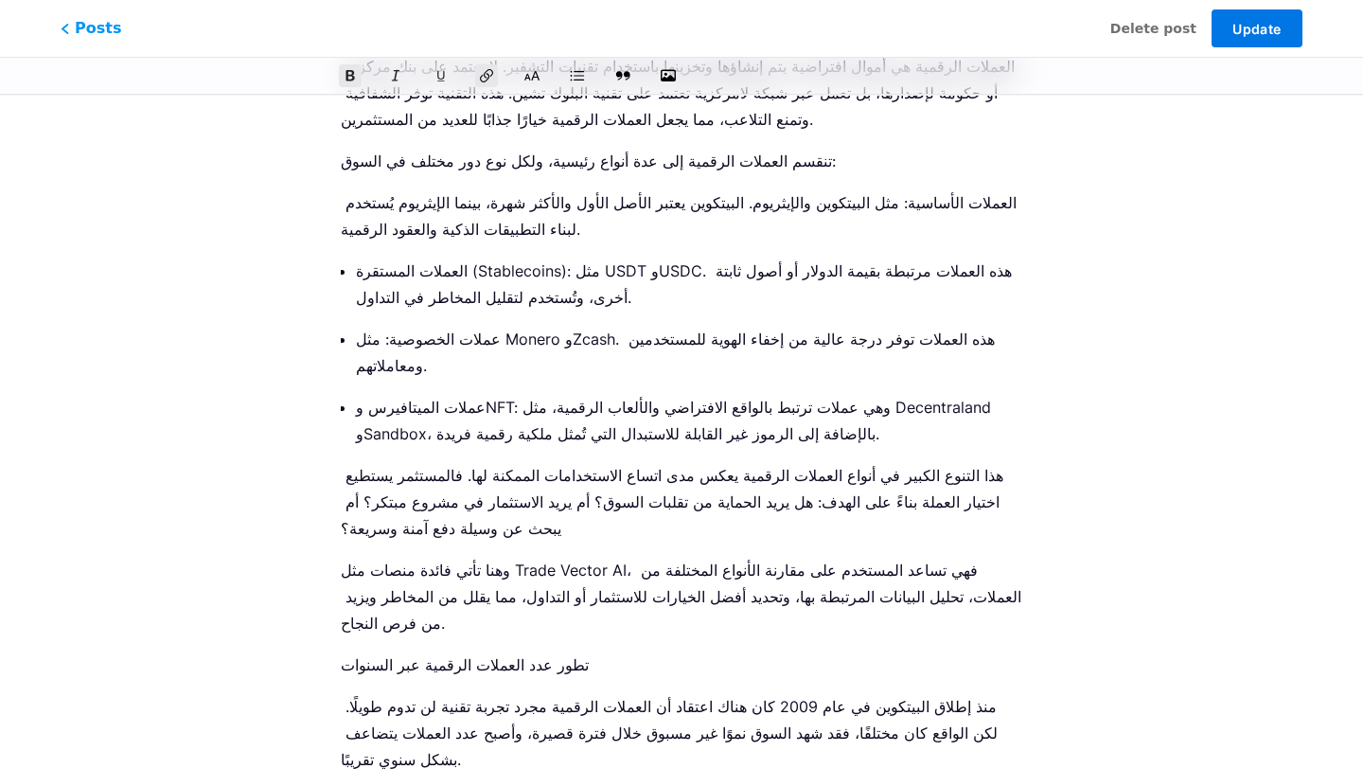
click at [1247, 23] on span "Update" at bounding box center [1257, 29] width 48 height 16
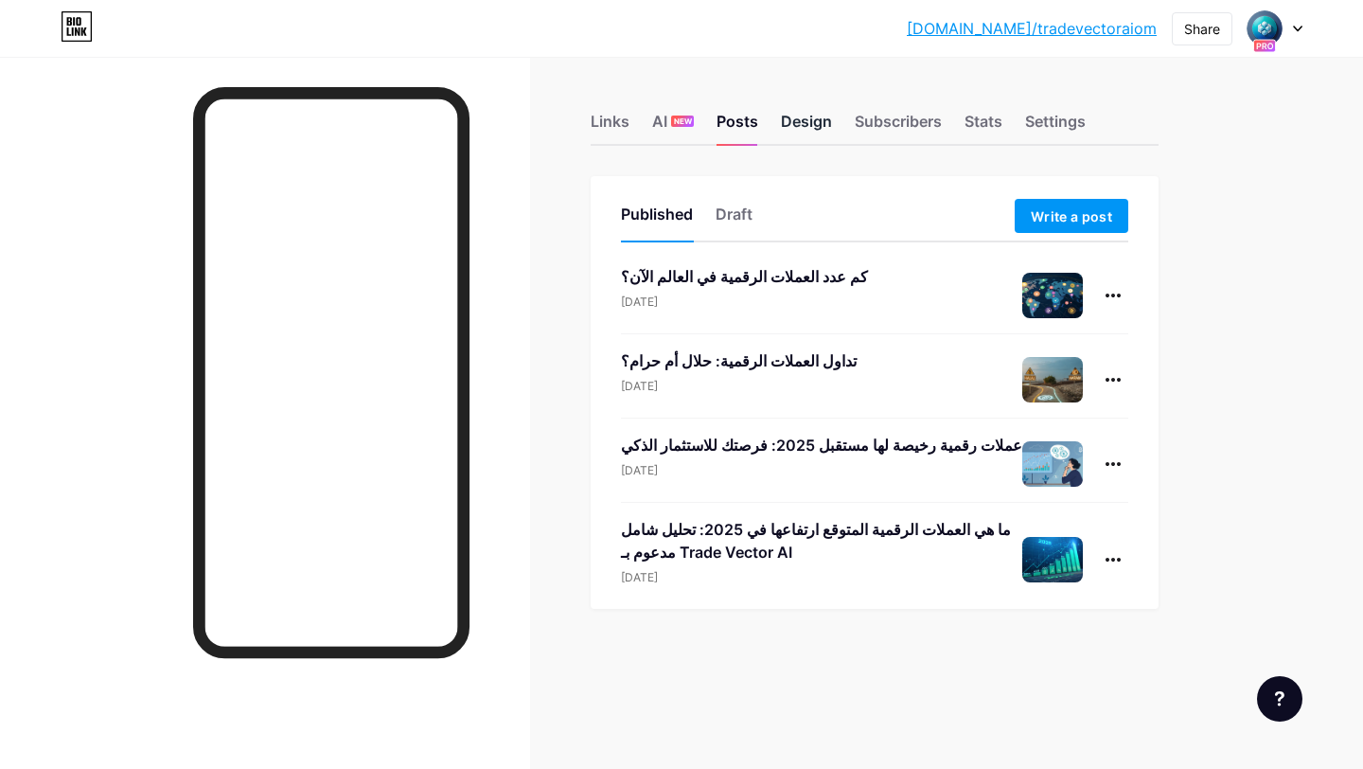
click at [807, 128] on div "Design" at bounding box center [806, 127] width 51 height 34
click at [810, 123] on div "Design" at bounding box center [806, 127] width 51 height 34
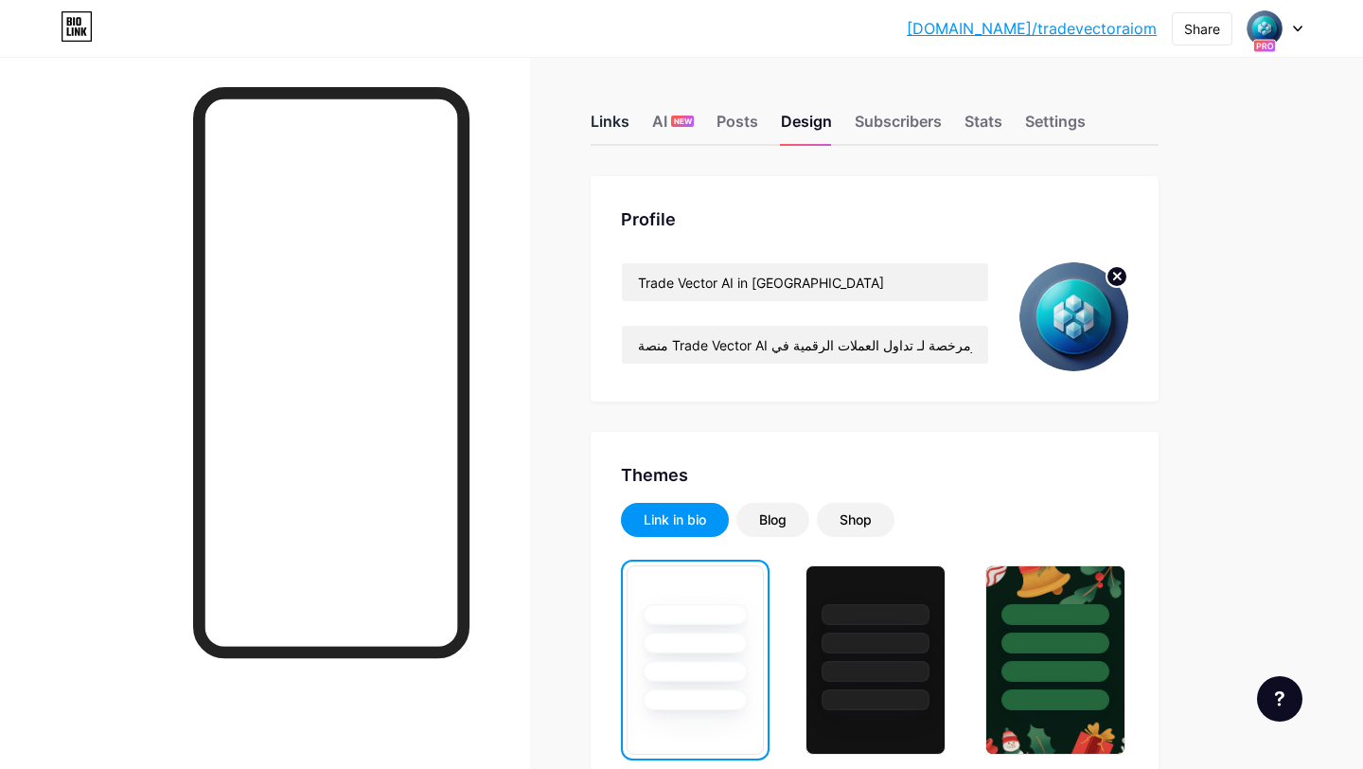
click at [605, 132] on div "Links" at bounding box center [610, 127] width 39 height 34
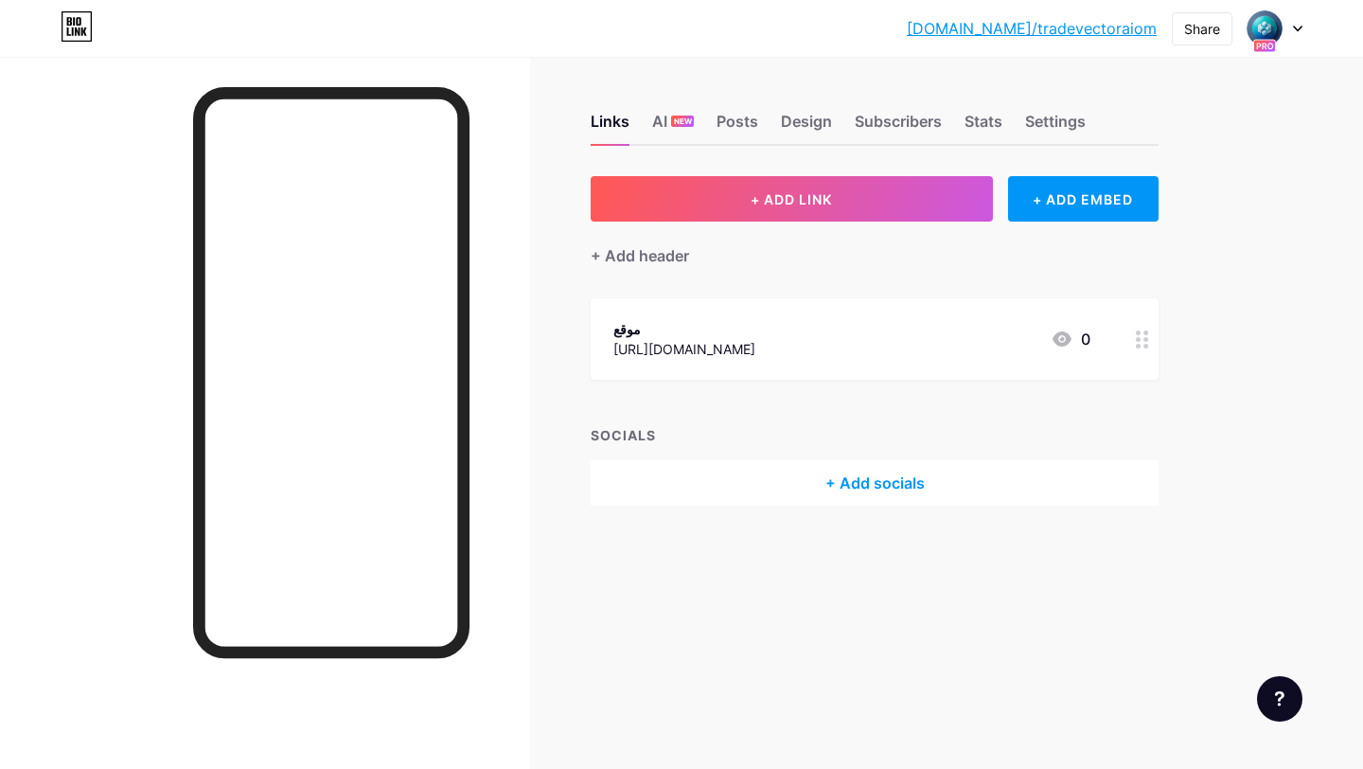
click at [997, 29] on link "bio.link/tradevectoraiom" at bounding box center [1032, 28] width 250 height 23
